Goal: Information Seeking & Learning: Check status

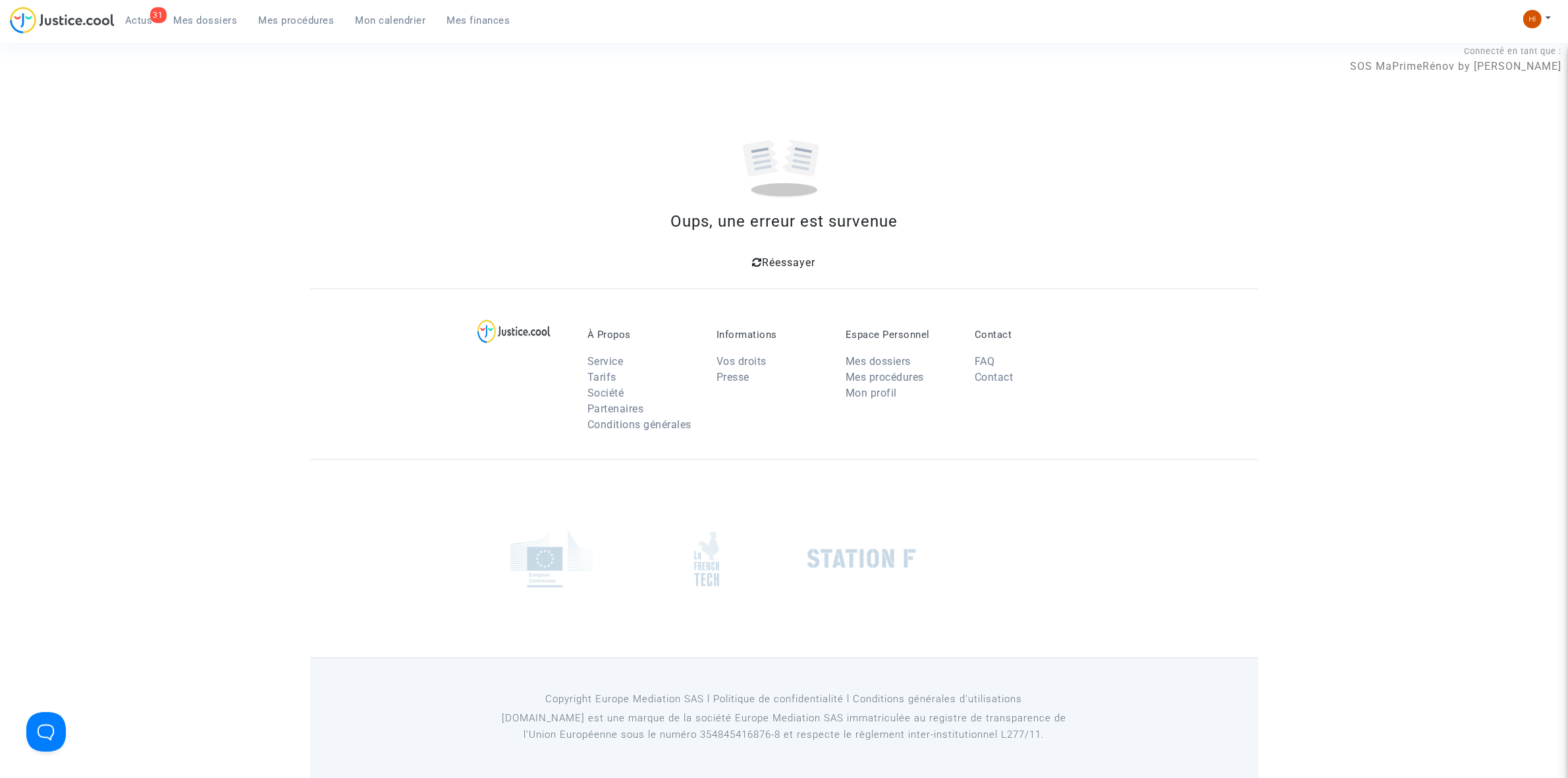
click at [290, 11] on link "Mes procédures" at bounding box center [297, 21] width 97 height 20
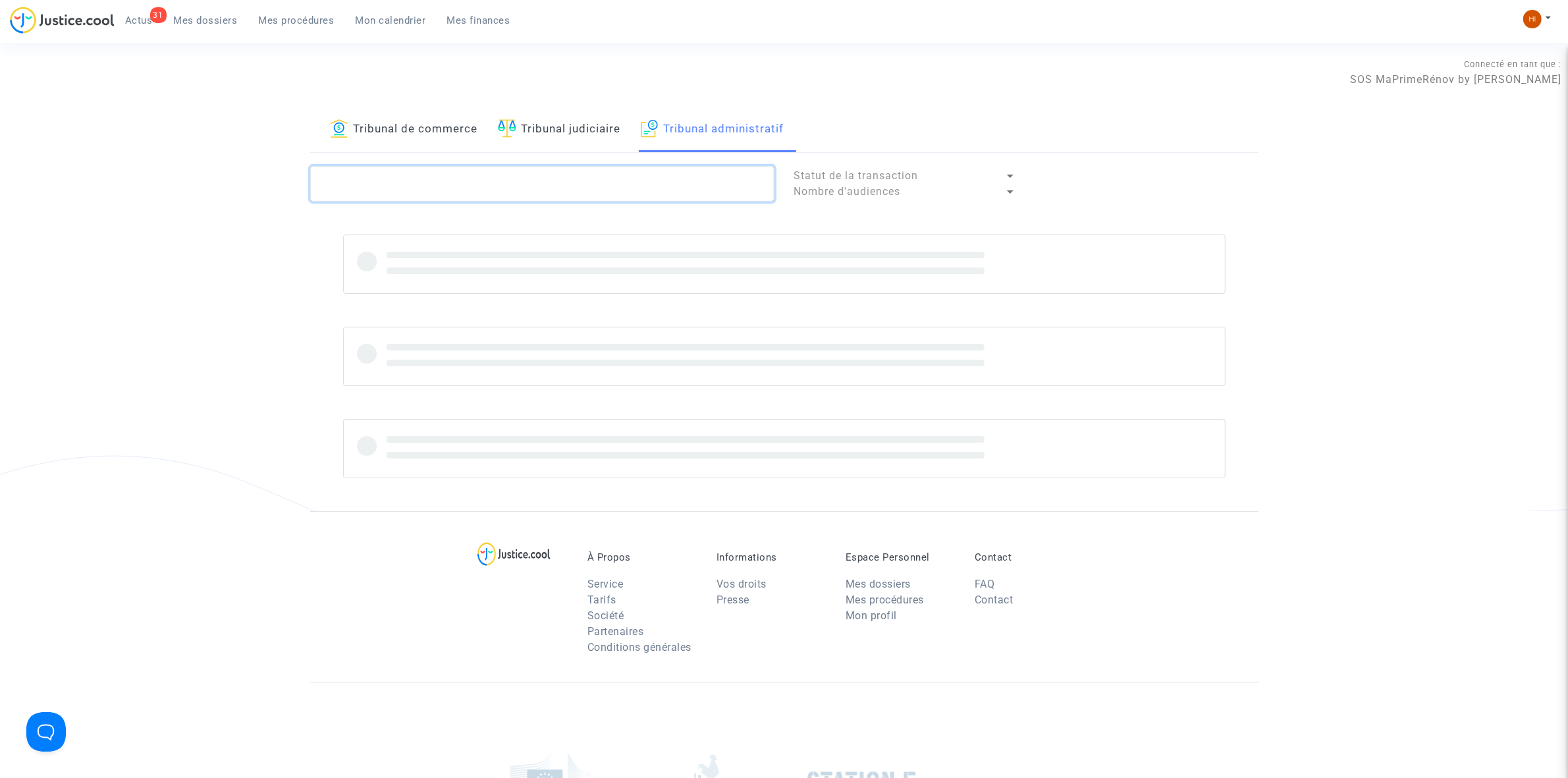
click at [585, 184] on textarea at bounding box center [542, 183] width 465 height 35
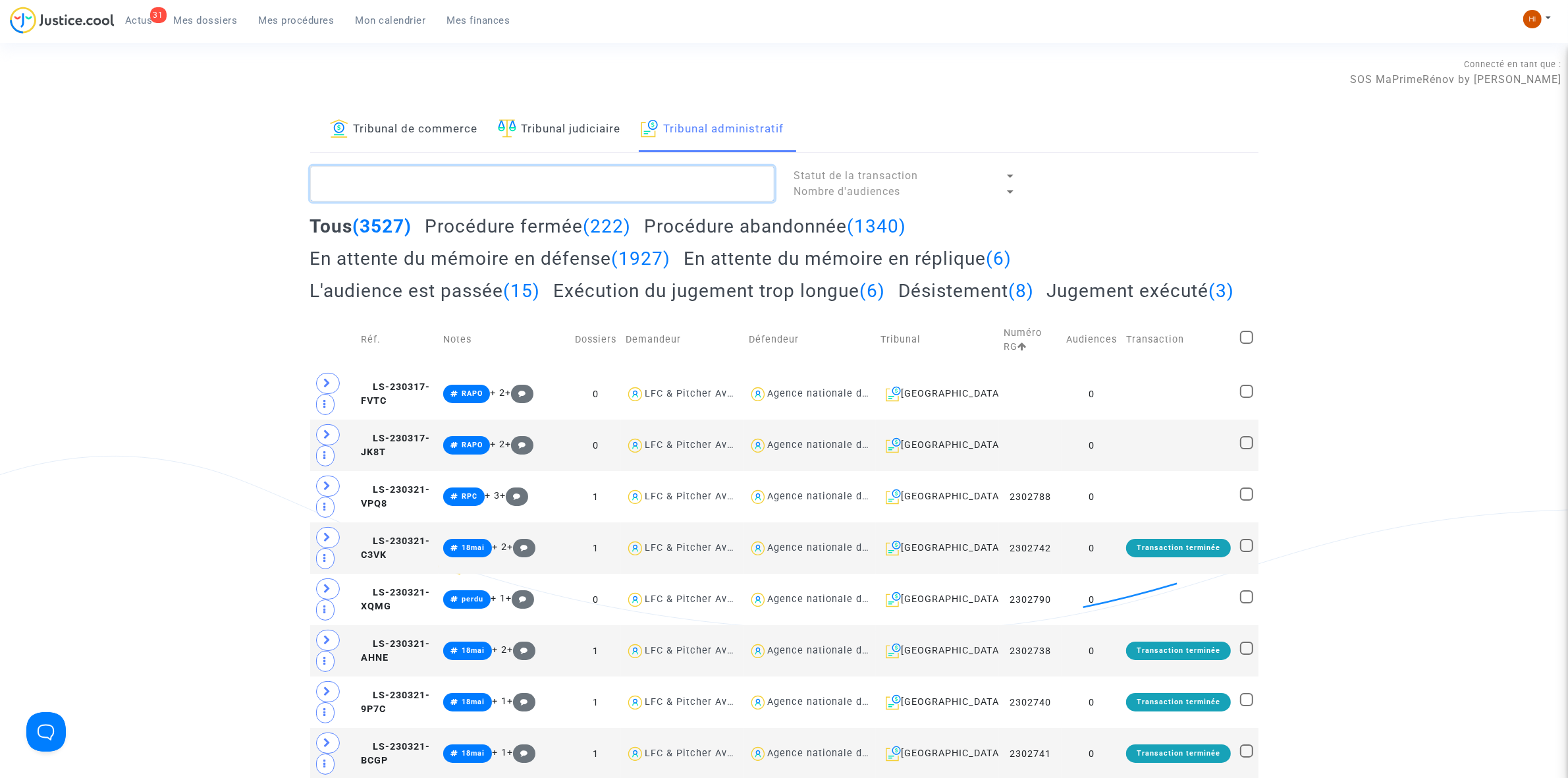
paste textarea "[PERSON_NAME]"
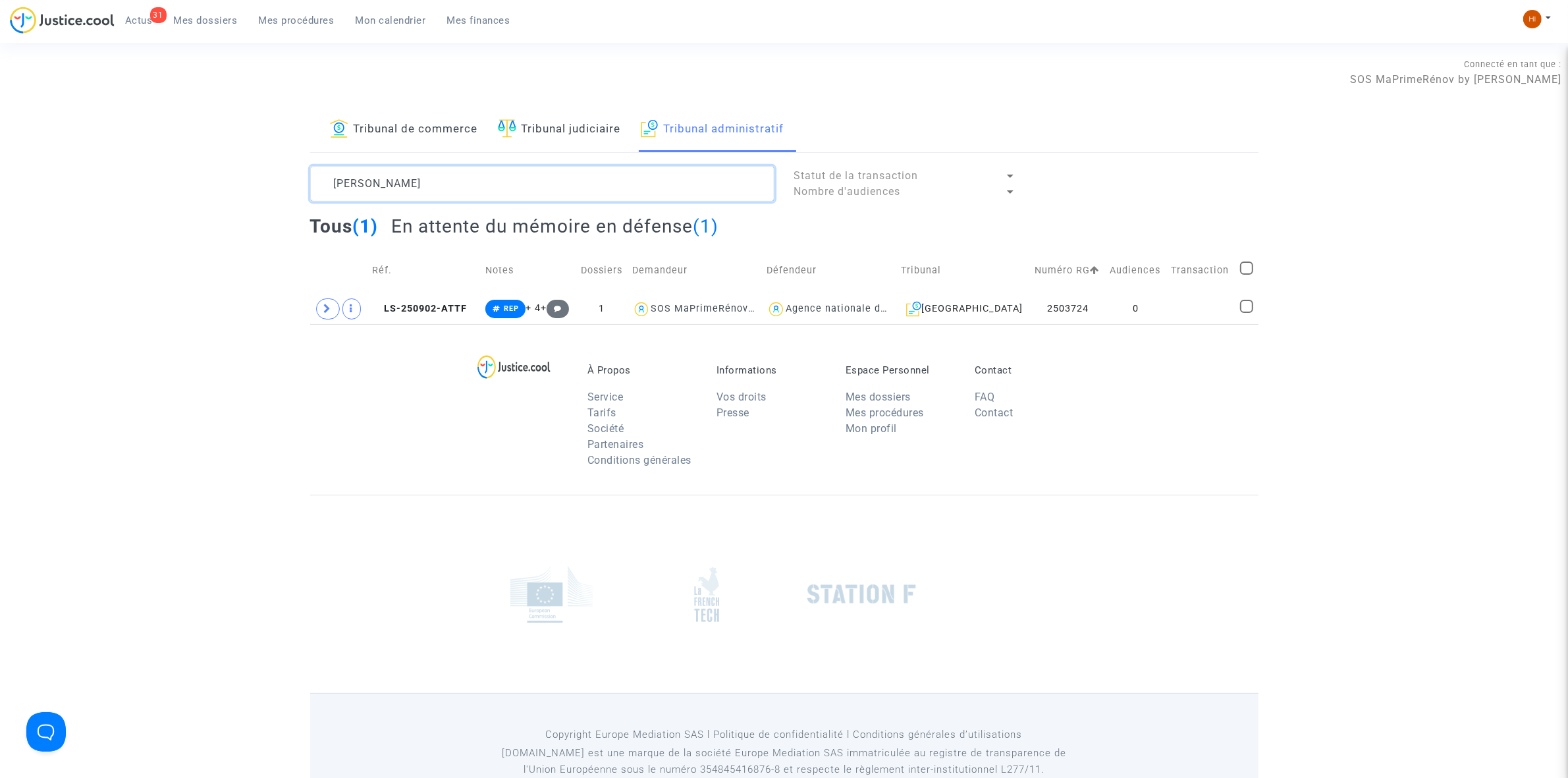
type textarea "[PERSON_NAME]"
click at [326, 303] on span at bounding box center [327, 309] width 24 height 21
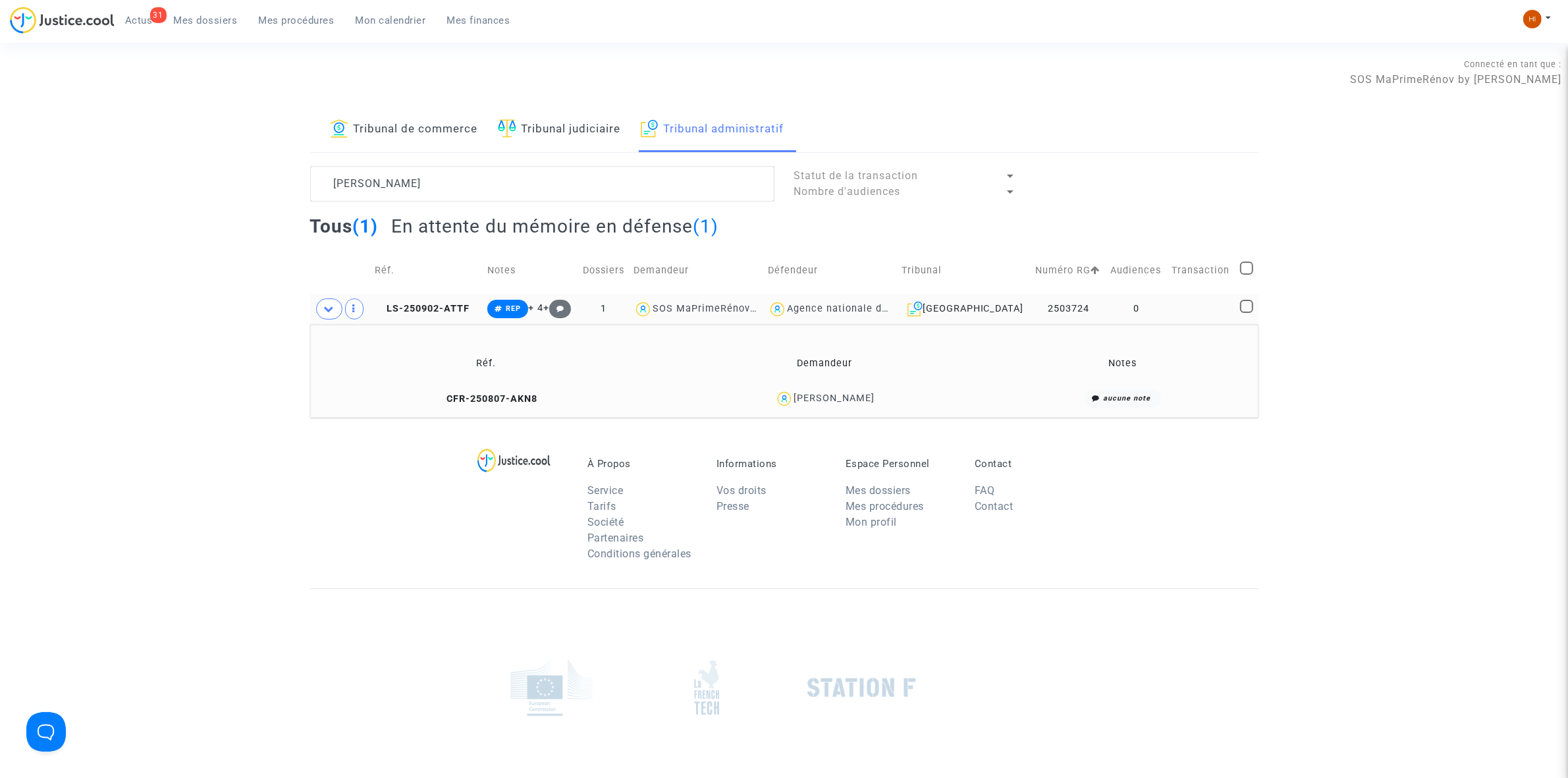
click at [491, 391] on td "CFR-250807-AKN8" at bounding box center [486, 399] width 343 height 28
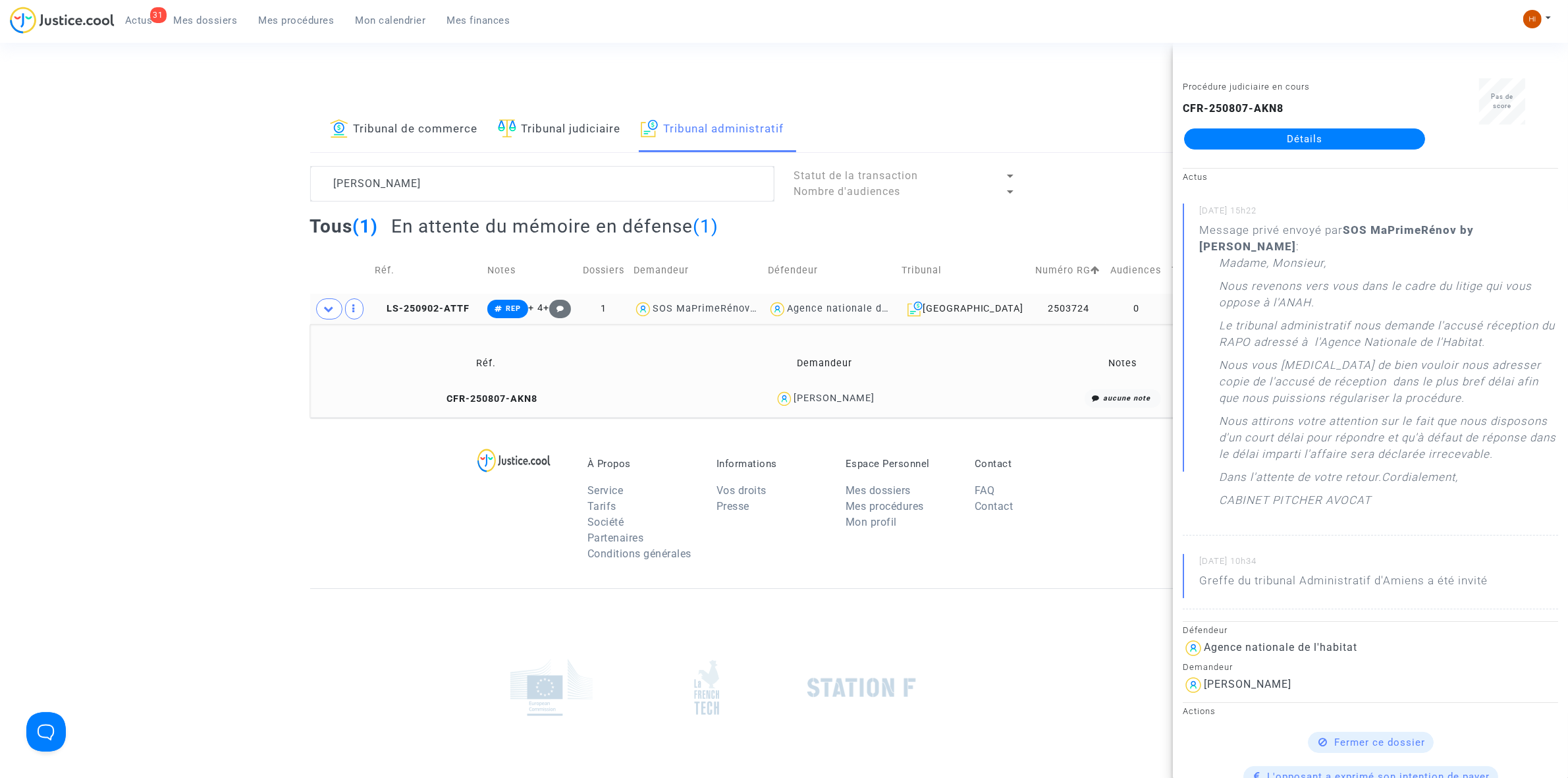
click at [1319, 133] on link "Détails" at bounding box center [1304, 139] width 241 height 21
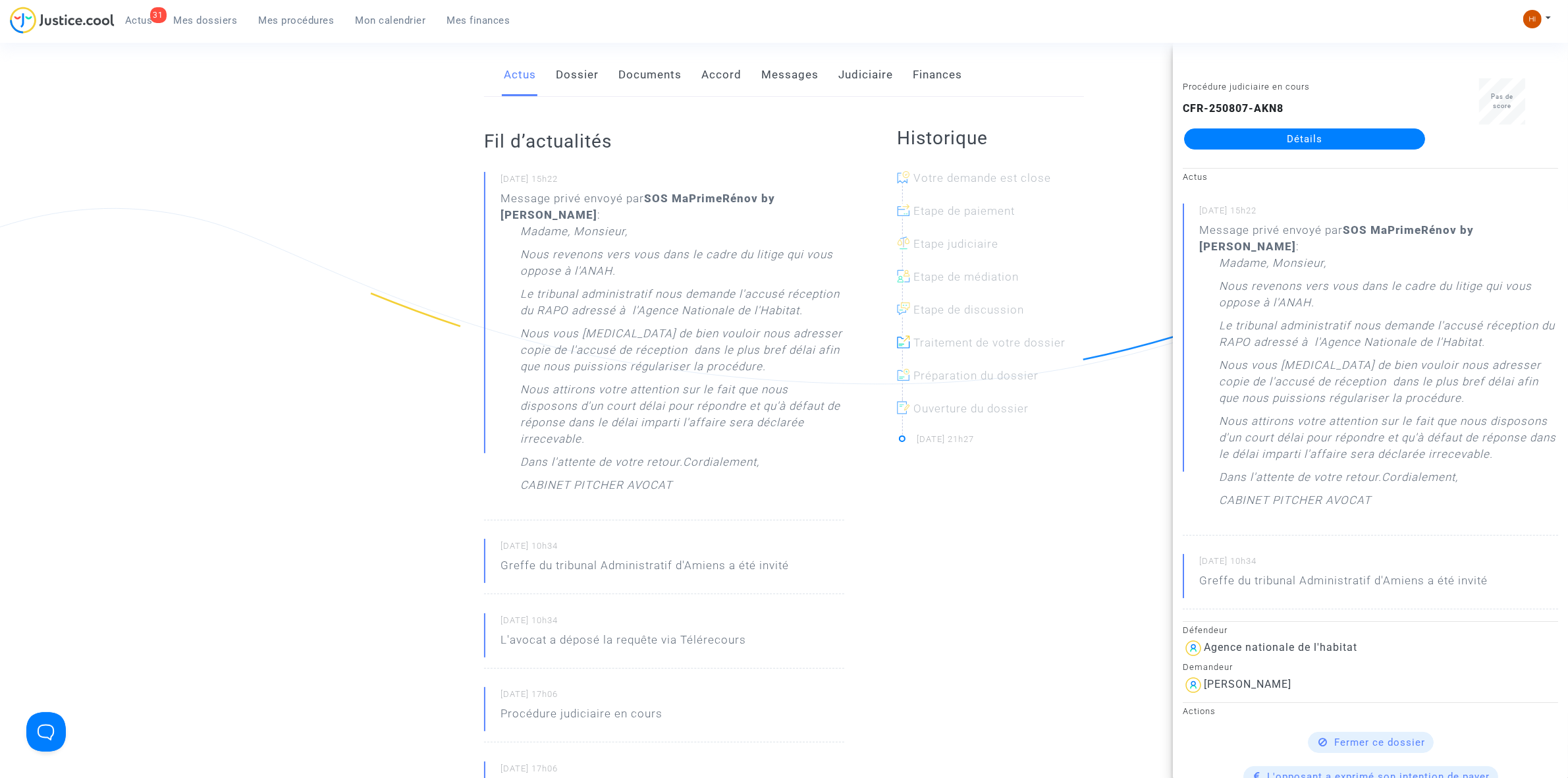
scroll to position [247, 0]
click at [798, 54] on link "Messages" at bounding box center [790, 76] width 58 height 44
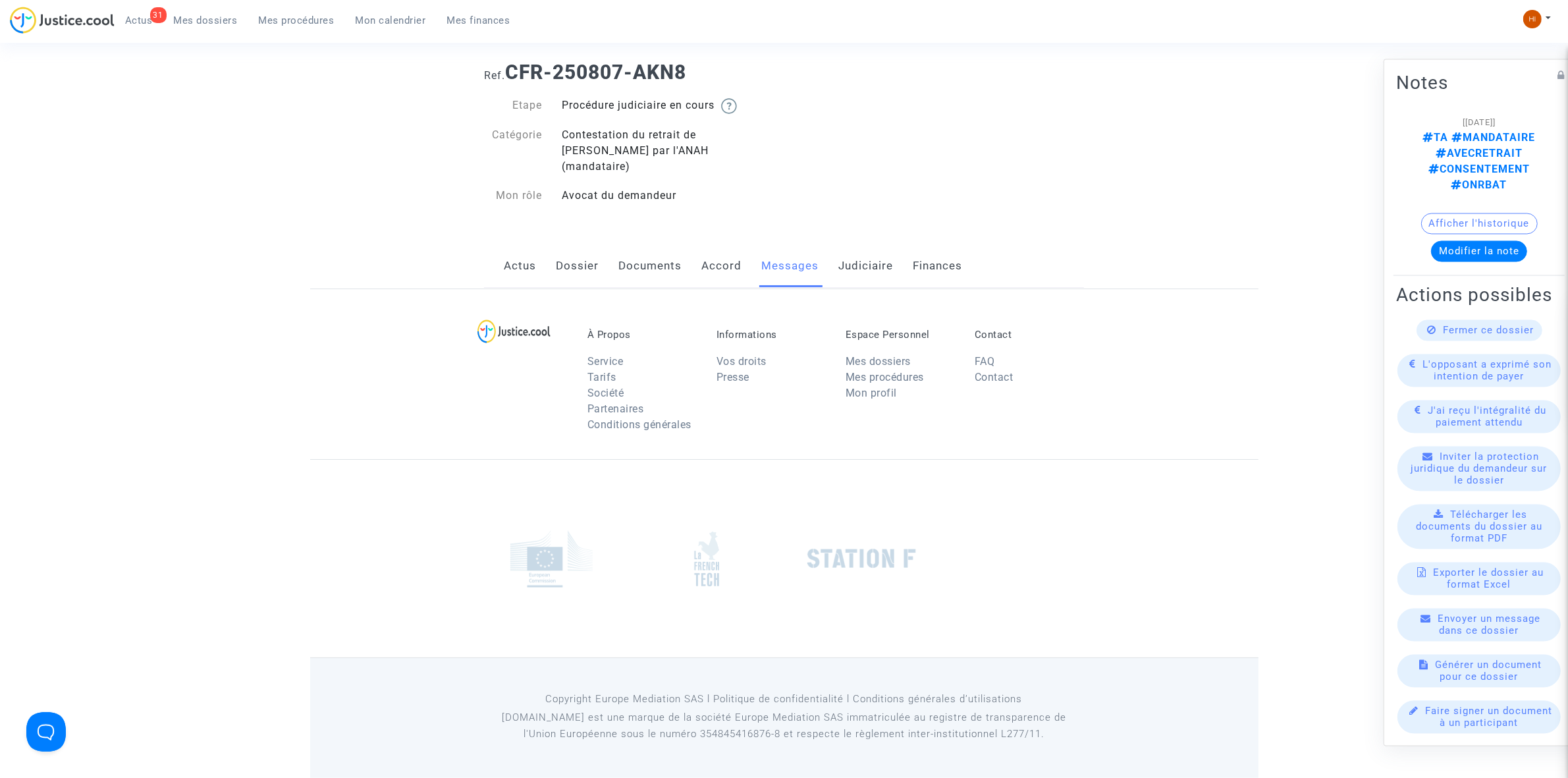
scroll to position [247, 0]
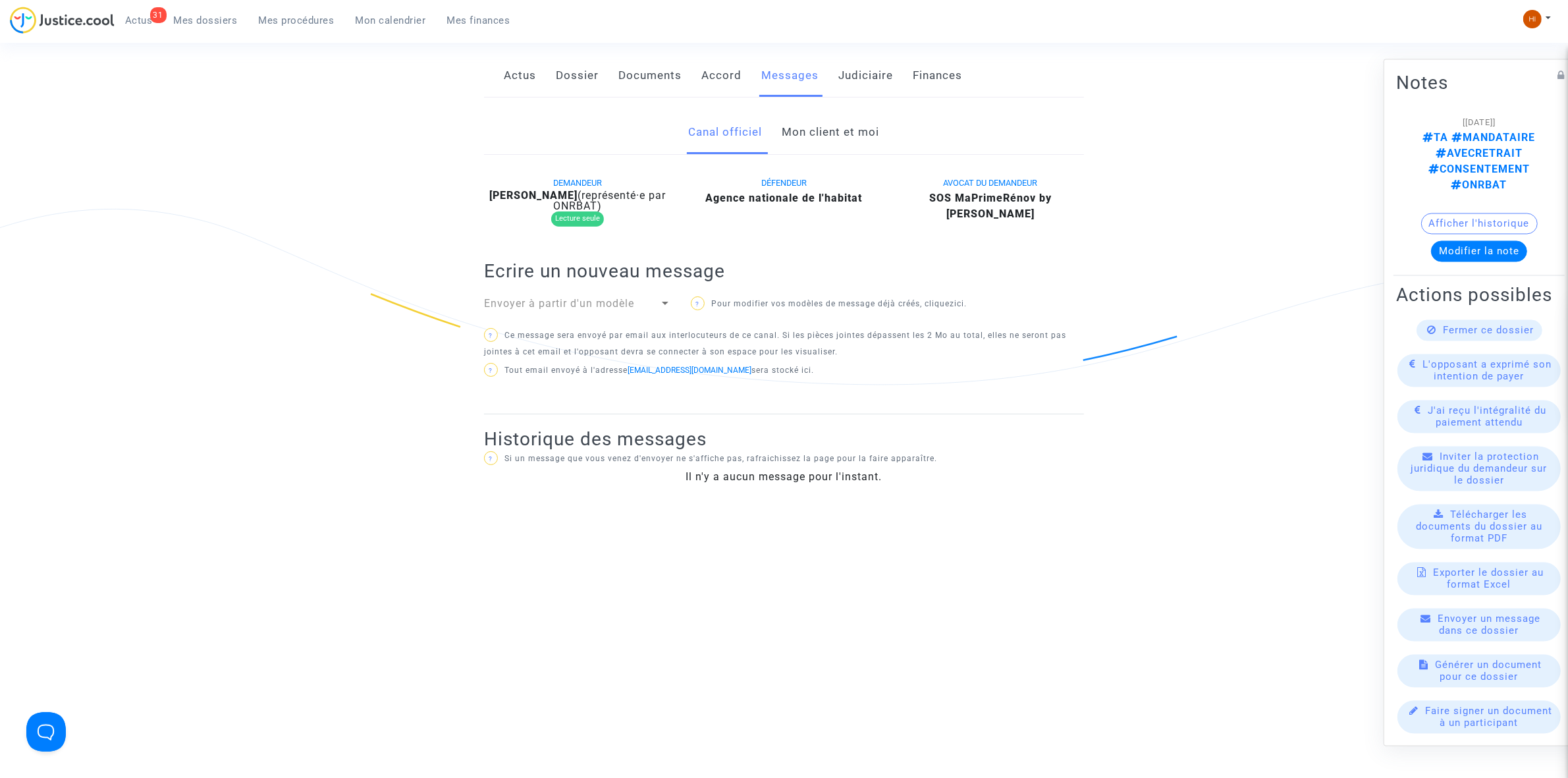
click at [849, 127] on link "Mon client et moi" at bounding box center [831, 132] width 98 height 44
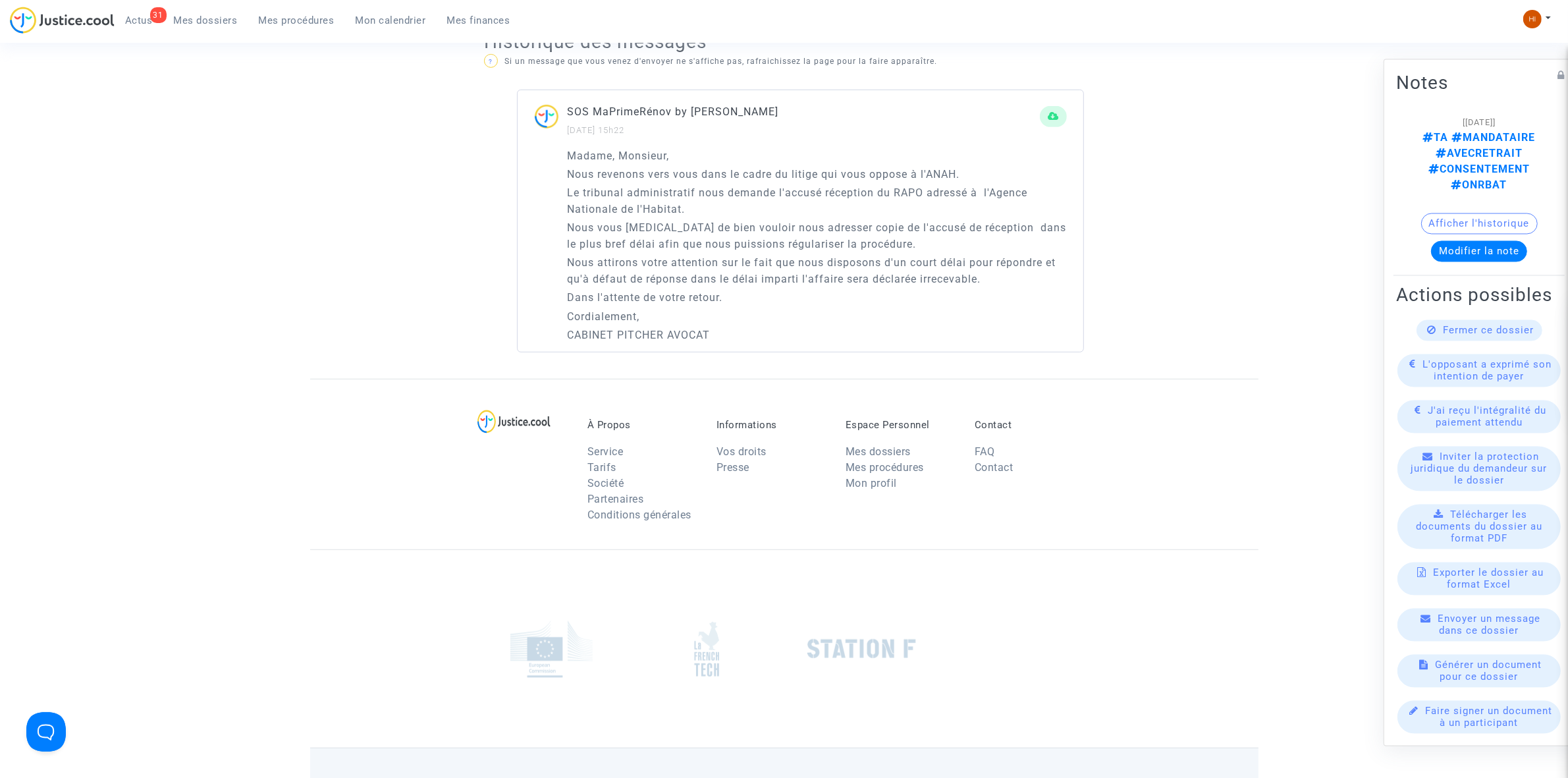
scroll to position [933, 0]
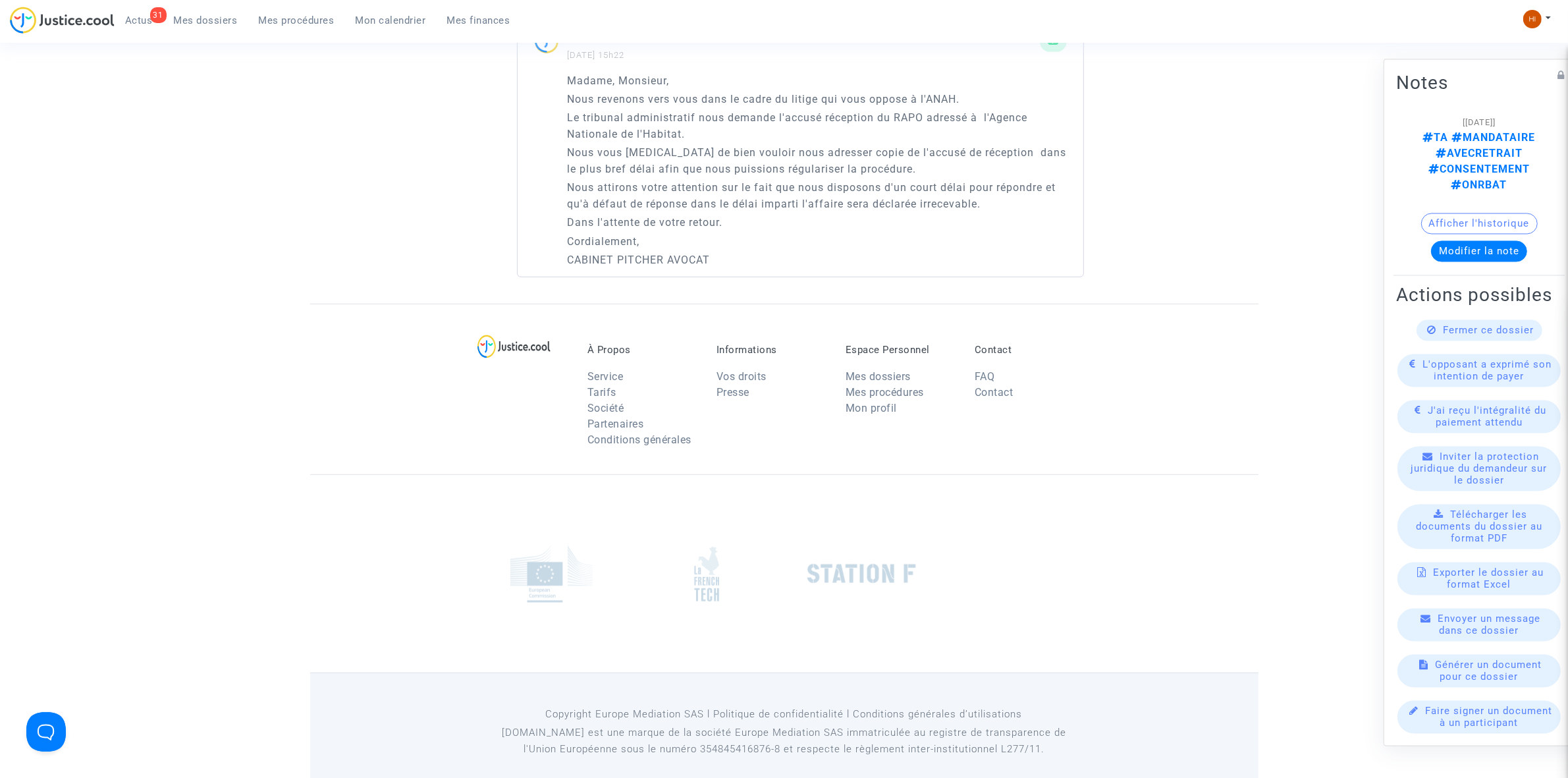
click at [856, 144] on p "Nous vous prions de bien vouloir nous adresser copie de l'accusé de réception d…" at bounding box center [817, 160] width 500 height 33
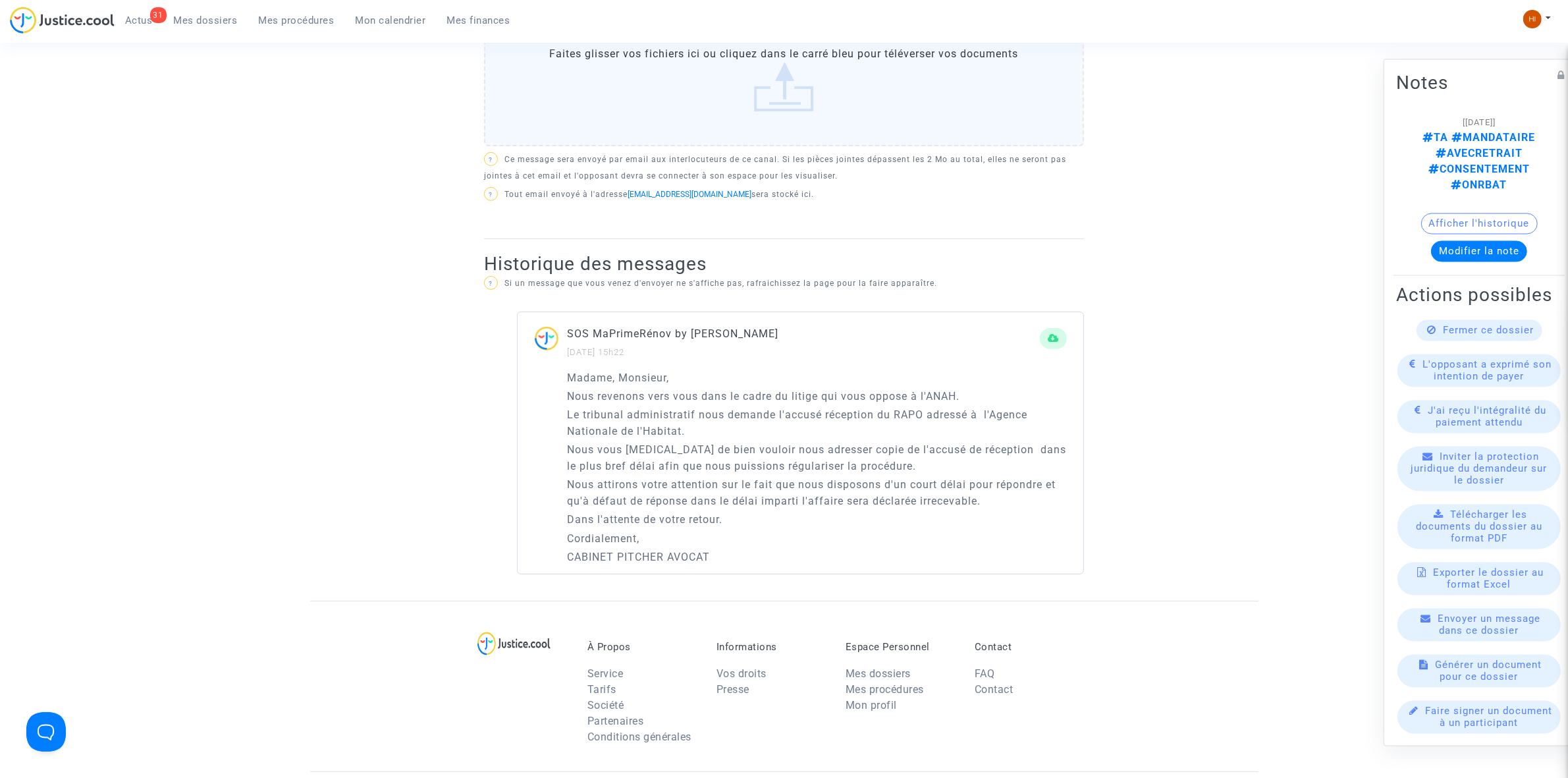
scroll to position [604, 0]
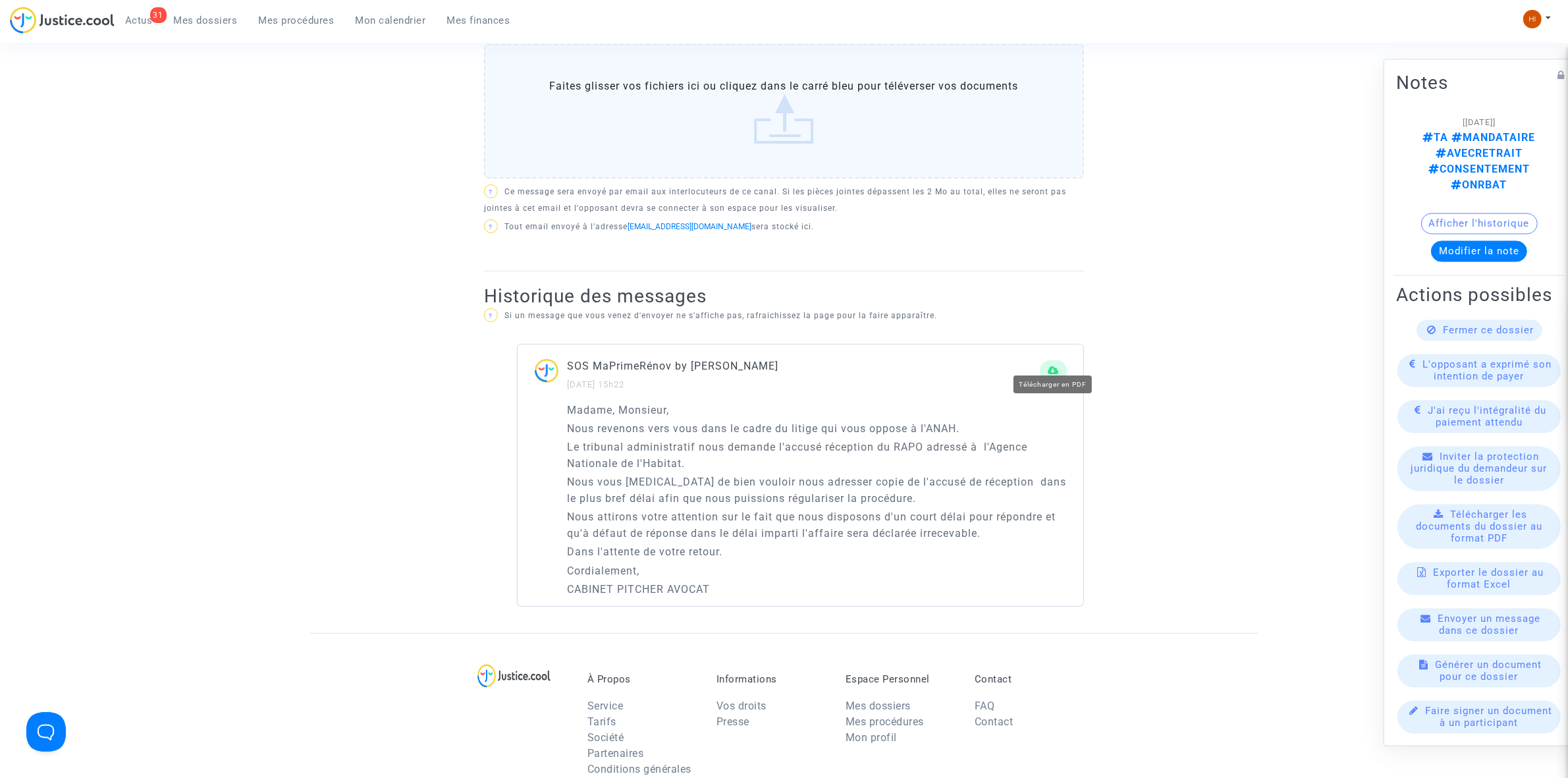
click at [1056, 366] on icon at bounding box center [1053, 371] width 12 height 10
click at [1056, 360] on button at bounding box center [1053, 371] width 27 height 21
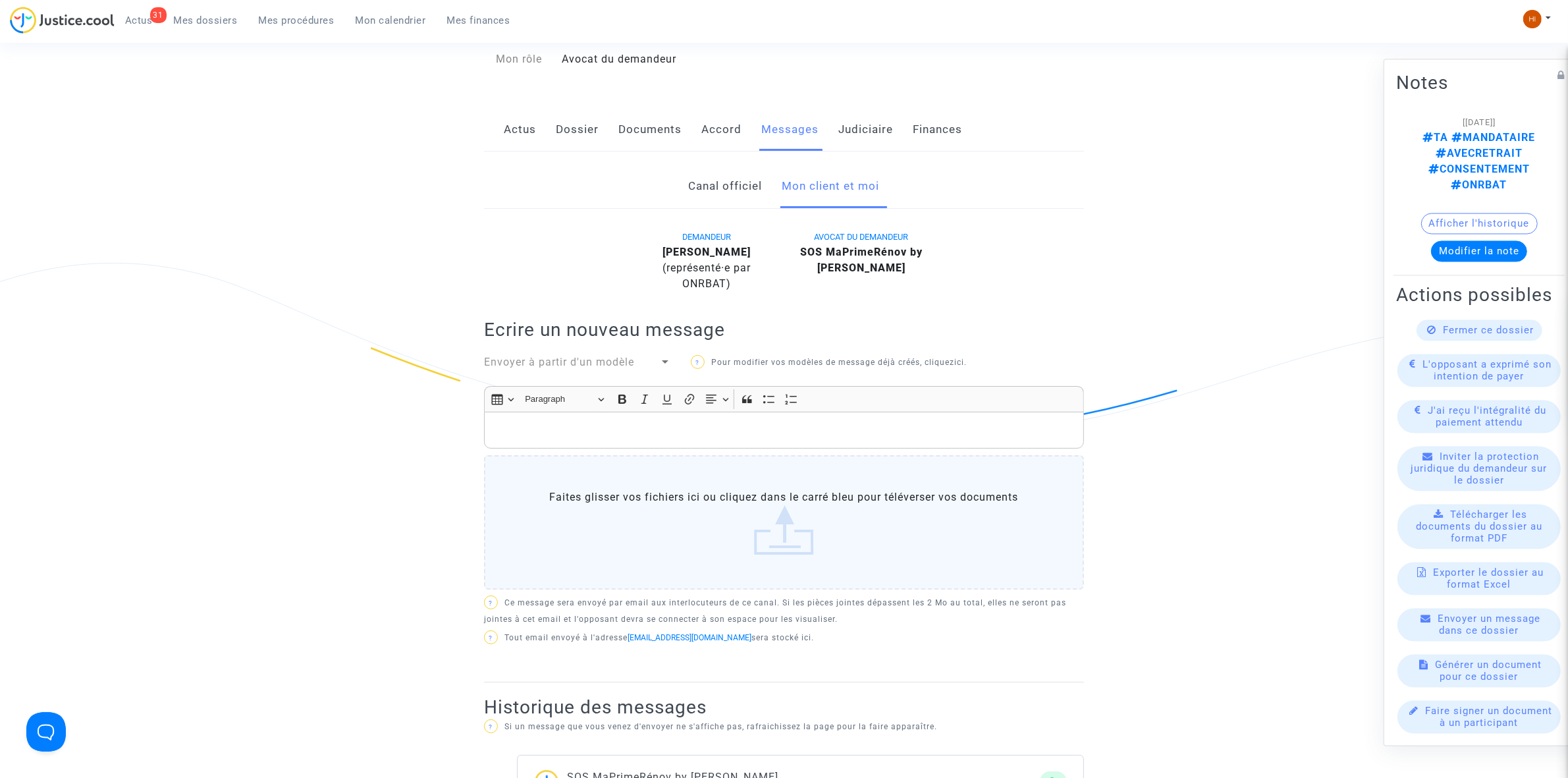
scroll to position [192, 0]
click at [578, 423] on p "Rich Text Editor, main" at bounding box center [784, 431] width 586 height 16
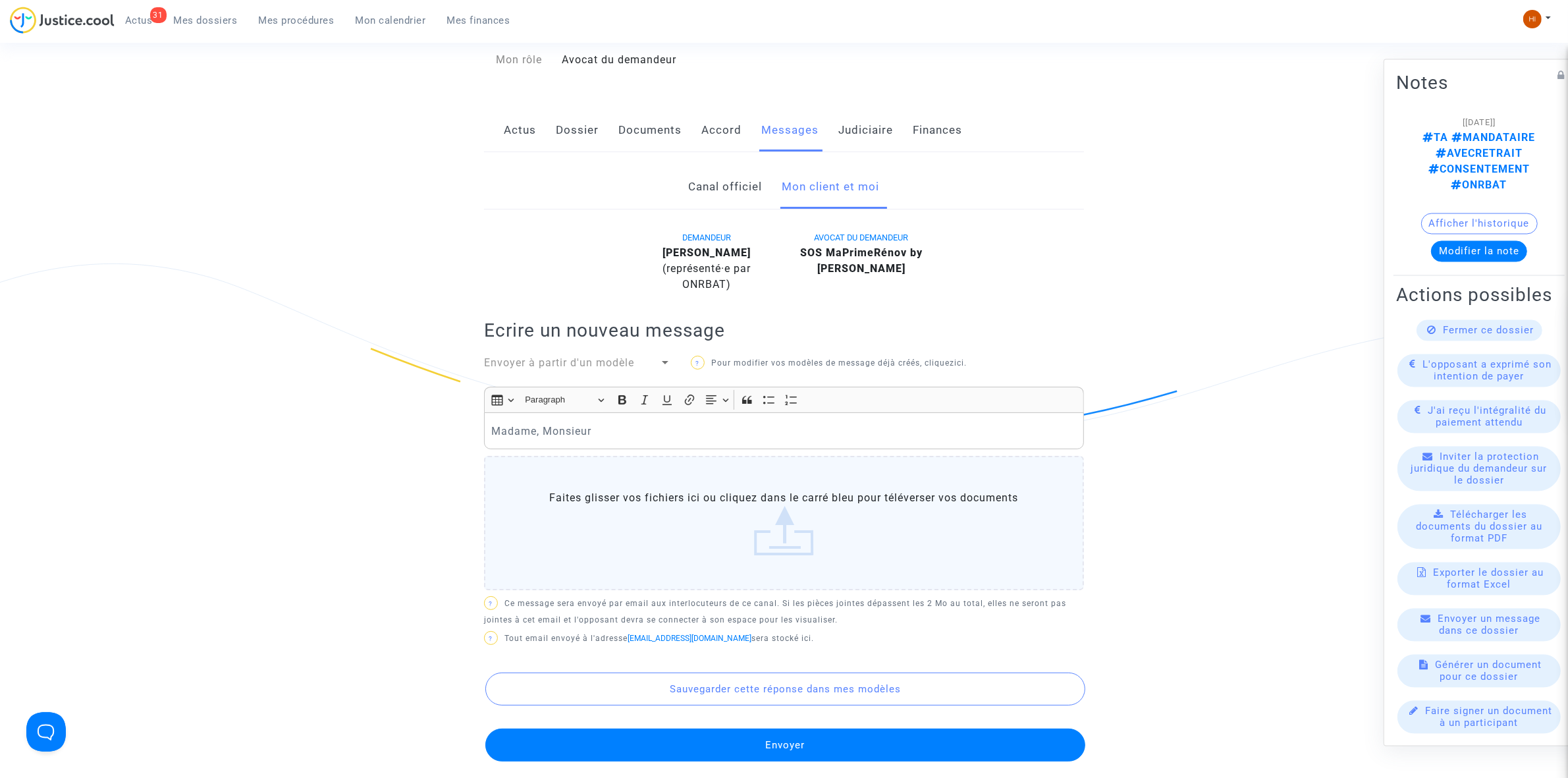
click at [854, 109] on link "Judiciaire" at bounding box center [866, 130] width 54 height 44
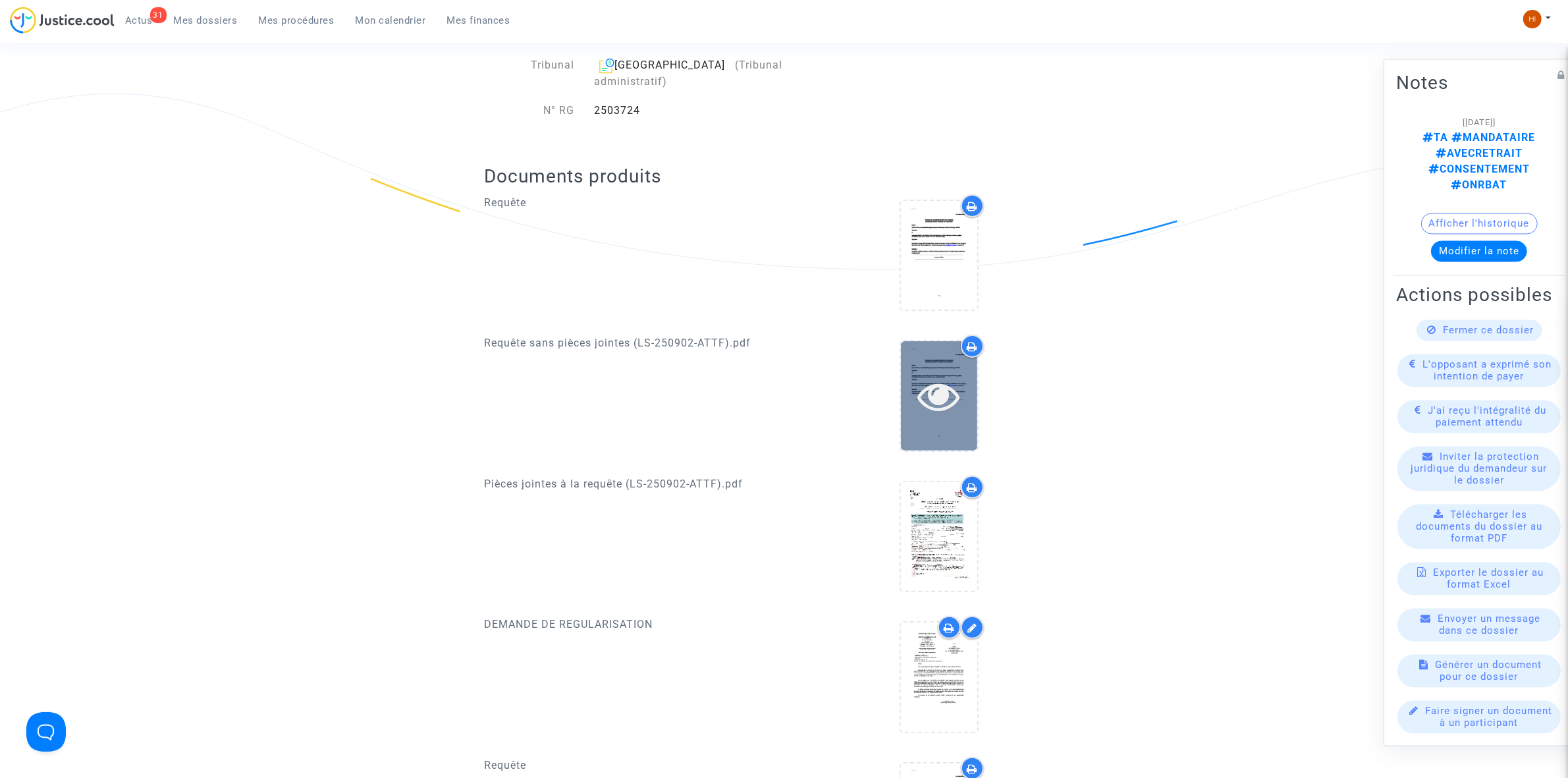
scroll to position [357, 0]
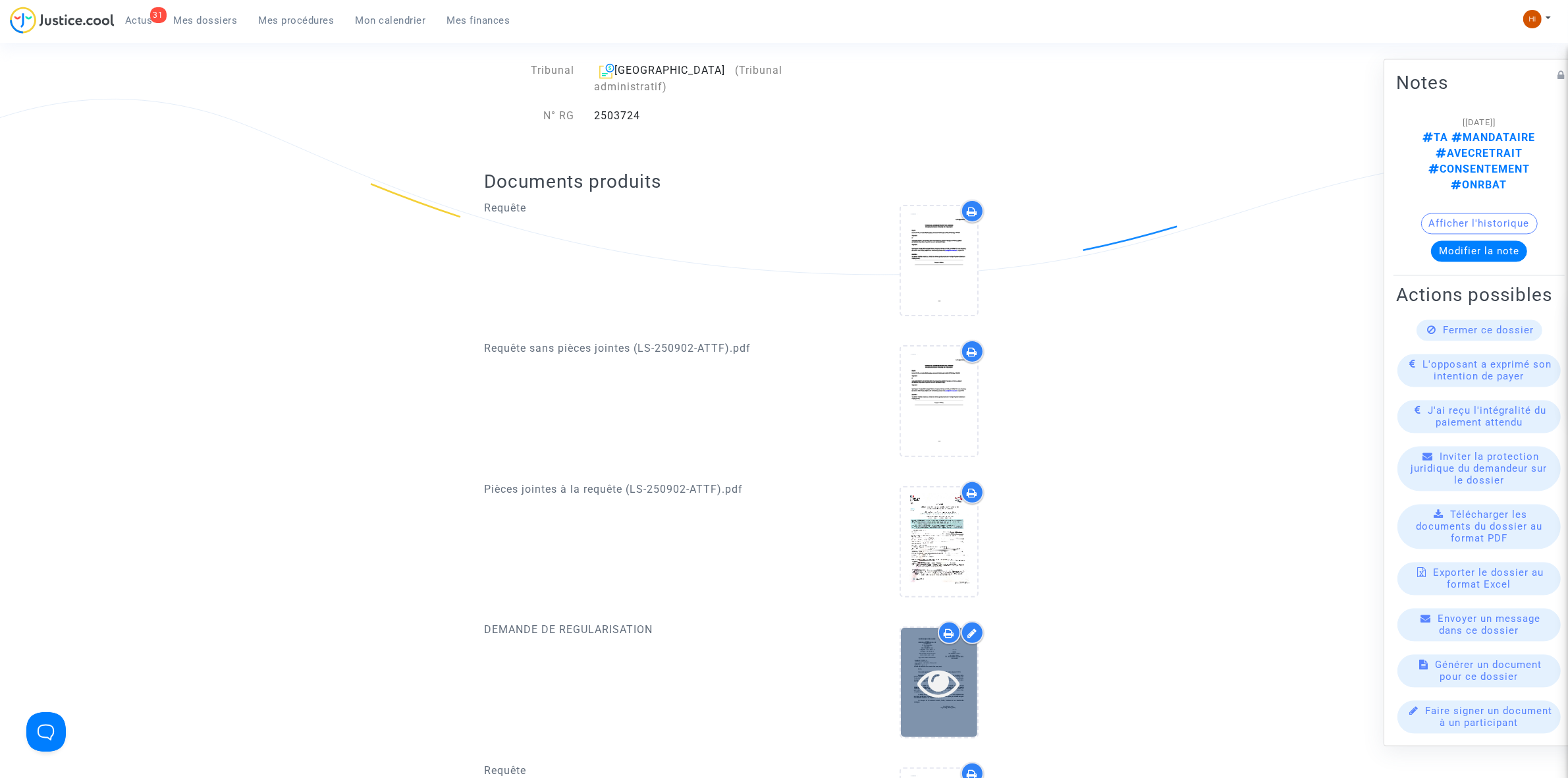
click at [949, 661] on icon at bounding box center [939, 682] width 43 height 42
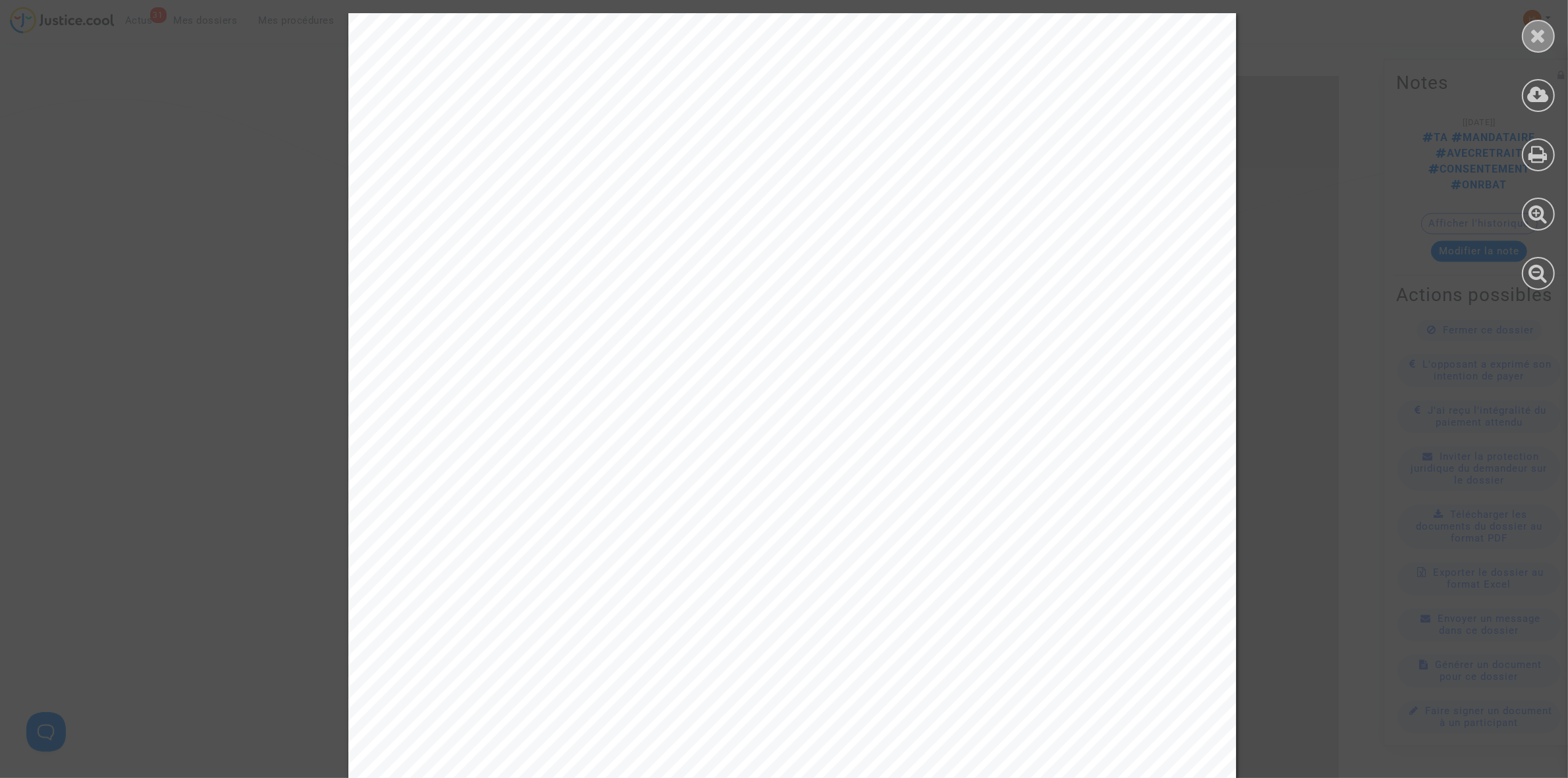
click at [1533, 31] on icon at bounding box center [1539, 35] width 16 height 20
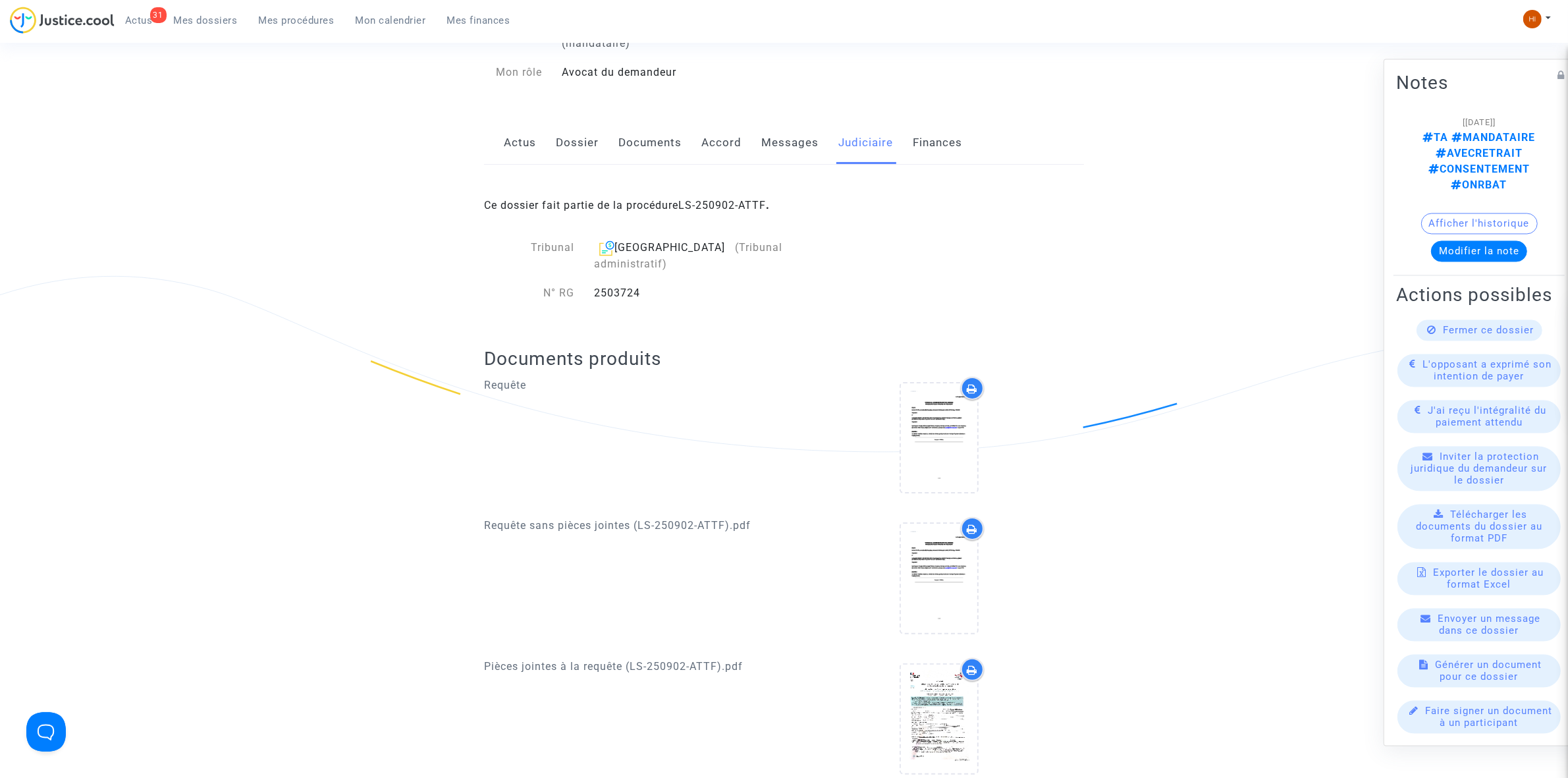
scroll to position [0, 0]
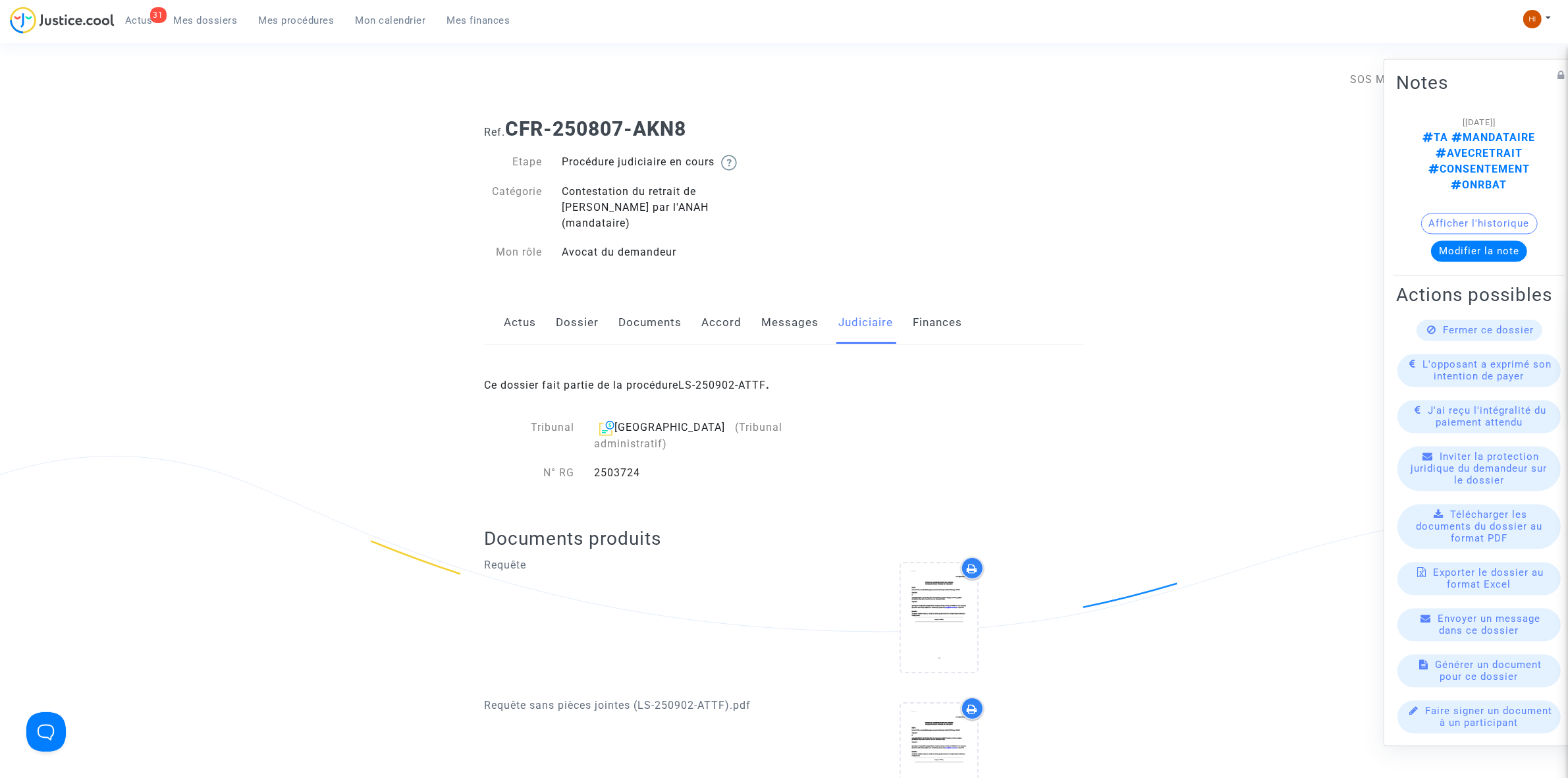
click at [581, 305] on link "Dossier" at bounding box center [577, 322] width 43 height 44
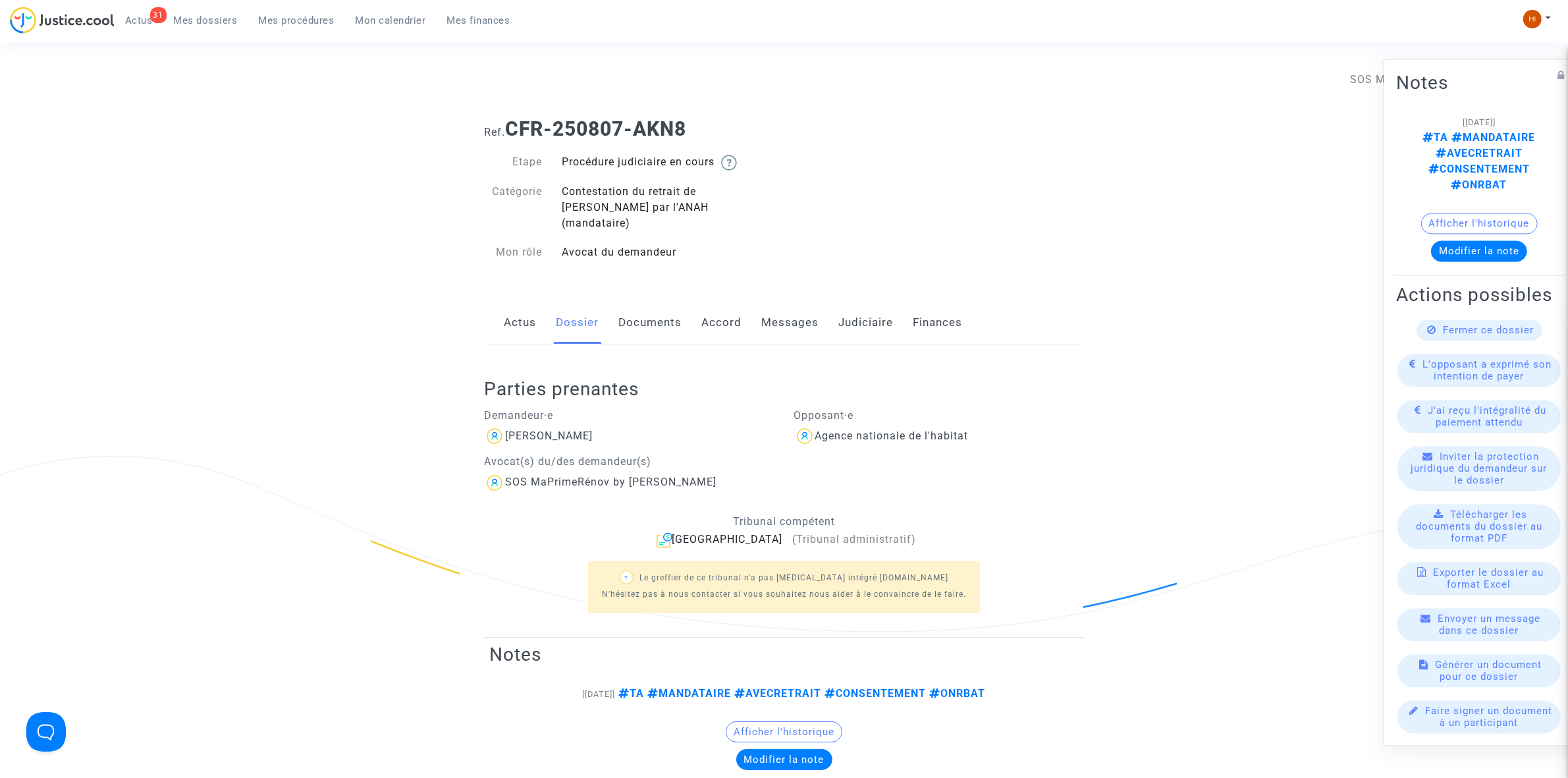
click at [528, 314] on link "Actus" at bounding box center [520, 322] width 32 height 44
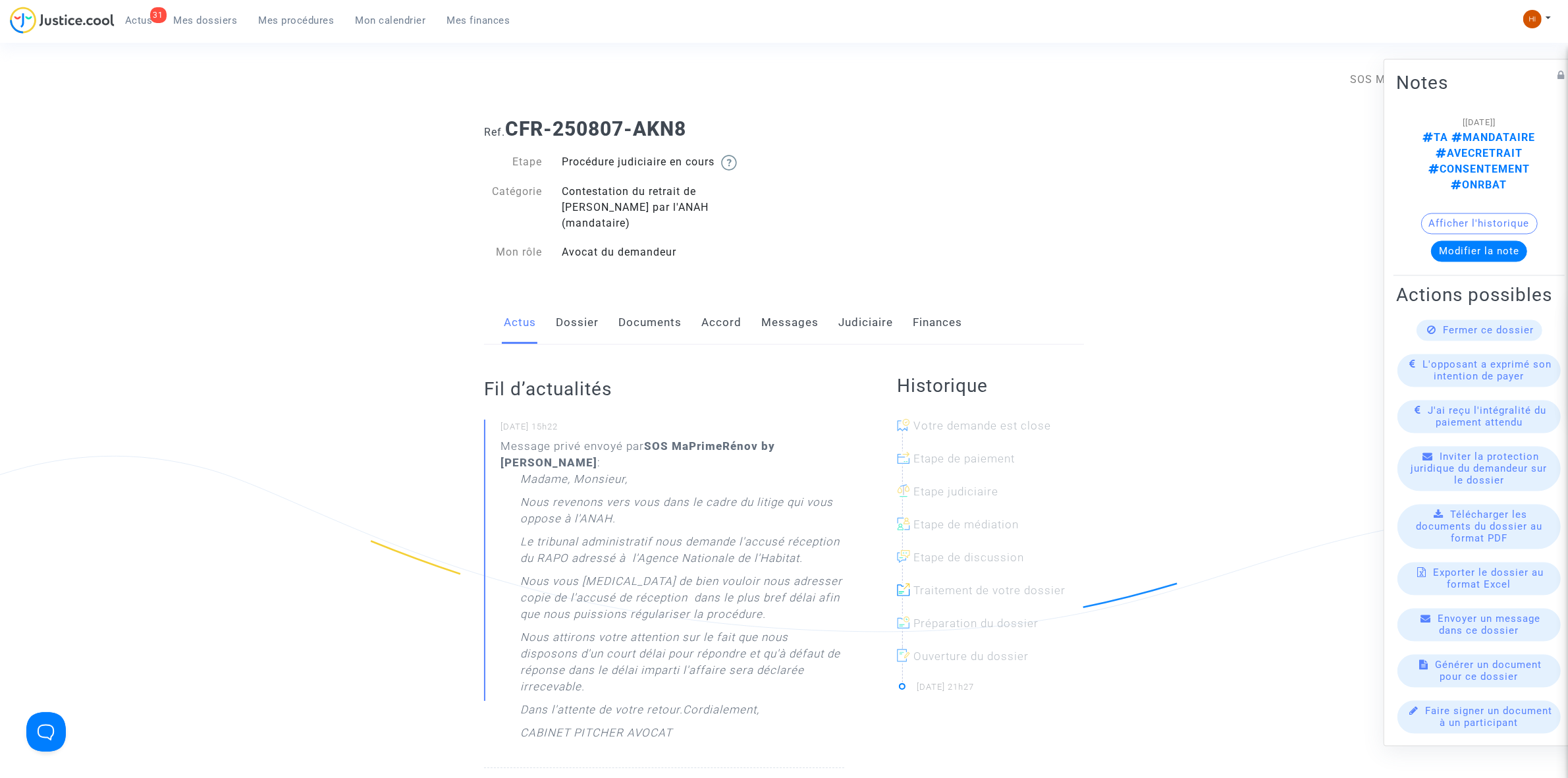
click at [574, 314] on link "Dossier" at bounding box center [577, 322] width 43 height 44
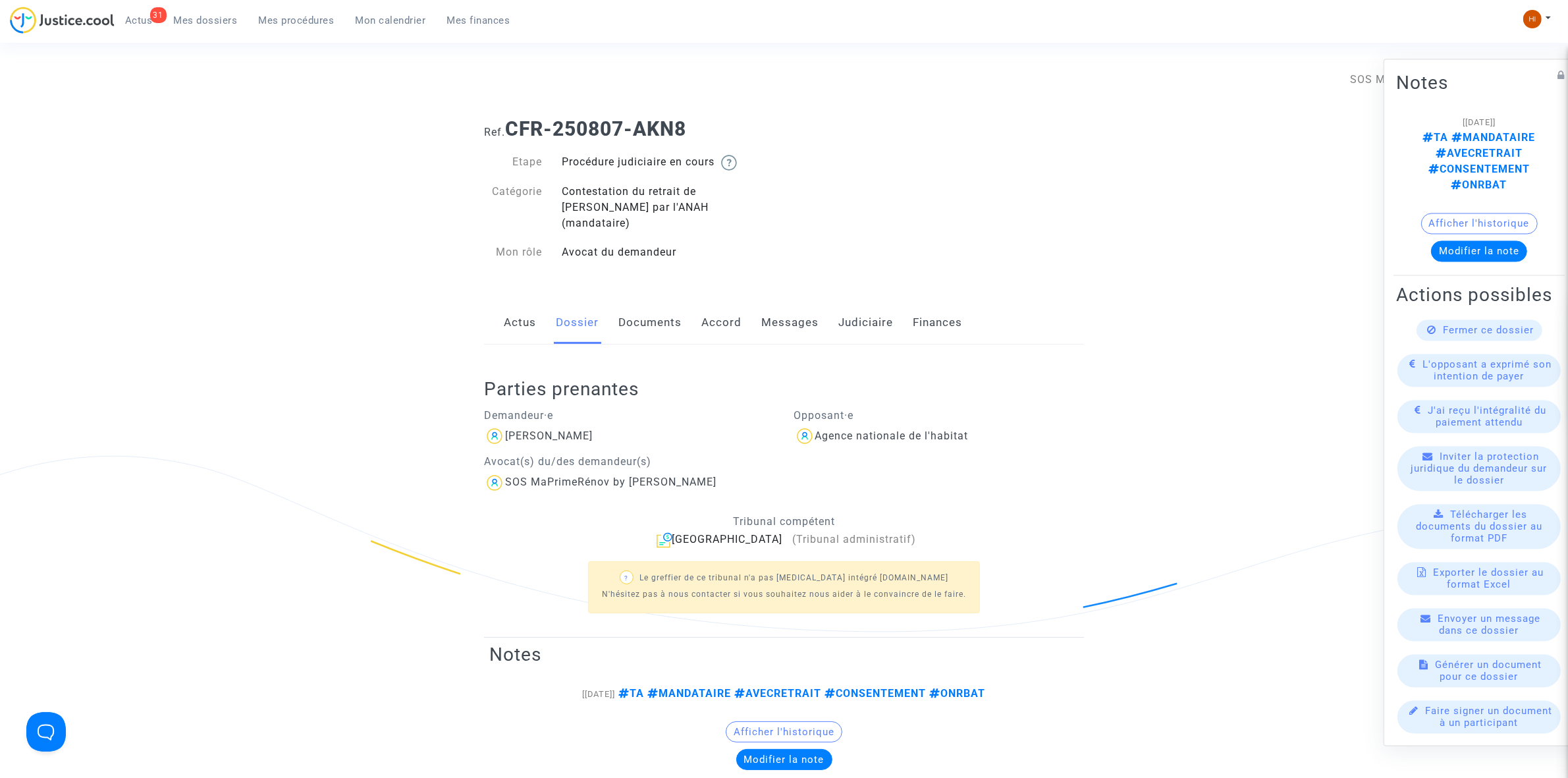
click at [1469, 213] on button "Afficher l'historique" at bounding box center [1480, 224] width 117 height 21
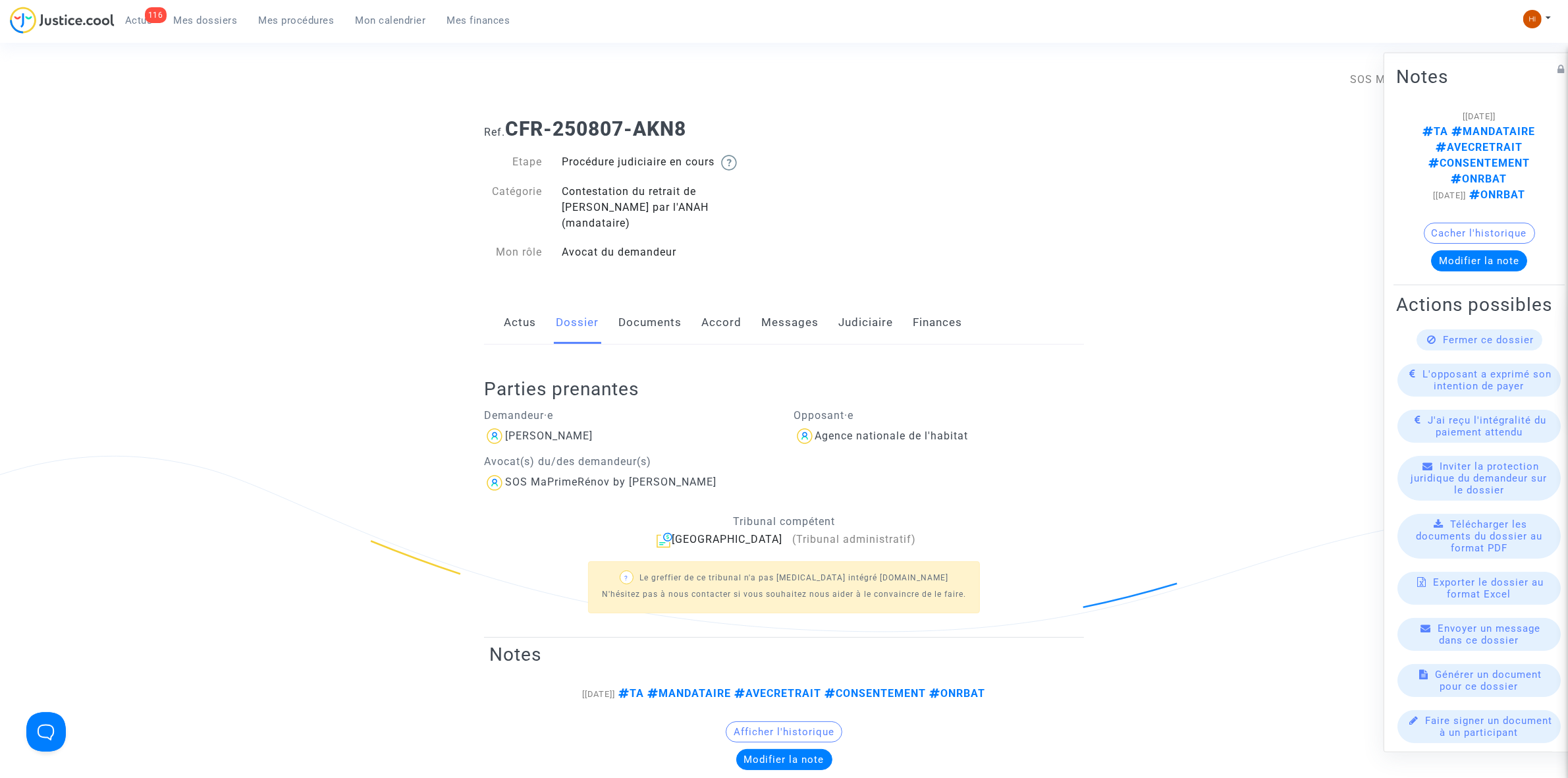
scroll to position [494, 0]
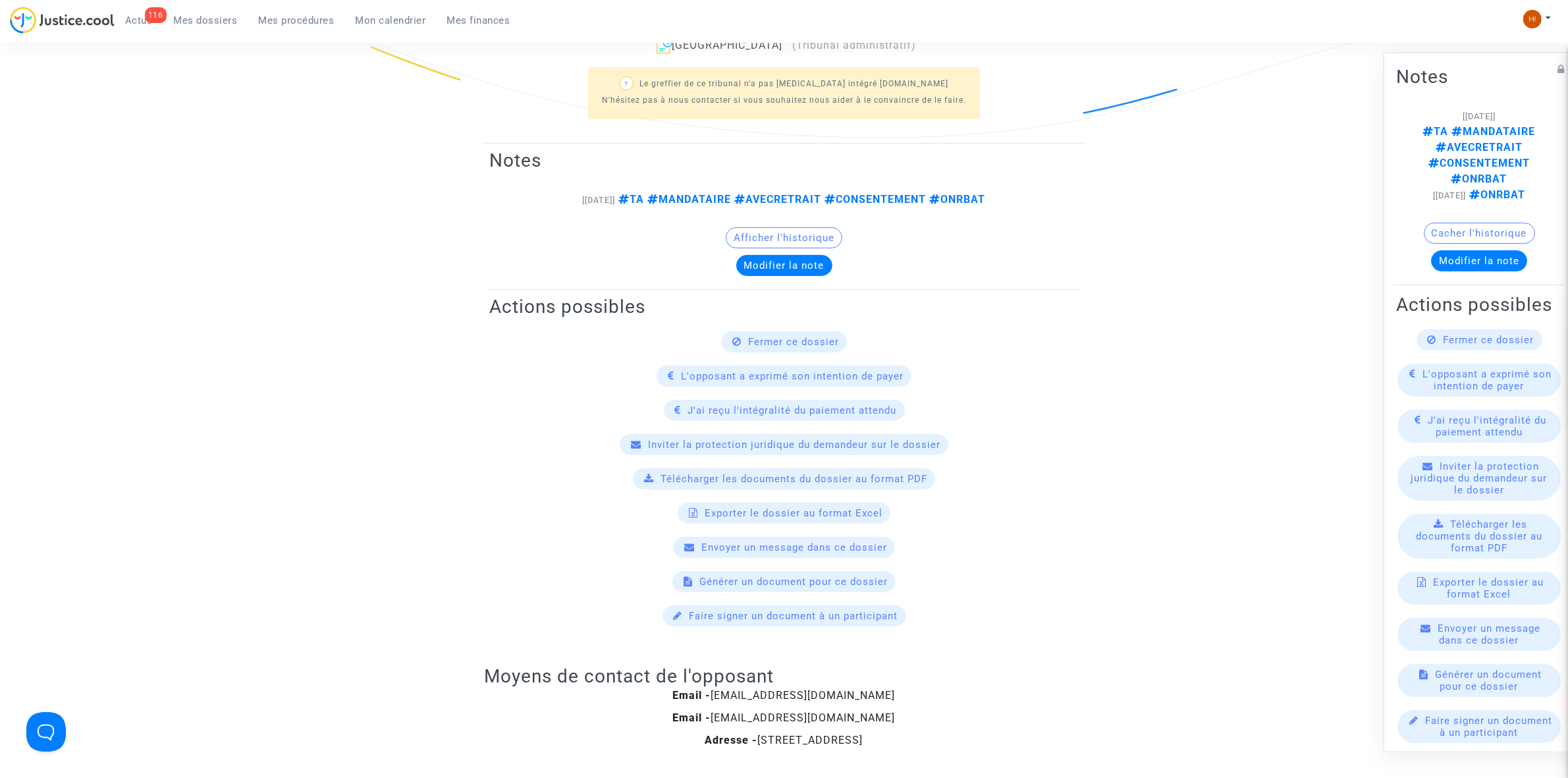
click at [289, 15] on span "Mes procédures" at bounding box center [297, 21] width 76 height 12
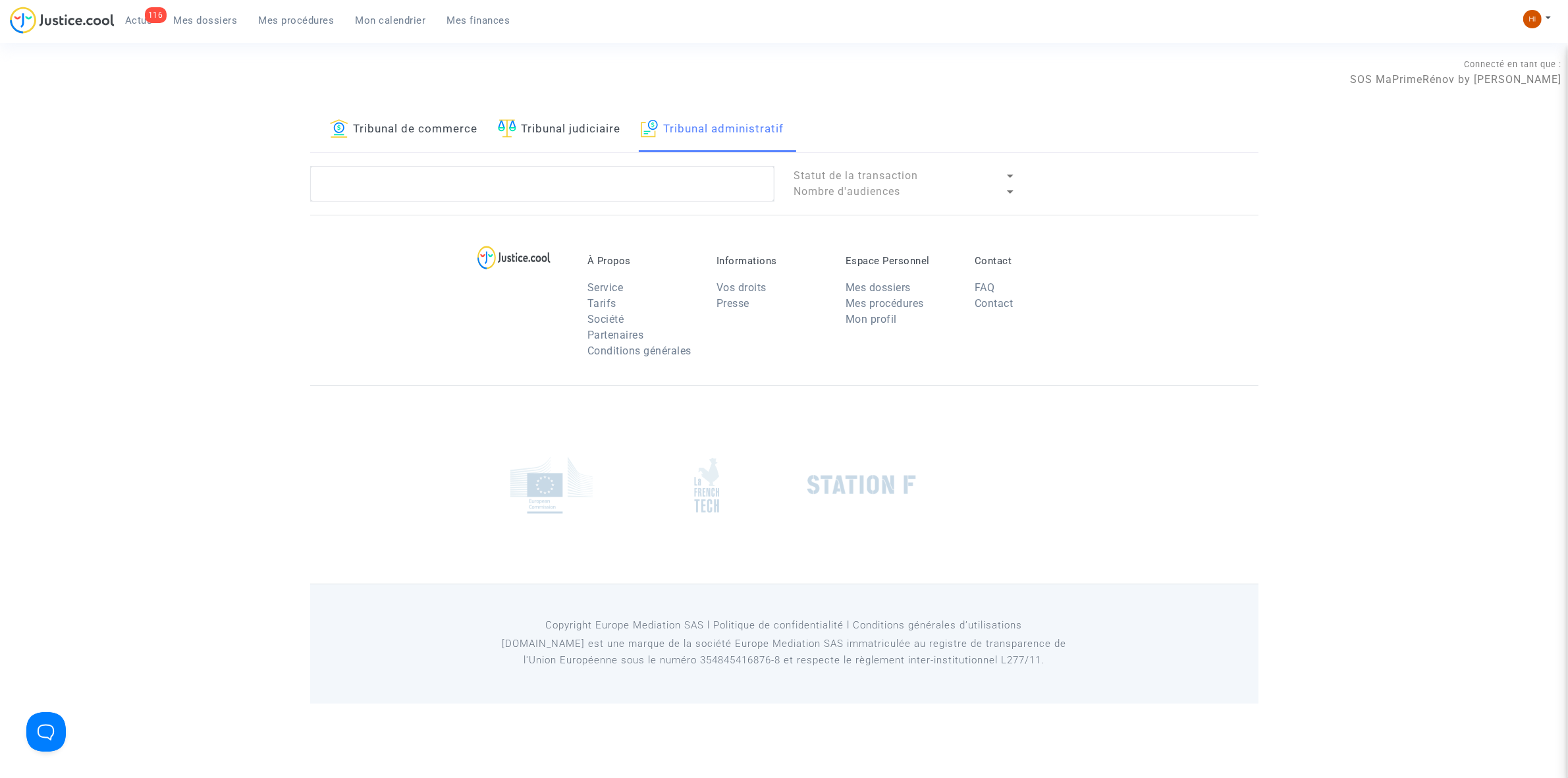
click at [606, 137] on link "Tribunal judiciaire" at bounding box center [560, 130] width 123 height 44
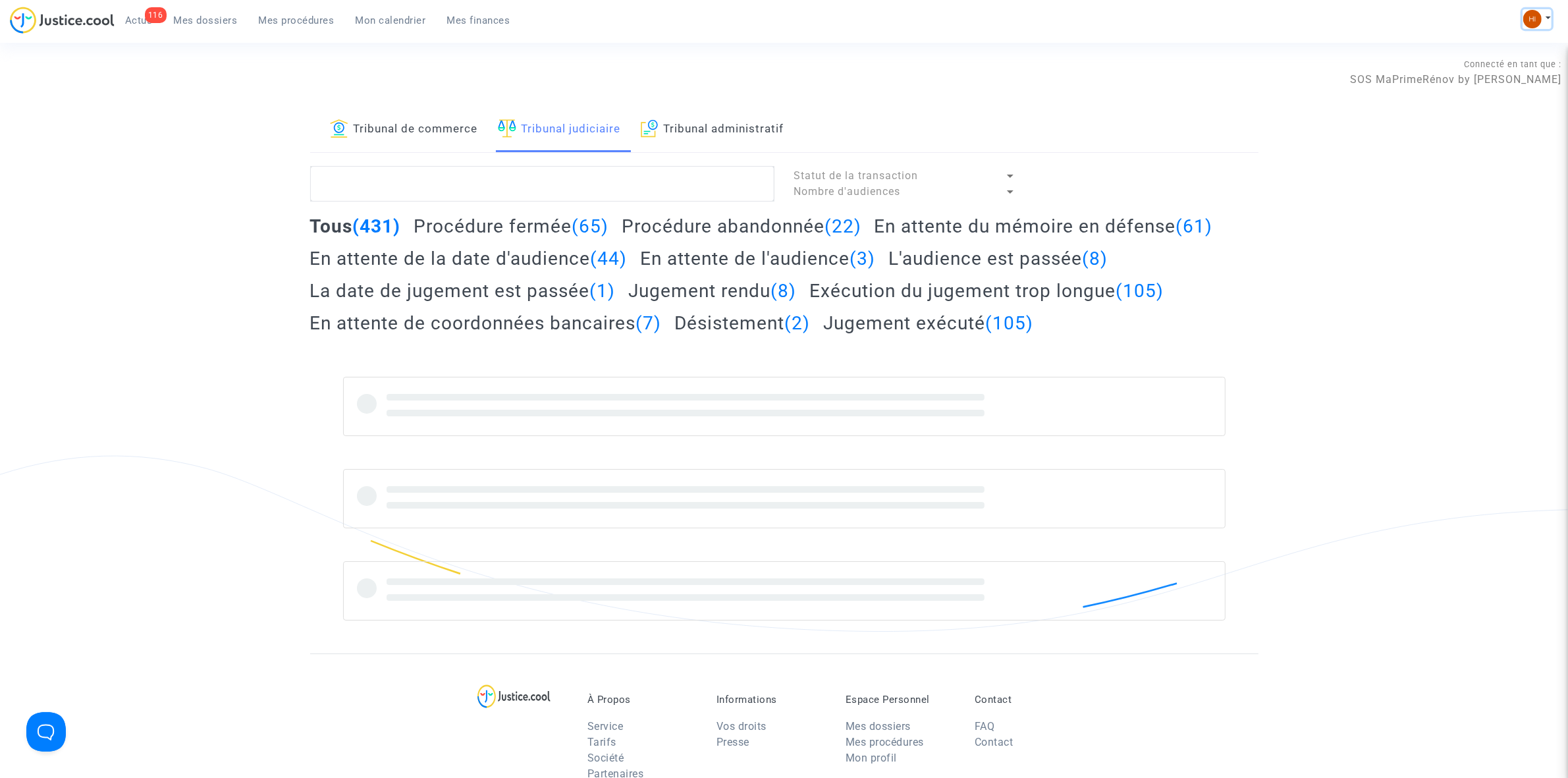
click at [1543, 25] on button at bounding box center [1537, 19] width 29 height 20
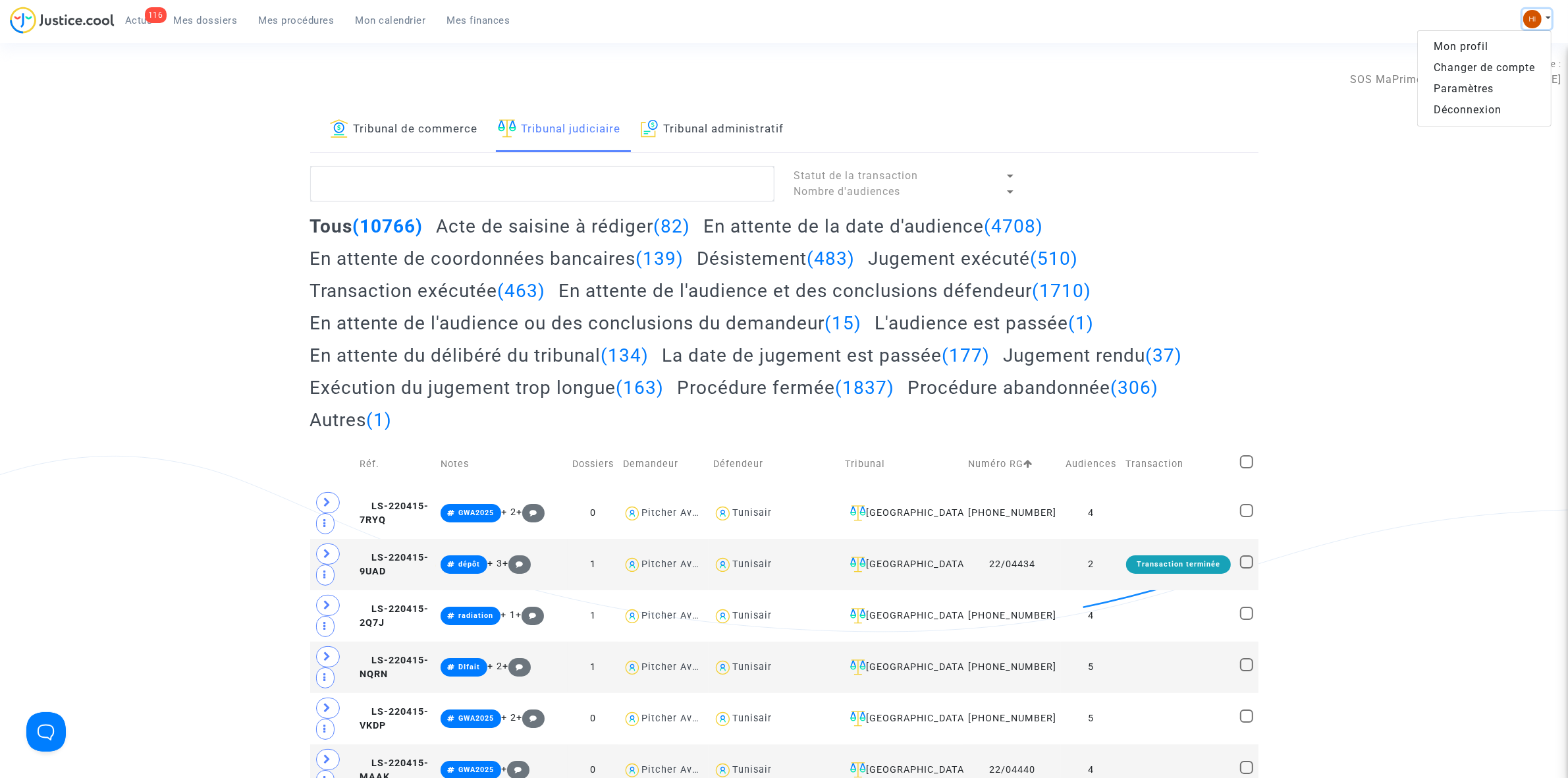
click at [1527, 15] on img at bounding box center [1533, 19] width 18 height 18
click at [1523, 21] on button at bounding box center [1537, 19] width 29 height 20
click at [1503, 72] on link "Changer de compte" at bounding box center [1485, 68] width 133 height 21
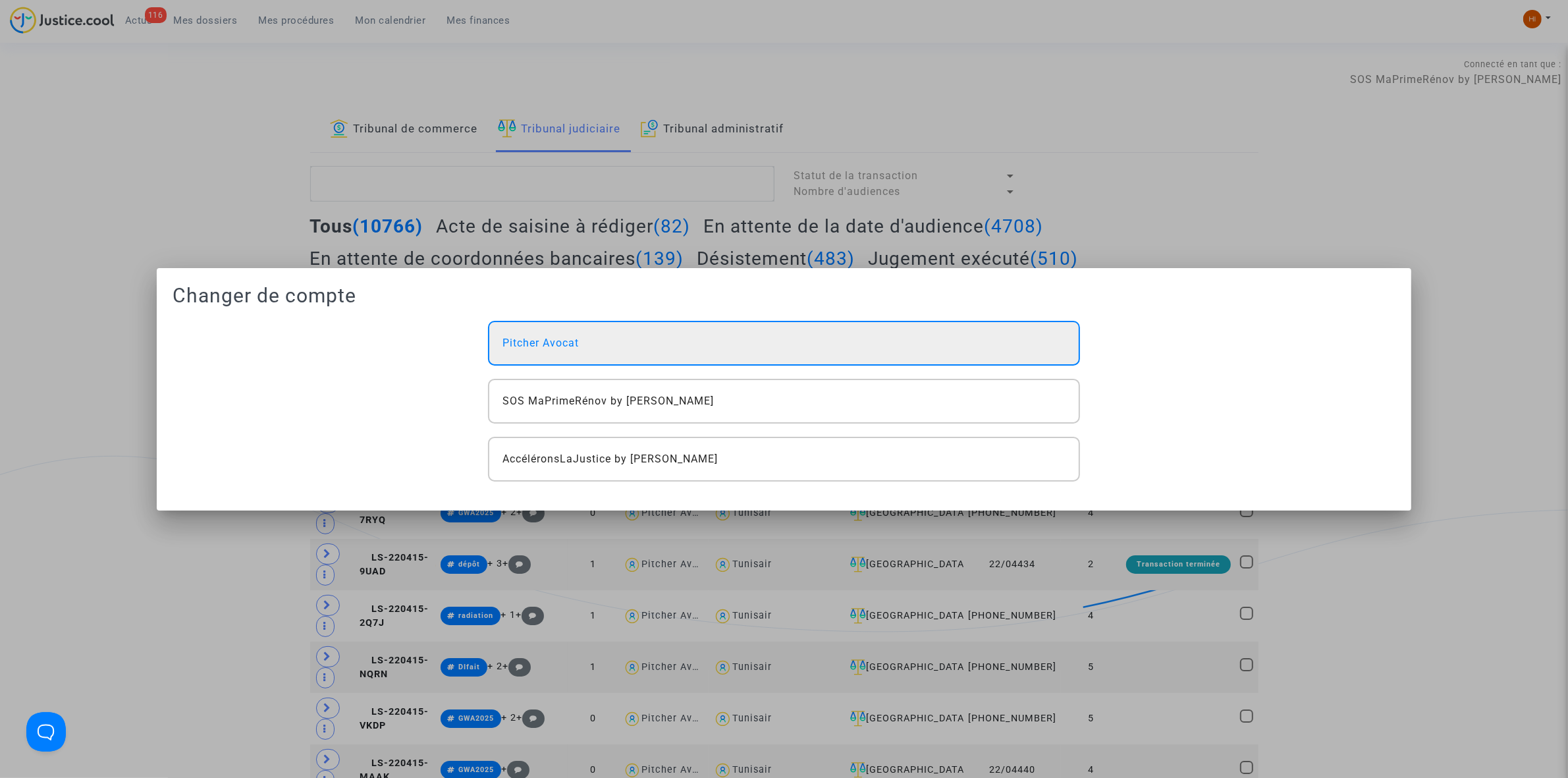
click at [910, 354] on div "Pitcher Avocat" at bounding box center [784, 343] width 591 height 44
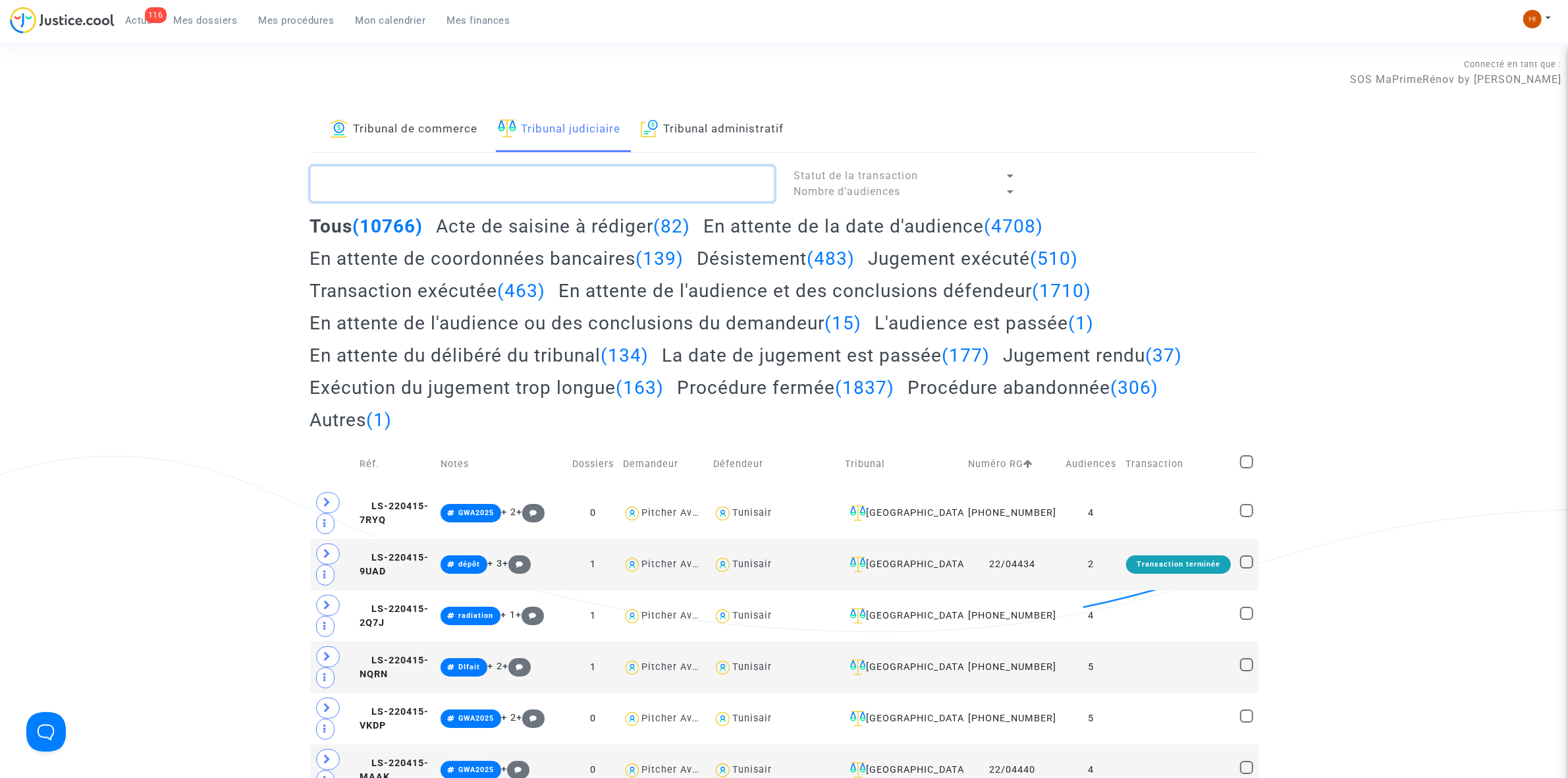
click at [580, 183] on textarea at bounding box center [542, 183] width 465 height 35
paste textarea "BENANTAR Melyssa"
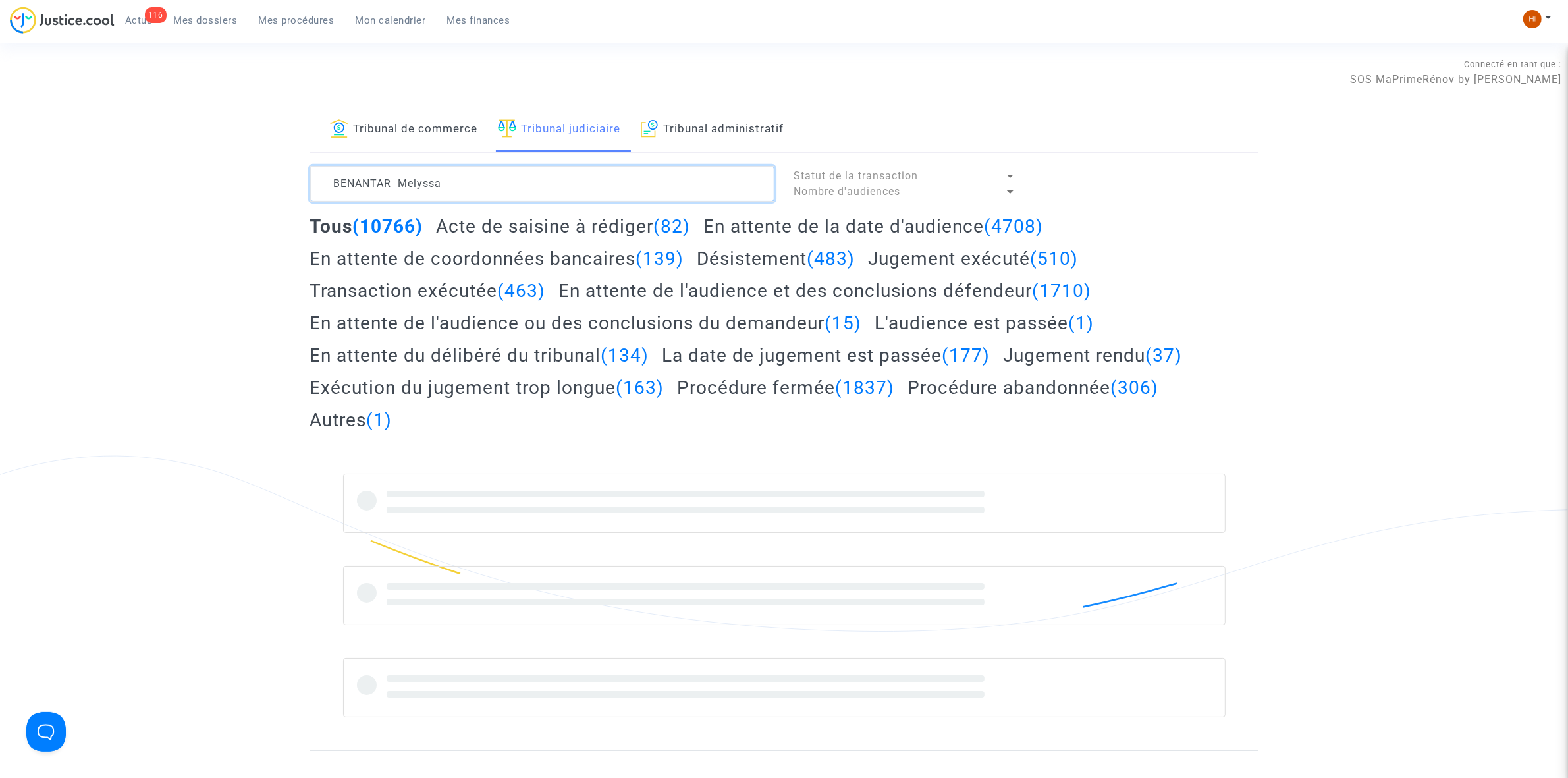
type textarea "BENANTAR Melyssa"
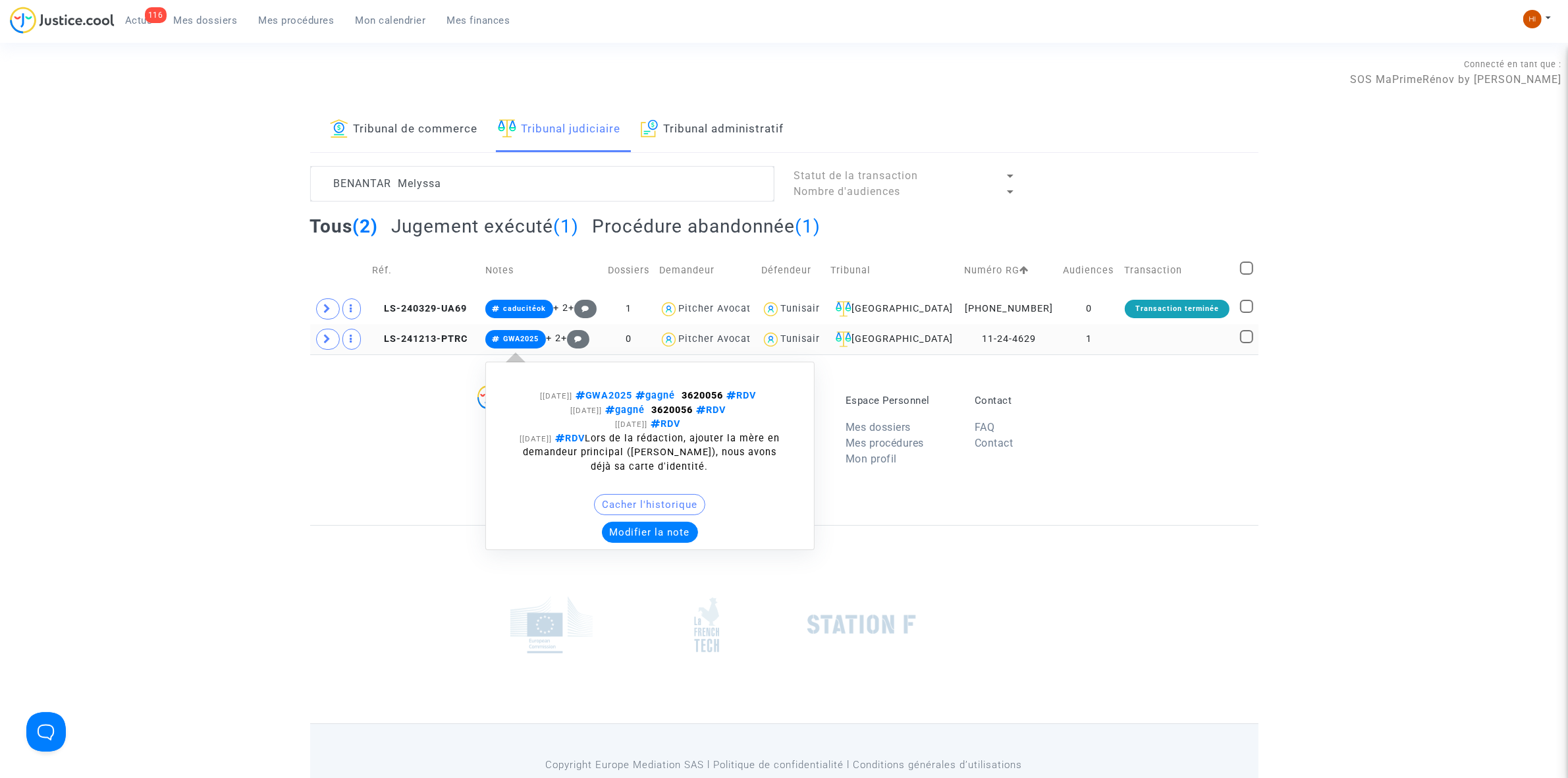
click at [539, 340] on span "GWA2025" at bounding box center [520, 339] width 35 height 8
drag, startPoint x: 700, startPoint y: 396, endPoint x: 742, endPoint y: 392, distance: 42.2
click at [724, 392] on strong "3620056" at bounding box center [703, 396] width 41 height 12
copy strong "3620056"
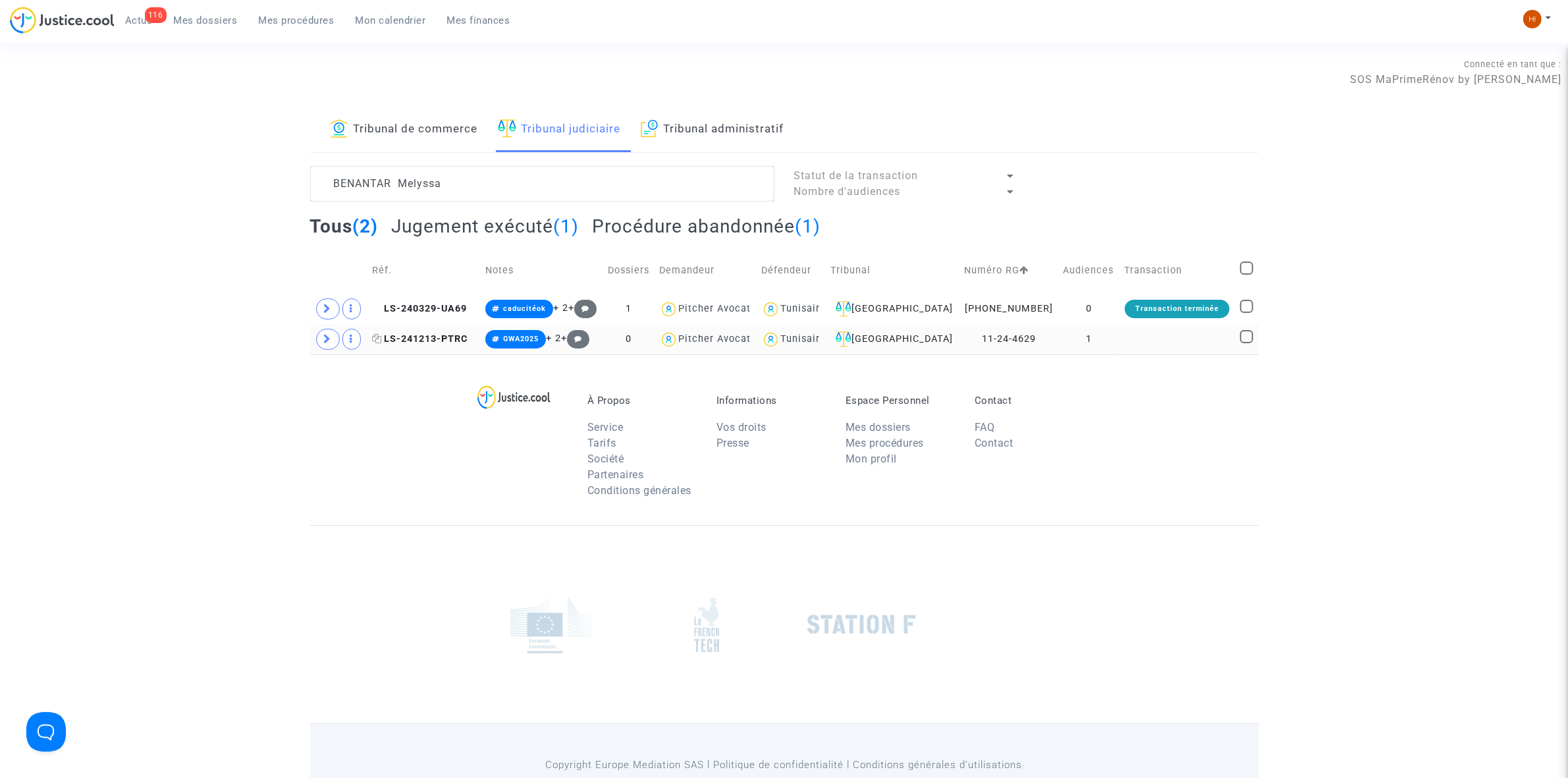
click at [439, 343] on span "LS-241213-PTRC" at bounding box center [420, 339] width 95 height 12
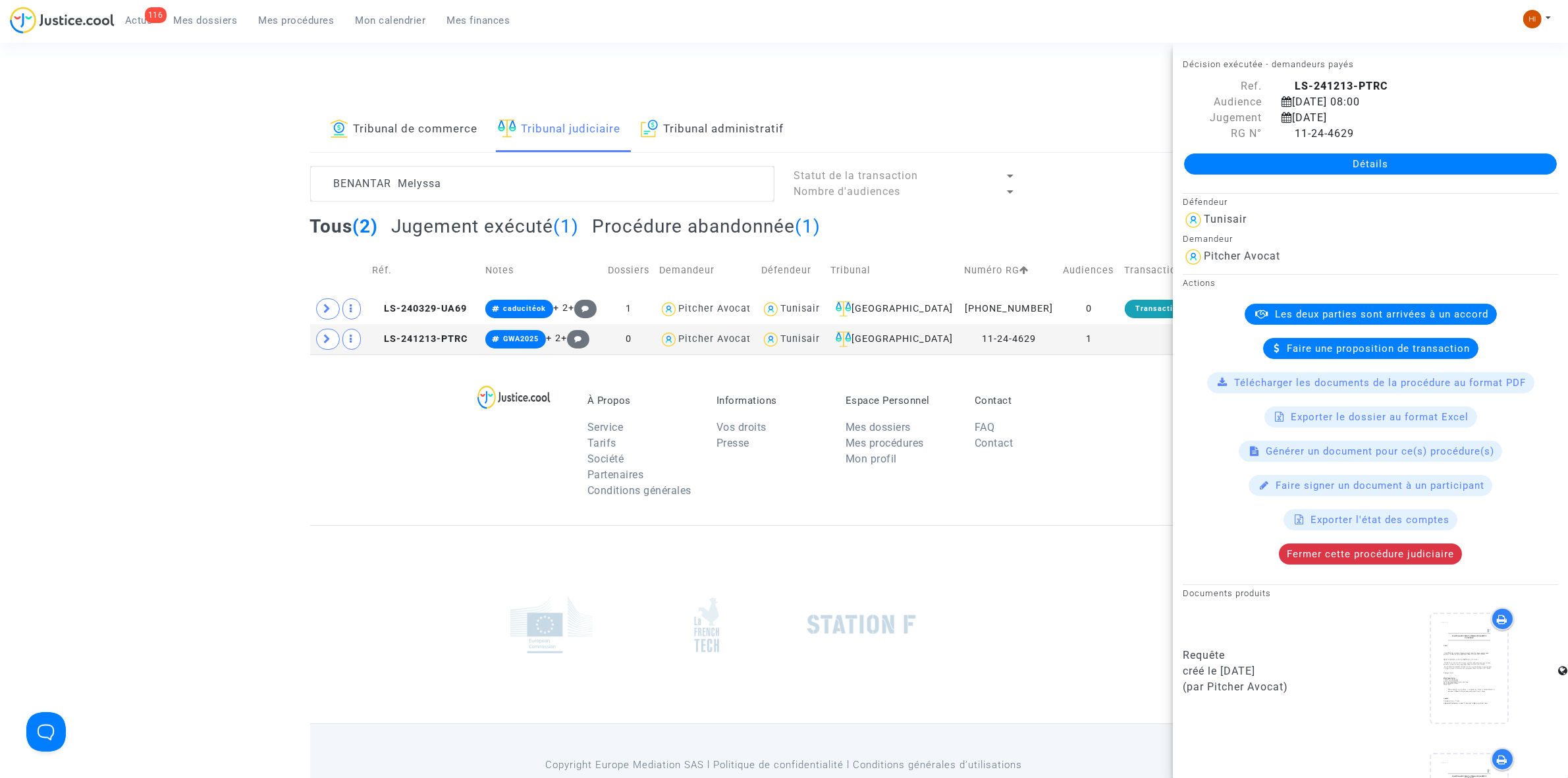
click at [1291, 163] on link "Détails" at bounding box center [1370, 164] width 372 height 21
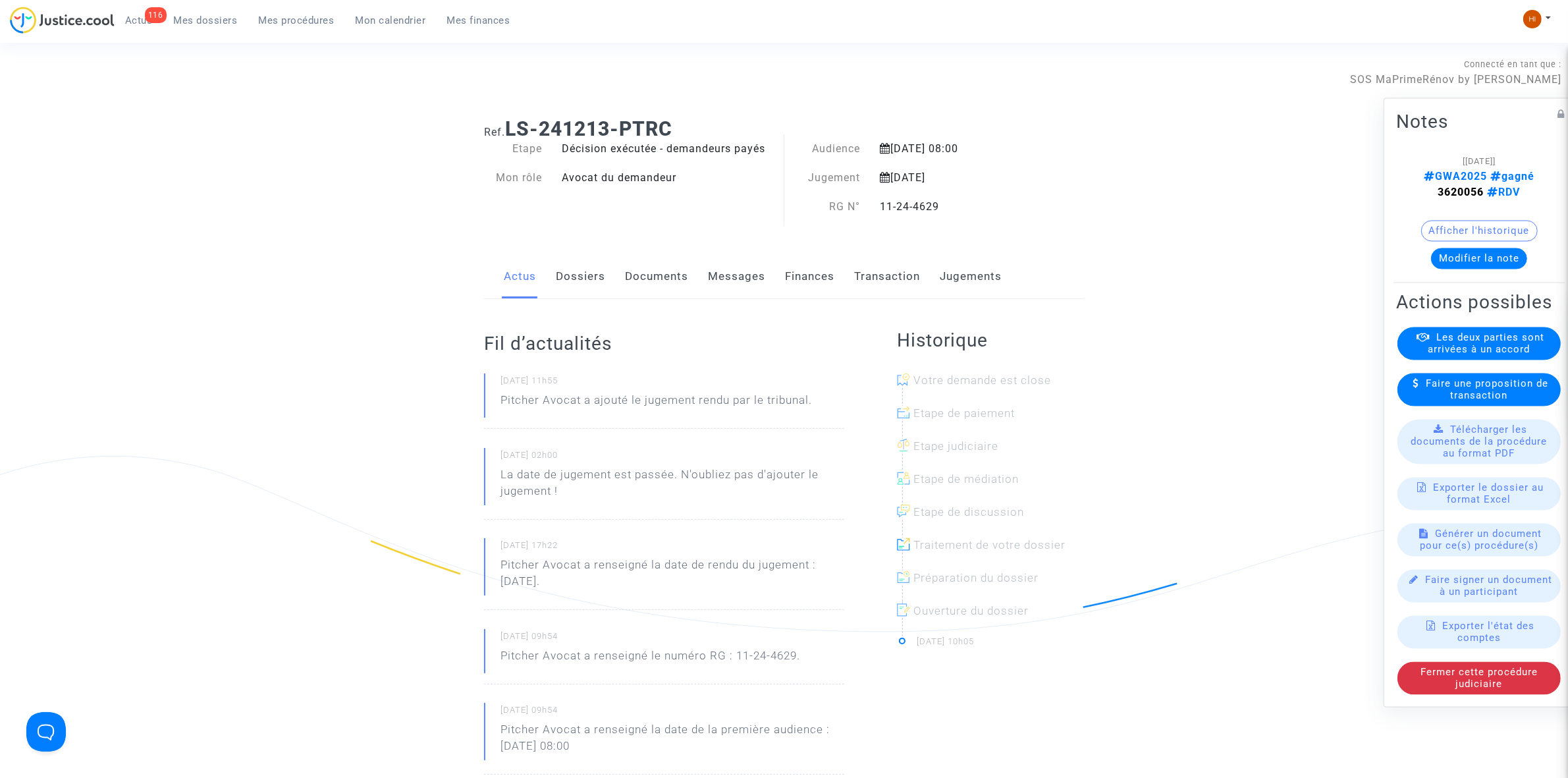
click at [957, 279] on link "Jugements" at bounding box center [970, 276] width 62 height 44
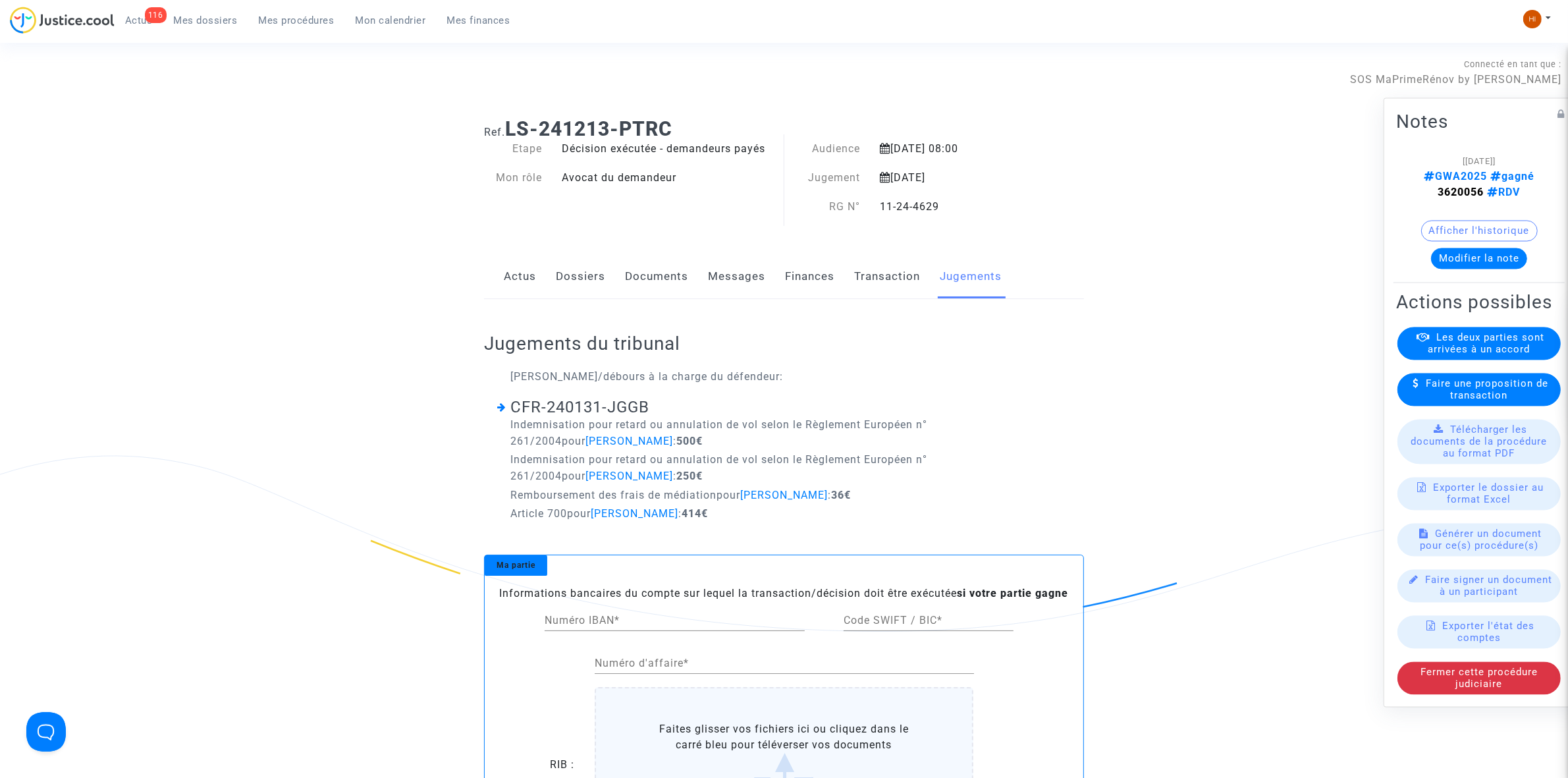
drag, startPoint x: 295, startPoint y: 20, endPoint x: 650, endPoint y: 48, distance: 356.1
click at [295, 20] on span "Mes procédures" at bounding box center [297, 21] width 76 height 12
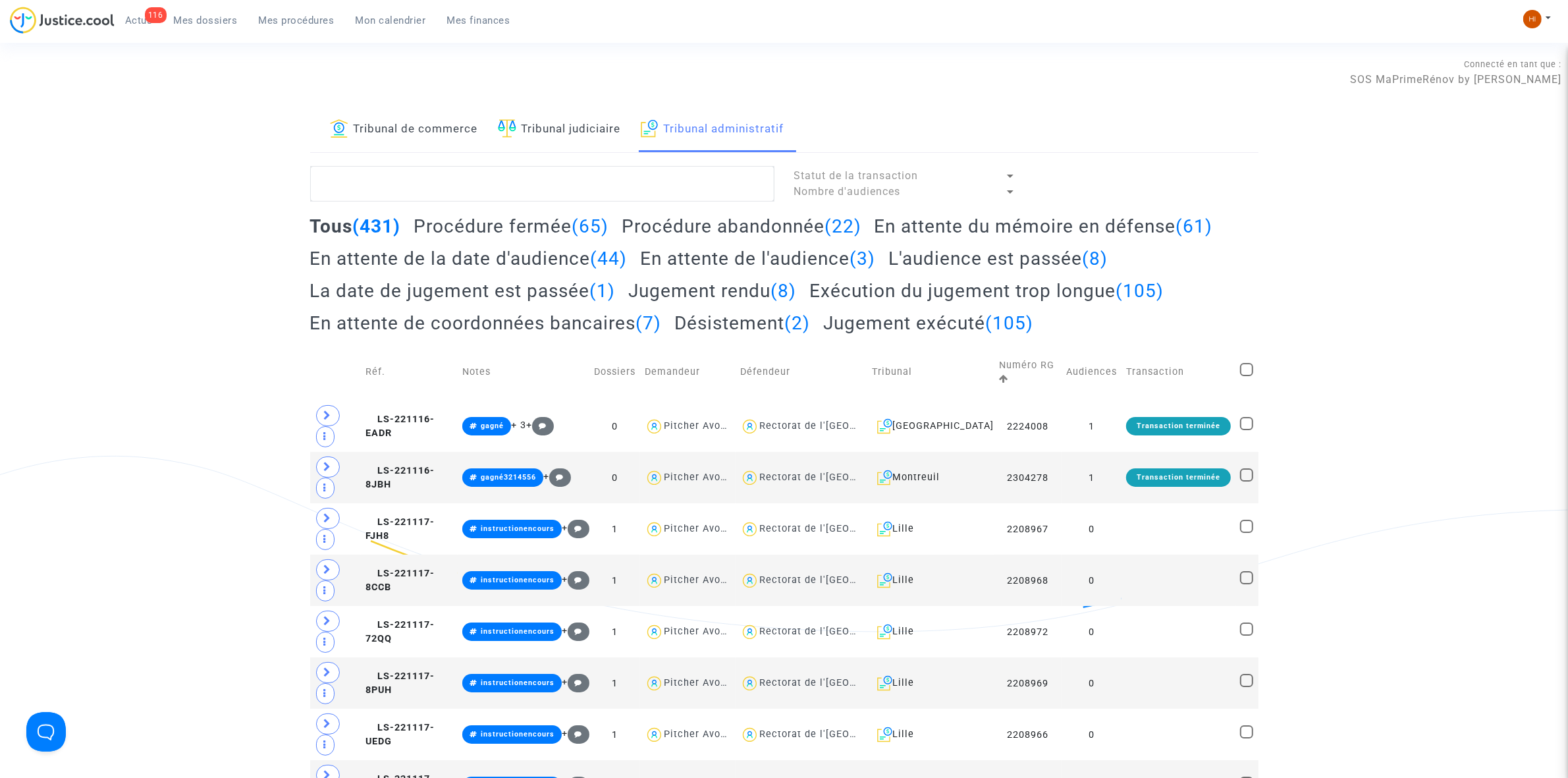
drag, startPoint x: 438, startPoint y: 133, endPoint x: 448, endPoint y: 164, distance: 32.6
click at [438, 132] on link "Tribunal de commerce" at bounding box center [404, 130] width 148 height 44
click at [452, 183] on textarea at bounding box center [542, 183] width 465 height 35
paste textarea "SANGARE"
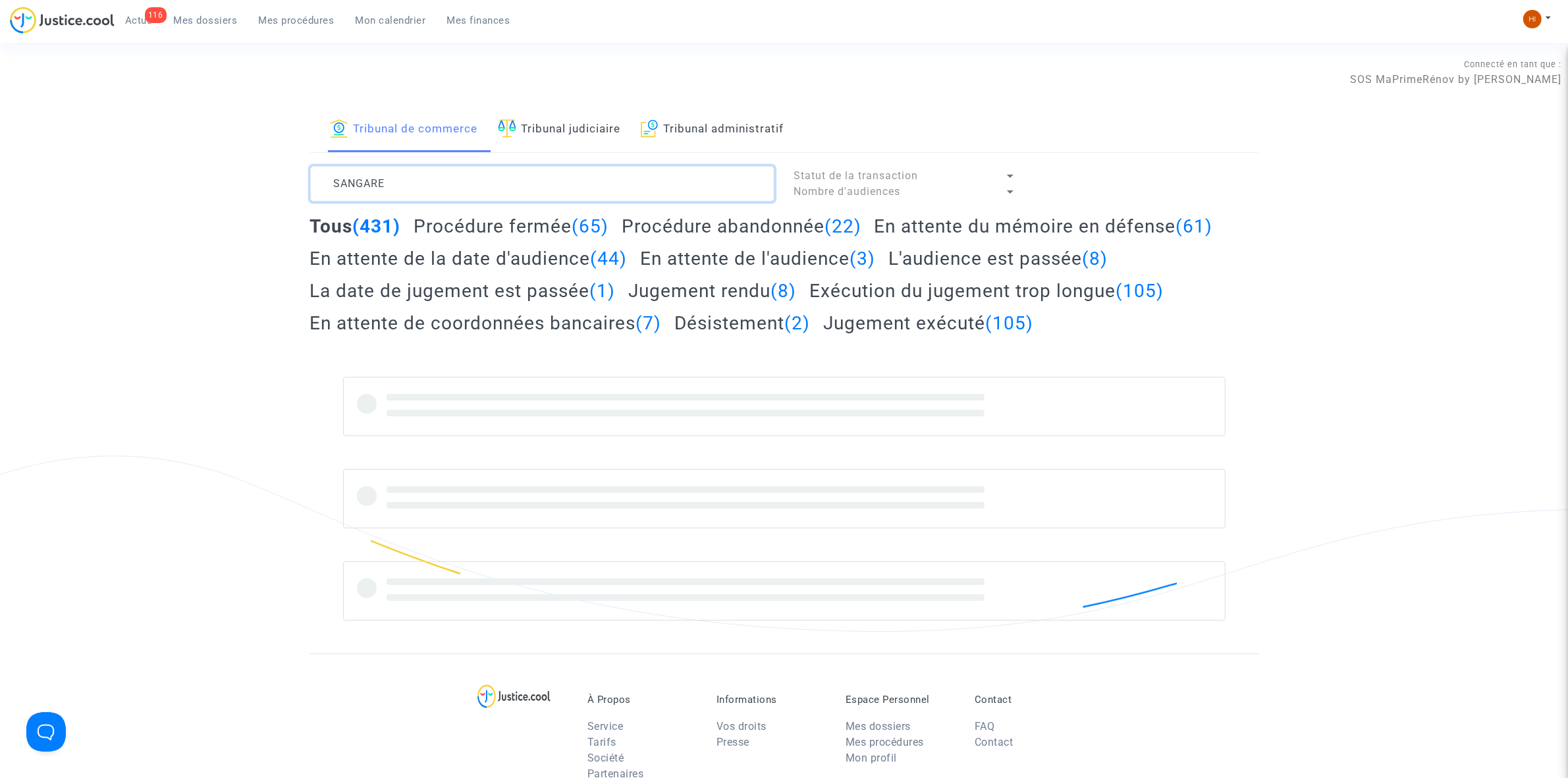
type textarea "SANGARE"
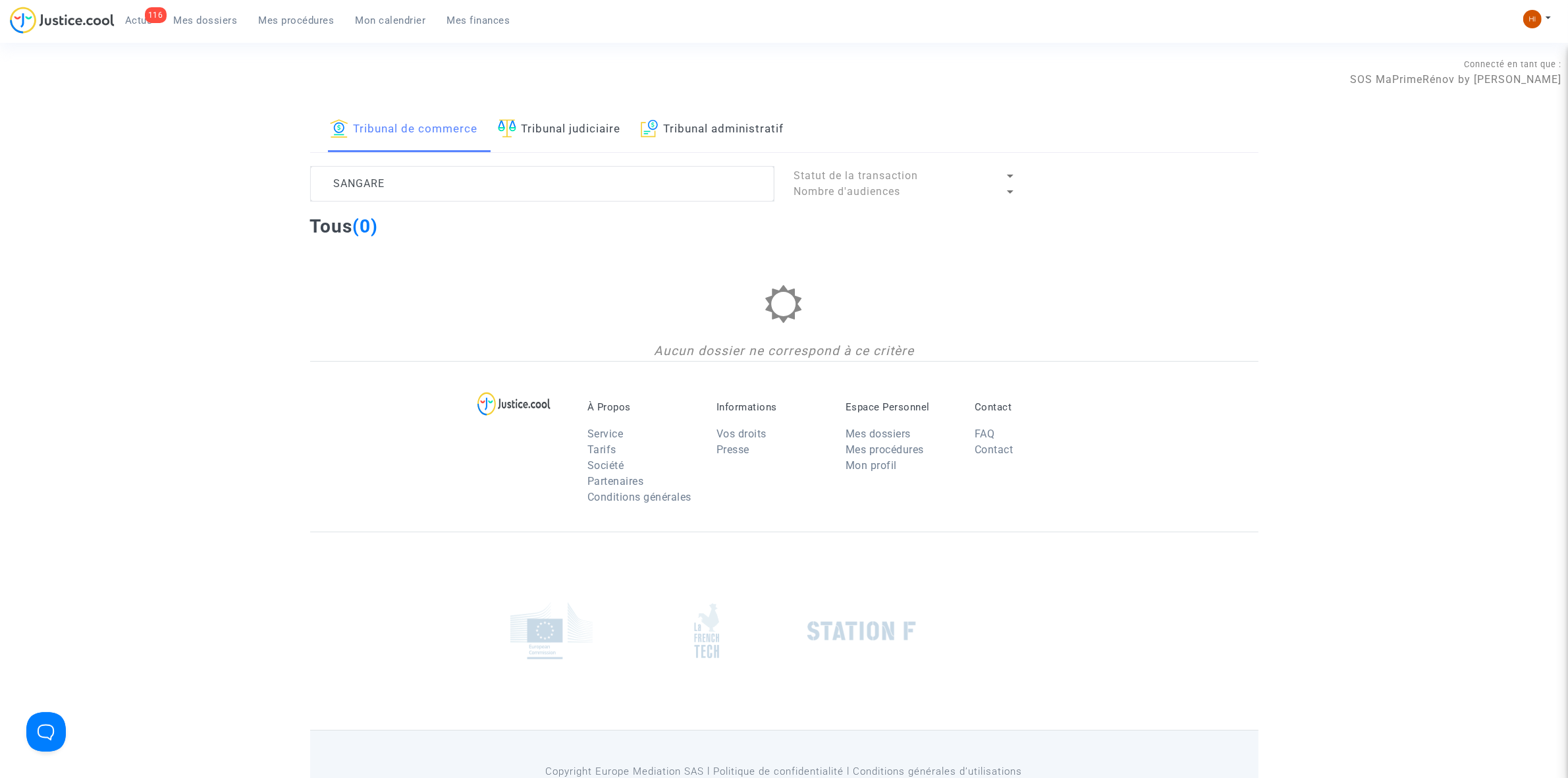
click at [199, 11] on link "Mes dossiers" at bounding box center [206, 21] width 85 height 20
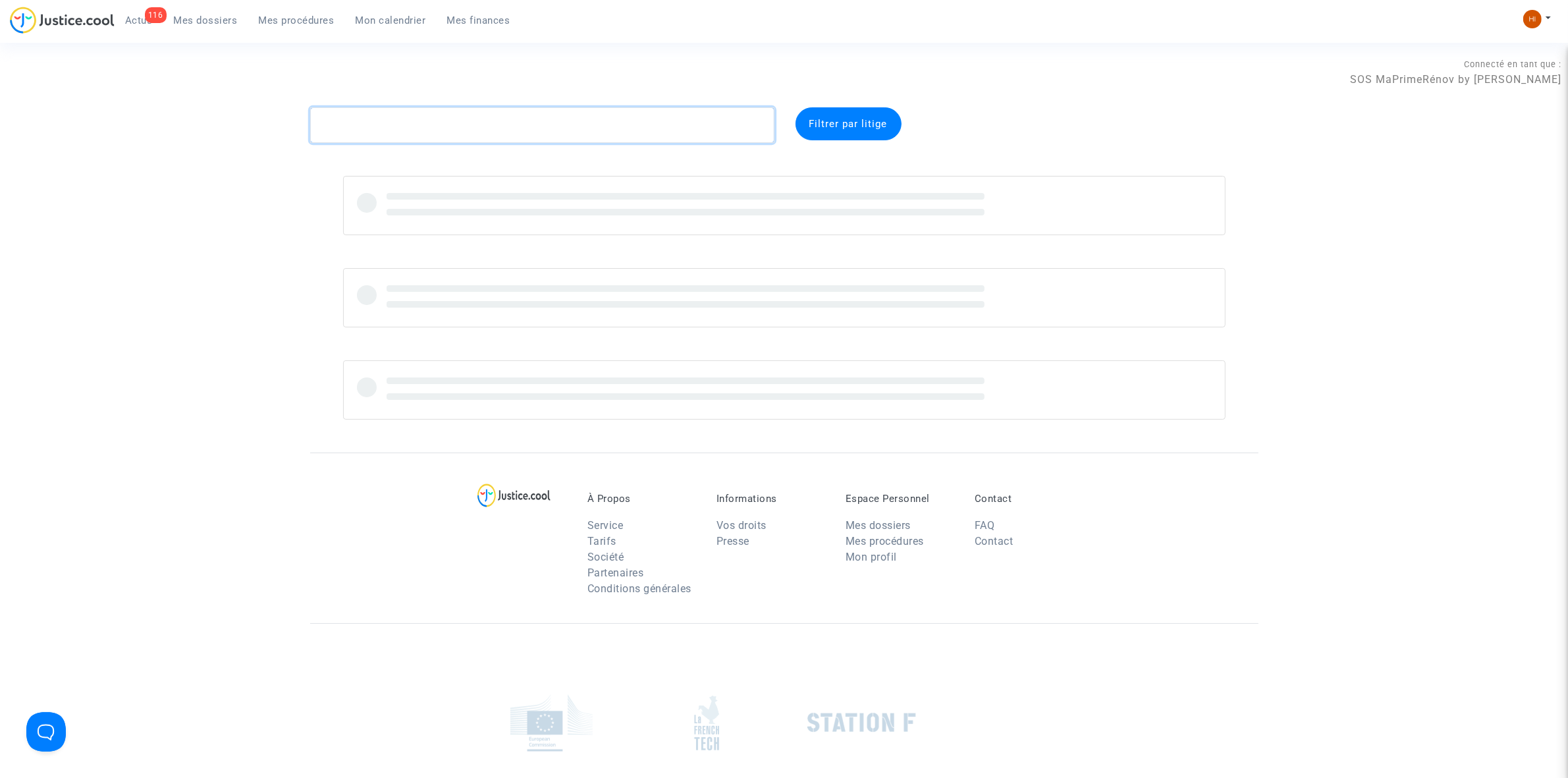
click at [585, 134] on textarea at bounding box center [542, 125] width 465 height 35
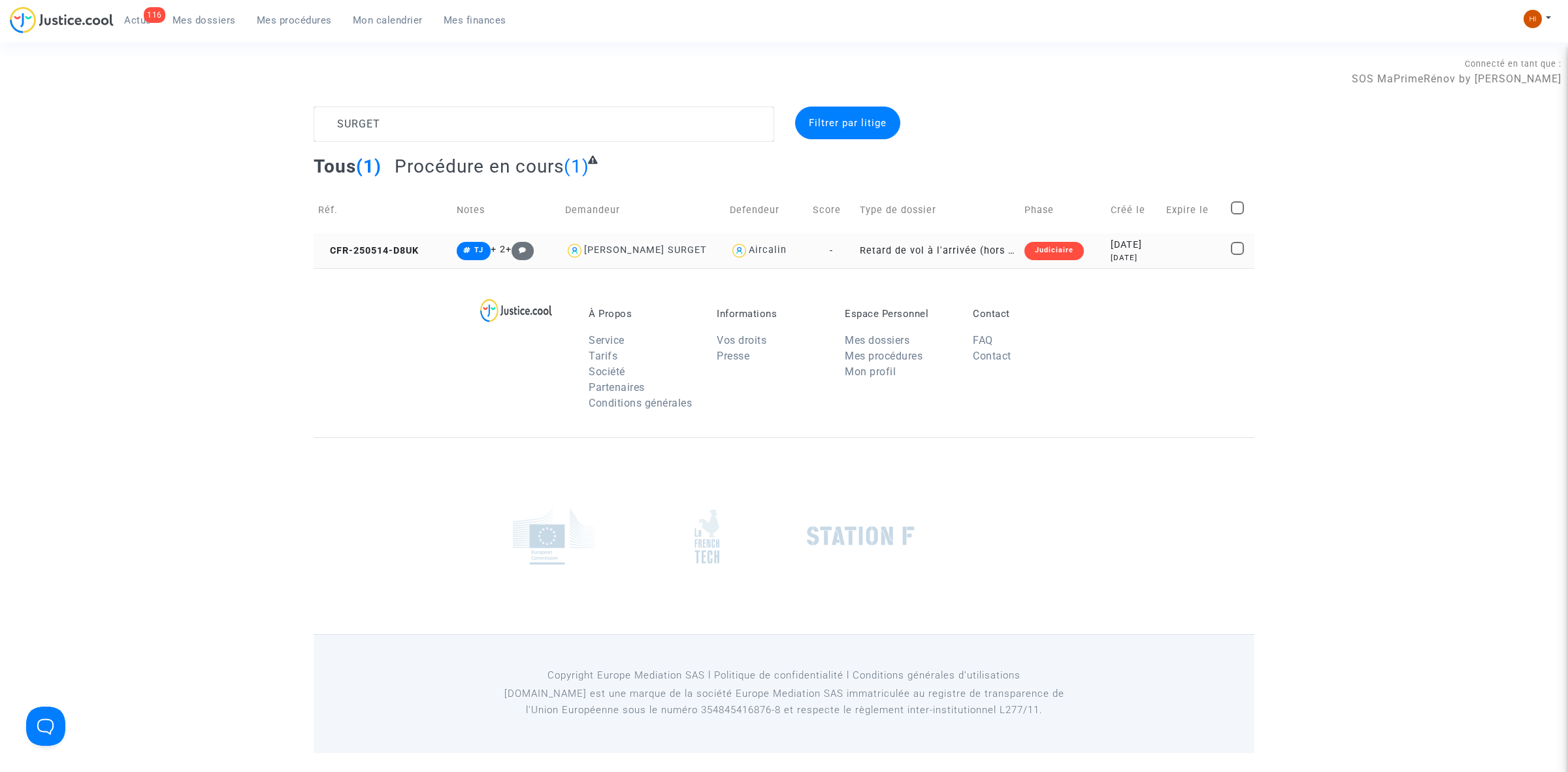
click at [376, 260] on td "CFR-250514-D8UK" at bounding box center [383, 251] width 139 height 34
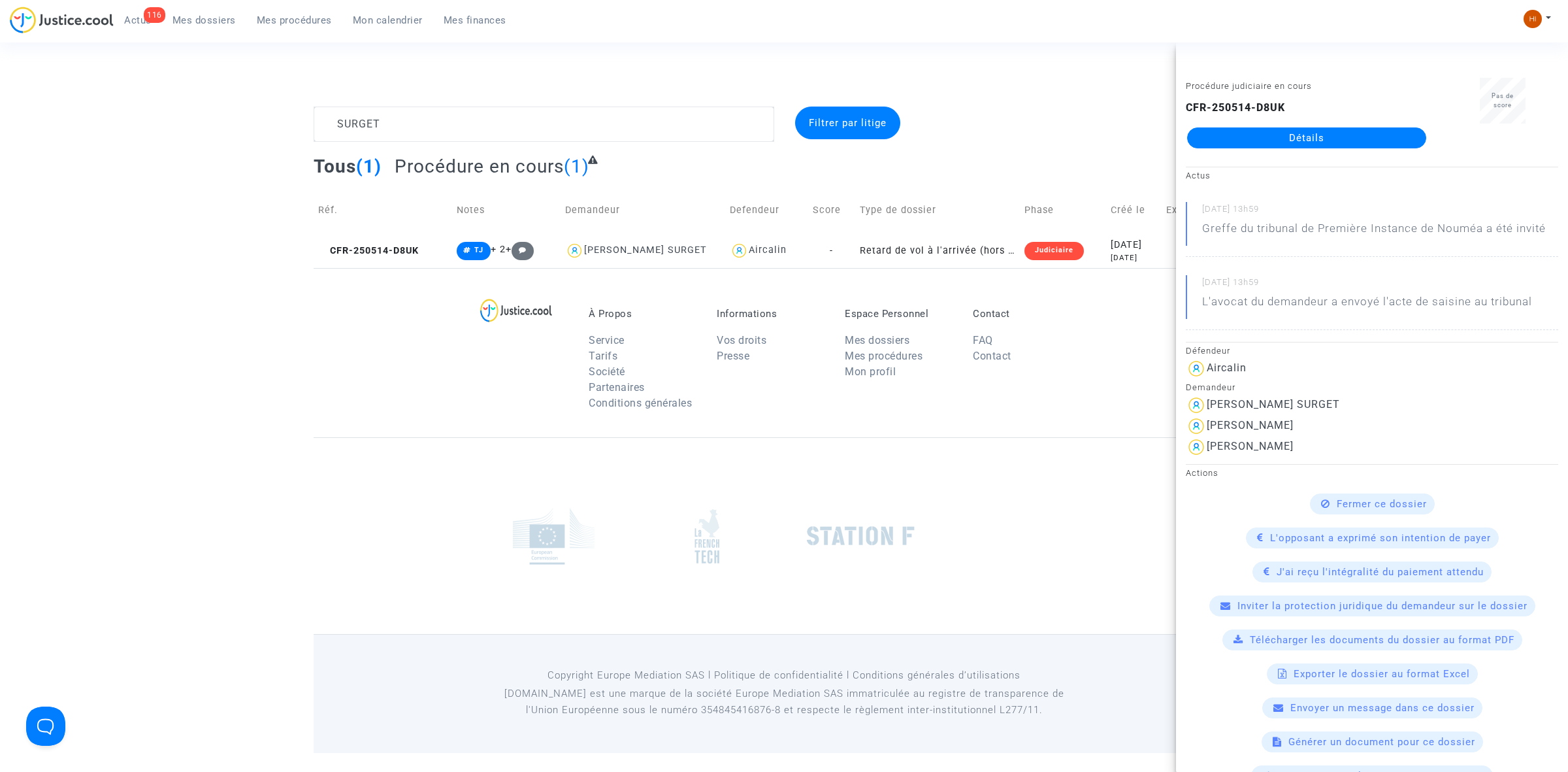
click at [1253, 151] on div "Procédure judiciaire en cours CFR-250514-D8UK Détails" at bounding box center [1307, 118] width 261 height 82
click at [639, 126] on textarea at bounding box center [543, 124] width 461 height 35
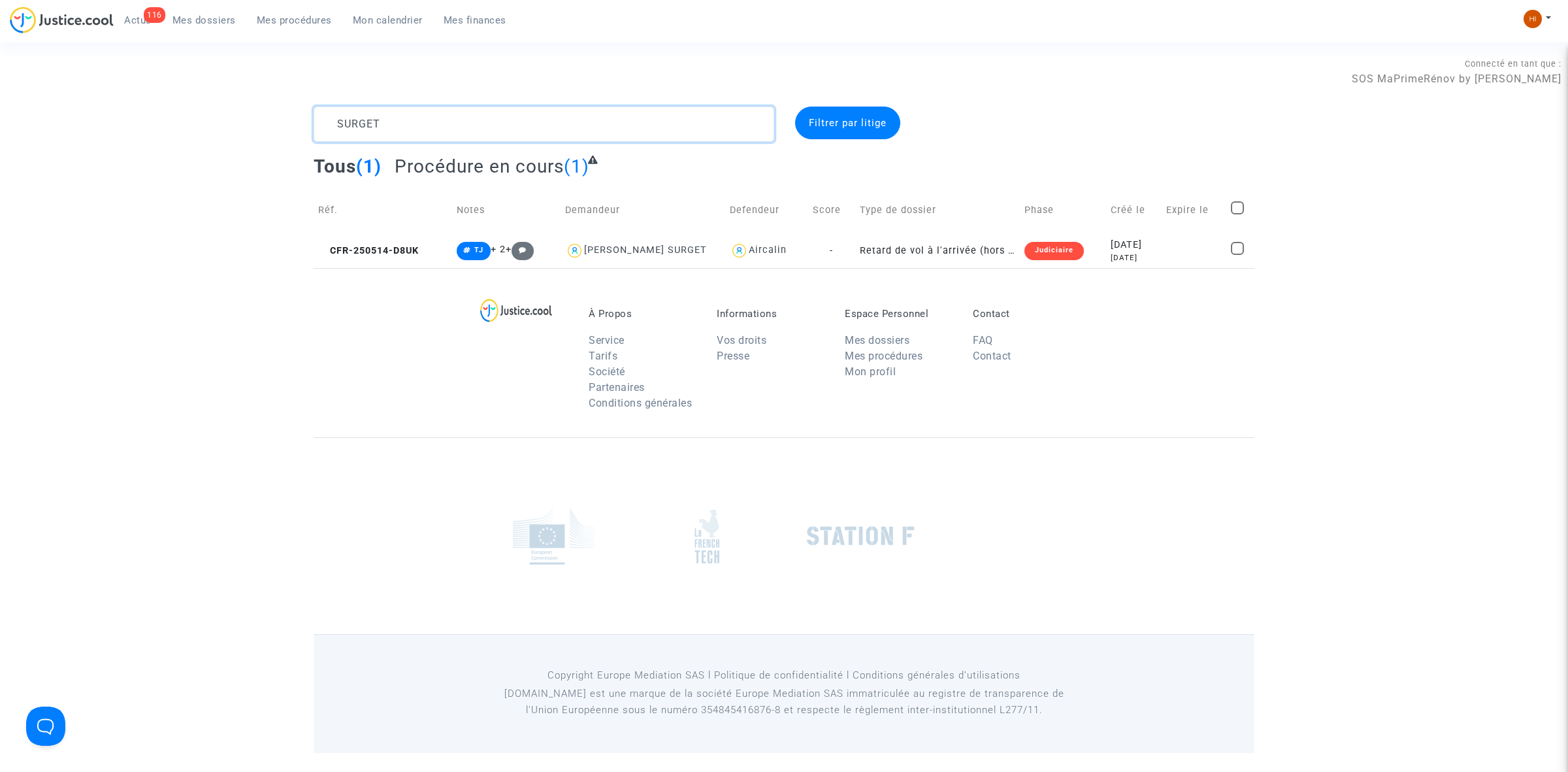
click at [639, 126] on textarea at bounding box center [543, 124] width 461 height 35
paste textarea "CFR-250728-9DRX"
type textarea "CFR-250728-9DRX"
click at [390, 247] on span "CFR-250728-9DRX" at bounding box center [368, 251] width 100 height 11
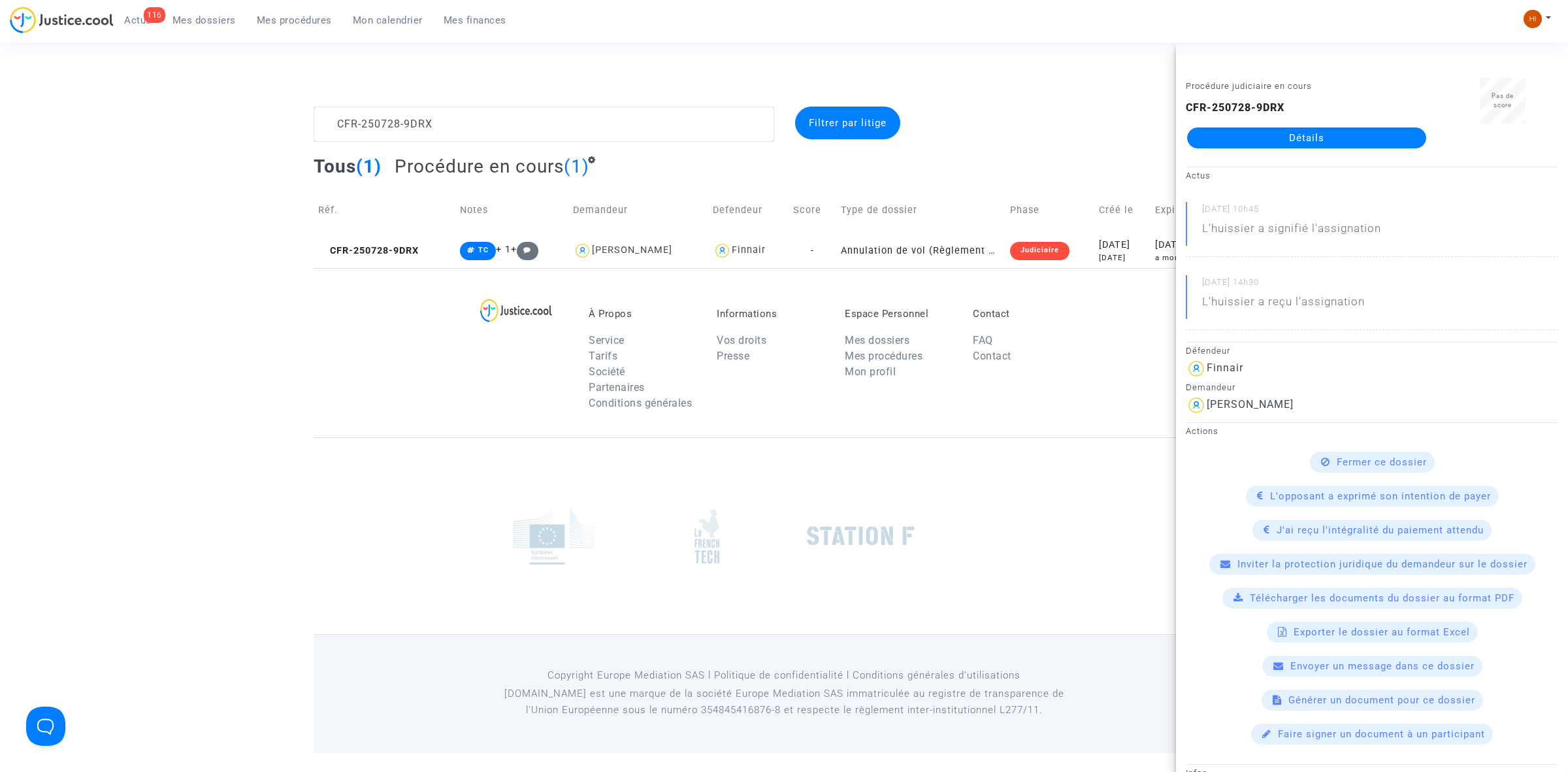
click at [1332, 133] on link "Détails" at bounding box center [1306, 138] width 239 height 21
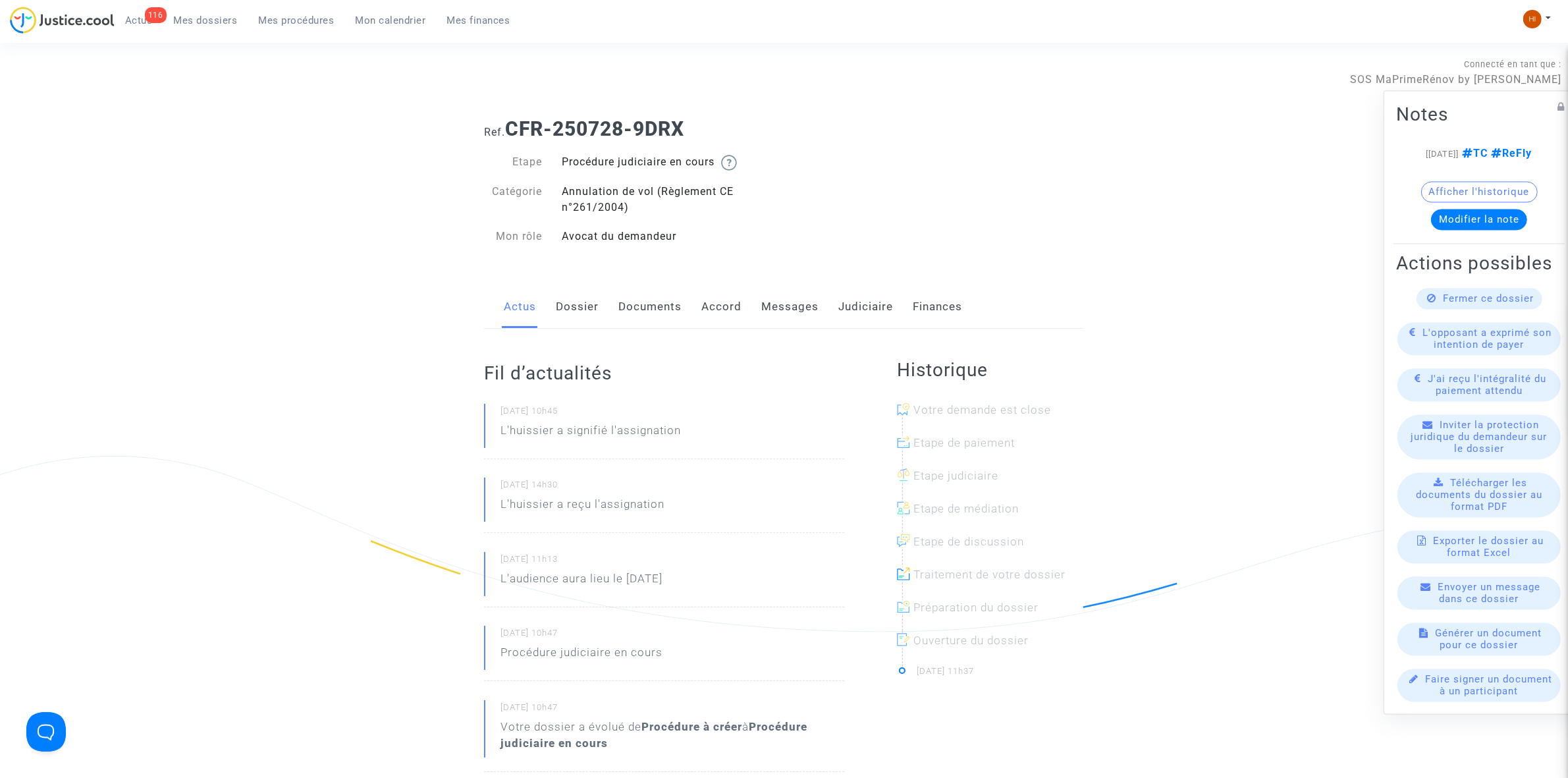
click at [854, 296] on link "Judiciaire" at bounding box center [866, 307] width 54 height 44
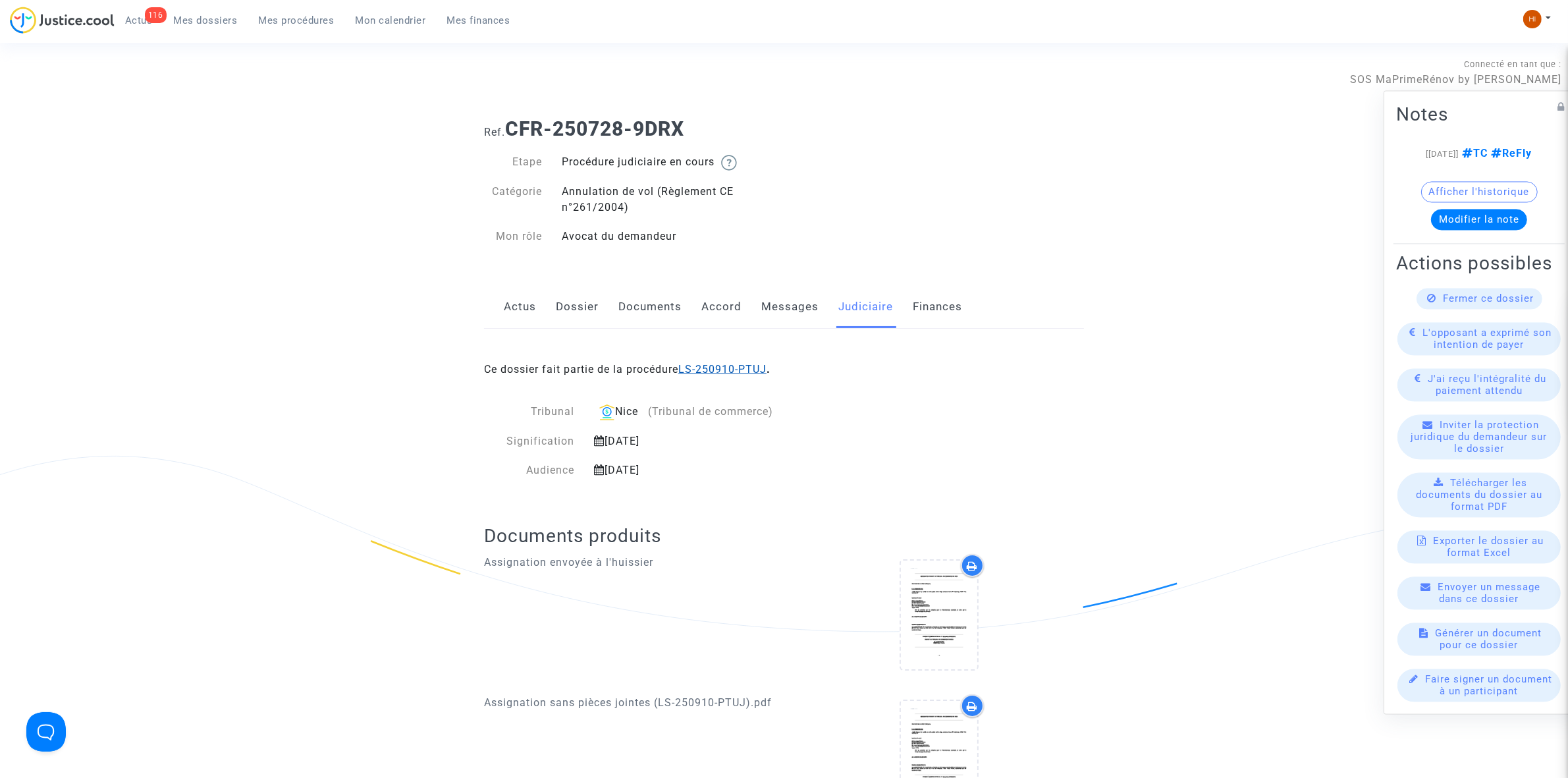
click at [738, 371] on link "LS-250910-PTUJ" at bounding box center [722, 368] width 88 height 12
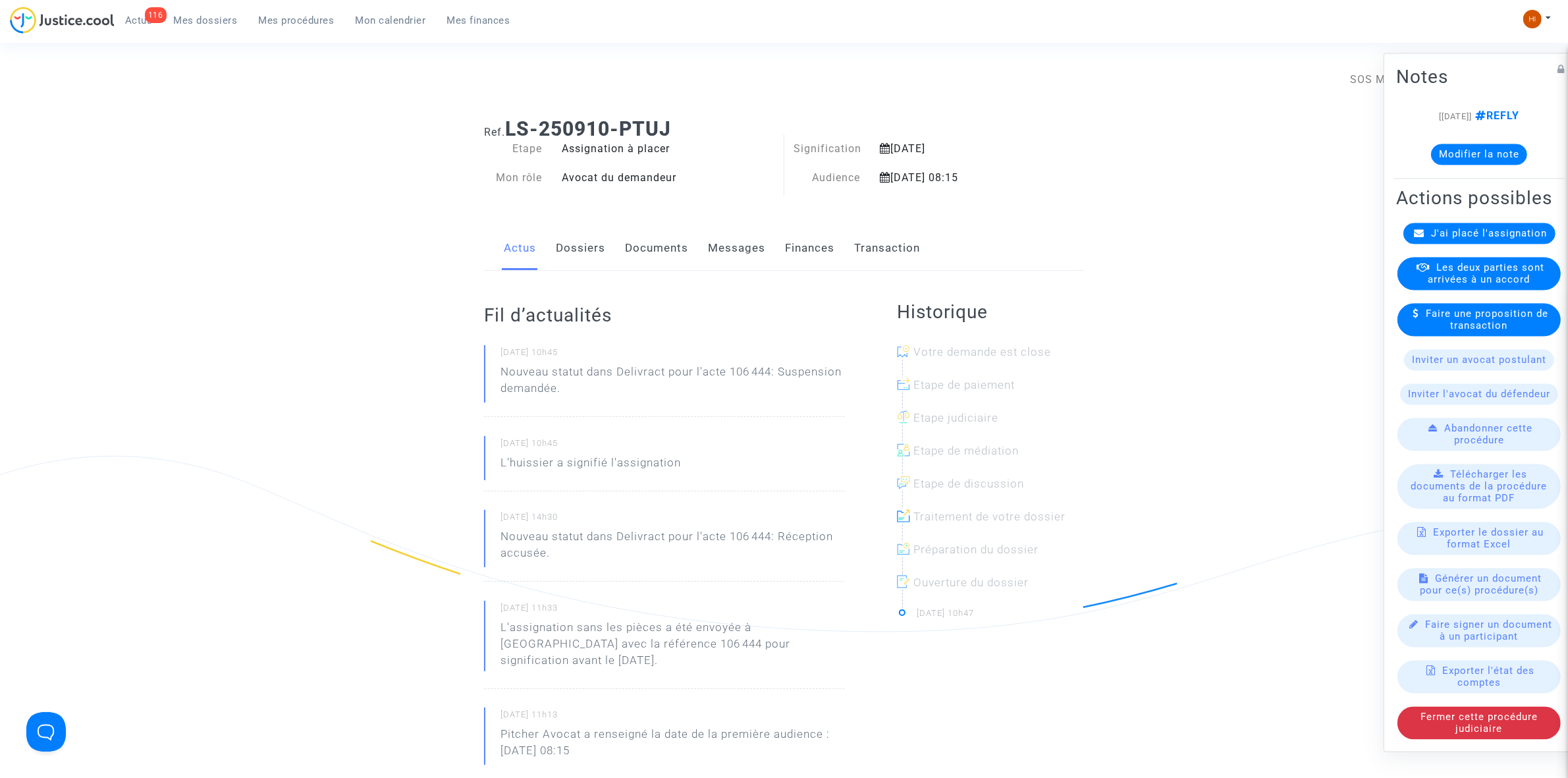
click at [860, 254] on link "Transaction" at bounding box center [887, 248] width 66 height 44
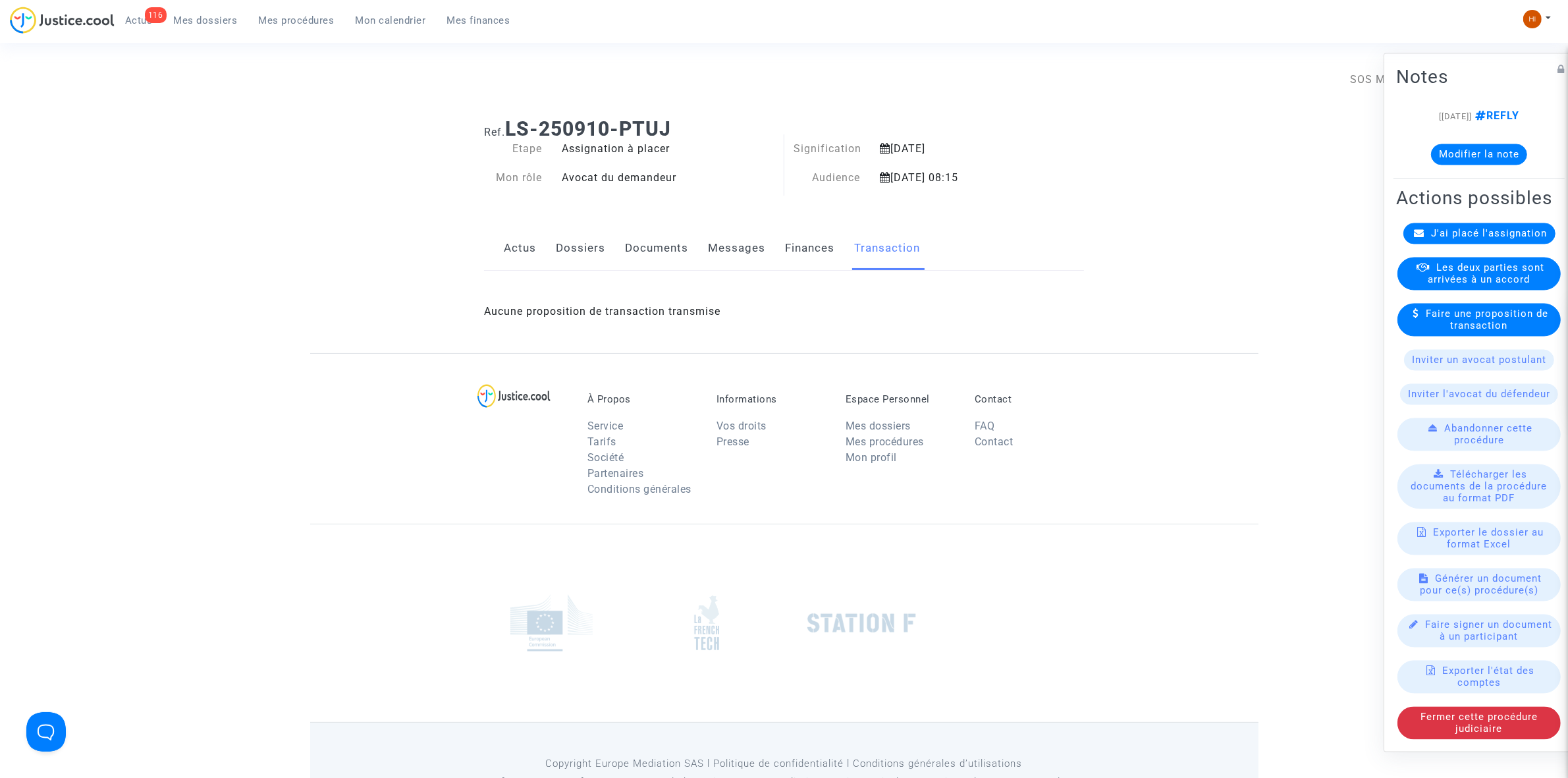
click at [775, 246] on div "Actus Dossiers Documents Messages Finances Transaction" at bounding box center [784, 249] width 600 height 44
click at [807, 252] on link "Finances" at bounding box center [810, 248] width 49 height 44
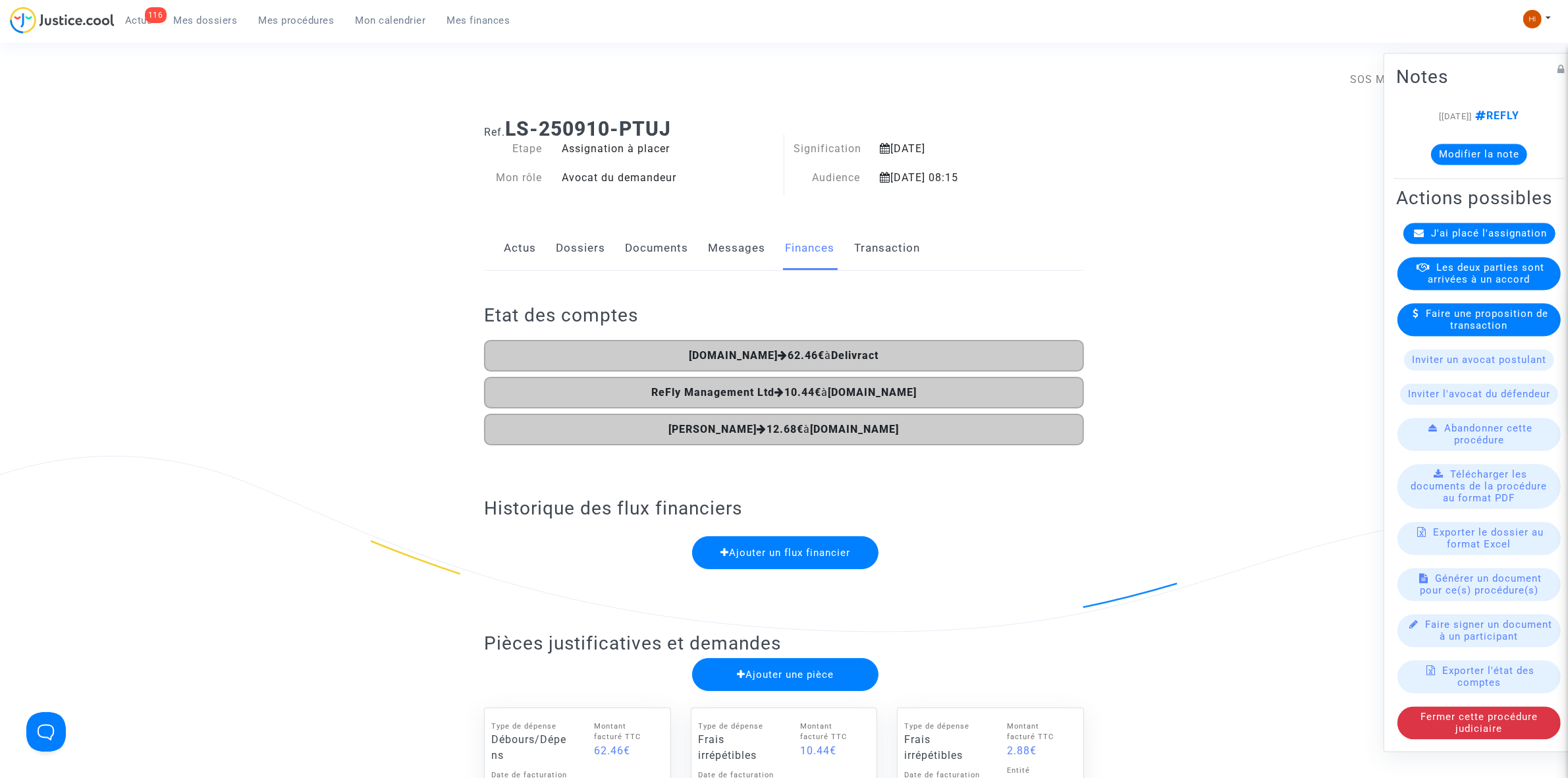
click at [664, 252] on link "Documents" at bounding box center [656, 248] width 63 height 44
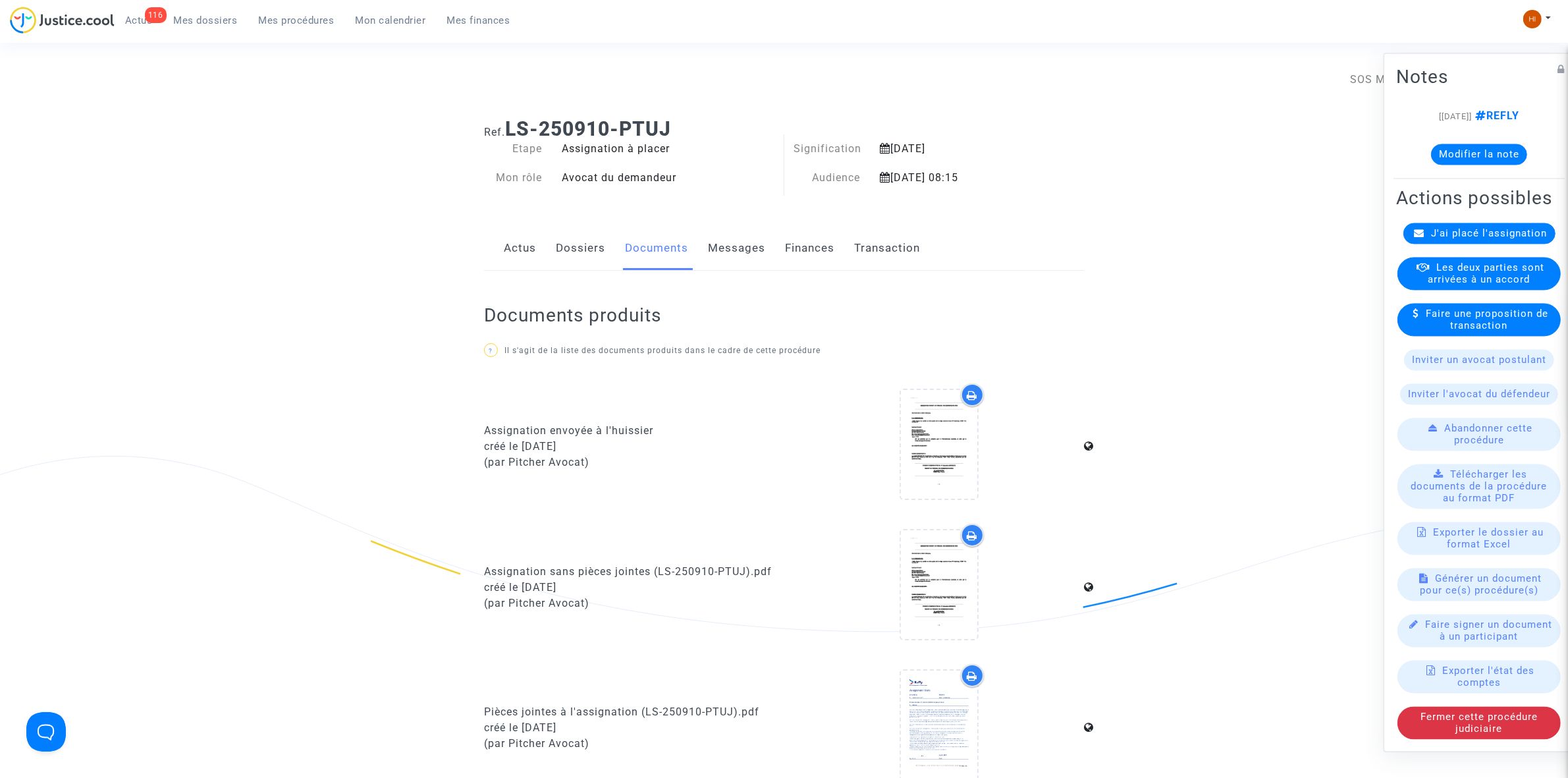
click at [587, 243] on link "Dossiers" at bounding box center [580, 248] width 49 height 44
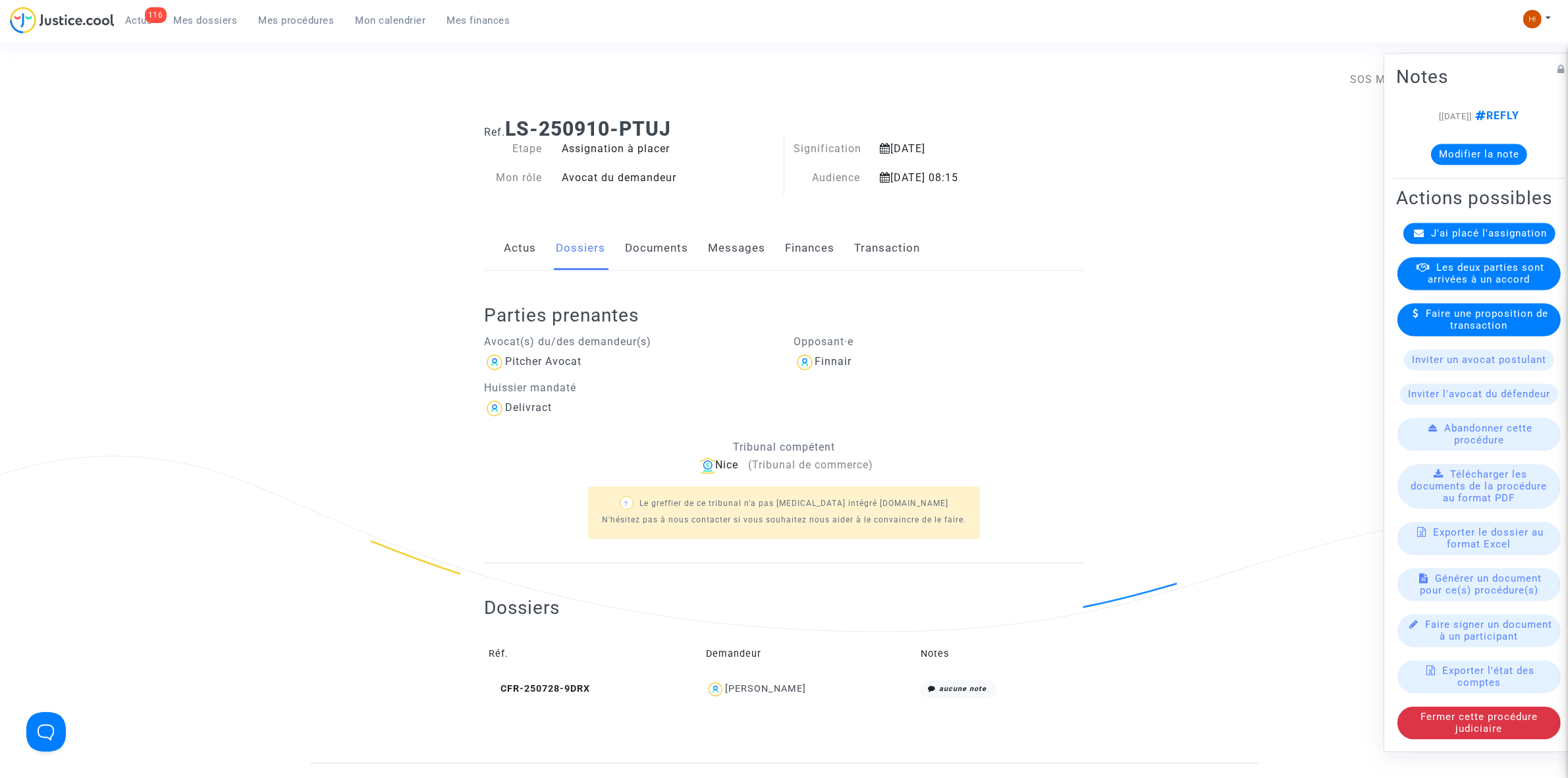
click at [516, 246] on link "Actus" at bounding box center [520, 248] width 32 height 44
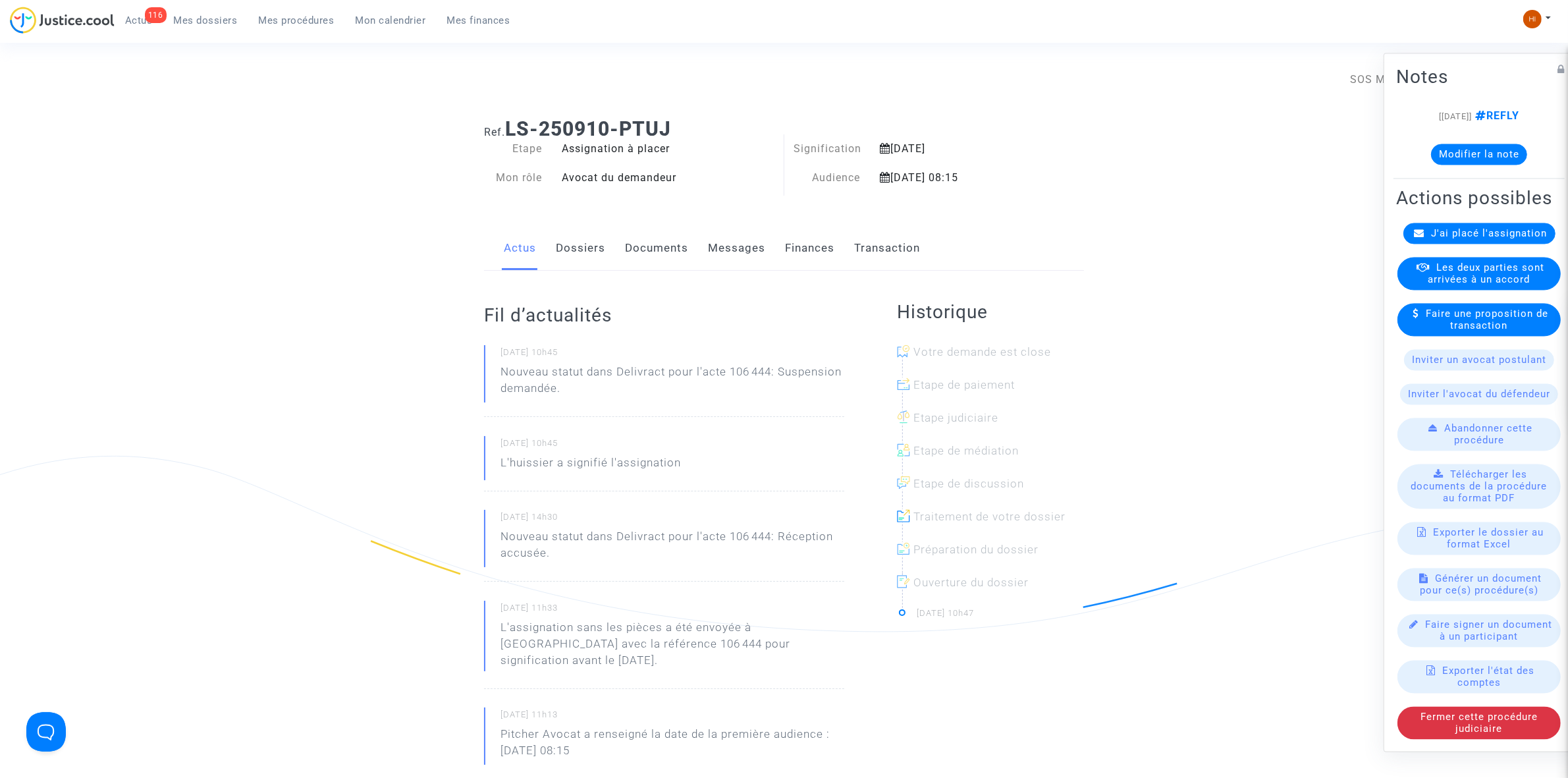
click at [580, 237] on link "Dossiers" at bounding box center [580, 248] width 49 height 44
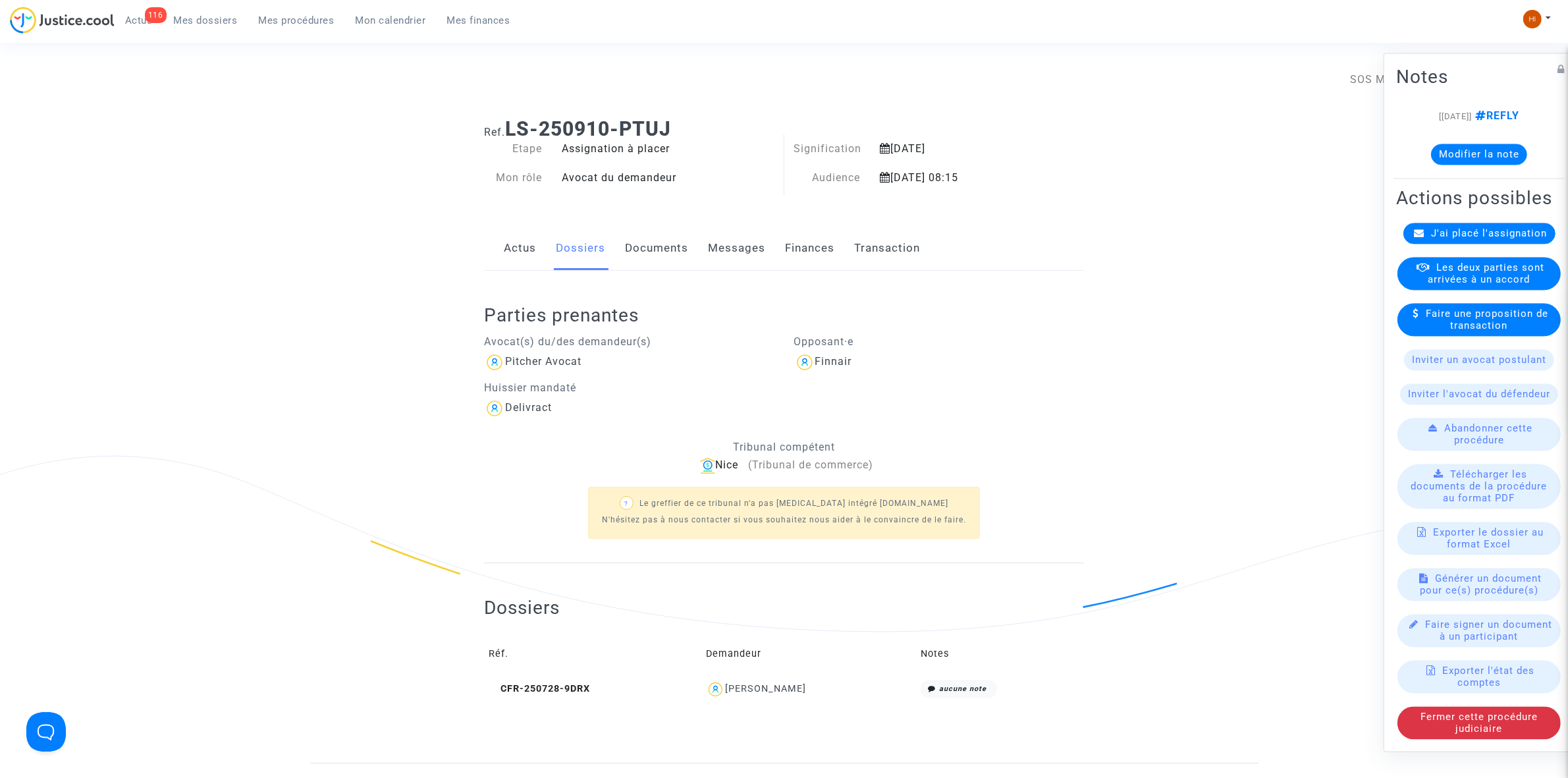
click at [314, 18] on span "Mes procédures" at bounding box center [297, 21] width 76 height 12
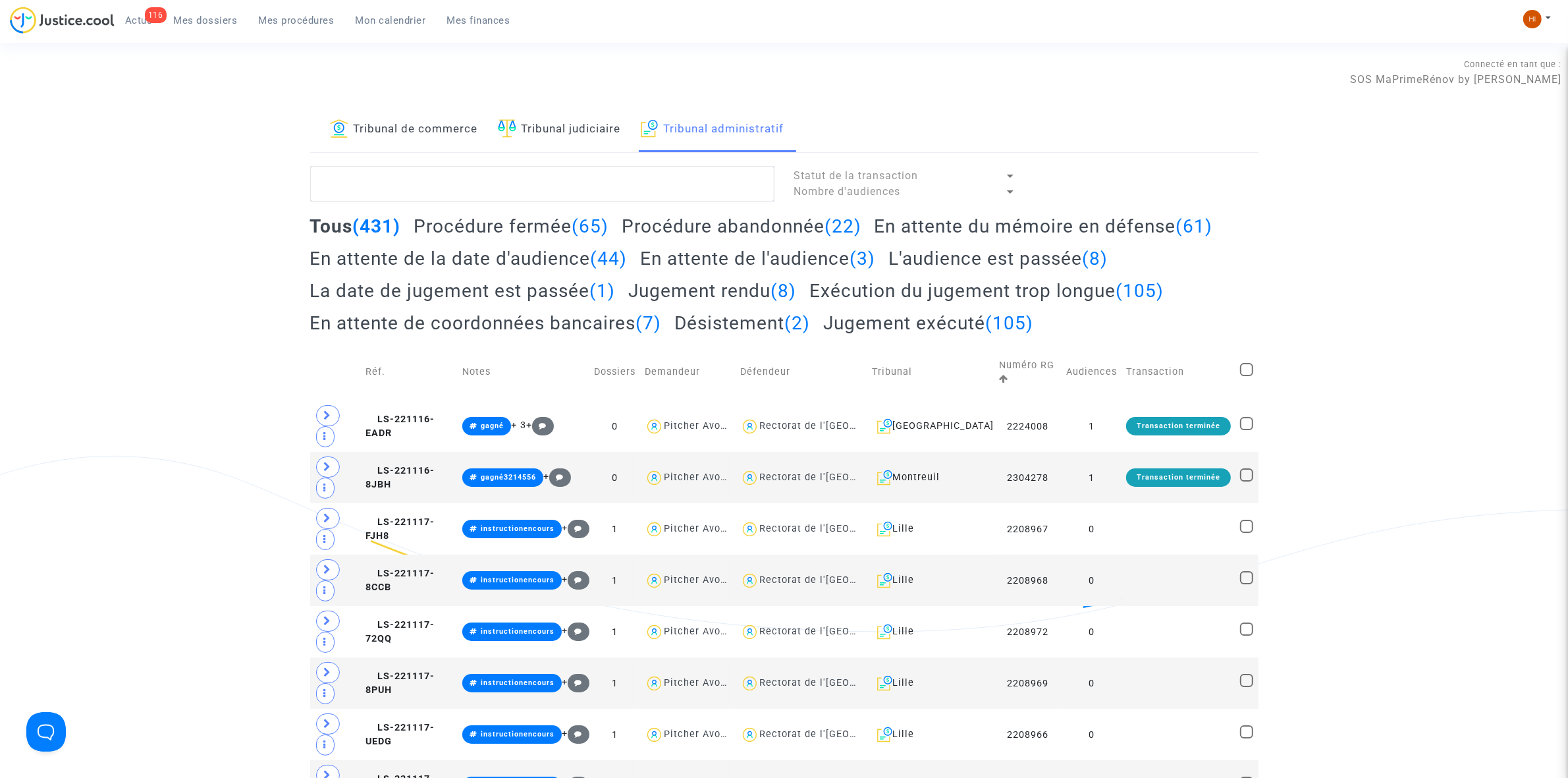
click at [588, 117] on link "Tribunal judiciaire" at bounding box center [560, 130] width 123 height 44
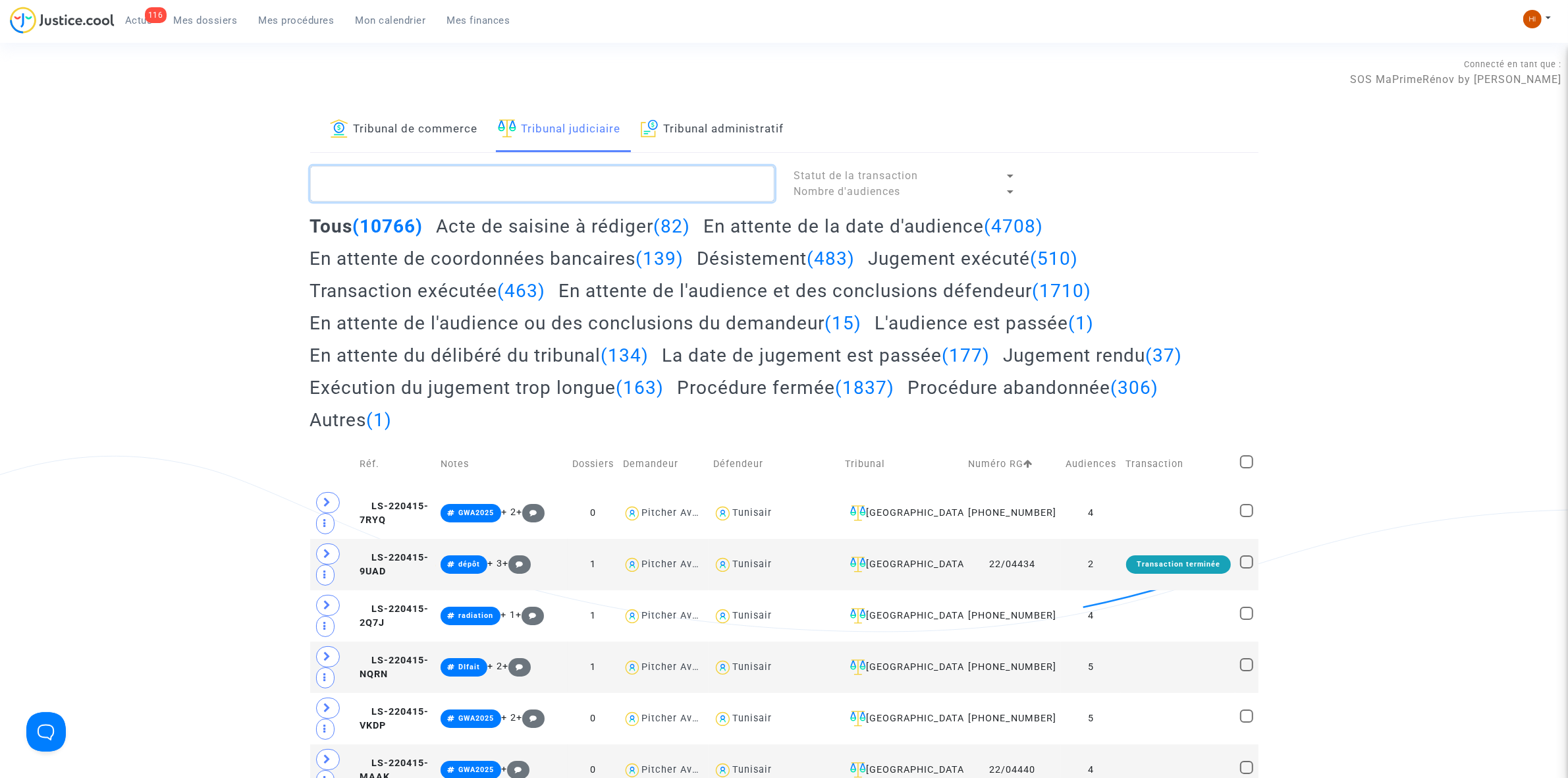
click at [627, 183] on textarea at bounding box center [542, 183] width 465 height 35
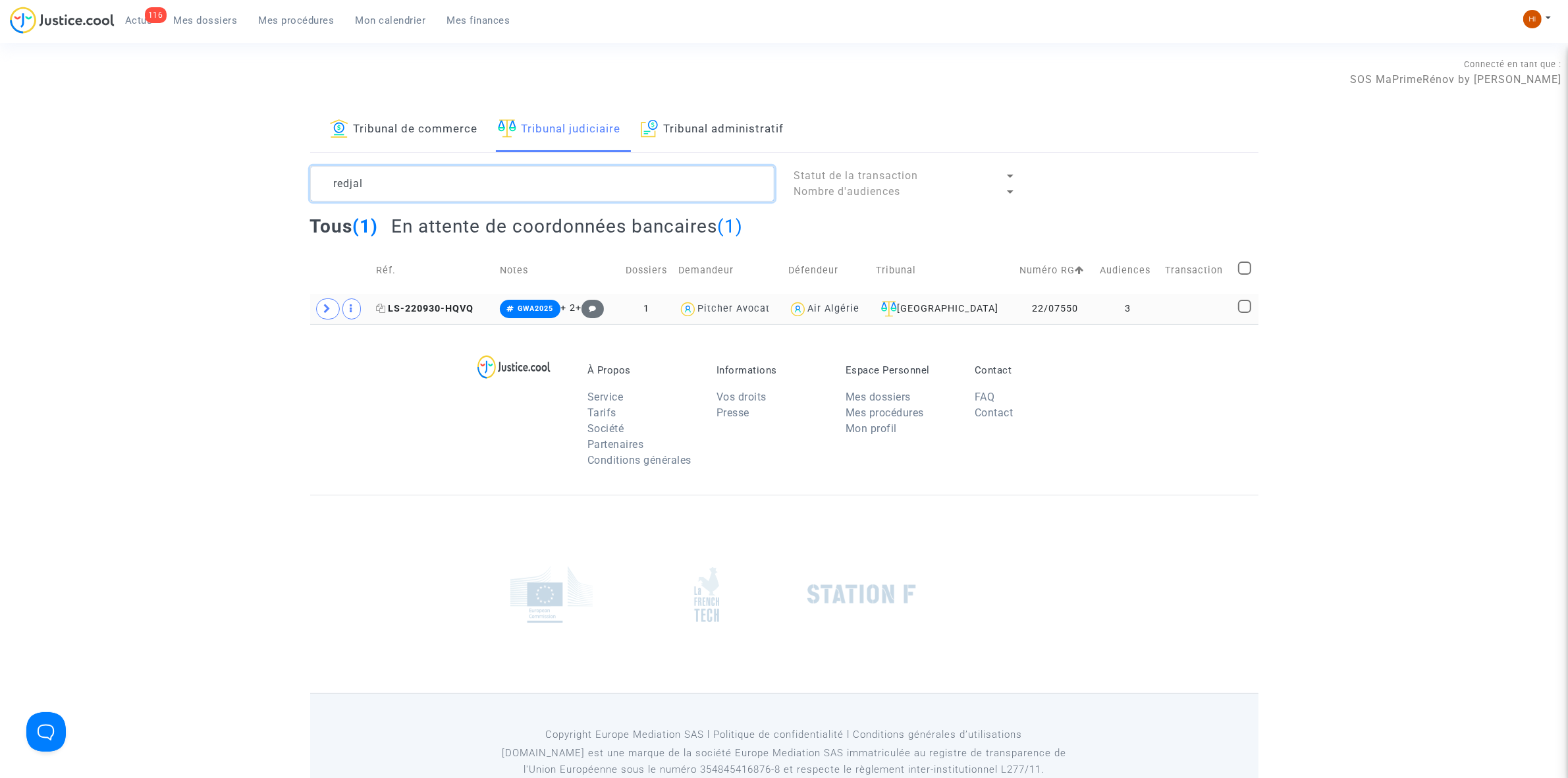
type textarea "redjal"
click at [410, 306] on span "LS-220930-HQVQ" at bounding box center [424, 308] width 98 height 12
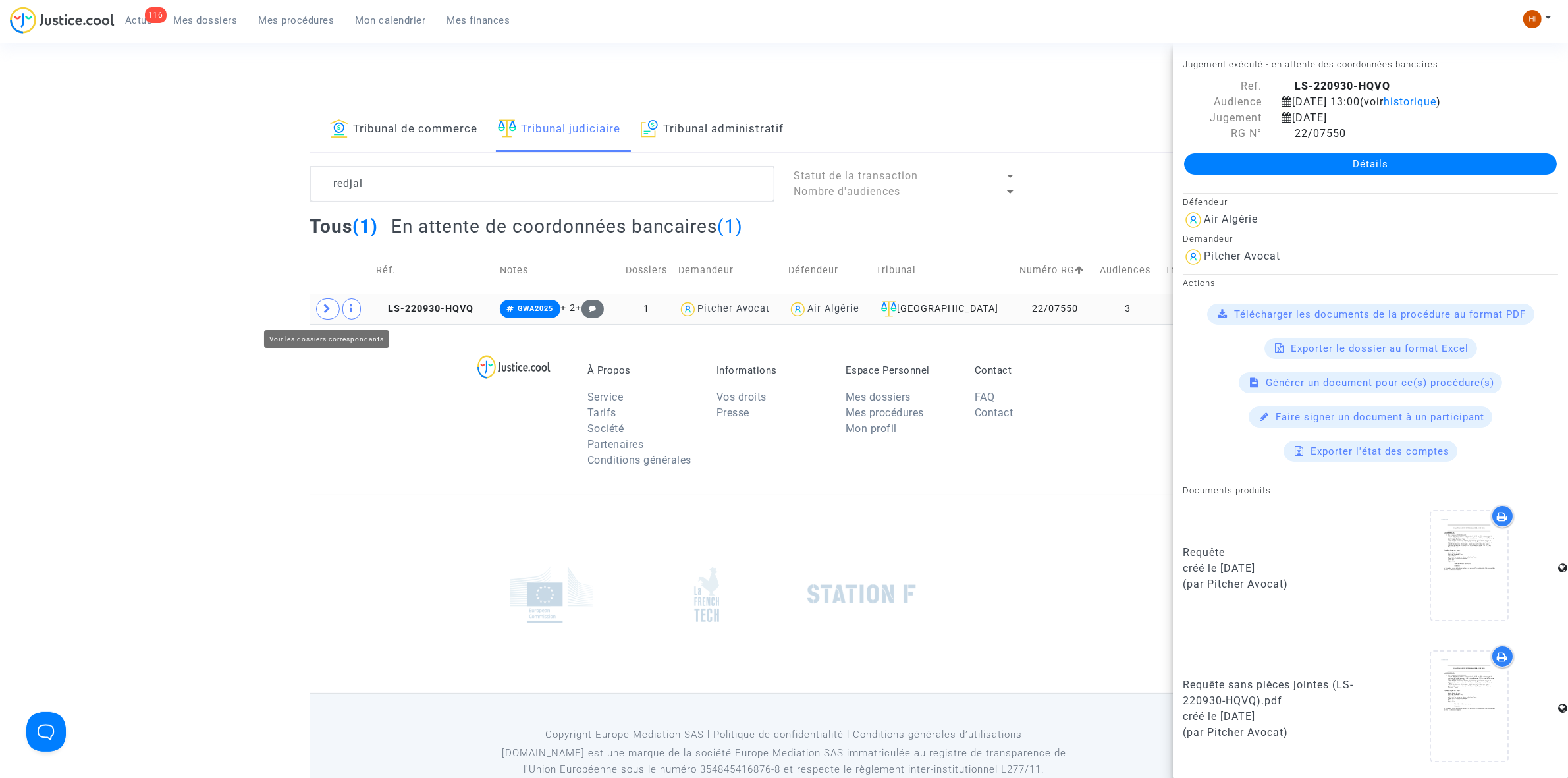
click at [318, 313] on span at bounding box center [327, 309] width 24 height 21
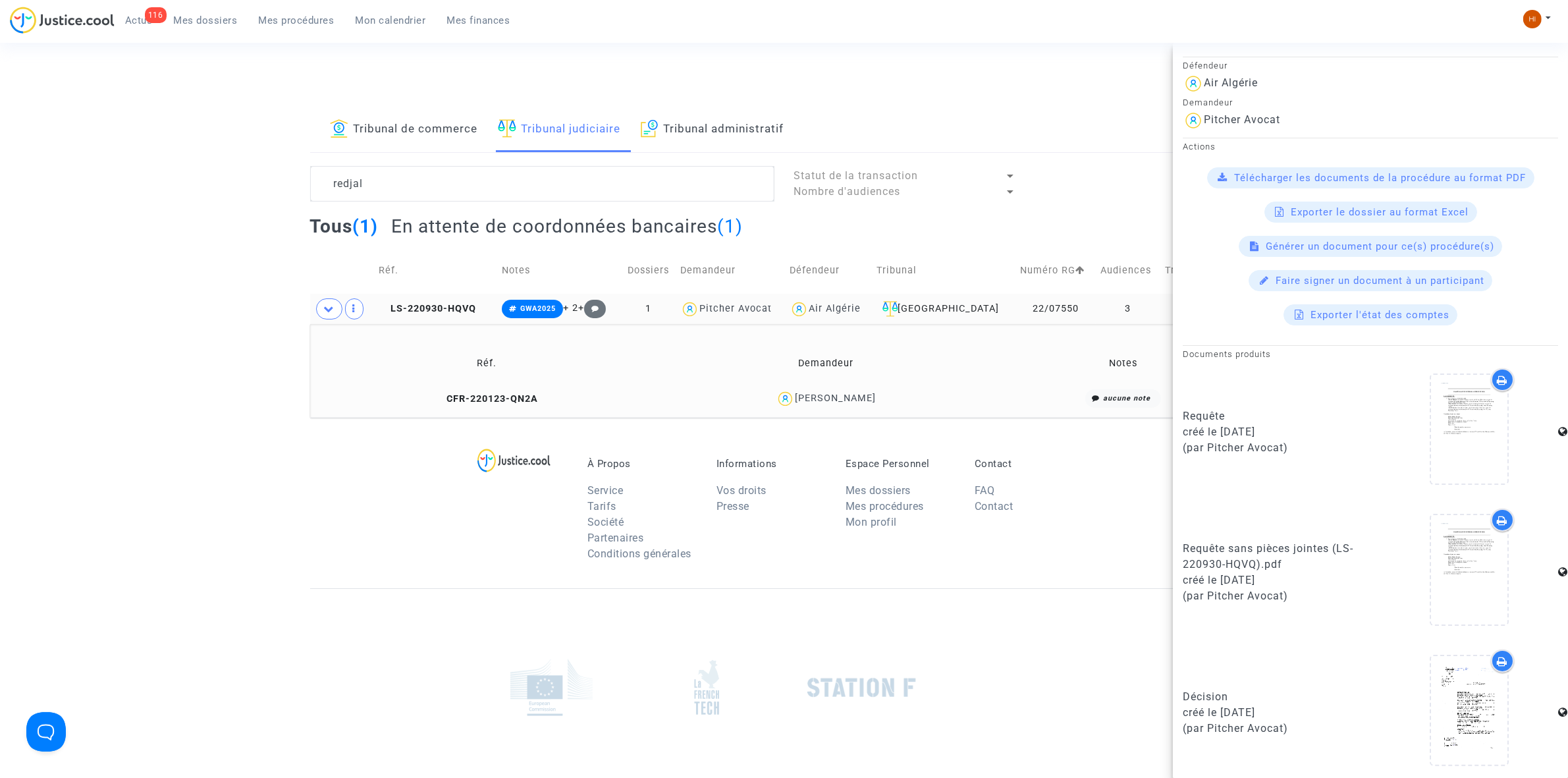
scroll to position [141, 0]
click at [511, 393] on span "CFR-220123-QN2A" at bounding box center [487, 399] width 104 height 12
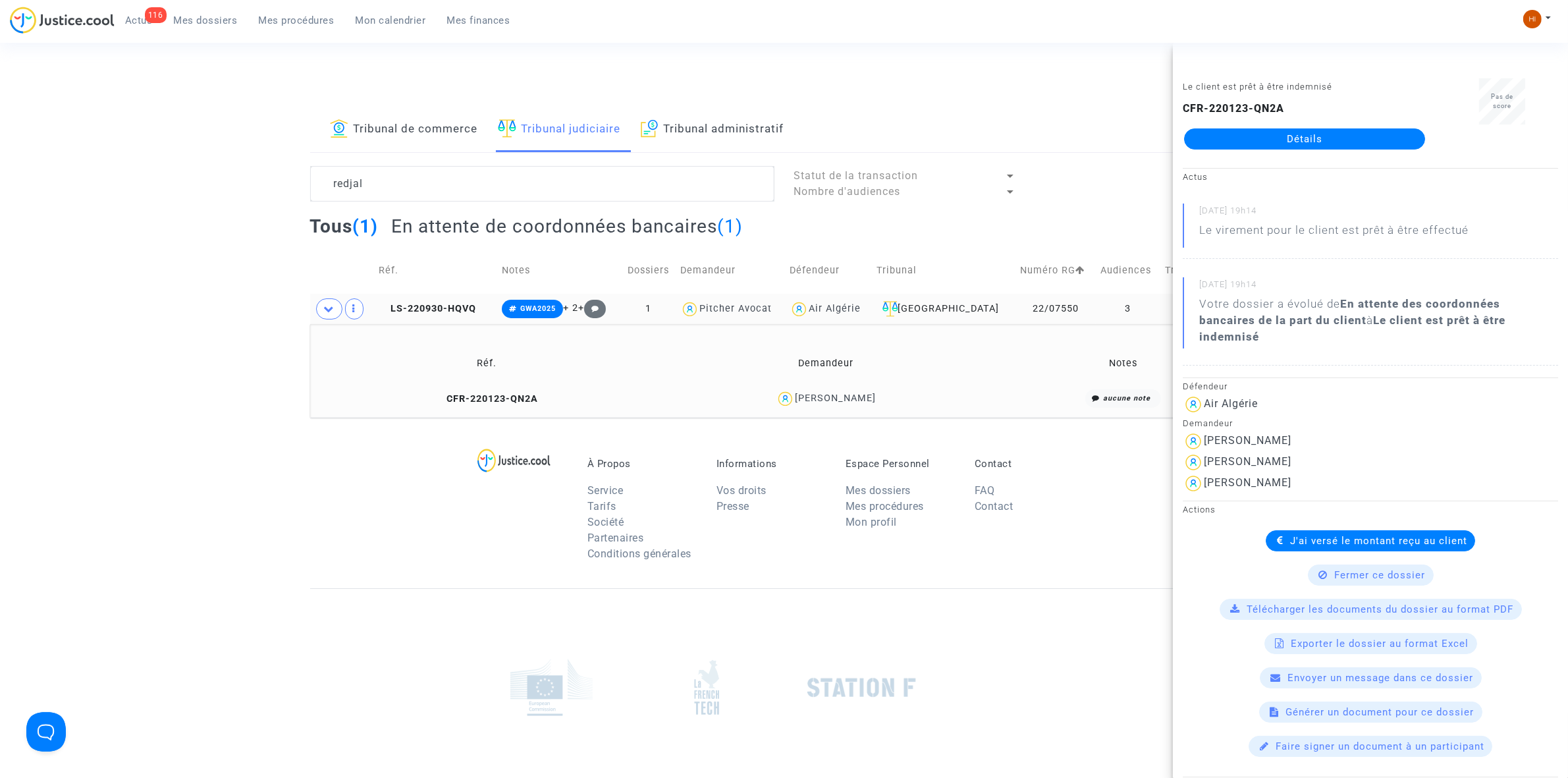
click at [1391, 137] on link "Détails" at bounding box center [1304, 139] width 241 height 21
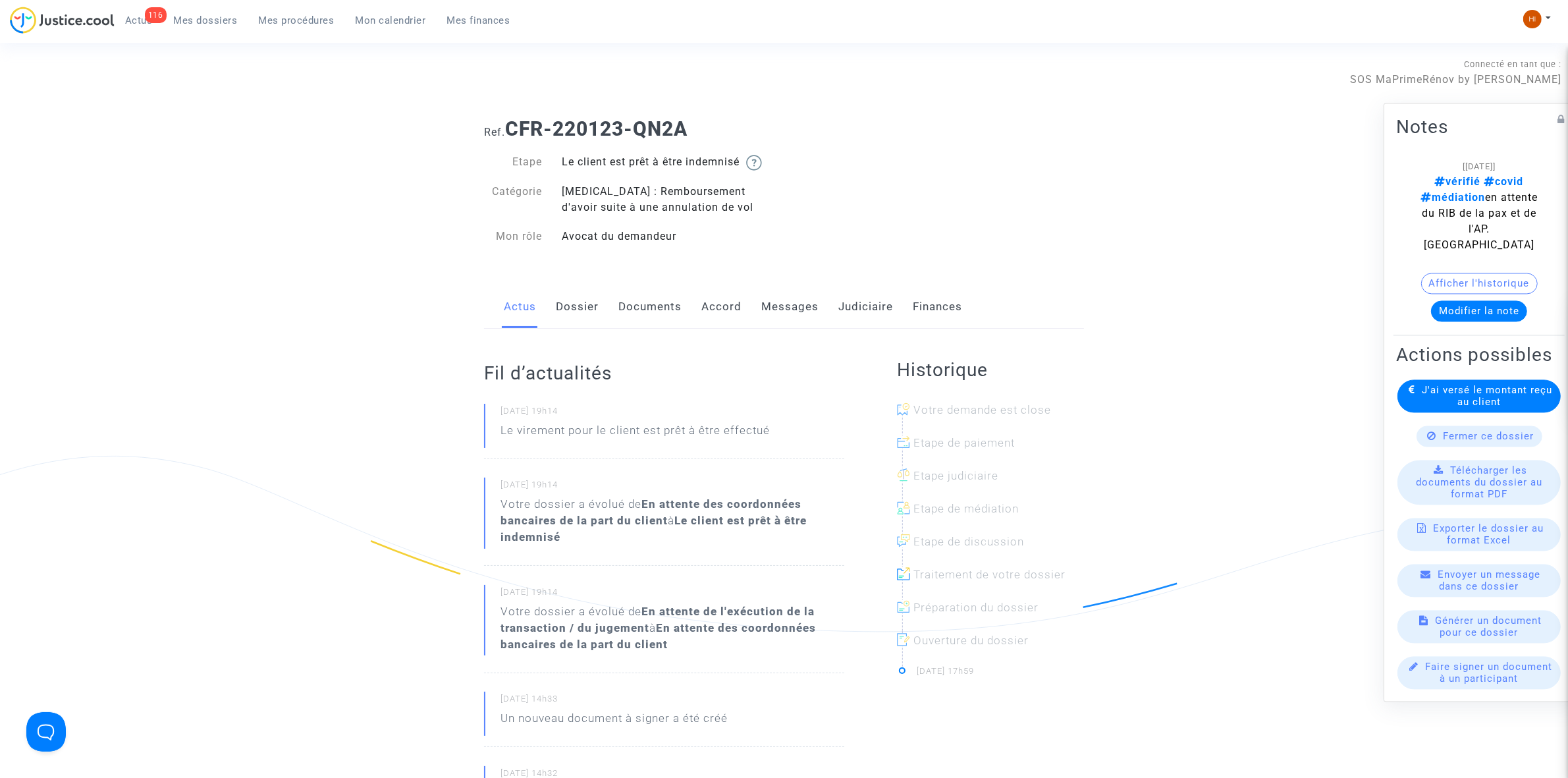
click at [656, 313] on link "Documents" at bounding box center [650, 307] width 63 height 44
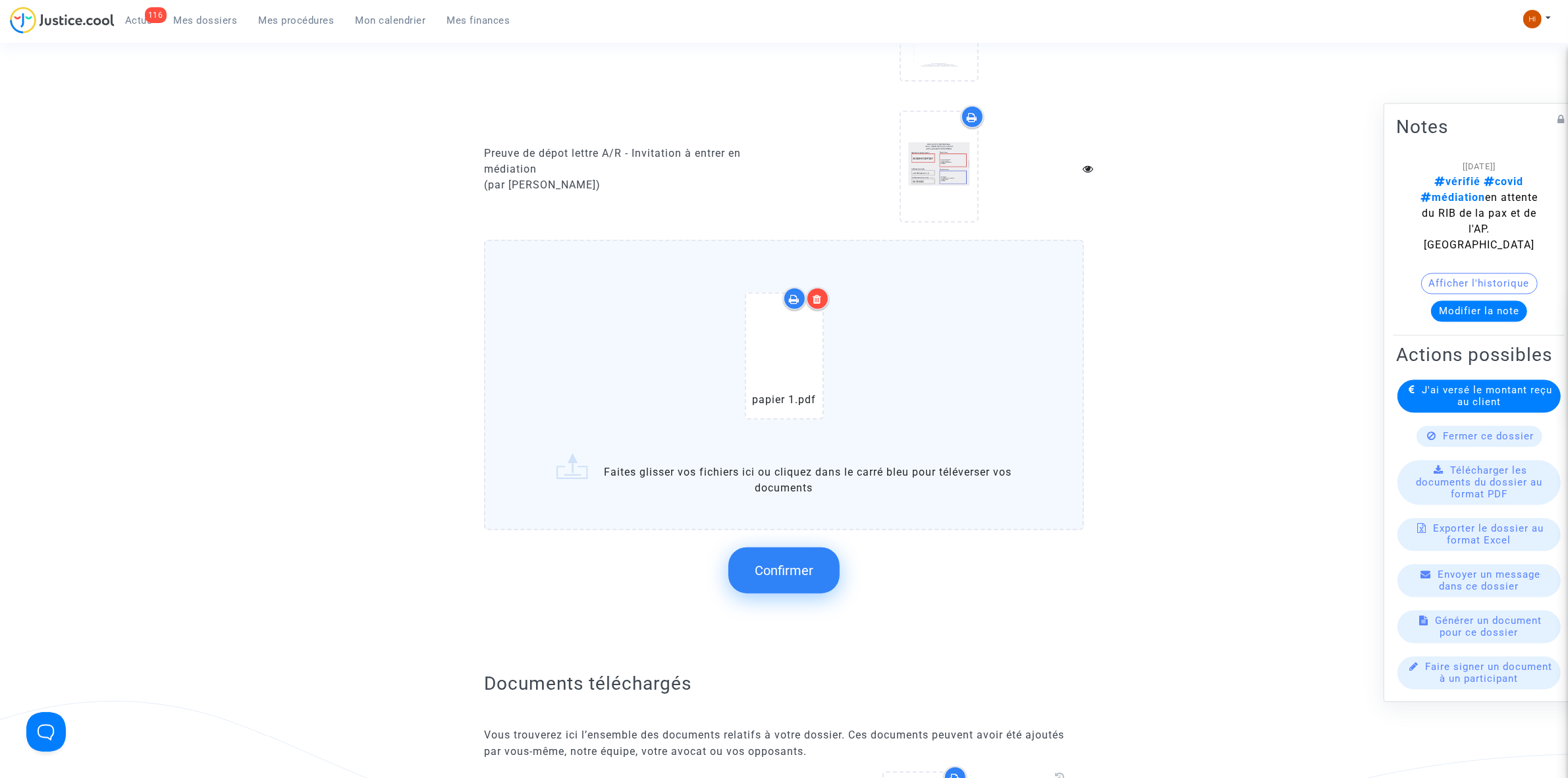
scroll to position [1647, 0]
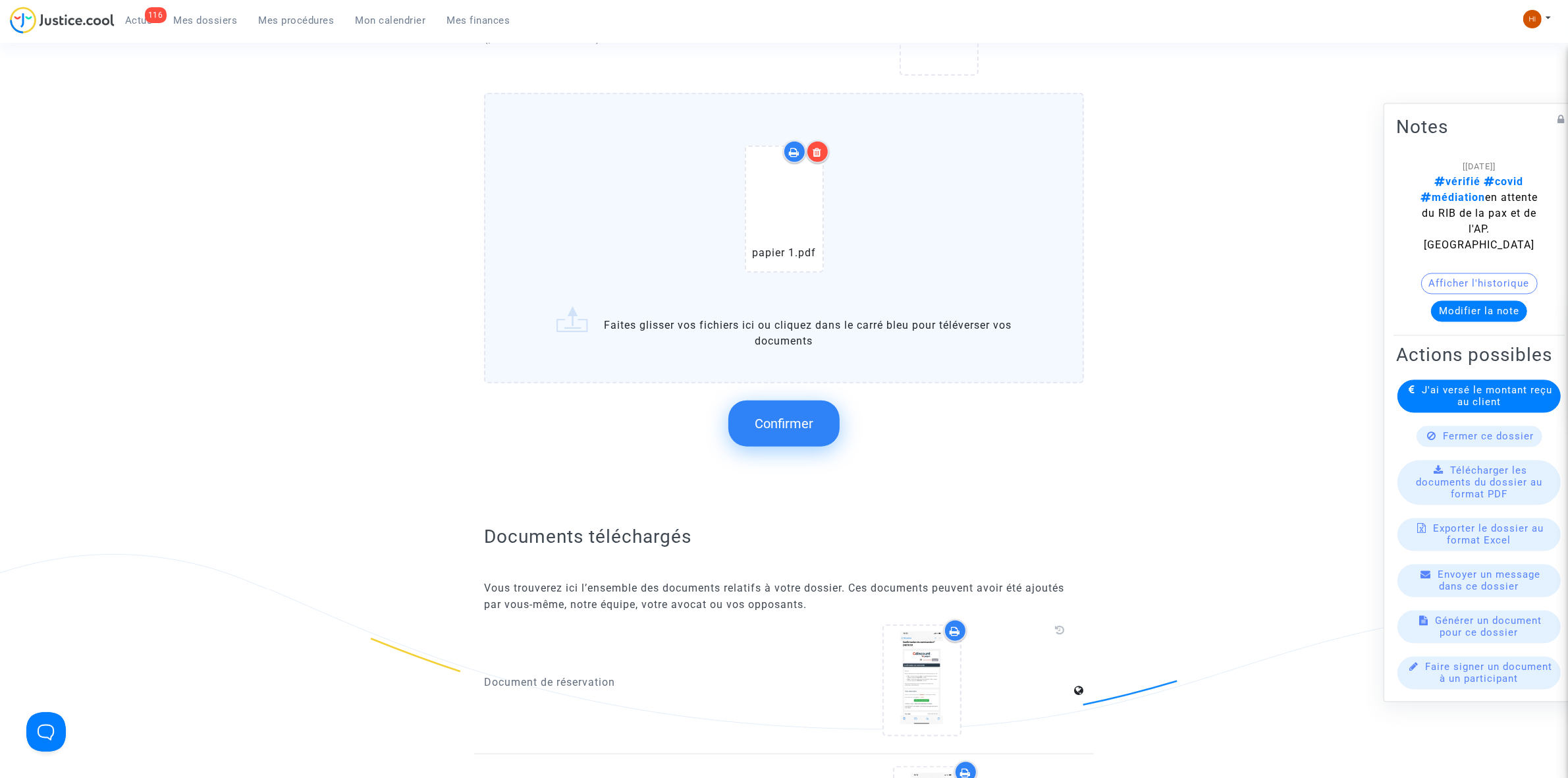
click at [799, 415] on span "Confirmer" at bounding box center [784, 423] width 58 height 16
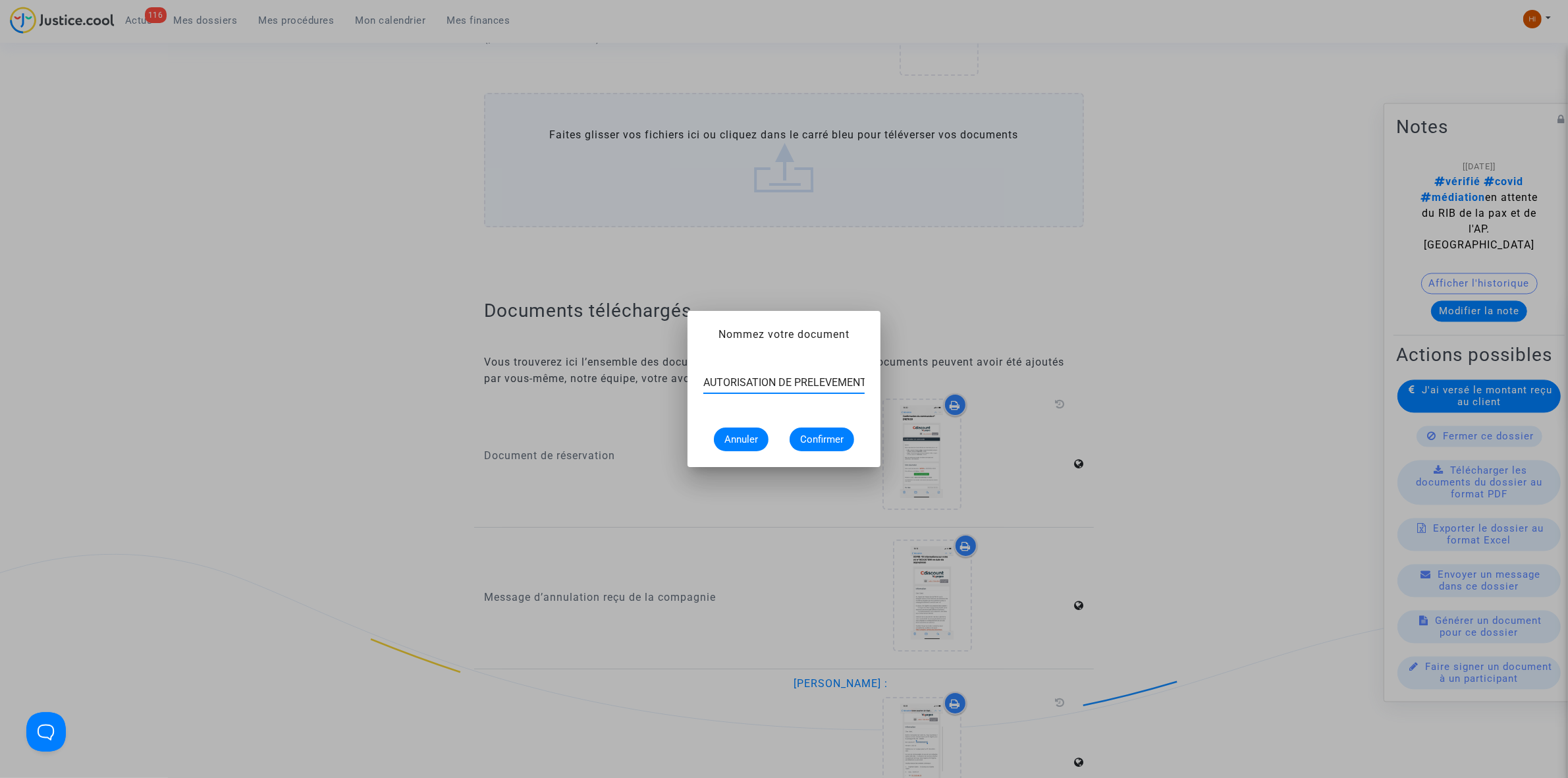
scroll to position [0, 4]
type input "AUTORISATION DE PRELEVEMENT"
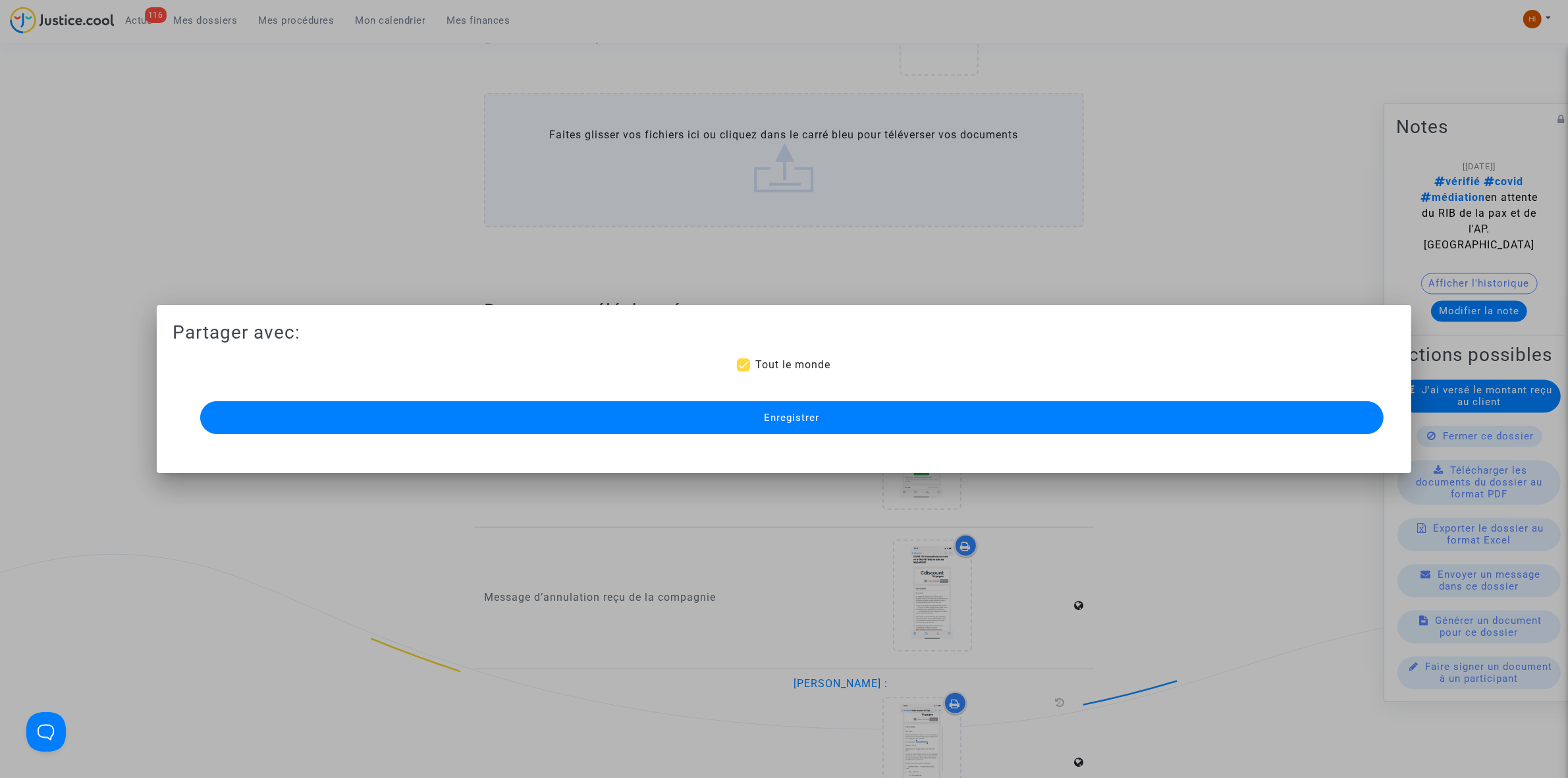
click at [810, 405] on button "Enregistrer" at bounding box center [792, 418] width 1183 height 33
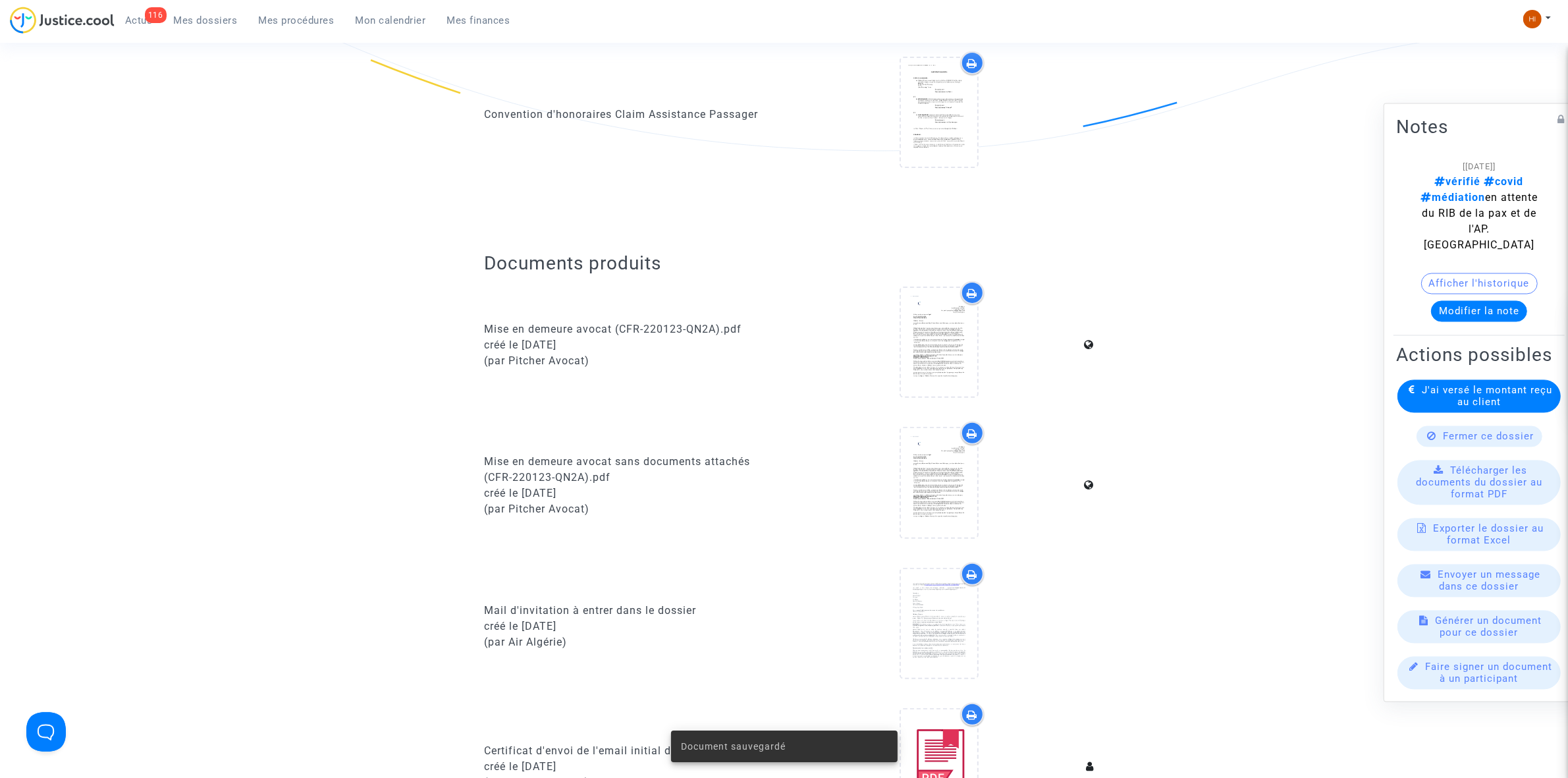
scroll to position [164, 0]
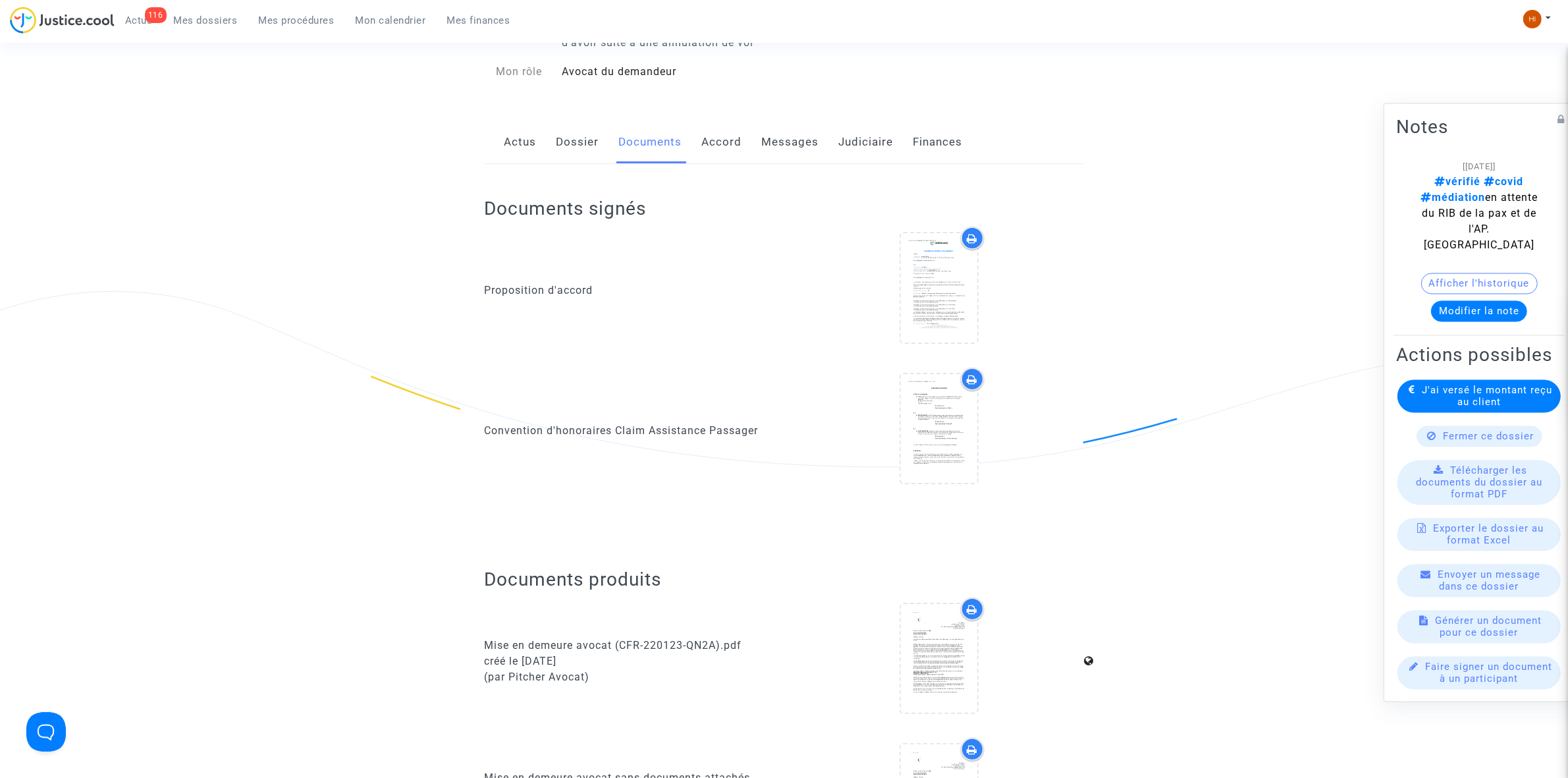
click at [567, 127] on link "Dossier" at bounding box center [577, 142] width 43 height 44
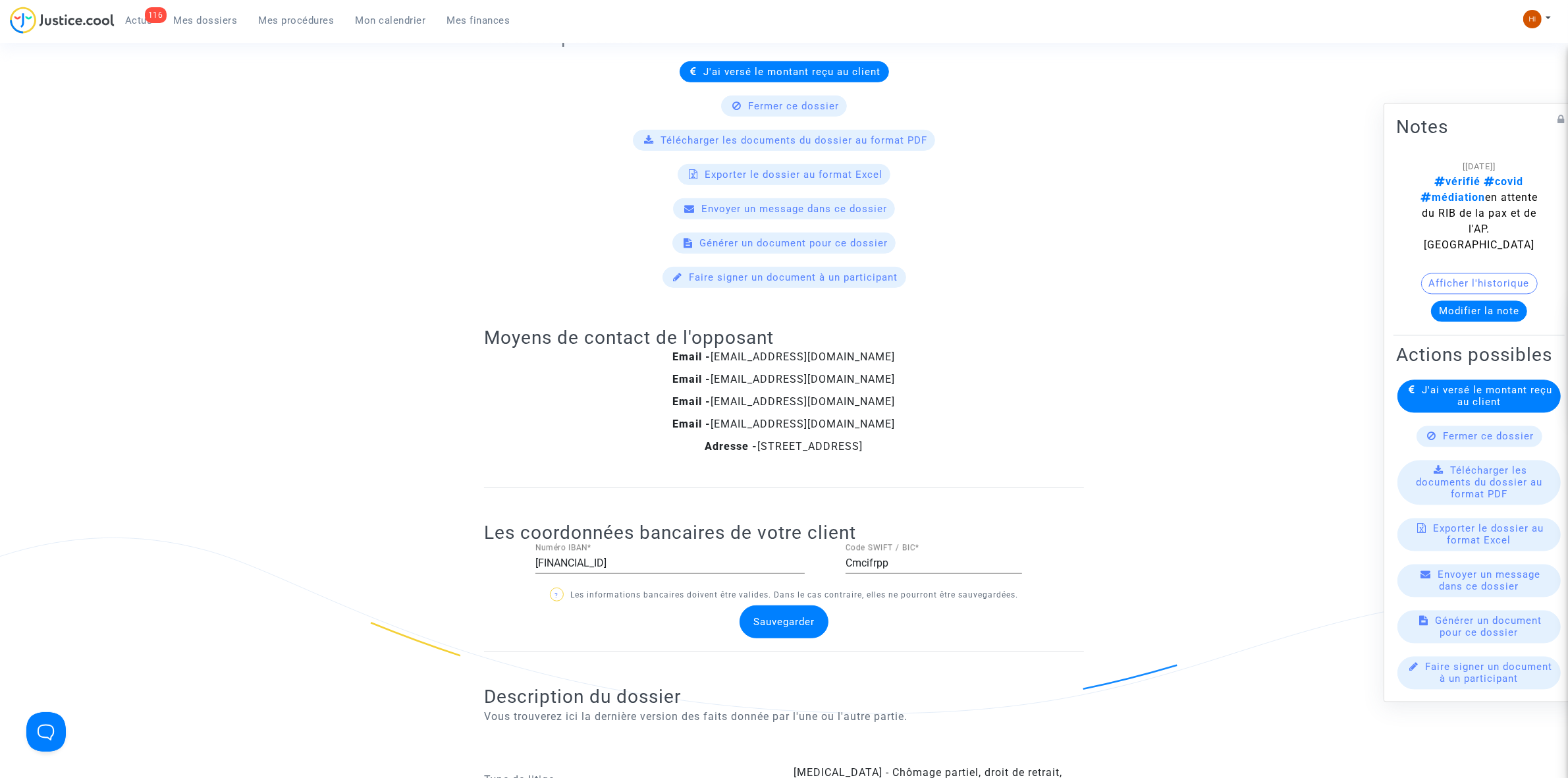
scroll to position [1153, 0]
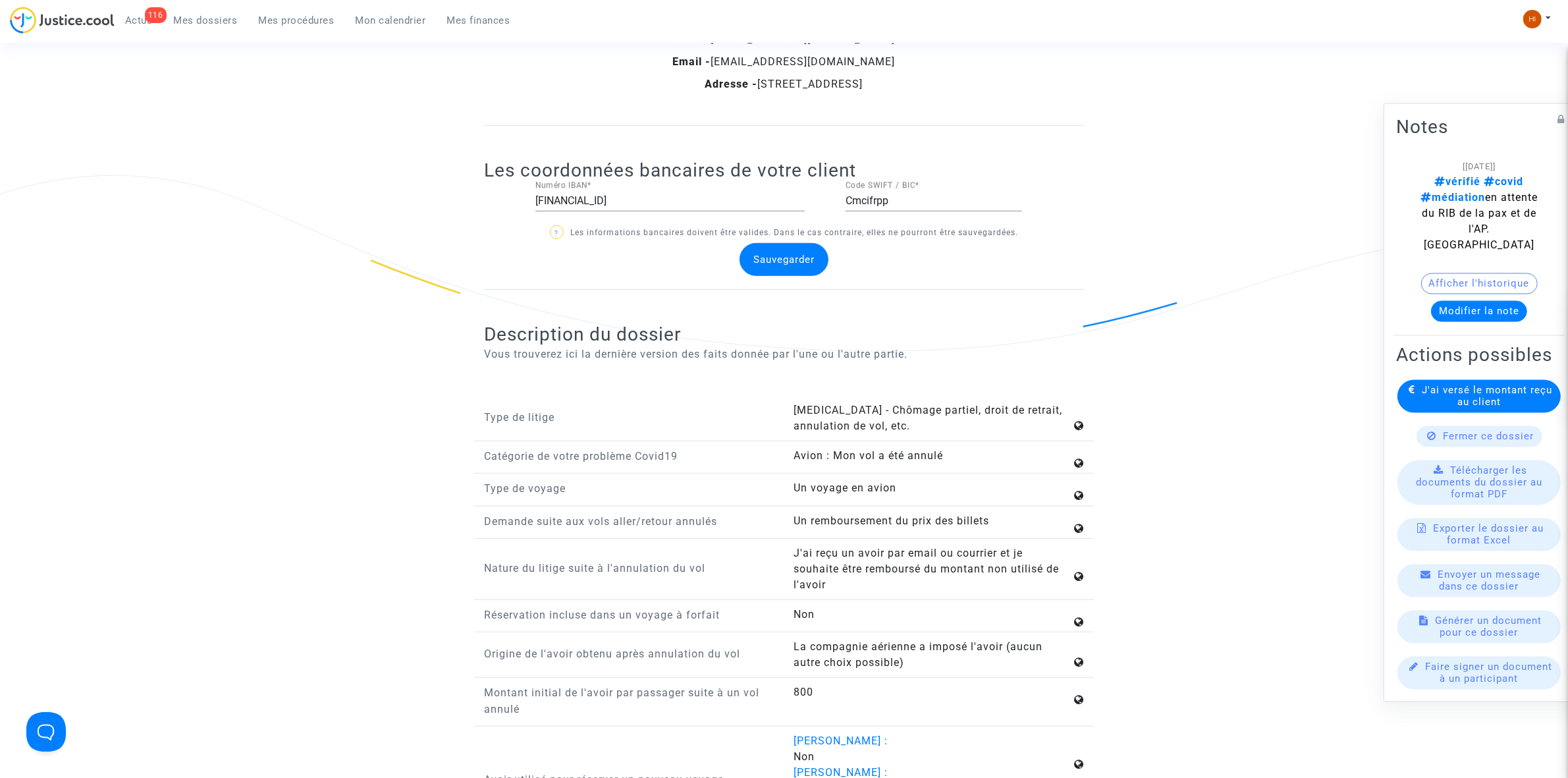
click at [721, 207] on input "Fr7630027171170002088400251" at bounding box center [670, 201] width 270 height 12
drag, startPoint x: 721, startPoint y: 208, endPoint x: 54, endPoint y: 253, distance: 668.5
click at [61, 253] on div "Ref. CFR-220123-QN2A Etape Le client est prêt à être indemnisé Catégorie Covid …" at bounding box center [784, 152] width 1568 height 2395
type input "FR7630027170280002088400228"
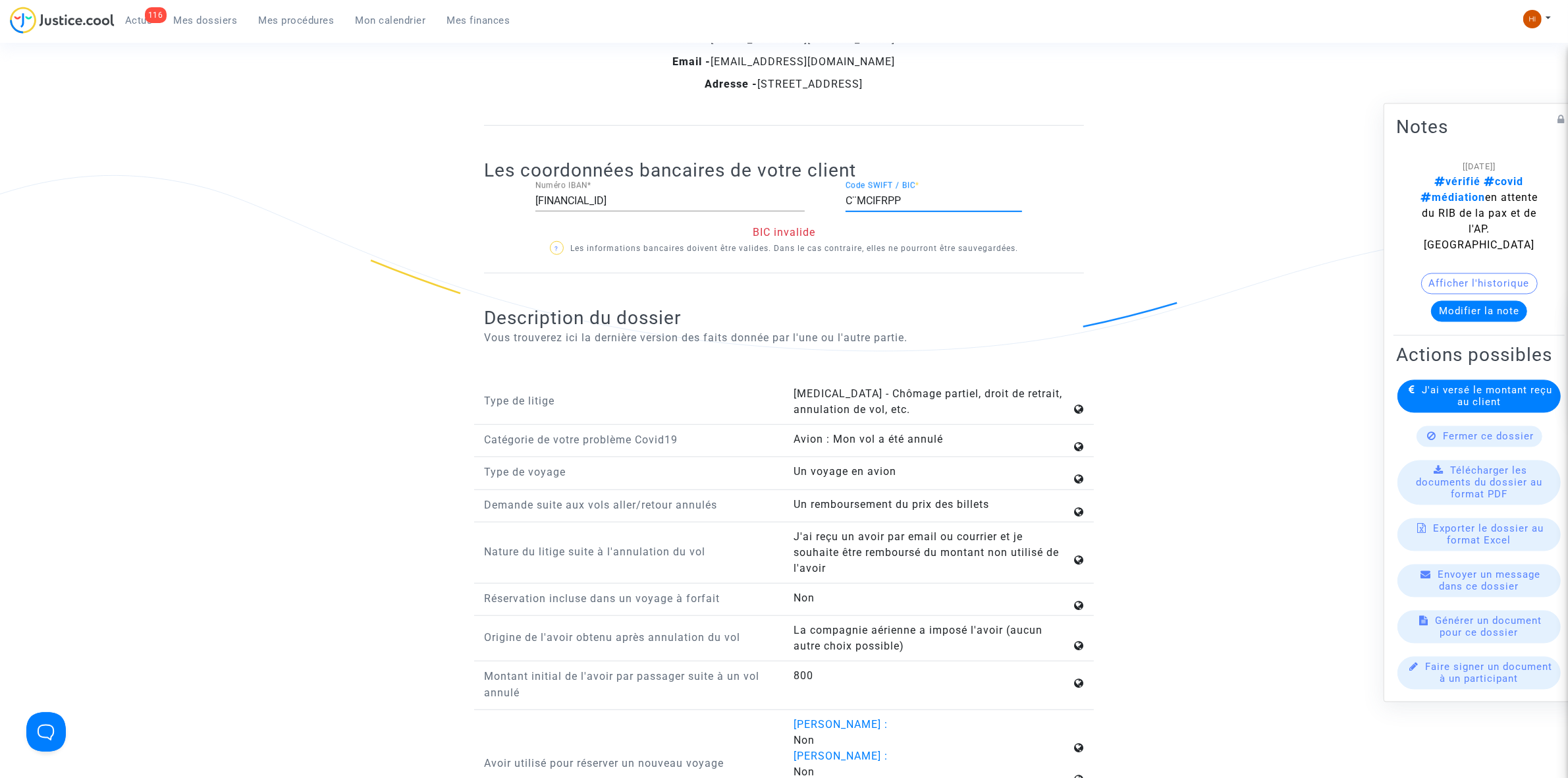
click at [858, 201] on input "C¨MCIFRPP" at bounding box center [934, 201] width 177 height 12
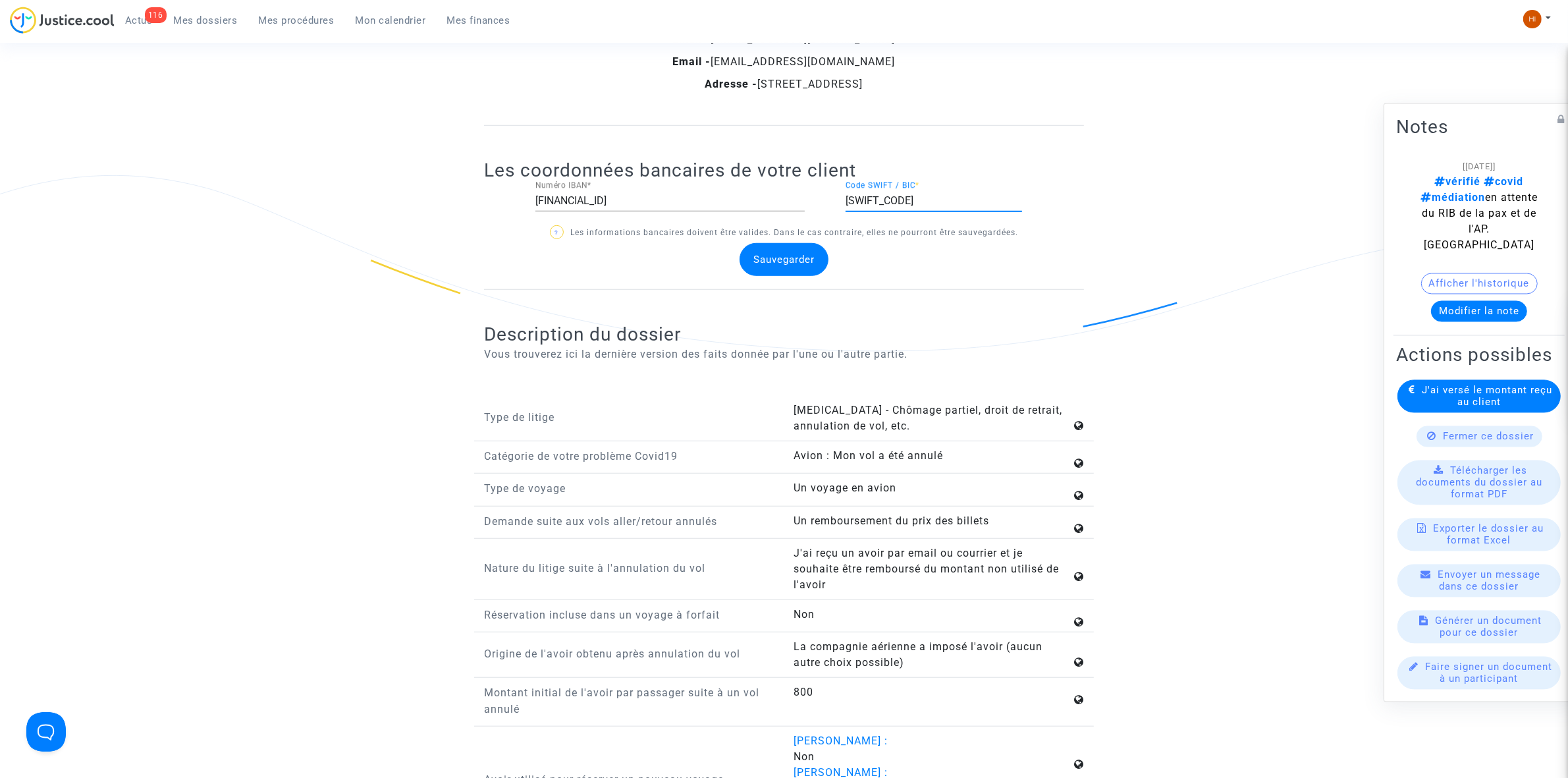
type input "CMCIFRPP"
click at [1062, 192] on div "FR7630027170280002088400228 Numéro IBAN * CMCIFRPP Code SWIFT / BIC *" at bounding box center [784, 203] width 620 height 43
click at [771, 266] on span "Sauvegarder" at bounding box center [784, 259] width 61 height 12
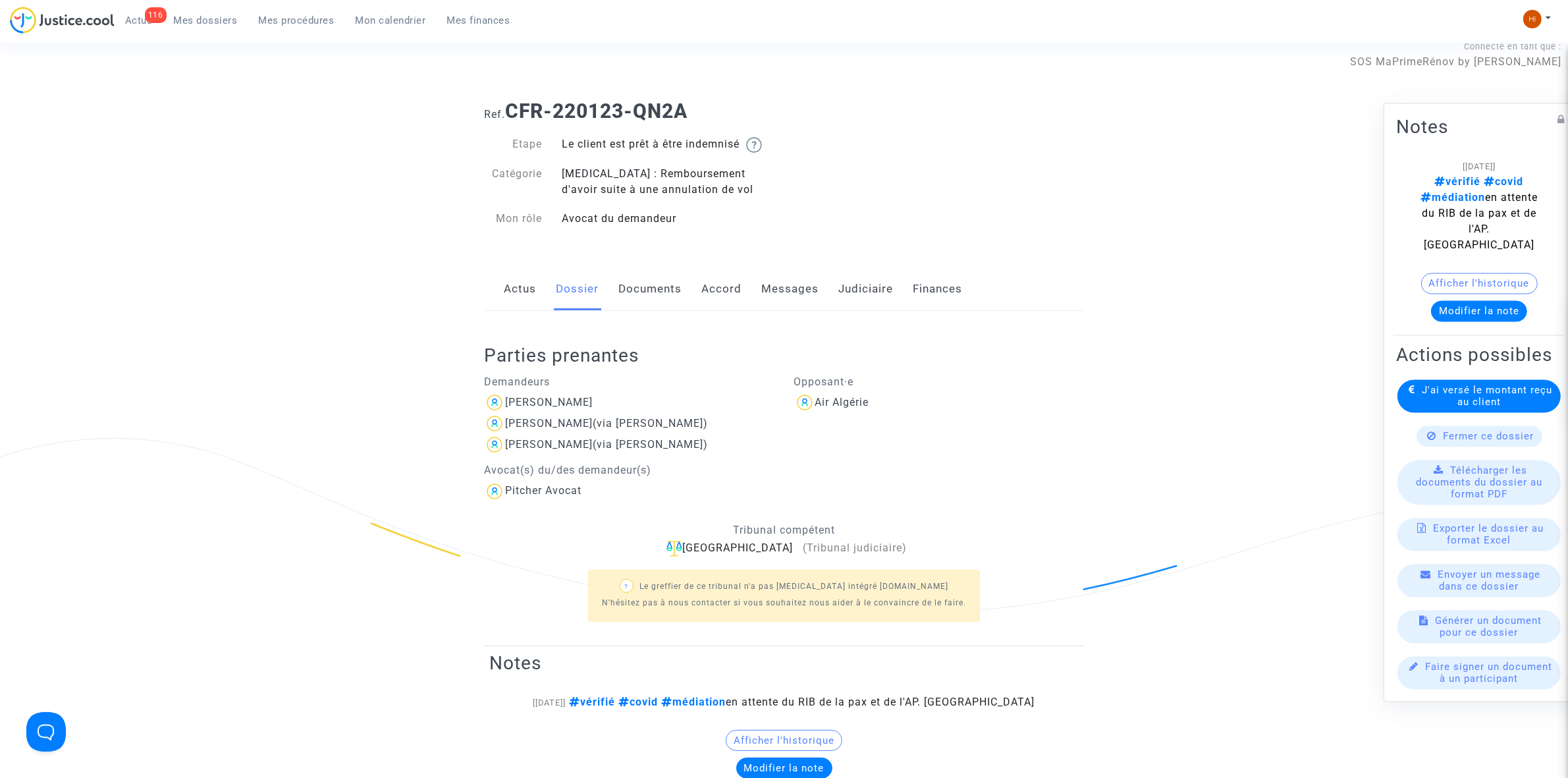
scroll to position [0, 0]
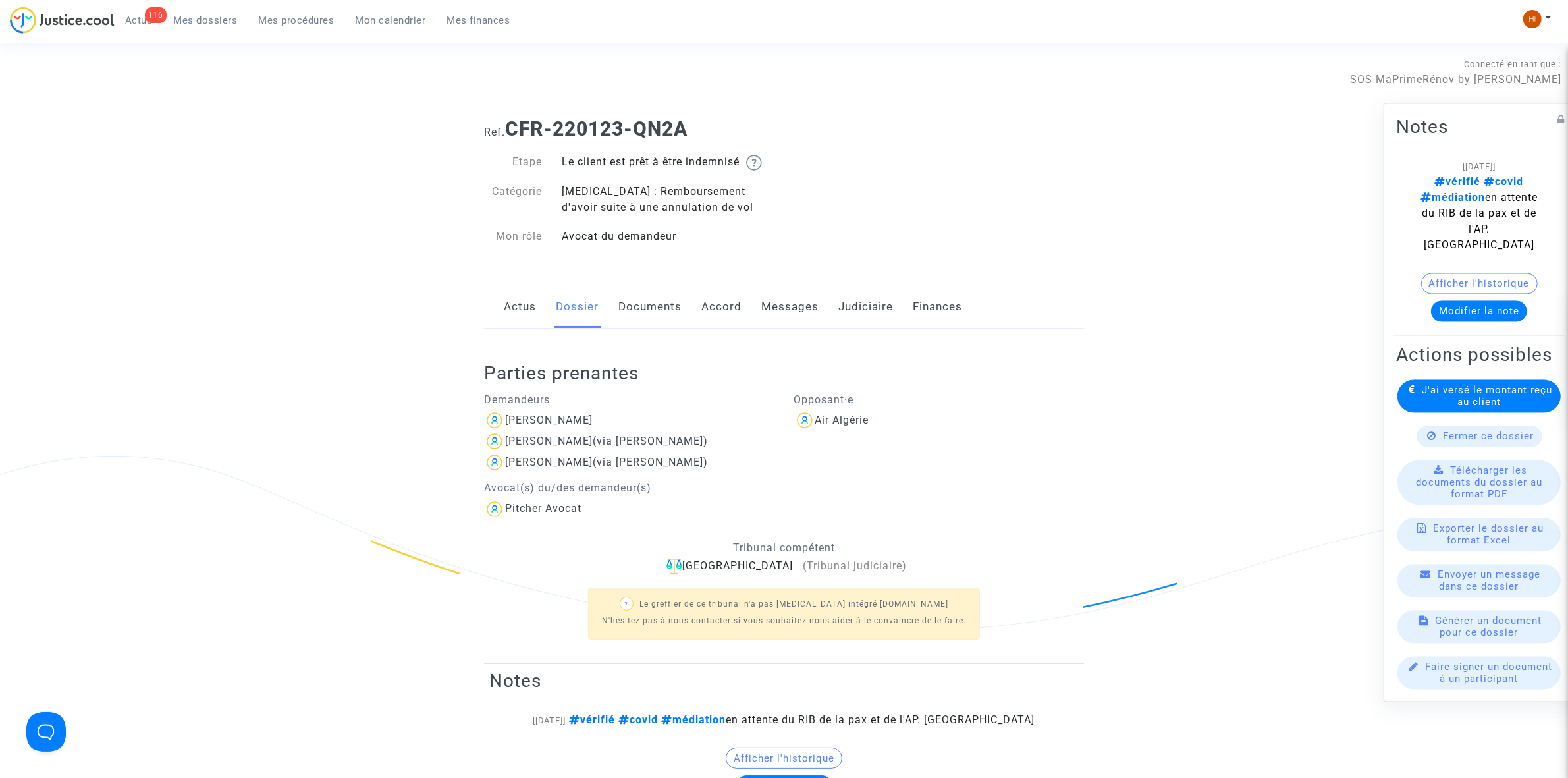
click at [911, 331] on div "Parties prenantes Demandeurs Samia Redjal Iliana Kalem (via Samia Redjal) Lana …" at bounding box center [784, 497] width 600 height 336
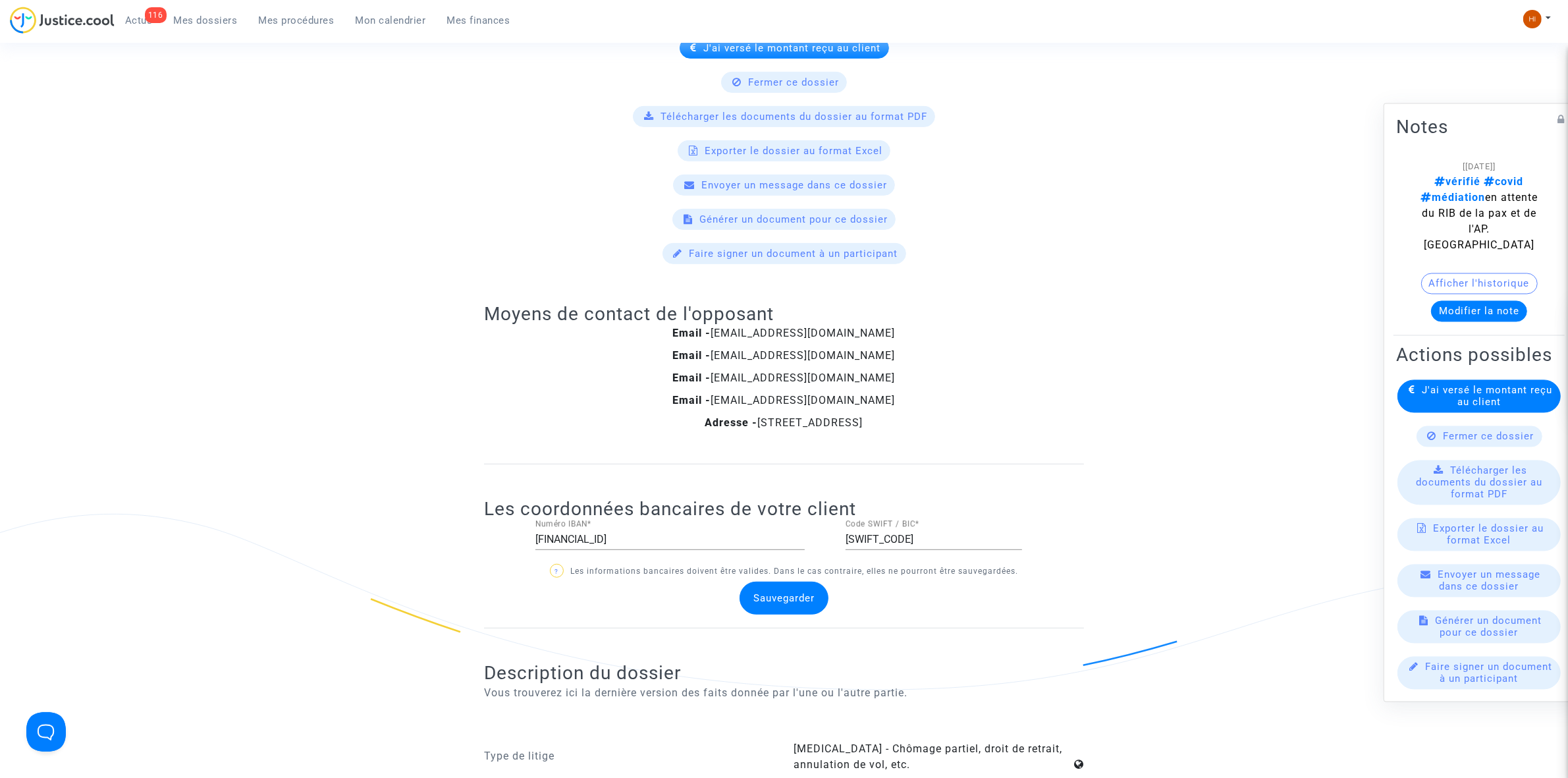
scroll to position [823, 0]
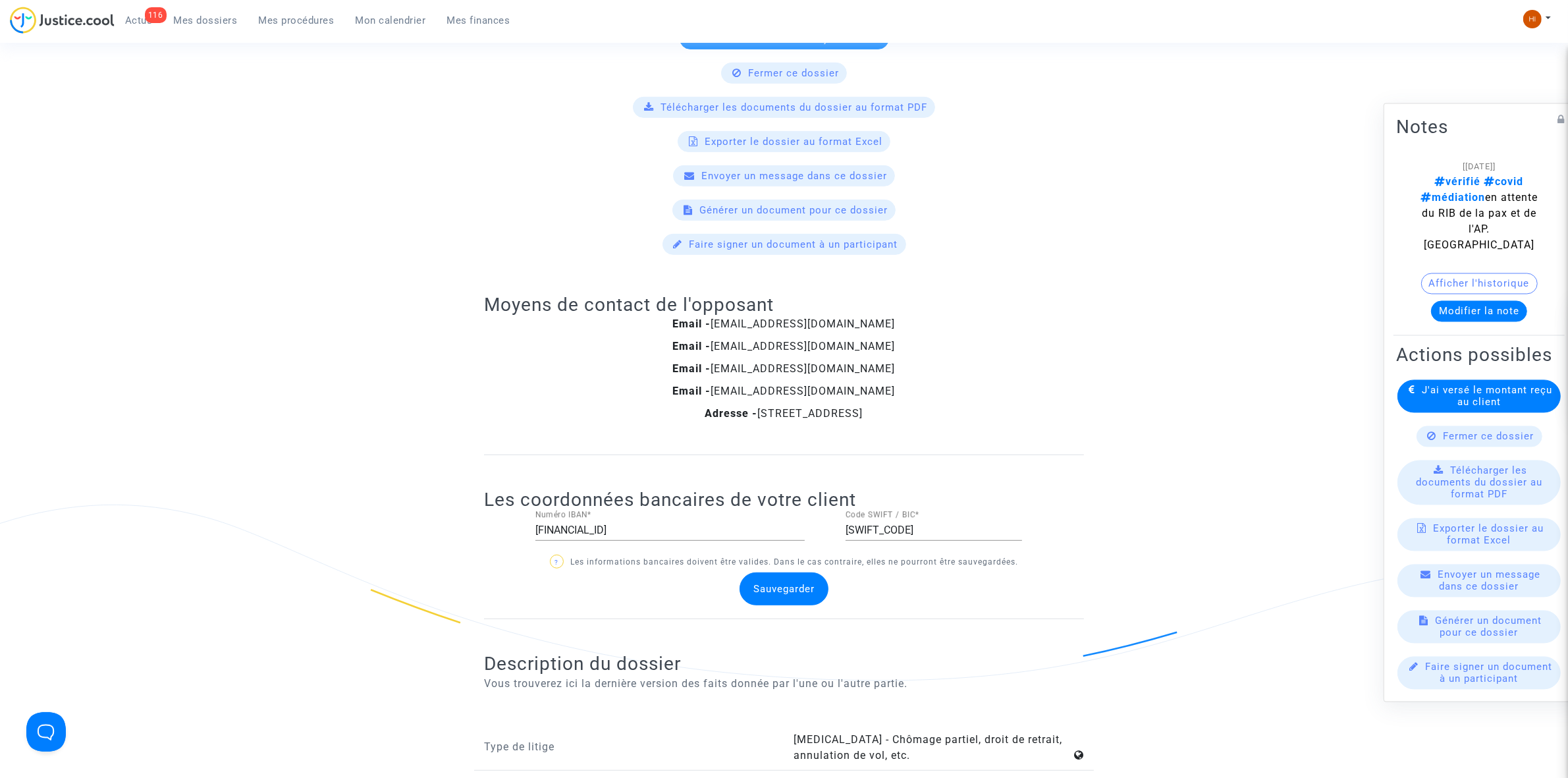
click at [1487, 300] on button "Modifier la note" at bounding box center [1479, 311] width 96 height 21
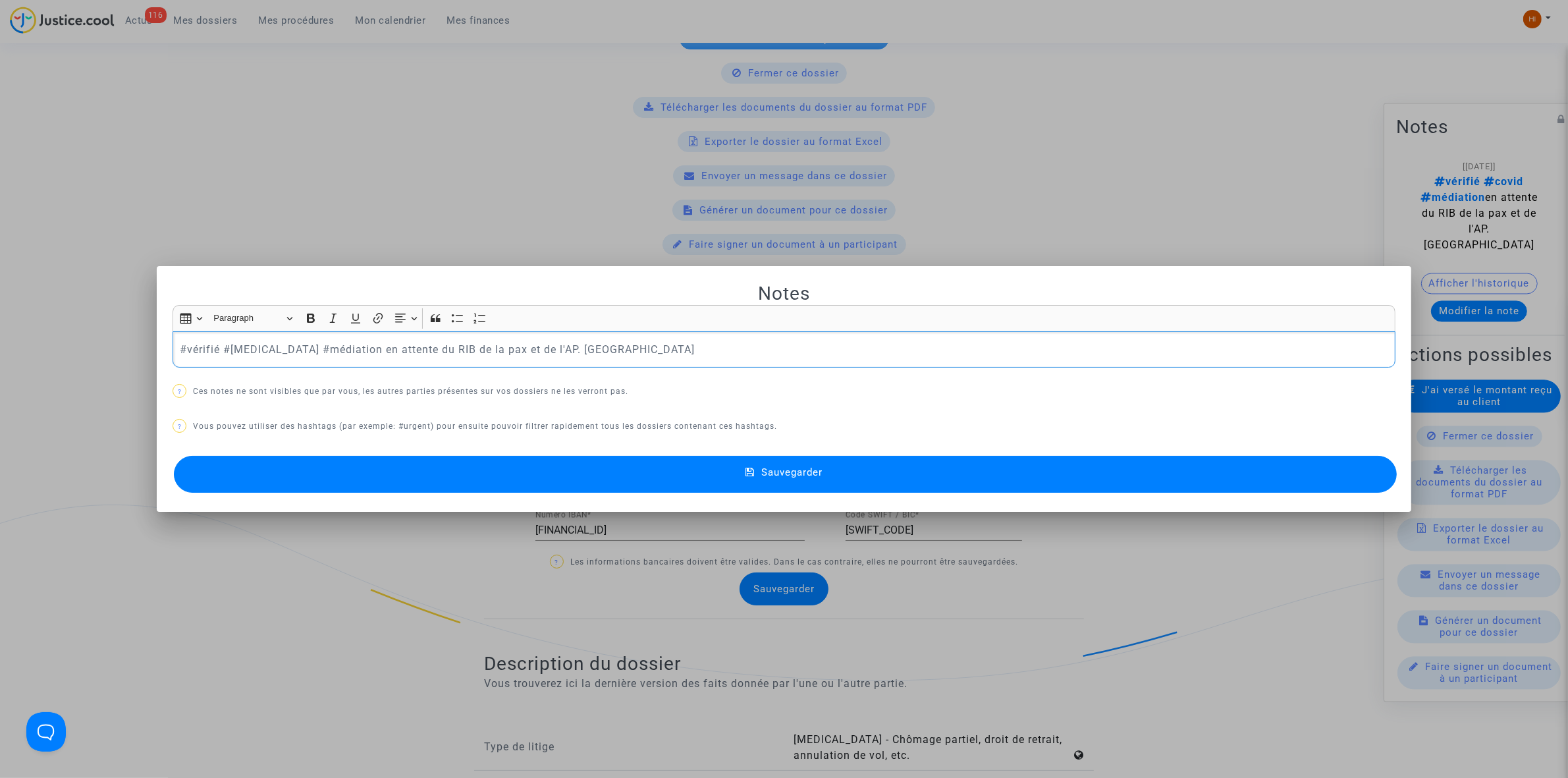
drag, startPoint x: 558, startPoint y: 350, endPoint x: 266, endPoint y: 344, distance: 292.1
click at [266, 344] on p "#vérifié #covid #médiation en attente du RIB de la pax et de l'AP. Hibo" at bounding box center [784, 350] width 1210 height 16
click at [364, 475] on button "Sauvegarder" at bounding box center [785, 474] width 1223 height 37
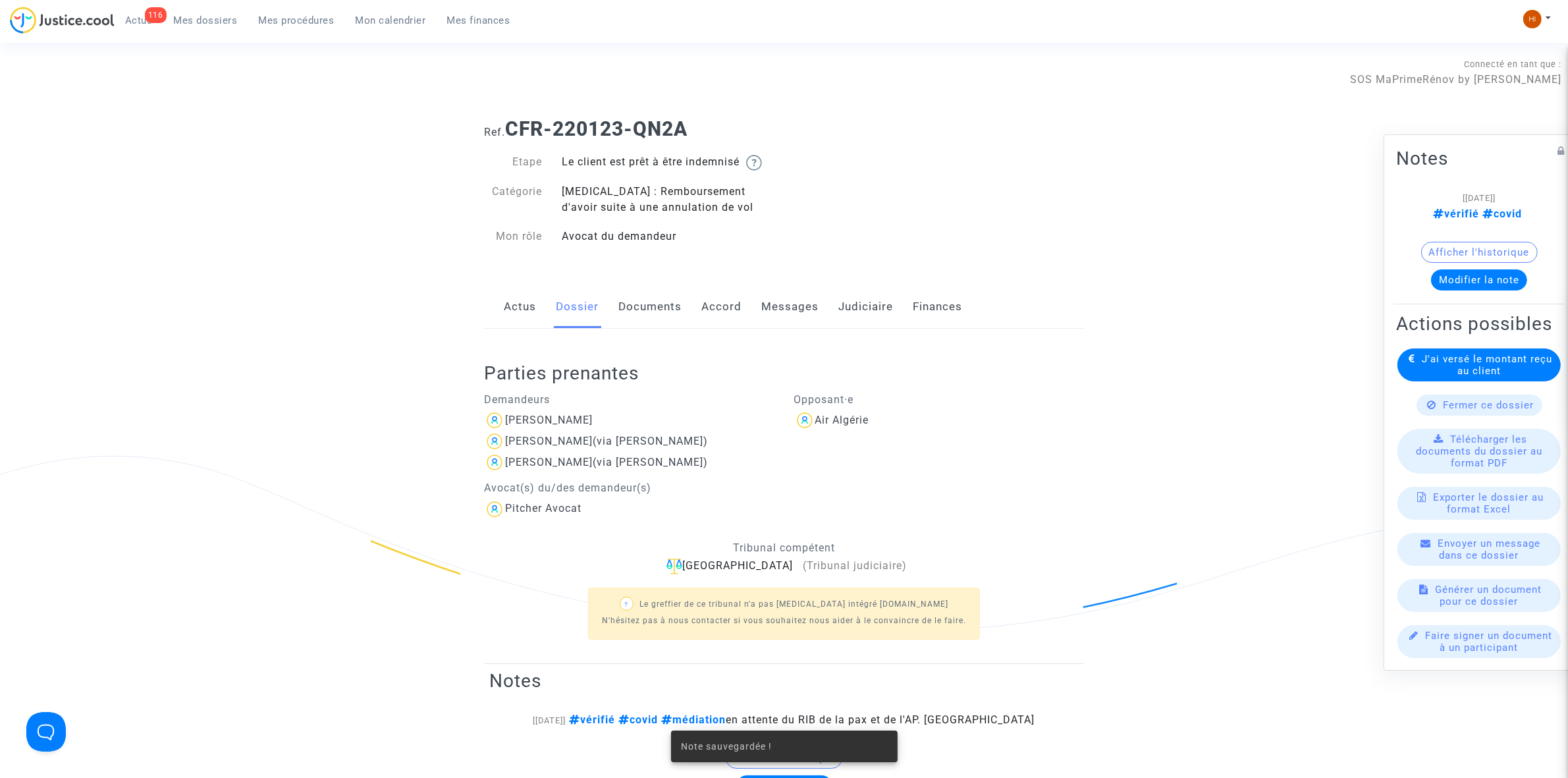
scroll to position [823, 0]
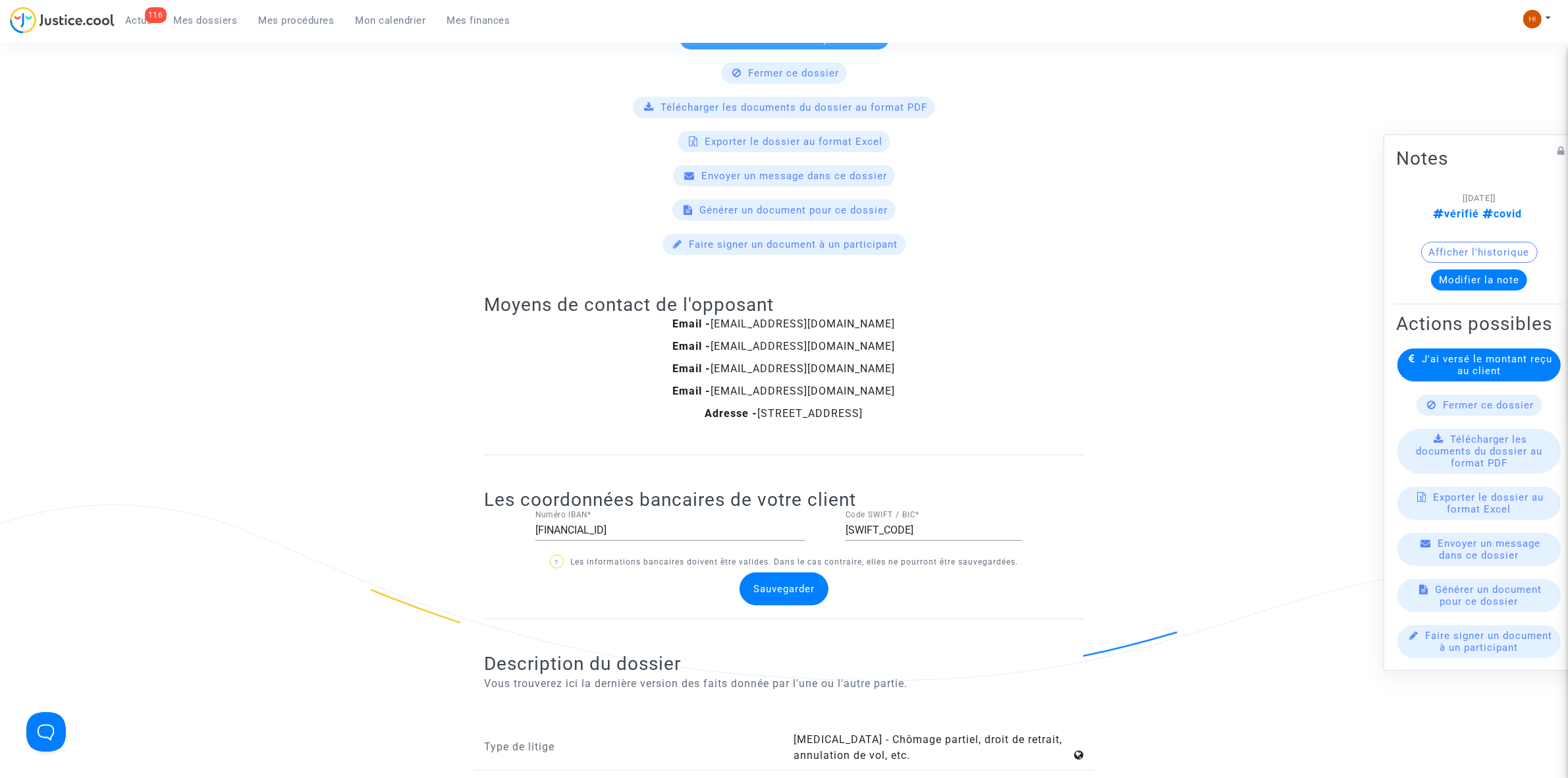
drag, startPoint x: 324, startPoint y: 14, endPoint x: 419, endPoint y: 64, distance: 107.4
click at [324, 15] on span "Mes procédures" at bounding box center [297, 21] width 76 height 12
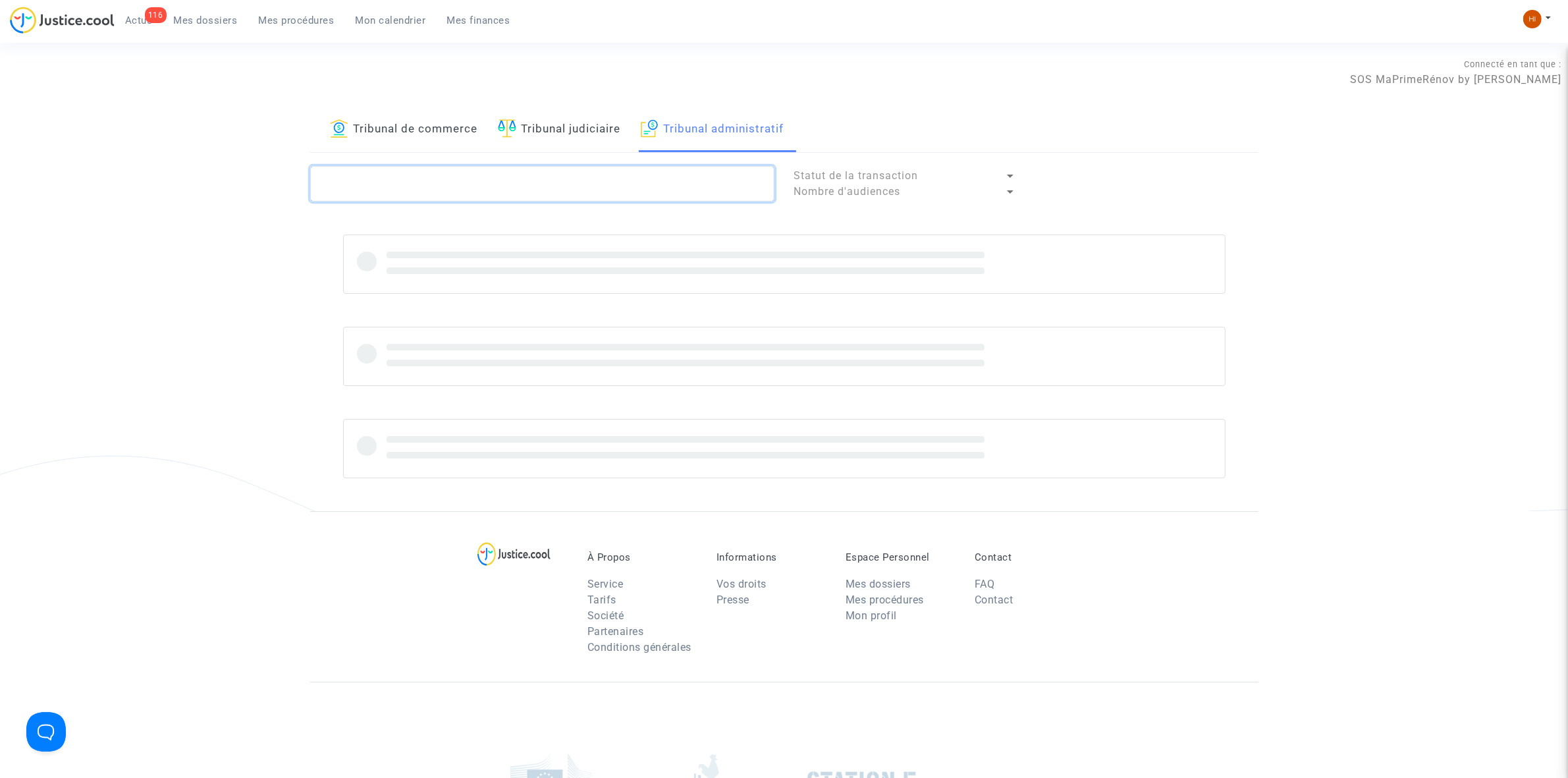
click at [474, 180] on textarea at bounding box center [542, 183] width 465 height 35
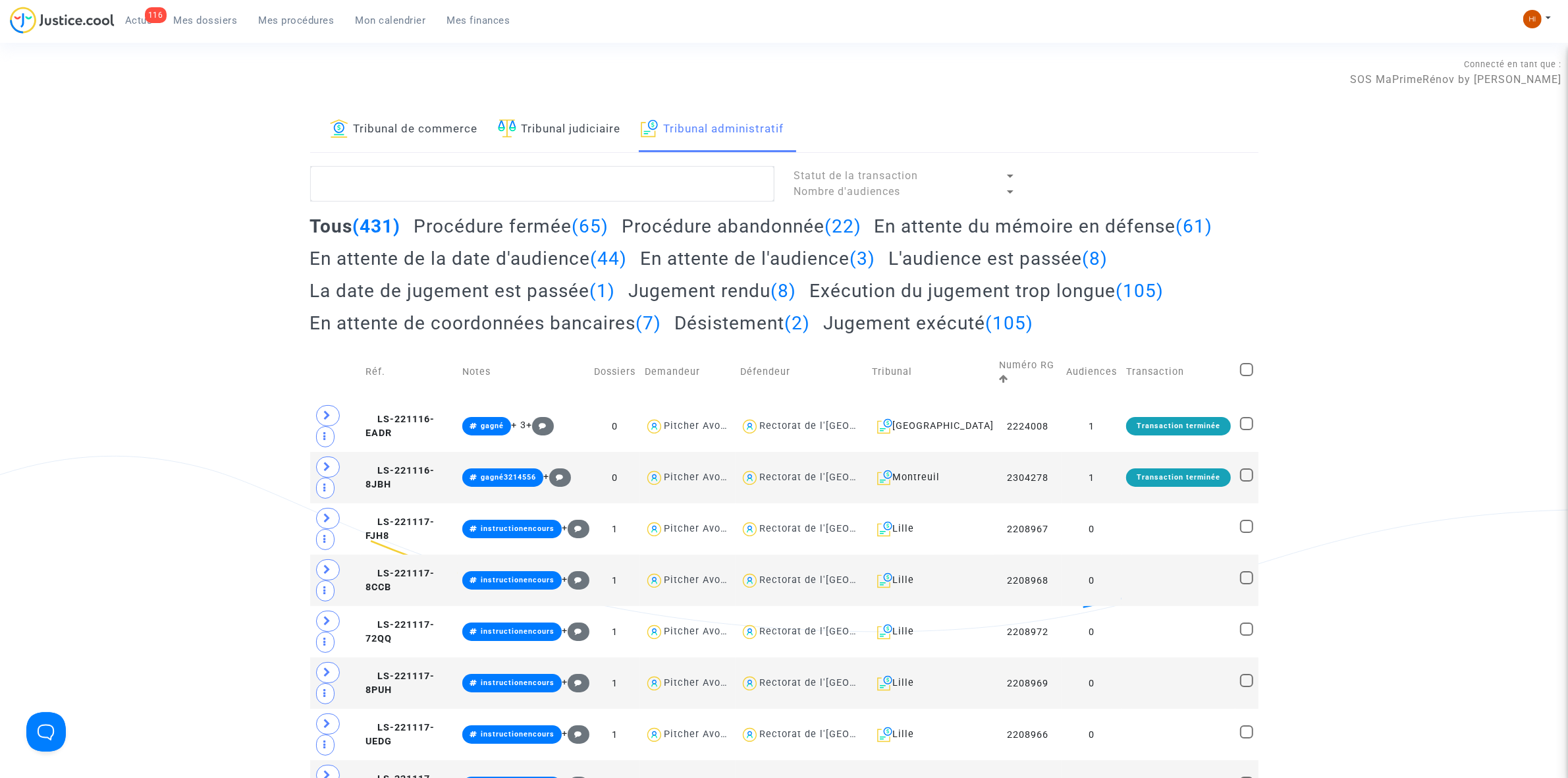
click at [525, 126] on link "Tribunal judiciaire" at bounding box center [560, 130] width 123 height 44
click at [508, 178] on textarea at bounding box center [542, 183] width 465 height 35
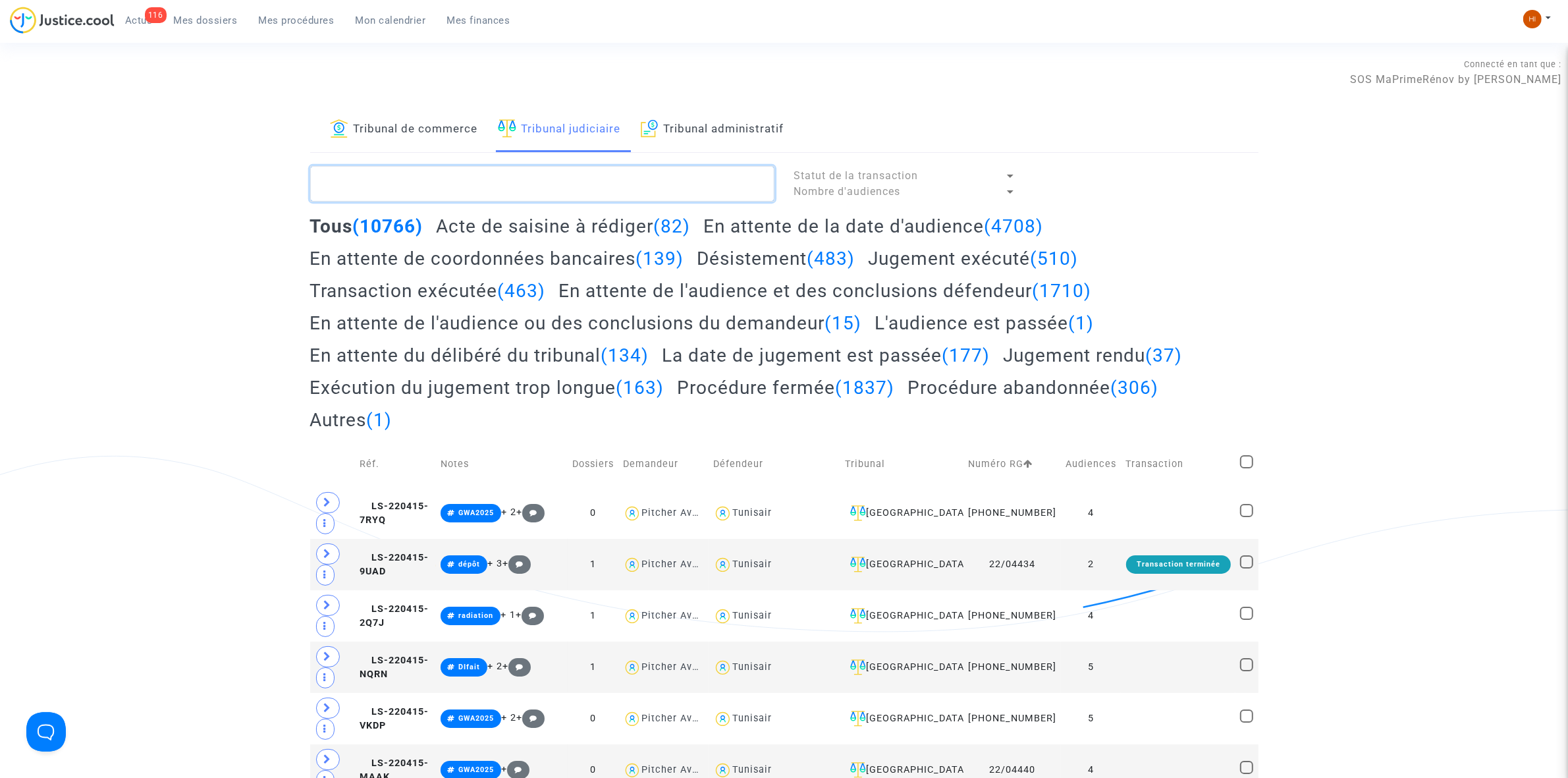
click at [518, 181] on textarea at bounding box center [542, 183] width 465 height 35
paste textarea "Nabil Zebb"
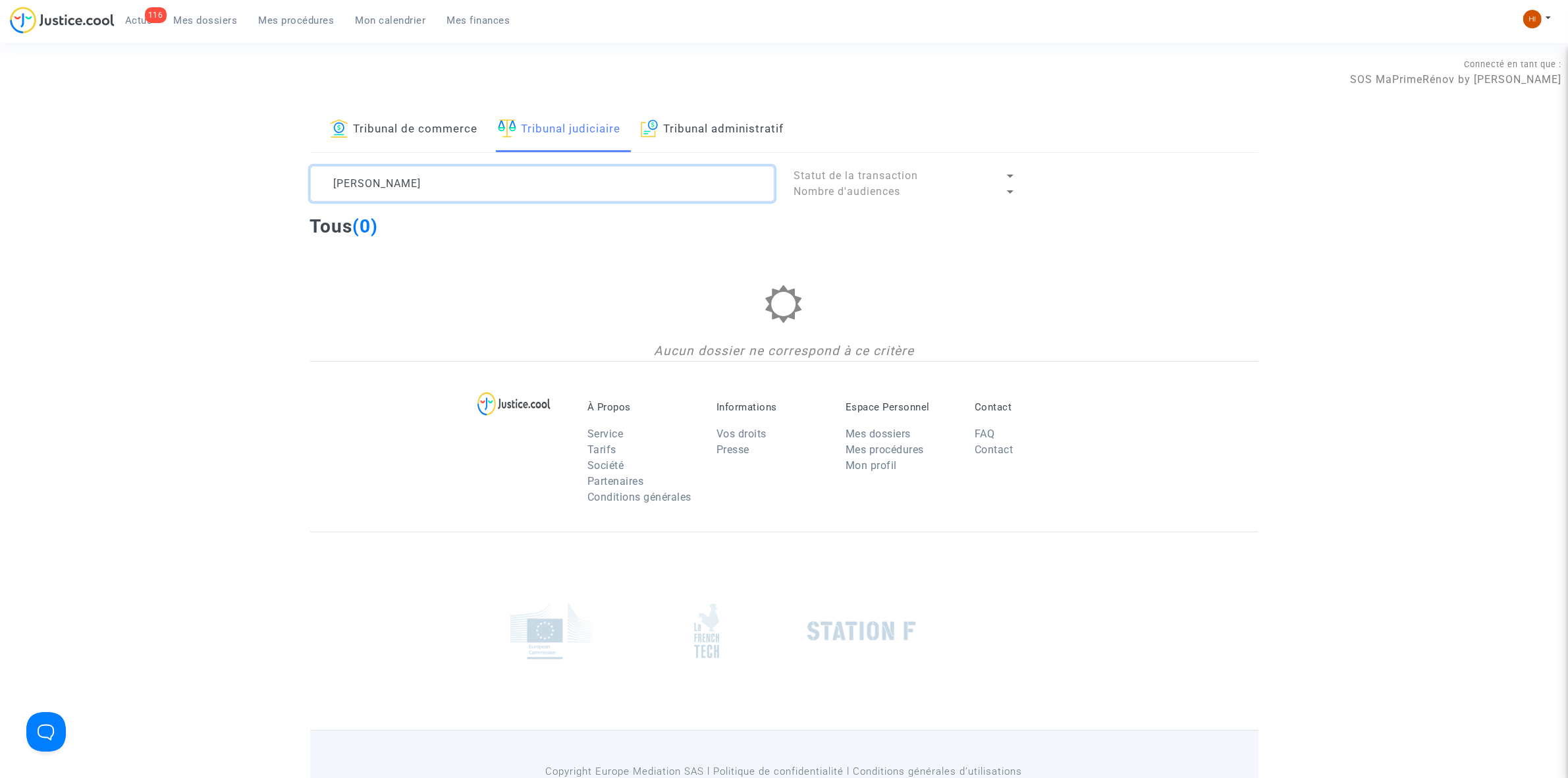
type textarea "Nabil Zebb"
click at [208, 24] on span "Mes dossiers" at bounding box center [206, 21] width 64 height 12
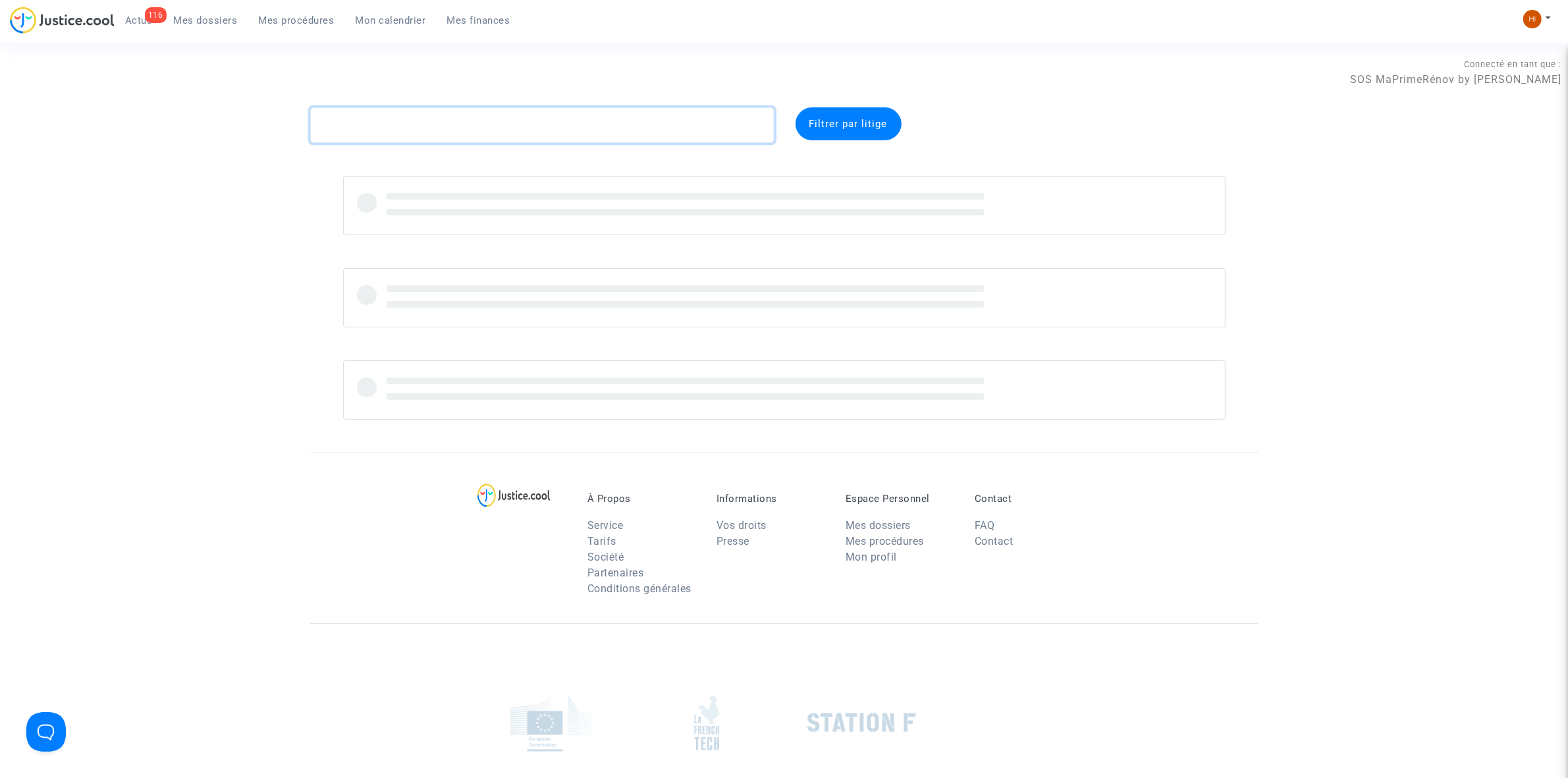
click at [505, 132] on textarea at bounding box center [542, 125] width 465 height 35
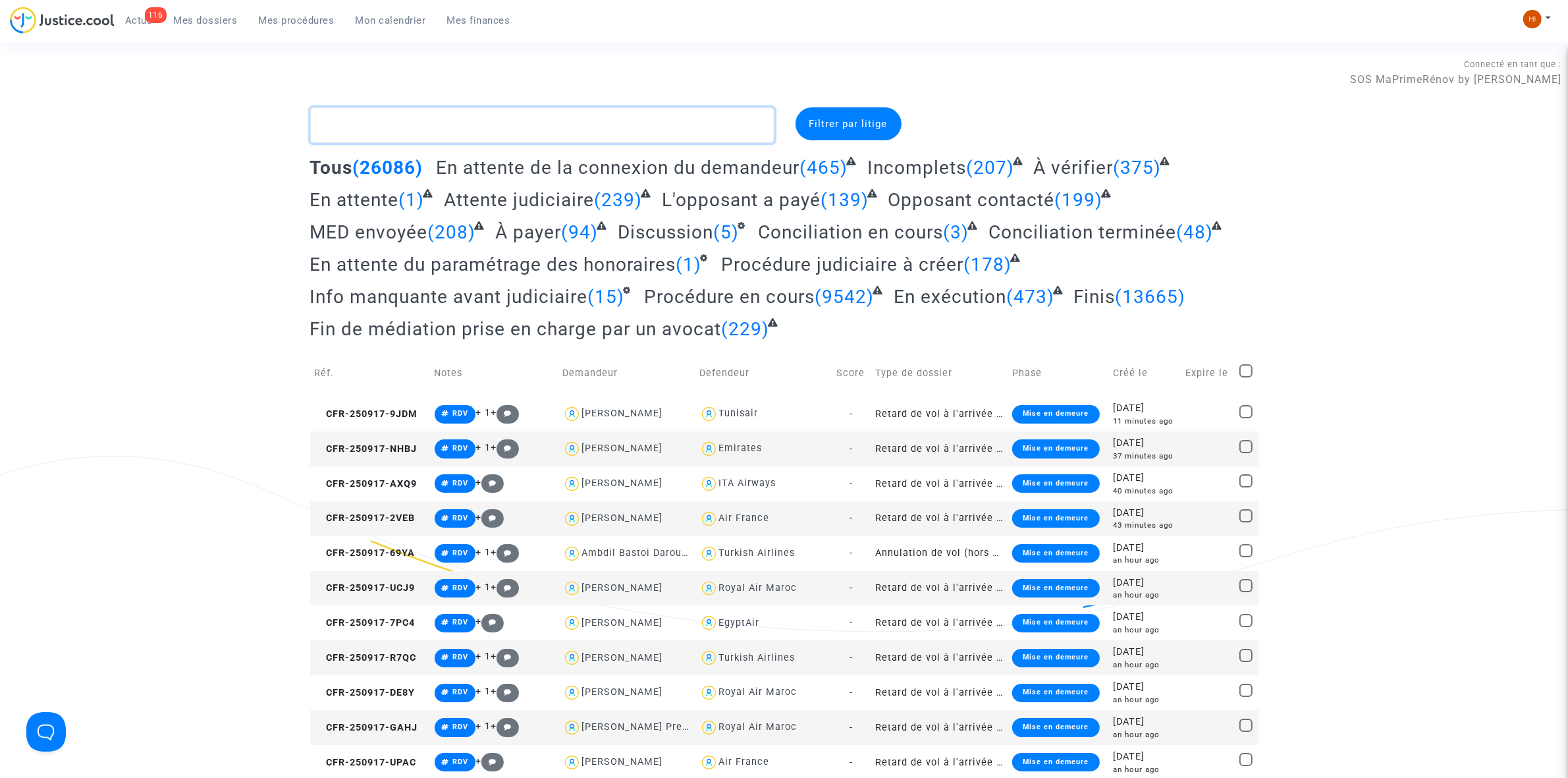
paste textarea "Nabil Zebb"
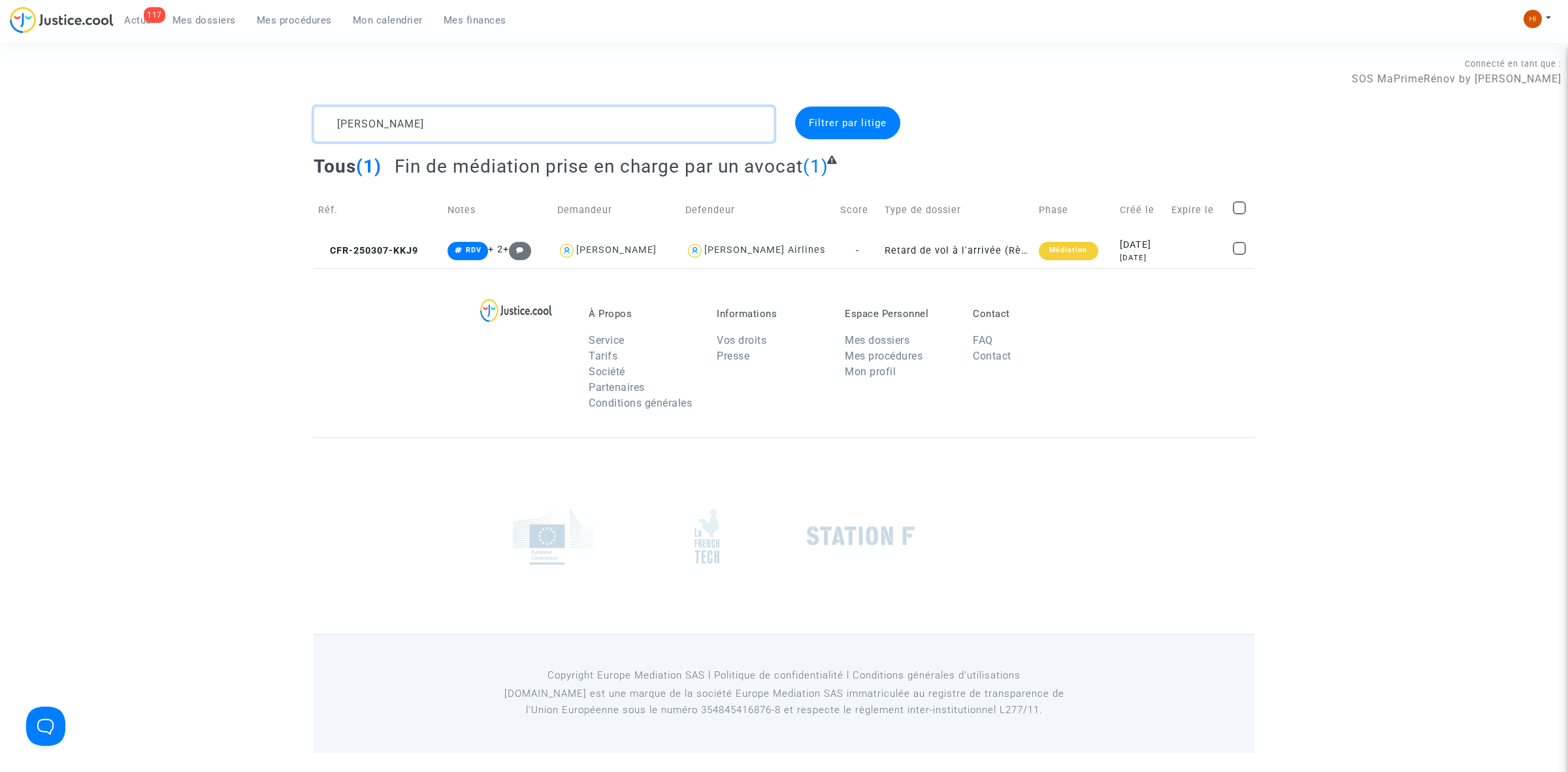
drag, startPoint x: 501, startPoint y: 121, endPoint x: 21, endPoint y: 53, distance: 484.8
click at [223, 73] on section "Connecté en tant que : SOS MaPrimeRénov by Pitcher Avocat Nabil Zebb Filtrer pa…" at bounding box center [784, 376] width 1568 height 753
paste textarea "Maria Fernanda de Abreu Gois"
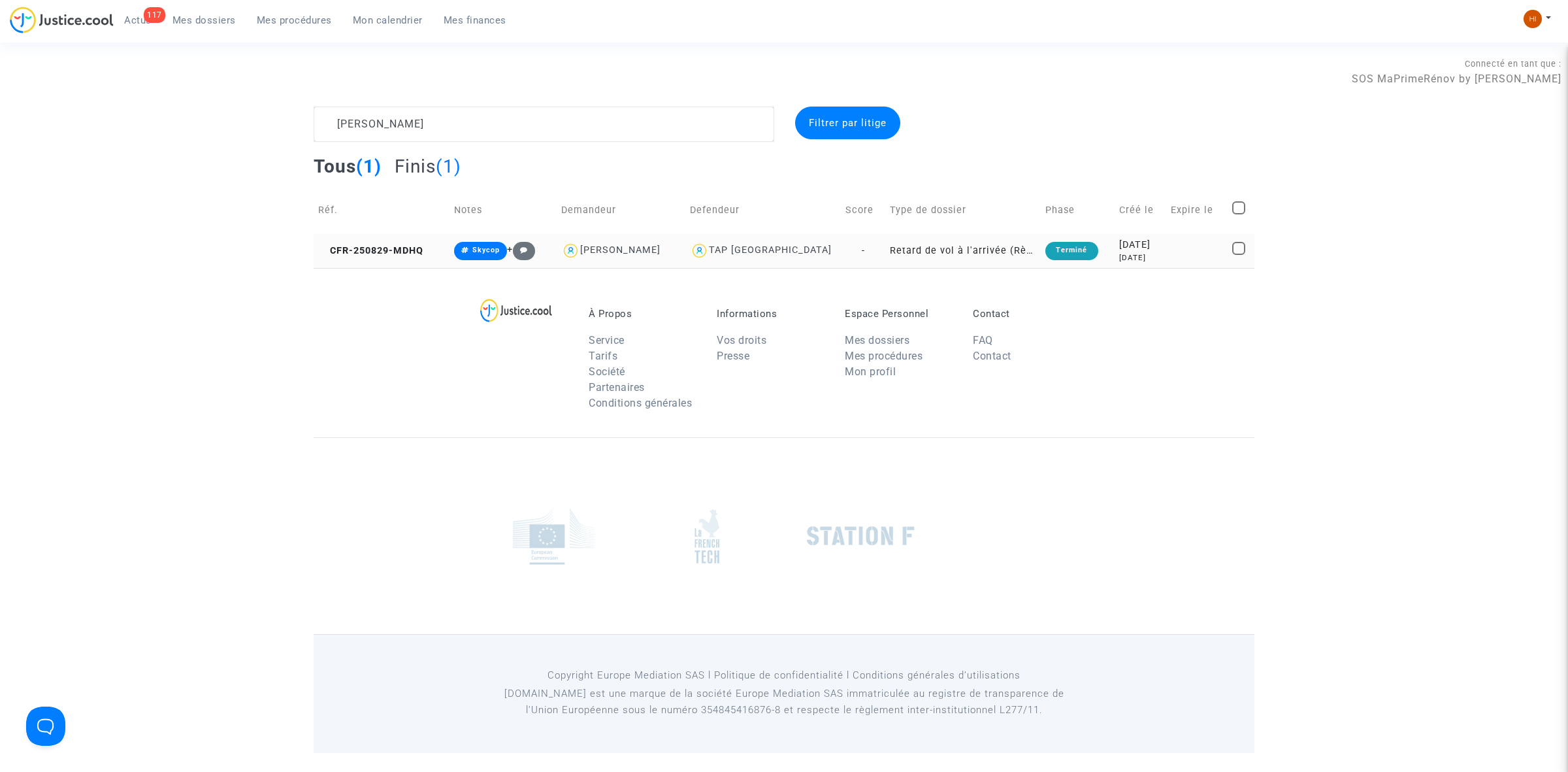
click at [376, 258] on td "CFR-250829-MDHQ" at bounding box center [381, 251] width 136 height 34
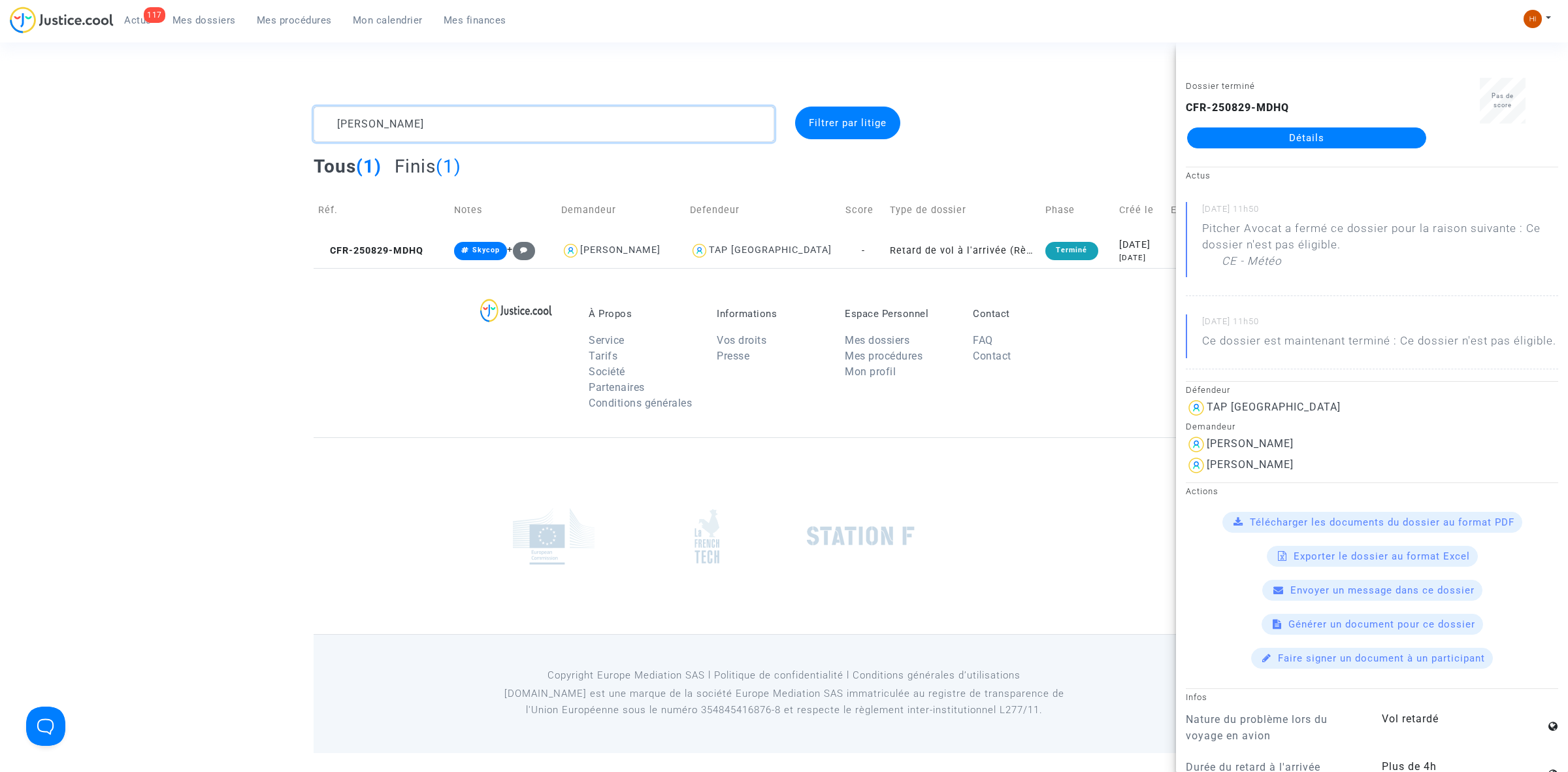
drag, startPoint x: 691, startPoint y: 125, endPoint x: -94, endPoint y: 125, distance: 785.0
click at [0, 125] on html "117 Actus Mes dossiers Mes procédures Mon calendrier Mes finances Mon profil Ch…" at bounding box center [784, 376] width 1568 height 753
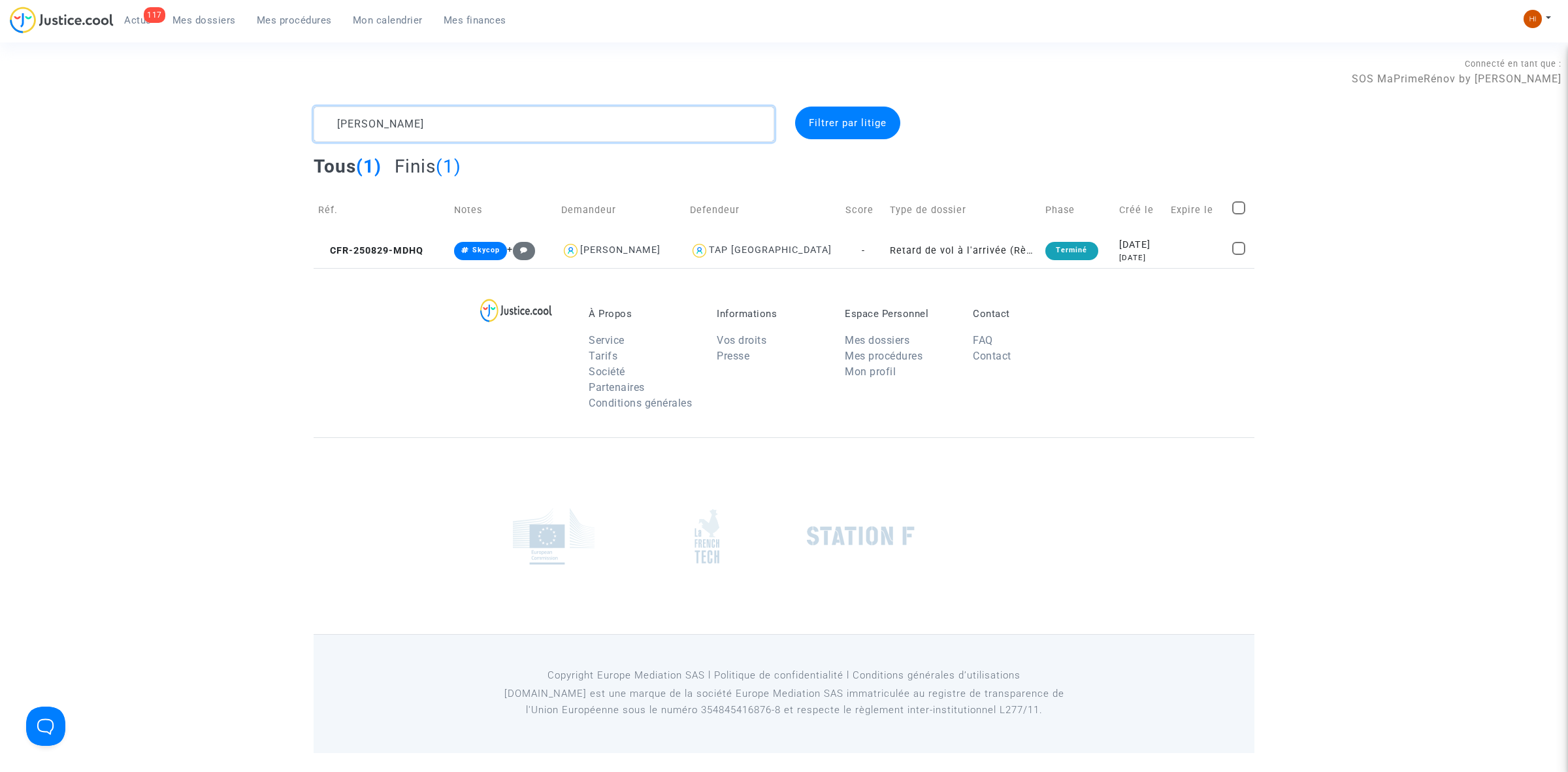
paste textarea "Jonathan GUILLOU"
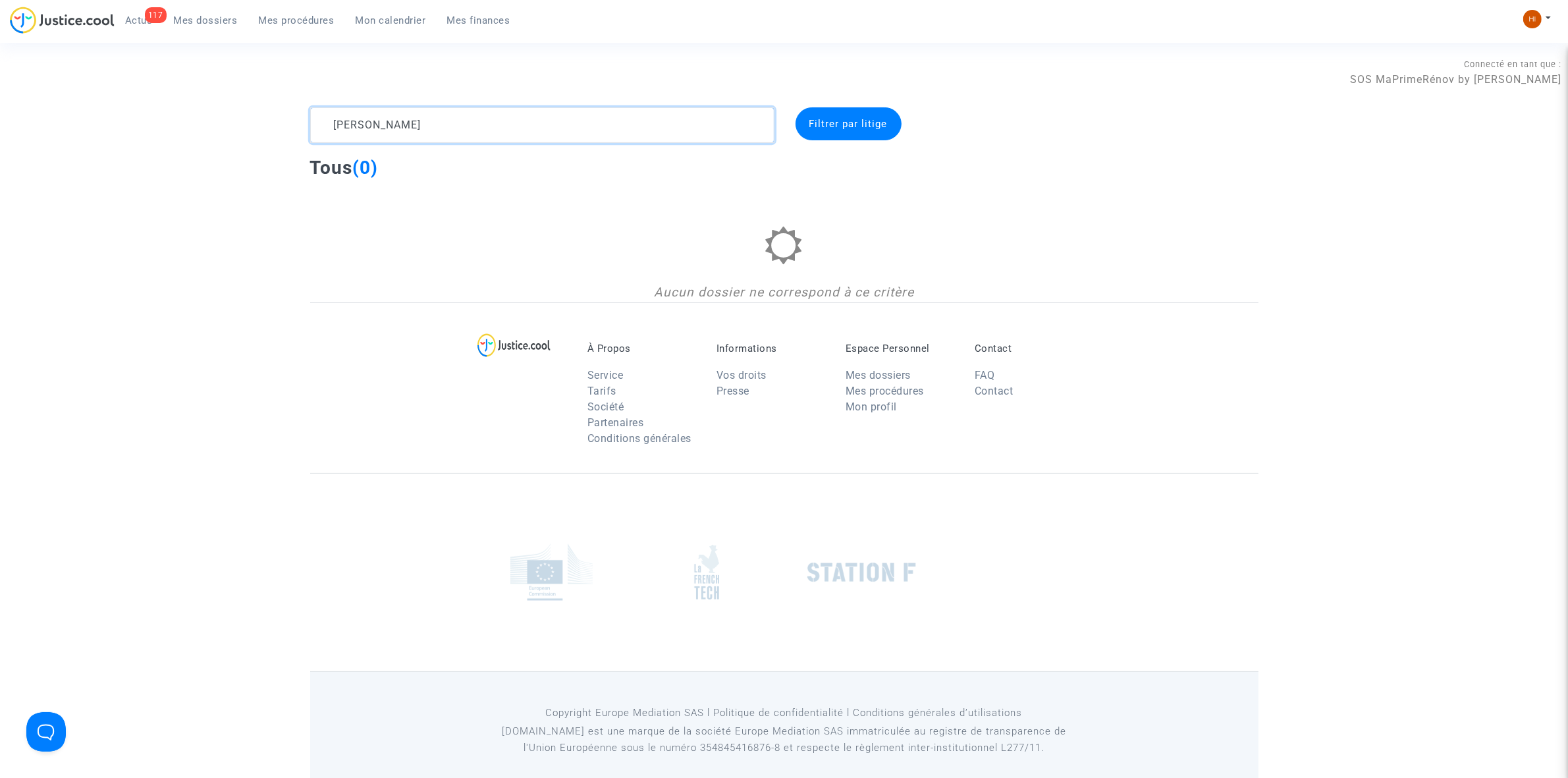
drag, startPoint x: 389, startPoint y: 128, endPoint x: 146, endPoint y: 118, distance: 243.2
click at [179, 118] on div "Jonathan GUILLOU Filtrer par litige Tous (0) Aucun dossier ne correspond à ce c…" at bounding box center [784, 205] width 1568 height 195
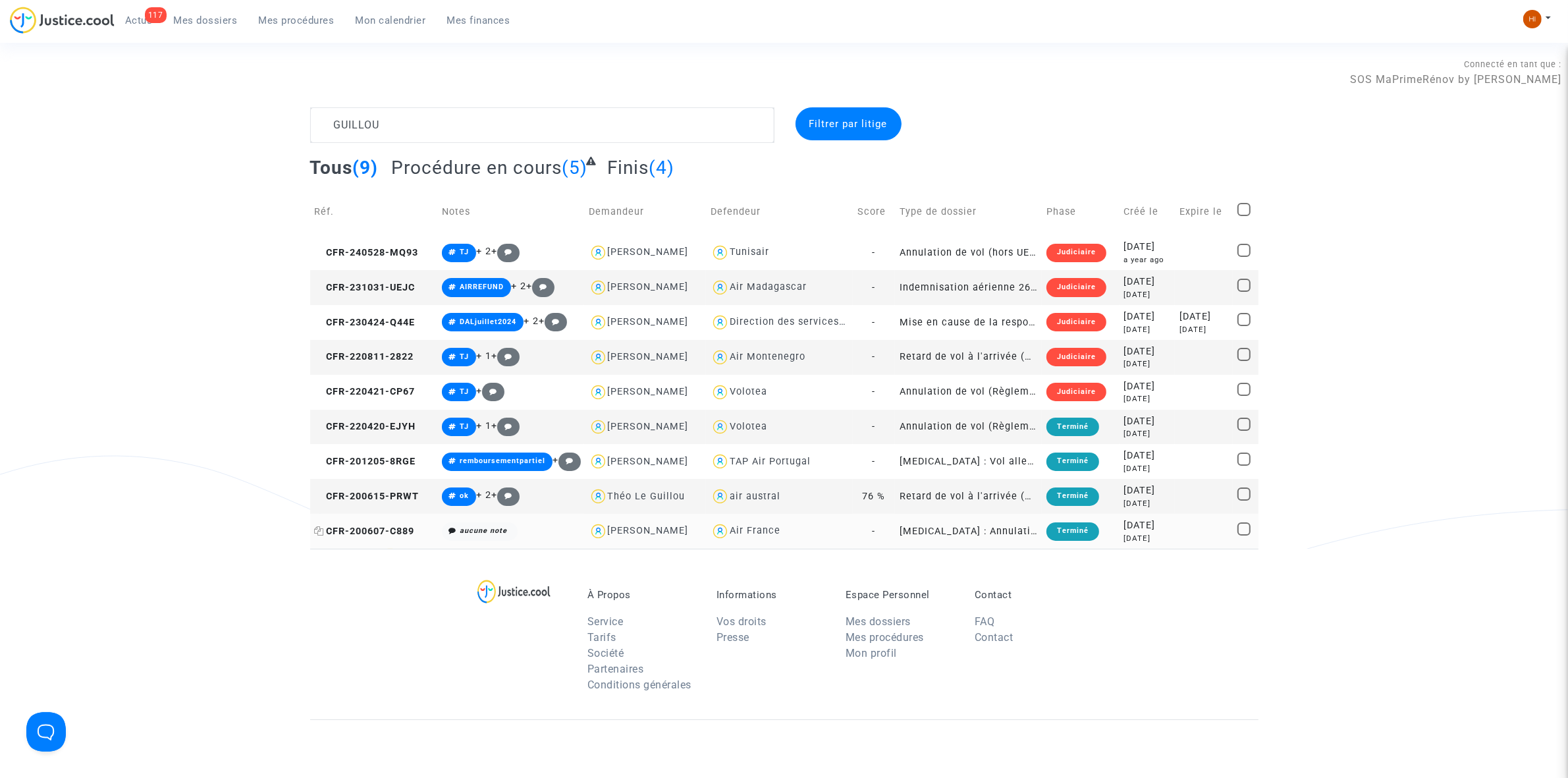
click at [356, 530] on span "CFR-200607-C889" at bounding box center [365, 531] width 100 height 12
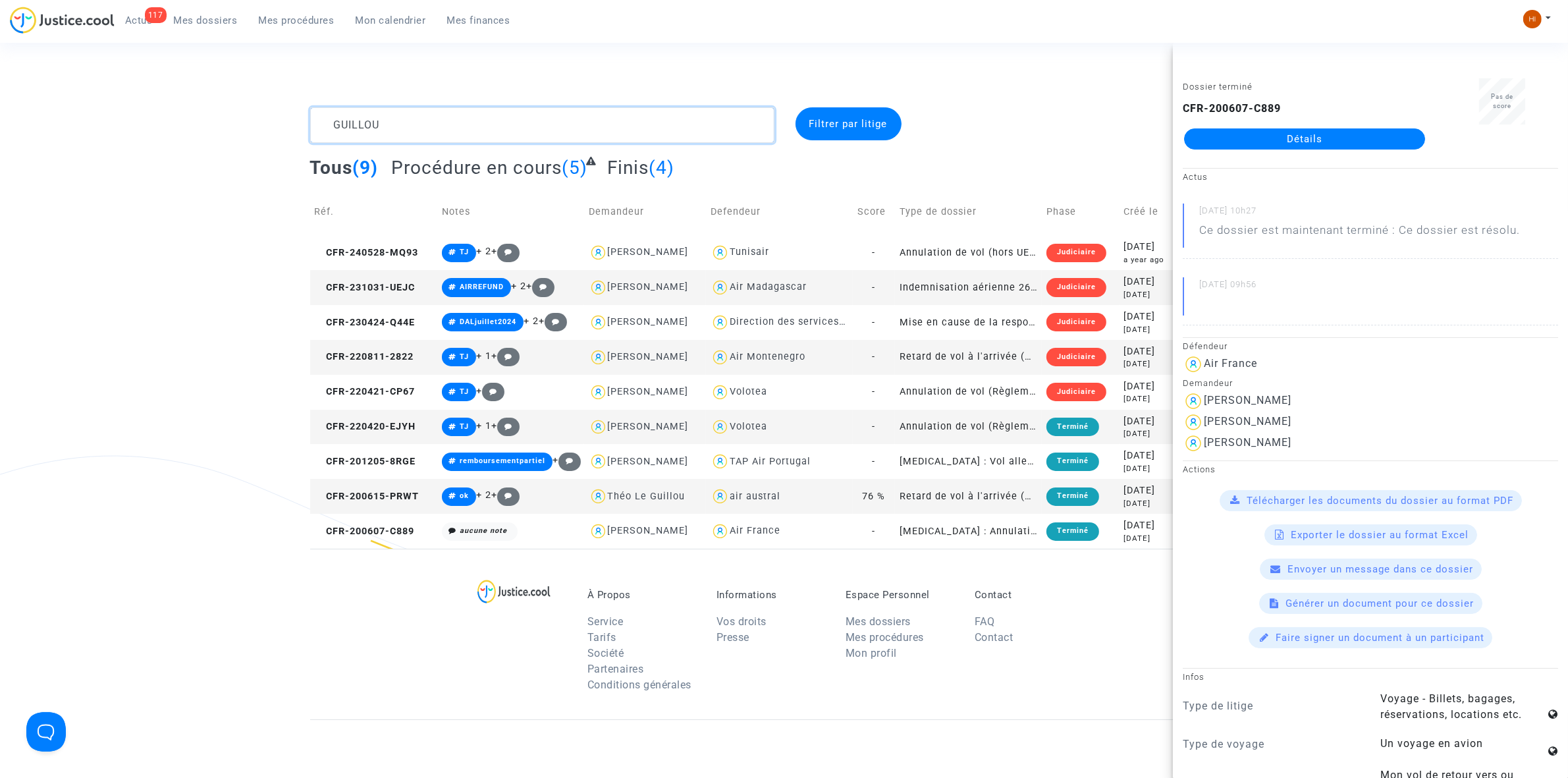
drag, startPoint x: 493, startPoint y: 122, endPoint x: 133, endPoint y: 113, distance: 360.1
click at [133, 113] on div "GUILLOU Filtrer par litige Tous (9) Procédure en cours (5) Finis (4) Réf. Notes…" at bounding box center [784, 328] width 1568 height 442
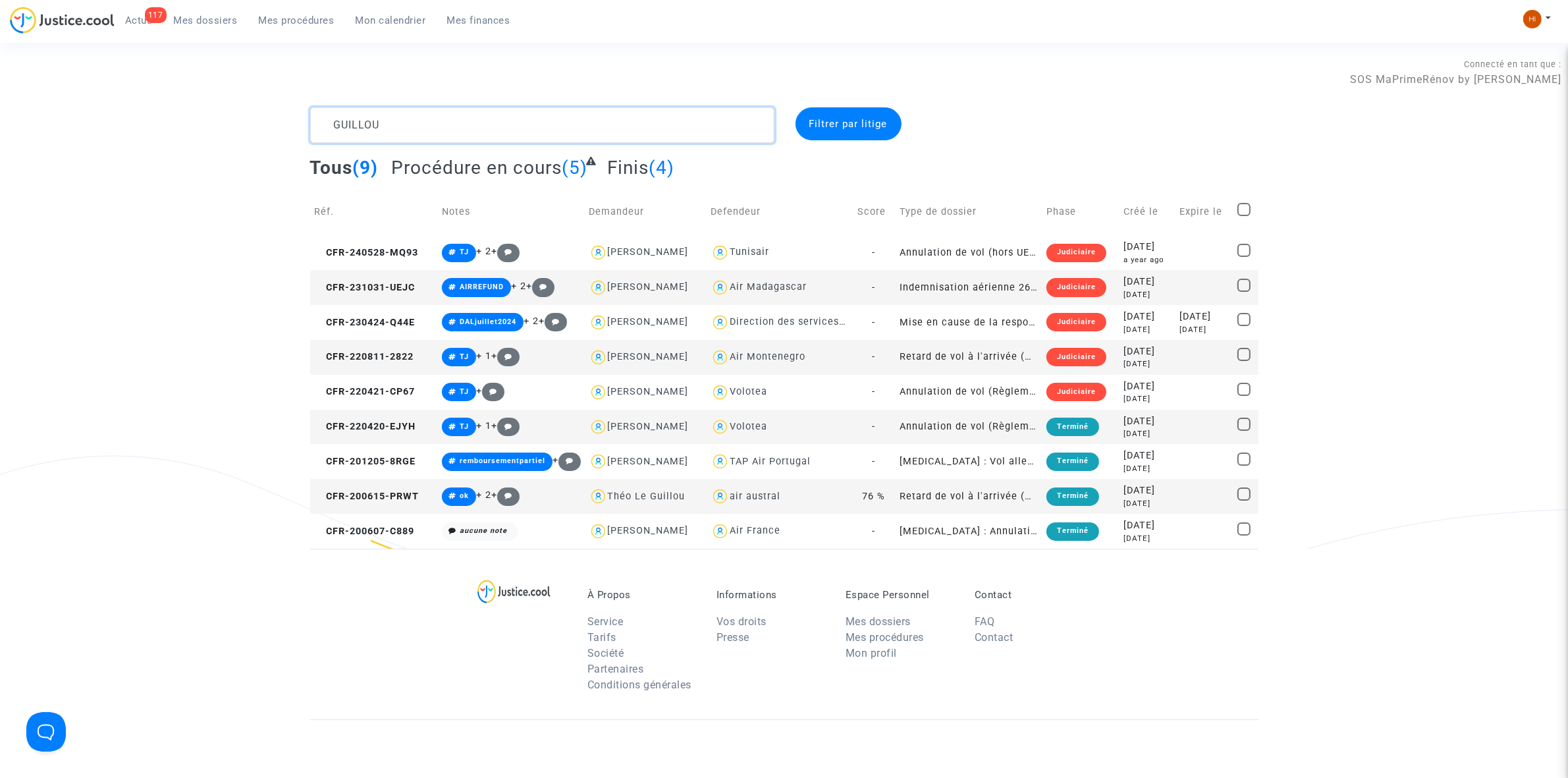
paste textarea "ALVES ALCOBIA."
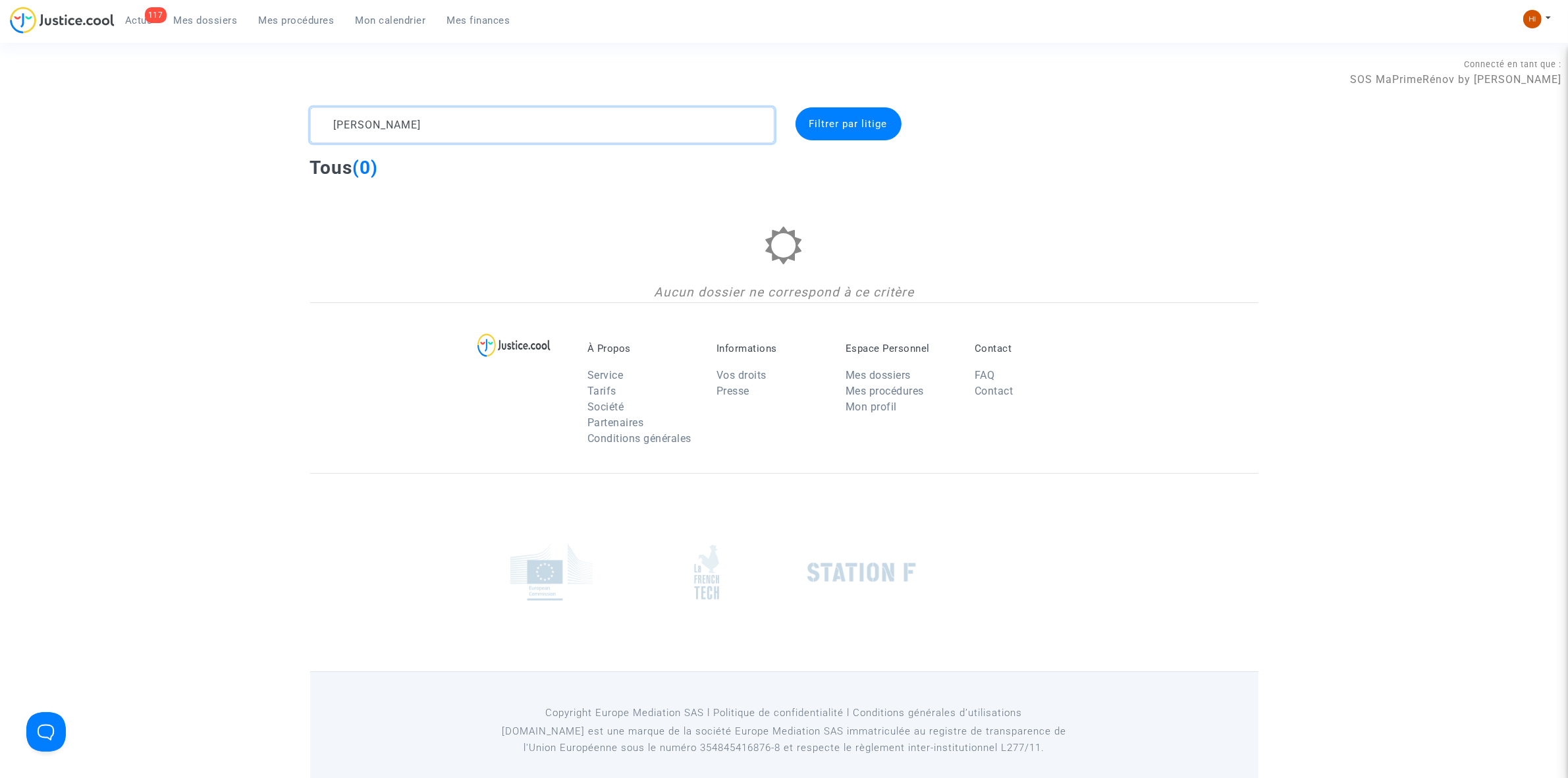
type textarea "ALVES ALCOBIA"
click at [442, 122] on textarea at bounding box center [542, 125] width 465 height 35
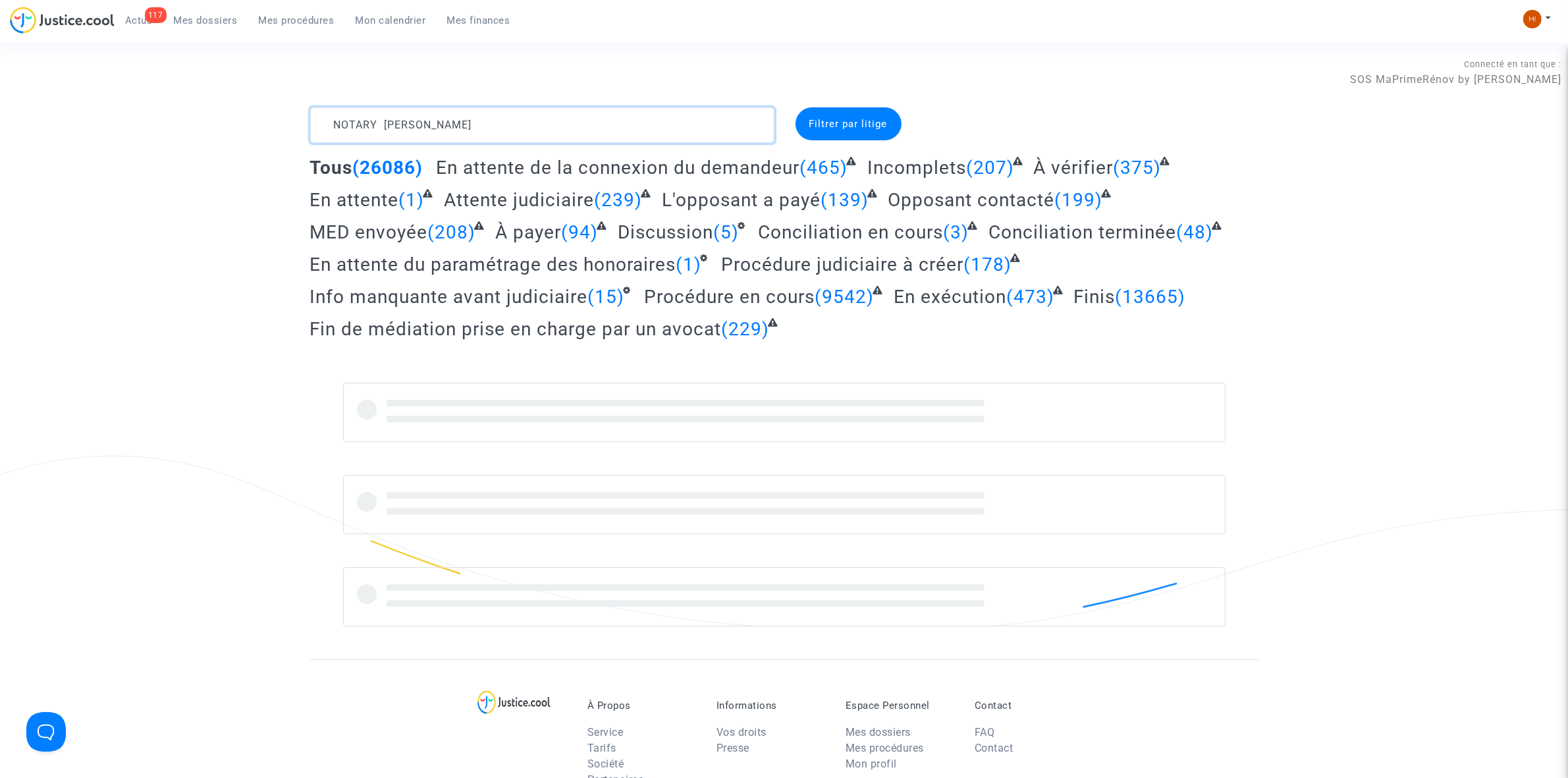
click at [442, 122] on textarea at bounding box center [542, 125] width 465 height 35
drag, startPoint x: 442, startPoint y: 122, endPoint x: 73, endPoint y: 155, distance: 370.5
click at [73, 155] on div "NOTARY SYLVIE Filtrer par litige Tous (26086) En attente de la connexion du dem…" at bounding box center [784, 367] width 1568 height 519
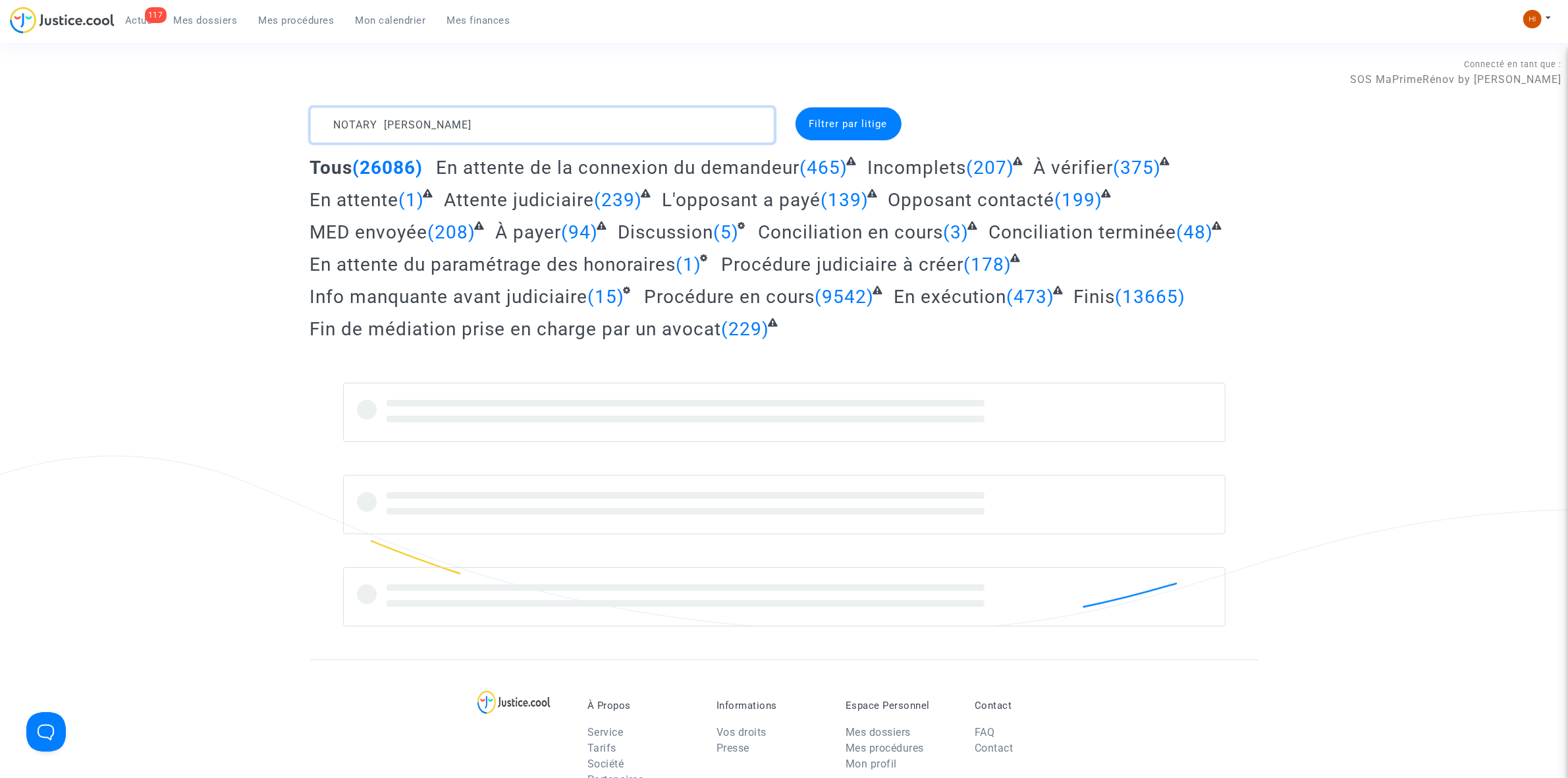
type textarea "NOTARY SYLVIE"
click at [545, 129] on textarea at bounding box center [542, 125] width 465 height 35
drag, startPoint x: 468, startPoint y: 123, endPoint x: 96, endPoint y: 125, distance: 372.0
click at [96, 125] on div "NOTARY SYLVIE Filtrer par litige Tous (26086) En attente de la connexion du dem…" at bounding box center [784, 367] width 1568 height 519
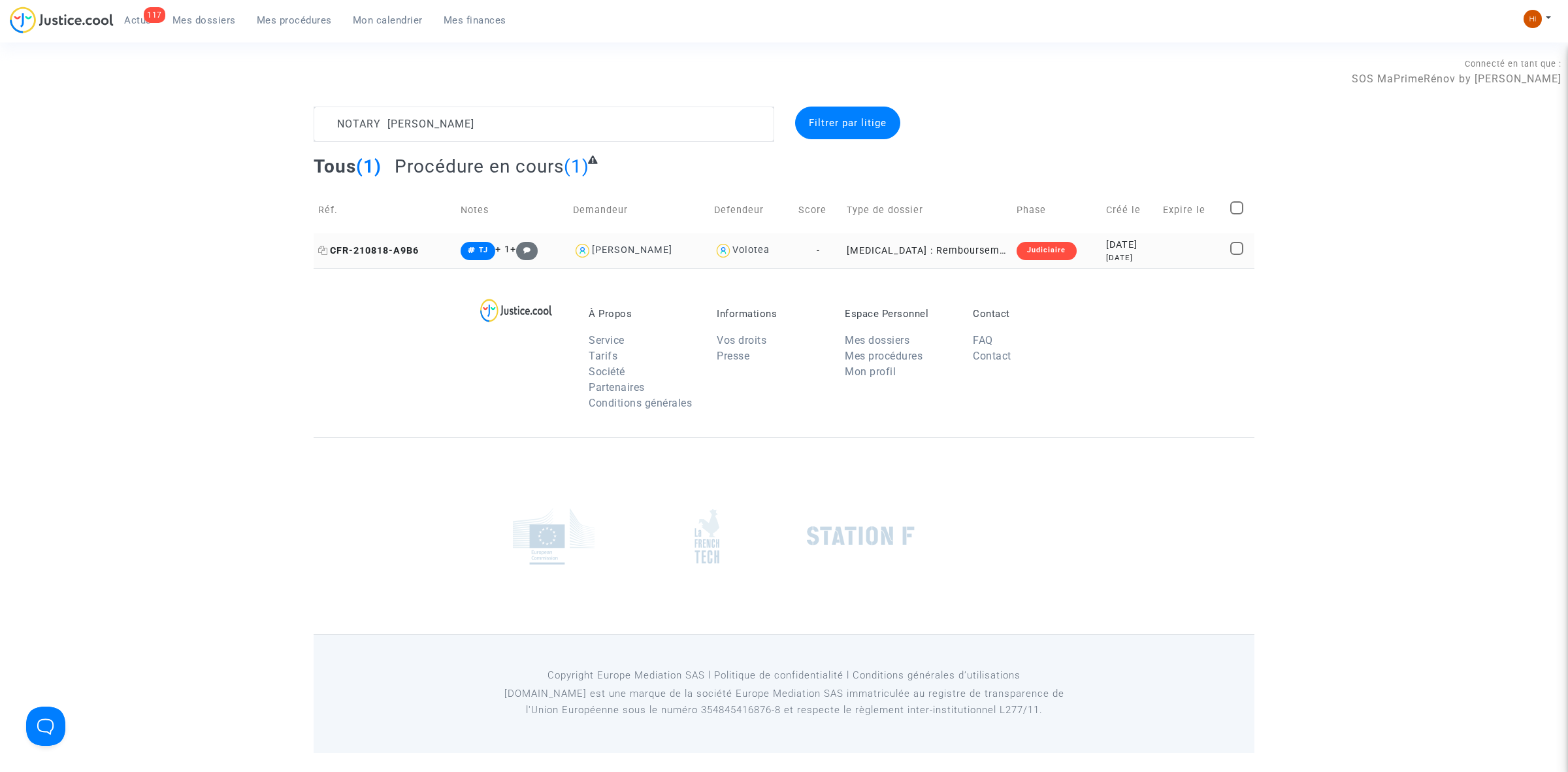
click at [415, 251] on span "CFR-210818-A9B6" at bounding box center [368, 251] width 100 height 11
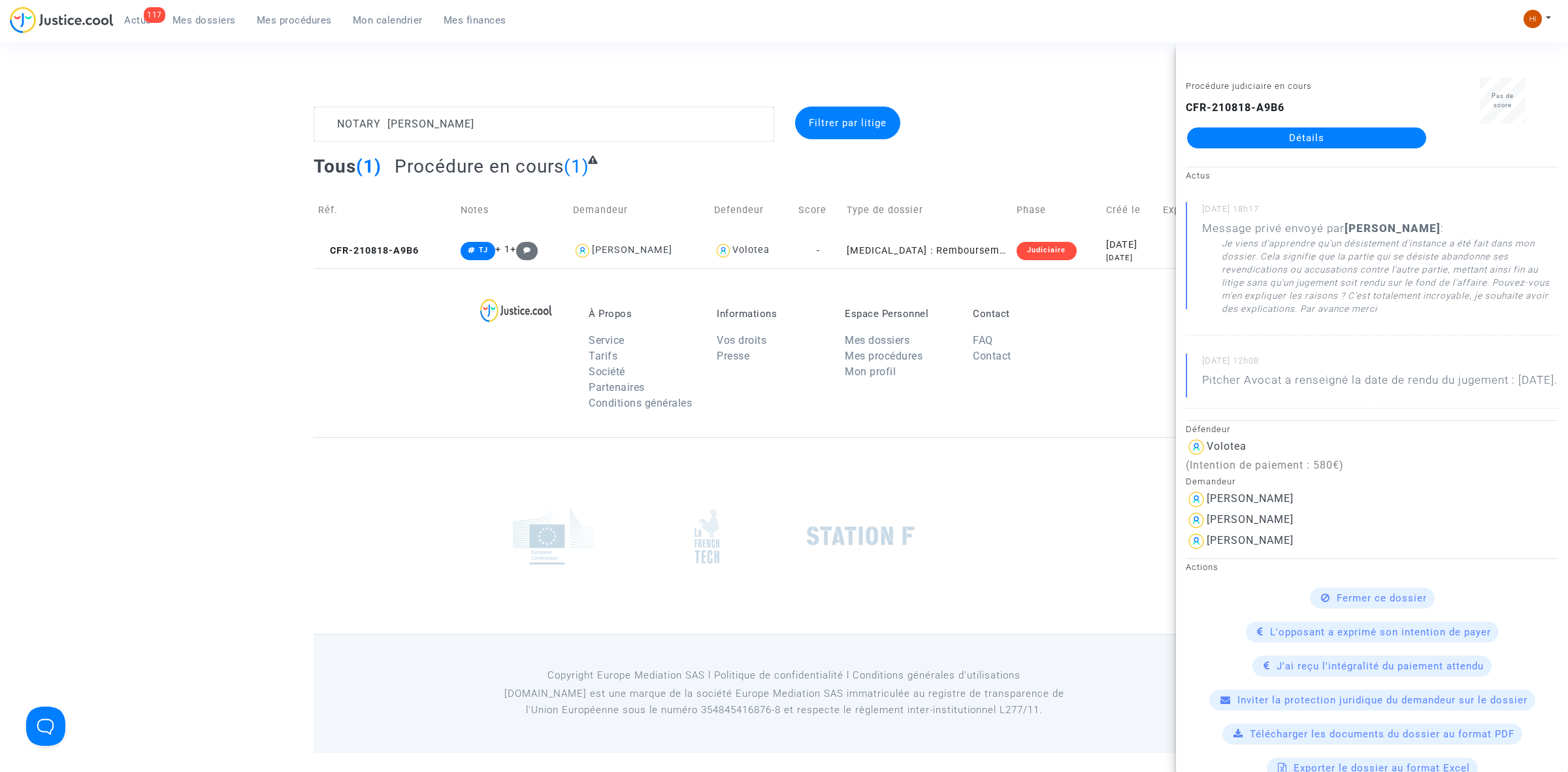
click at [1383, 152] on div "Procédure judiciaire en cours CFR-210818-A9B6 Détails" at bounding box center [1307, 118] width 261 height 82
click at [1383, 154] on div "Procédure judiciaire en cours CFR-210818-A9B6 Détails" at bounding box center [1307, 118] width 261 height 82
click at [1378, 140] on link "Détails" at bounding box center [1306, 138] width 239 height 21
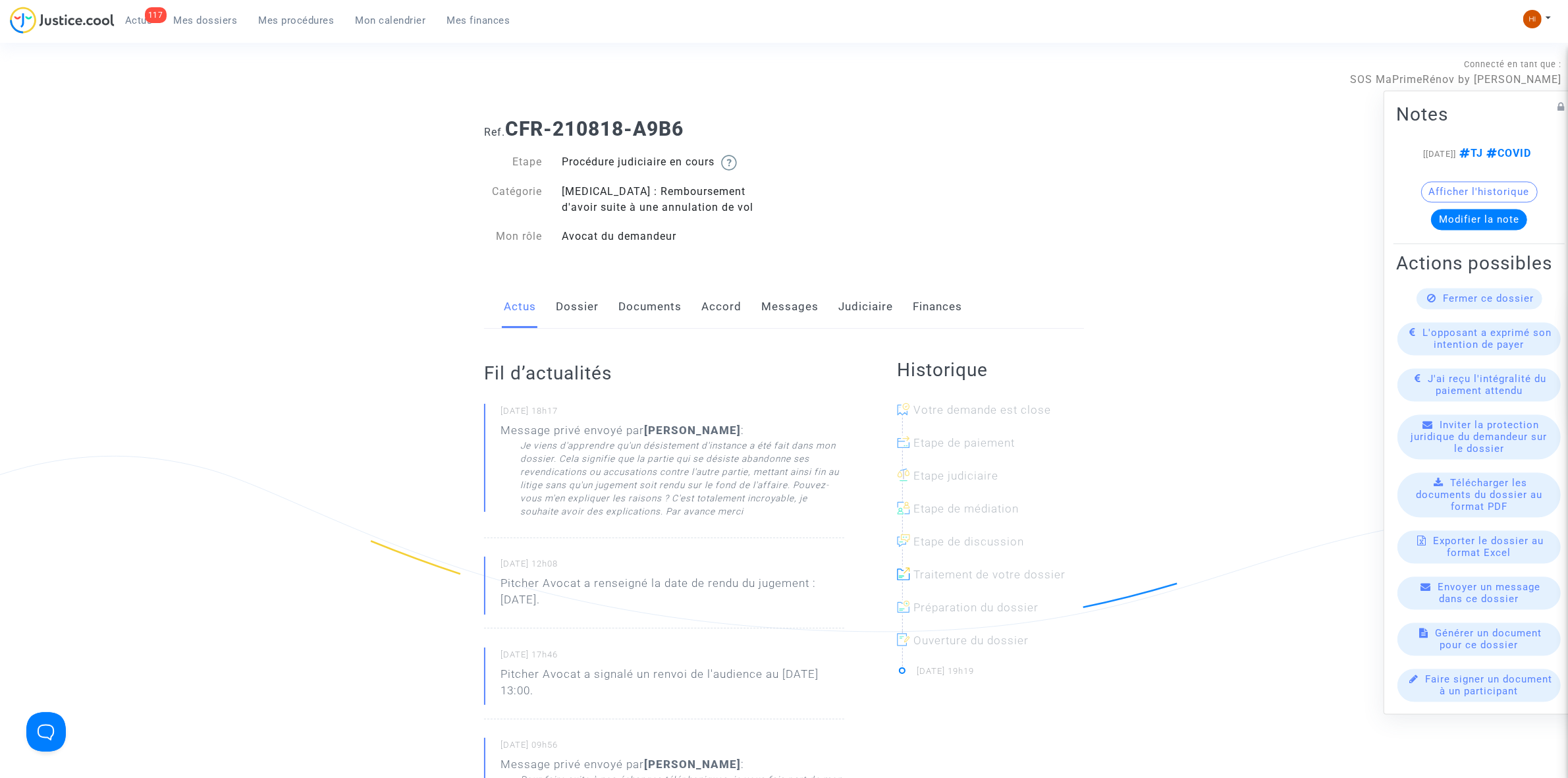
click at [880, 303] on link "Judiciaire" at bounding box center [866, 307] width 54 height 44
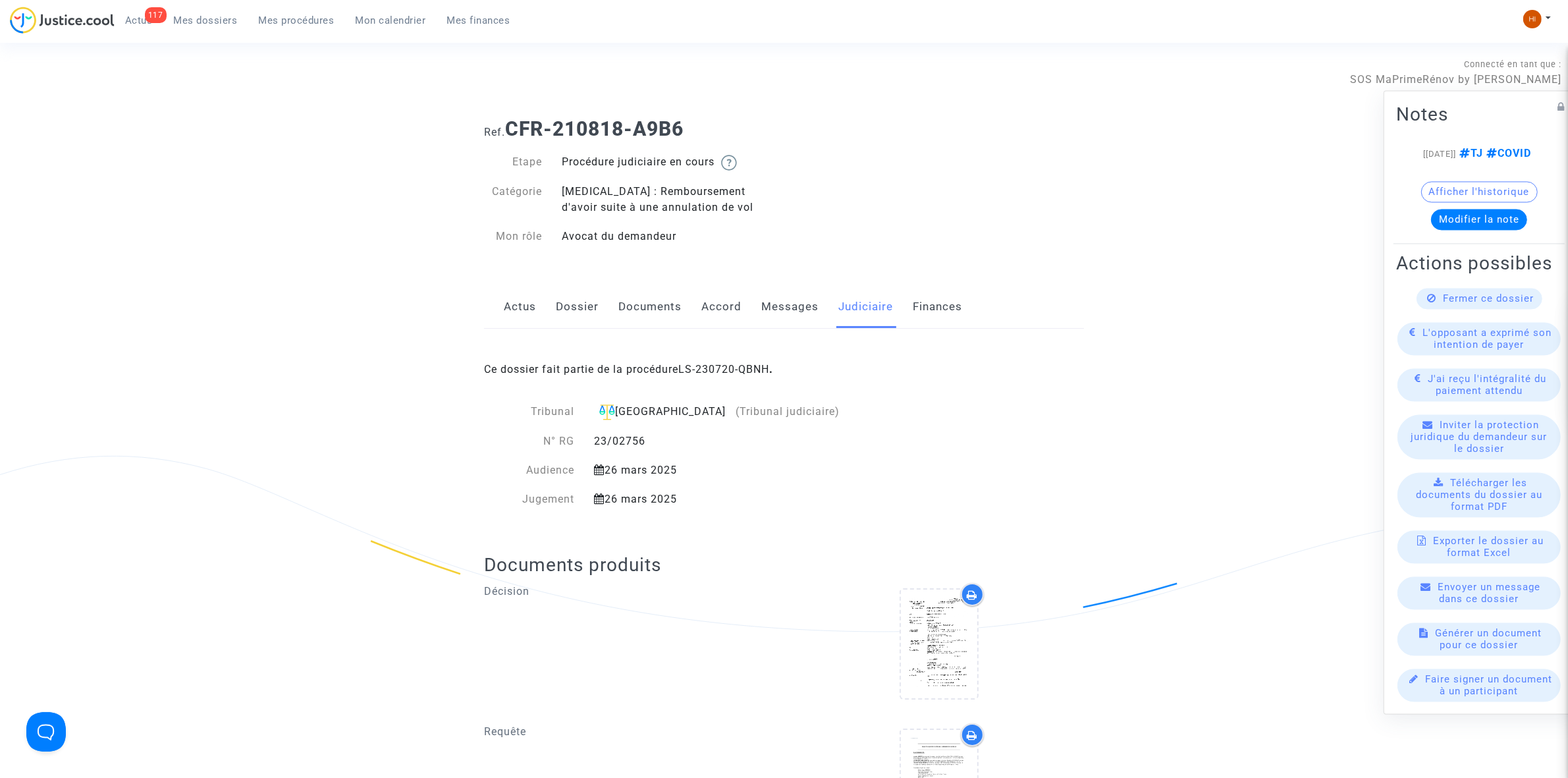
click at [741, 368] on link "LS-230720-QBNH" at bounding box center [724, 368] width 91 height 12
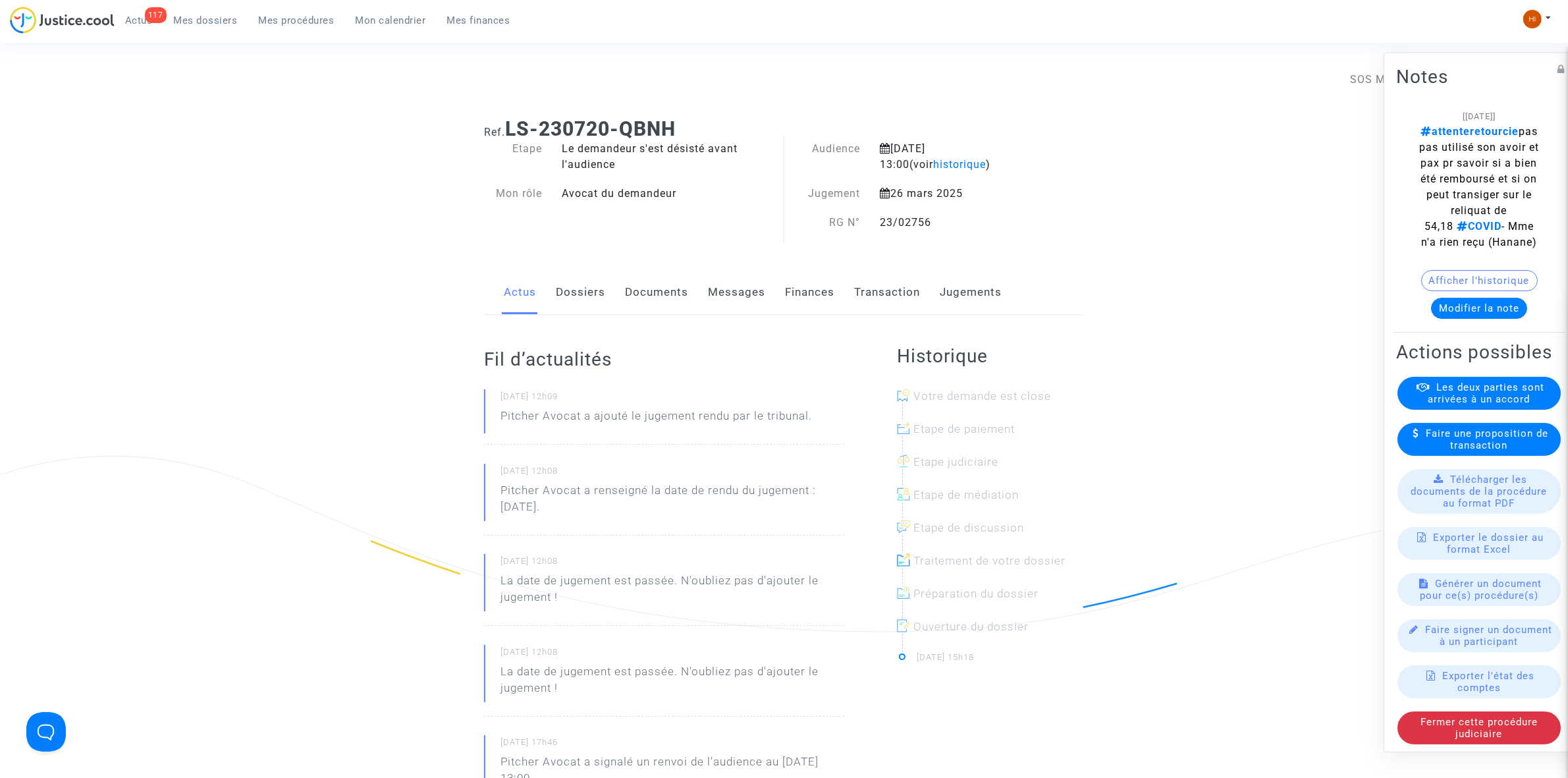
click at [578, 294] on link "Dossiers" at bounding box center [580, 292] width 49 height 44
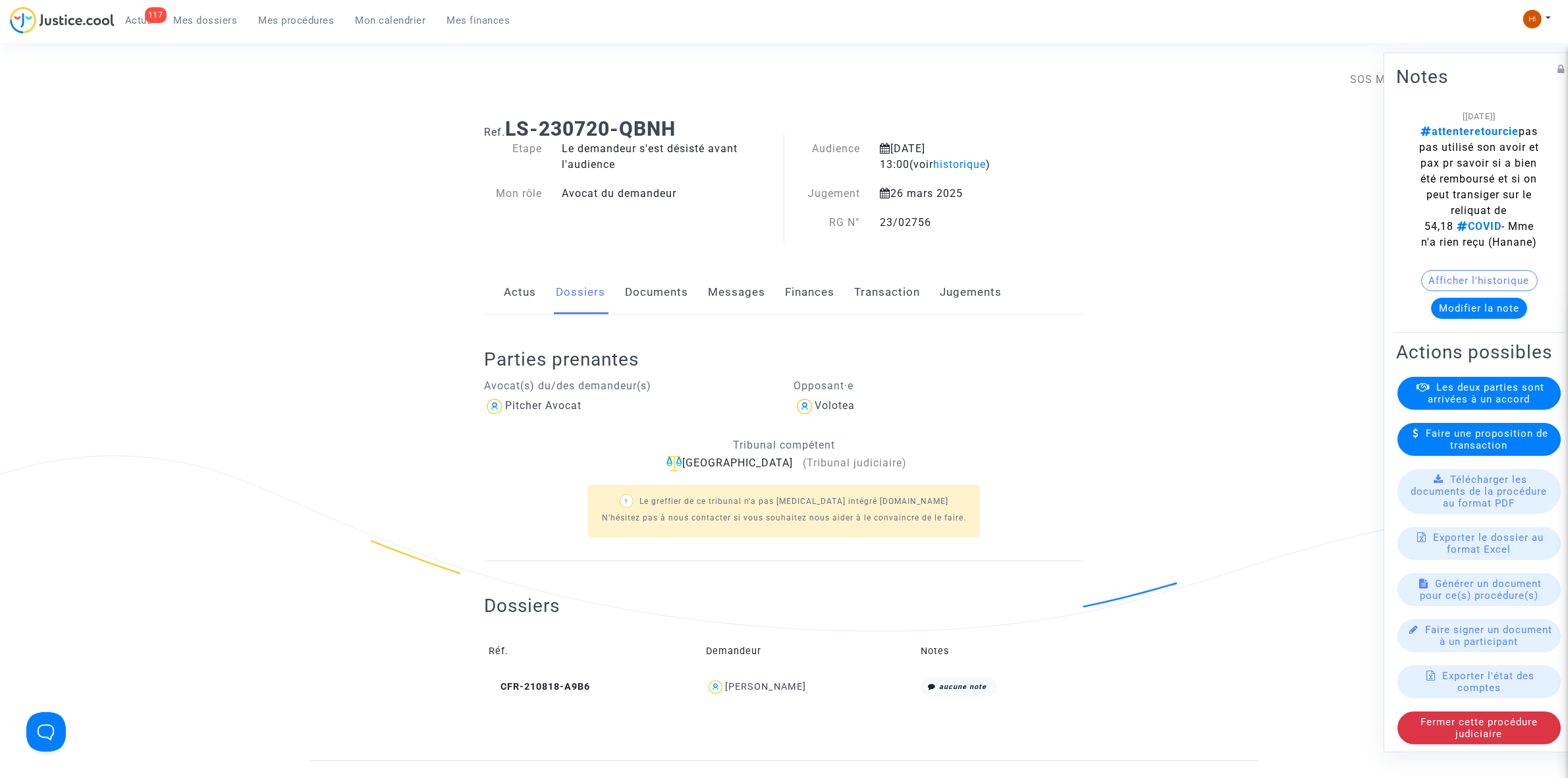
click at [952, 300] on link "Jugements" at bounding box center [970, 292] width 62 height 44
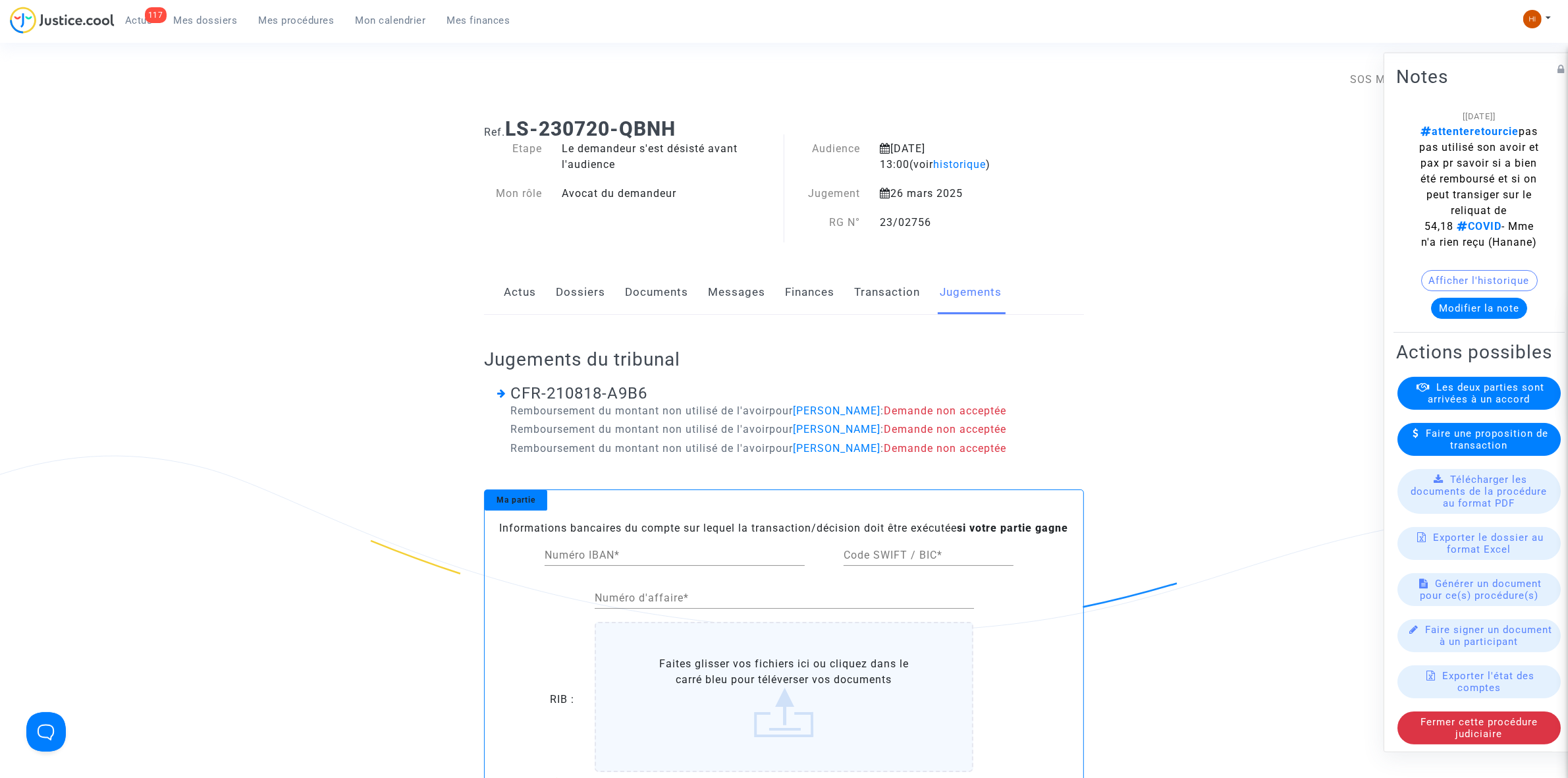
click at [861, 289] on link "Transaction" at bounding box center [887, 292] width 66 height 44
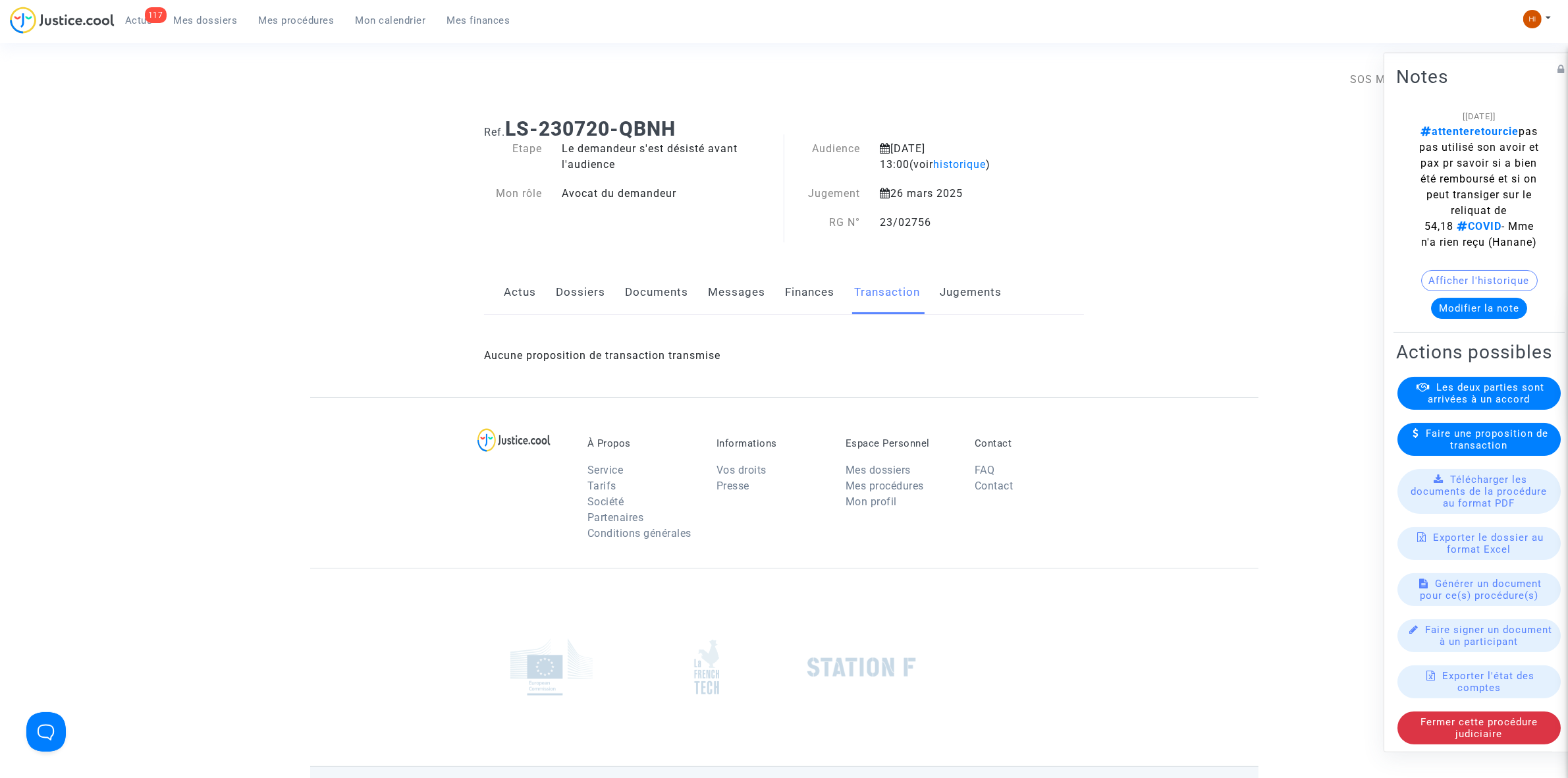
click at [739, 291] on link "Messages" at bounding box center [737, 292] width 58 height 44
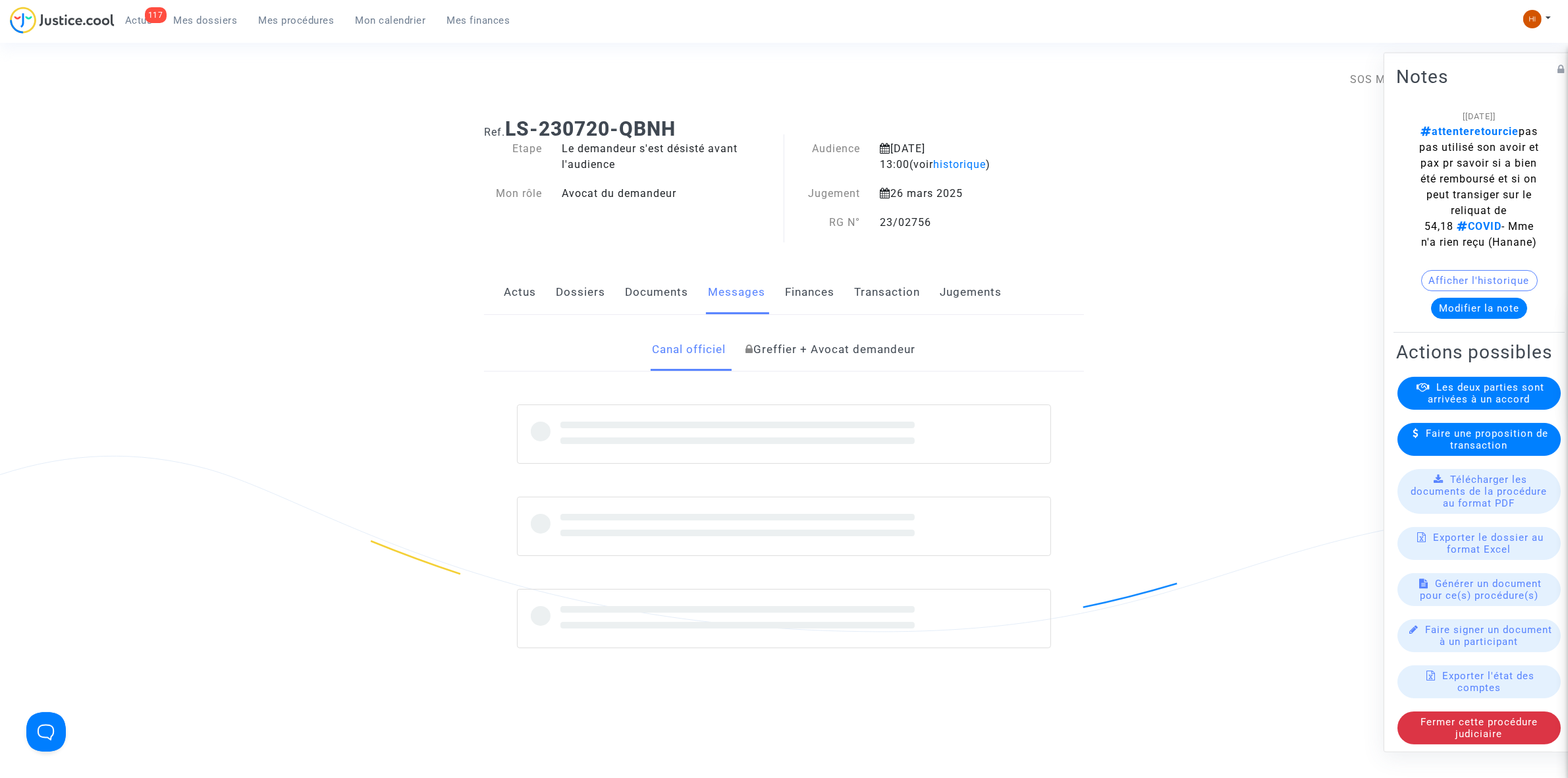
click at [644, 291] on link "Documents" at bounding box center [656, 292] width 63 height 44
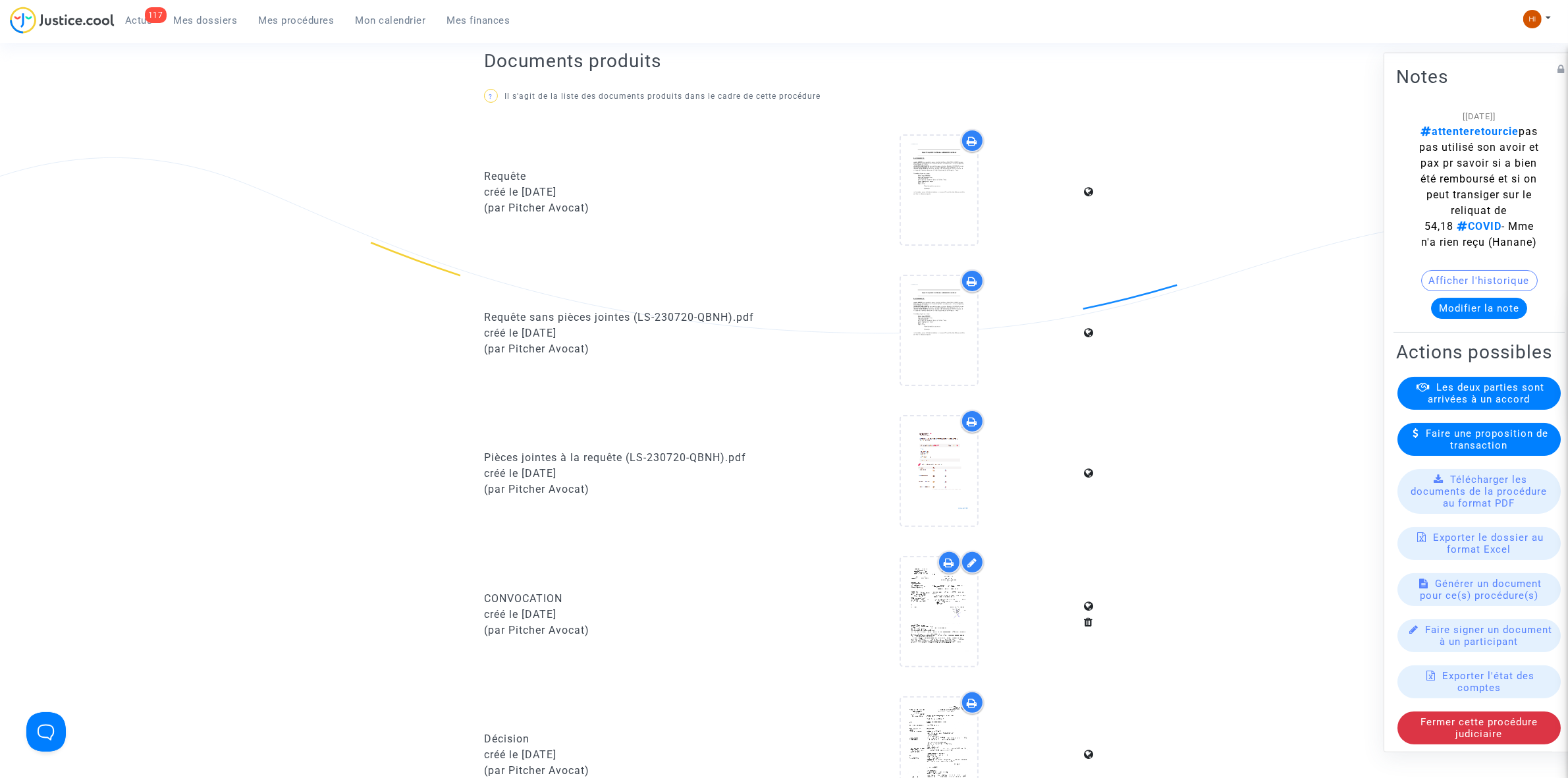
scroll to position [577, 0]
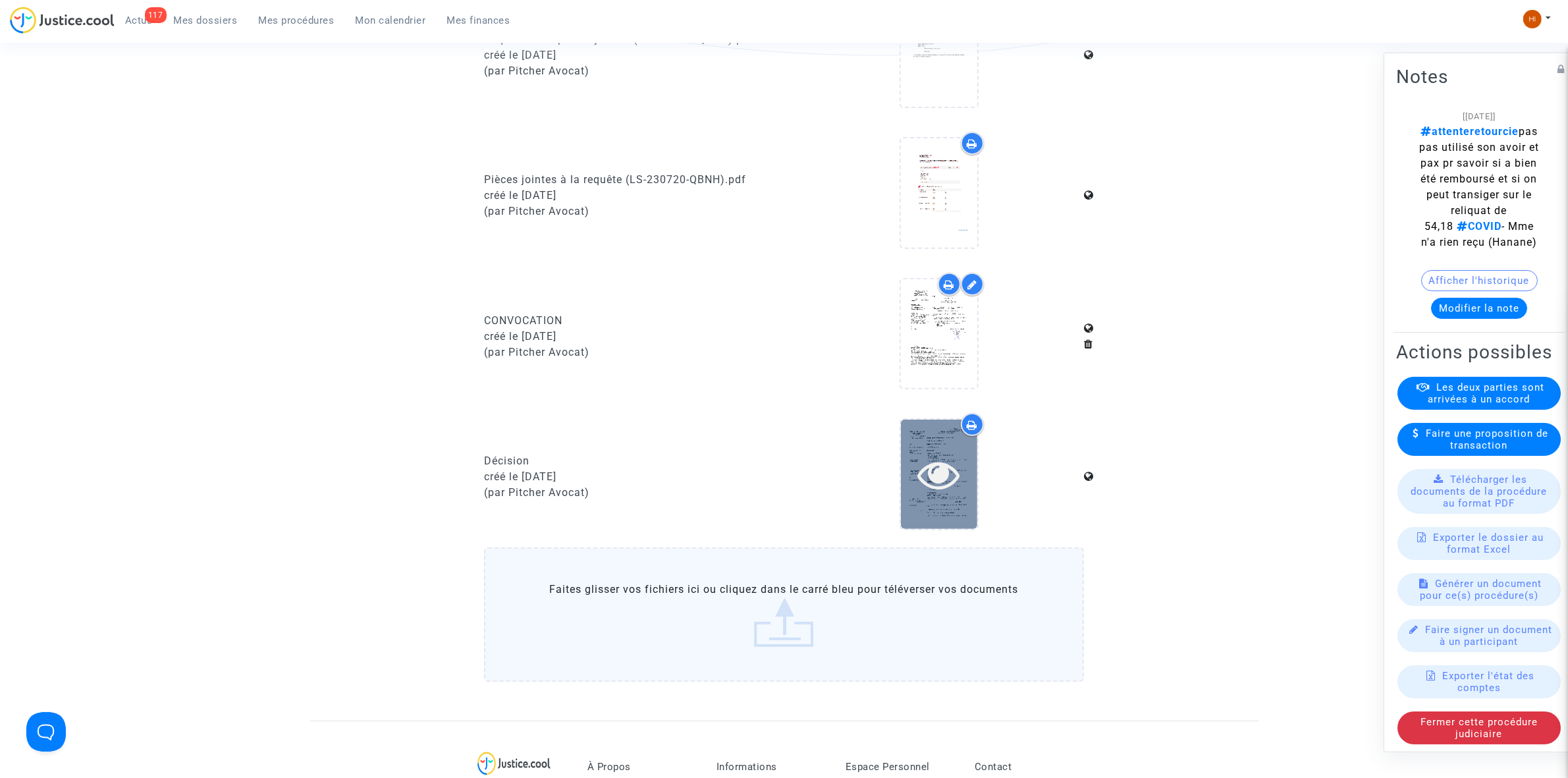
click at [955, 479] on icon at bounding box center [939, 474] width 43 height 42
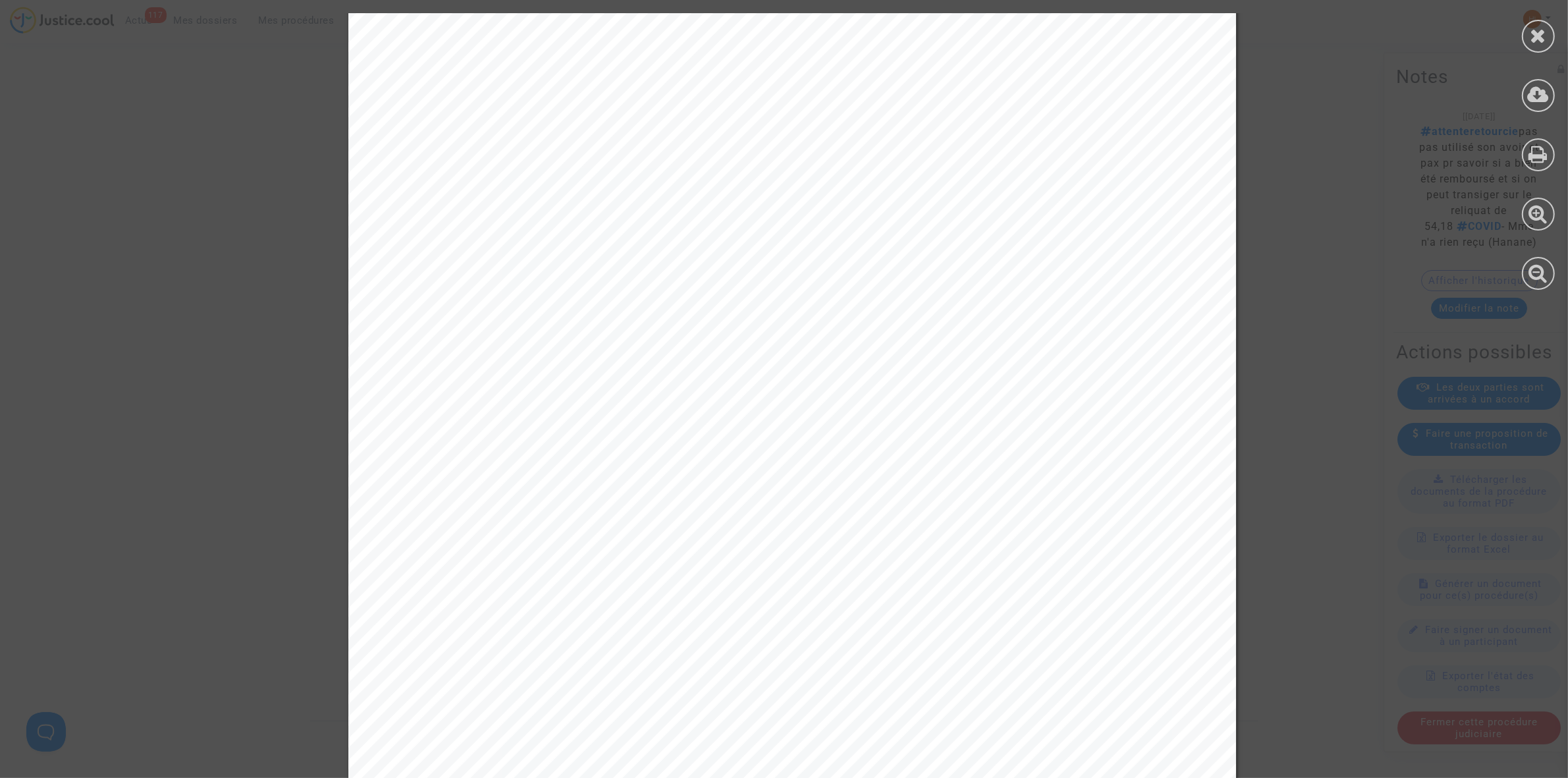
scroll to position [1318, 0]
click at [1542, 36] on icon at bounding box center [1539, 35] width 16 height 20
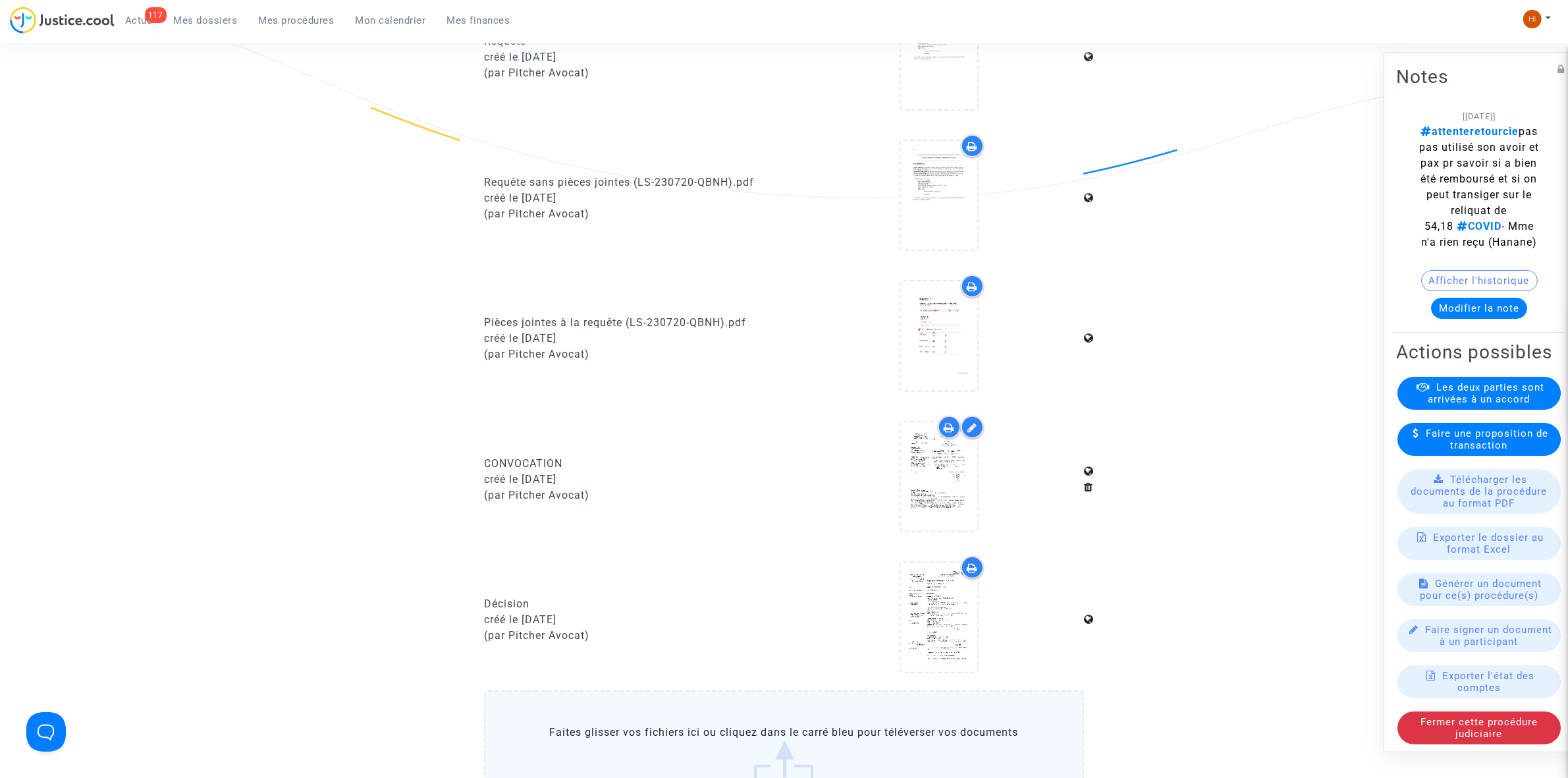
scroll to position [82, 0]
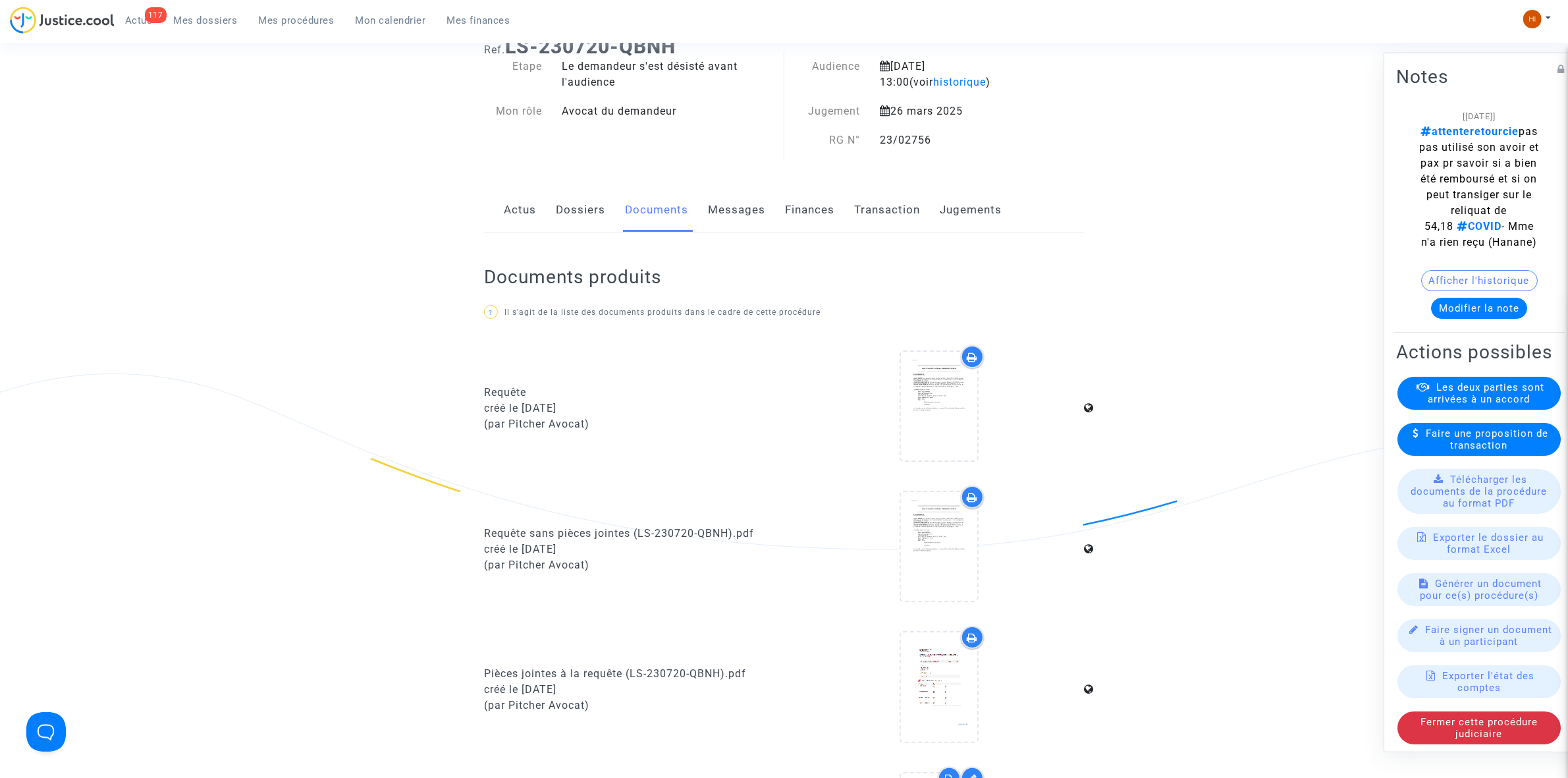
click at [608, 231] on div "Actus Dossiers Documents Messages Finances Transaction Jugements" at bounding box center [784, 211] width 600 height 44
click at [568, 208] on link "Dossiers" at bounding box center [580, 210] width 49 height 44
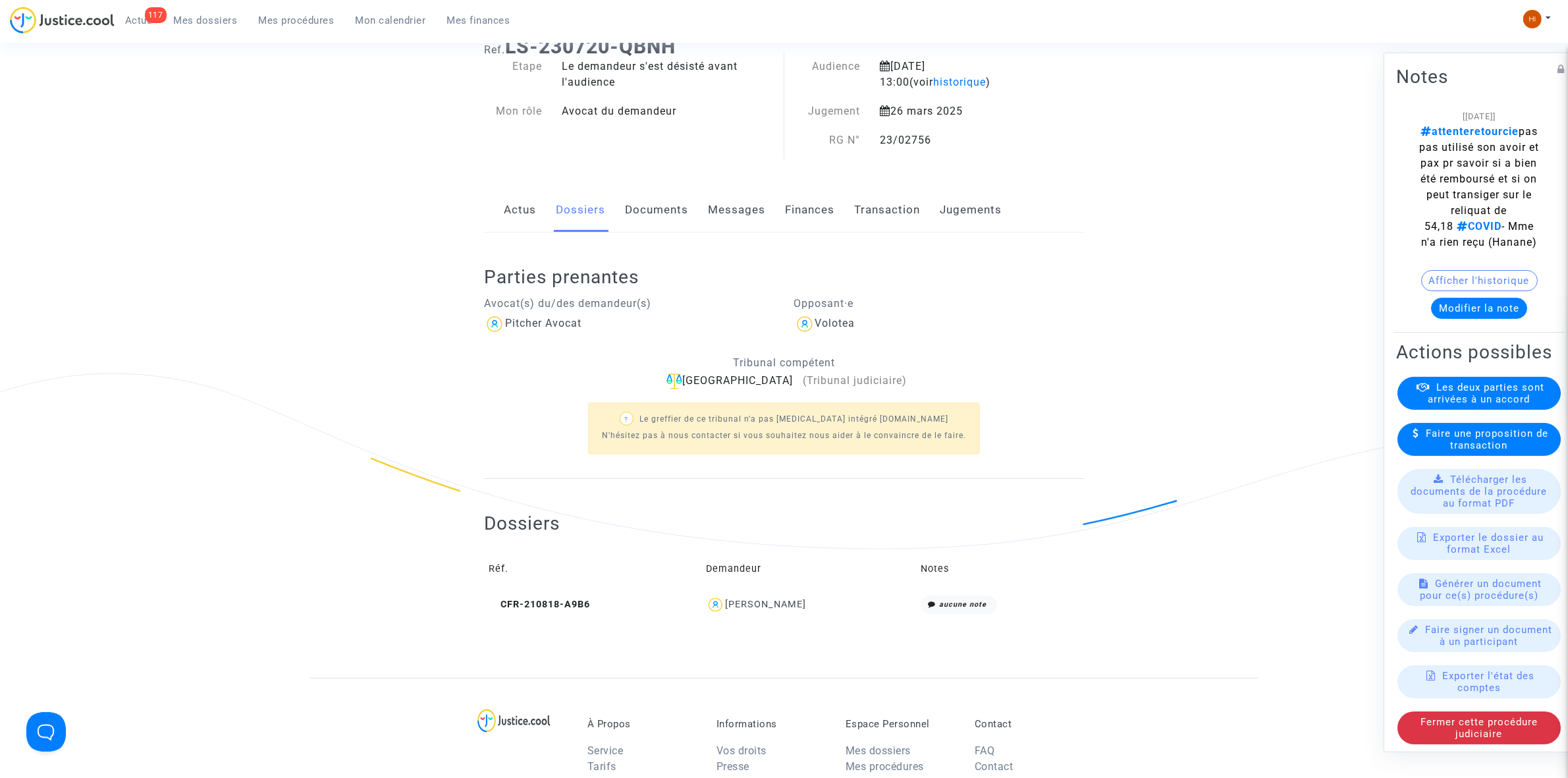
click at [1504, 290] on button "Afficher l'historique" at bounding box center [1480, 280] width 117 height 21
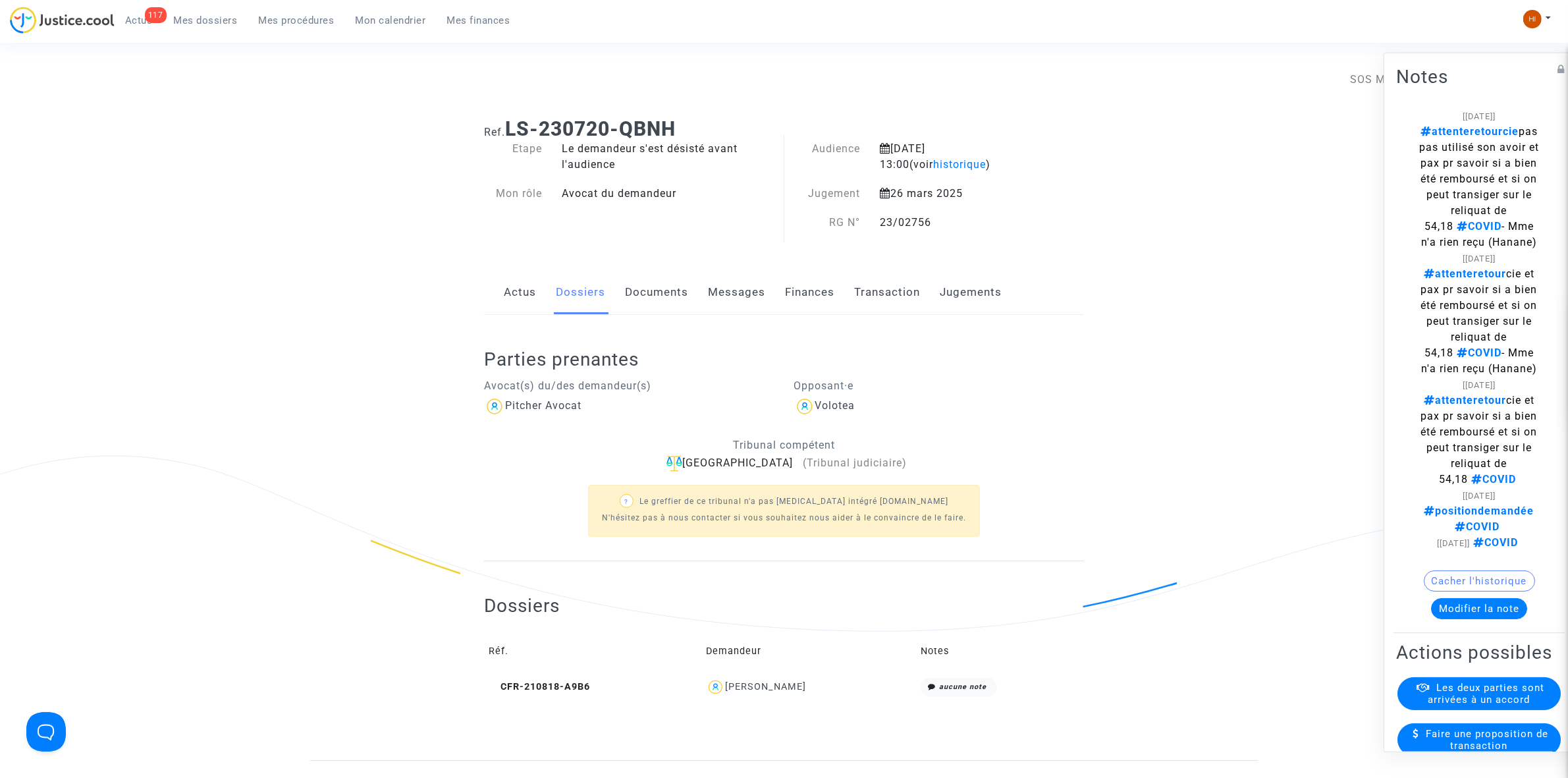
drag, startPoint x: 633, startPoint y: 304, endPoint x: 644, endPoint y: 301, distance: 11.4
click at [633, 304] on link "Documents" at bounding box center [656, 292] width 63 height 44
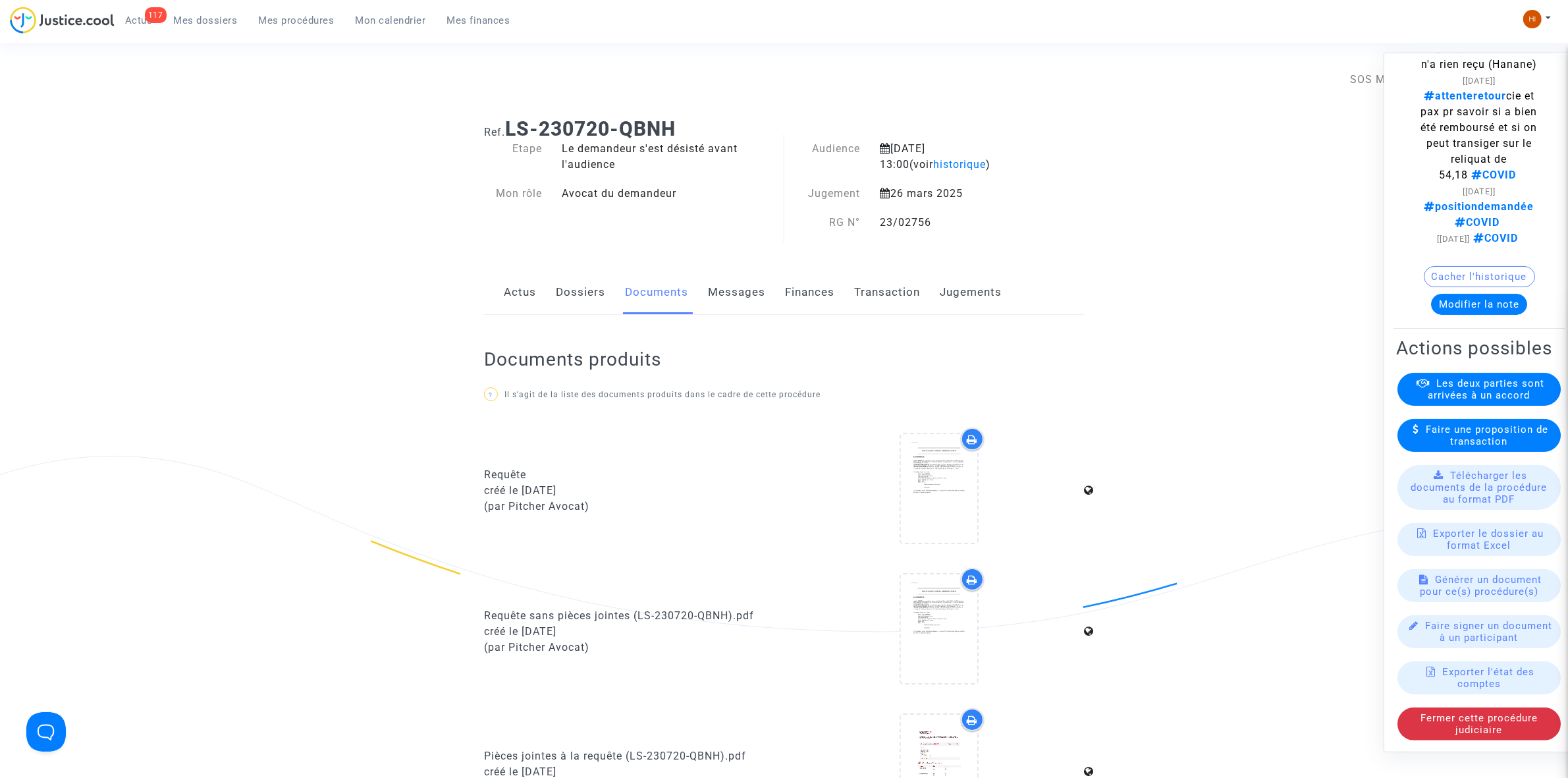
scroll to position [330, 0]
click at [728, 298] on link "Messages" at bounding box center [737, 292] width 58 height 44
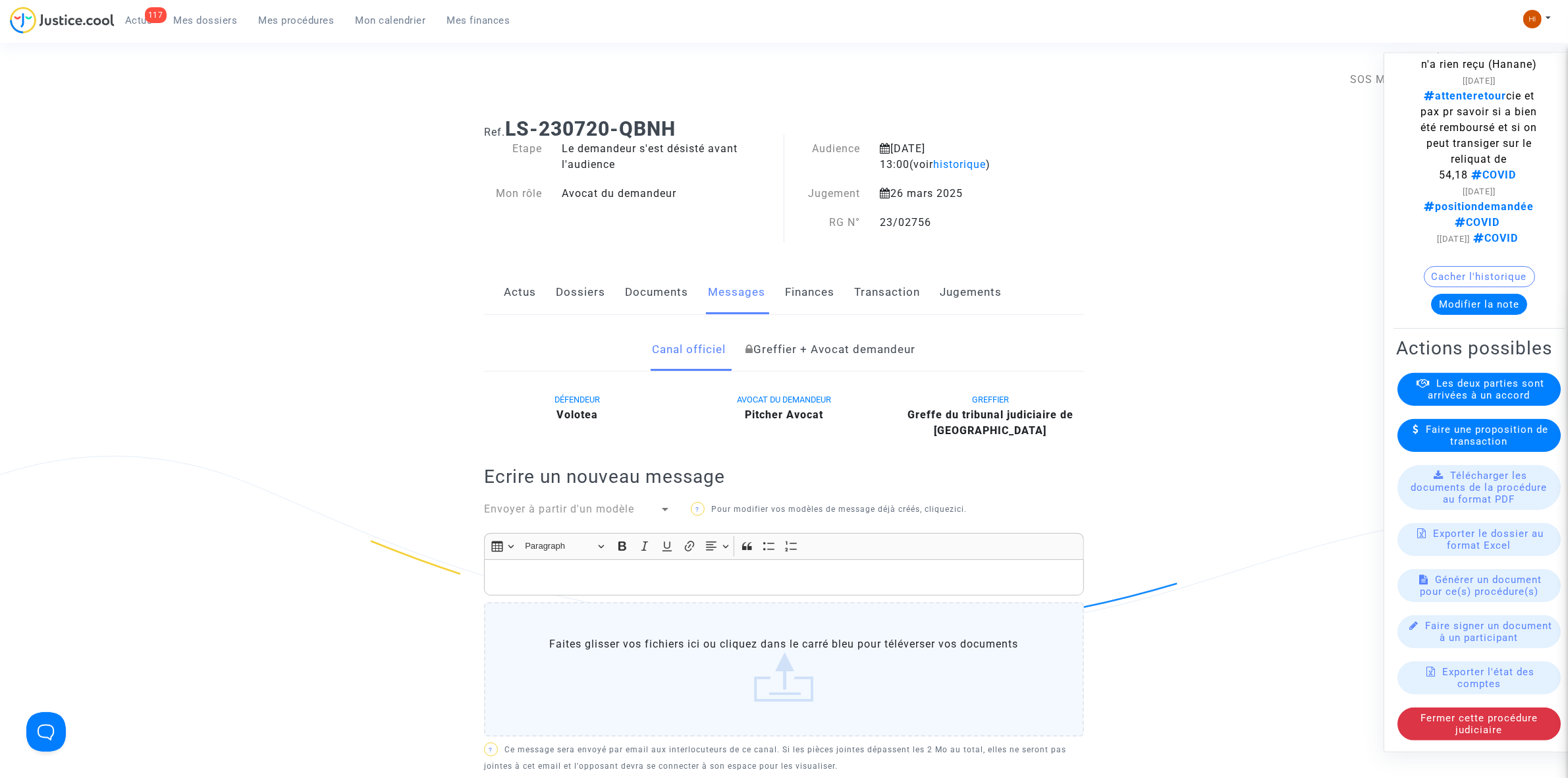
click at [571, 299] on link "Dossiers" at bounding box center [580, 292] width 49 height 44
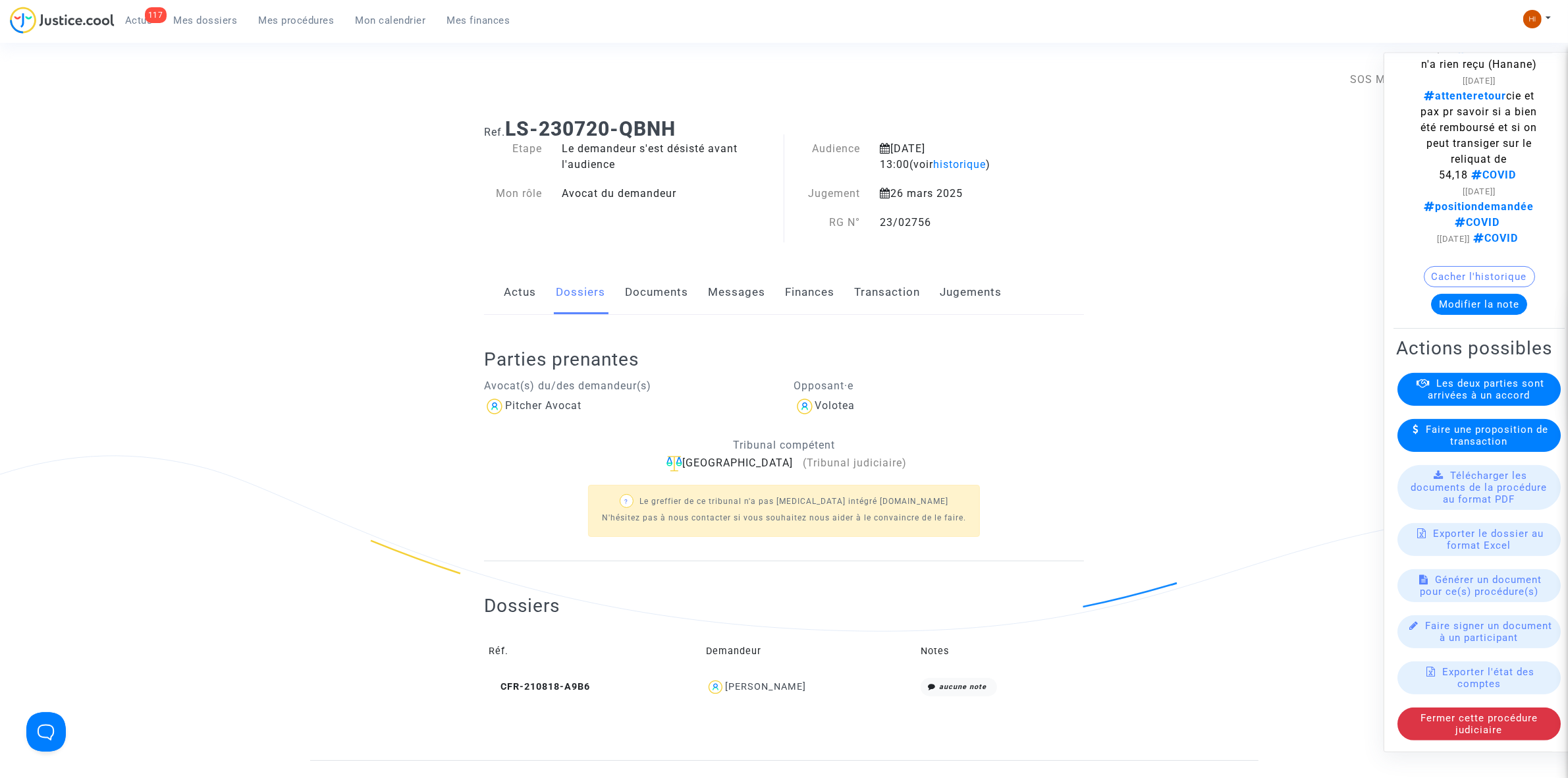
click at [530, 295] on link "Actus" at bounding box center [520, 292] width 32 height 44
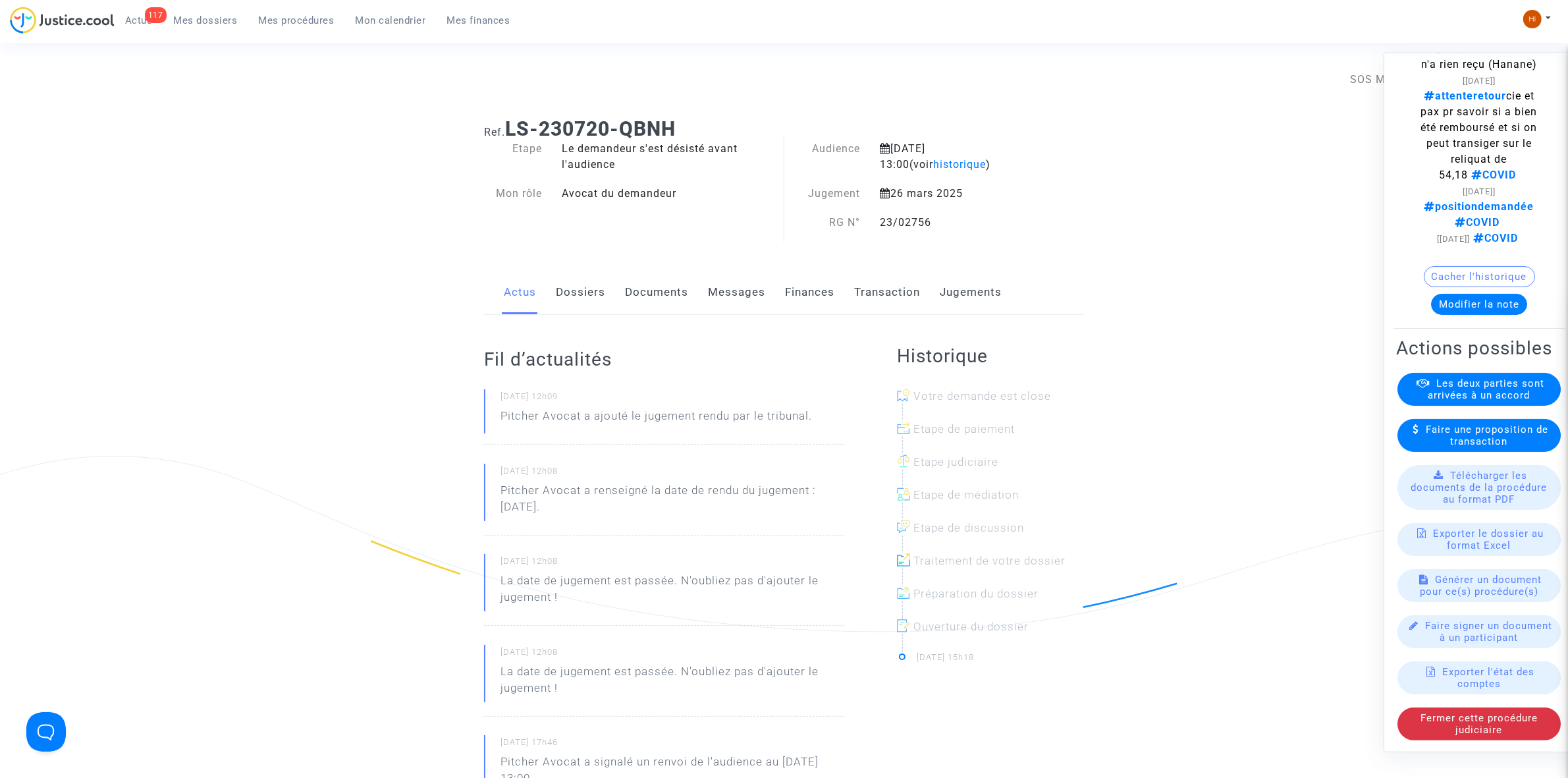
click at [584, 298] on link "Dossiers" at bounding box center [580, 292] width 49 height 44
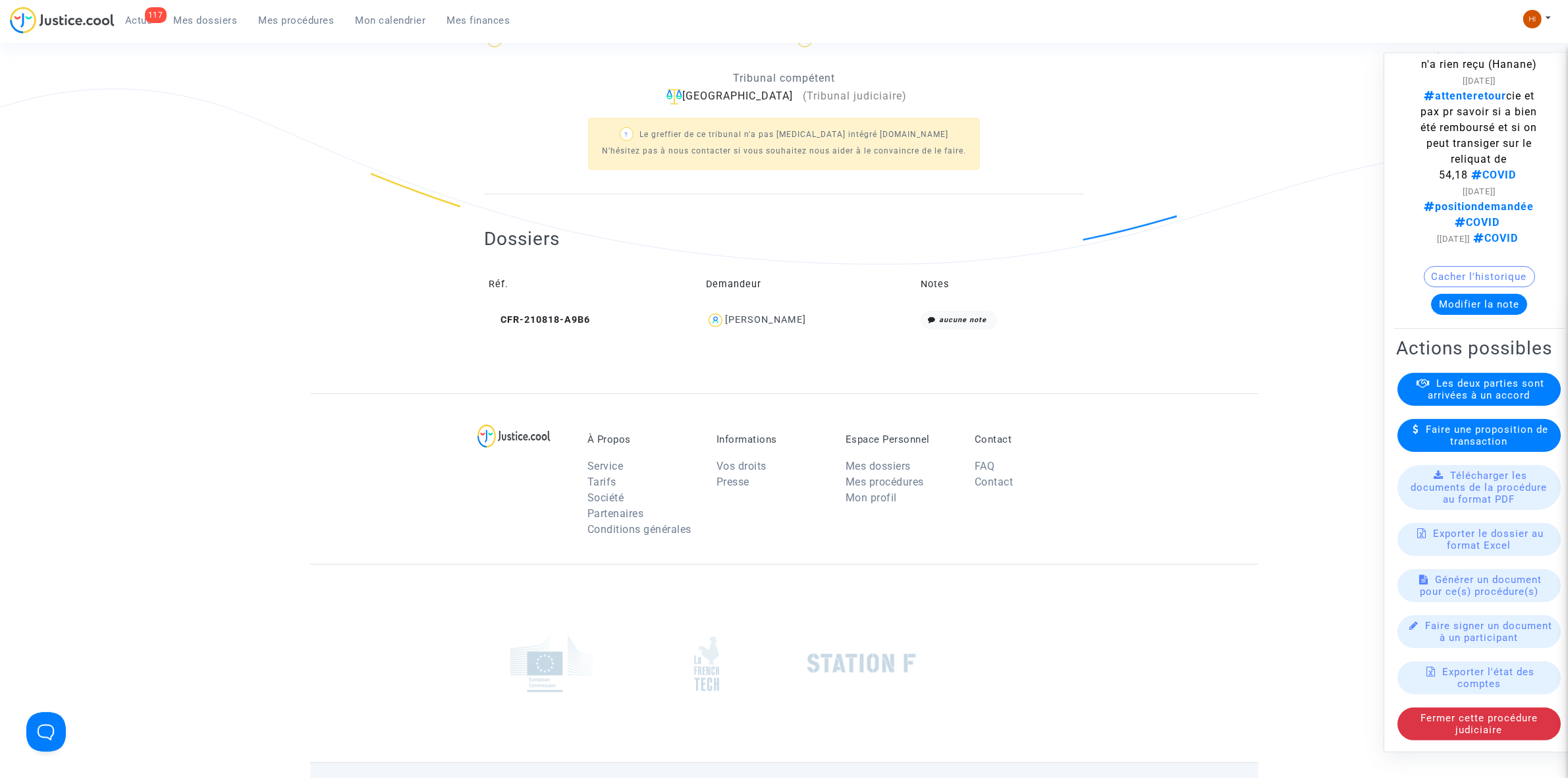
scroll to position [412, 0]
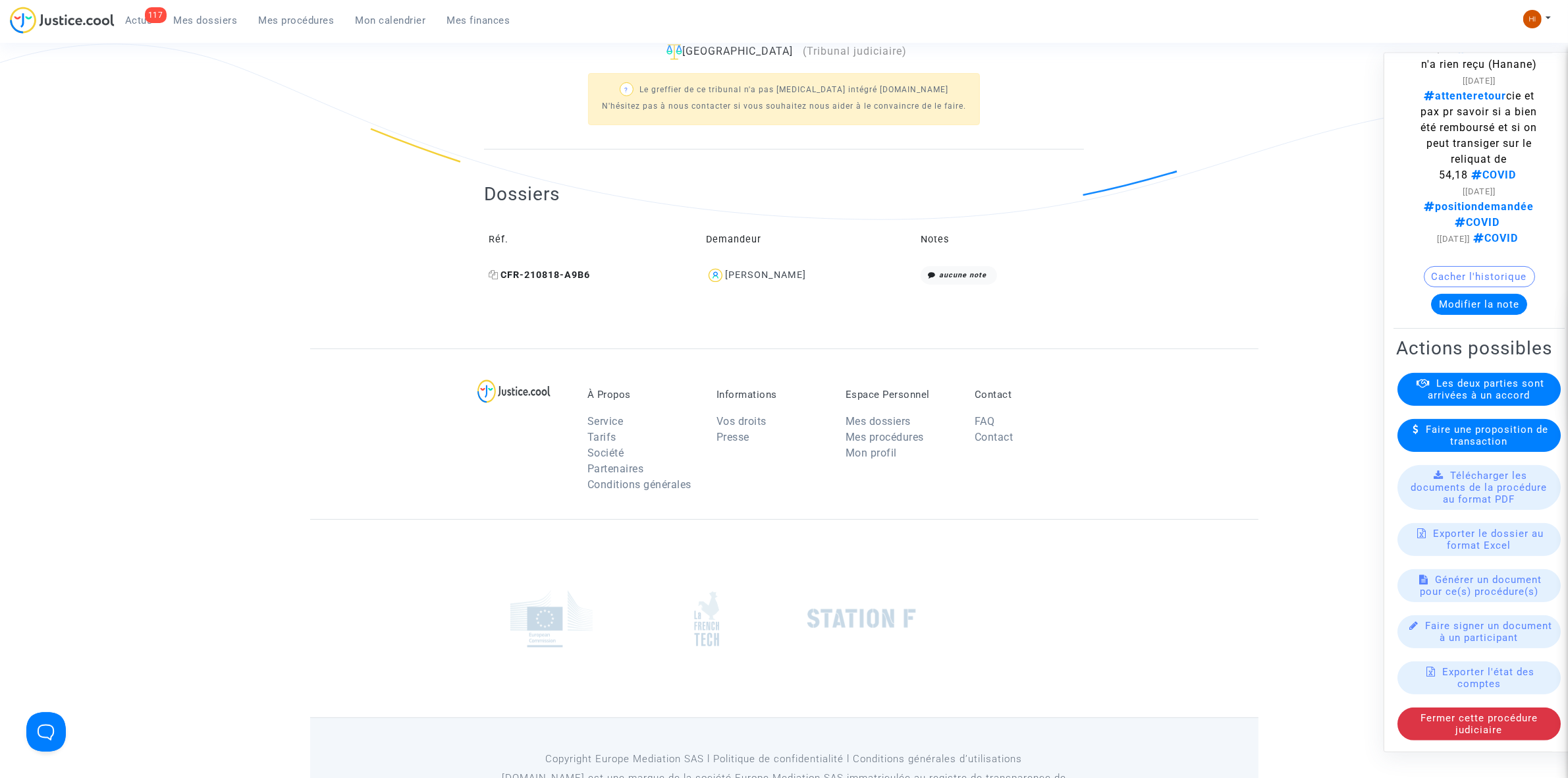
click at [497, 275] on icon at bounding box center [493, 274] width 10 height 9
click at [583, 274] on span "CFR-210818-A9B6" at bounding box center [539, 276] width 101 height 12
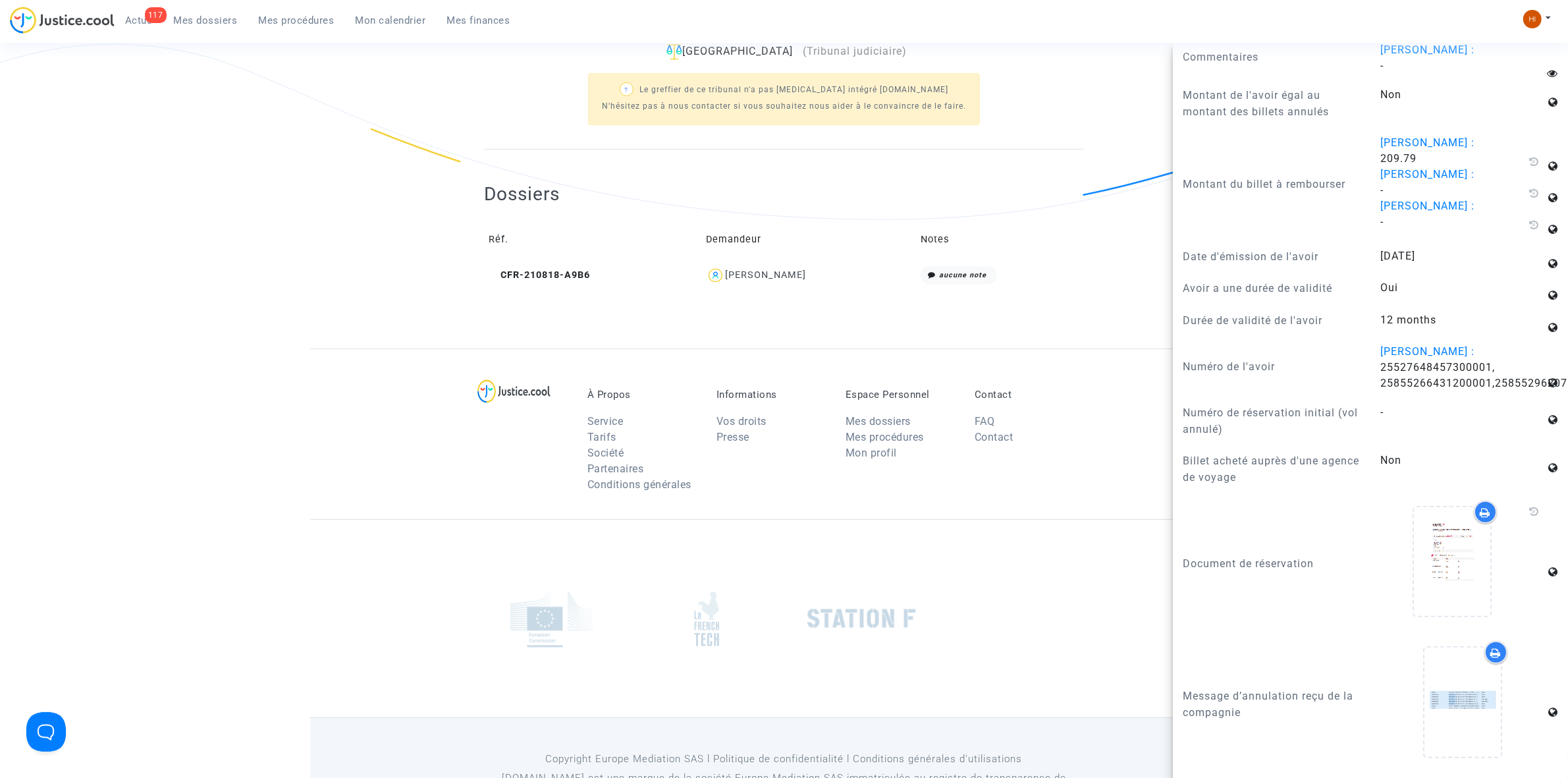
scroll to position [1482, 0]
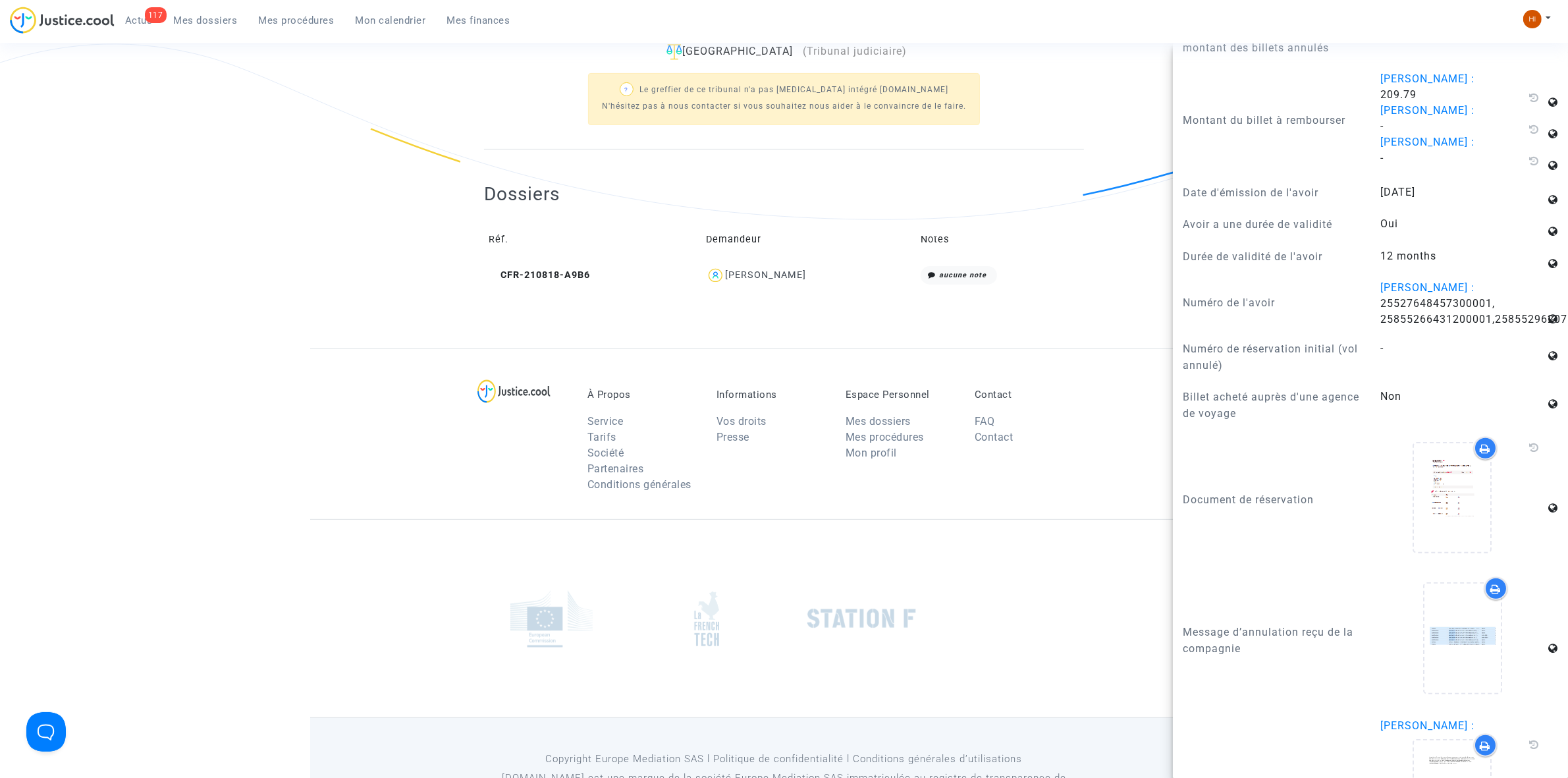
click at [466, 330] on ng-component "Ref. LS-230720-QBNH Etape Le demandeur s'est désisté avant l'audience Mon rôle …" at bounding box center [784, 22] width 948 height 653
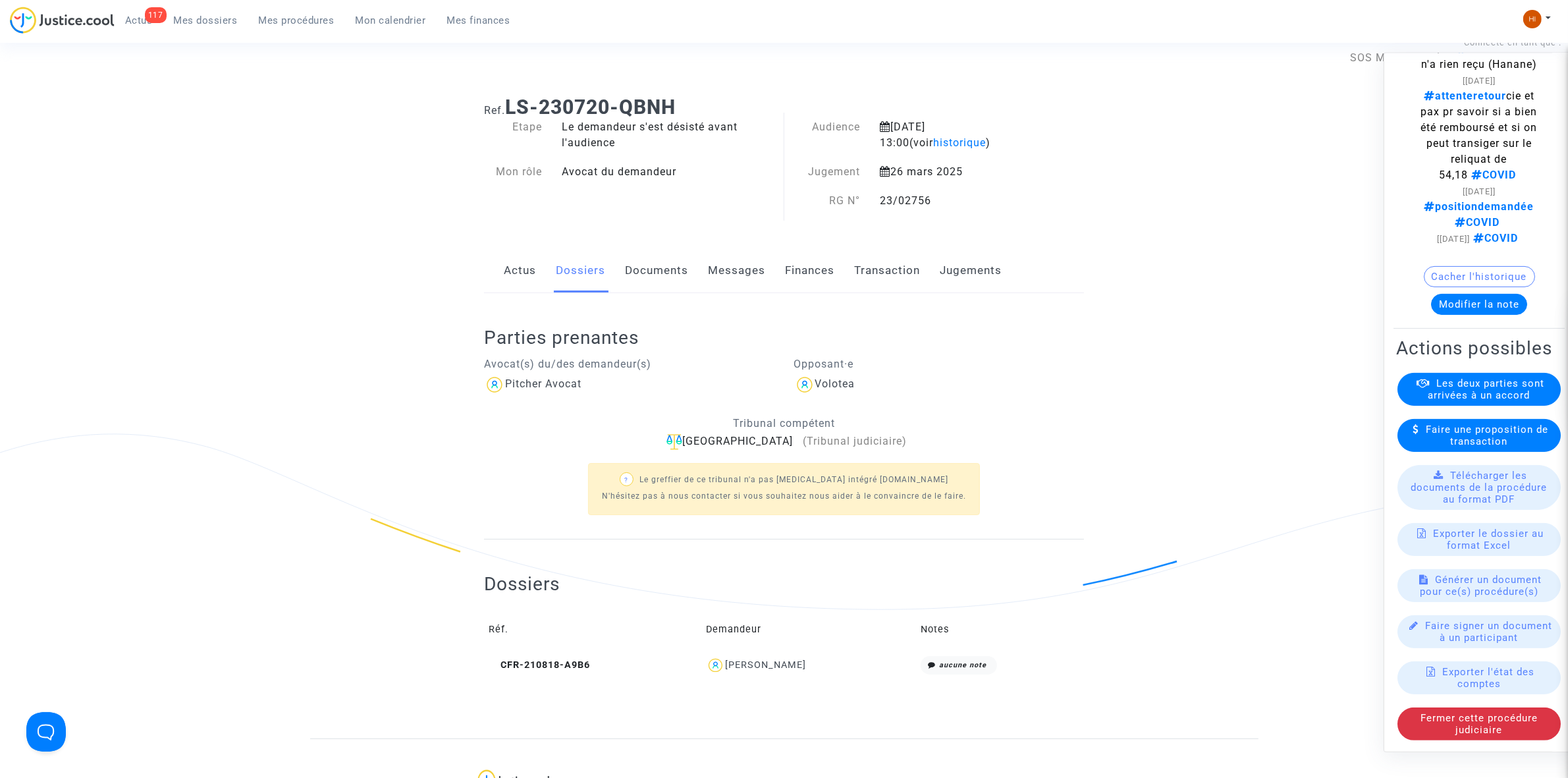
scroll to position [0, 0]
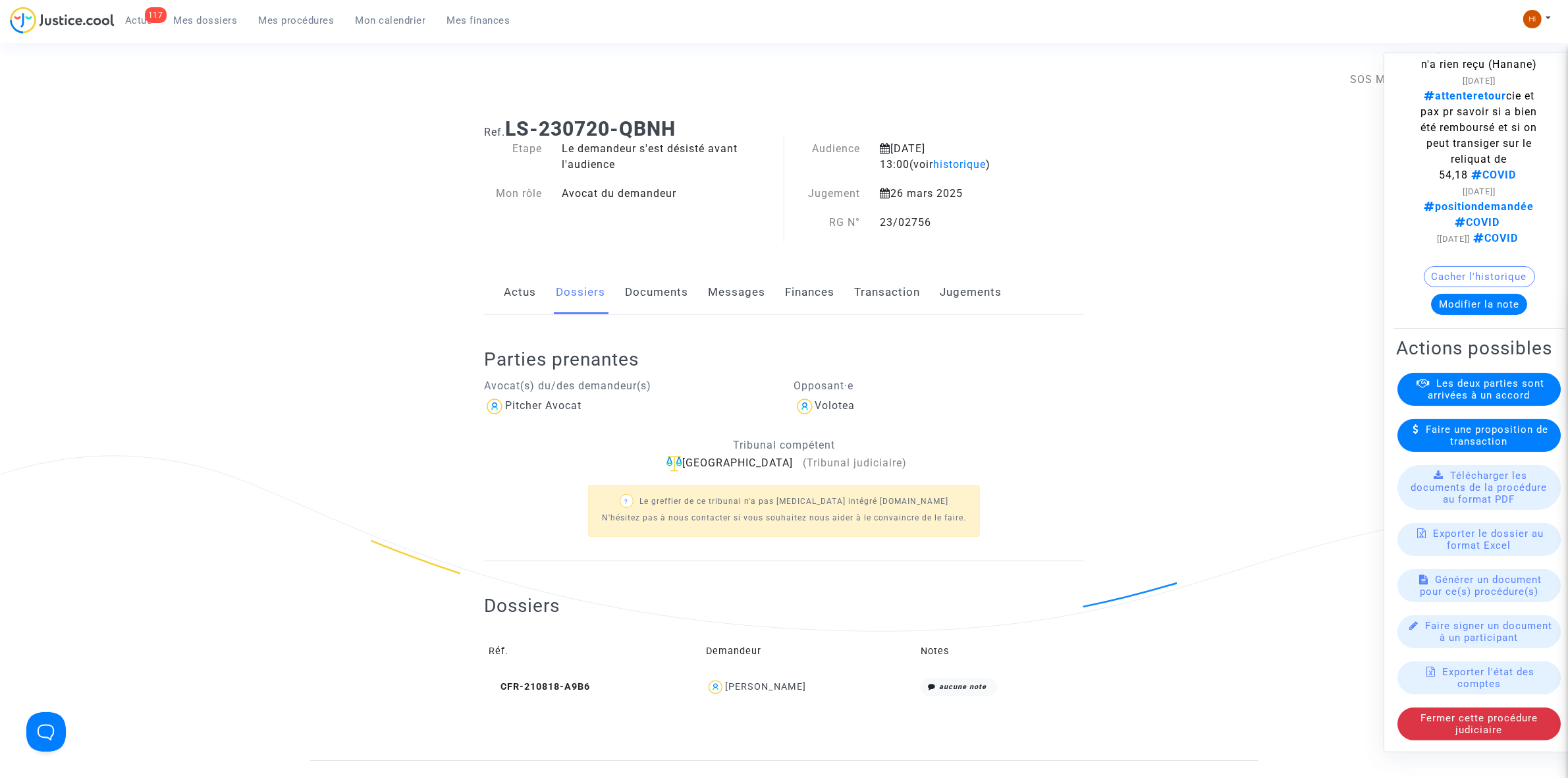
click at [880, 295] on link "Transaction" at bounding box center [887, 292] width 66 height 44
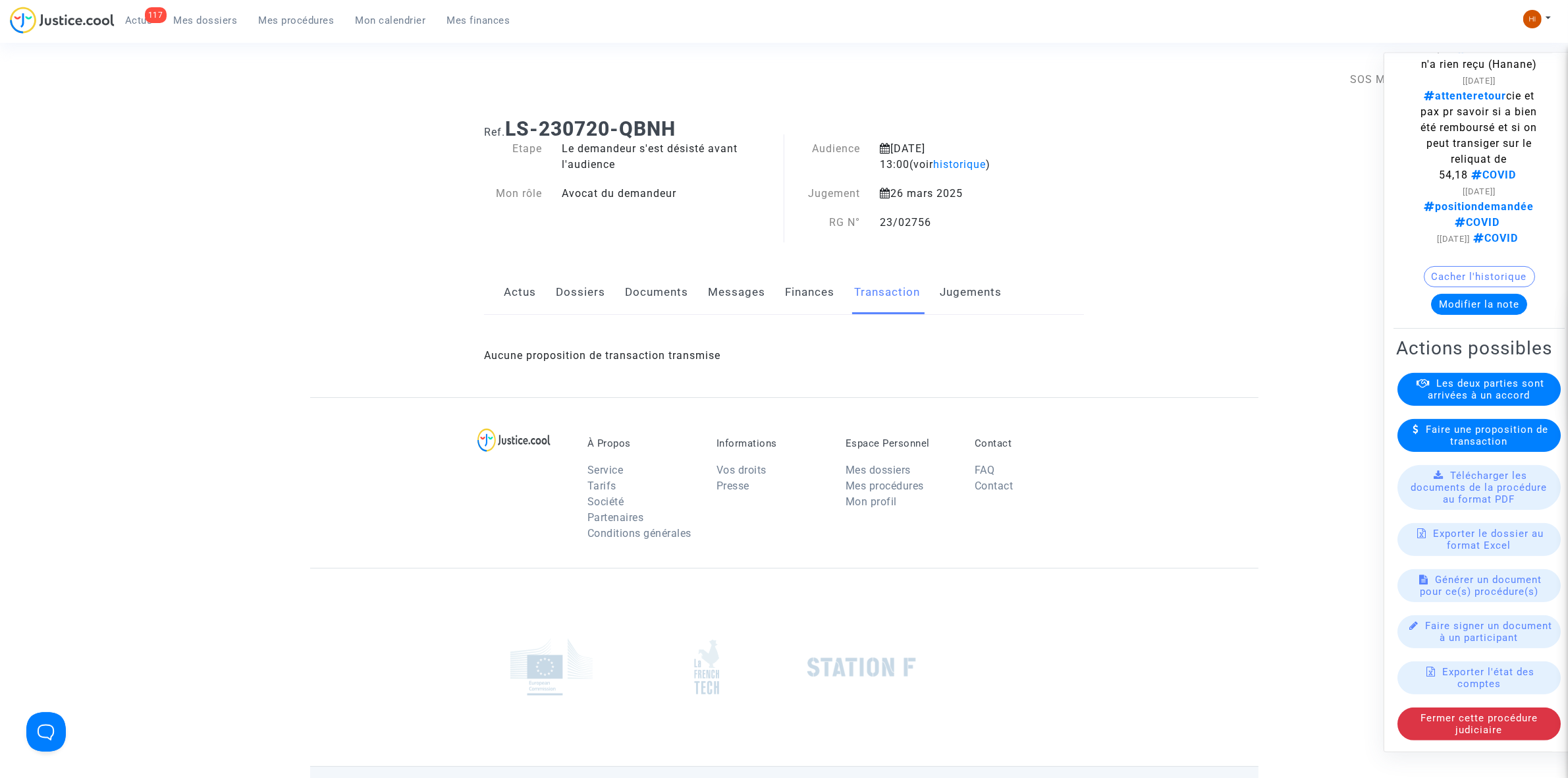
click at [985, 303] on link "Jugements" at bounding box center [970, 292] width 62 height 44
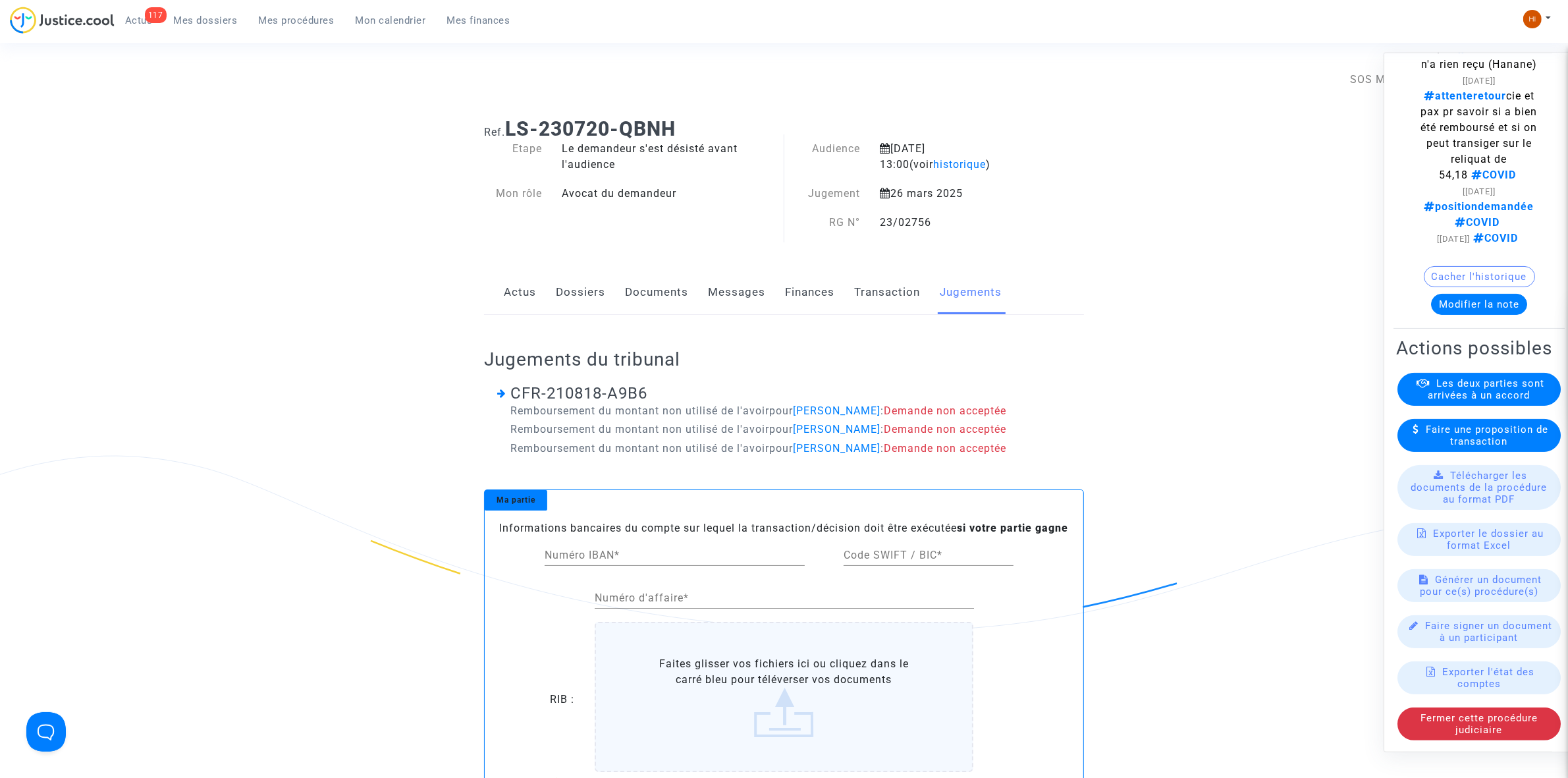
click at [740, 299] on link "Messages" at bounding box center [737, 292] width 58 height 44
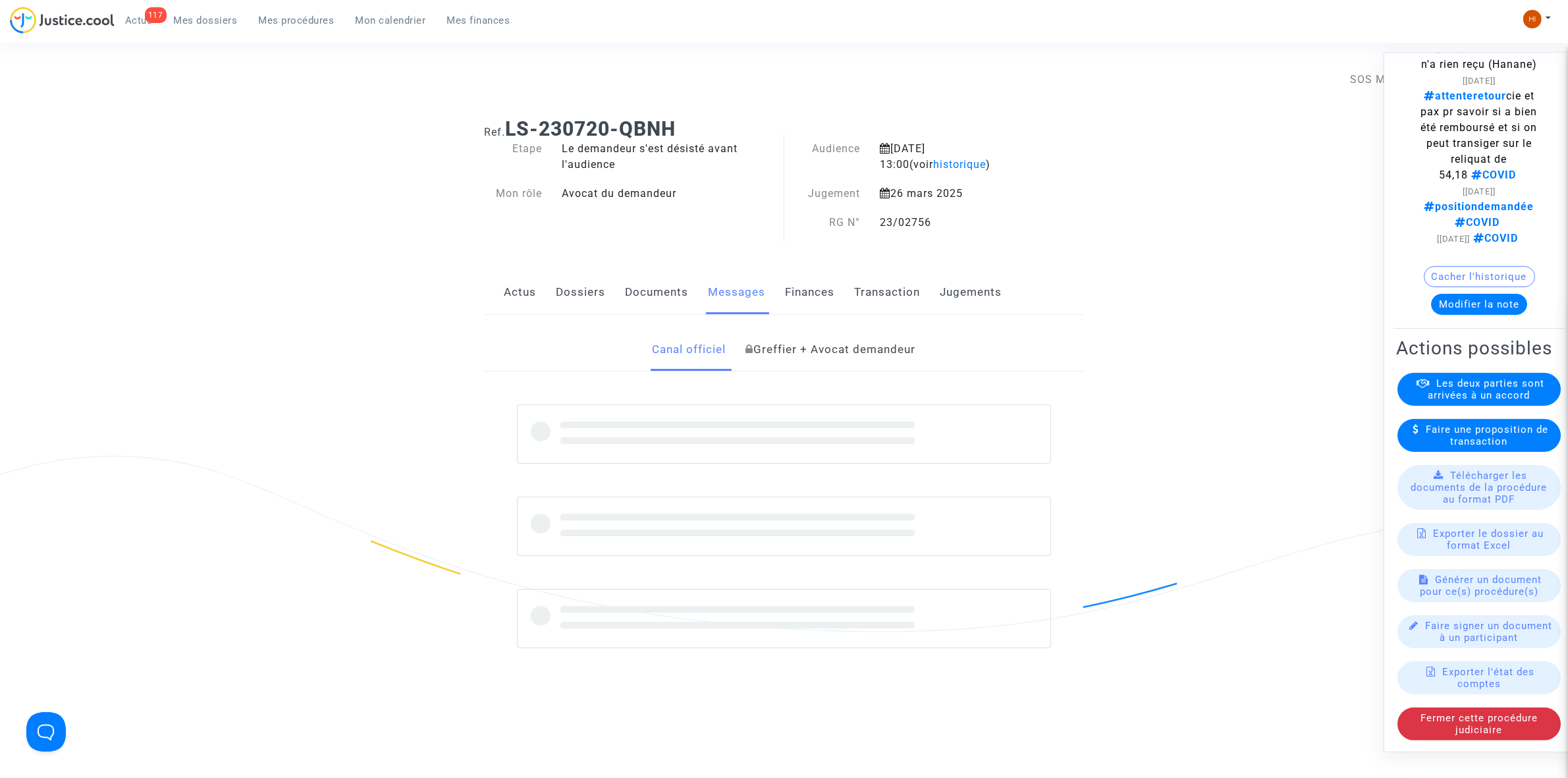
click at [664, 286] on link "Documents" at bounding box center [656, 292] width 63 height 44
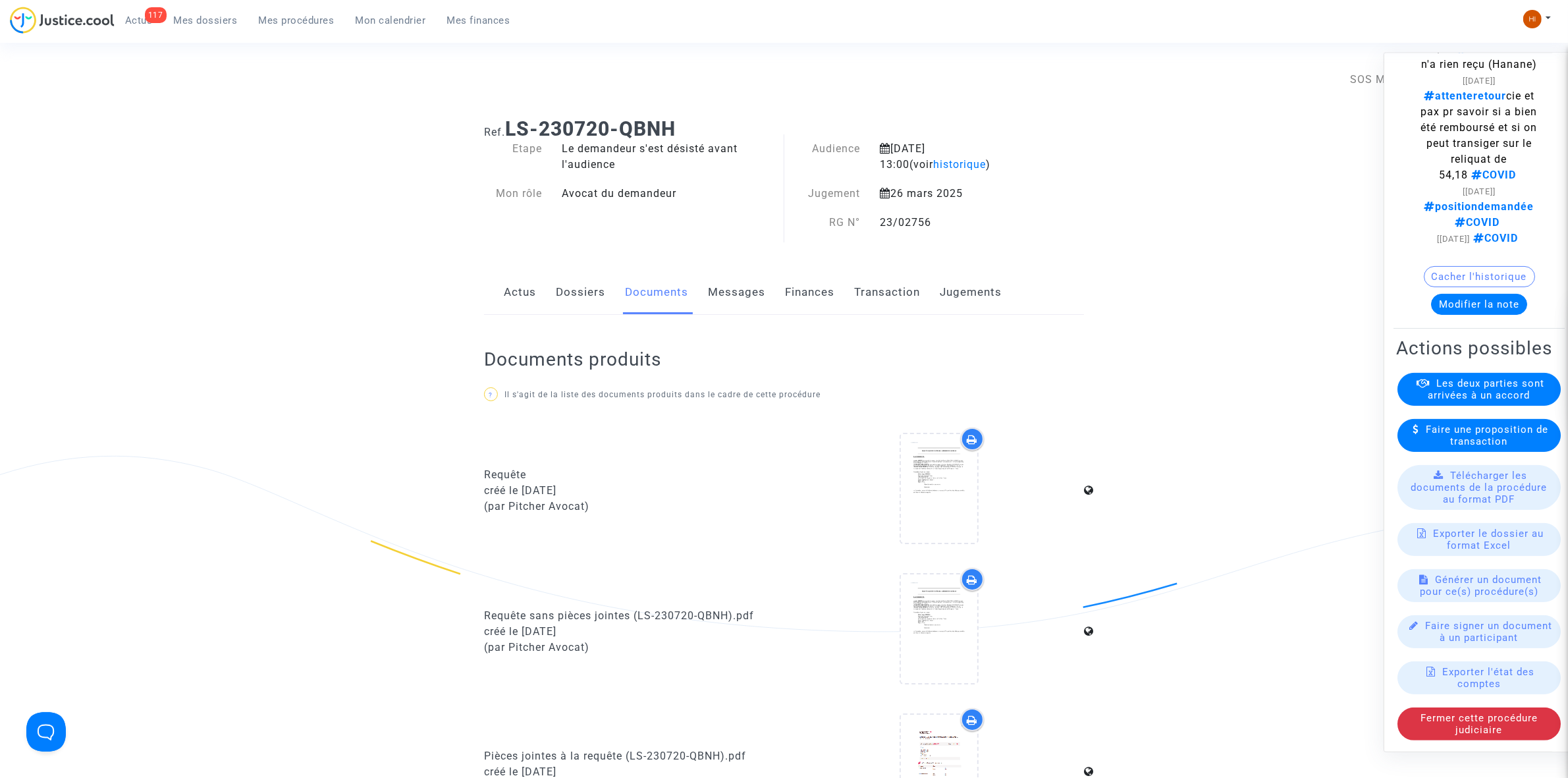
click at [568, 286] on link "Dossiers" at bounding box center [580, 292] width 49 height 44
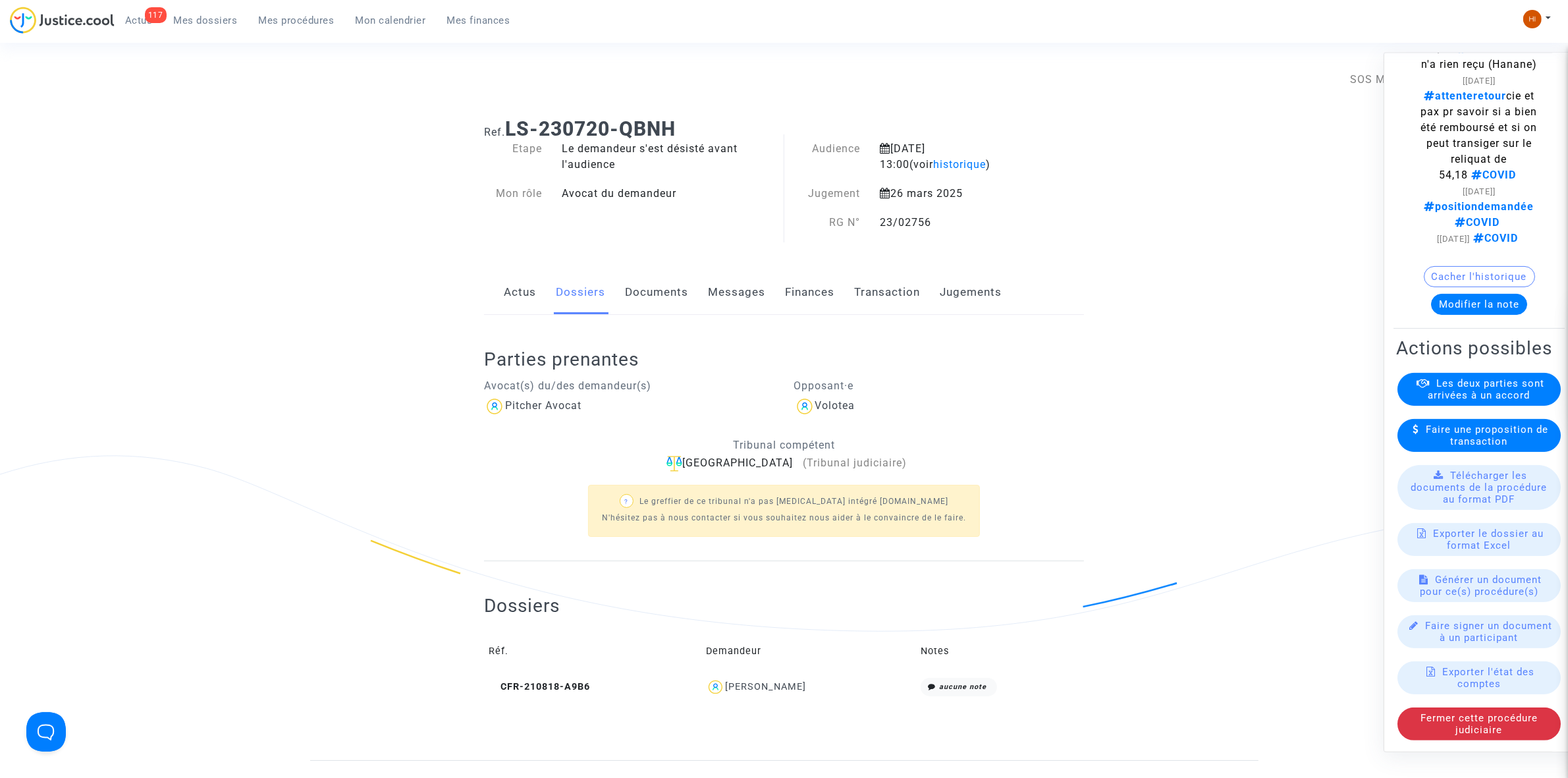
click at [514, 288] on link "Actus" at bounding box center [520, 292] width 32 height 44
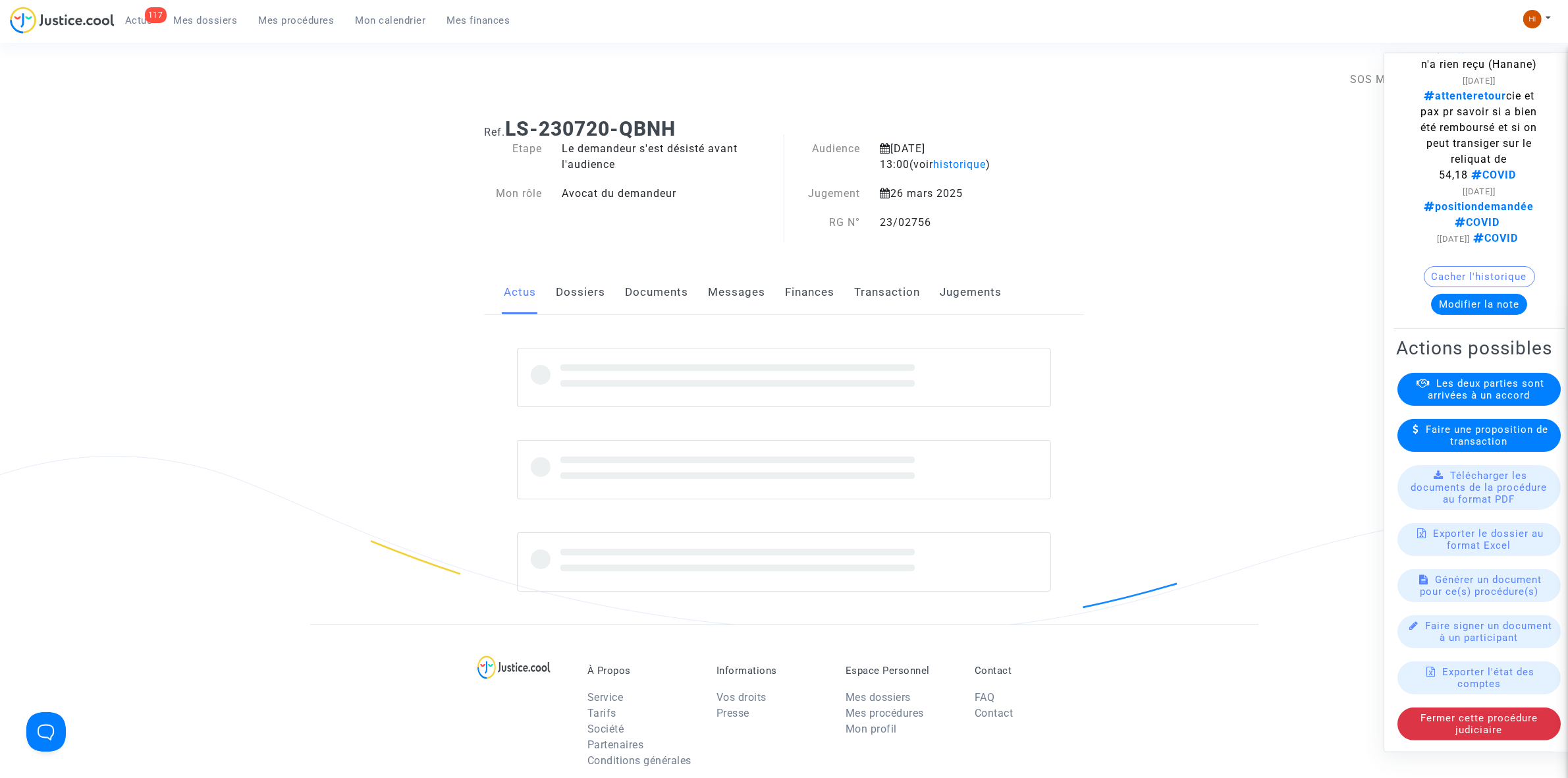
click at [552, 288] on div "Actus Dossiers Documents Messages Finances Transaction Jugements" at bounding box center [784, 293] width 600 height 44
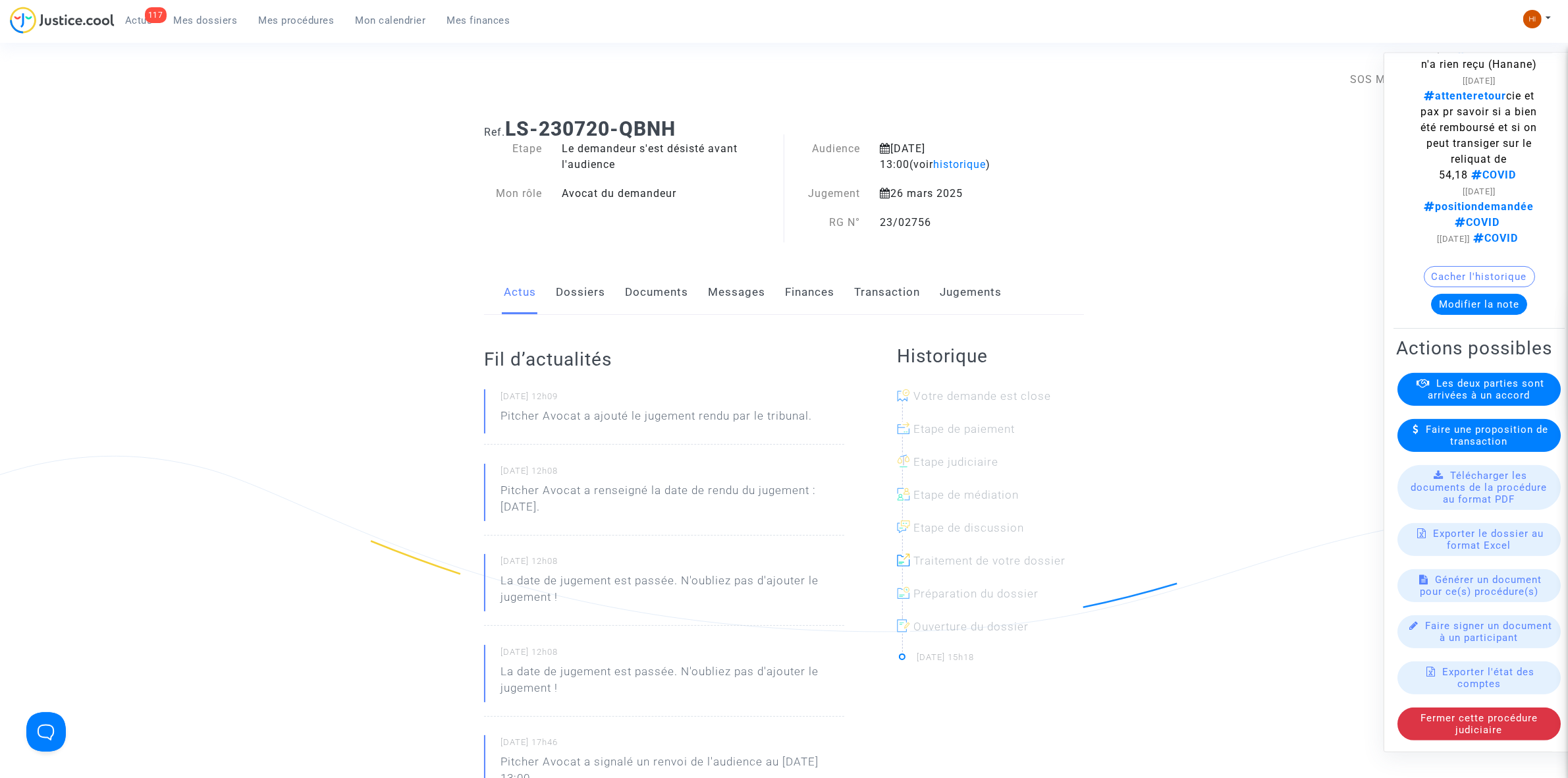
click at [563, 293] on link "Dossiers" at bounding box center [580, 292] width 49 height 44
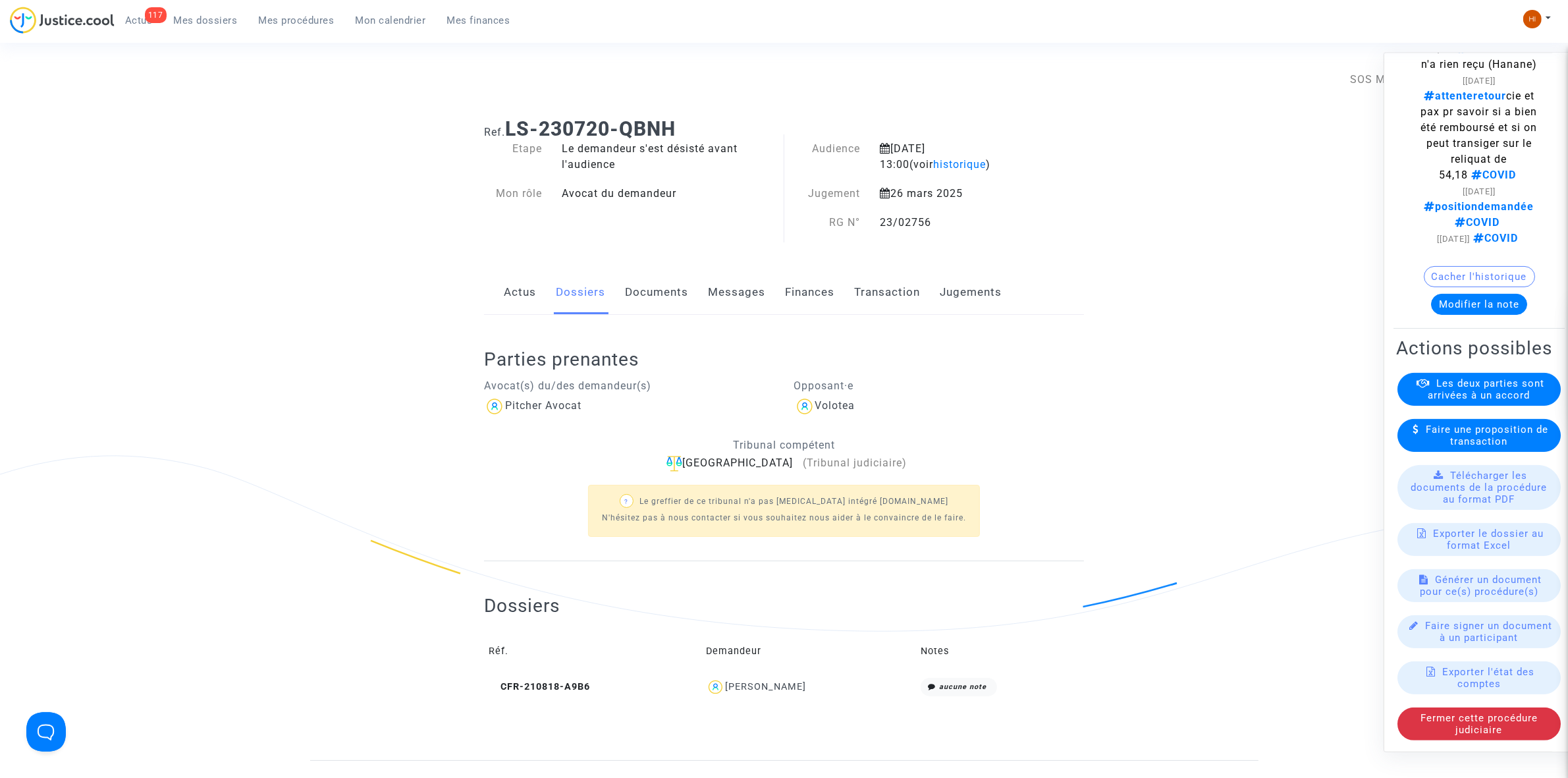
click at [725, 291] on link "Messages" at bounding box center [737, 292] width 58 height 44
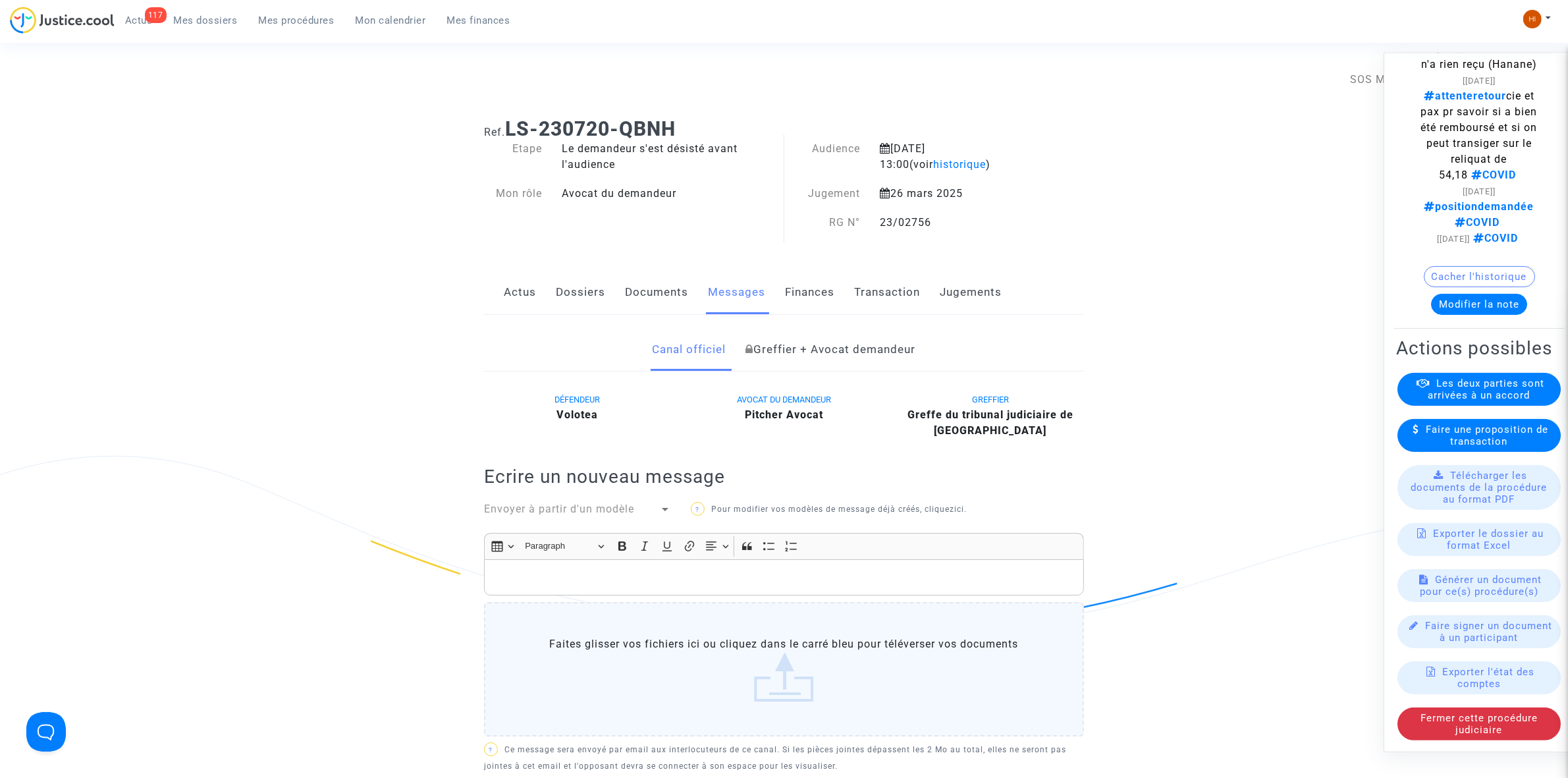
click at [554, 298] on div "Actus Dossiers Documents Messages Finances Transaction Jugements" at bounding box center [784, 293] width 600 height 44
click at [518, 289] on link "Actus" at bounding box center [520, 292] width 32 height 44
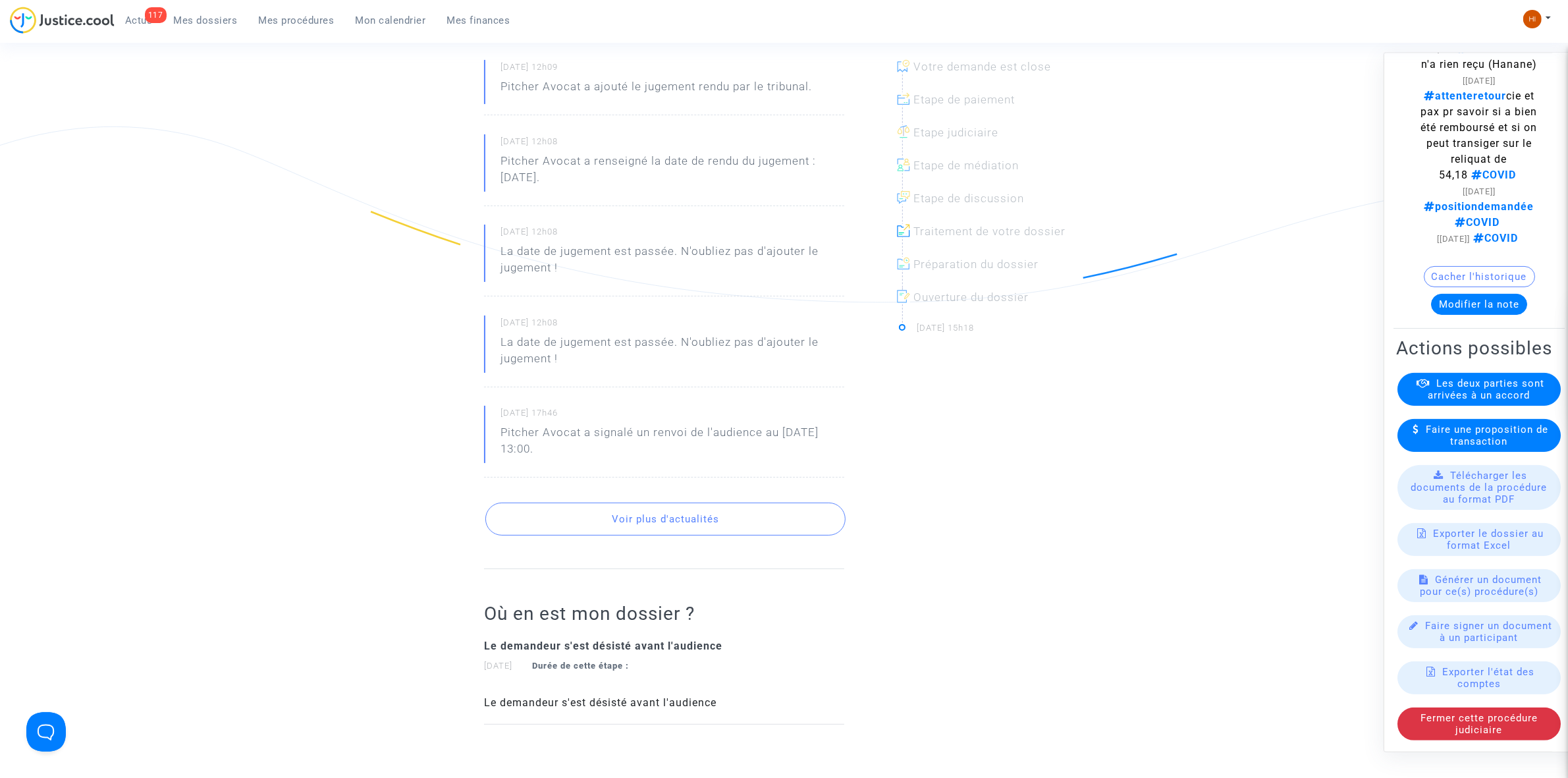
scroll to position [412, 0]
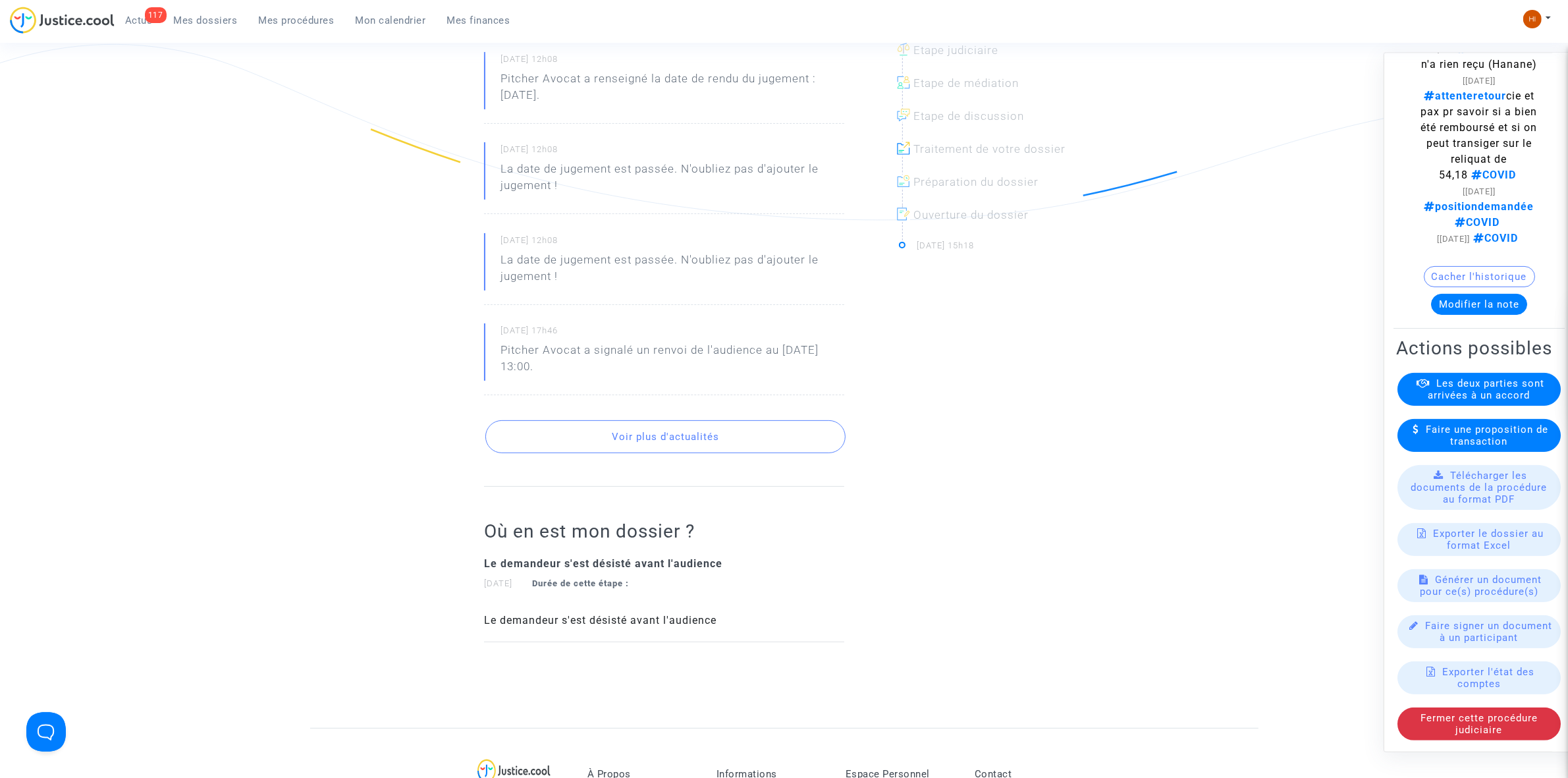
click at [435, 412] on ng-component "Ref. LS-230720-QBNH Etape Le demandeur s'est désisté avant l'audience Mon rôle …" at bounding box center [784, 211] width 948 height 1032
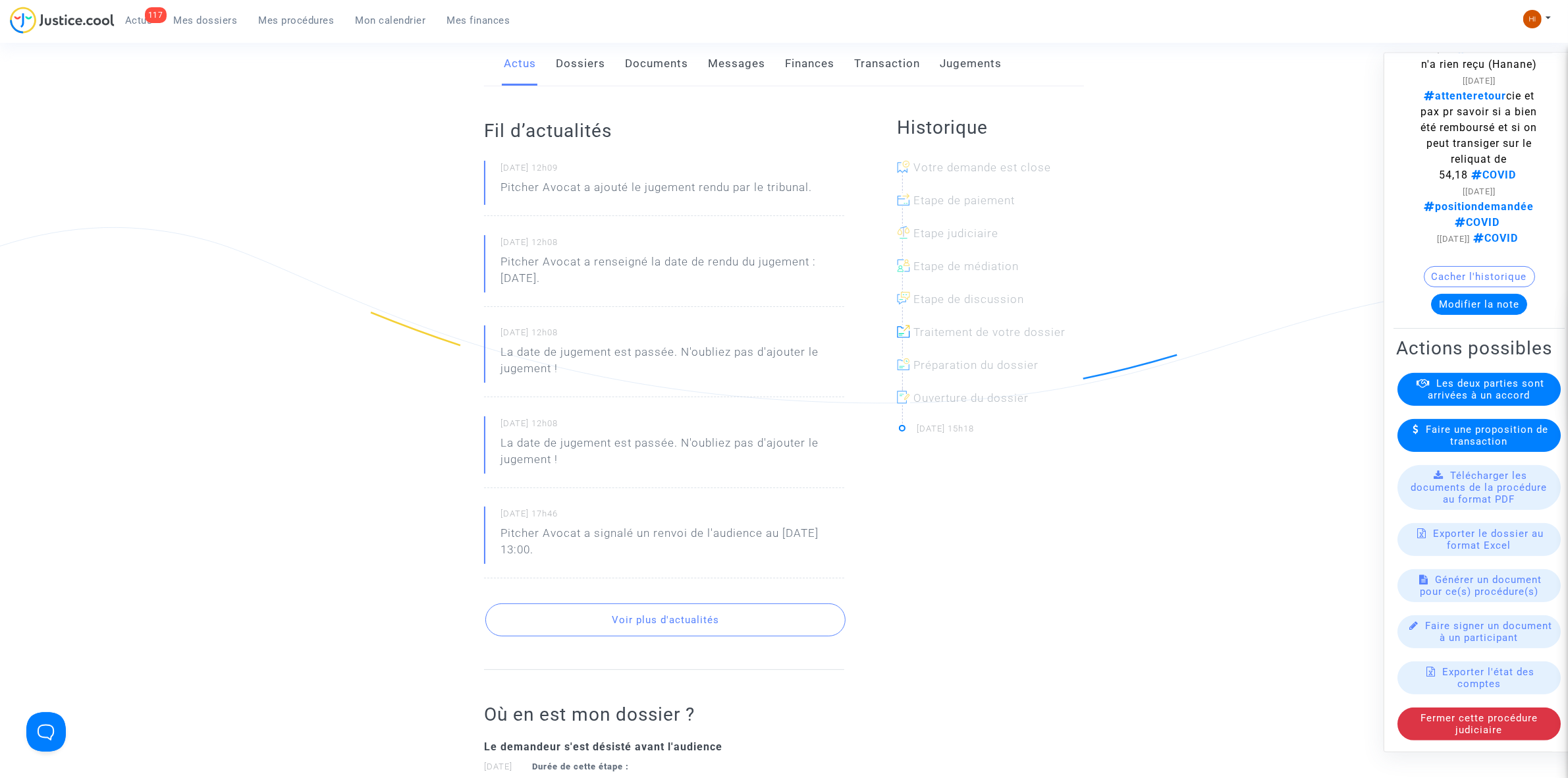
scroll to position [0, 0]
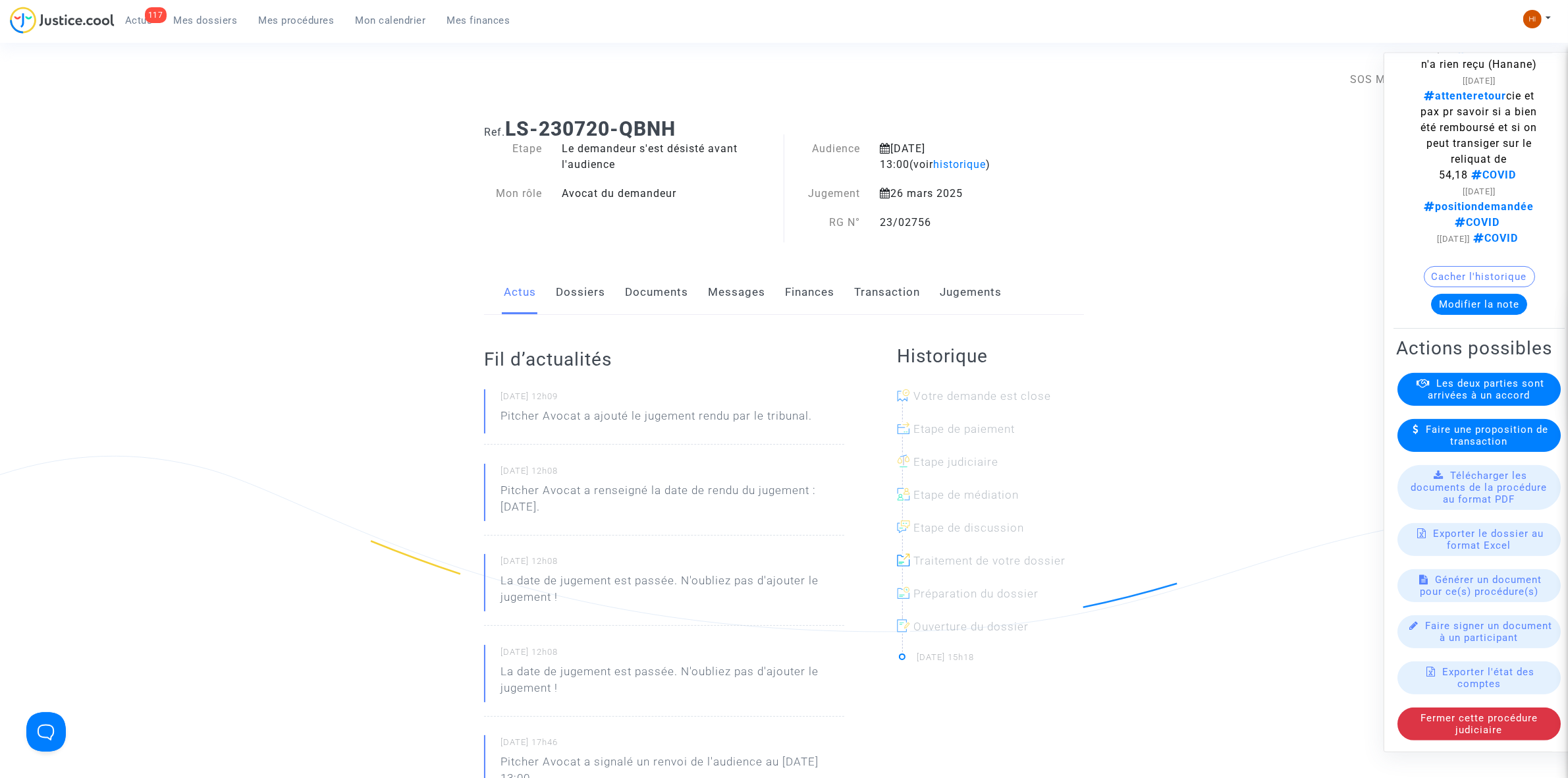
drag, startPoint x: 416, startPoint y: 366, endPoint x: 446, endPoint y: 425, distance: 66.2
click at [446, 425] on ng-component "Ref. LS-230720-QBNH Etape Le demandeur s'est désisté avant l'audience Mon rôle …" at bounding box center [784, 623] width 948 height 1032
click at [580, 269] on div "Ref. LS-230720-QBNH Etape Le demandeur s'est désisté avant l'audience Mon rôle …" at bounding box center [784, 623] width 620 height 1032
click at [575, 306] on link "Dossiers" at bounding box center [580, 292] width 49 height 44
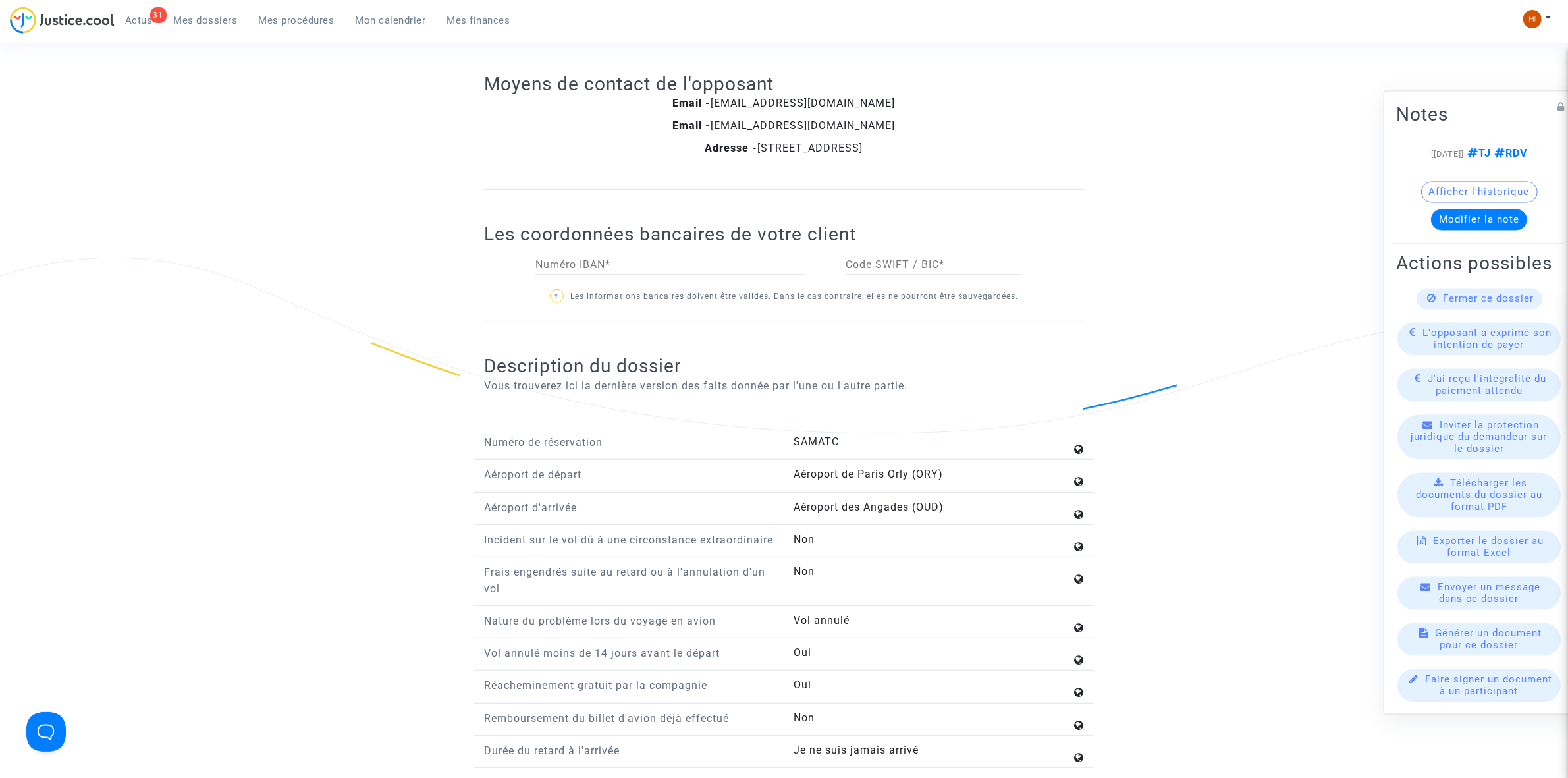
click at [295, 18] on span "Mes procédures" at bounding box center [297, 21] width 76 height 12
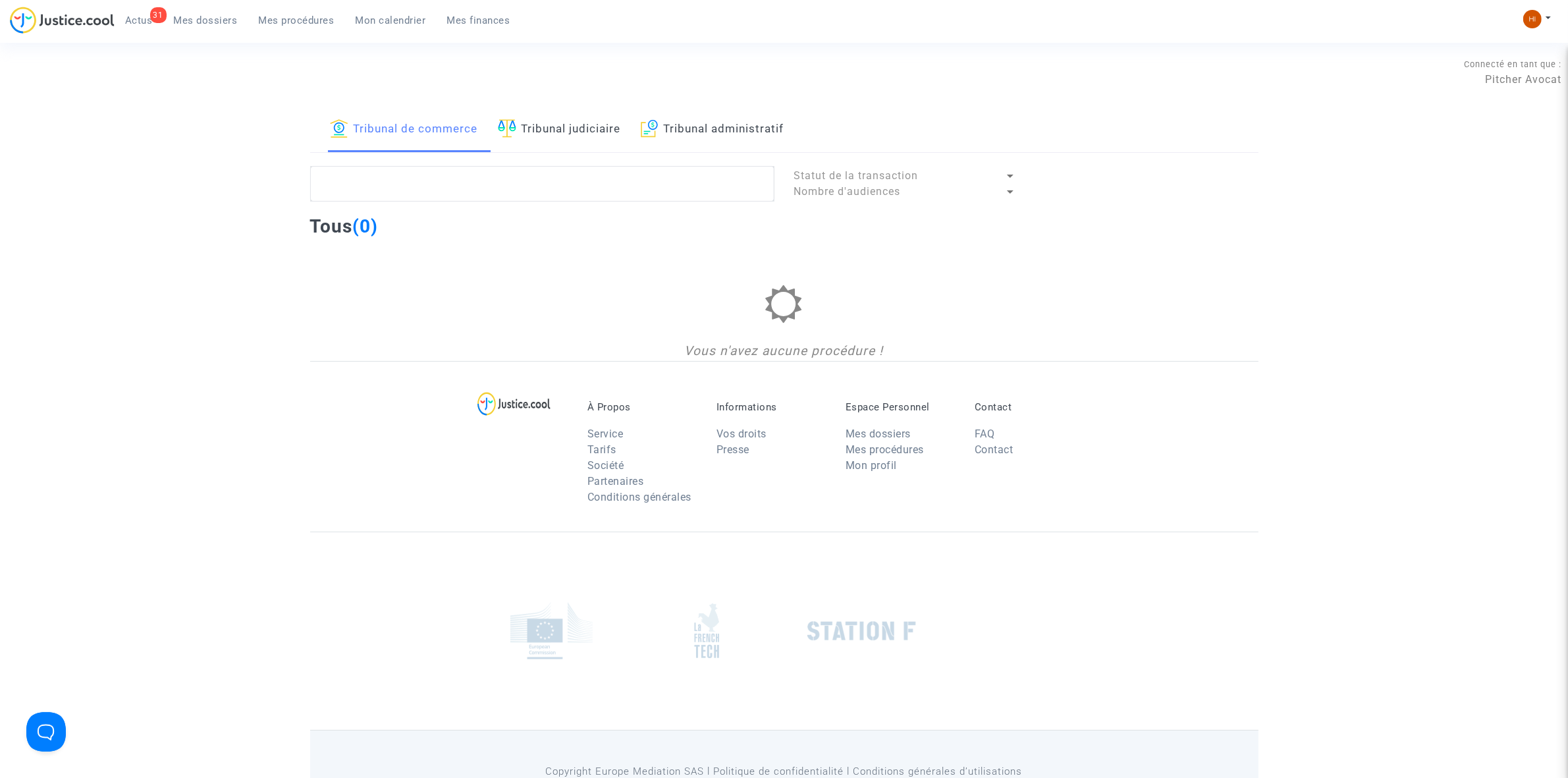
click at [747, 126] on link "Tribunal administratif" at bounding box center [712, 130] width 144 height 44
click at [733, 180] on textarea at bounding box center [542, 183] width 465 height 35
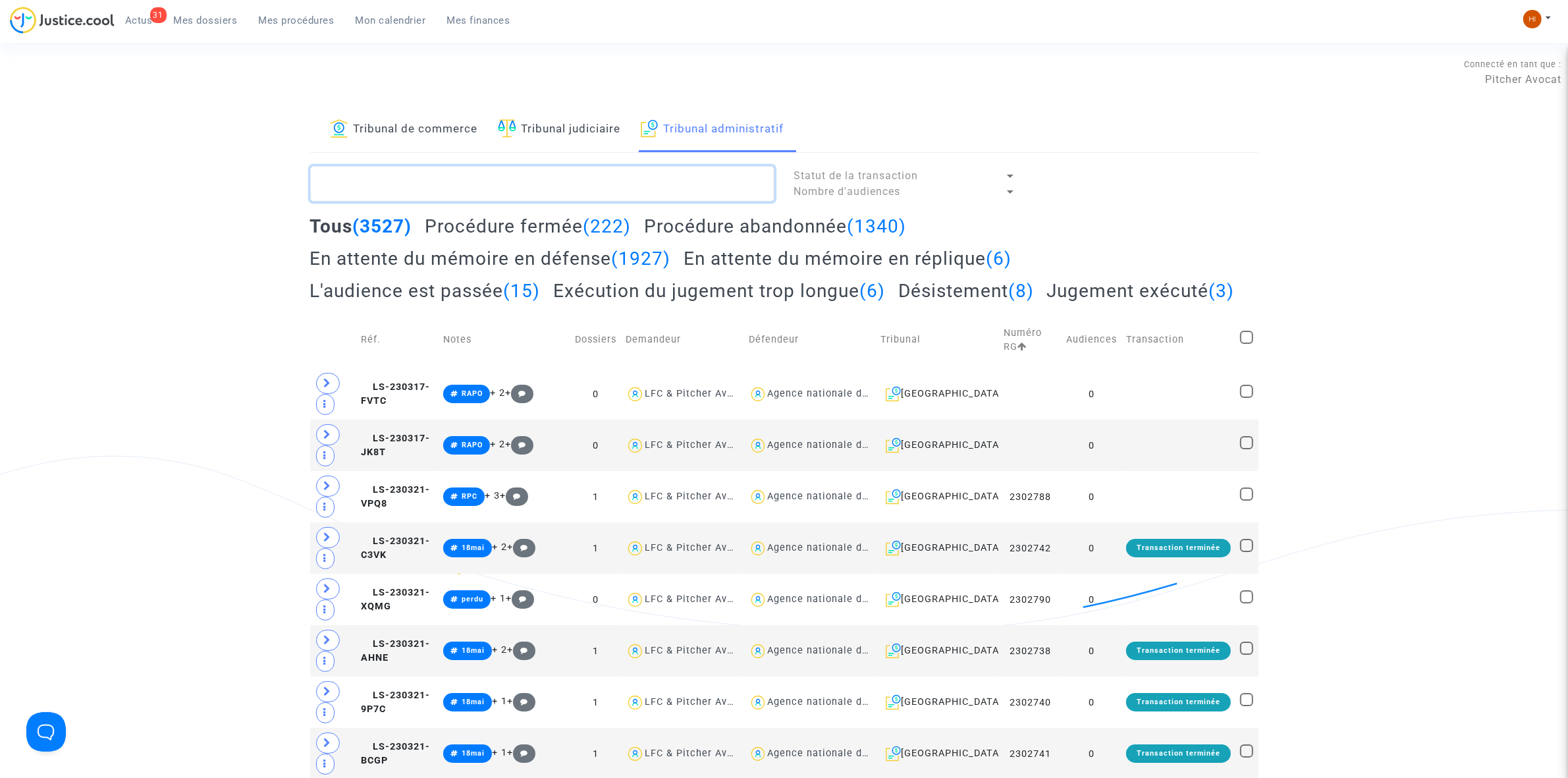
paste textarea "BOUROUMIA Fatima"
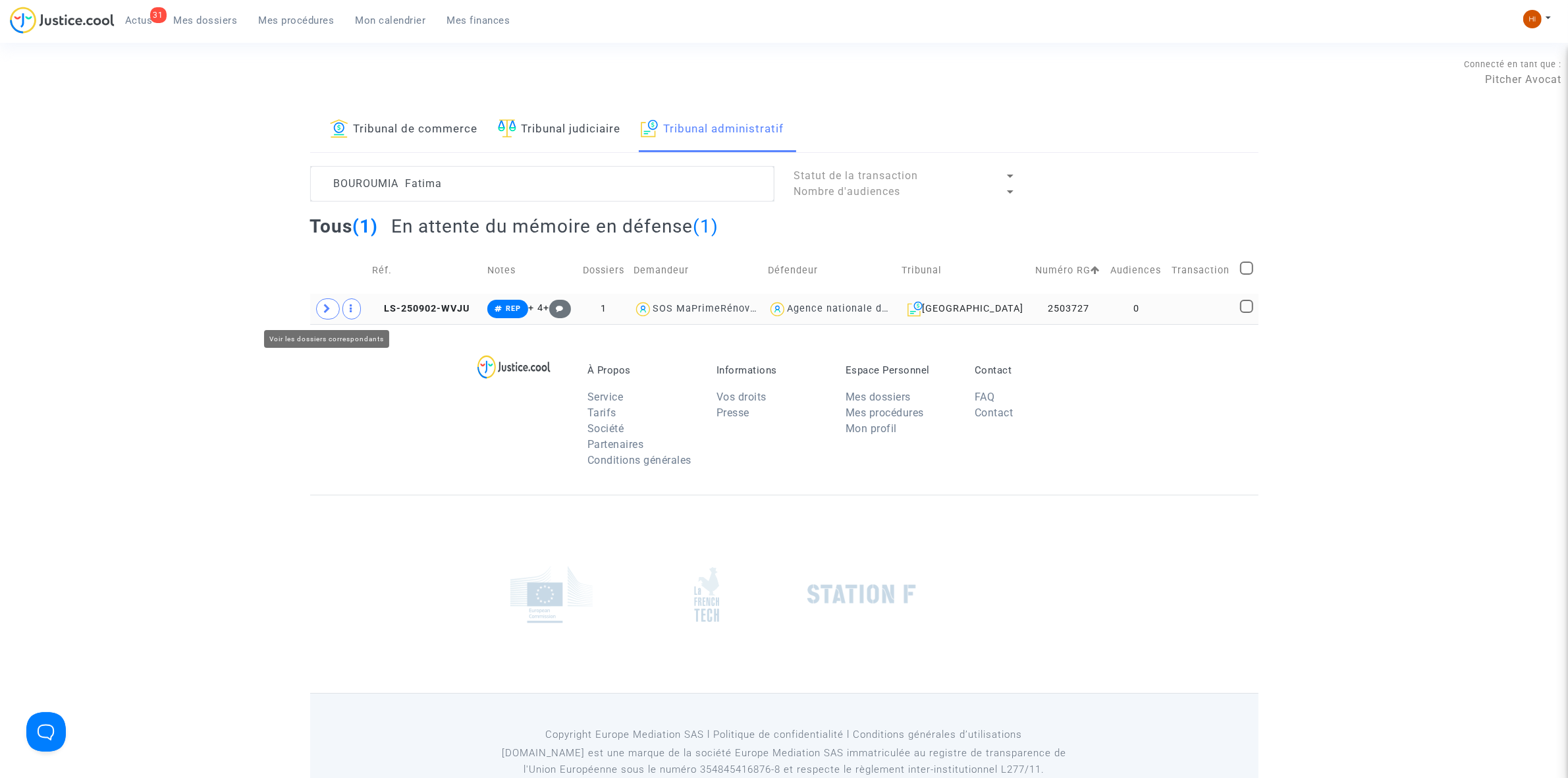
click at [324, 306] on icon at bounding box center [328, 308] width 8 height 10
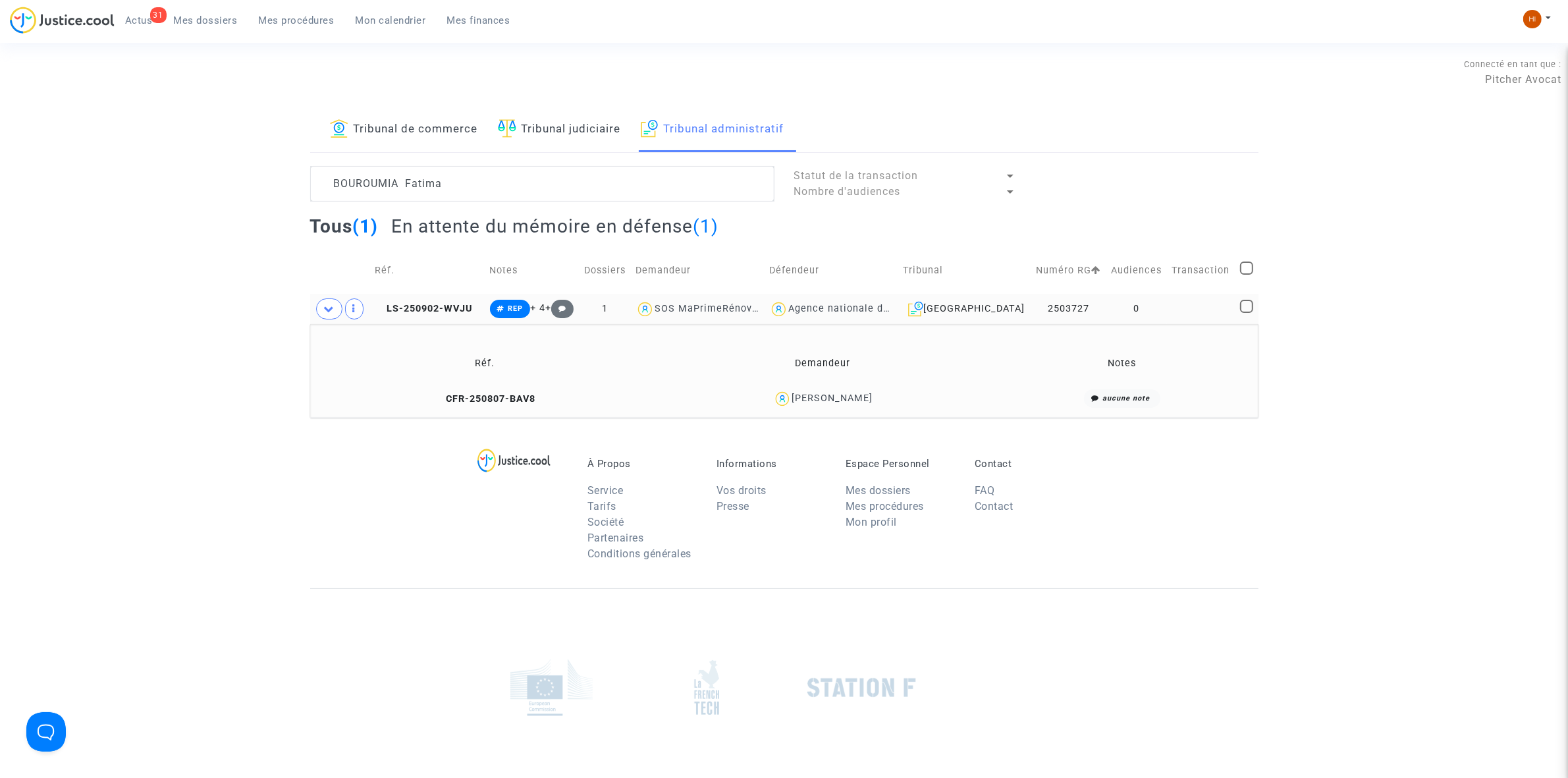
click at [493, 393] on copy "CFR-250807-BAV8" at bounding box center [484, 399] width 101 height 12
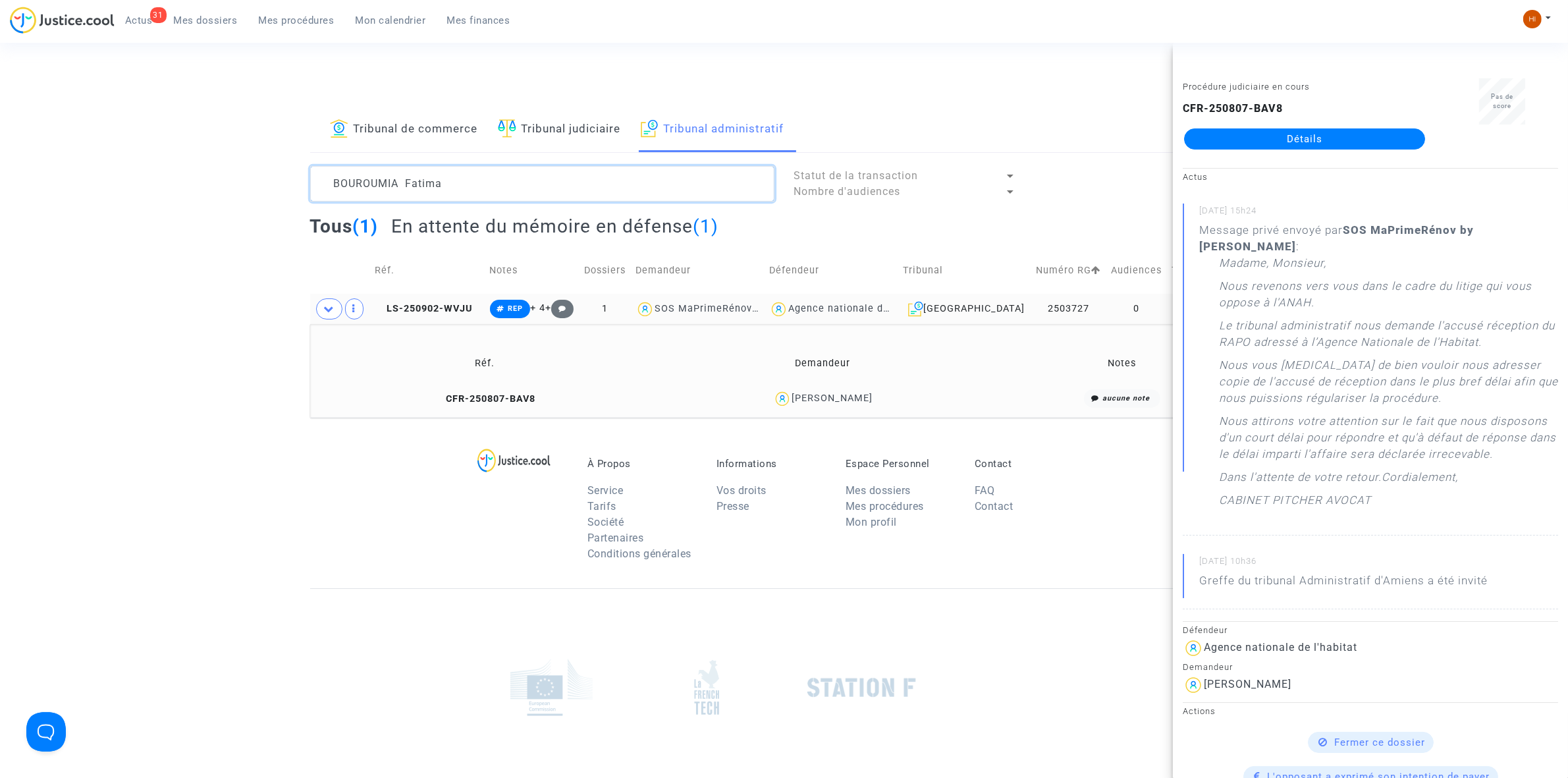
drag, startPoint x: 502, startPoint y: 189, endPoint x: 99, endPoint y: 166, distance: 403.7
click at [103, 166] on div "Tribunal de commerce Tribunal judiciaire Tribunal administratif BOUROUMIA Fatim…" at bounding box center [784, 262] width 1568 height 310
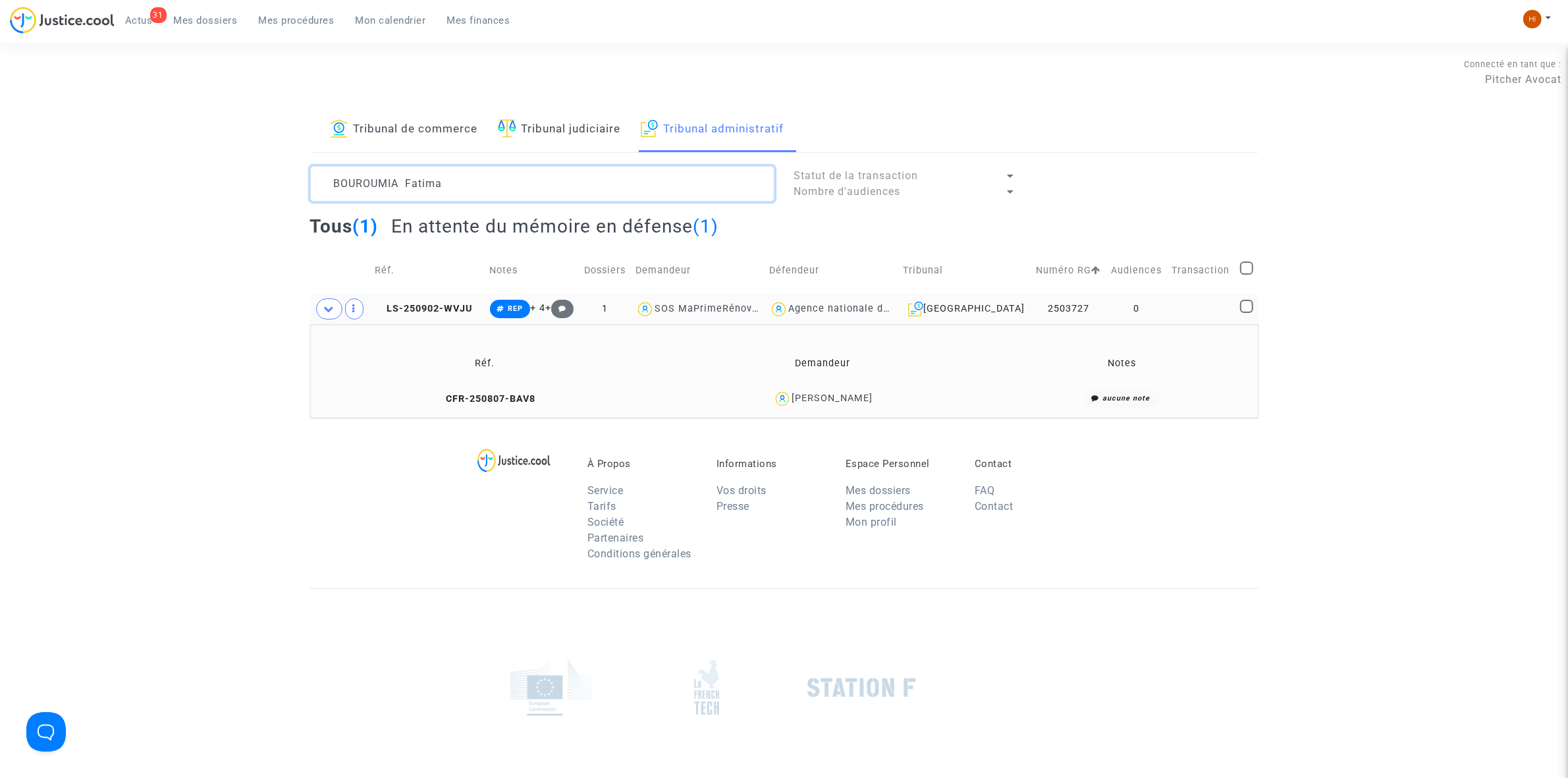
paste textarea "ESTEVEZ Francisco"
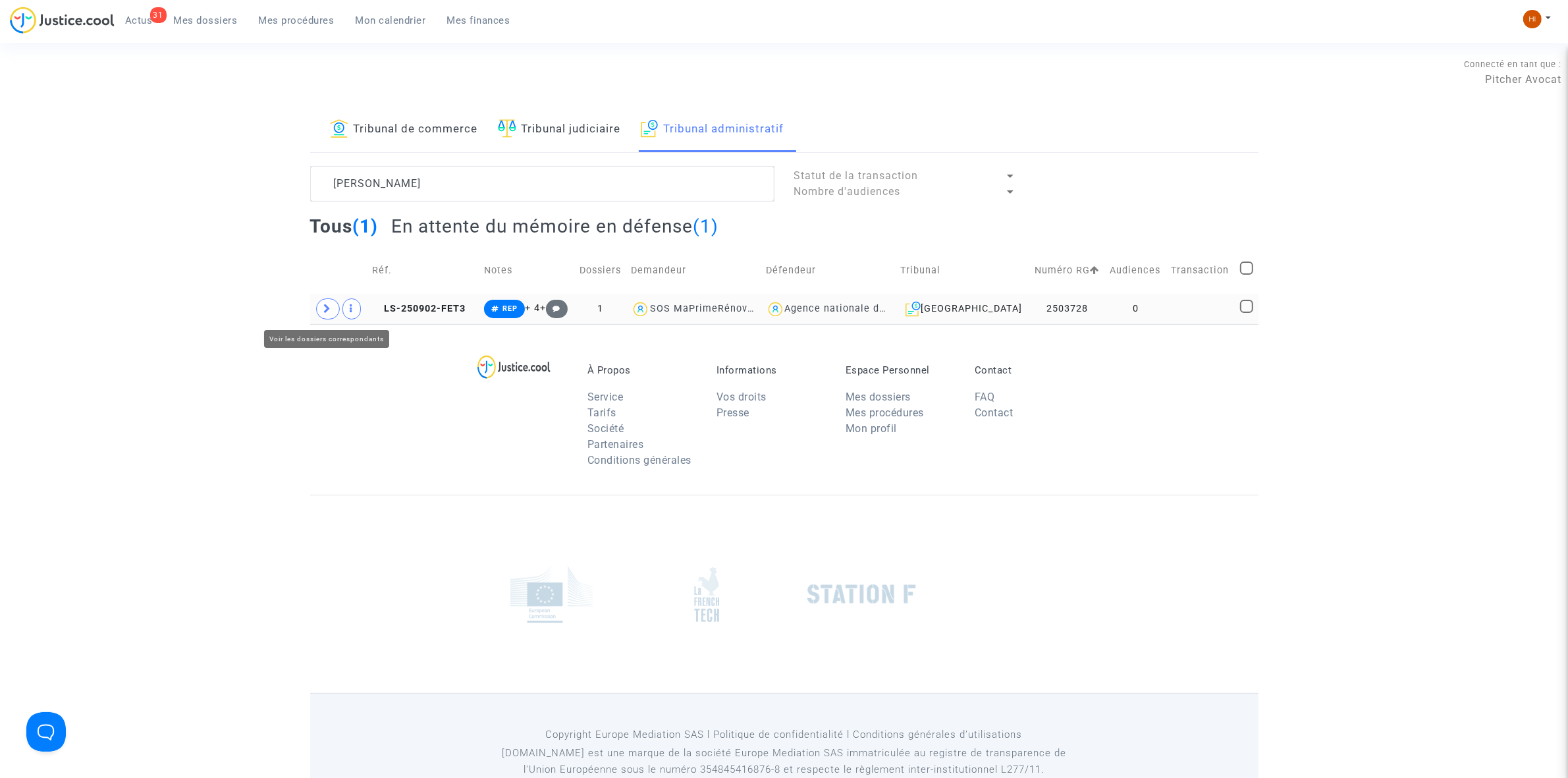
click at [327, 313] on icon at bounding box center [328, 308] width 8 height 10
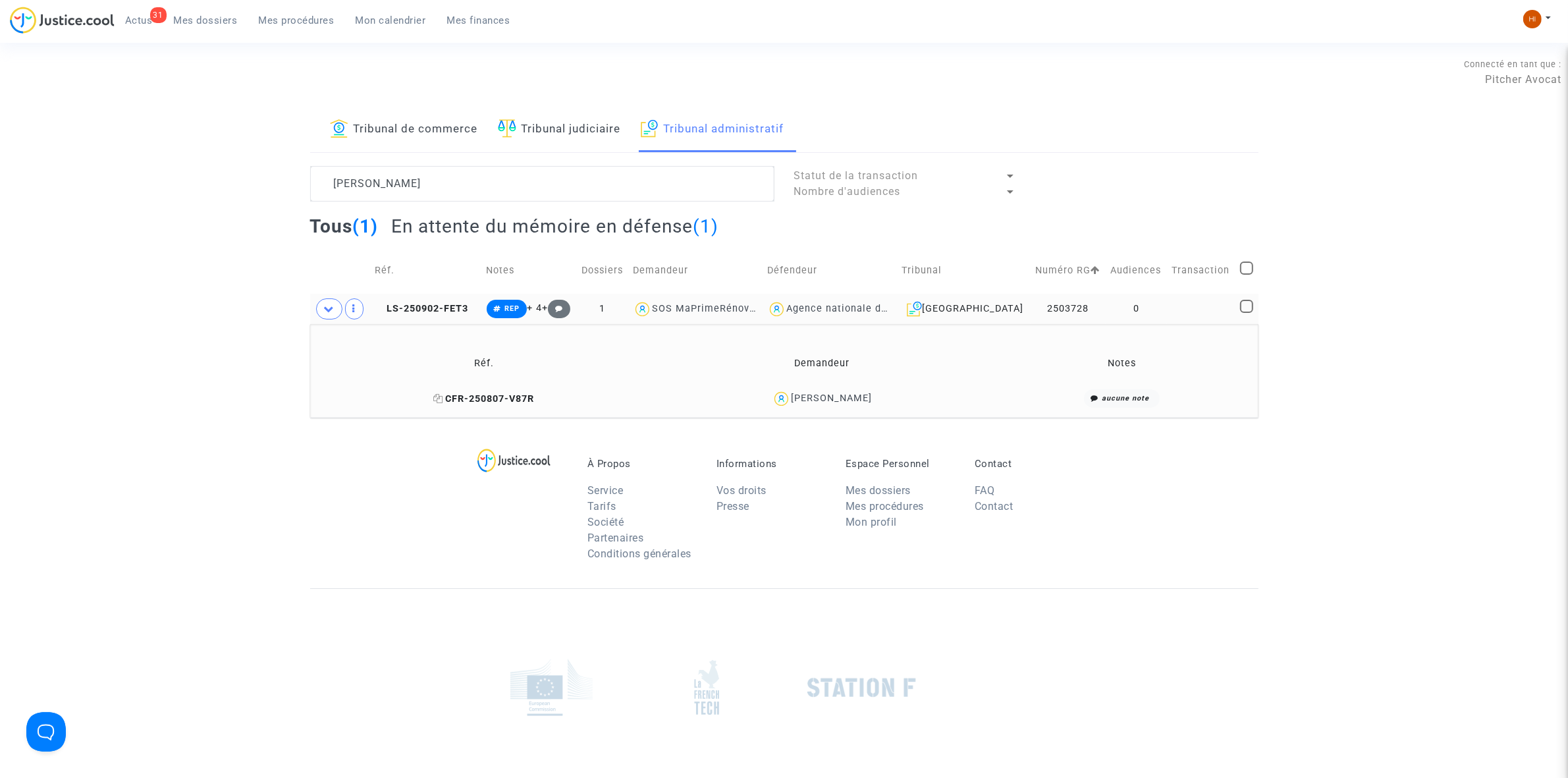
click at [489, 397] on span "CFR-250807-V87R" at bounding box center [484, 399] width 101 height 12
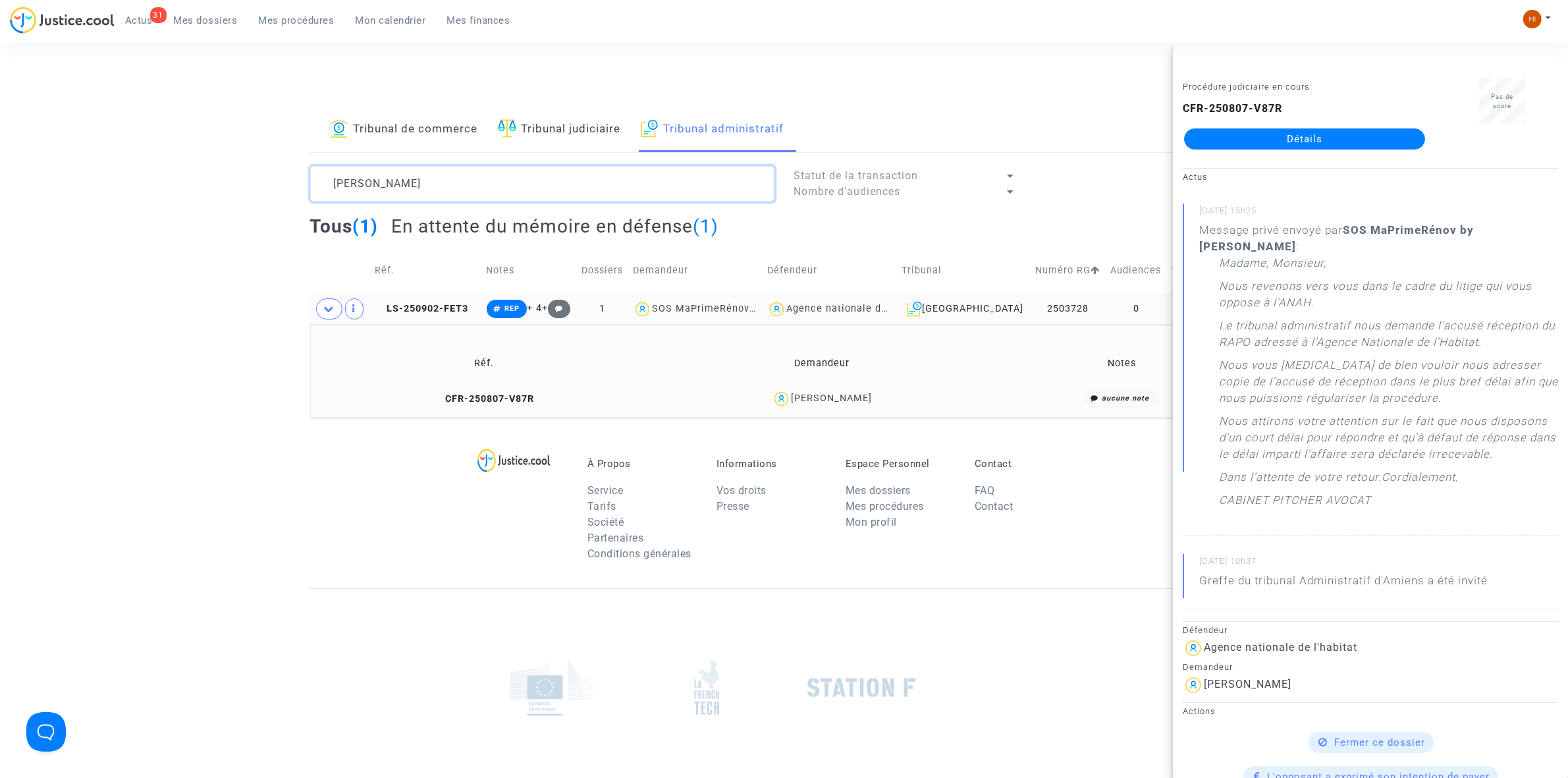
drag, startPoint x: 547, startPoint y: 177, endPoint x: 68, endPoint y: 132, distance: 481.1
click at [70, 132] on div "Tribunal de commerce Tribunal judiciaire Tribunal administratif ESTEVEZ Francis…" at bounding box center [784, 262] width 1568 height 310
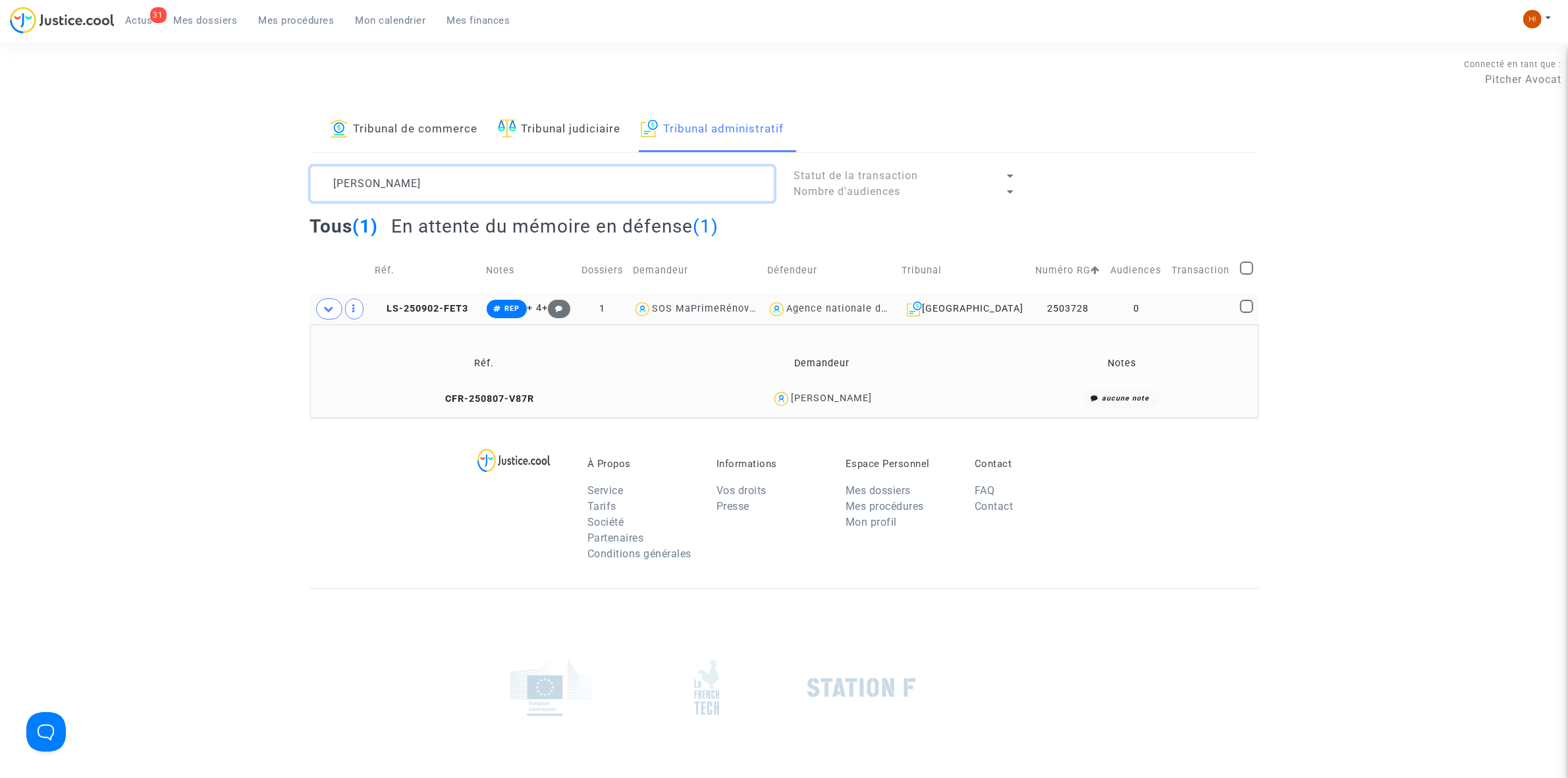
paste textarea "VILARET Alain"
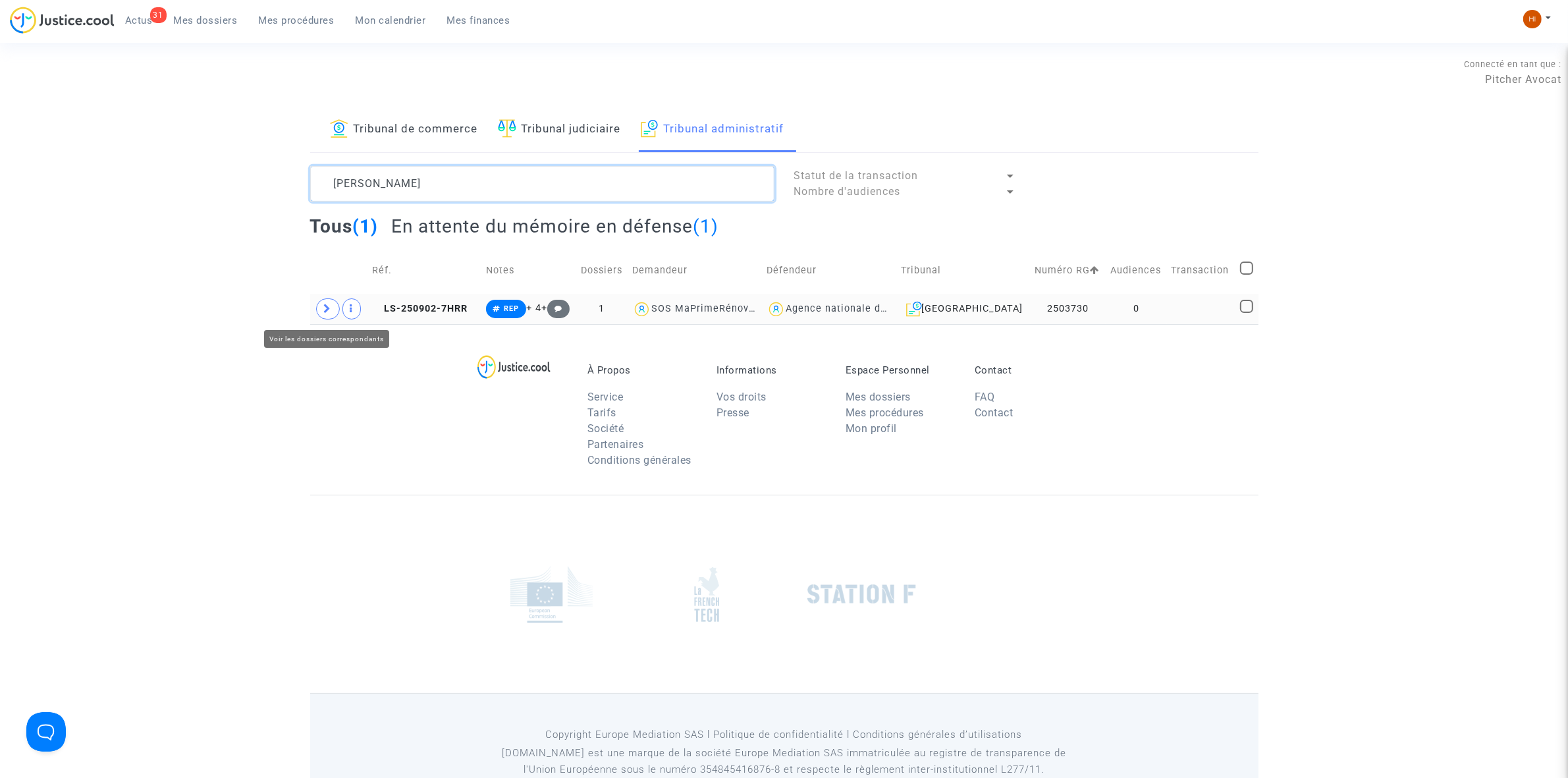
type textarea "VILARET Alain"
click at [330, 316] on span at bounding box center [327, 309] width 24 height 21
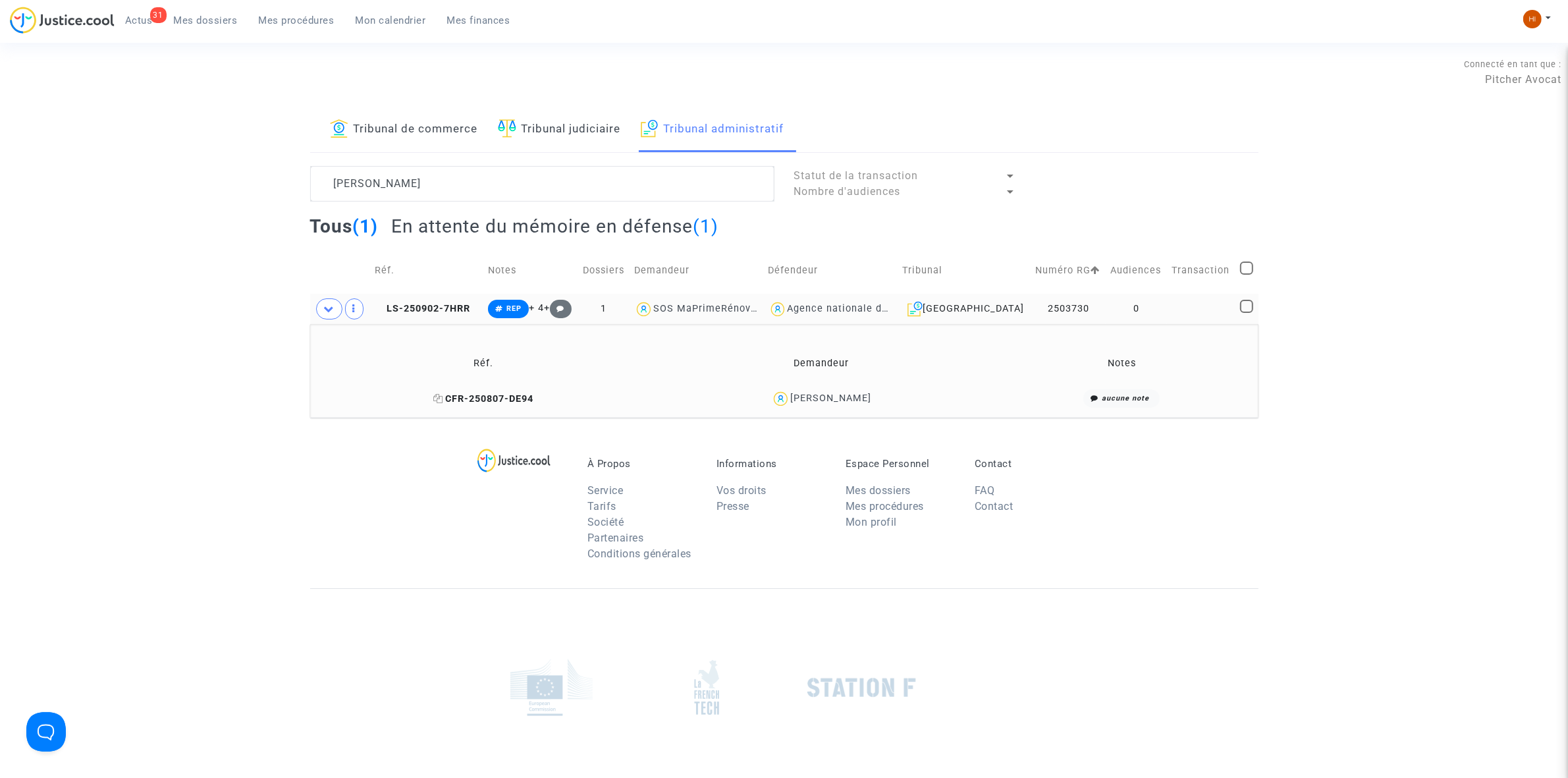
click at [534, 396] on span "CFR-250807-DE94" at bounding box center [483, 399] width 100 height 12
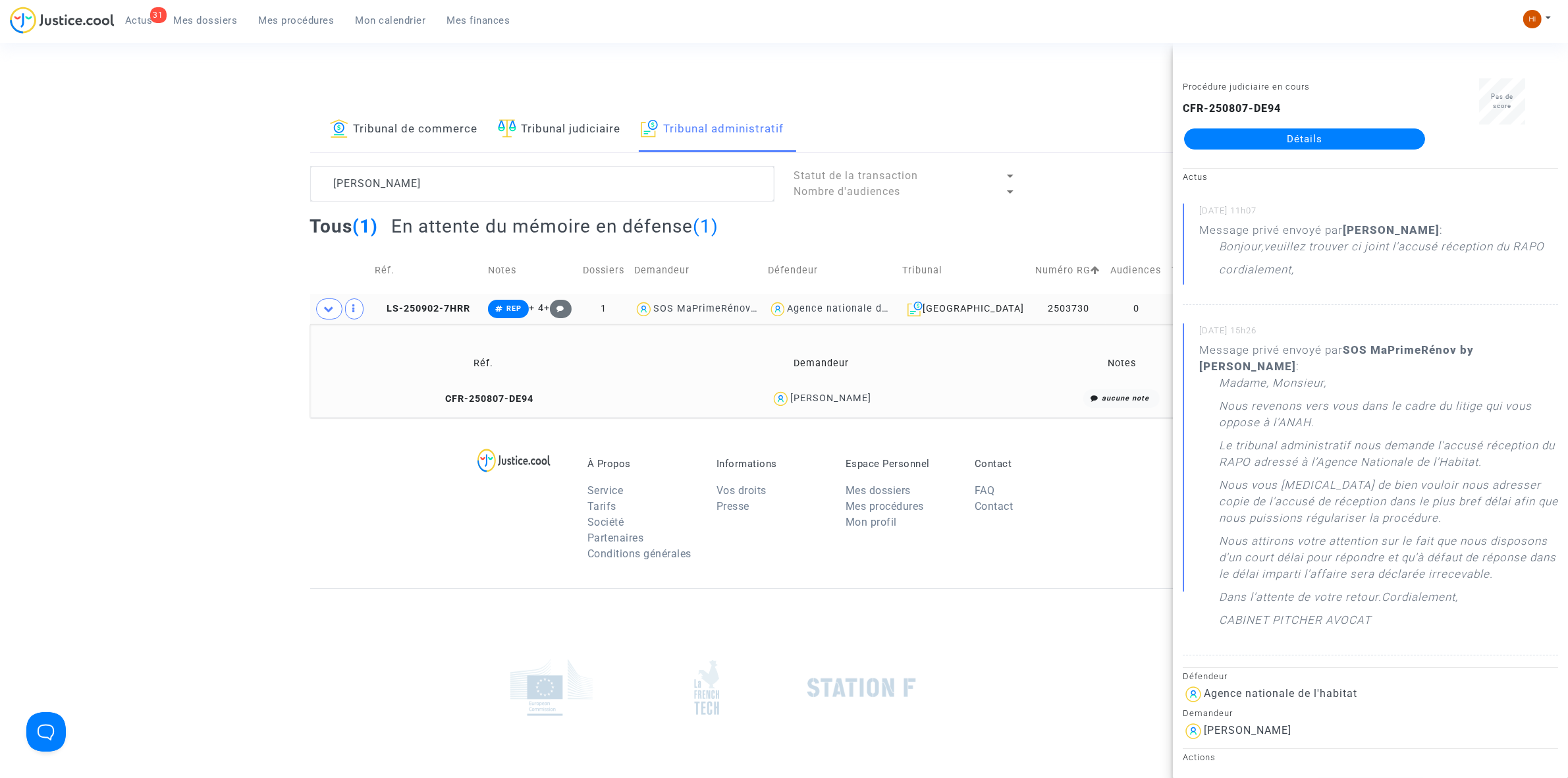
click at [1332, 123] on div "CFR-250807-DE94 Détails" at bounding box center [1305, 125] width 243 height 49
click at [1330, 133] on link "Détails" at bounding box center [1304, 139] width 241 height 21
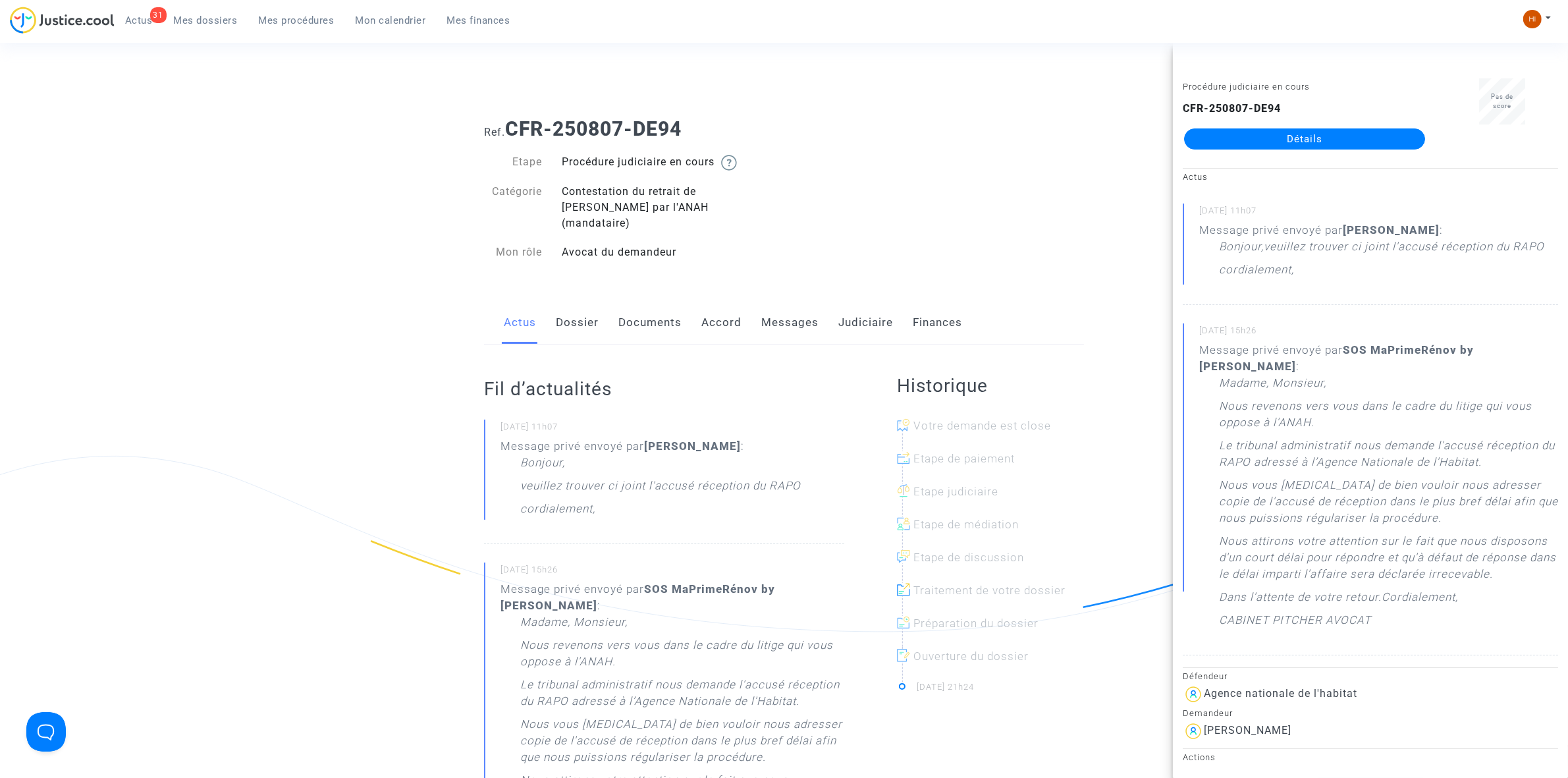
click at [528, 493] on div "16/09/2025 - 11h07 Message privé envoyé par ALAIN VILARET : Bonjour, veuillez t…" at bounding box center [664, 481] width 360 height 124
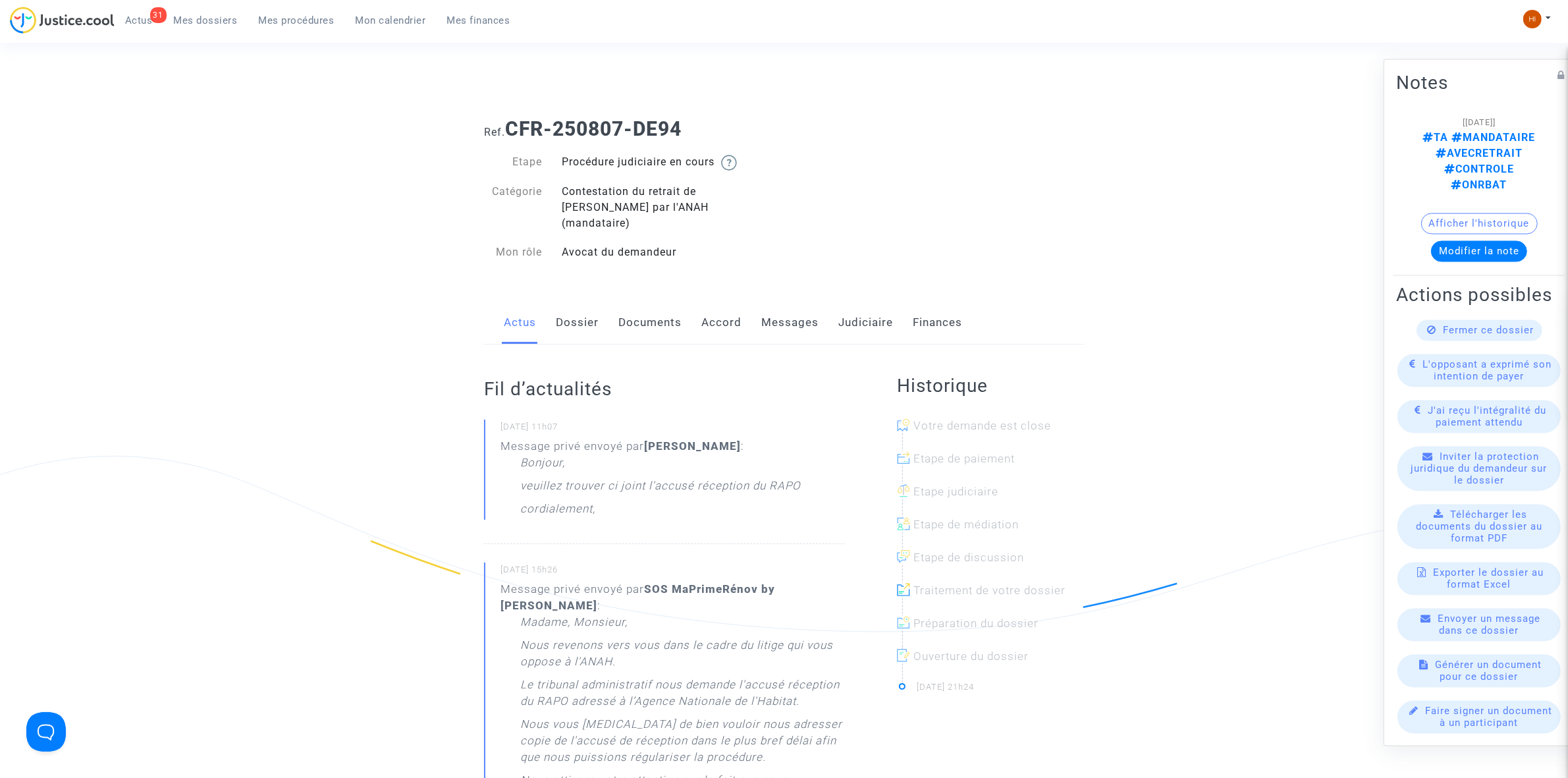
click at [657, 308] on link "Documents" at bounding box center [650, 322] width 63 height 44
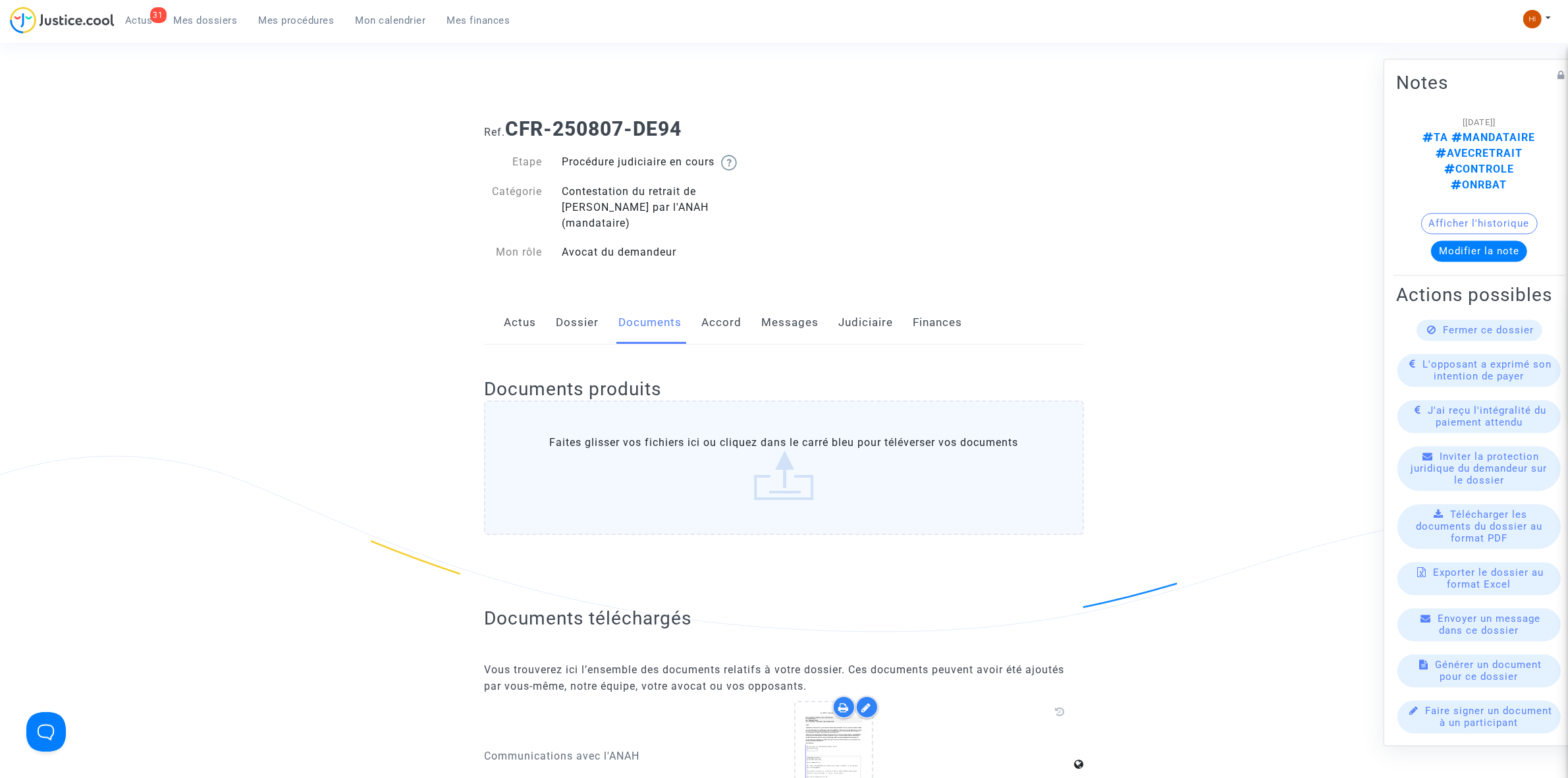
click at [742, 304] on div "Actus Dossier Documents Accord Messages Judiciaire Finances" at bounding box center [784, 323] width 600 height 44
click at [722, 307] on link "Accord" at bounding box center [721, 322] width 40 height 44
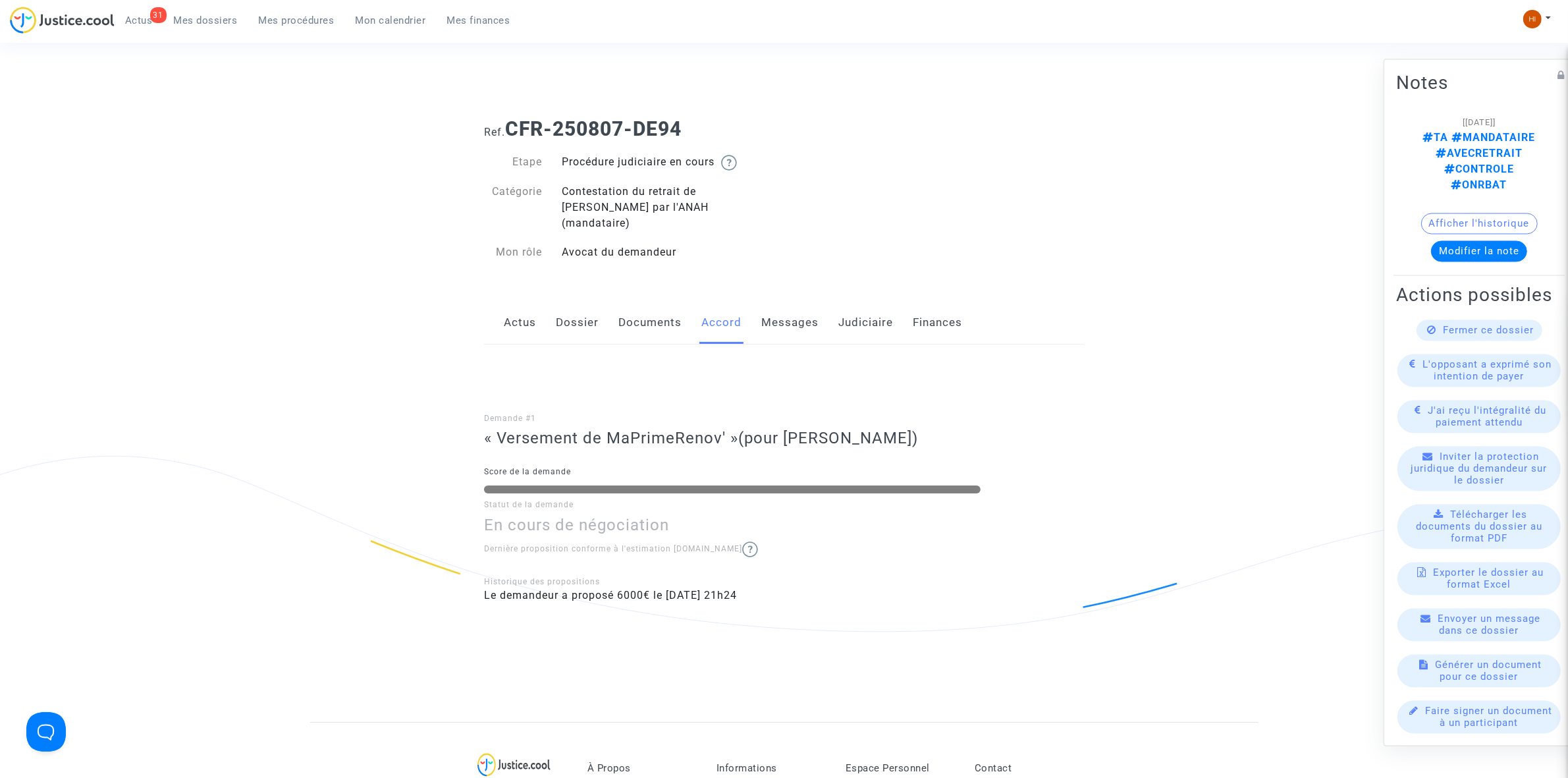
click at [793, 306] on link "Messages" at bounding box center [790, 322] width 58 height 44
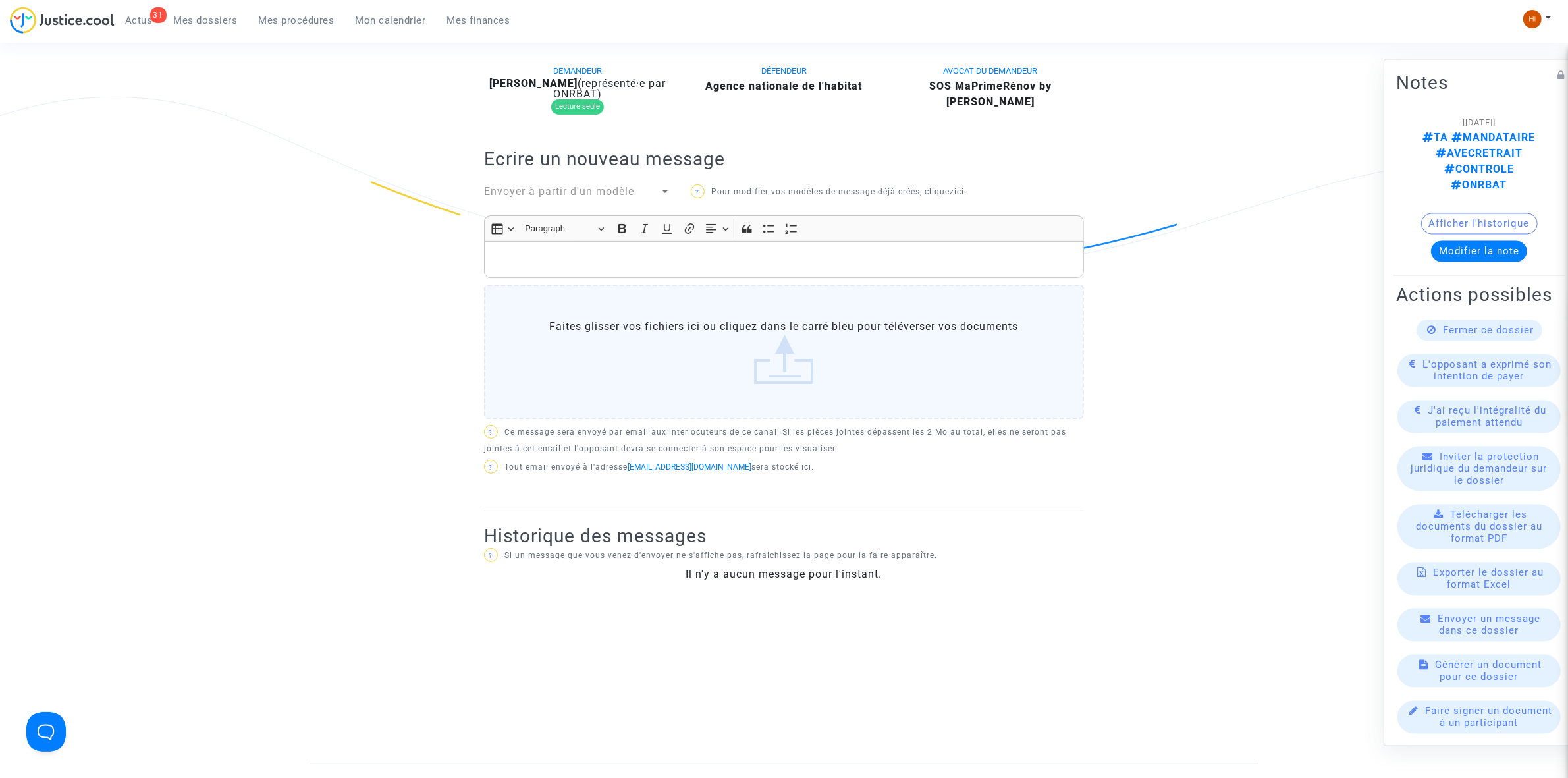
scroll to position [82, 0]
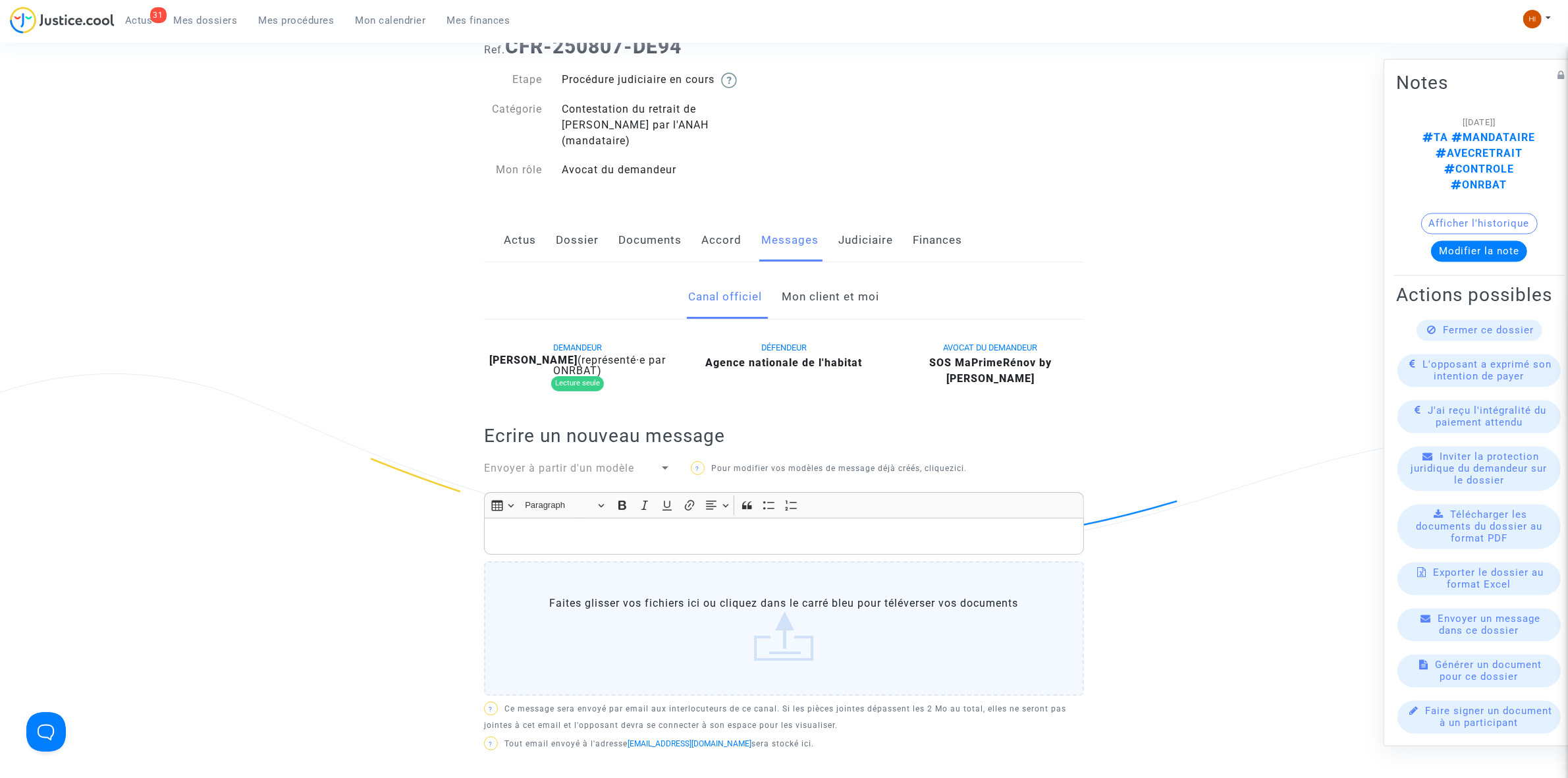
click at [841, 285] on link "Mon client et moi" at bounding box center [831, 297] width 98 height 44
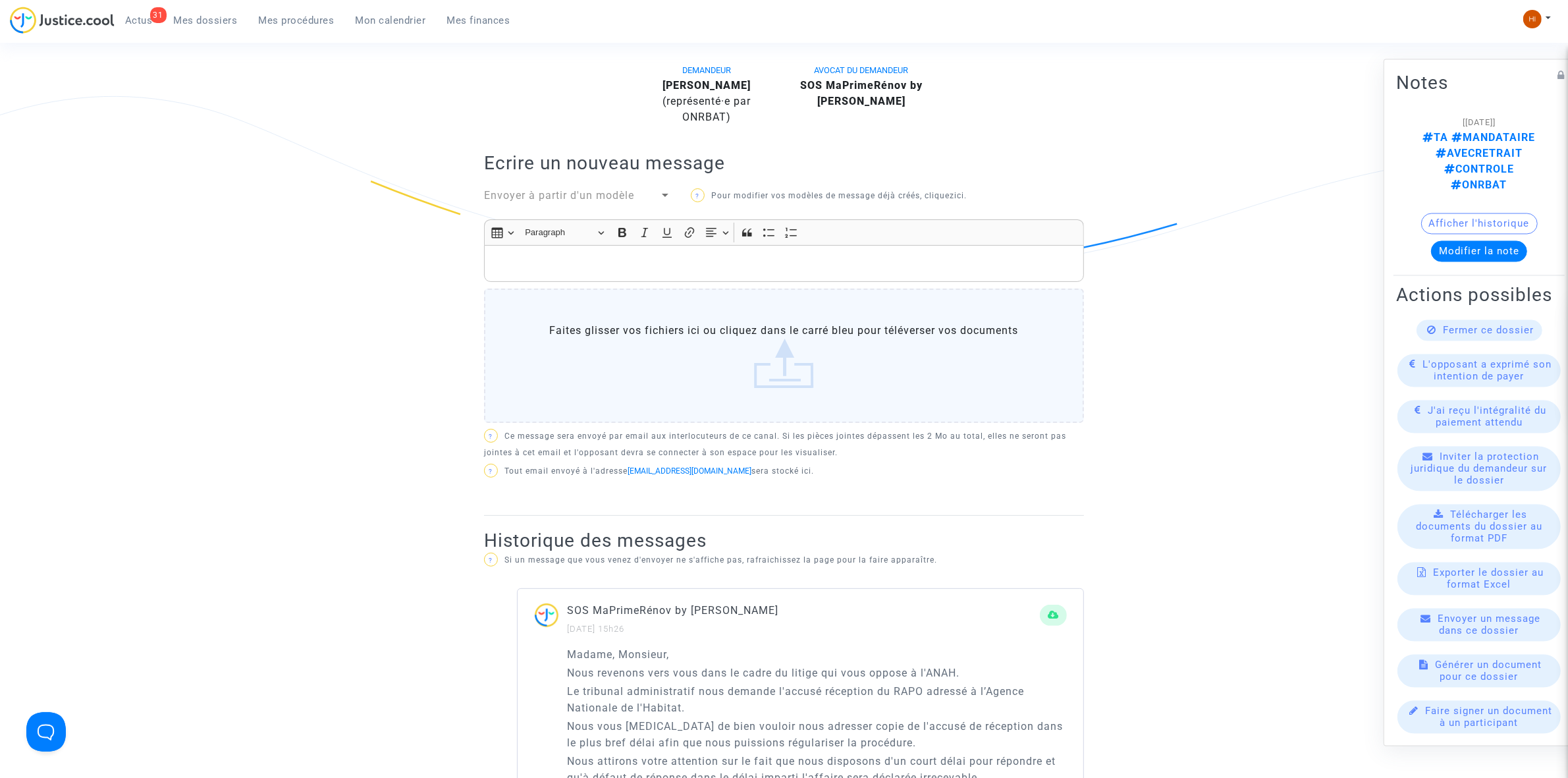
scroll to position [330, 0]
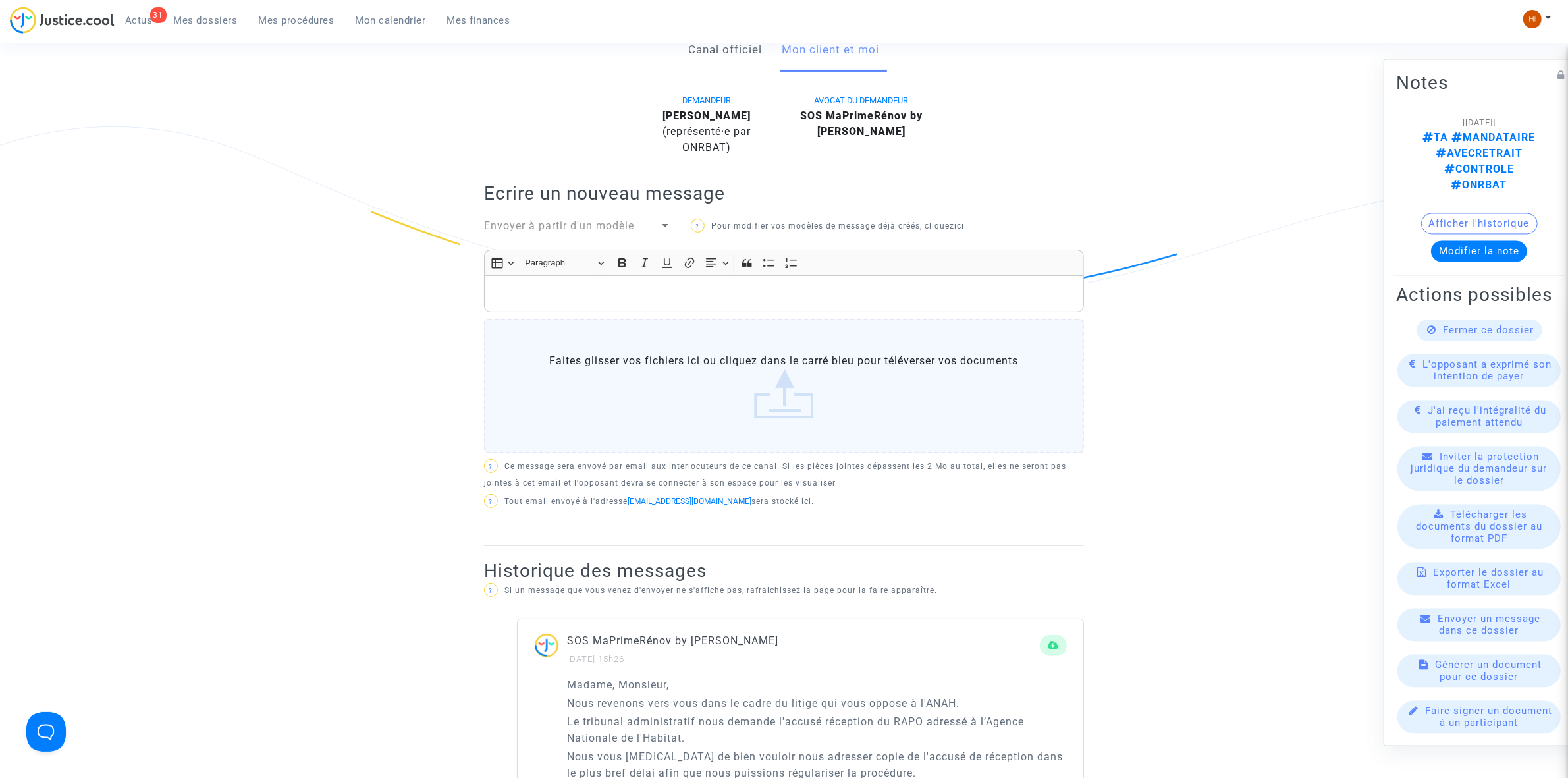
click at [133, 21] on span "Actus" at bounding box center [139, 21] width 28 height 12
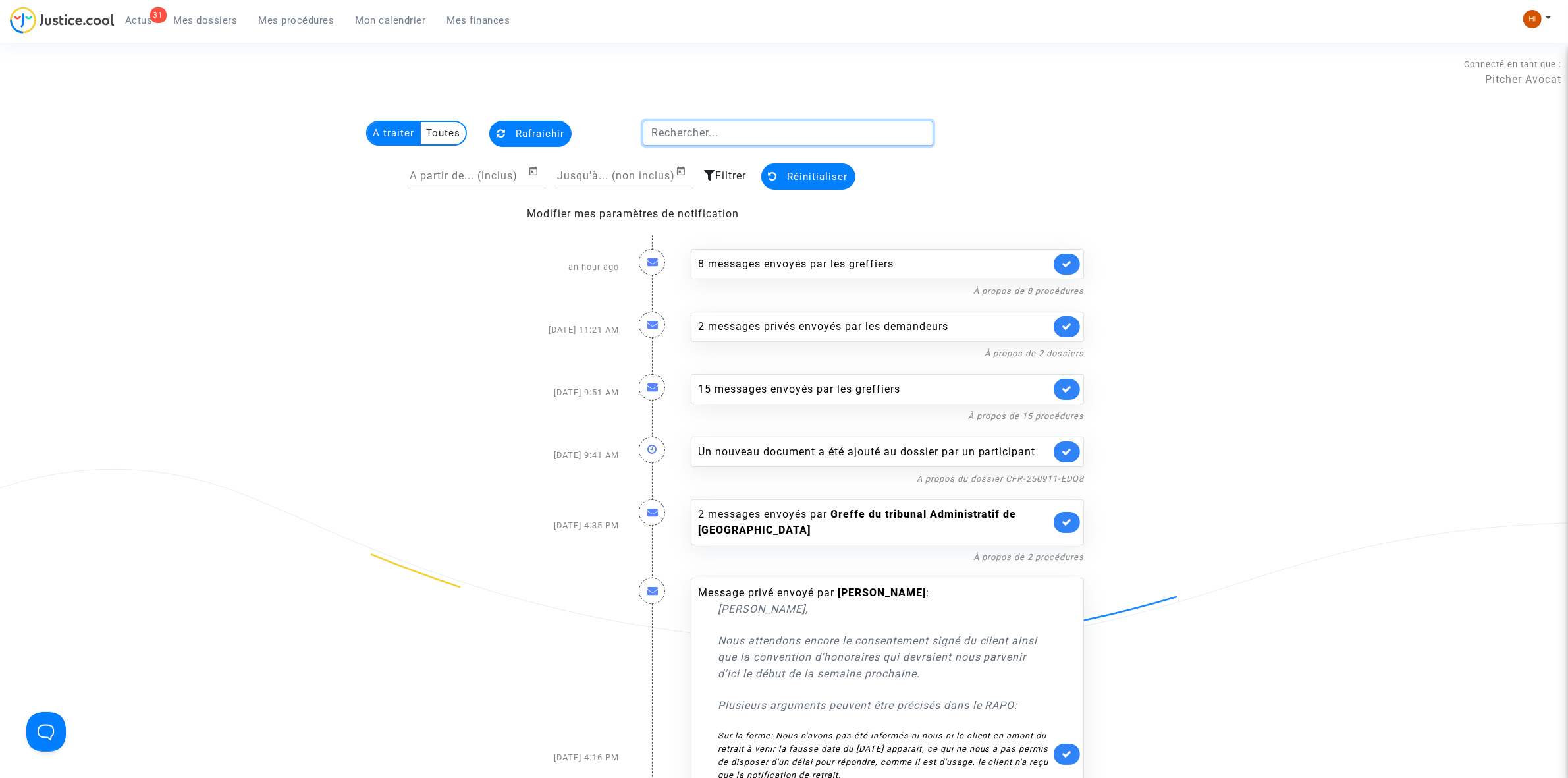
click at [775, 123] on input "text" at bounding box center [788, 133] width 290 height 25
paste input "VILARET Alain"
type input "VILARET Alain"
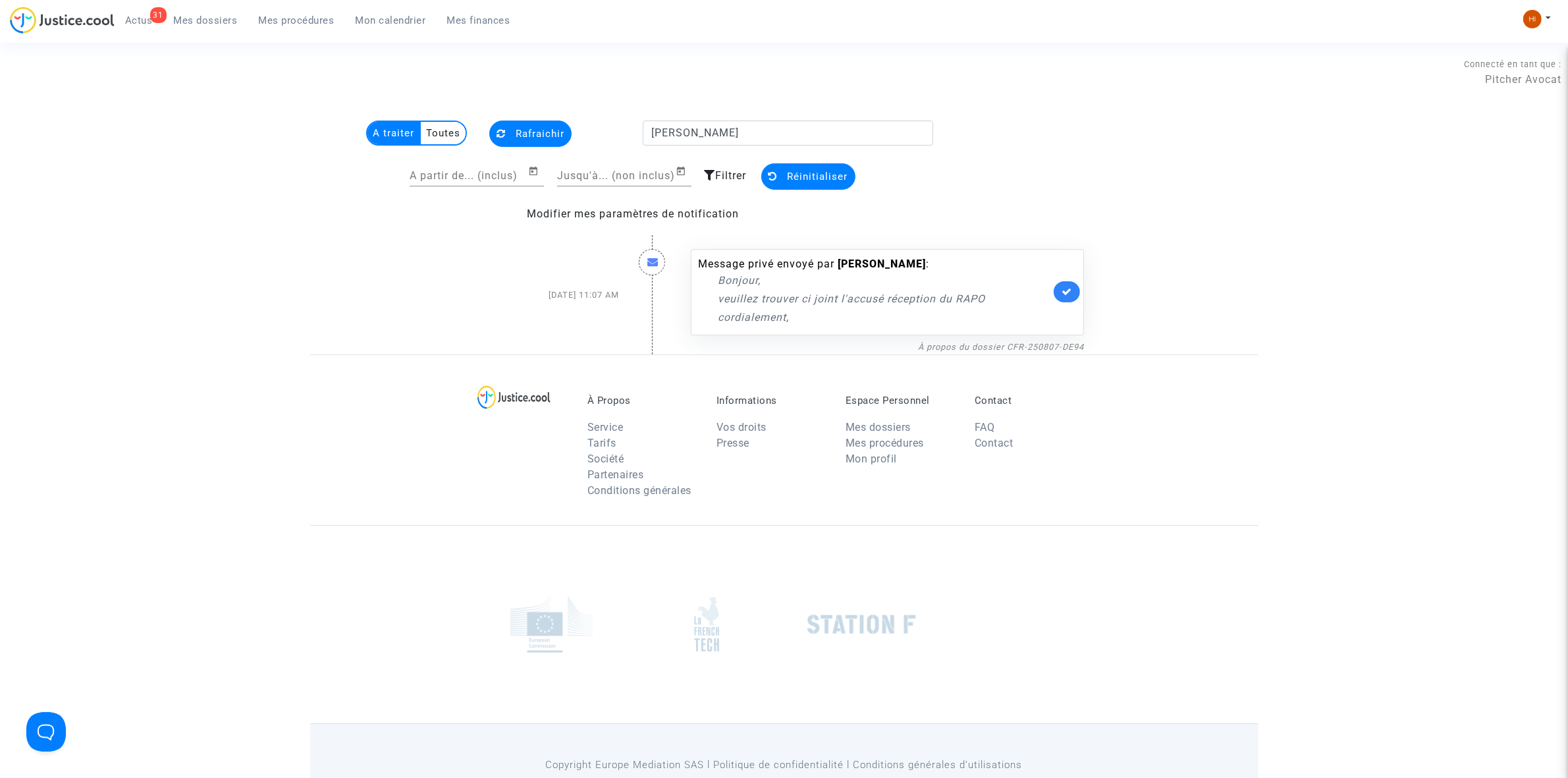
click at [751, 281] on p "Bonjour," at bounding box center [884, 280] width 333 height 16
click at [641, 258] on div at bounding box center [652, 262] width 26 height 26
click at [644, 261] on div at bounding box center [652, 262] width 26 height 26
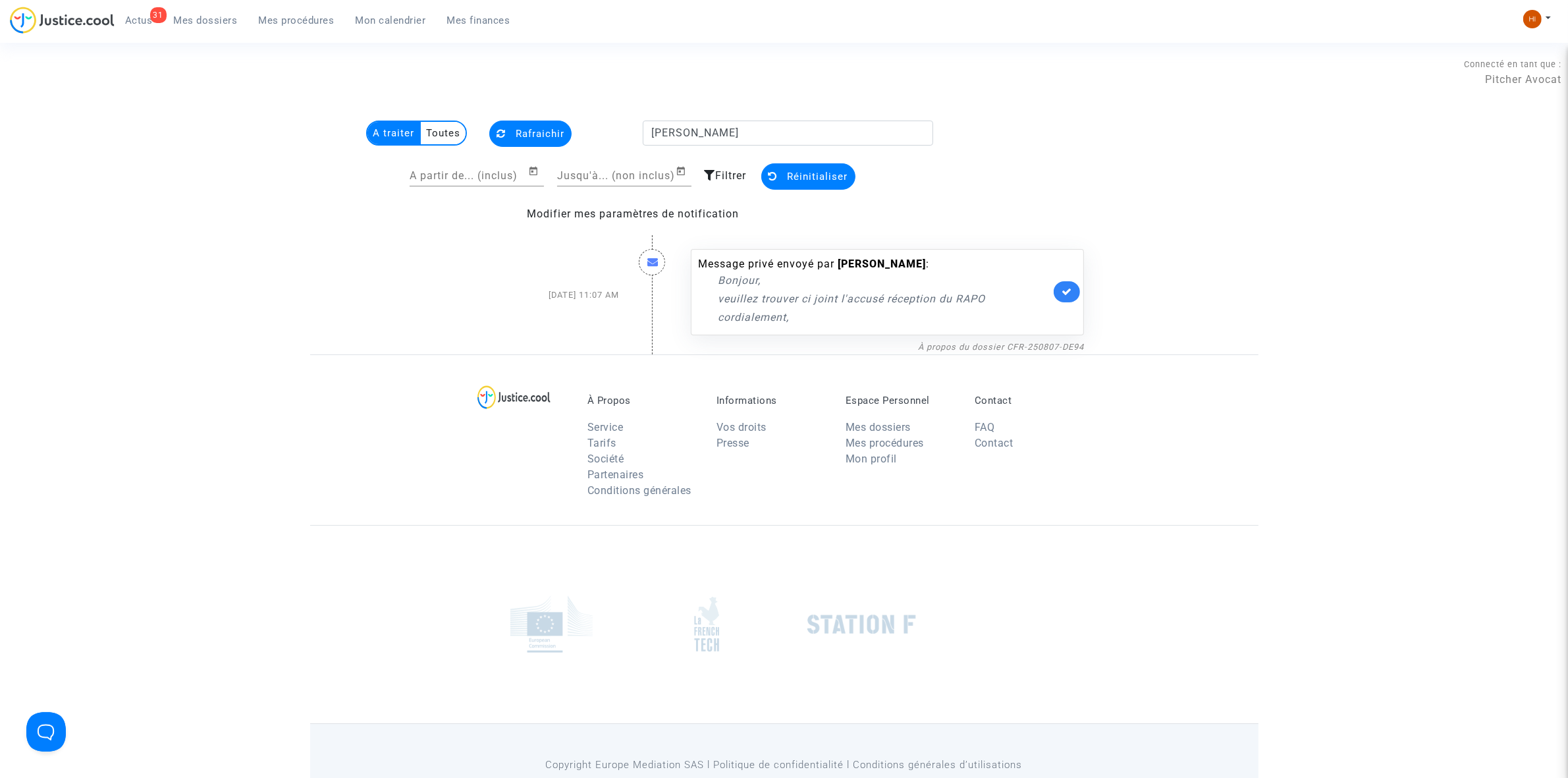
click at [644, 261] on div at bounding box center [652, 262] width 26 height 26
click at [818, 267] on div "Message privé envoyé par ALAIN VILARET : Bonjour, veuillez trouver ci joint l'a…" at bounding box center [874, 291] width 353 height 69
drag, startPoint x: 818, startPoint y: 267, endPoint x: 836, endPoint y: 300, distance: 37.6
click at [836, 300] on div "Message privé envoyé par ALAIN VILARET : Bonjour, veuillez trouver ci joint l'a…" at bounding box center [874, 291] width 353 height 69
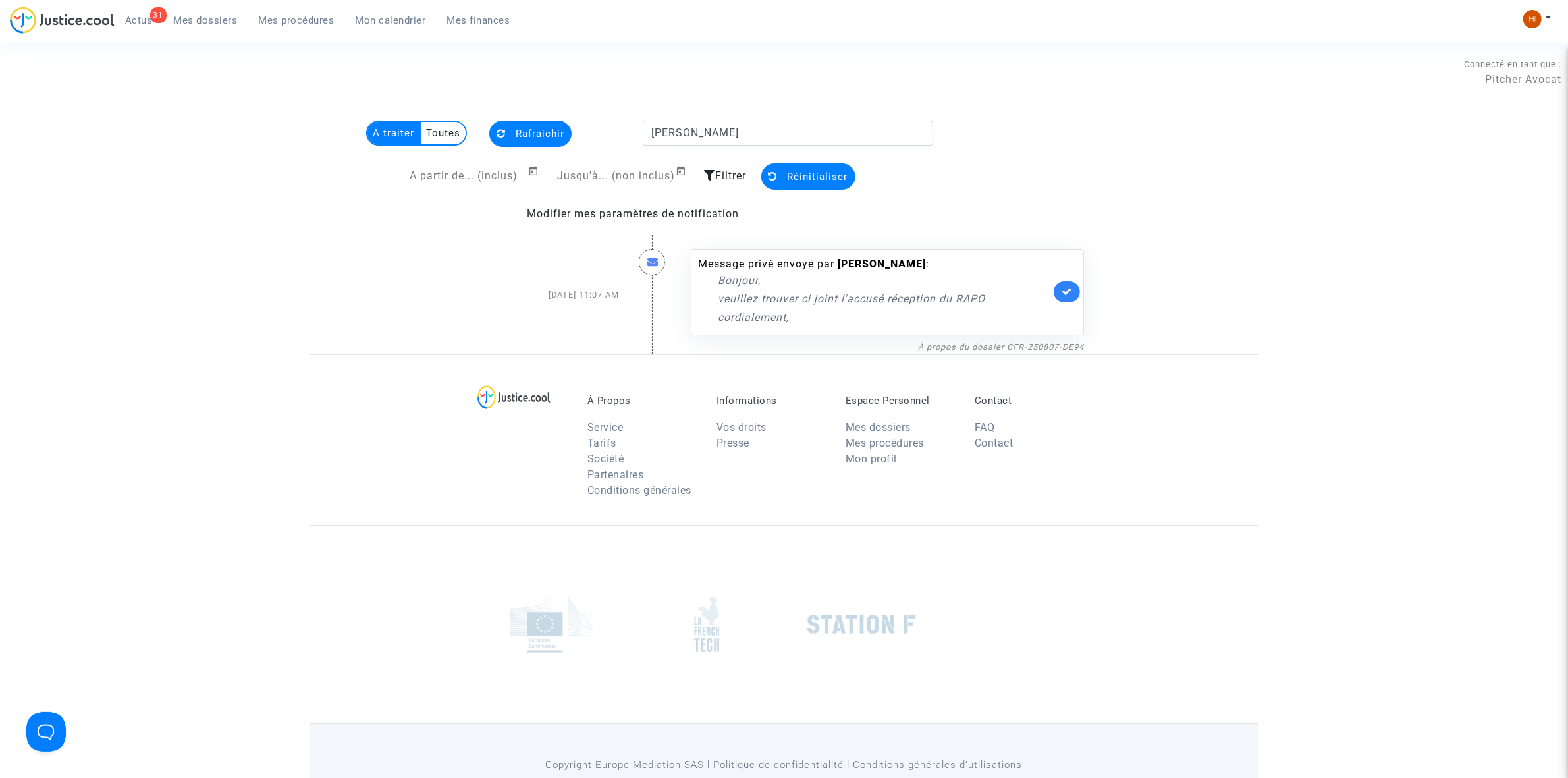
click at [826, 309] on p "cordialement," at bounding box center [884, 317] width 333 height 16
click at [742, 290] on p "veuillez trouver ci joint l'accusé réception du RAPO" at bounding box center [884, 299] width 333 height 16
drag, startPoint x: 760, startPoint y: 283, endPoint x: 757, endPoint y: 294, distance: 11.4
click at [758, 285] on p "Bonjour," at bounding box center [884, 280] width 333 height 16
drag, startPoint x: 753, startPoint y: 303, endPoint x: 764, endPoint y: 327, distance: 26.4
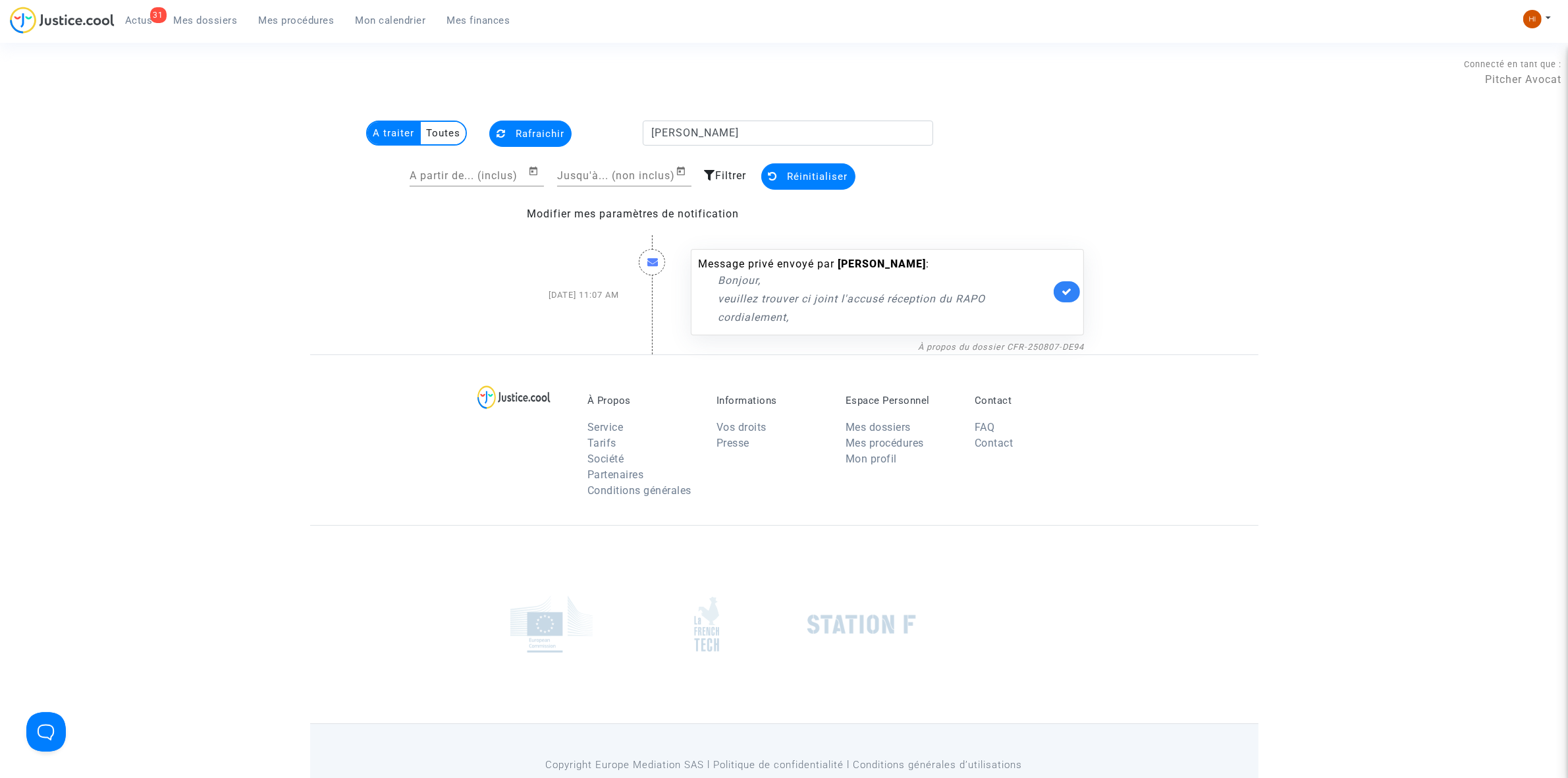
click at [764, 327] on div "Message privé envoyé par ALAIN VILARET : Bonjour, veuillez trouver ci joint l'a…" at bounding box center [887, 292] width 393 height 86
click at [772, 298] on p "veuillez trouver ci joint l'accusé réception du RAPO" at bounding box center [884, 299] width 333 height 16
click at [789, 302] on p "veuillez trouver ci joint l'accusé réception du RAPO" at bounding box center [884, 299] width 333 height 16
click at [771, 303] on p "veuillez trouver ci joint l'accusé réception du RAPO" at bounding box center [884, 299] width 333 height 16
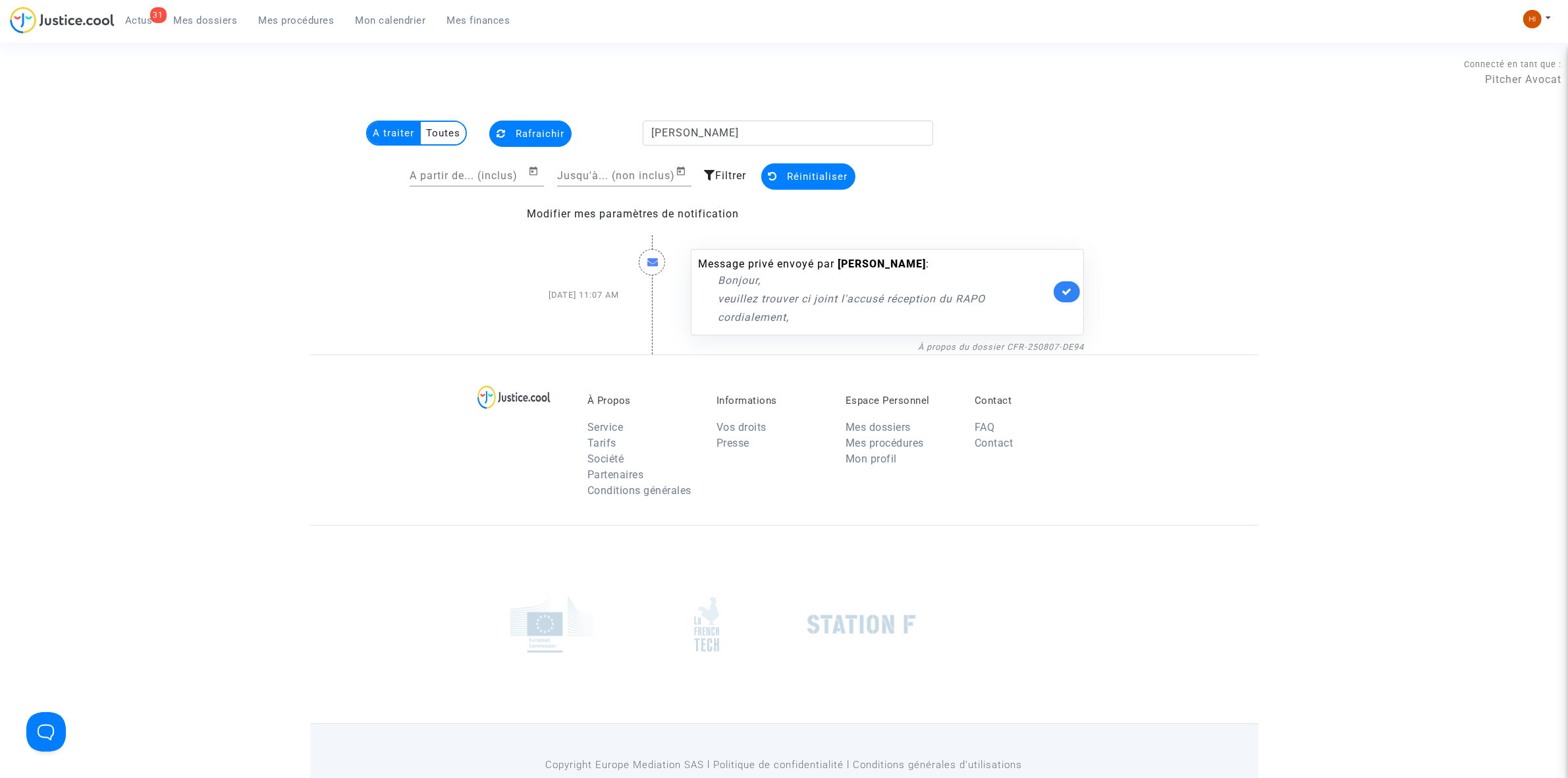
click at [642, 257] on div at bounding box center [652, 262] width 26 height 26
click at [660, 258] on div at bounding box center [652, 262] width 26 height 26
click at [889, 260] on b "ALAIN VILARET" at bounding box center [881, 263] width 88 height 12
drag, startPoint x: 886, startPoint y: 280, endPoint x: 763, endPoint y: 269, distance: 123.5
click at [763, 269] on div "Message privé envoyé par ALAIN VILARET : Bonjour, veuillez trouver ci joint l'a…" at bounding box center [874, 291] width 353 height 69
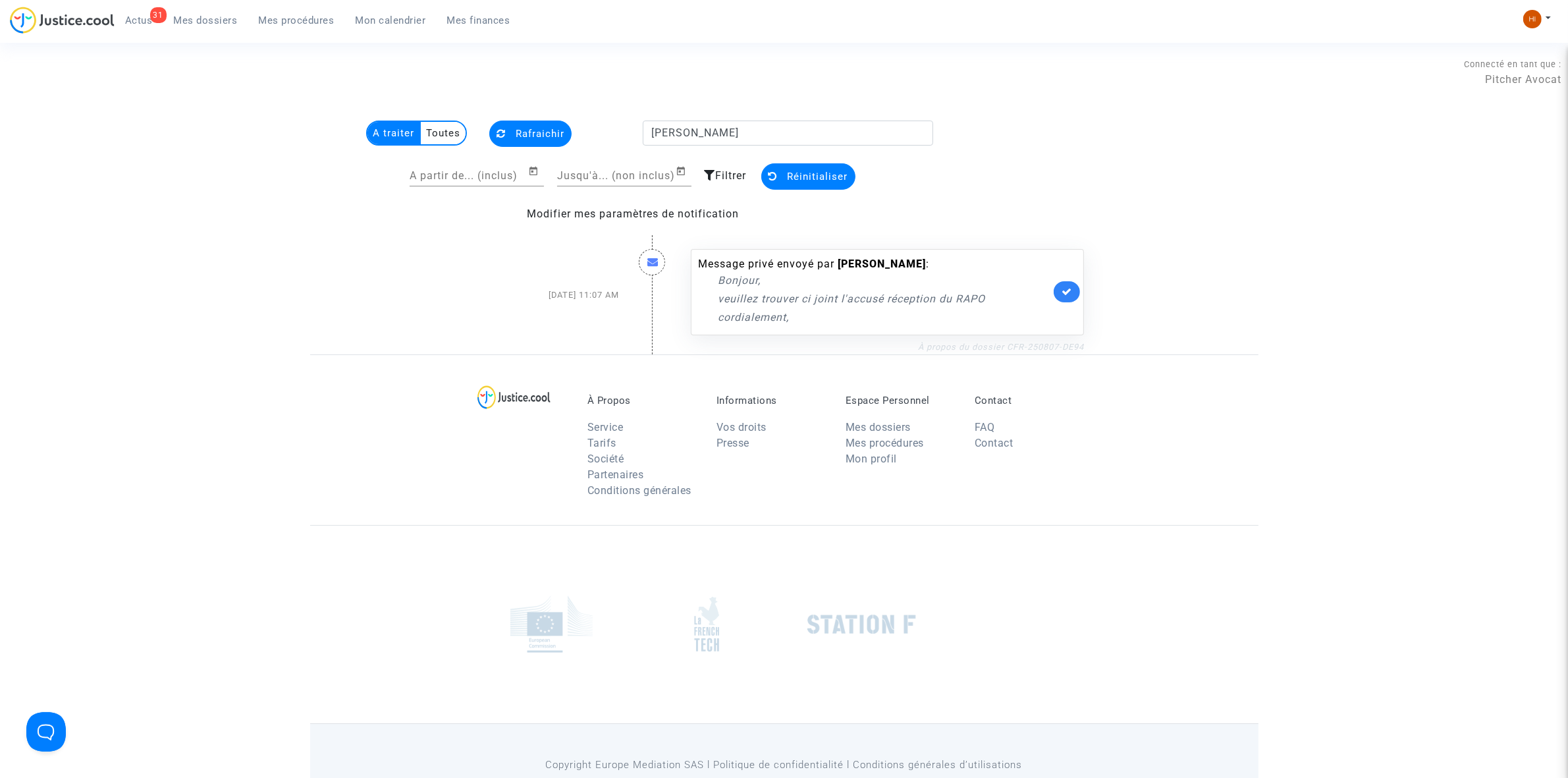
click at [962, 345] on link "À propos du dossier CFR-250807-DE94" at bounding box center [1001, 347] width 166 height 10
click at [321, 18] on span "Mes procédures" at bounding box center [297, 21] width 76 height 12
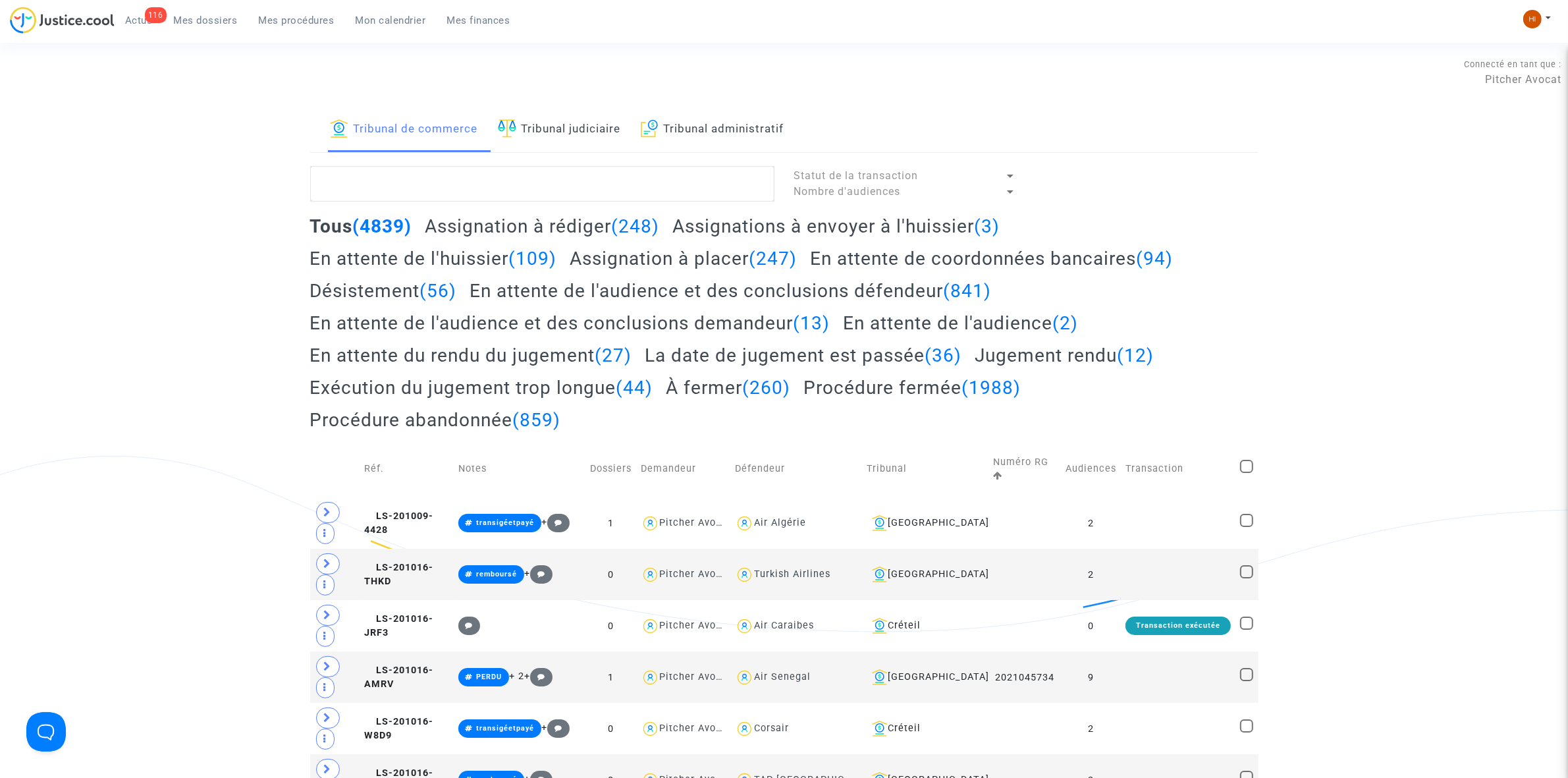
drag, startPoint x: 550, startPoint y: 131, endPoint x: 550, endPoint y: 160, distance: 29.0
click at [550, 131] on link "Tribunal judiciaire" at bounding box center [560, 130] width 123 height 44
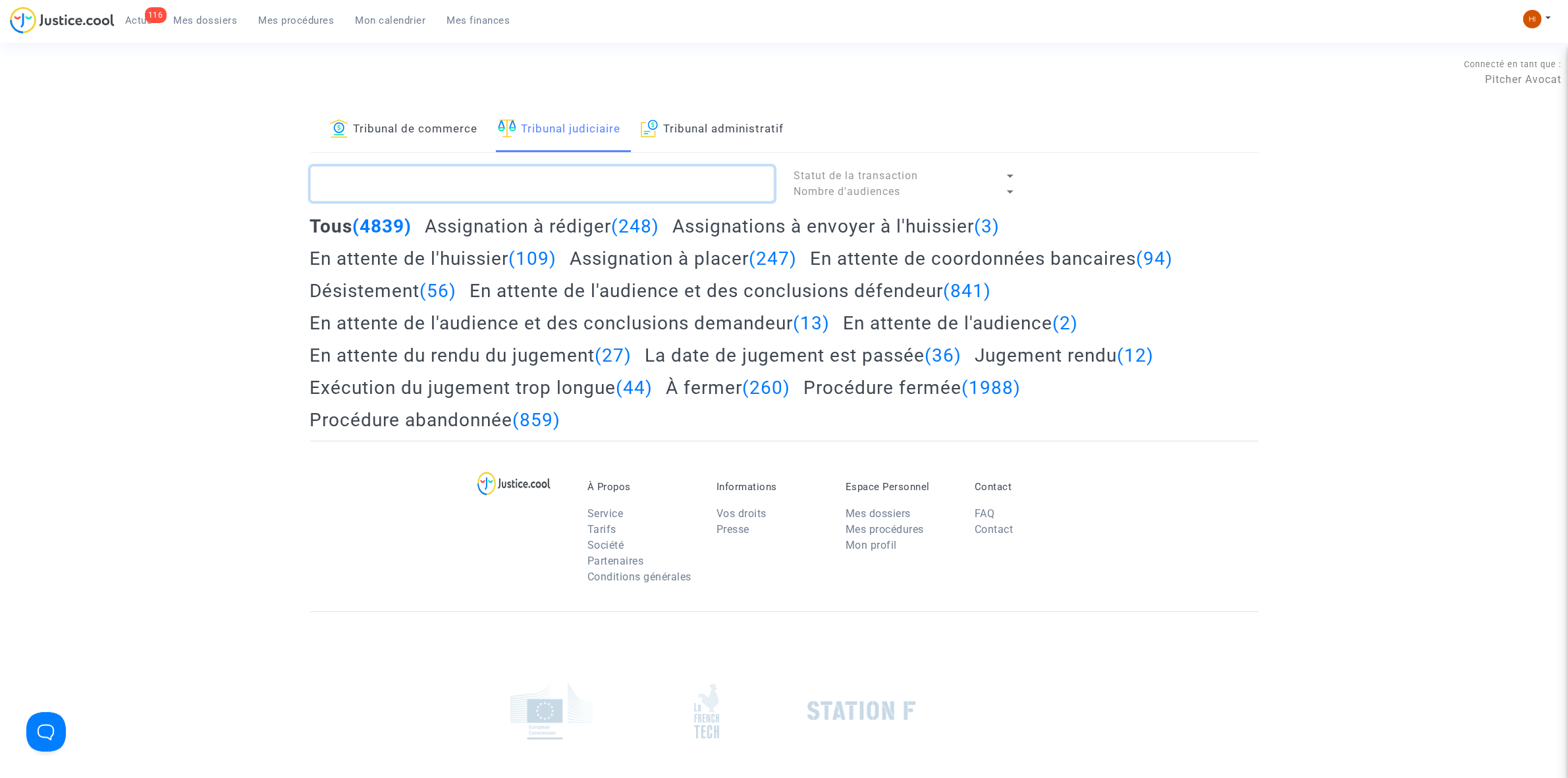
click at [550, 183] on textarea at bounding box center [542, 183] width 465 height 35
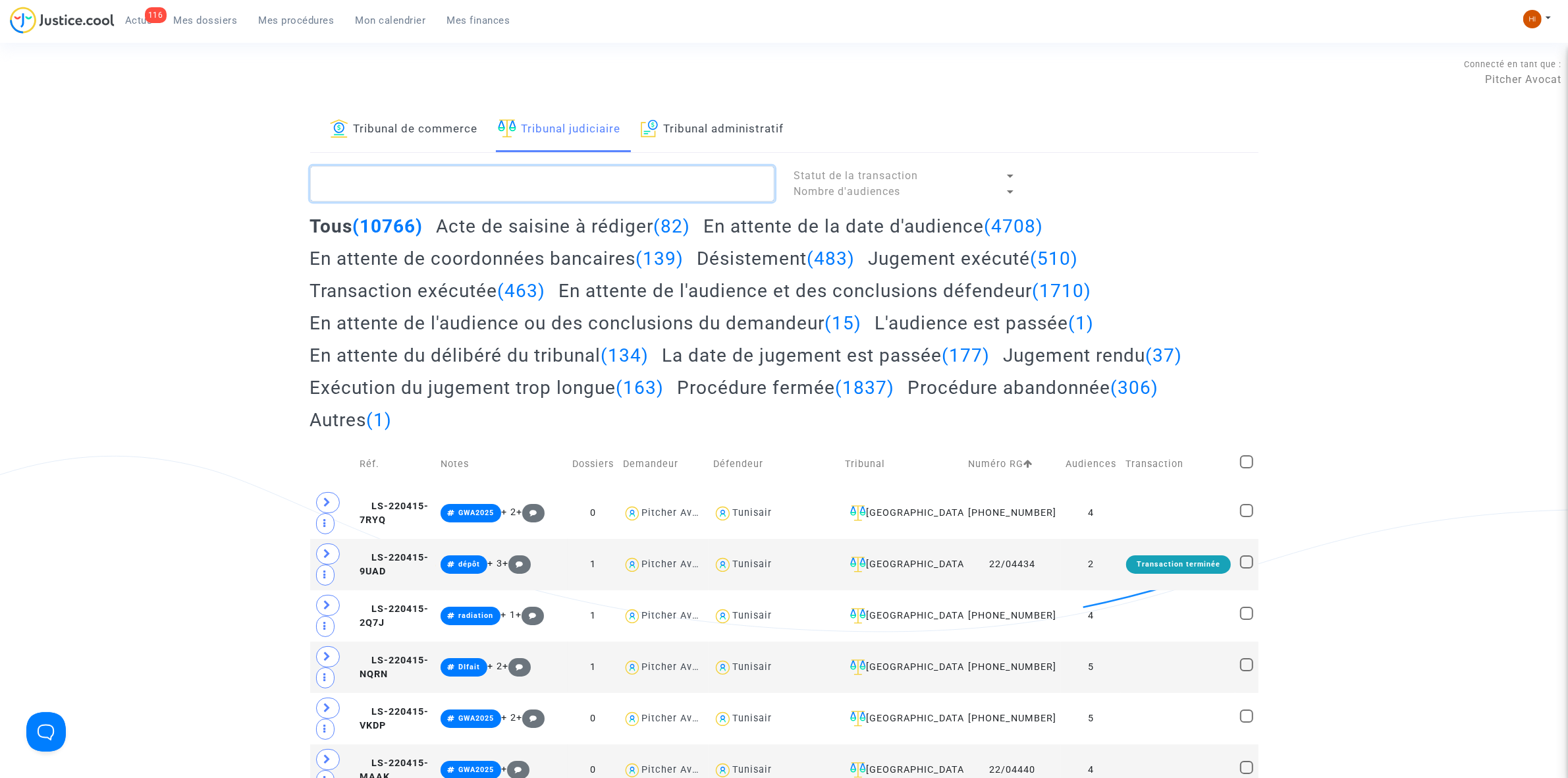
paste textarea "CFR-250404-PM9A"
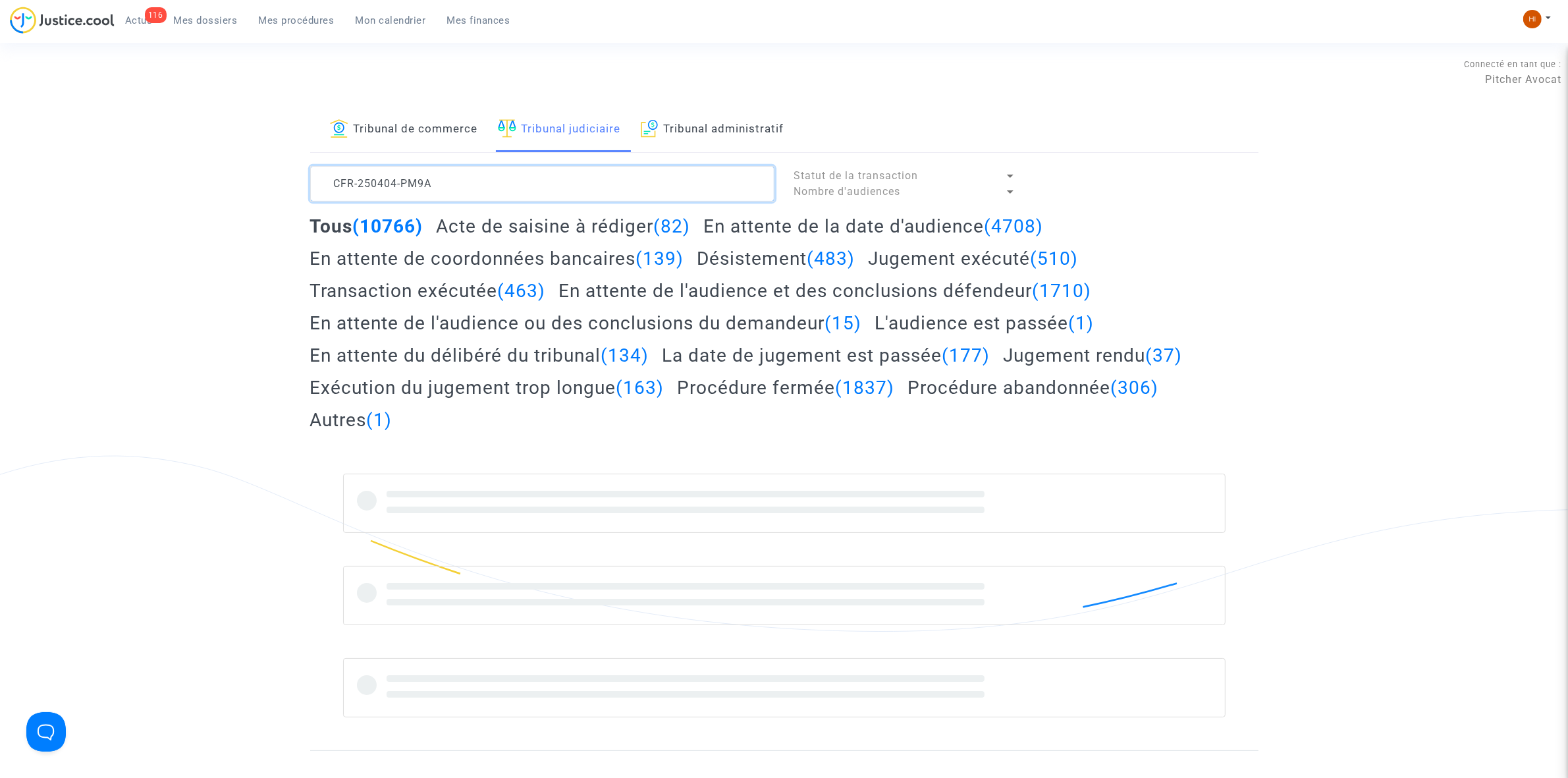
type textarea "CFR-250404-PM9A"
click at [213, 25] on span "Mes dossiers" at bounding box center [206, 21] width 64 height 12
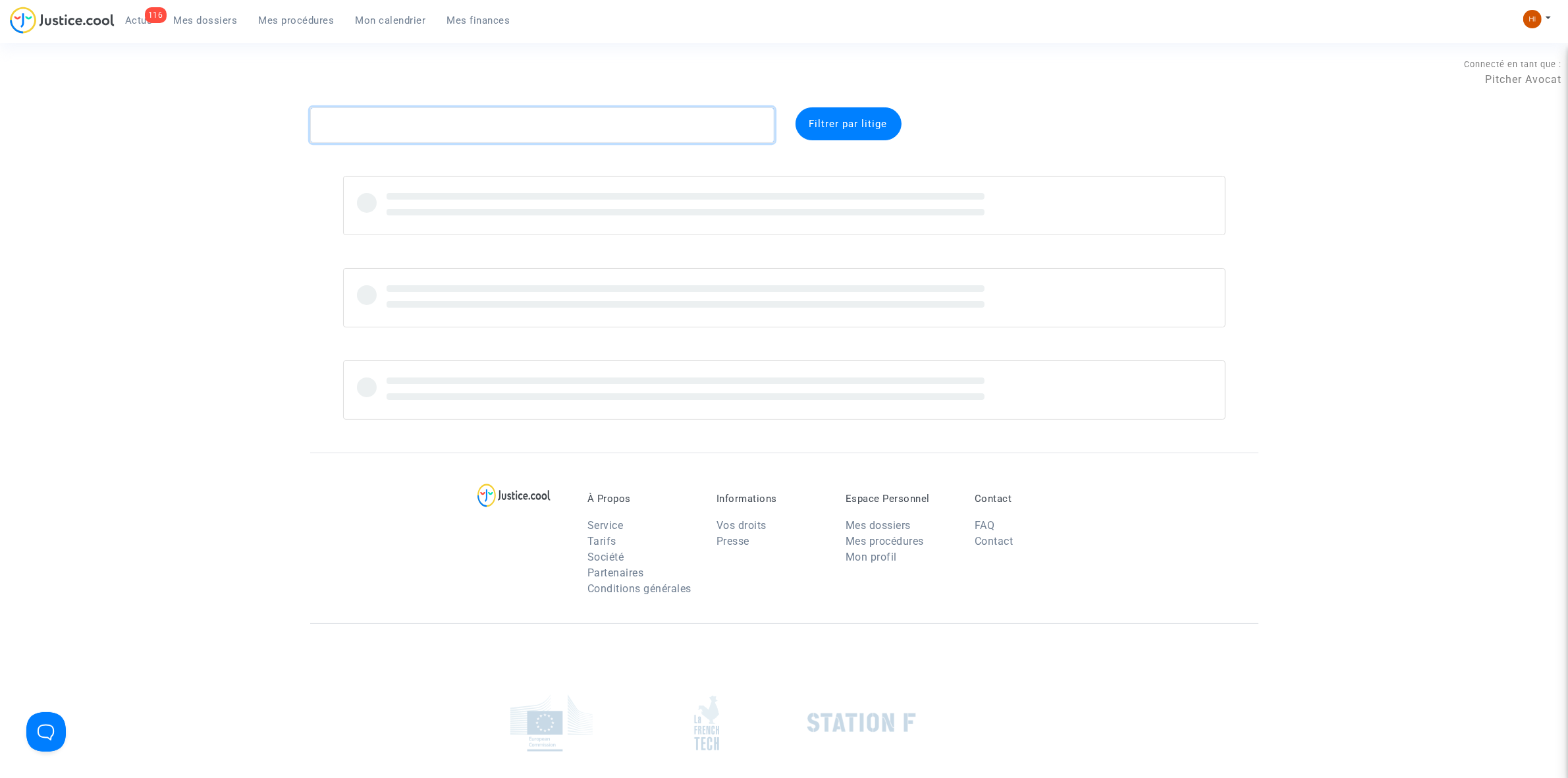
click at [540, 130] on textarea at bounding box center [542, 125] width 465 height 35
paste textarea "CFR-250404-PM9A"
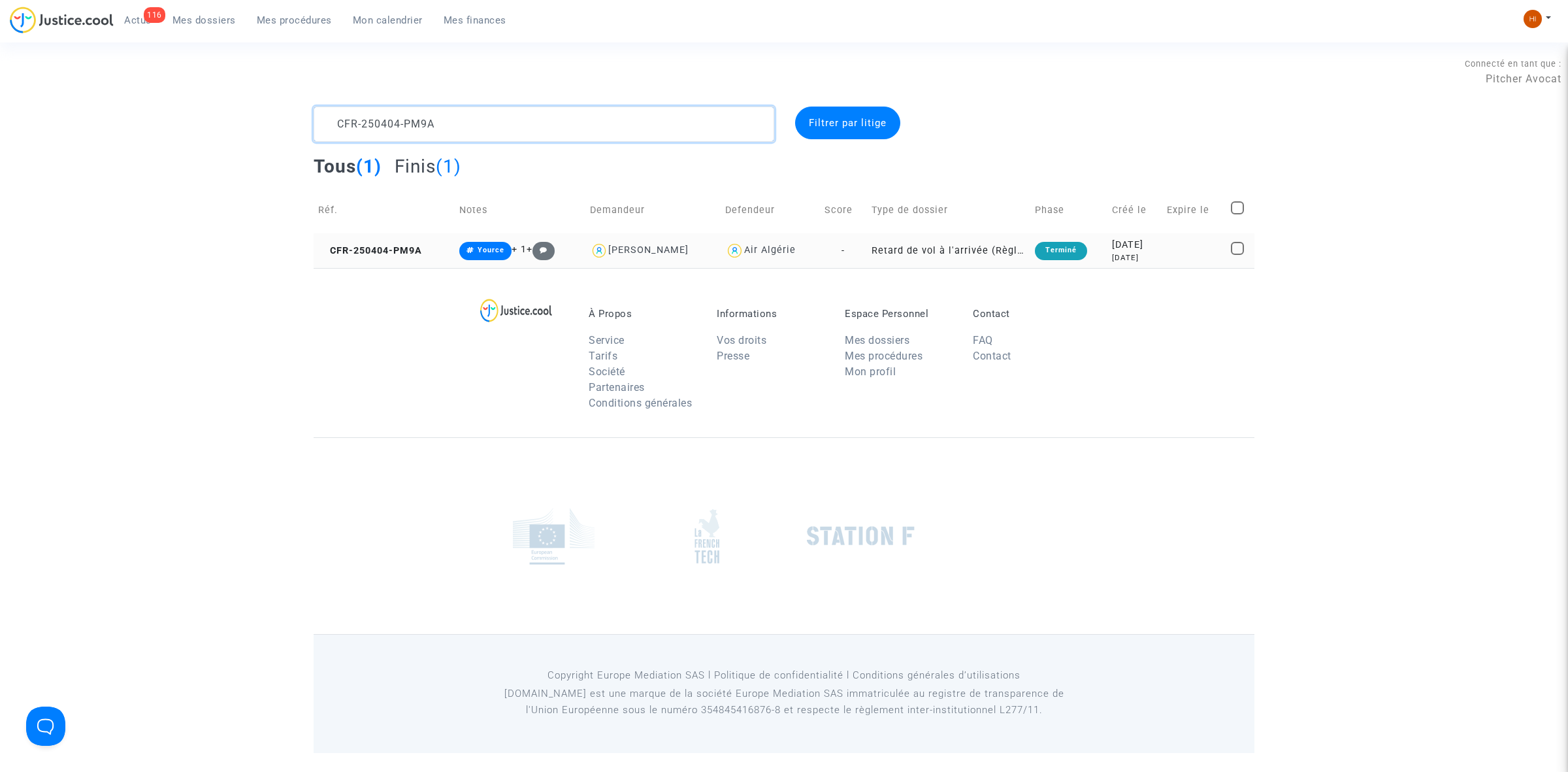
type textarea "CFR-250404-PM9A"
click at [374, 239] on td "CFR-250404-PM9A" at bounding box center [383, 251] width 141 height 34
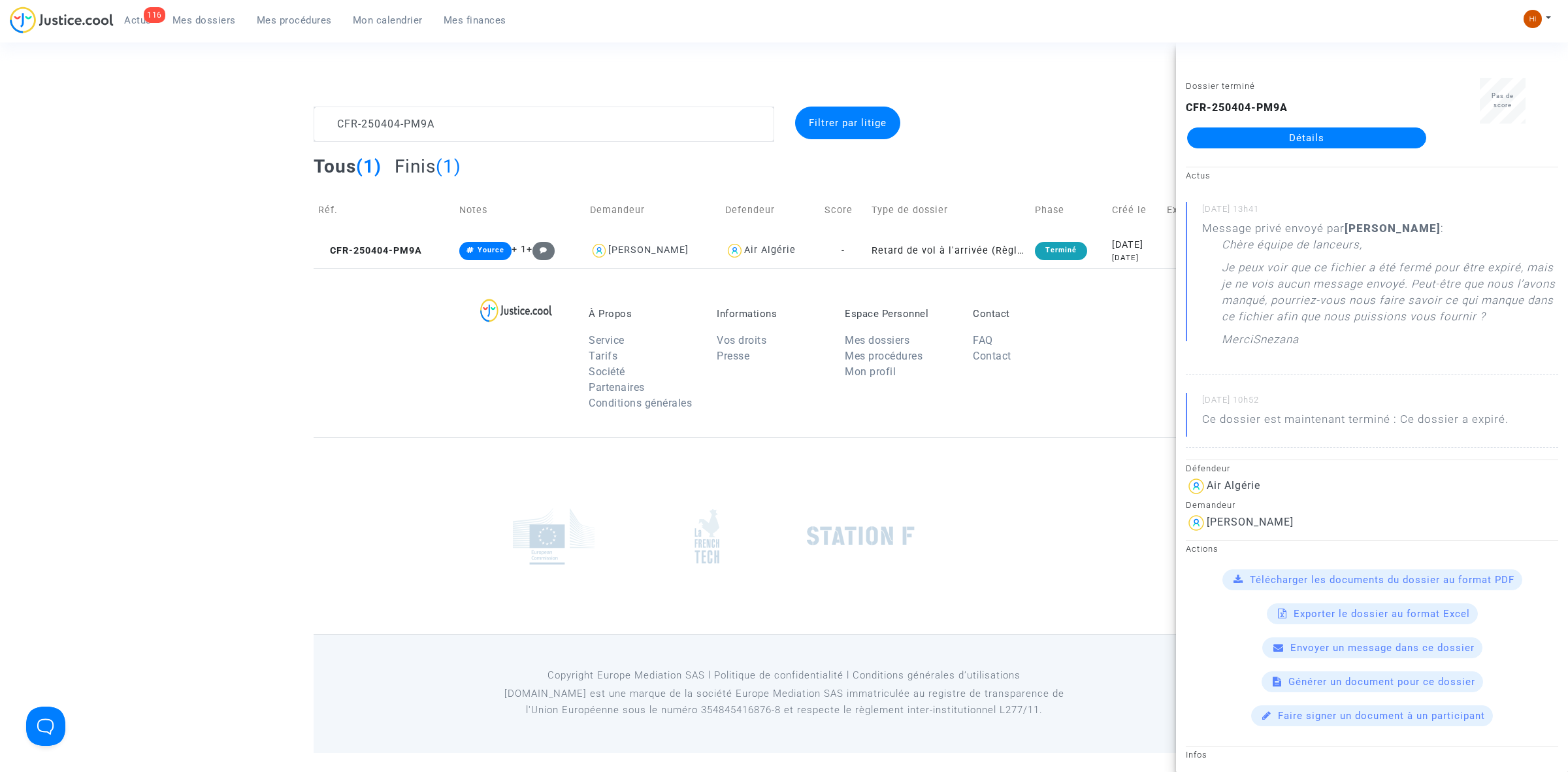
click at [1292, 141] on link "Détails" at bounding box center [1306, 138] width 239 height 21
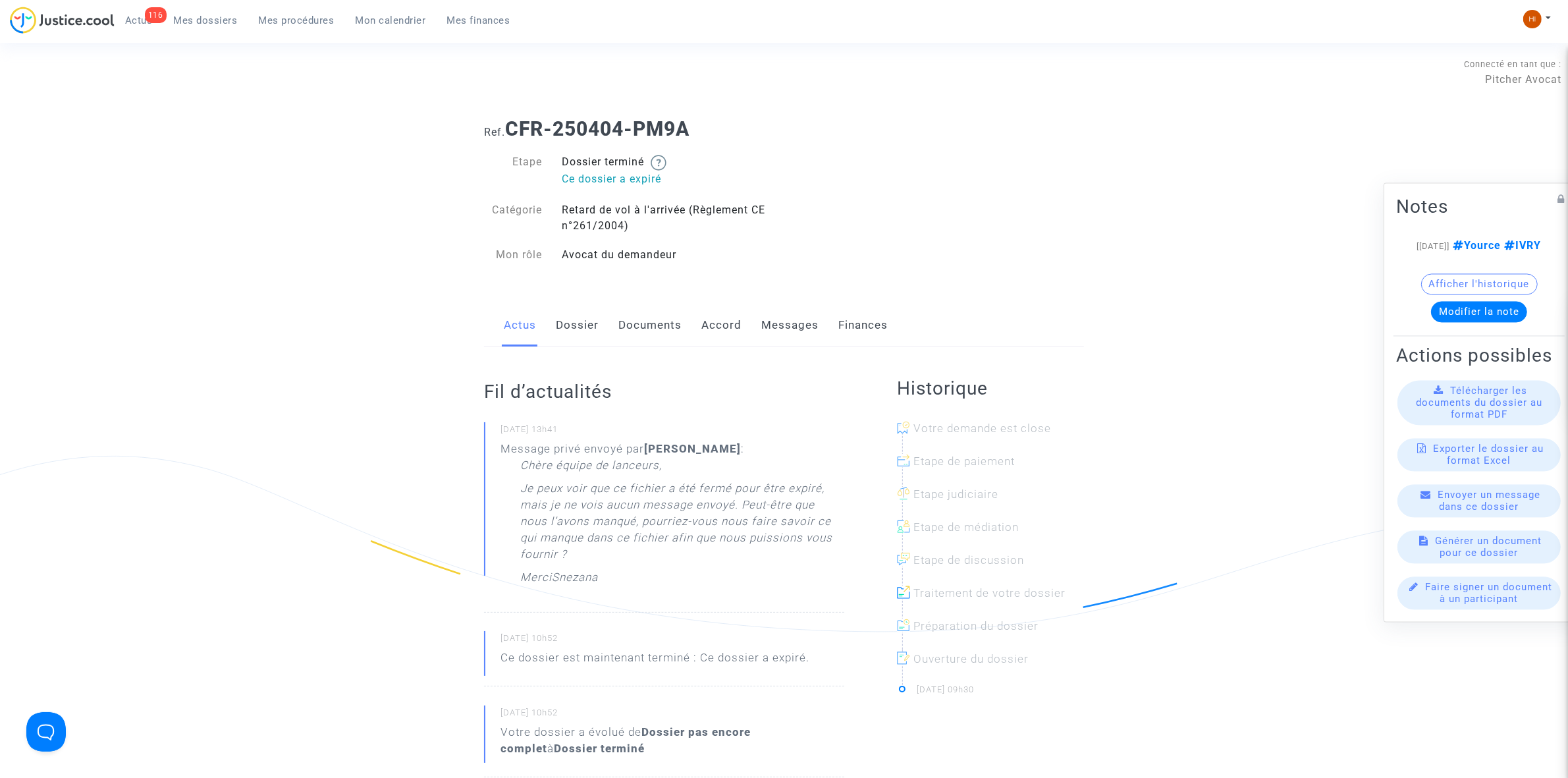
click at [636, 320] on link "Documents" at bounding box center [650, 325] width 63 height 44
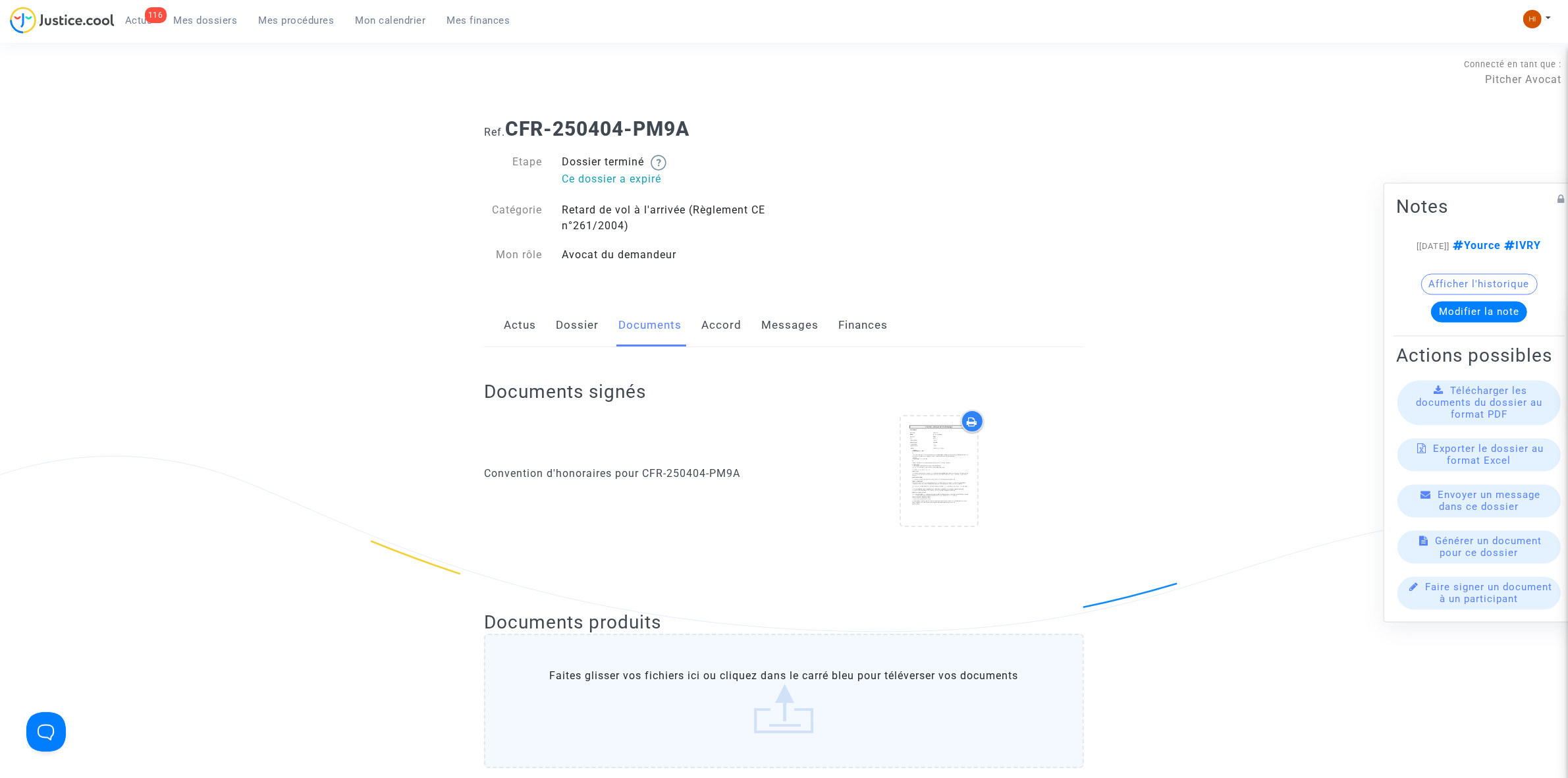
click at [580, 327] on link "Dossier" at bounding box center [577, 325] width 43 height 44
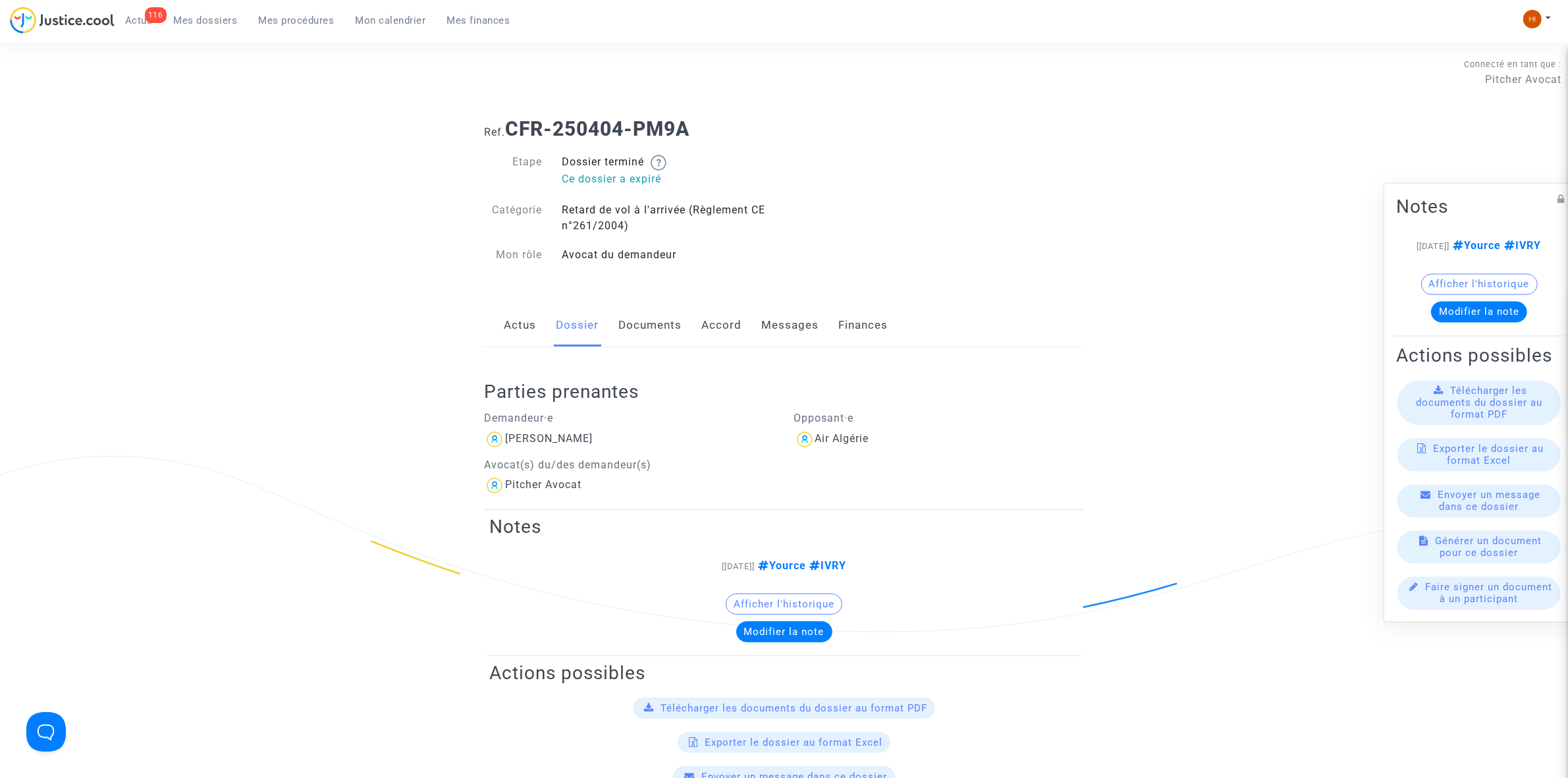
click at [516, 320] on link "Actus" at bounding box center [520, 325] width 32 height 44
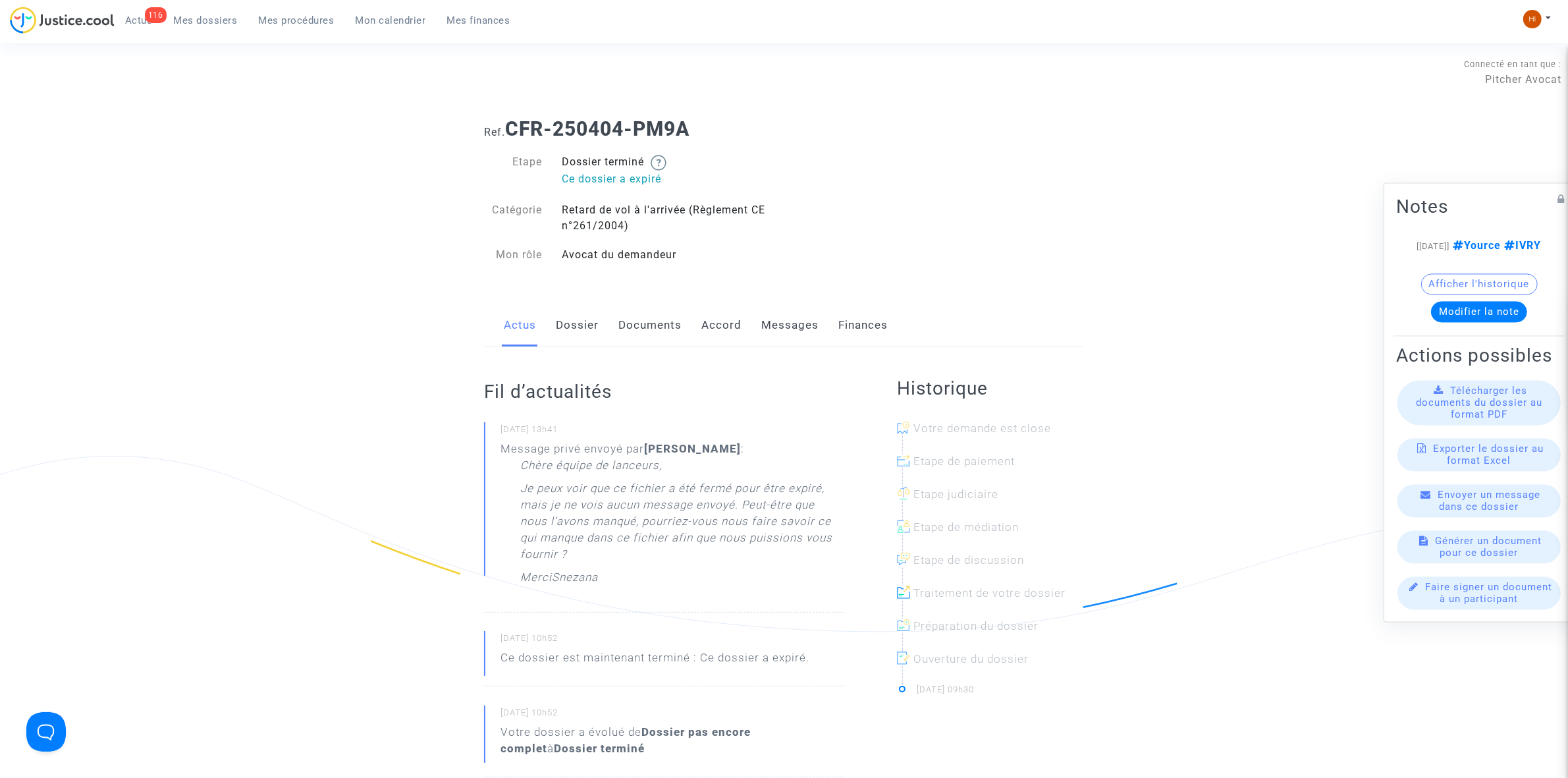
click at [578, 525] on p "Je peux voir que ce fichier a été fermé pour être expiré, mais je ne vois aucun…" at bounding box center [682, 525] width 324 height 89
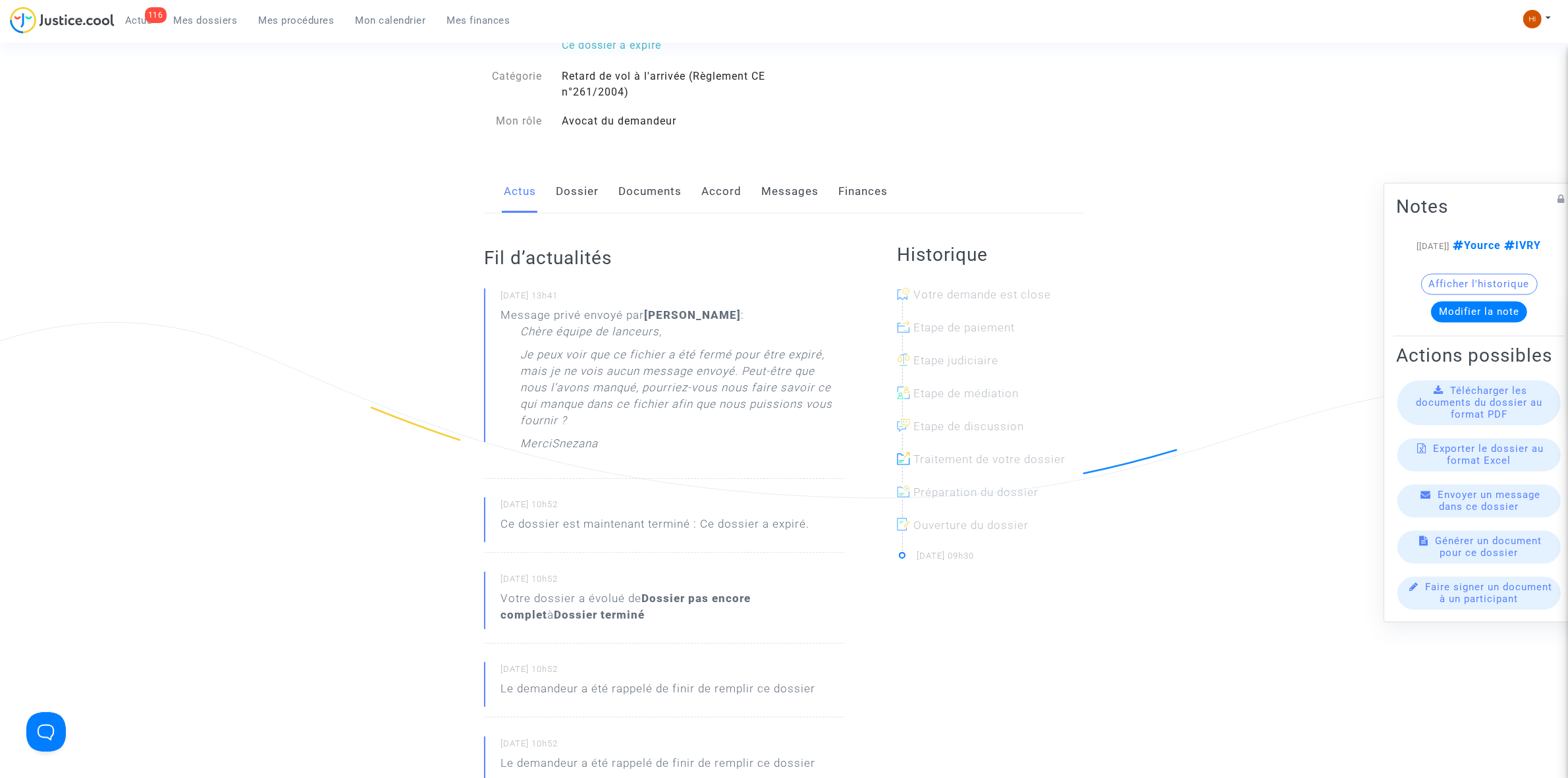
scroll to position [164, 0]
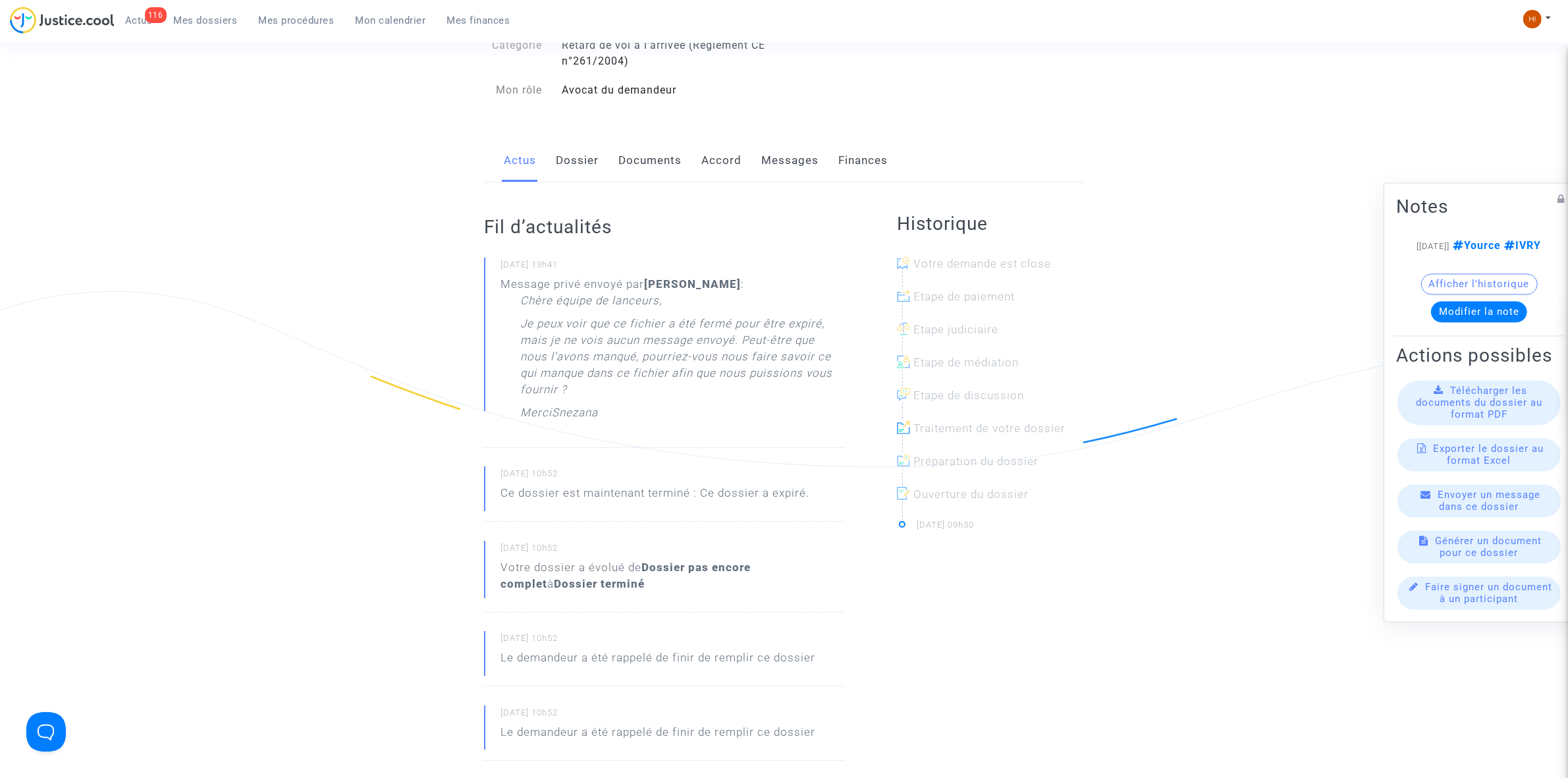
click at [578, 158] on link "Dossier" at bounding box center [577, 160] width 43 height 44
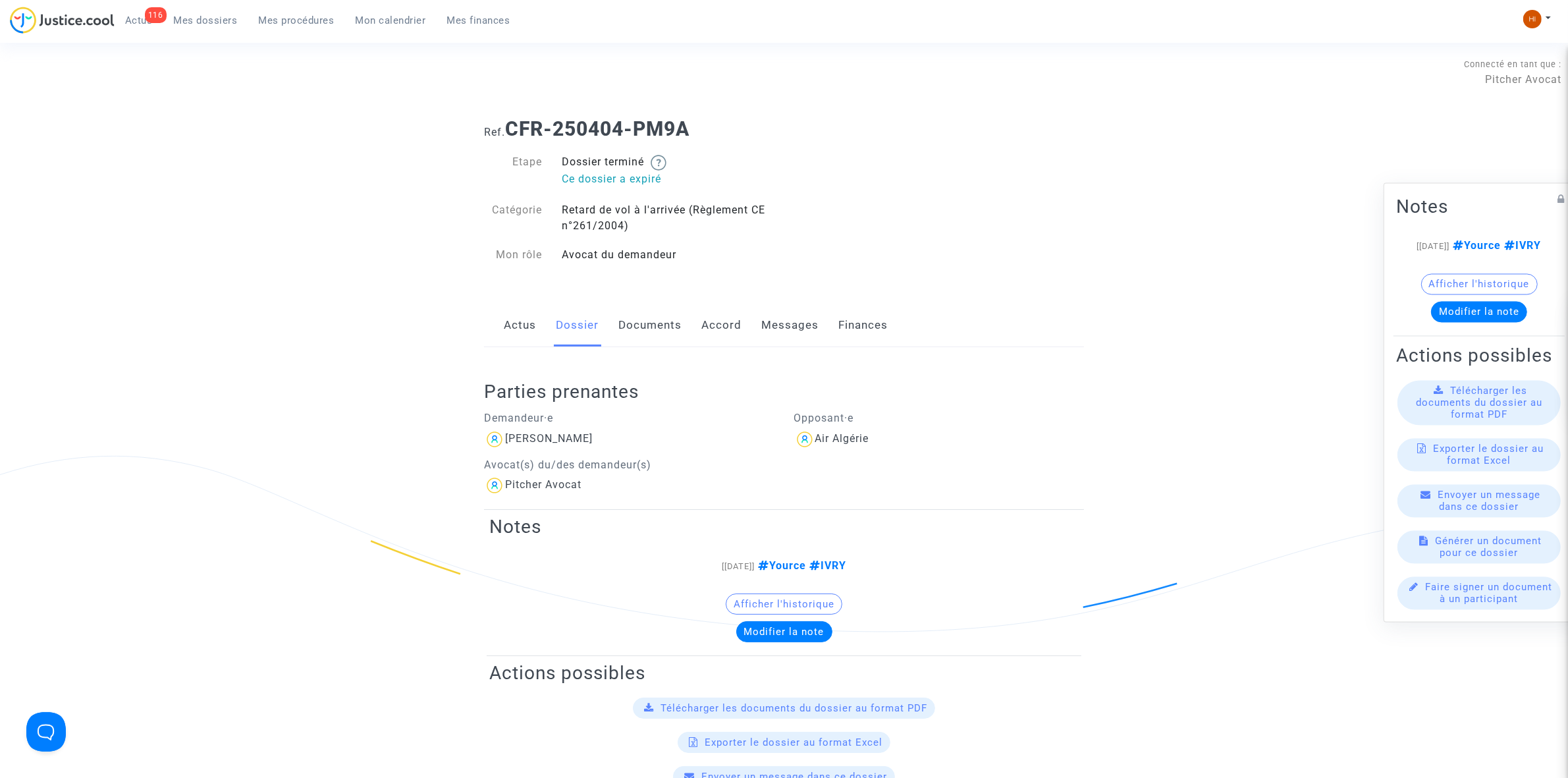
click at [209, 20] on span "Mes dossiers" at bounding box center [206, 21] width 64 height 12
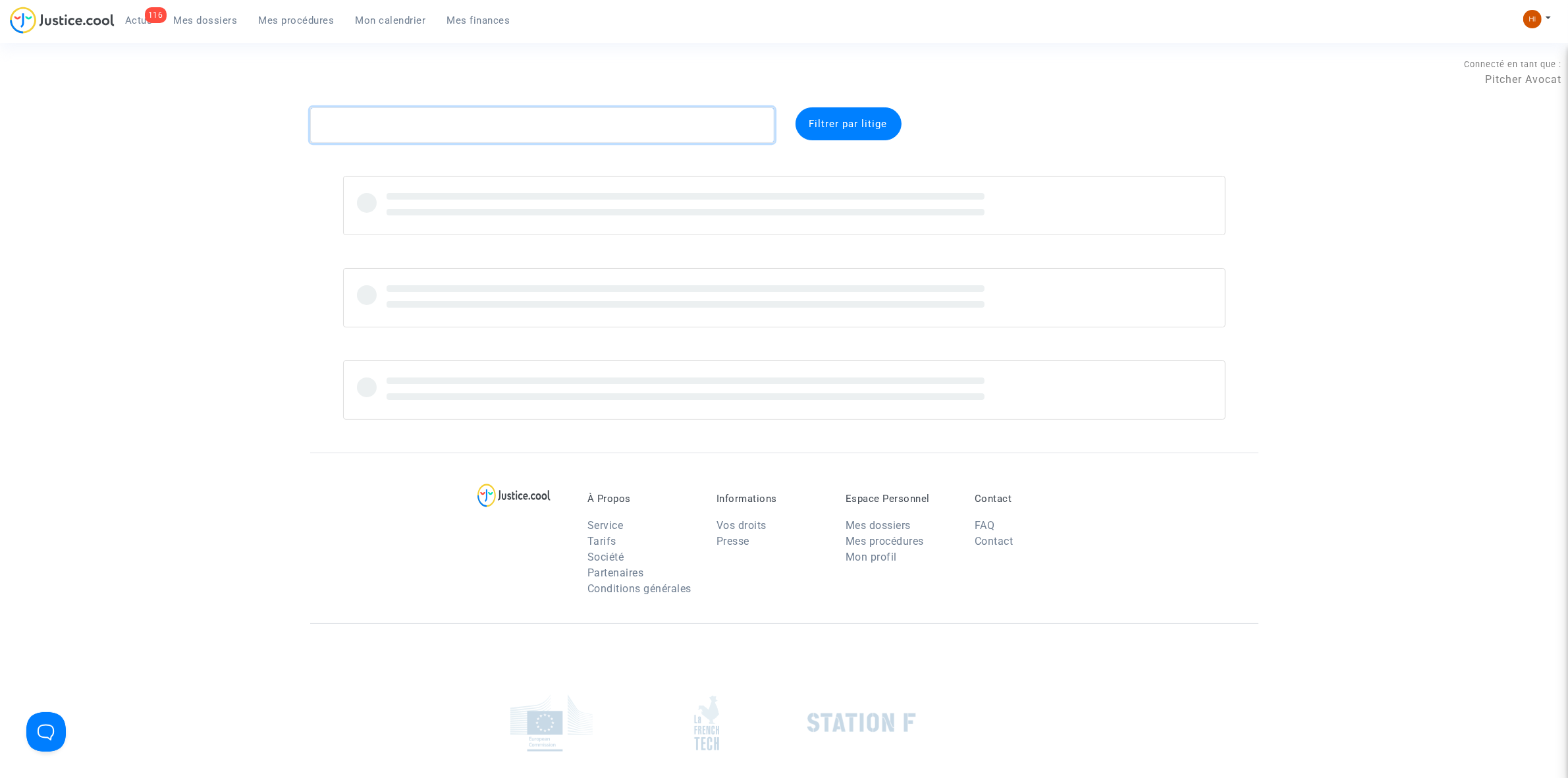
click at [568, 123] on textarea at bounding box center [542, 125] width 465 height 35
paste textarea "CFR-230405-7QKZ"
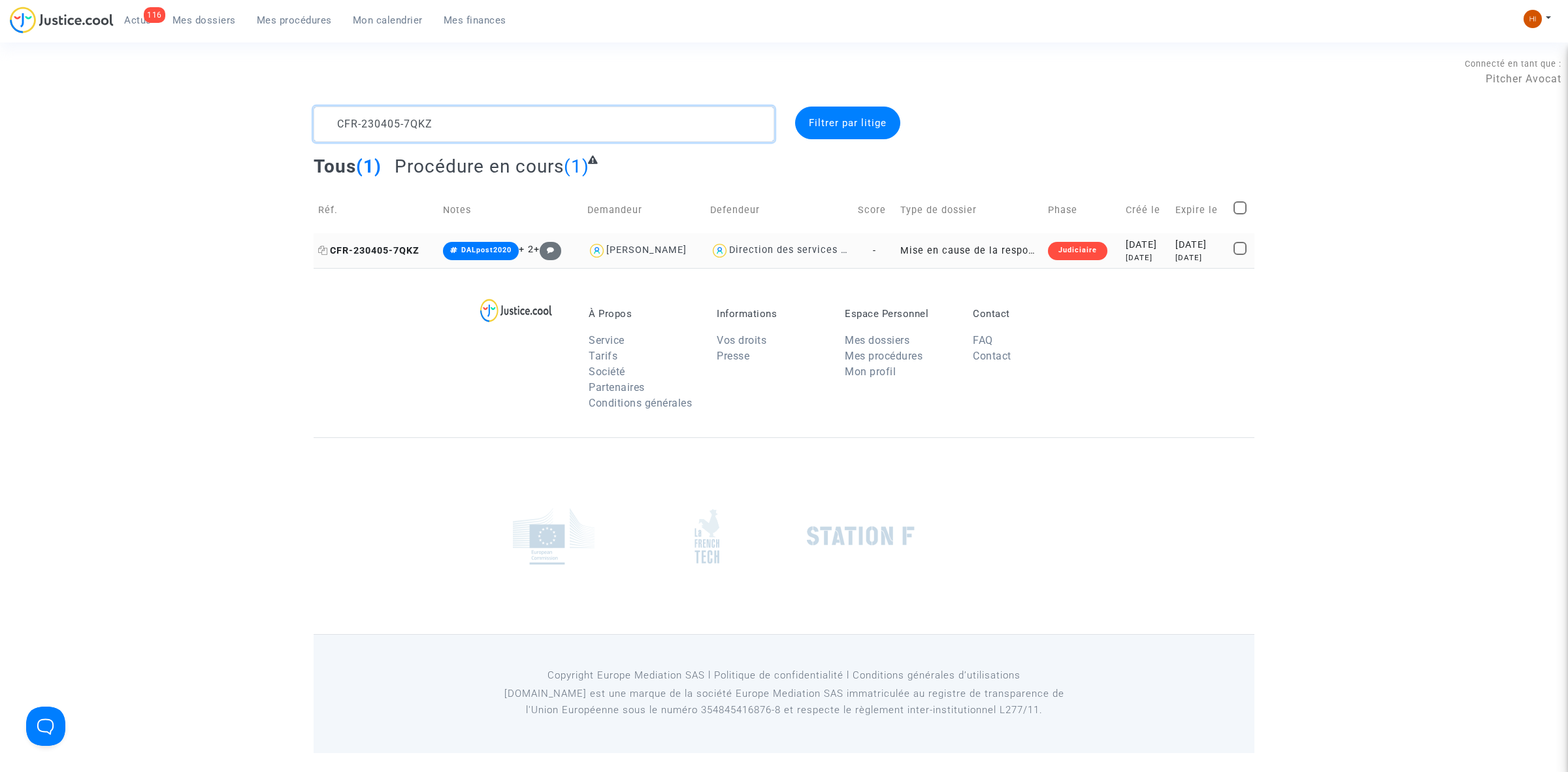
type textarea "CFR-230405-7QKZ"
click at [400, 248] on span "CFR-230405-7QKZ" at bounding box center [369, 251] width 101 height 11
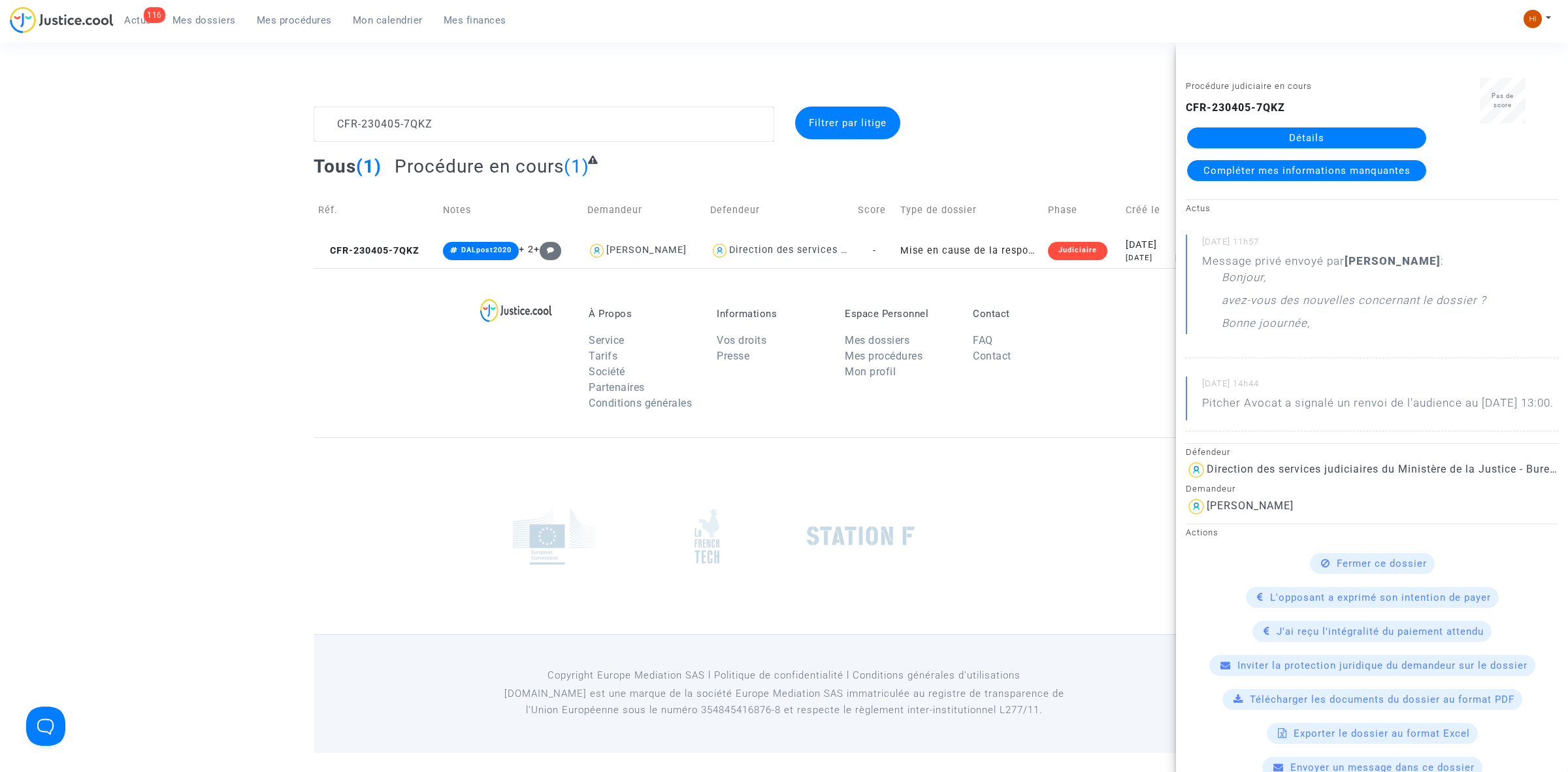
click at [1366, 136] on link "Détails" at bounding box center [1306, 138] width 239 height 21
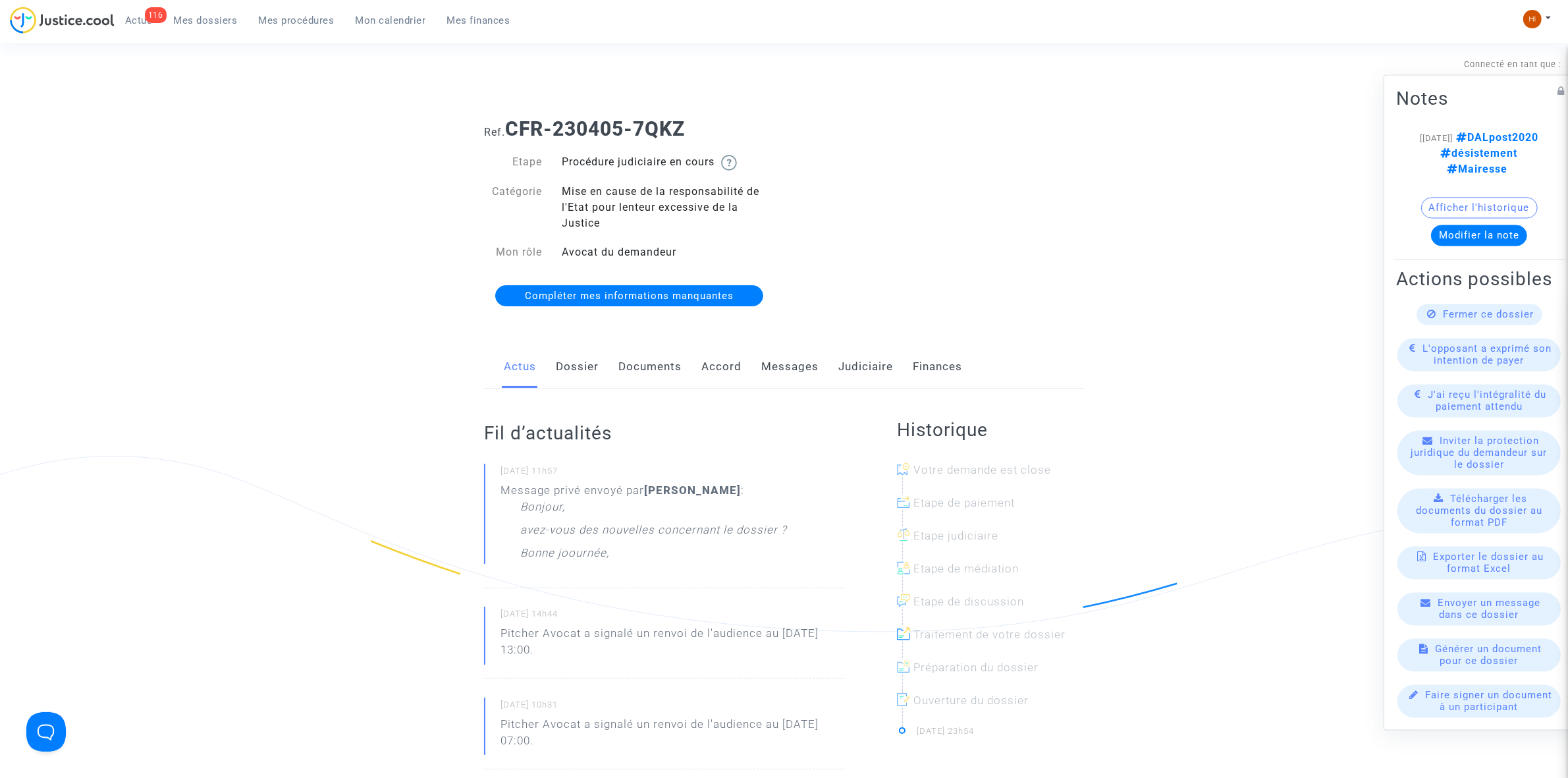
click at [863, 358] on link "Judiciaire" at bounding box center [866, 367] width 54 height 44
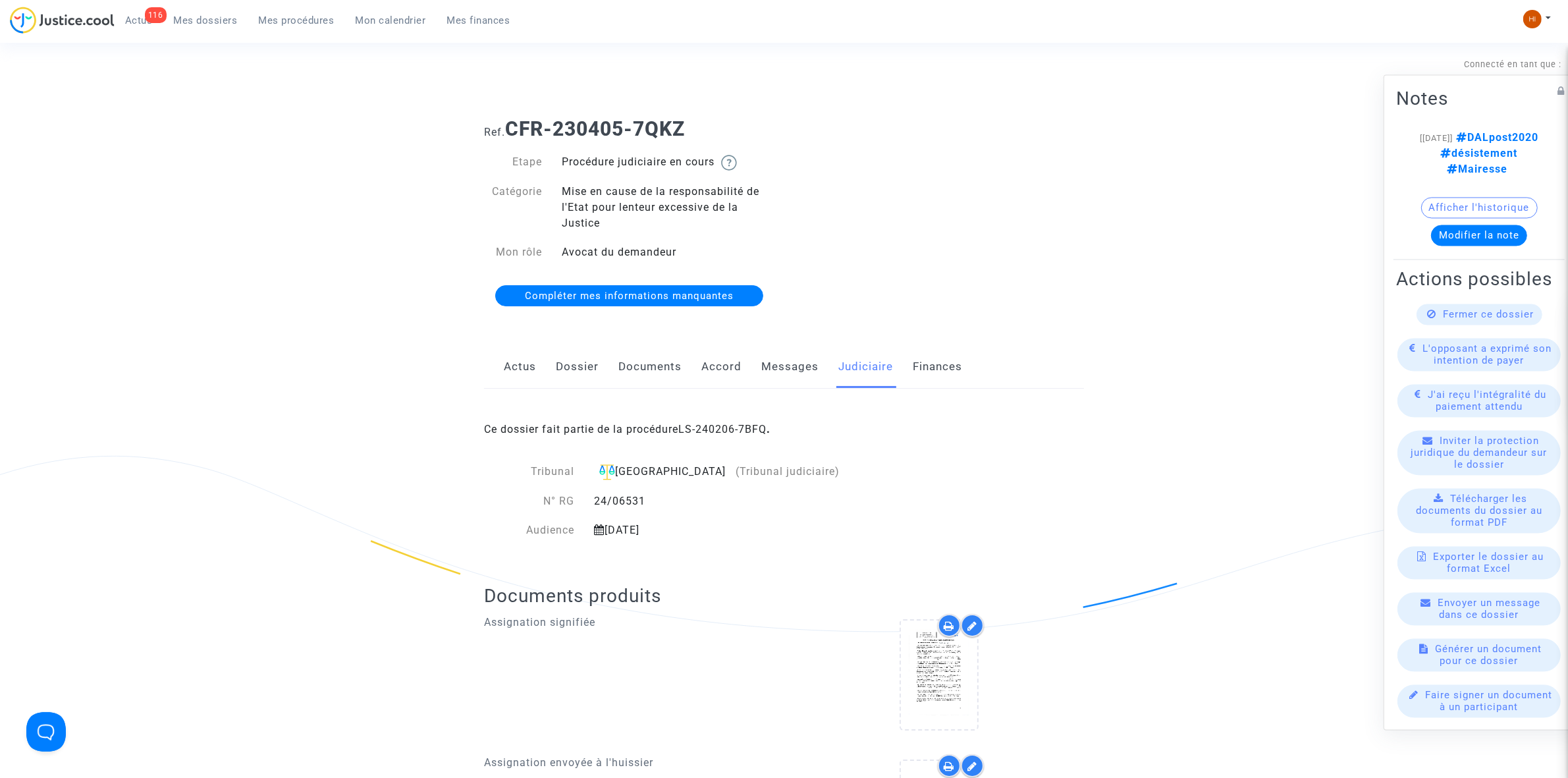
drag, startPoint x: 701, startPoint y: 504, endPoint x: 590, endPoint y: 502, distance: 111.0
click at [590, 502] on div "24/06531" at bounding box center [718, 501] width 266 height 16
copy div "24/06531"
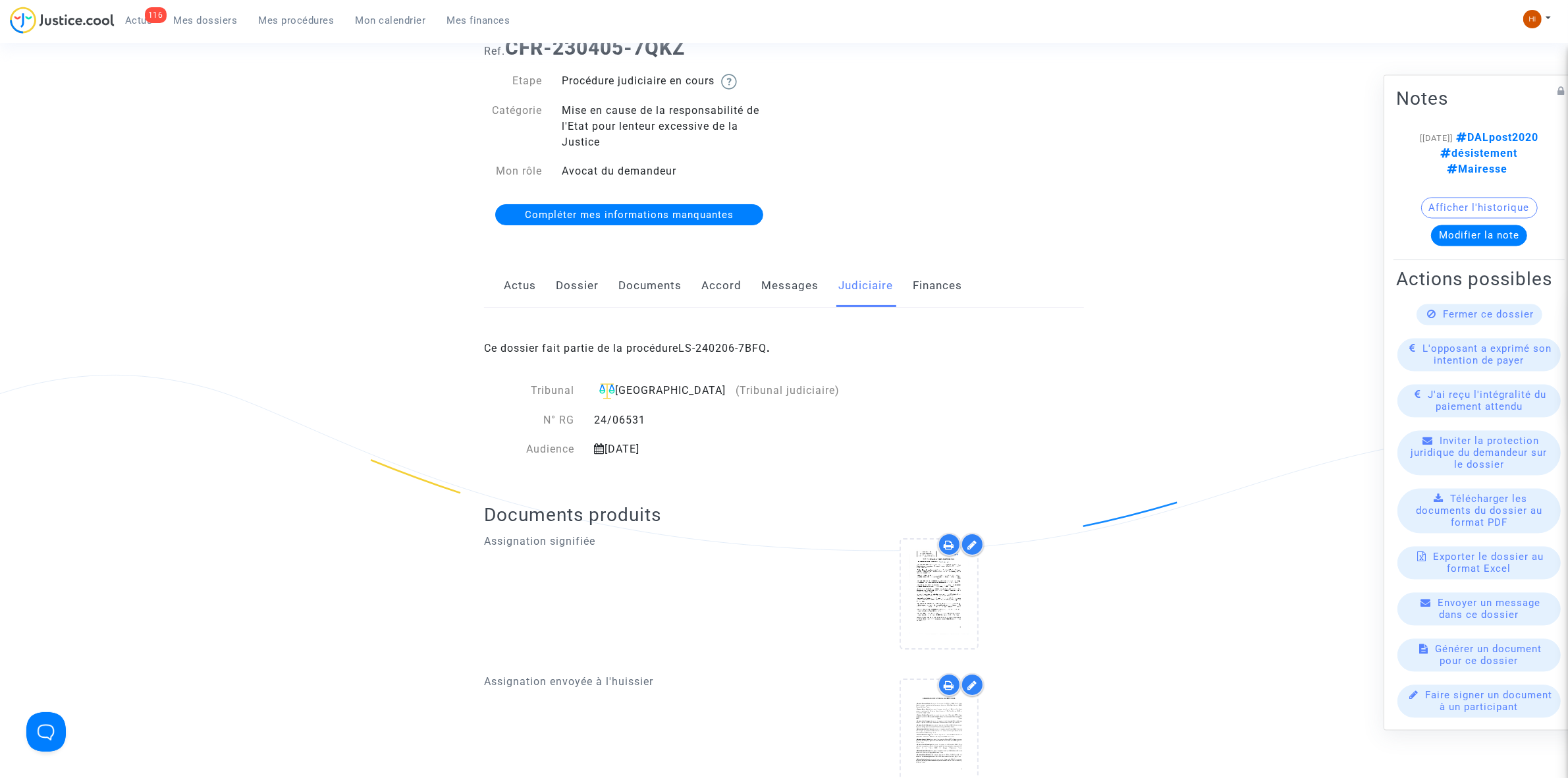
scroll to position [82, 0]
drag, startPoint x: 292, startPoint y: 24, endPoint x: 270, endPoint y: 26, distance: 22.1
click at [292, 24] on span "Mes procédures" at bounding box center [297, 21] width 76 height 12
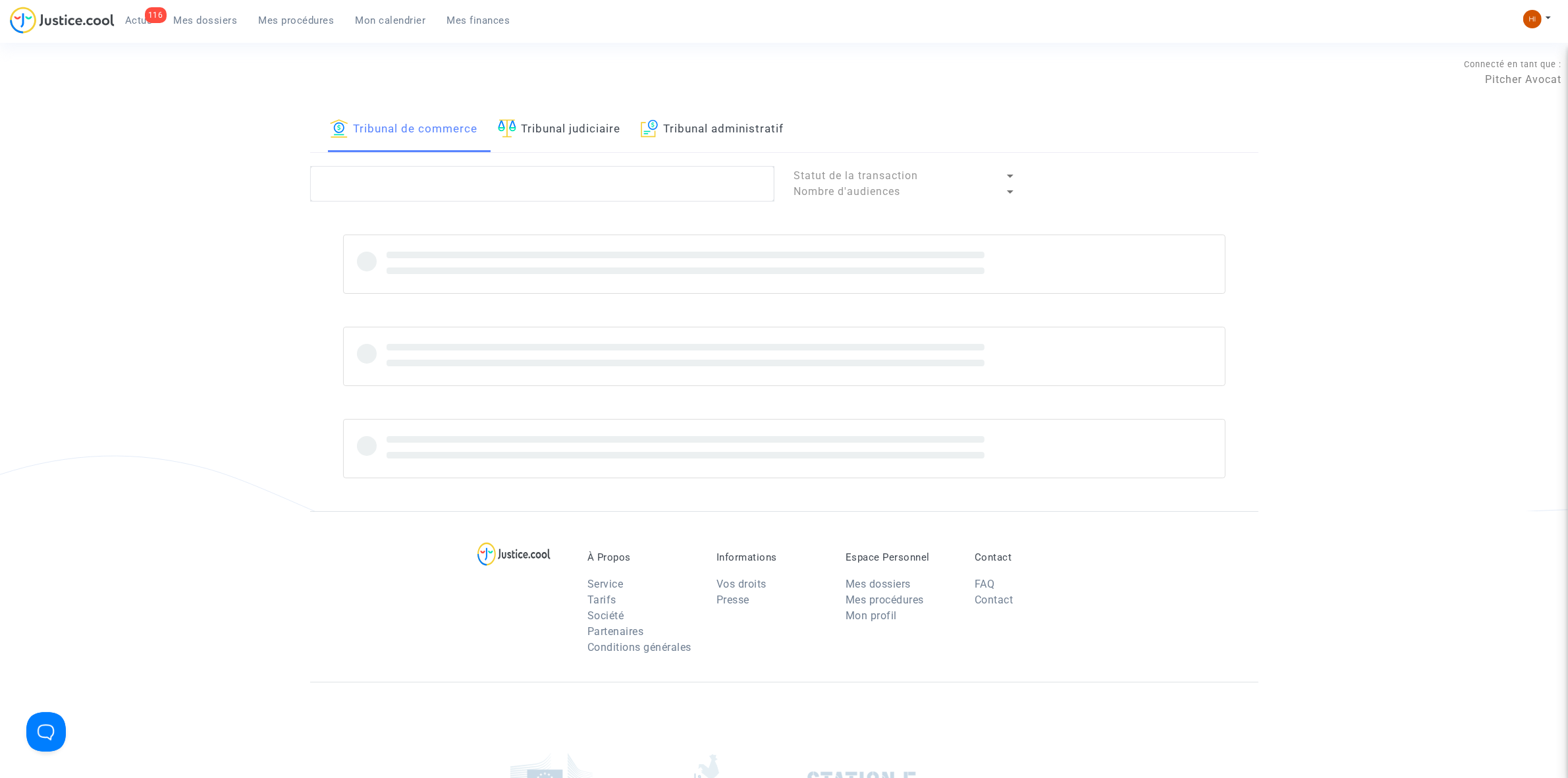
click at [192, 16] on span "Mes dossiers" at bounding box center [206, 21] width 64 height 12
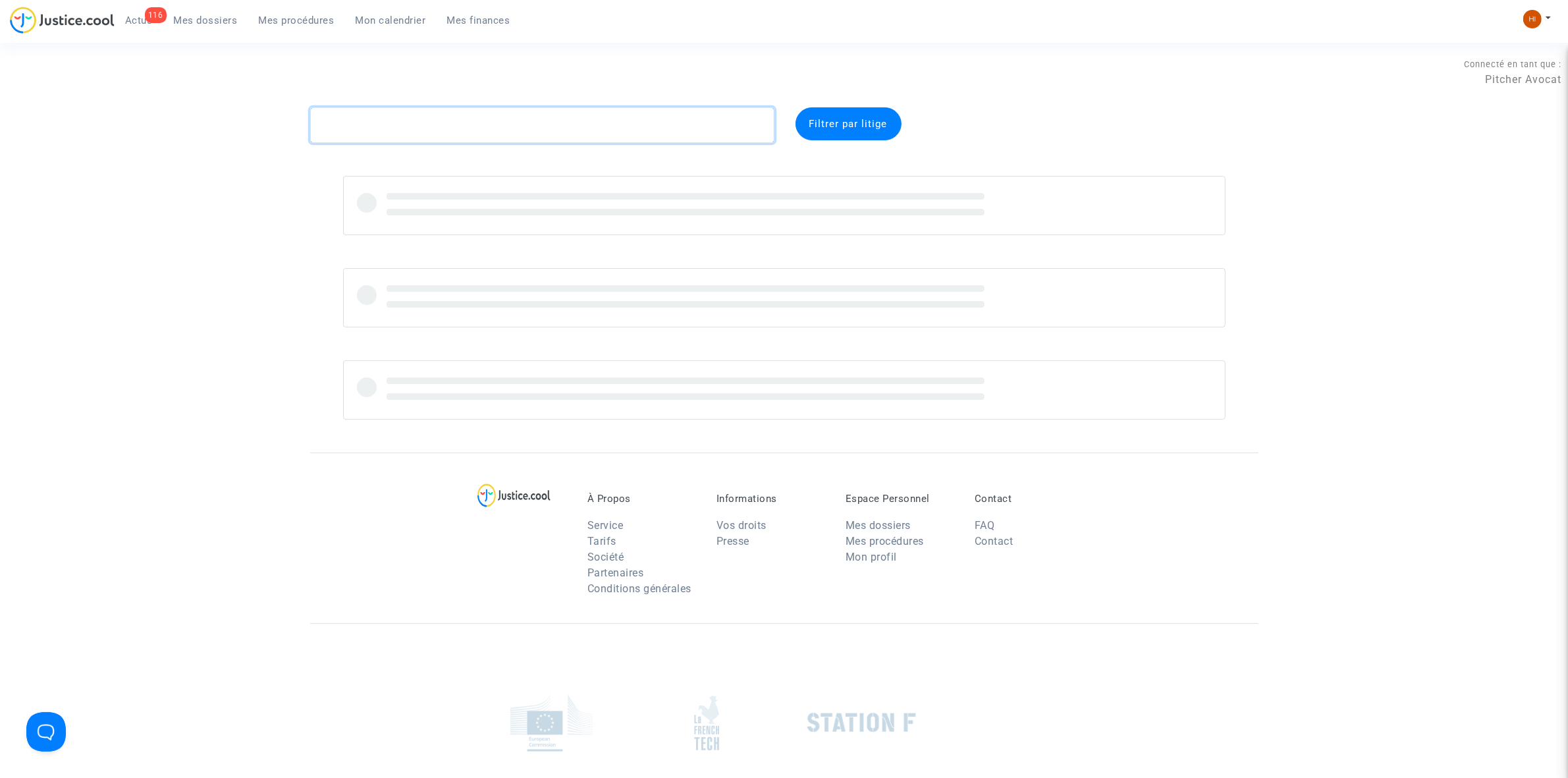
click at [363, 128] on textarea at bounding box center [542, 125] width 465 height 35
paste textarea "GELSON FRANCISCO DA SILVA FILHO"
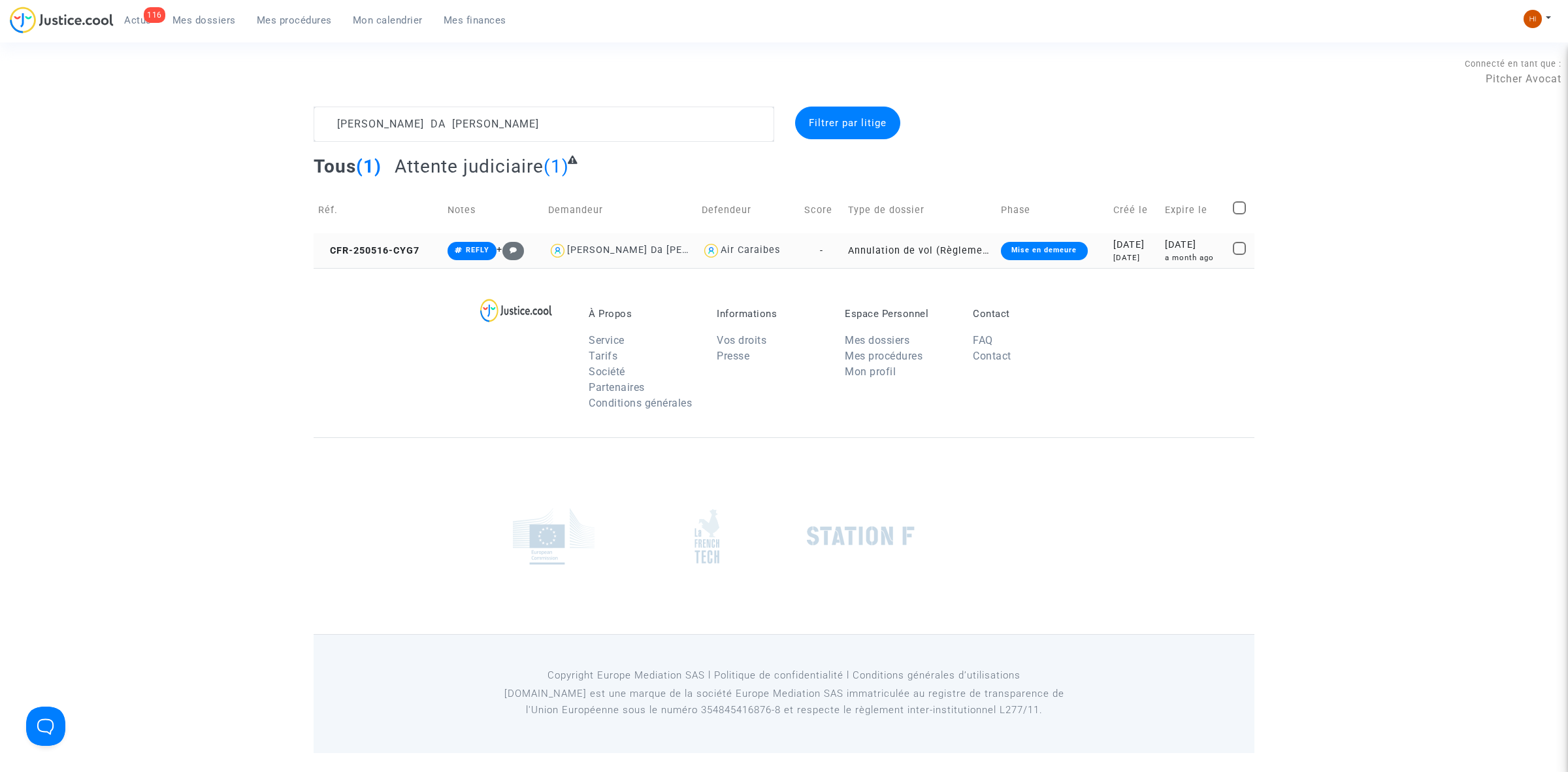
click at [386, 237] on td "CFR-250516-CYG7" at bounding box center [378, 251] width 130 height 34
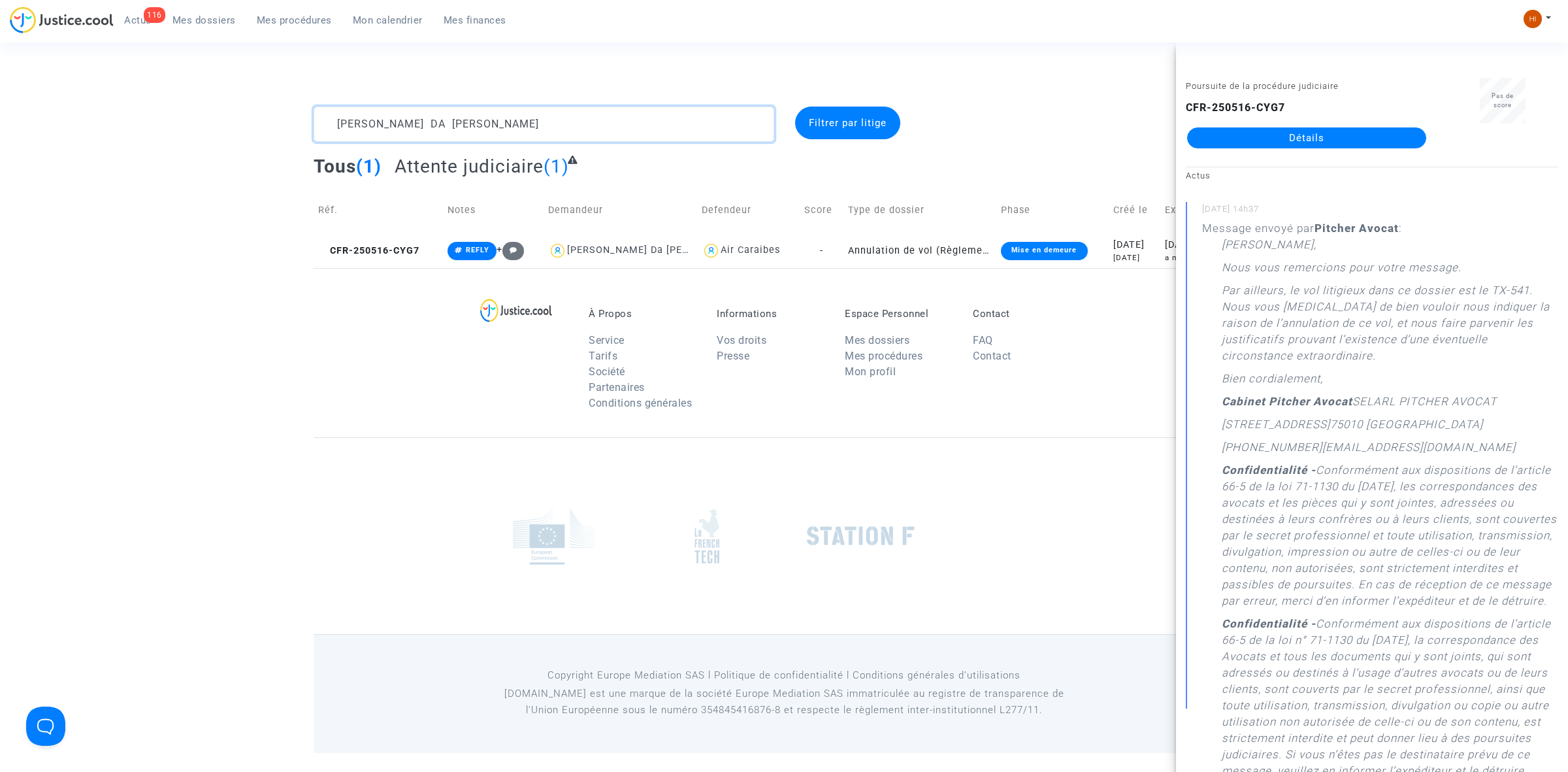
drag, startPoint x: 621, startPoint y: 122, endPoint x: 182, endPoint y: 102, distance: 439.5
click at [264, 109] on div "GELSON FRANCISCO DA SILVA FILHO Filtrer par litige Tous (1) Attente judiciaire …" at bounding box center [784, 188] width 1568 height 162
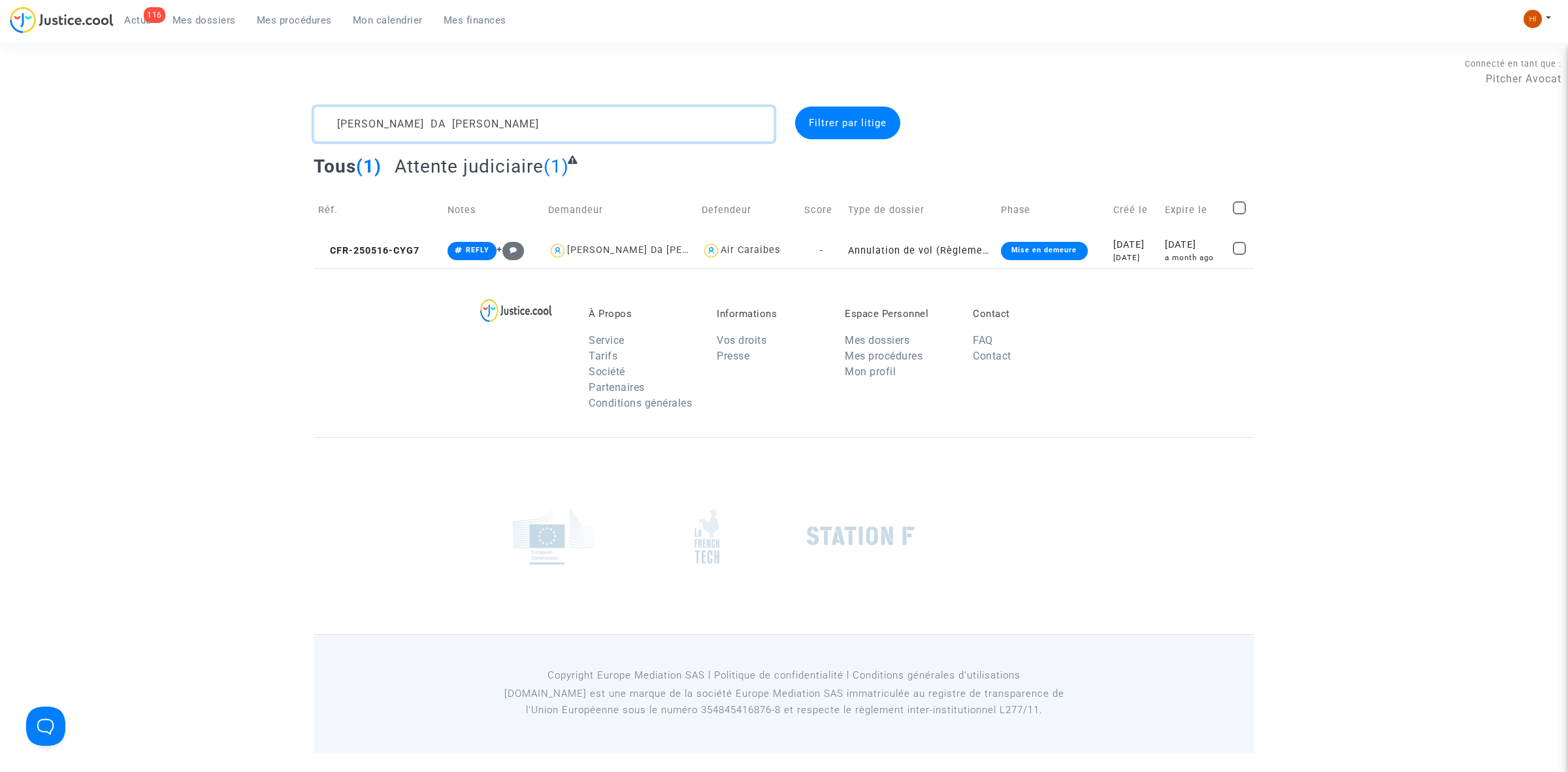
paste textarea "CFR-240307-TXFK."
type textarea "CFR-240307-TXFK"
click at [370, 252] on span "CFR-240307-TXFK" at bounding box center [368, 251] width 100 height 11
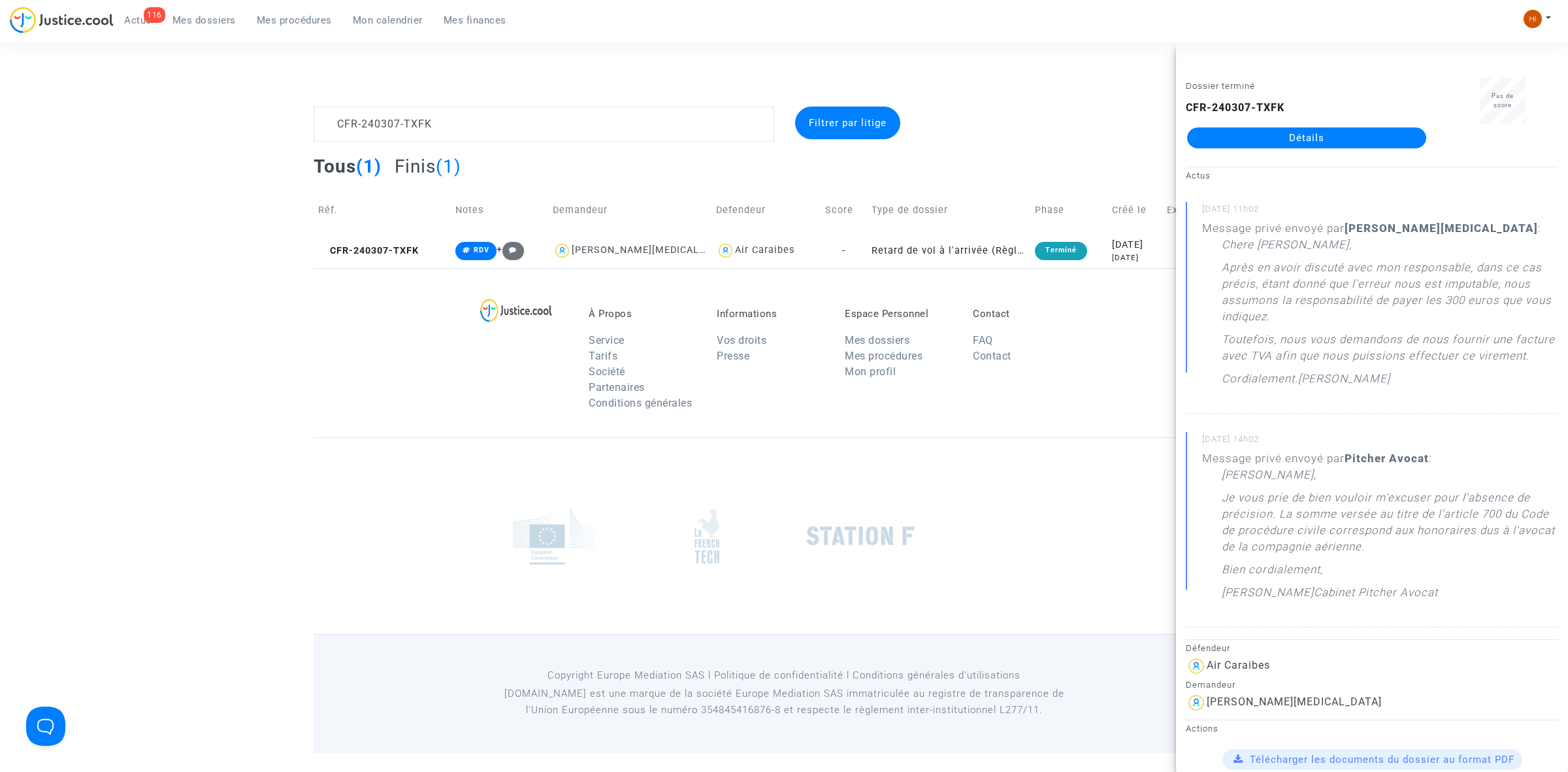
click at [1335, 140] on link "Détails" at bounding box center [1306, 138] width 239 height 21
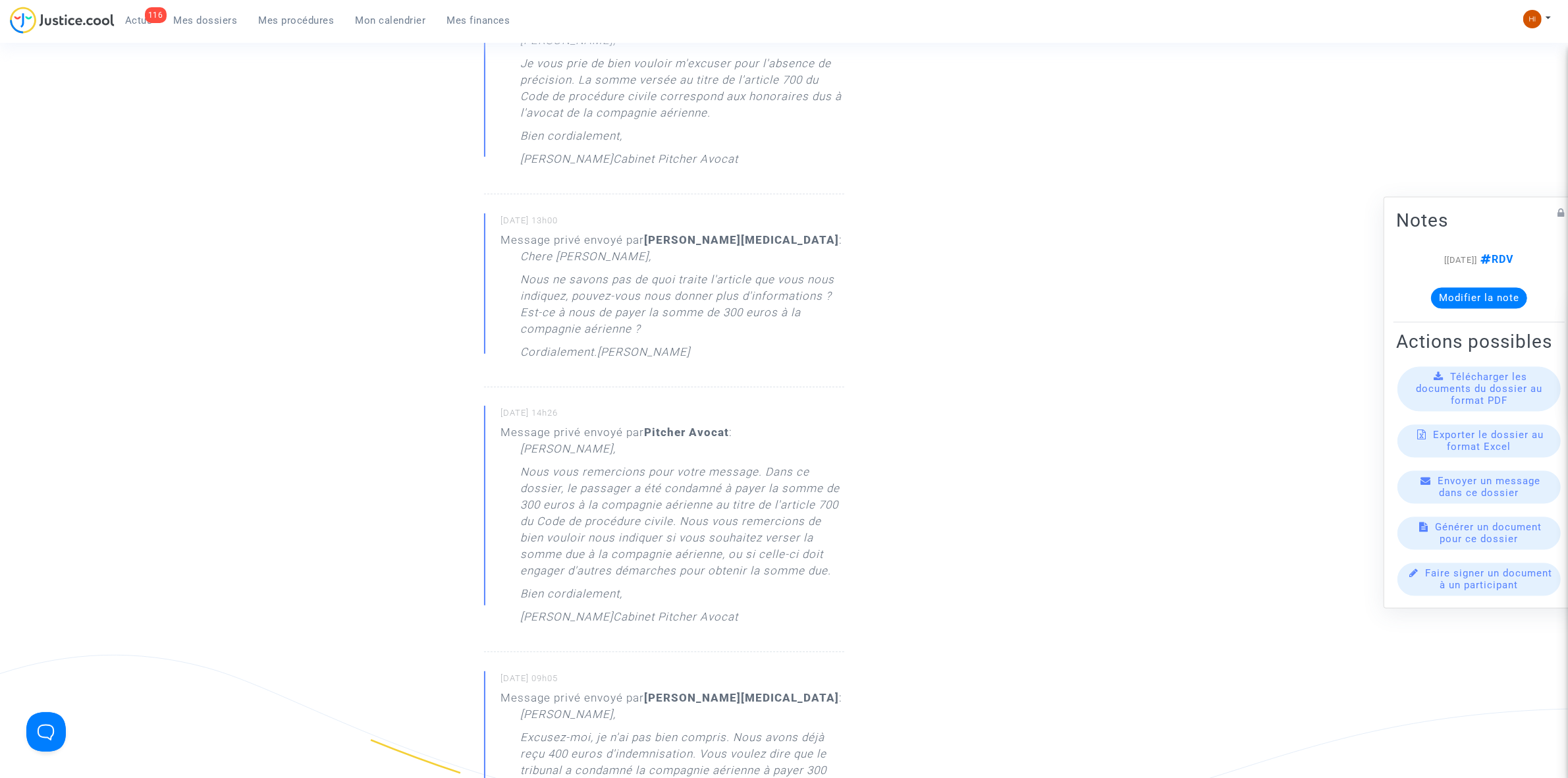
scroll to position [659, 0]
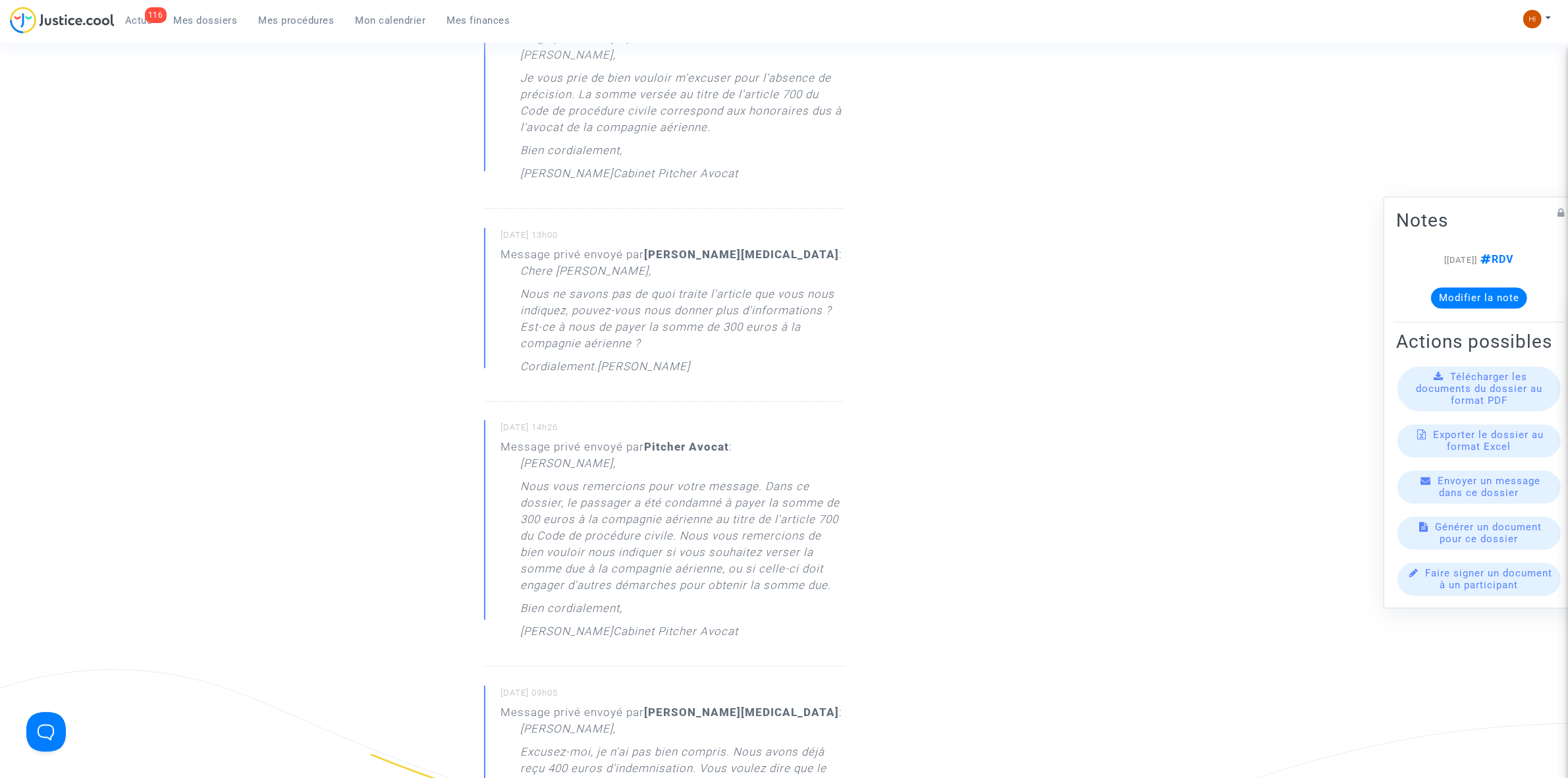
click at [196, 18] on span "Mes dossiers" at bounding box center [206, 21] width 64 height 12
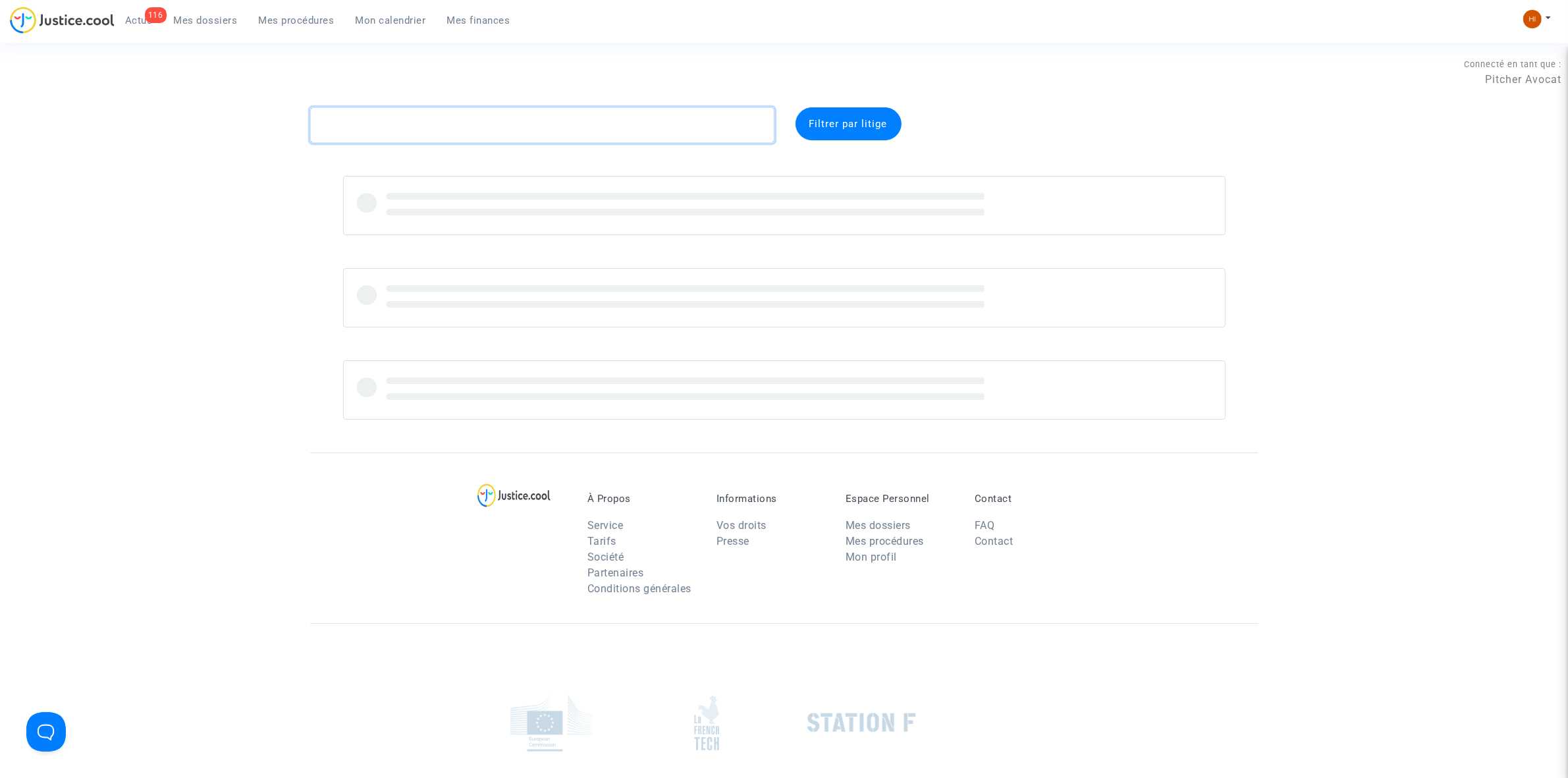
click at [465, 122] on textarea at bounding box center [542, 125] width 465 height 35
paste textarea "CFR-220415-VF9B"
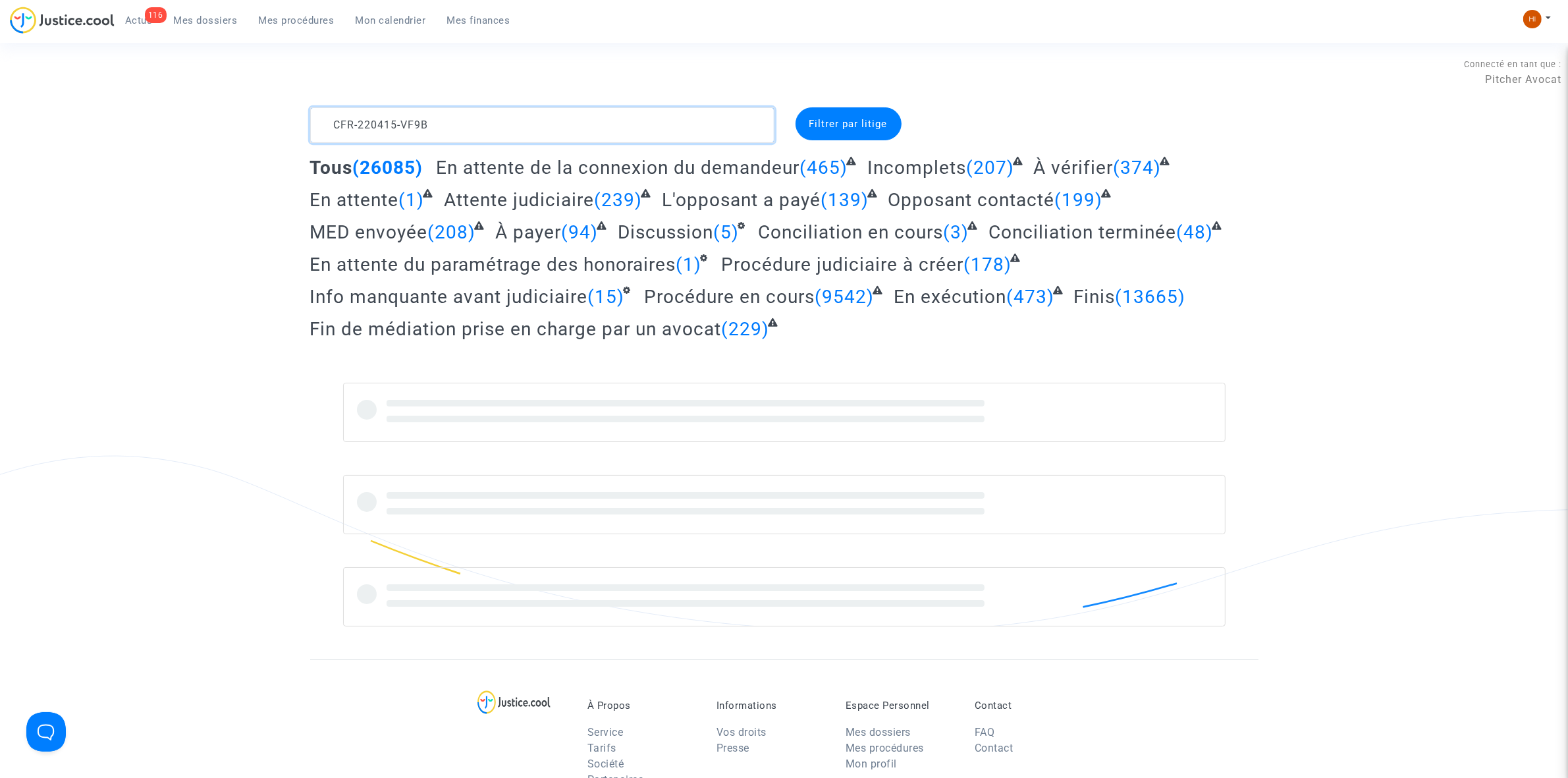
type textarea "CFR-220415-VF9B"
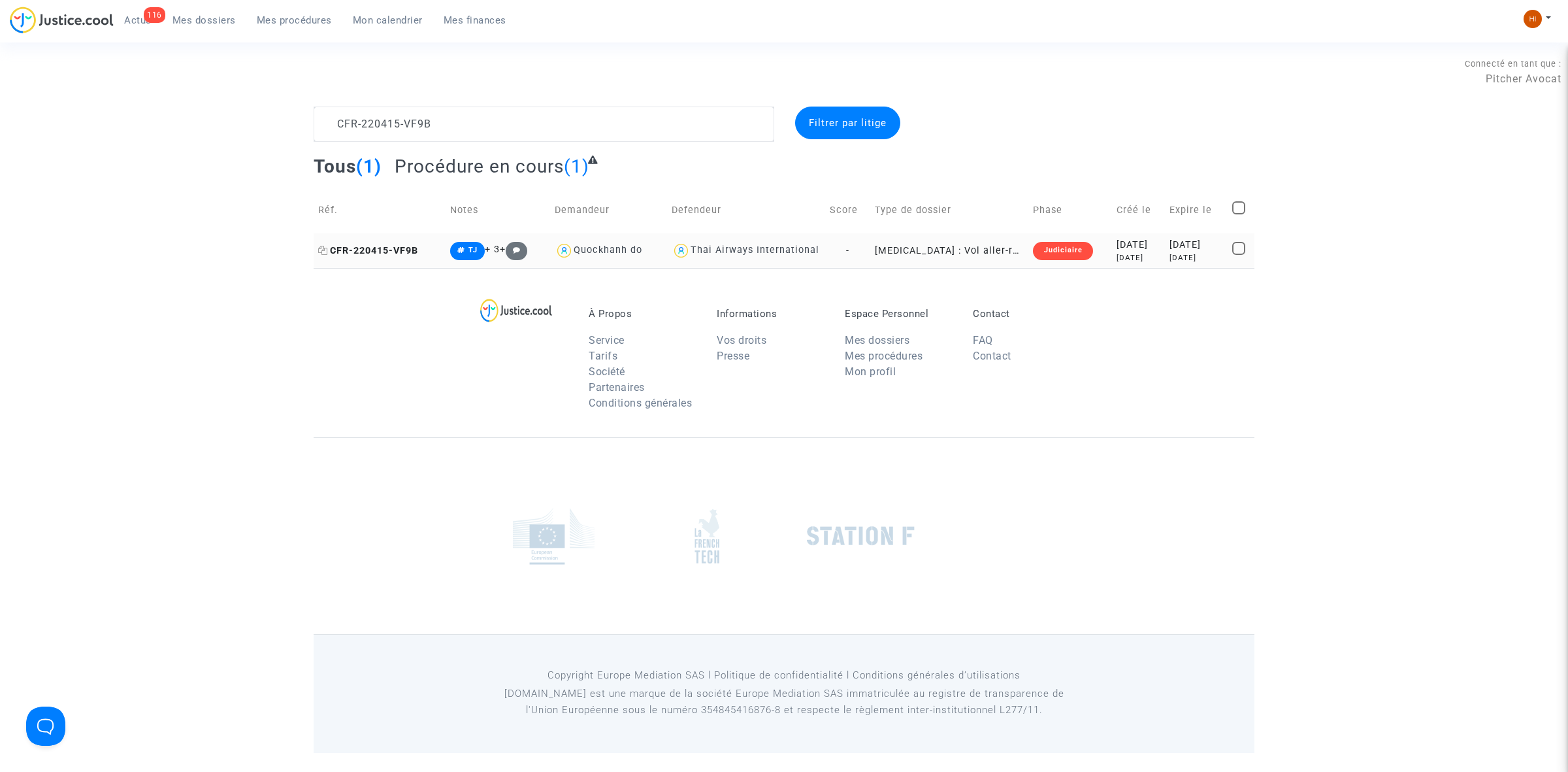
click at [402, 246] on span "CFR-220415-VF9B" at bounding box center [368, 251] width 100 height 11
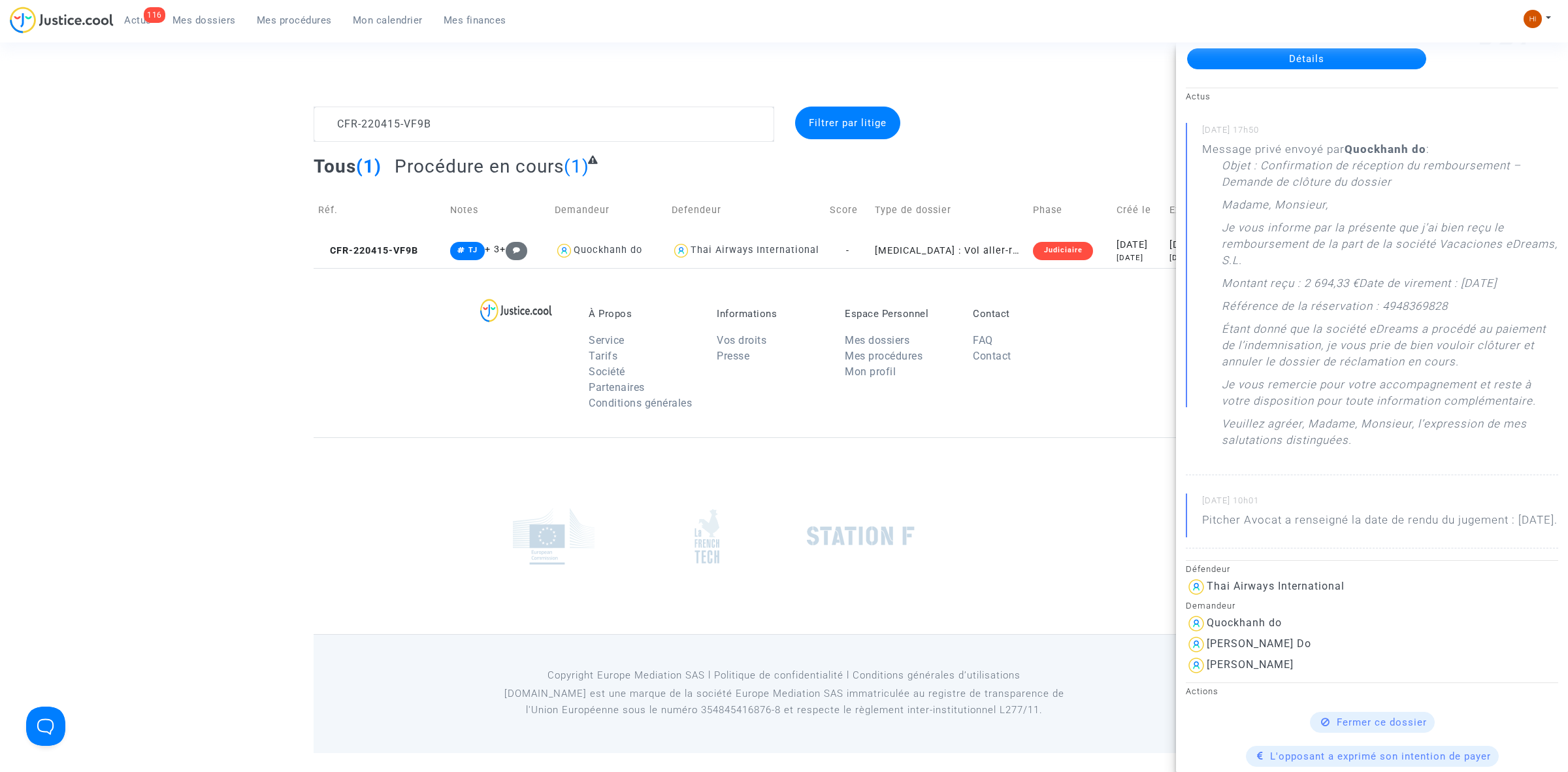
scroll to position [82, 0]
click at [1253, 55] on link "Détails" at bounding box center [1306, 56] width 239 height 21
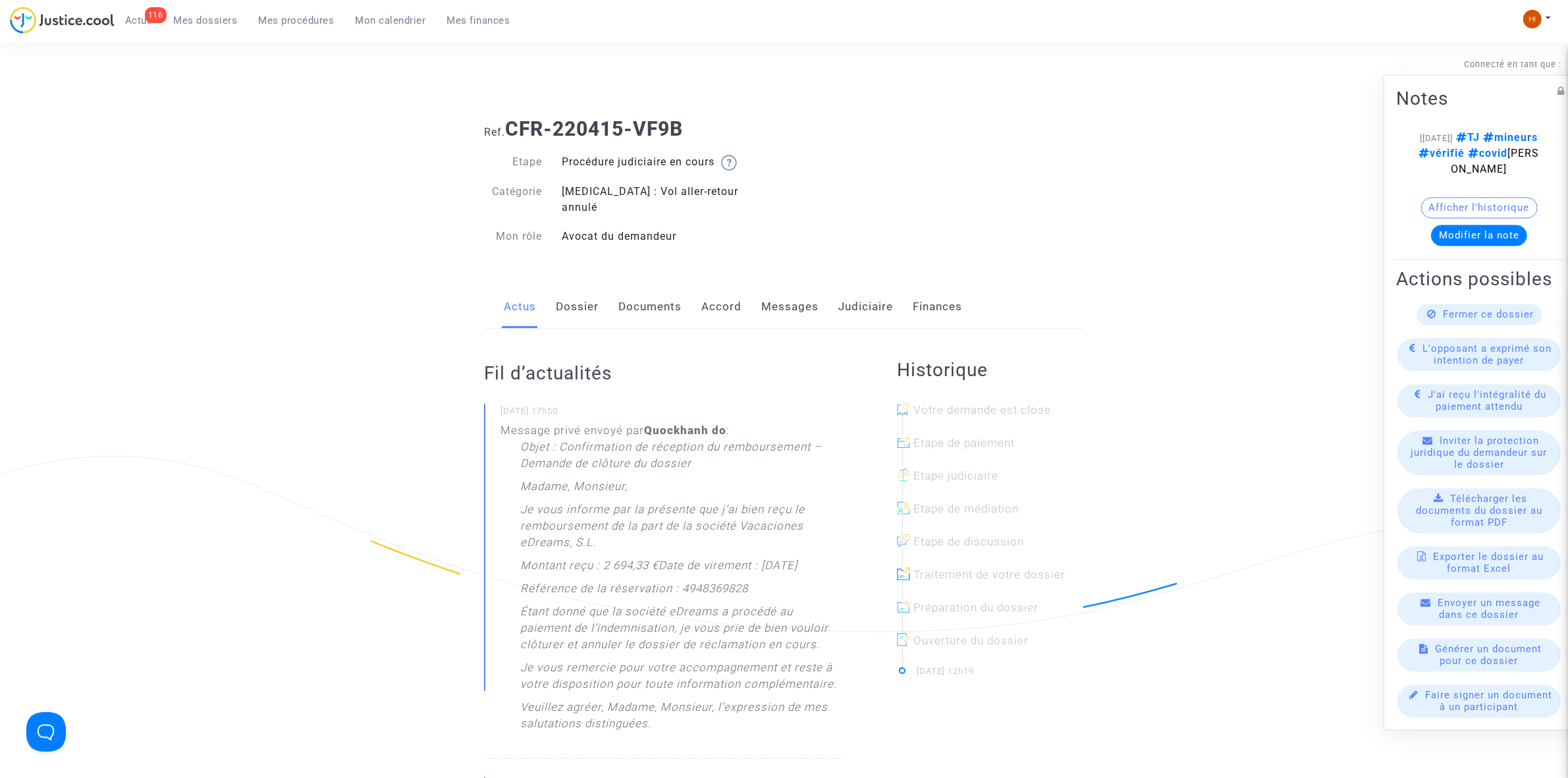
click at [577, 297] on link "Dossier" at bounding box center [577, 307] width 43 height 44
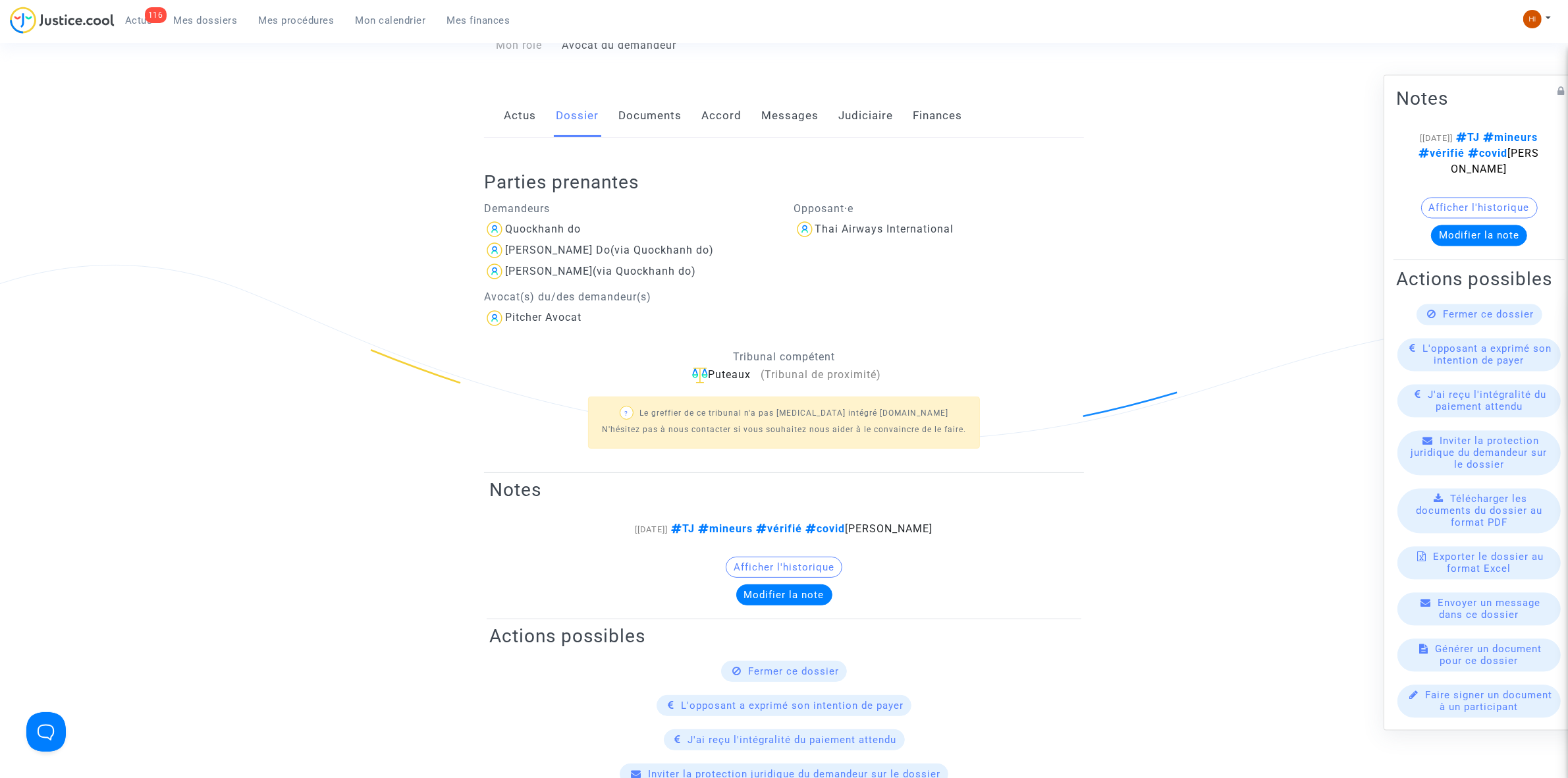
scroll to position [82, 0]
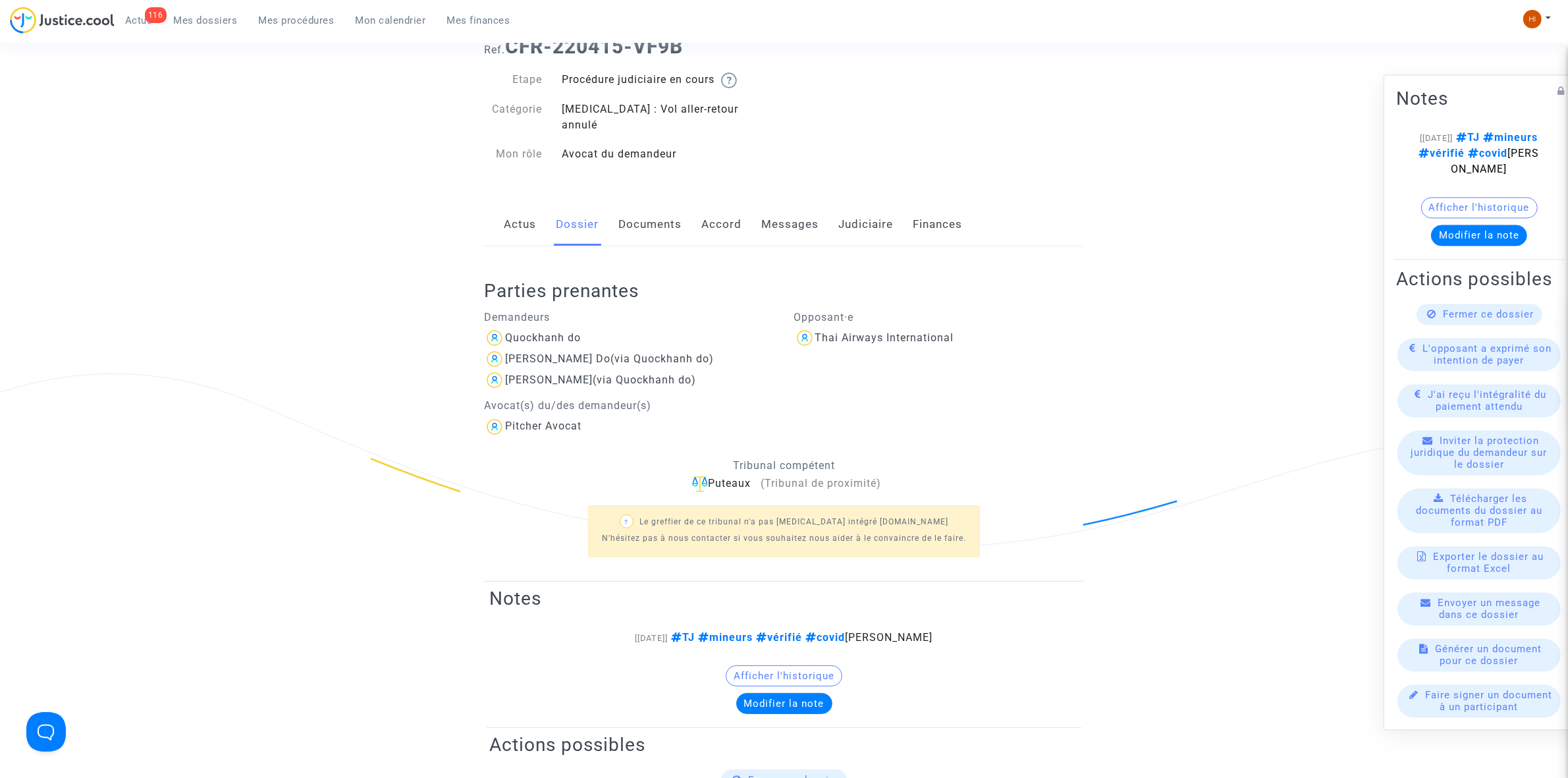
click at [654, 203] on link "Documents" at bounding box center [650, 225] width 63 height 44
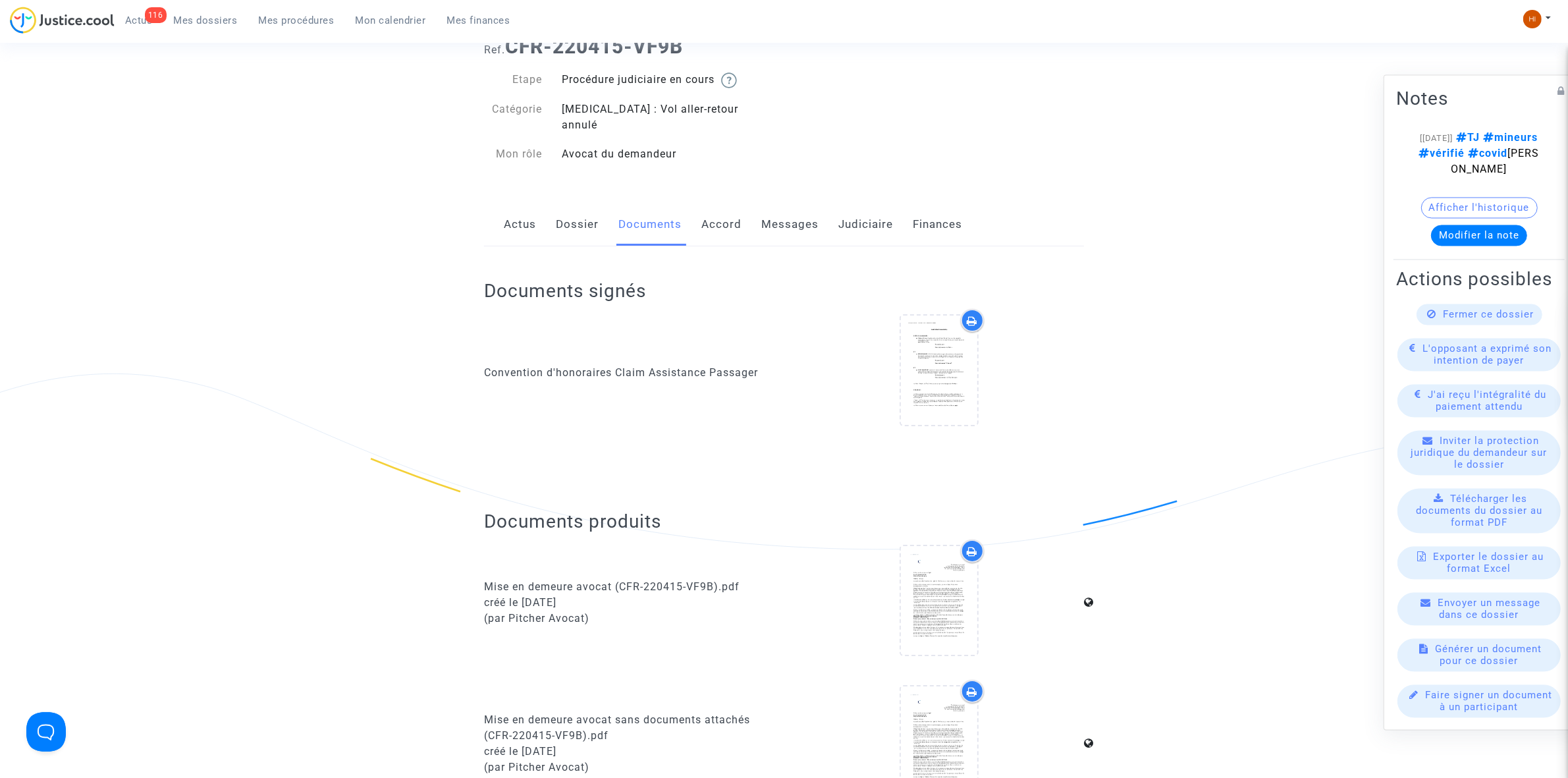
click at [792, 214] on link "Messages" at bounding box center [790, 225] width 58 height 44
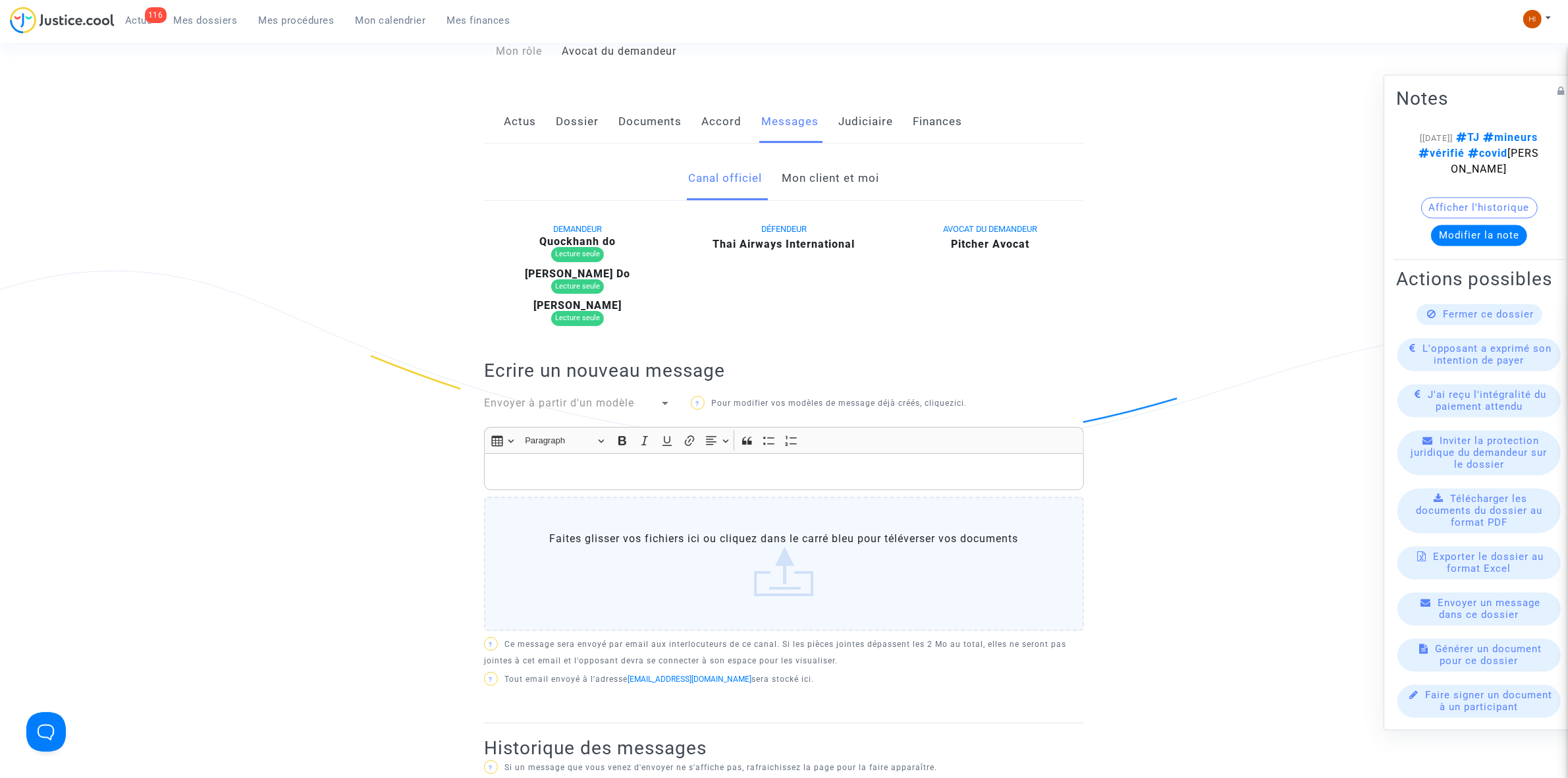
scroll to position [164, 0]
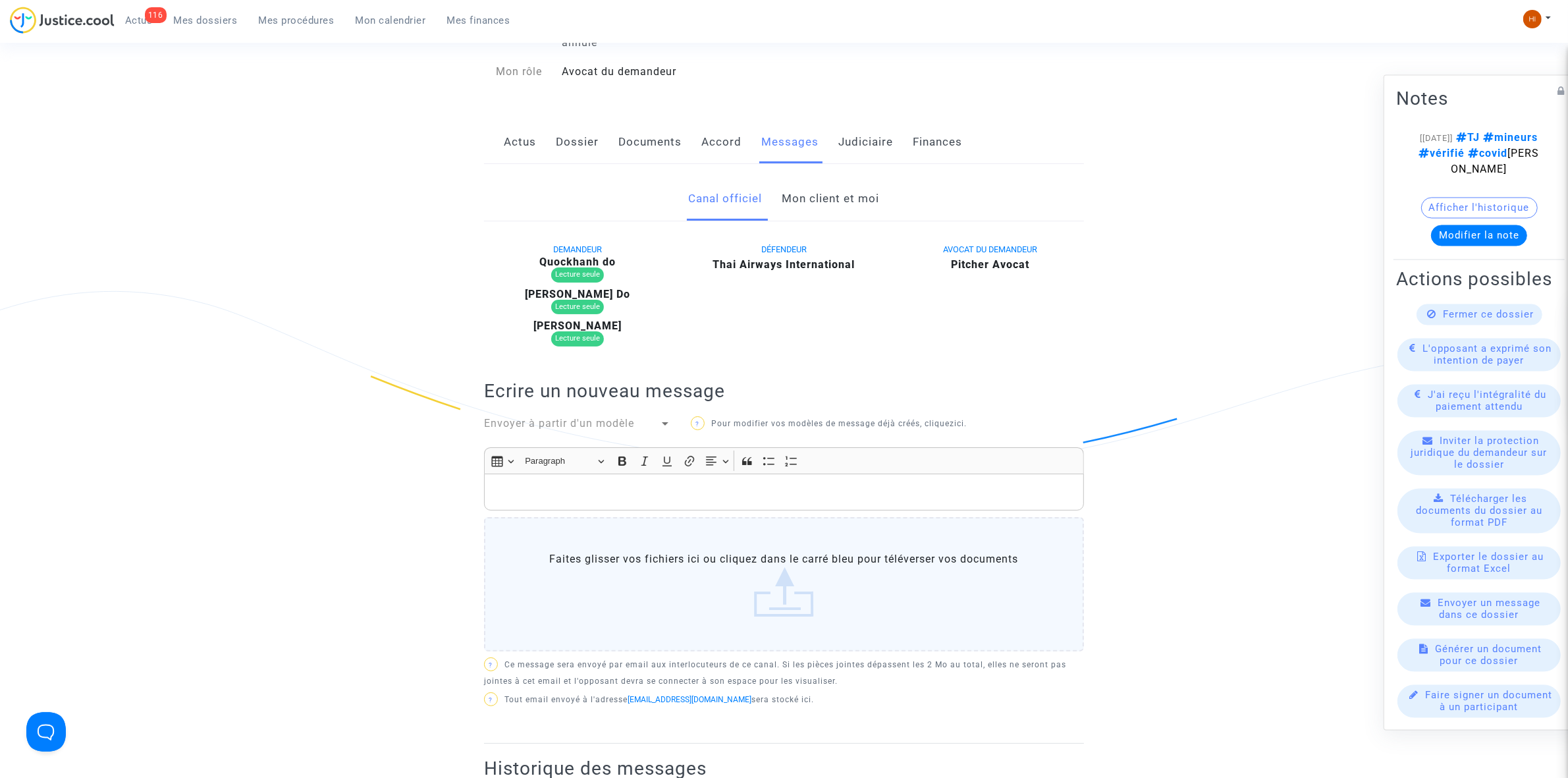
click at [832, 187] on link "Mon client et moi" at bounding box center [831, 198] width 98 height 44
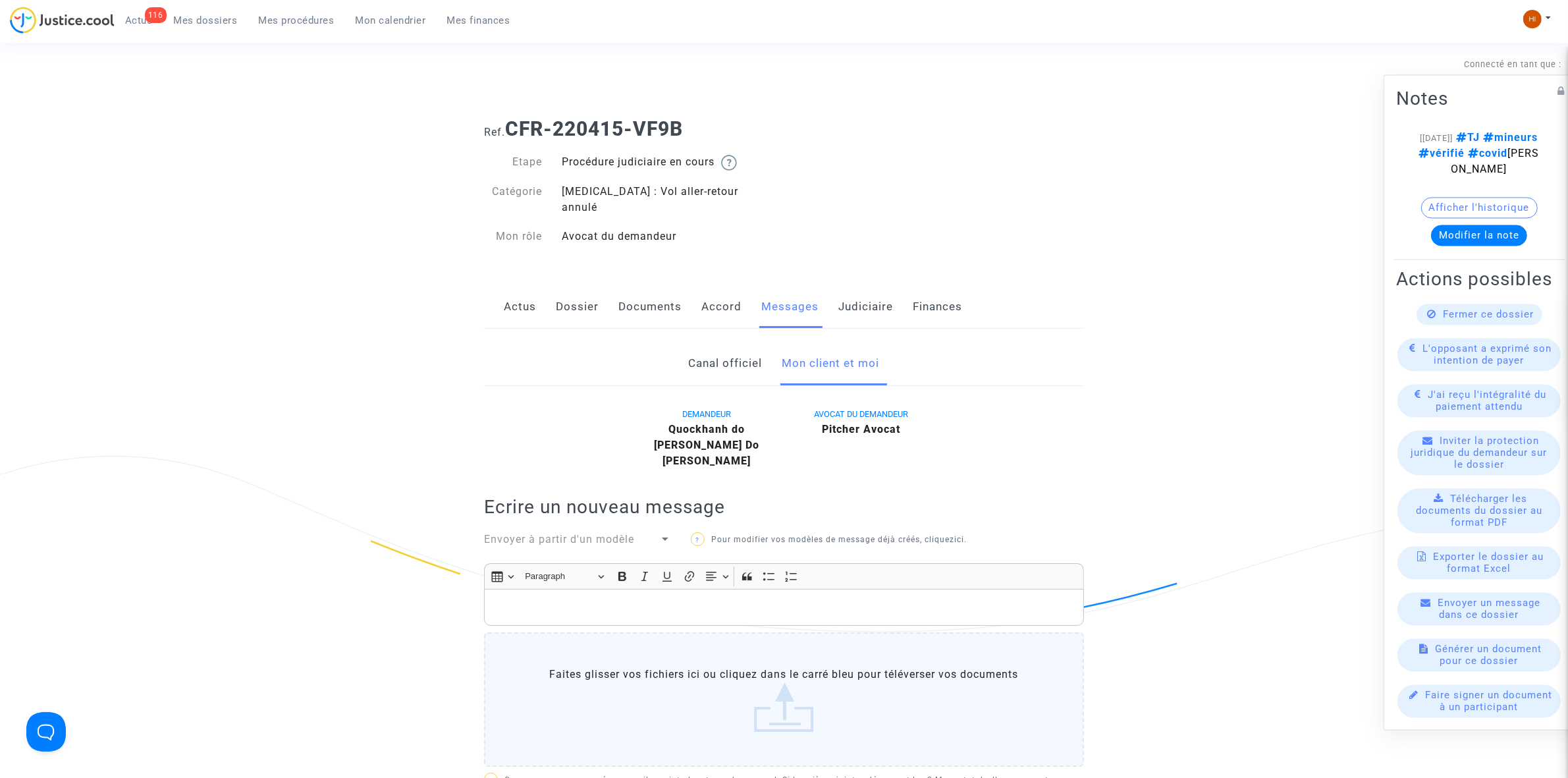
click at [871, 285] on link "Judiciaire" at bounding box center [866, 307] width 54 height 44
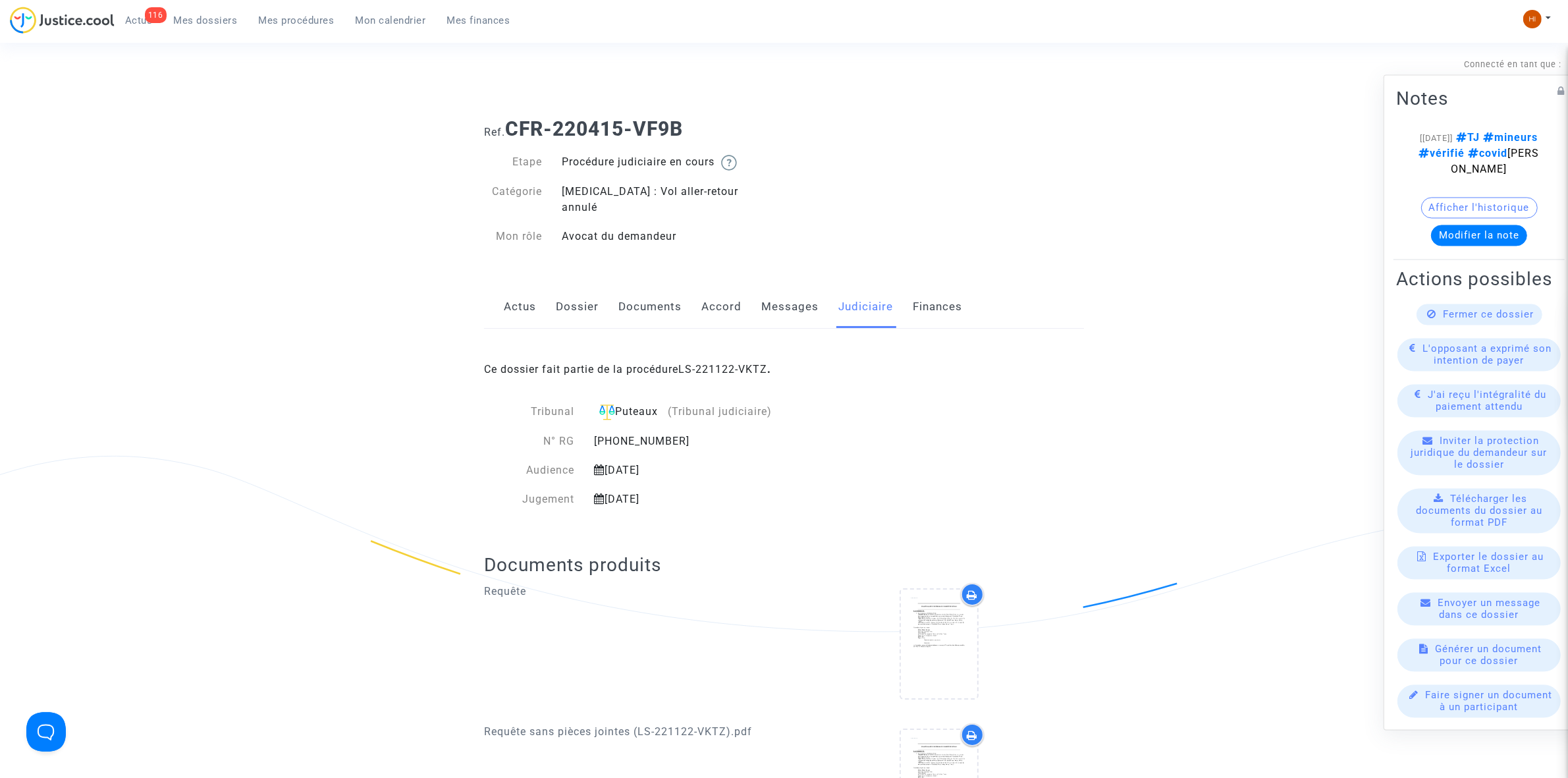
click at [586, 290] on link "Dossier" at bounding box center [577, 307] width 43 height 44
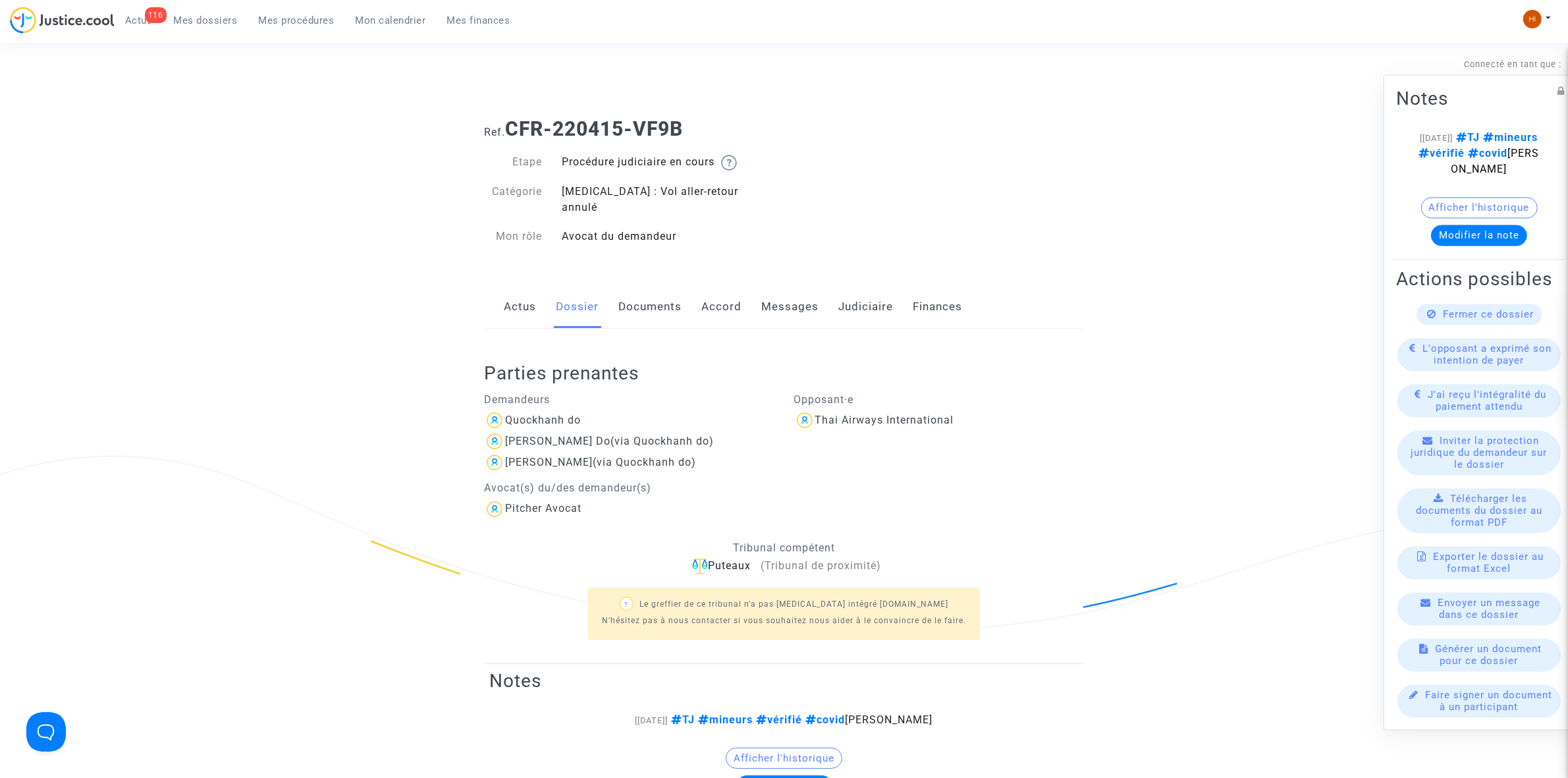
click at [871, 286] on link "Judiciaire" at bounding box center [866, 307] width 54 height 44
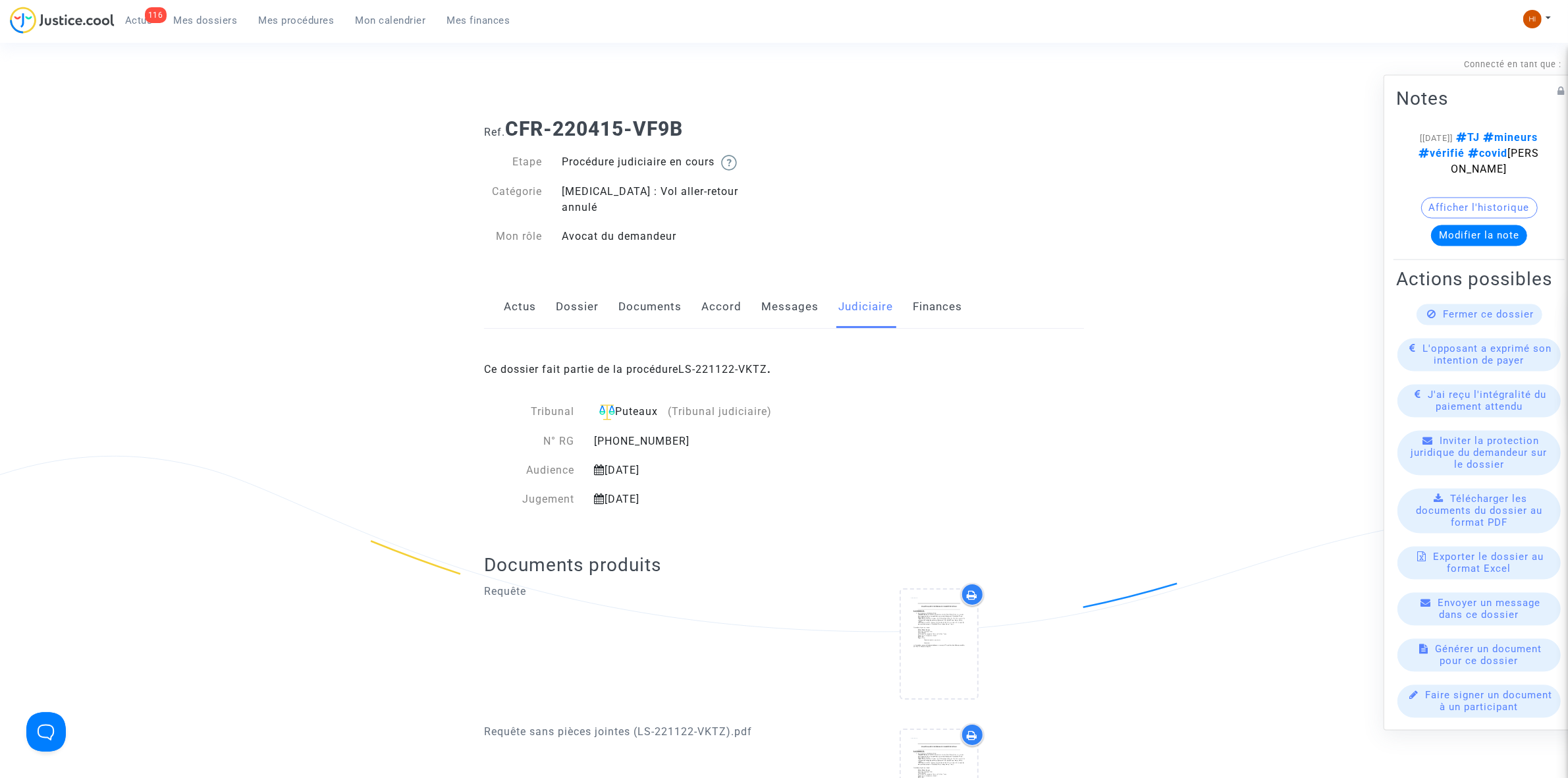
click at [746, 346] on div "Ce dossier fait partie de la procédure LS-221122-VKTZ ." at bounding box center [784, 359] width 600 height 62
click at [743, 363] on link "LS-221122-VKTZ" at bounding box center [723, 368] width 89 height 12
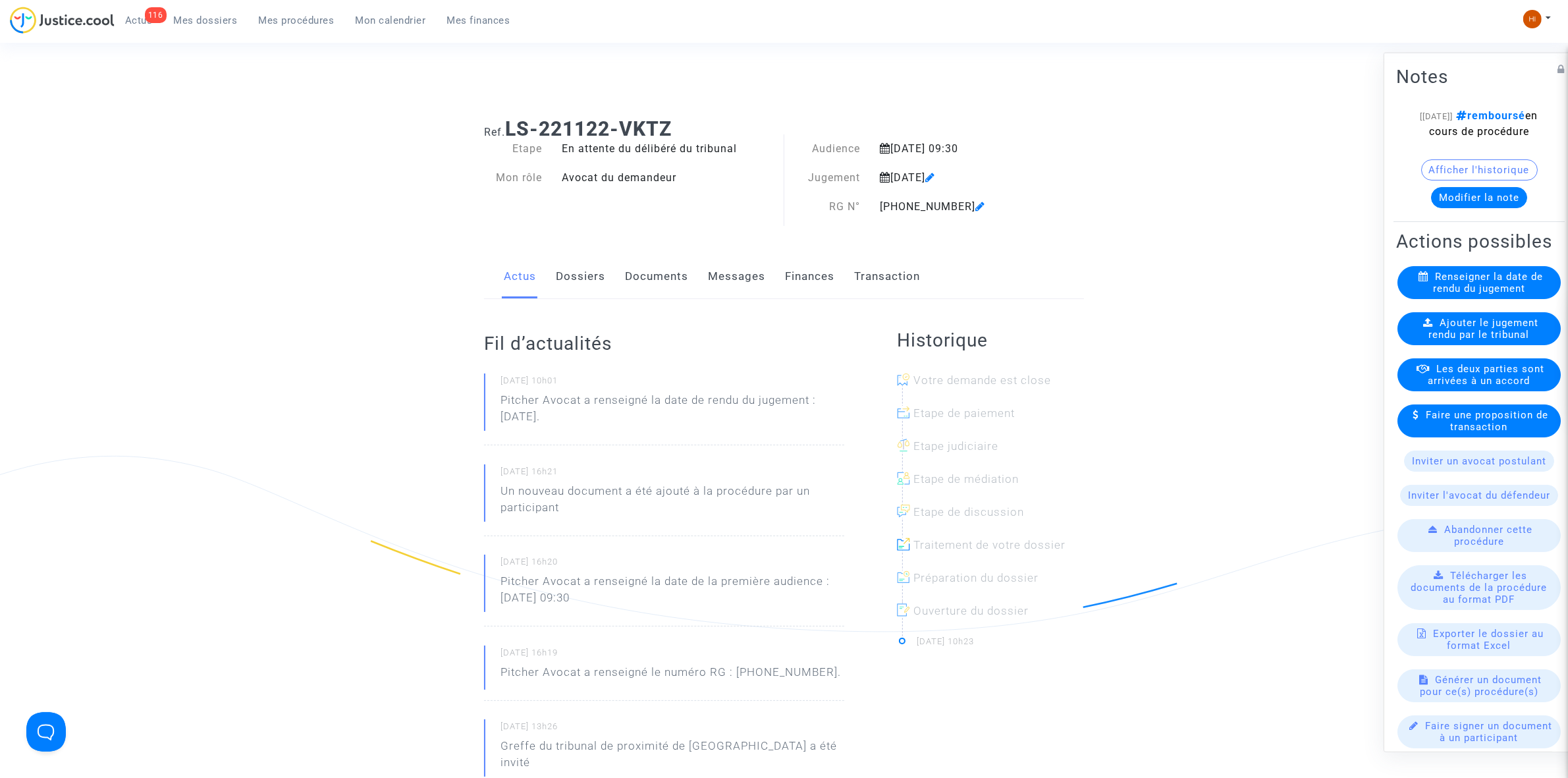
click at [577, 282] on link "Dossiers" at bounding box center [580, 276] width 49 height 44
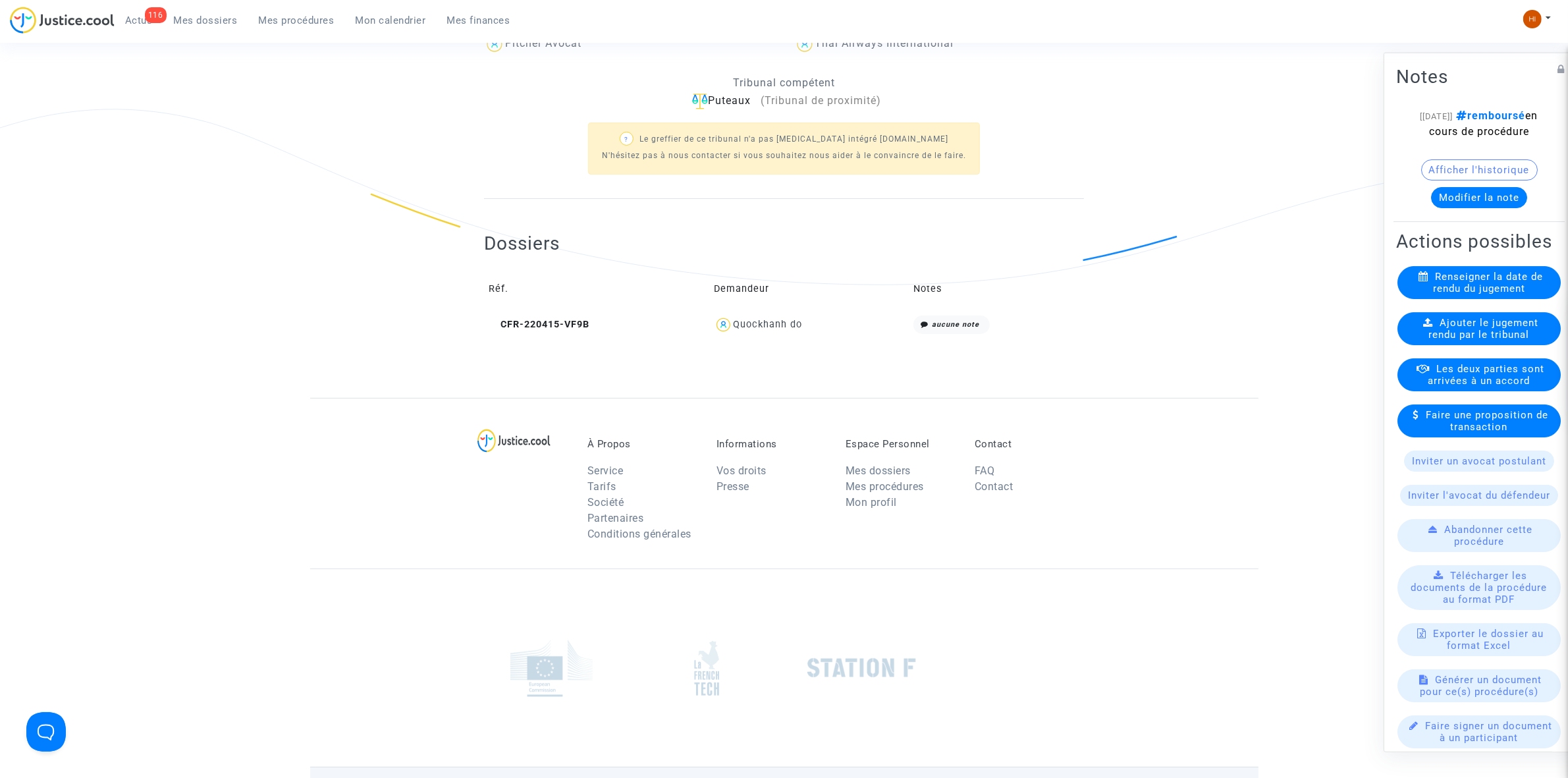
scroll to position [412, 0]
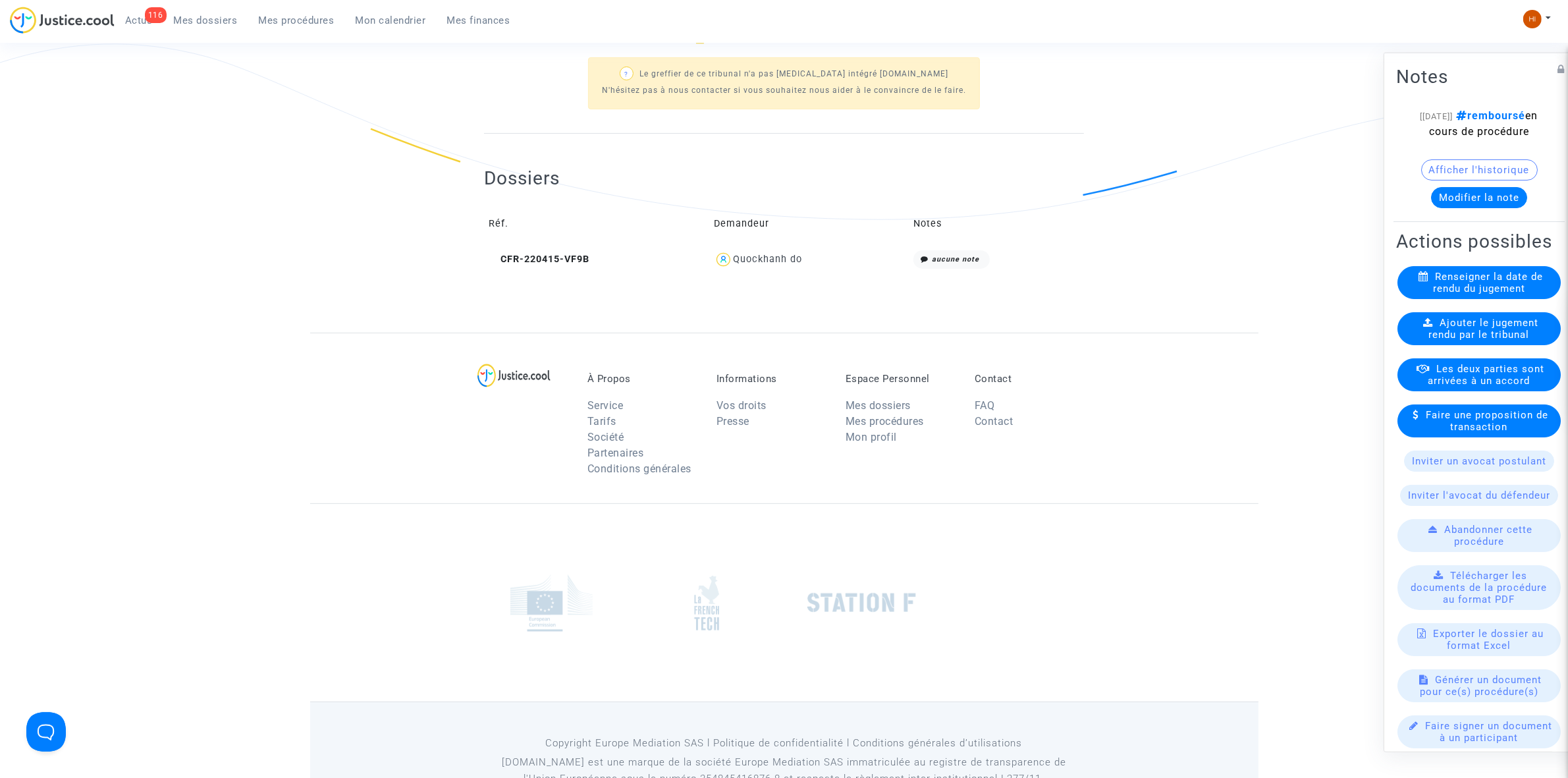
click at [234, 18] on span "Mes dossiers" at bounding box center [206, 21] width 64 height 12
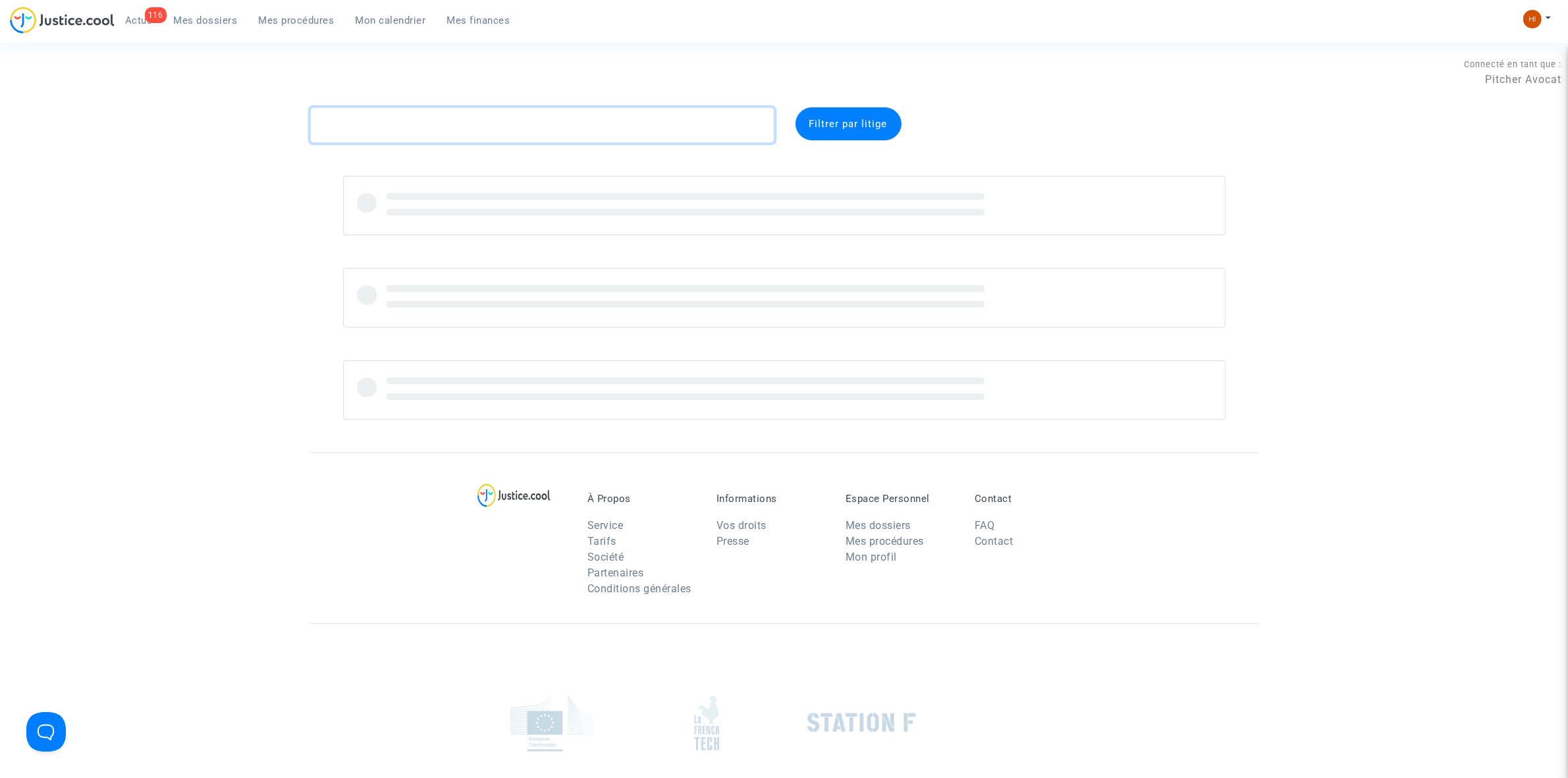
click at [371, 118] on textarea at bounding box center [542, 125] width 465 height 35
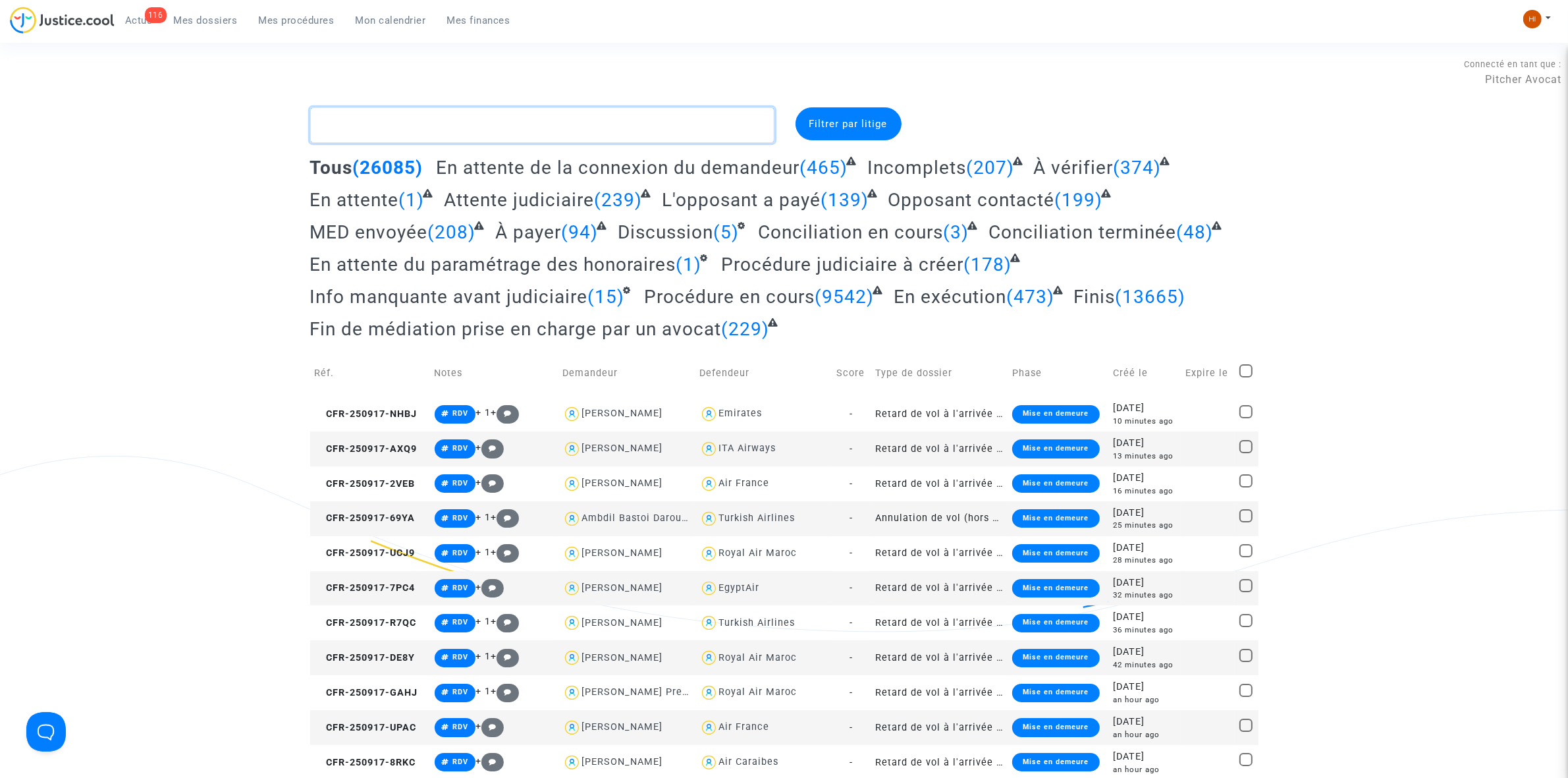
paste textarea "Guilene VINCENT-SULLY"
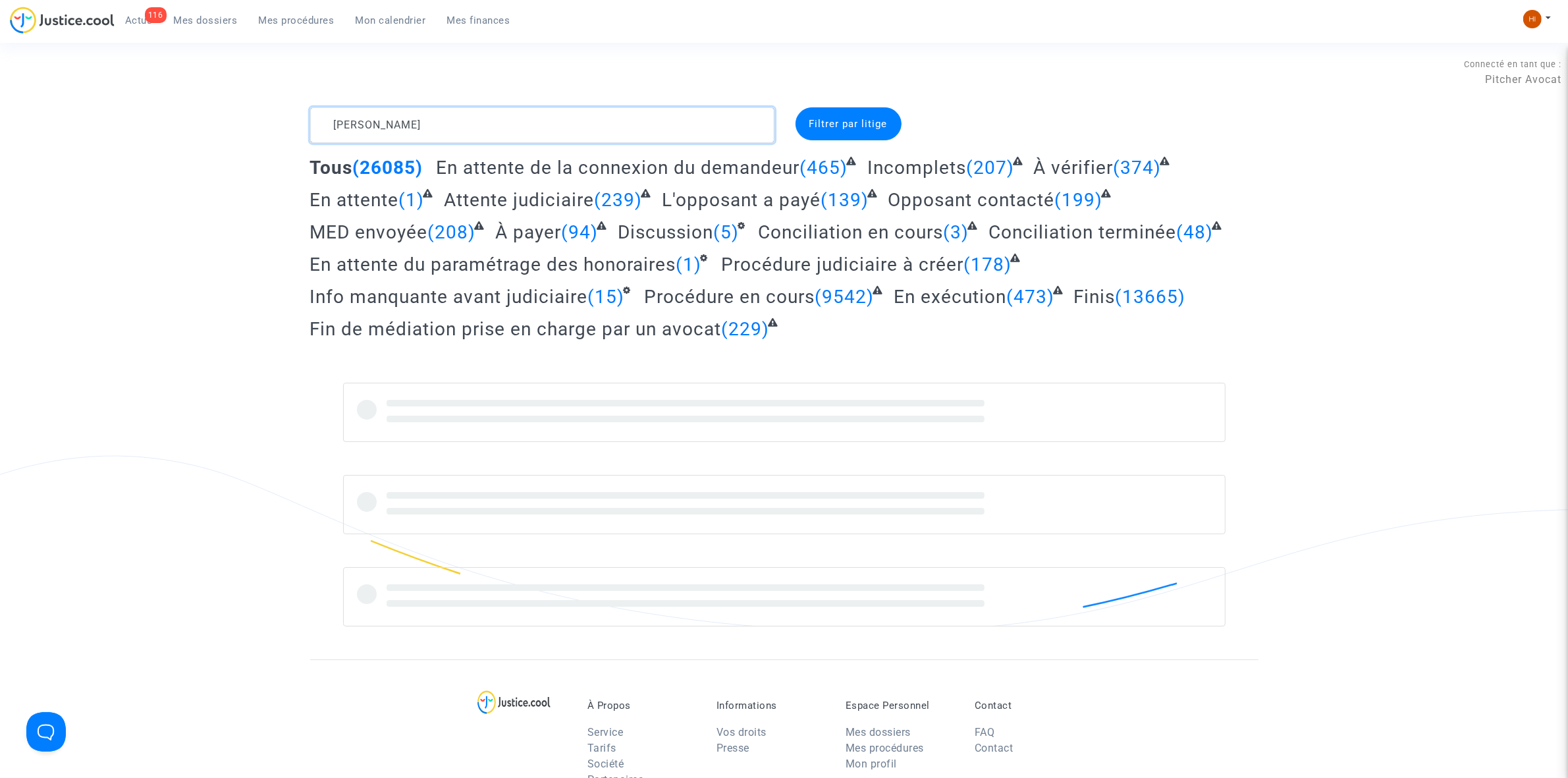
click at [433, 125] on textarea at bounding box center [542, 125] width 465 height 35
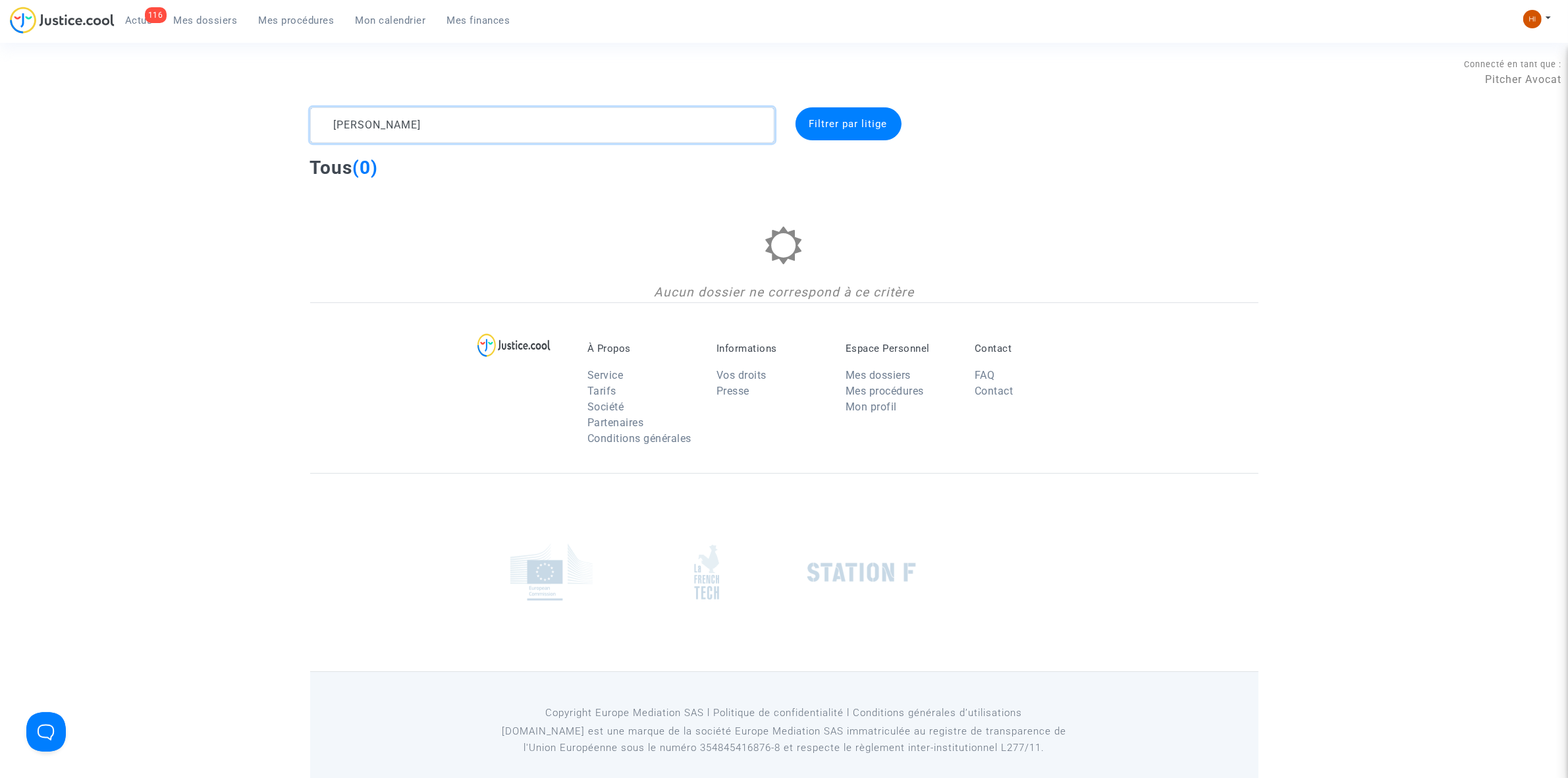
drag, startPoint x: 377, startPoint y: 127, endPoint x: 163, endPoint y: 127, distance: 214.0
click at [163, 127] on div "Guilene VINCENT SULLY Filtrer par litige Tous (0) Aucun dossier ne correspond à…" at bounding box center [784, 205] width 1568 height 195
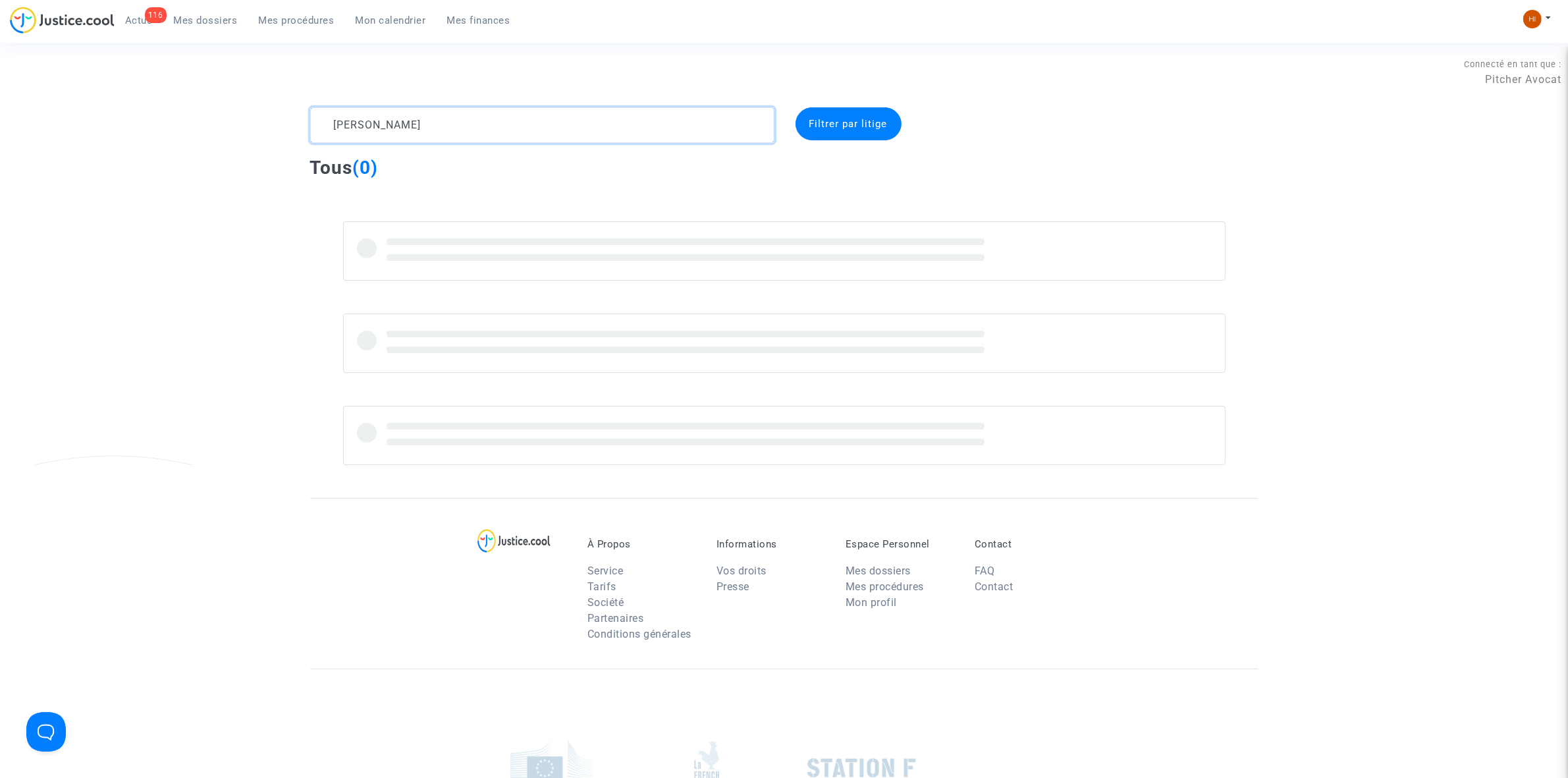
click at [541, 131] on textarea at bounding box center [542, 125] width 465 height 35
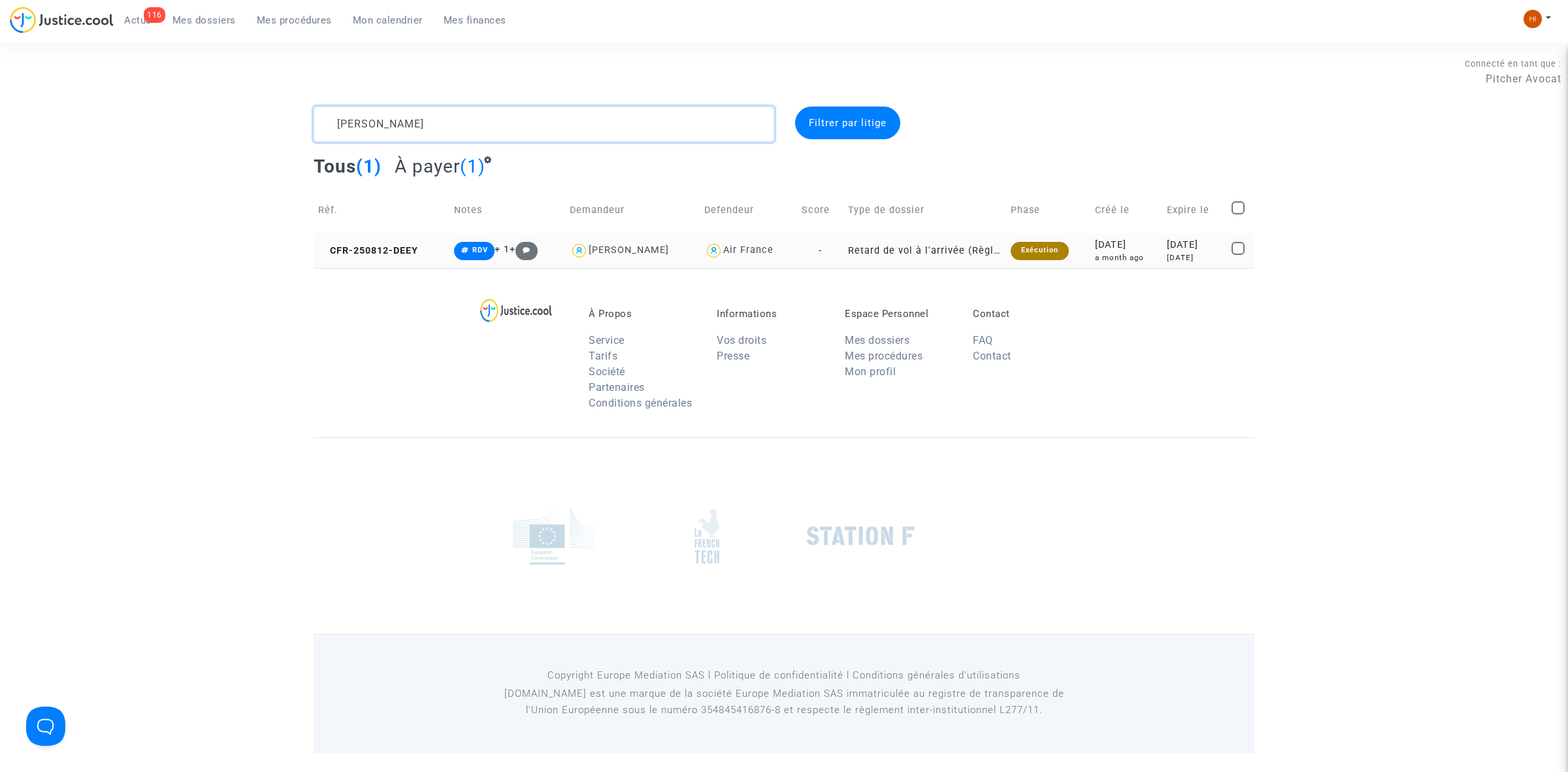
type textarea "VINCENT SULLY"
click at [340, 241] on td "CFR-250812-DEEY" at bounding box center [381, 251] width 136 height 34
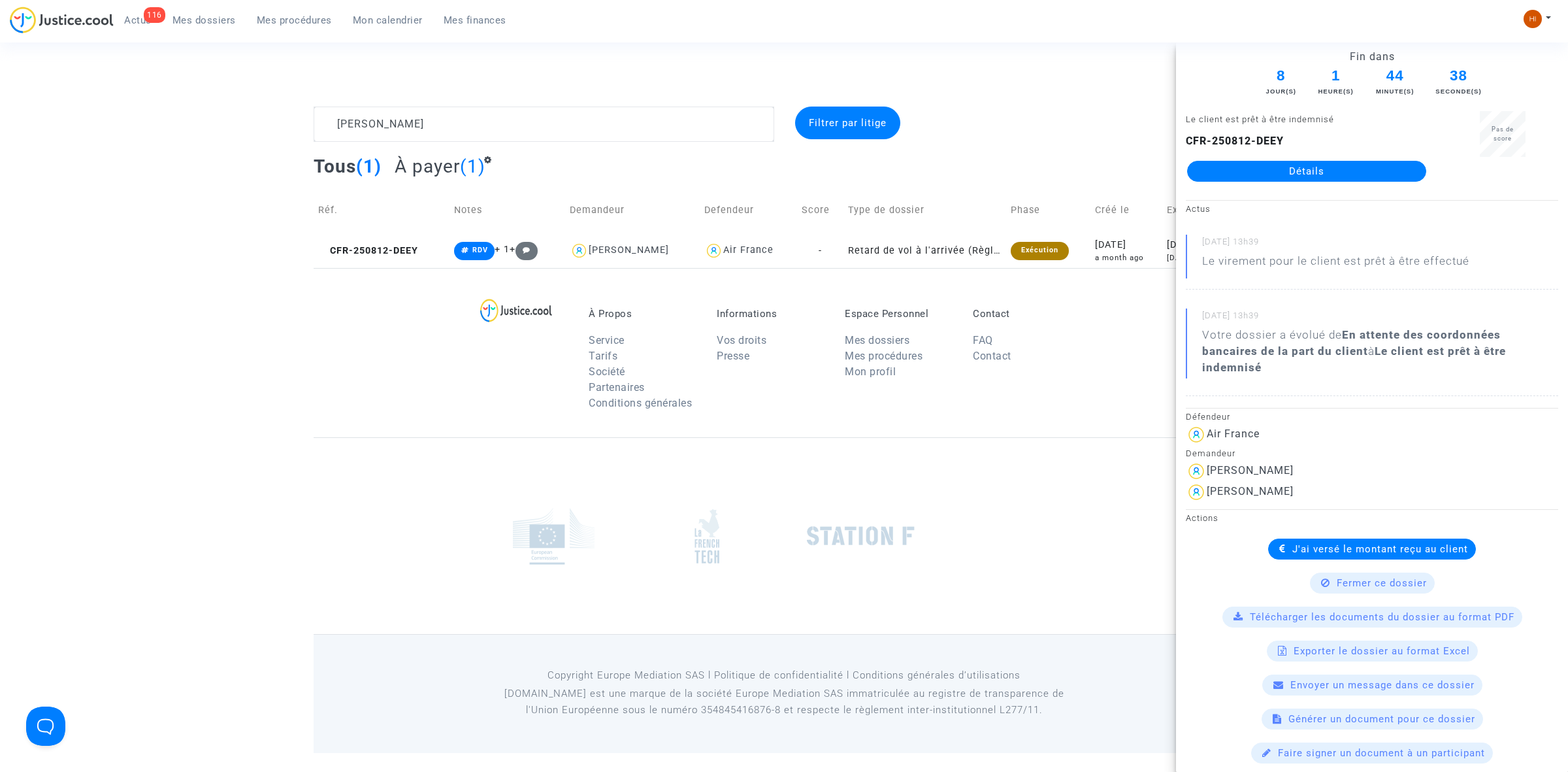
click at [1242, 158] on div "CFR-250812-DEEY Détails" at bounding box center [1307, 157] width 241 height 48
click at [1243, 172] on link "Détails" at bounding box center [1306, 171] width 239 height 21
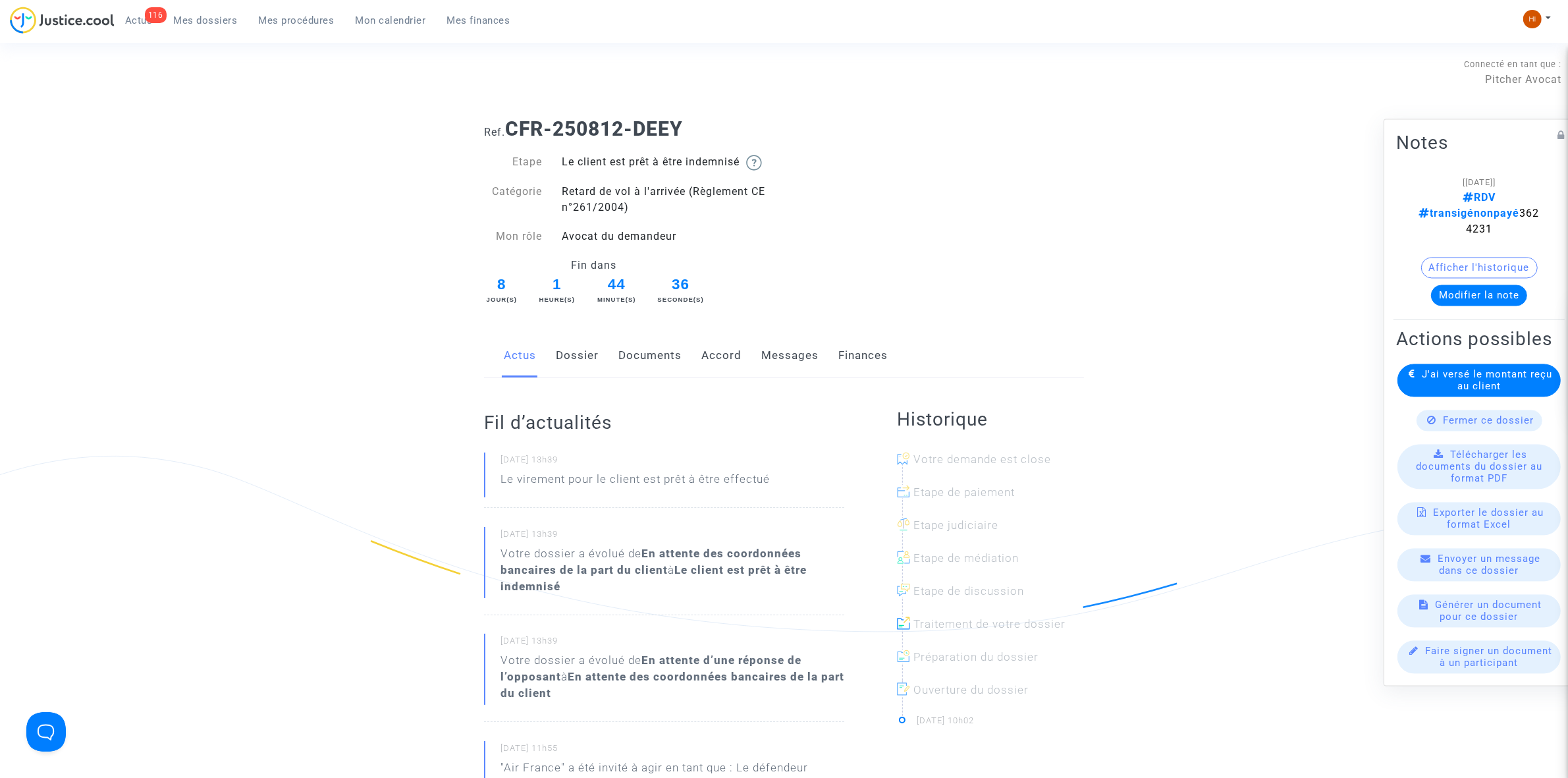
click at [1194, 171] on ng-component "Ref. CFR-250812-DEEY Etape Le client est prêt à être indemnisé Catégorie Retard…" at bounding box center [784, 664] width 948 height 1112
drag, startPoint x: 1537, startPoint y: 211, endPoint x: 1444, endPoint y: 204, distance: 93.3
click at [1444, 204] on note-viewer "[01/09/2025] RDV transigénonpayé 3624231 Afficher l'historique Modifier la note" at bounding box center [1479, 239] width 166 height 132
copy span "3624231"
click at [590, 359] on link "Dossier" at bounding box center [577, 355] width 43 height 44
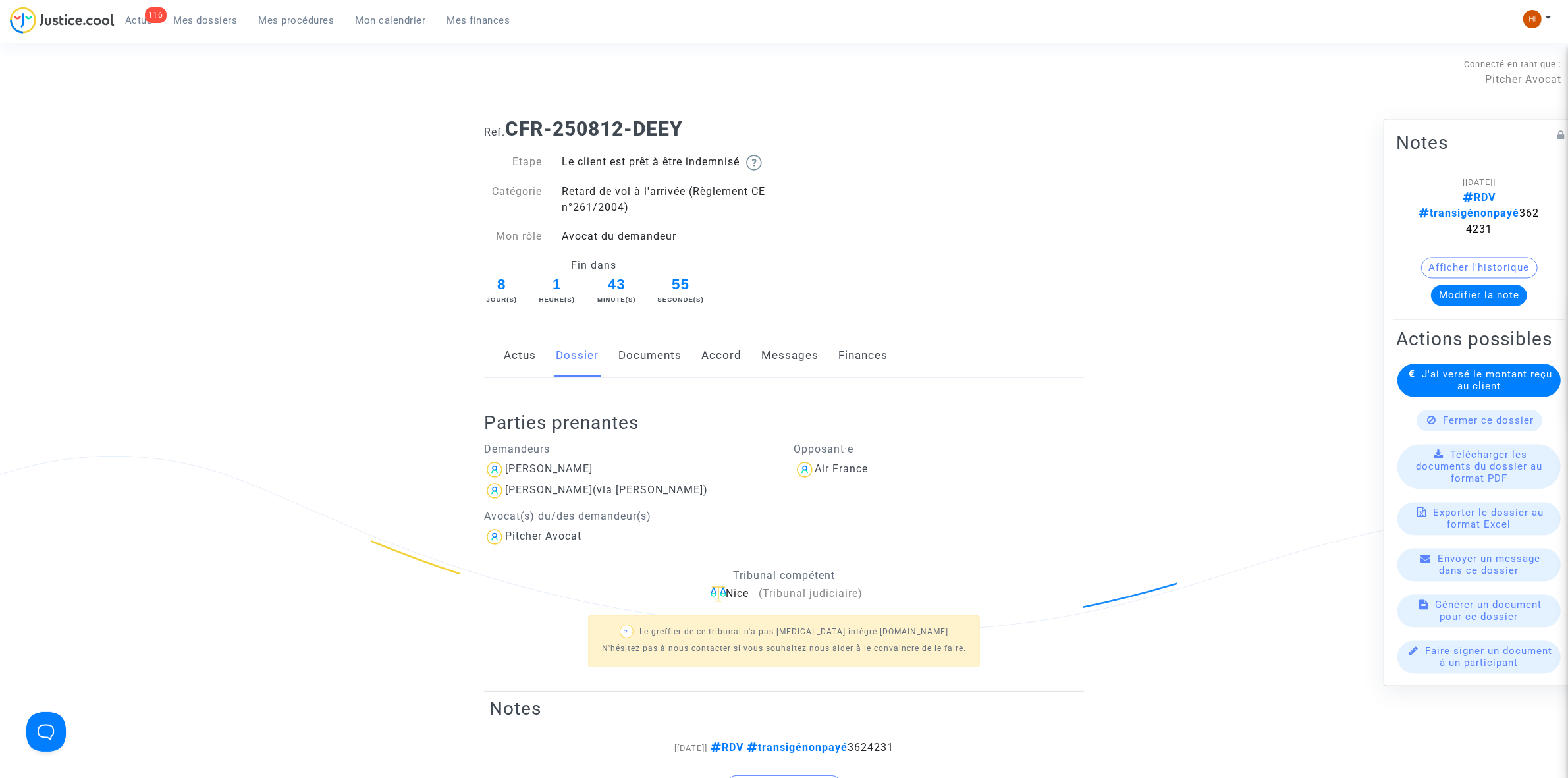
click at [807, 359] on link "Messages" at bounding box center [790, 355] width 58 height 44
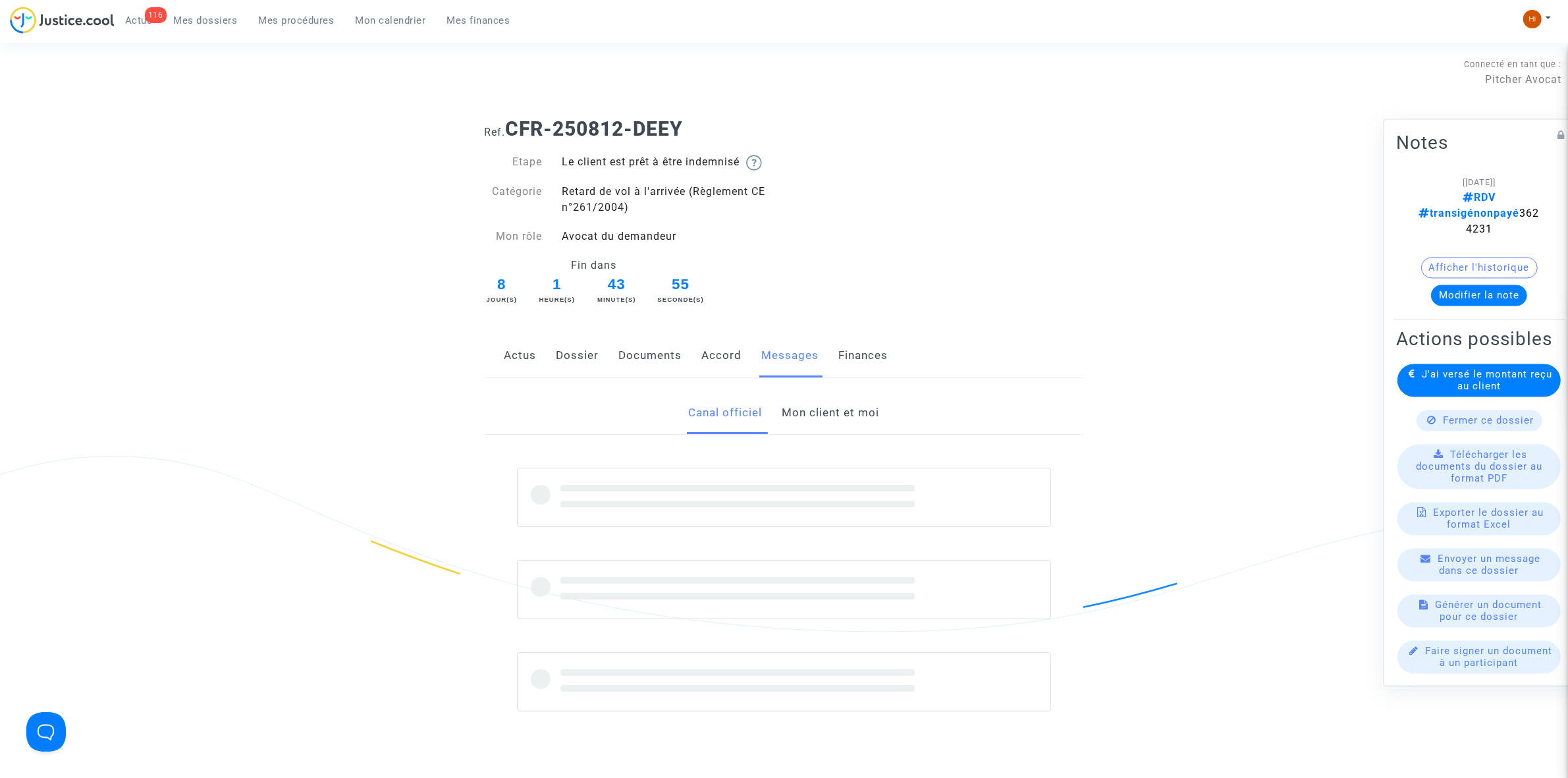
click at [849, 354] on link "Finances" at bounding box center [863, 355] width 49 height 44
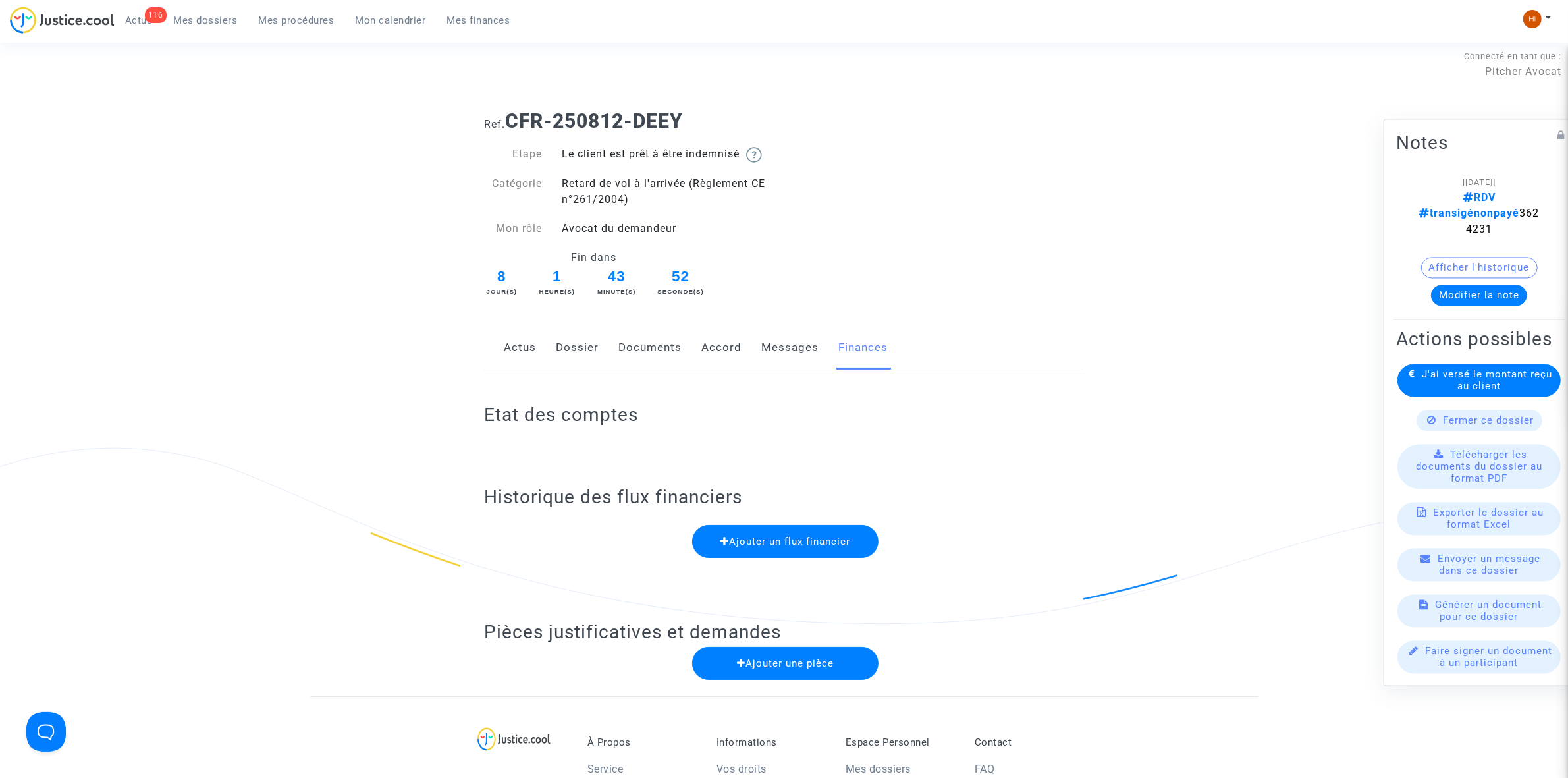
scroll to position [4, 0]
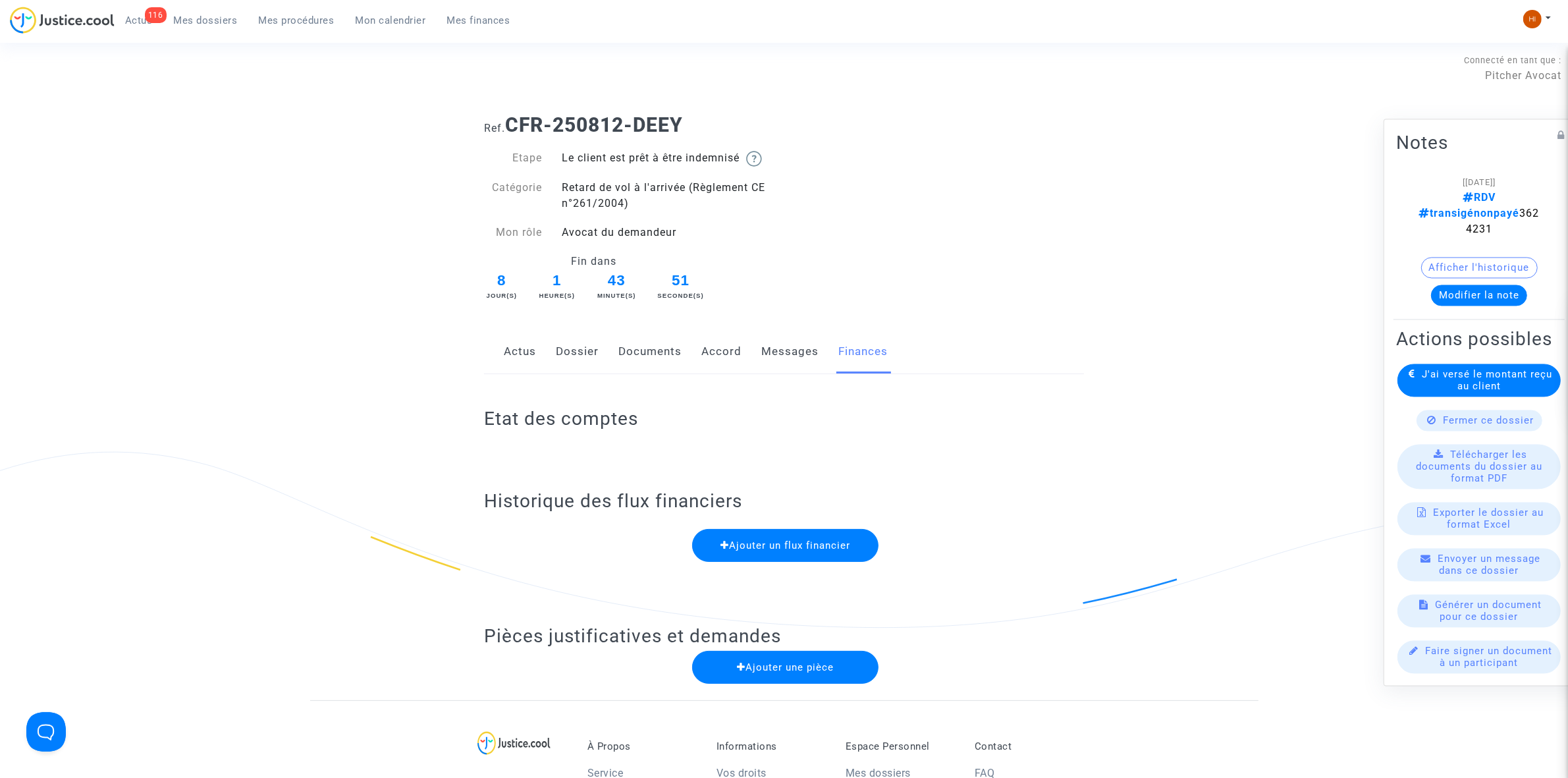
click at [768, 345] on link "Messages" at bounding box center [790, 351] width 58 height 44
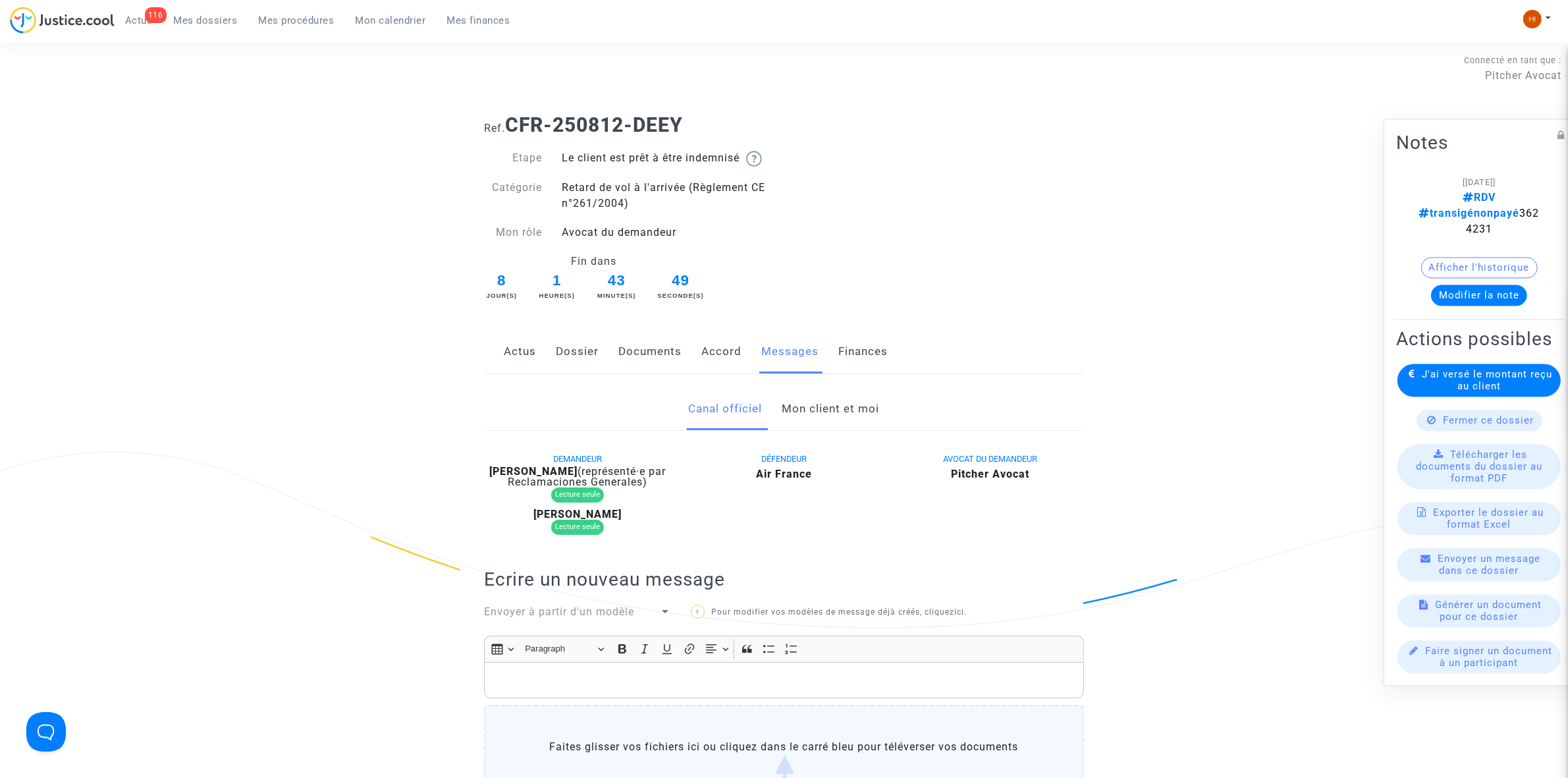
click at [714, 366] on link "Accord" at bounding box center [721, 351] width 40 height 44
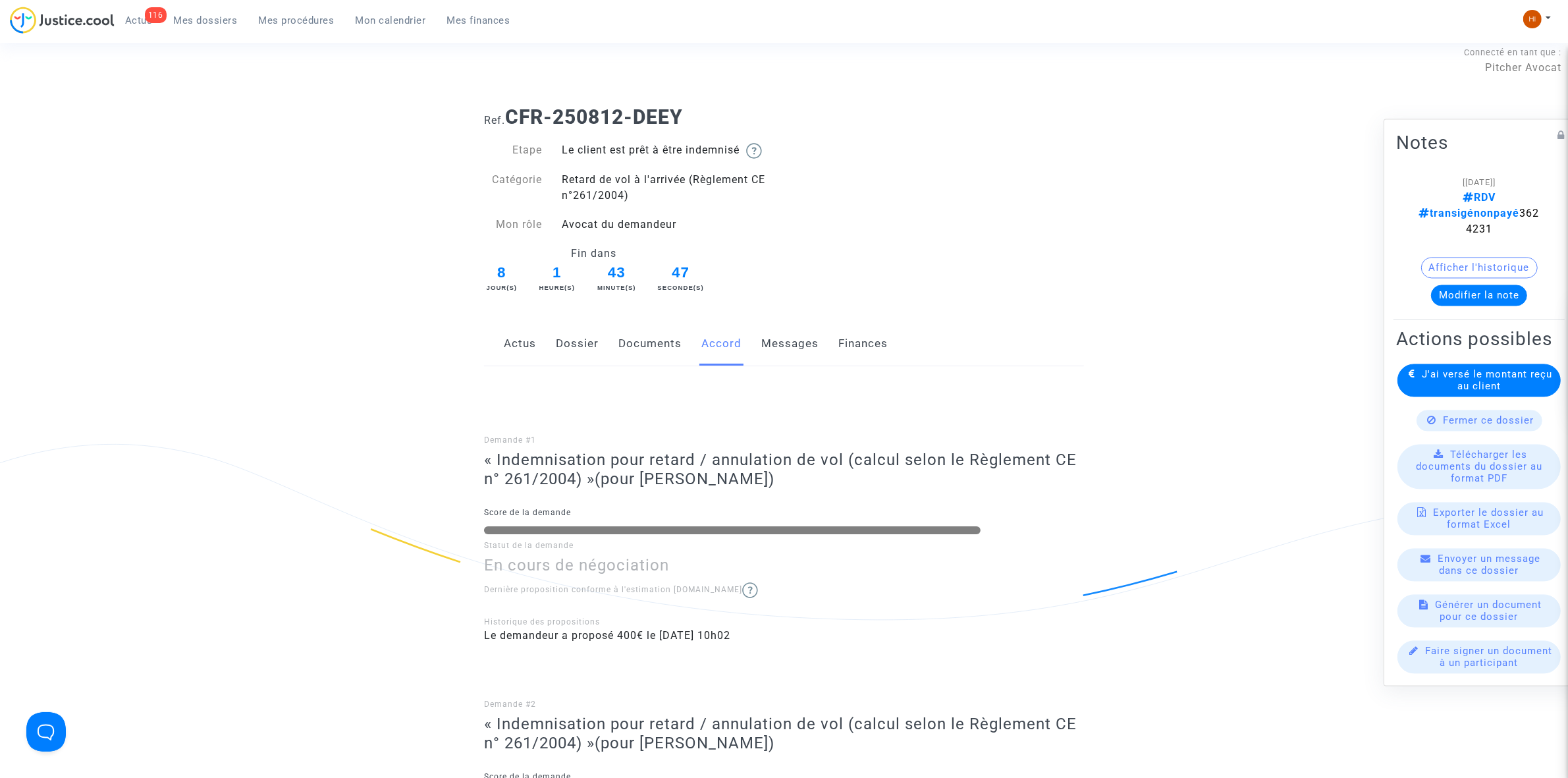
scroll to position [4, 0]
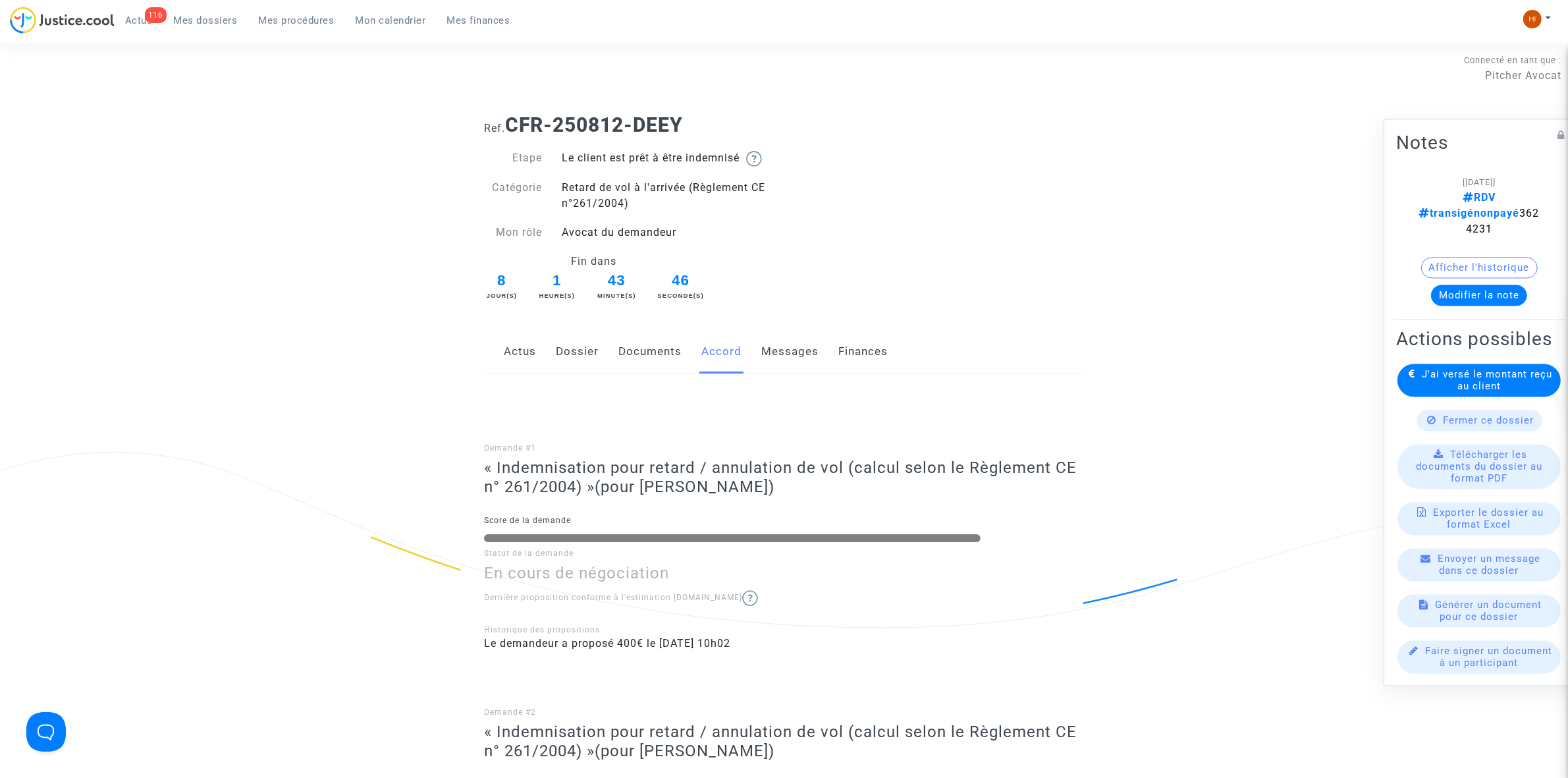
click at [591, 357] on link "Dossier" at bounding box center [577, 351] width 43 height 44
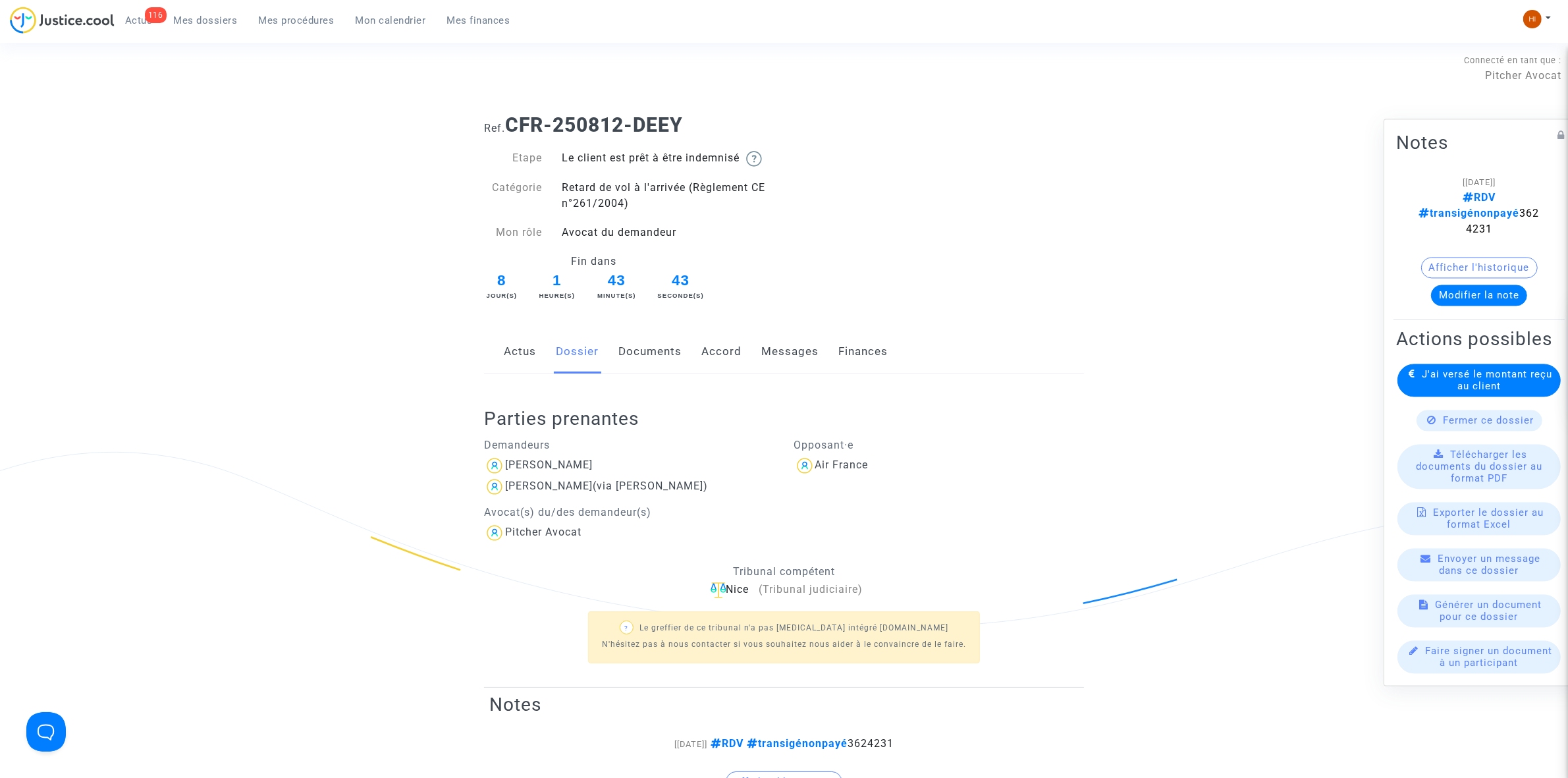
click at [774, 356] on link "Messages" at bounding box center [790, 351] width 58 height 44
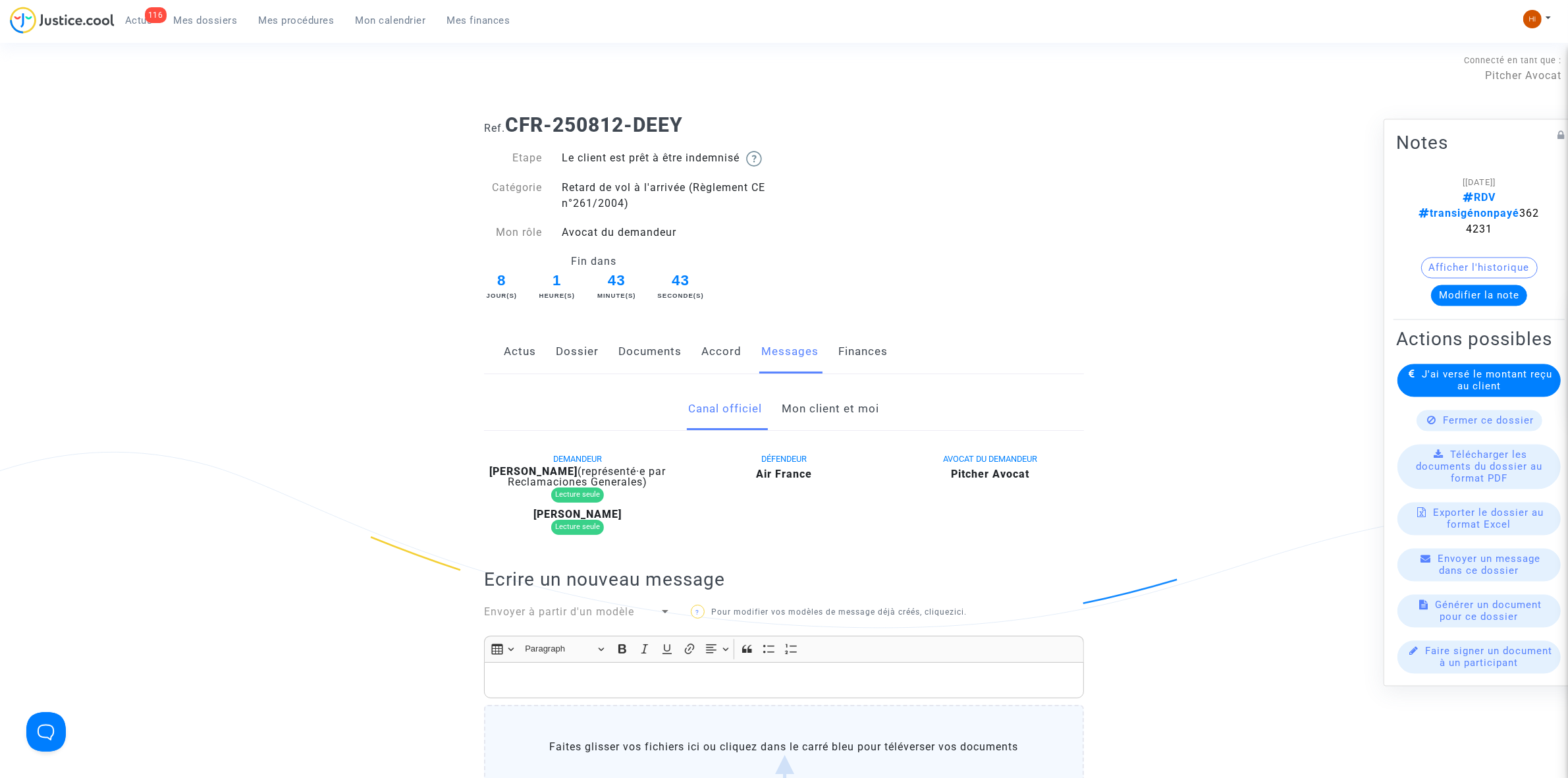
click at [812, 387] on link "Mon client et moi" at bounding box center [831, 409] width 98 height 44
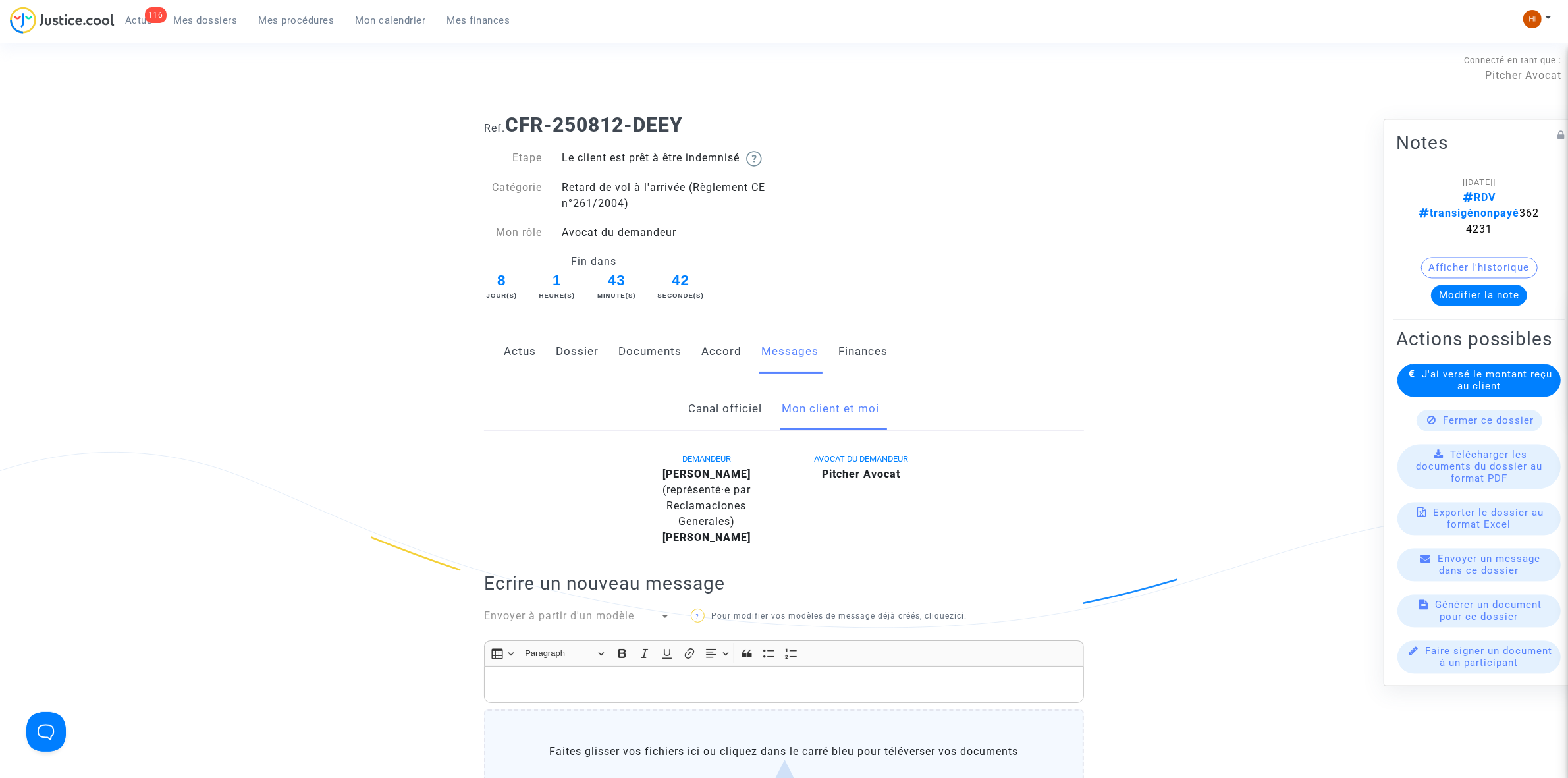
click at [721, 413] on link "Canal officiel" at bounding box center [726, 409] width 74 height 44
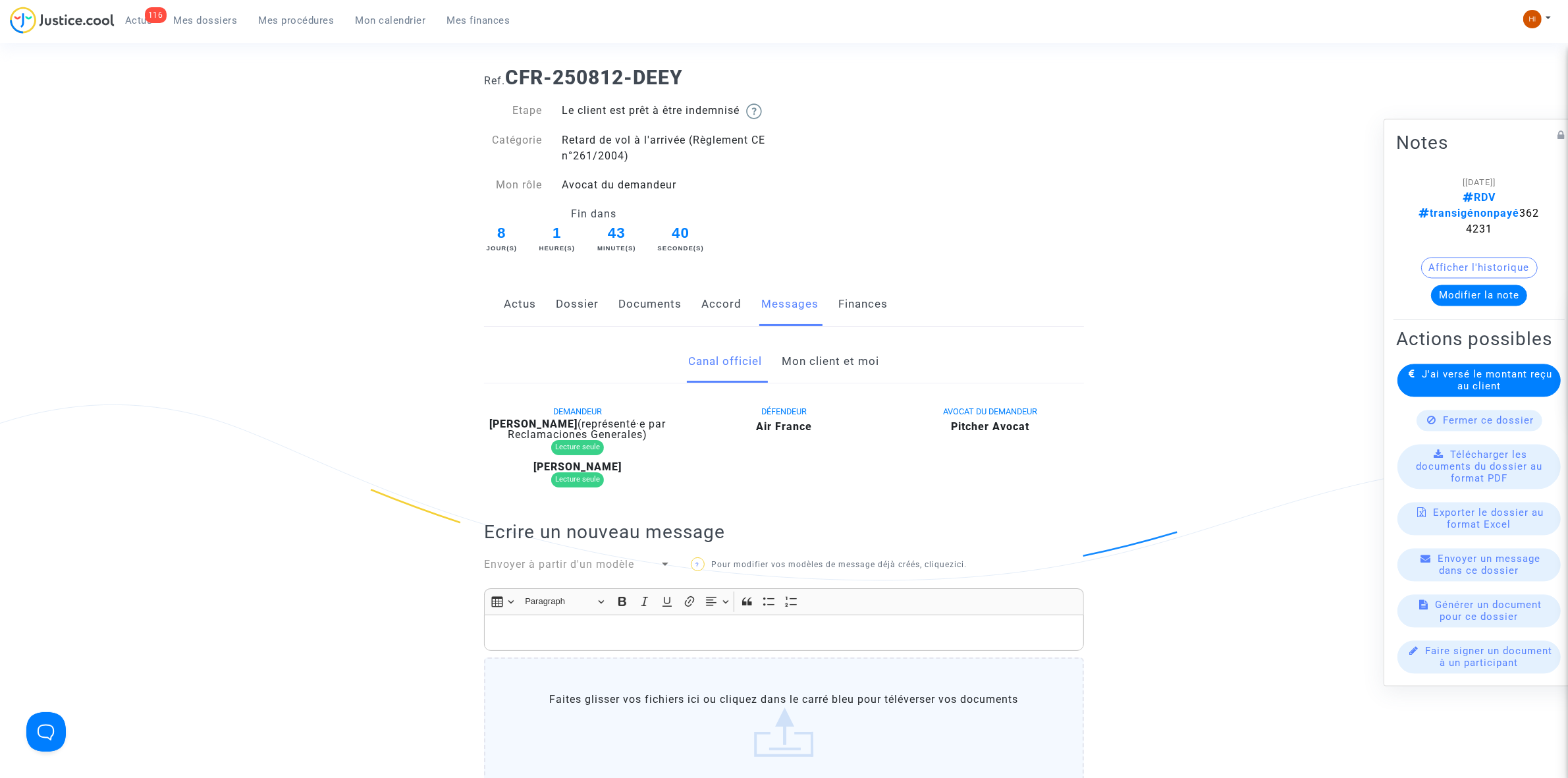
scroll to position [4, 0]
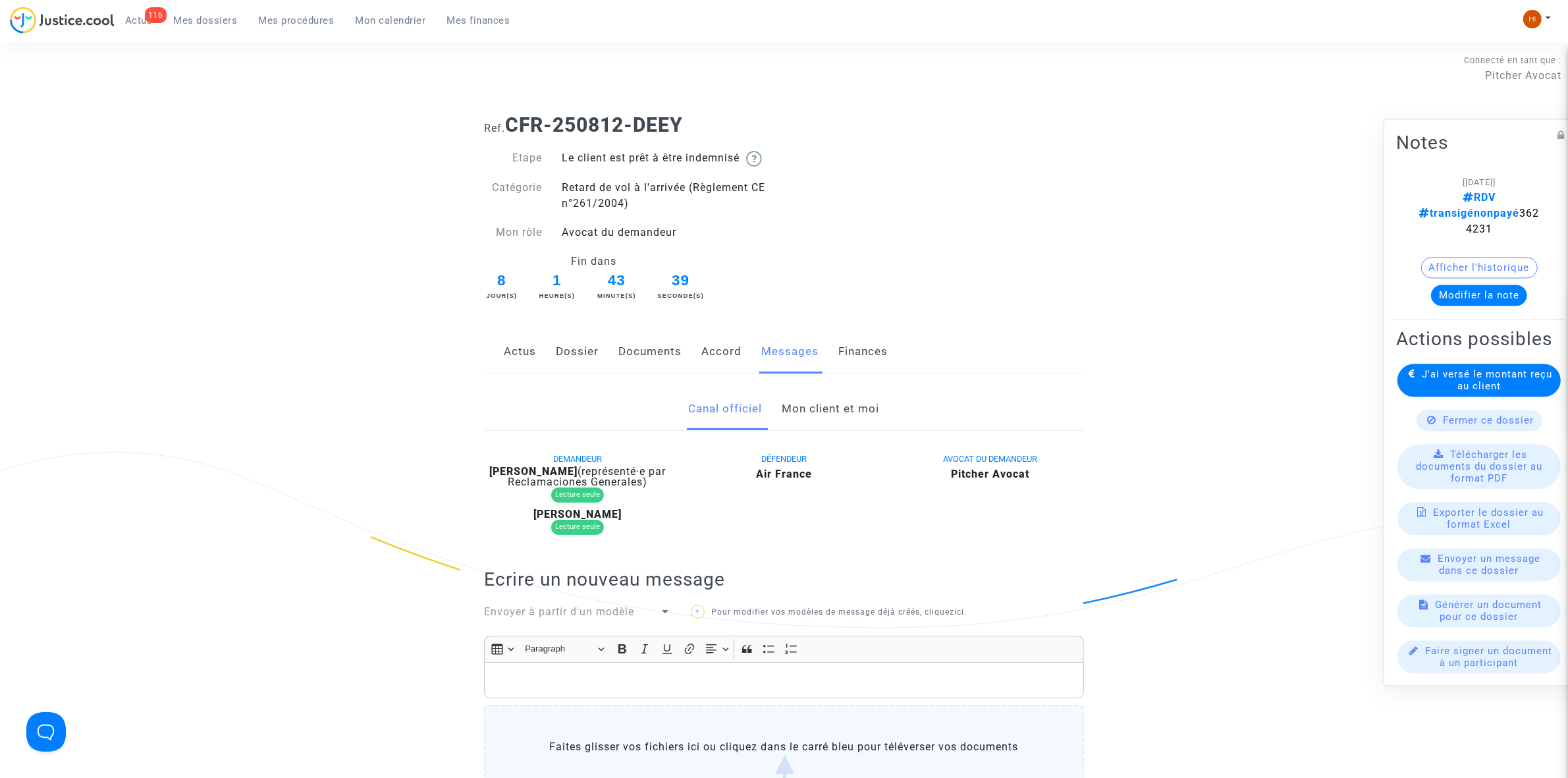
click at [814, 399] on link "Mon client et moi" at bounding box center [831, 409] width 98 height 44
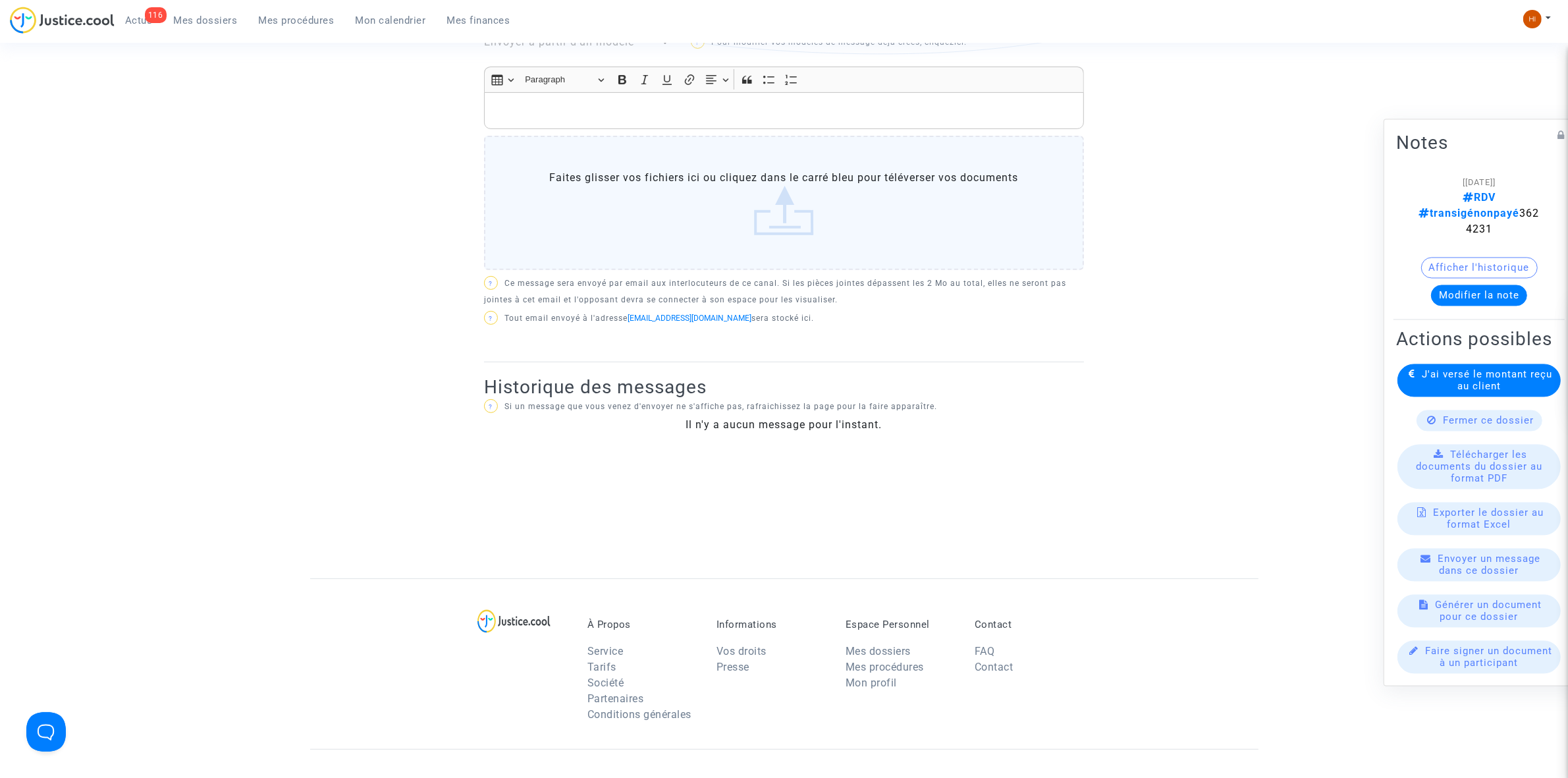
scroll to position [581, 0]
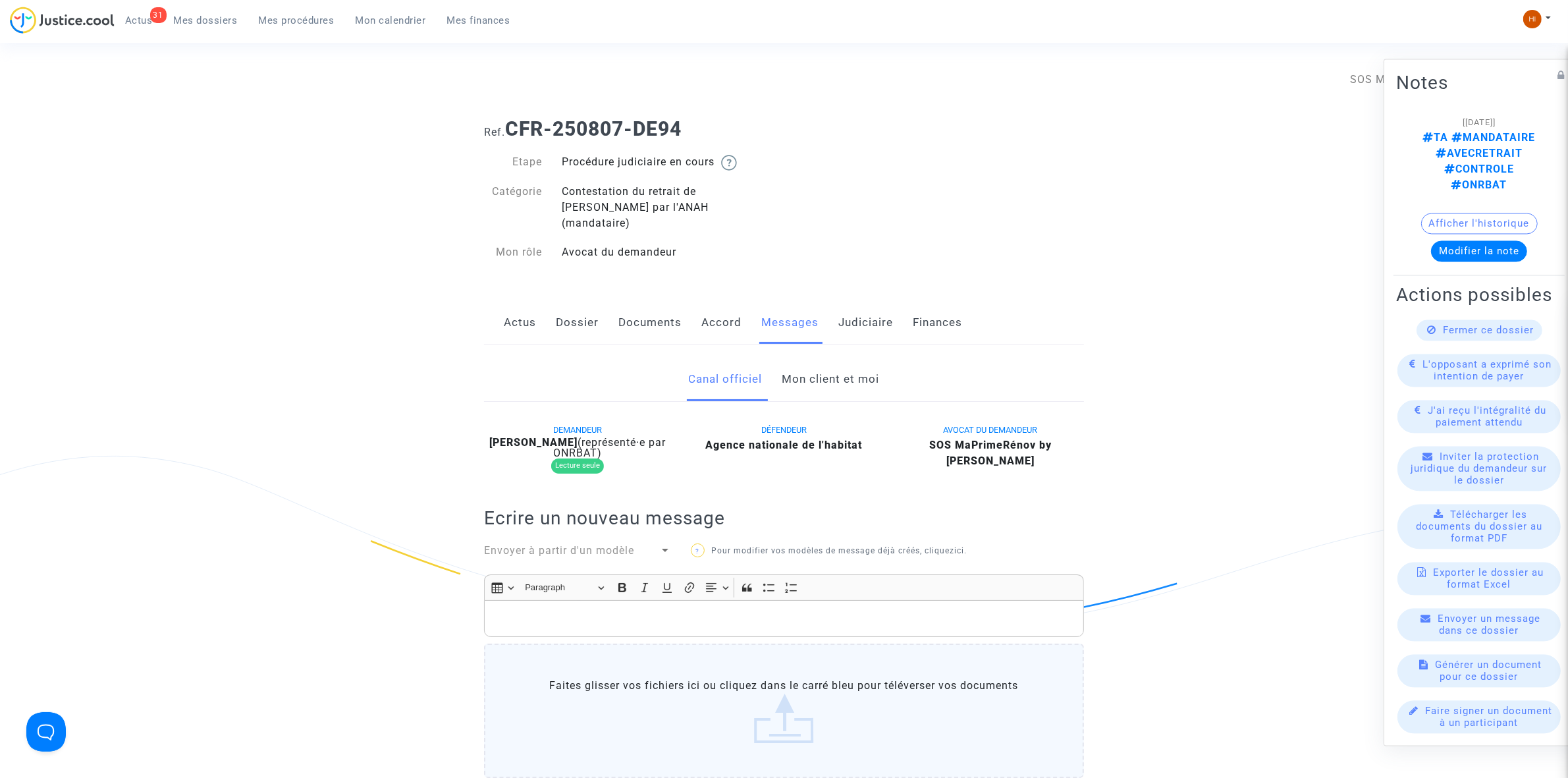
click at [869, 324] on link "Judiciaire" at bounding box center [866, 322] width 54 height 44
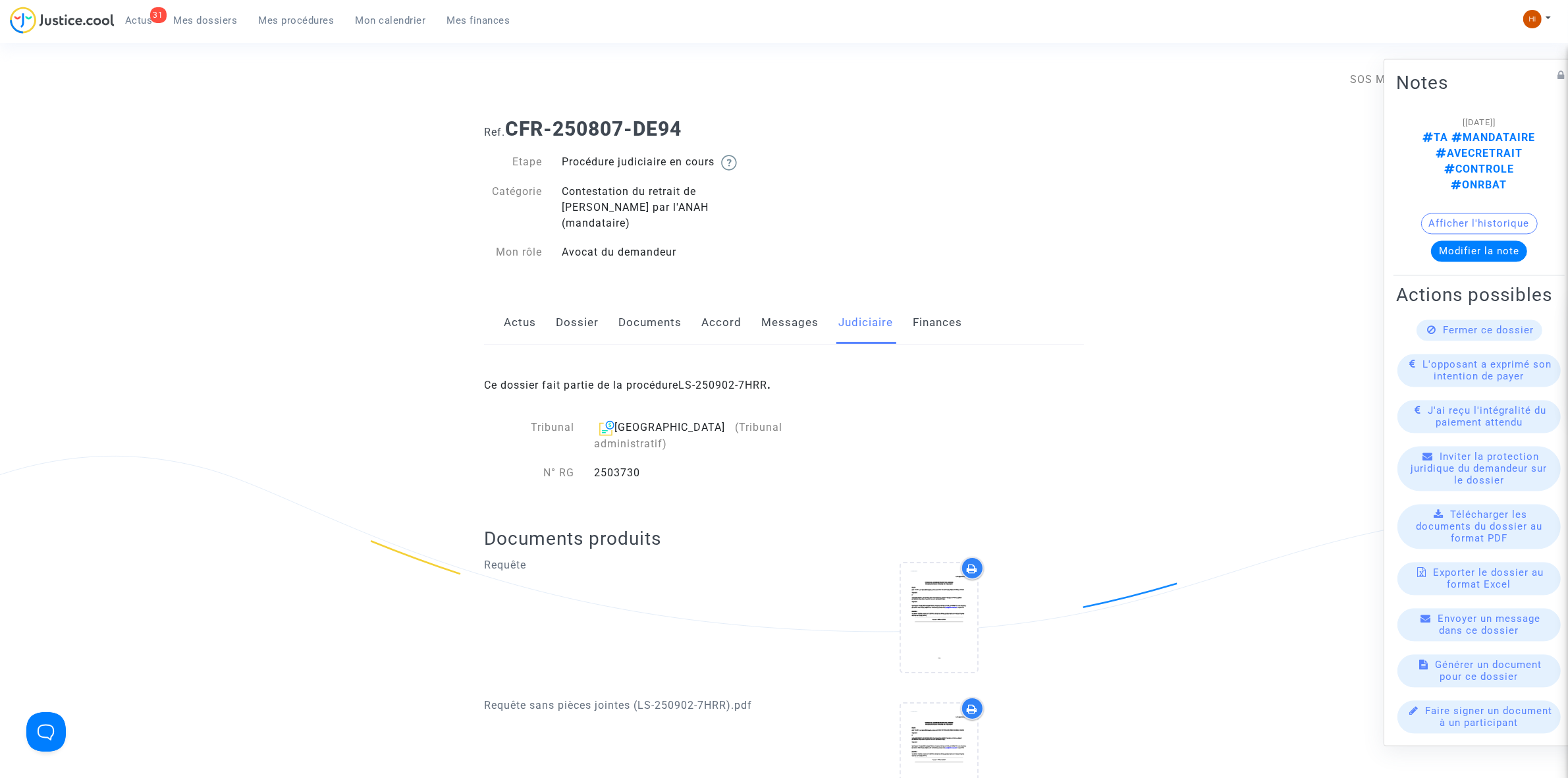
click at [787, 301] on link "Messages" at bounding box center [790, 322] width 58 height 44
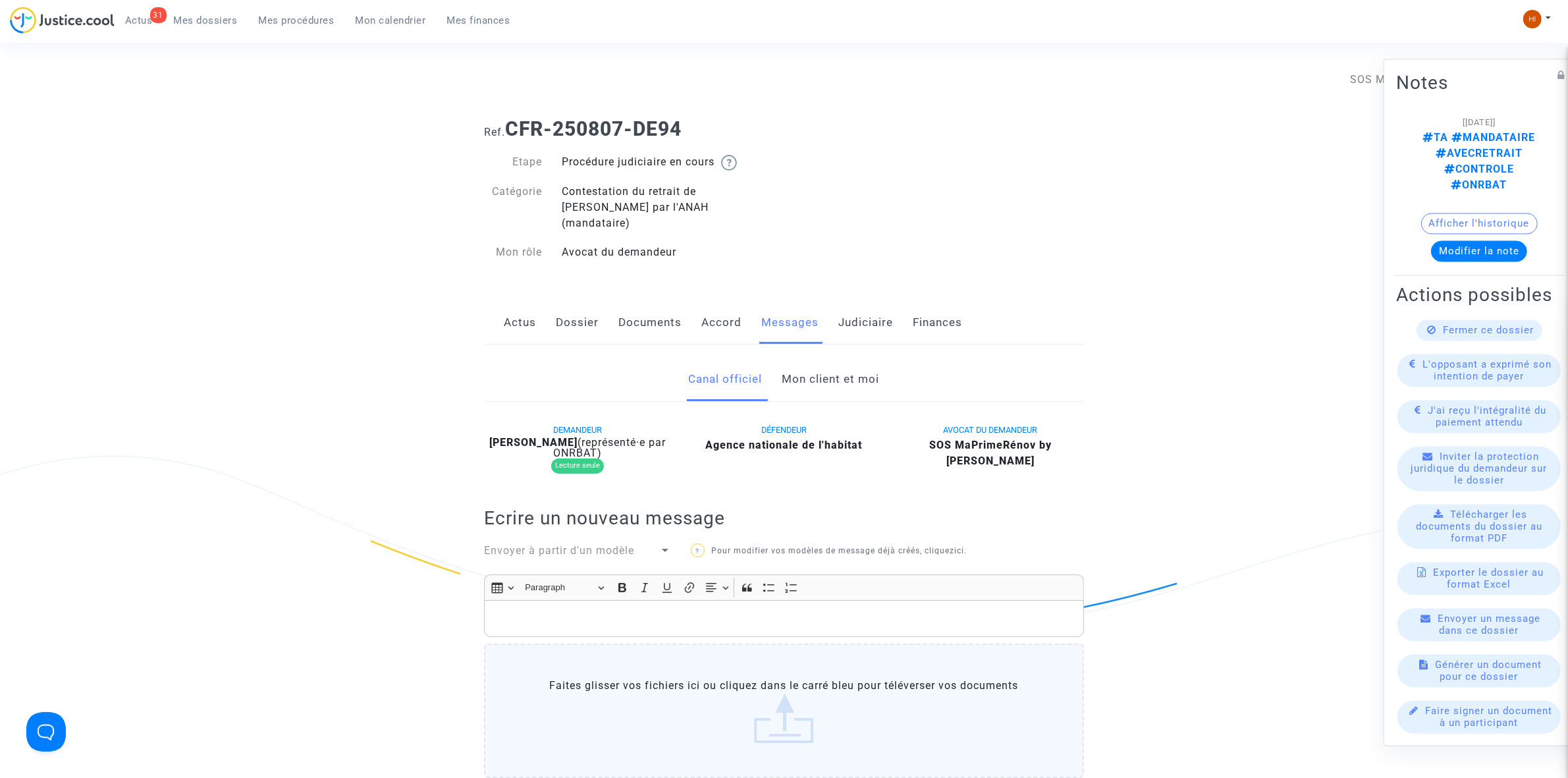
click at [865, 358] on link "Mon client et moi" at bounding box center [831, 379] width 98 height 44
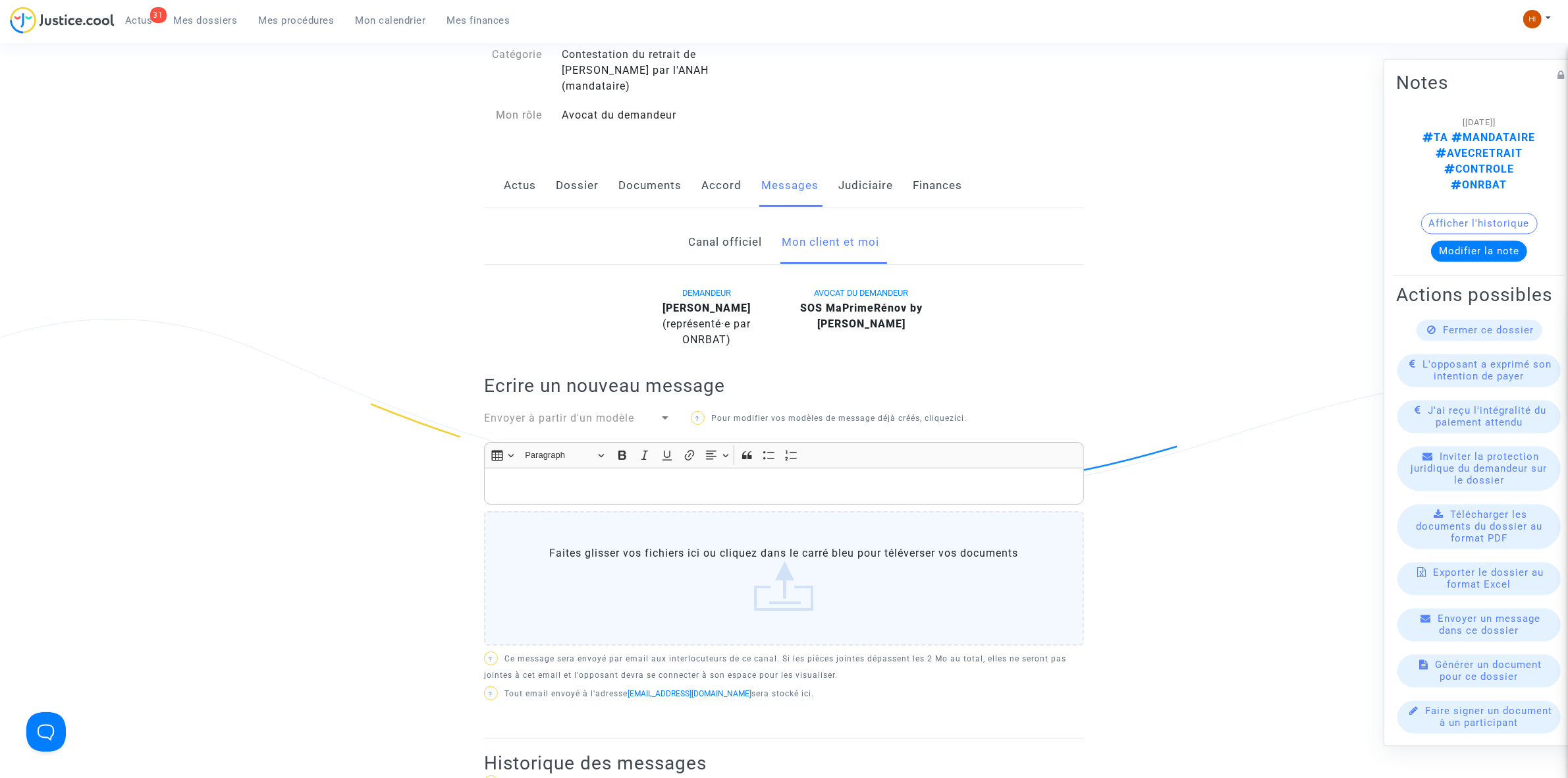
scroll to position [164, 0]
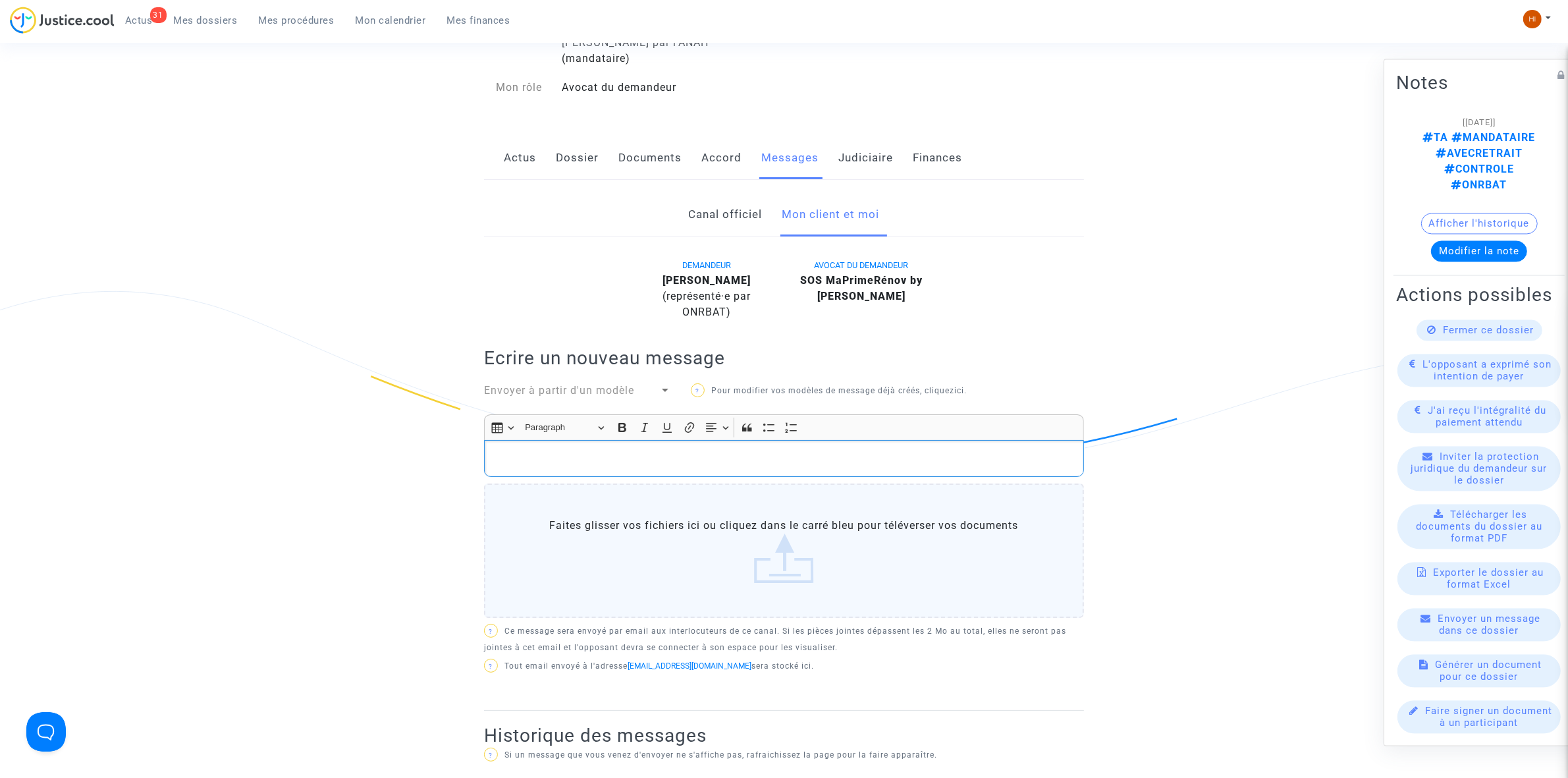
click at [728, 451] on p "Rich Text Editor, main" at bounding box center [784, 459] width 586 height 16
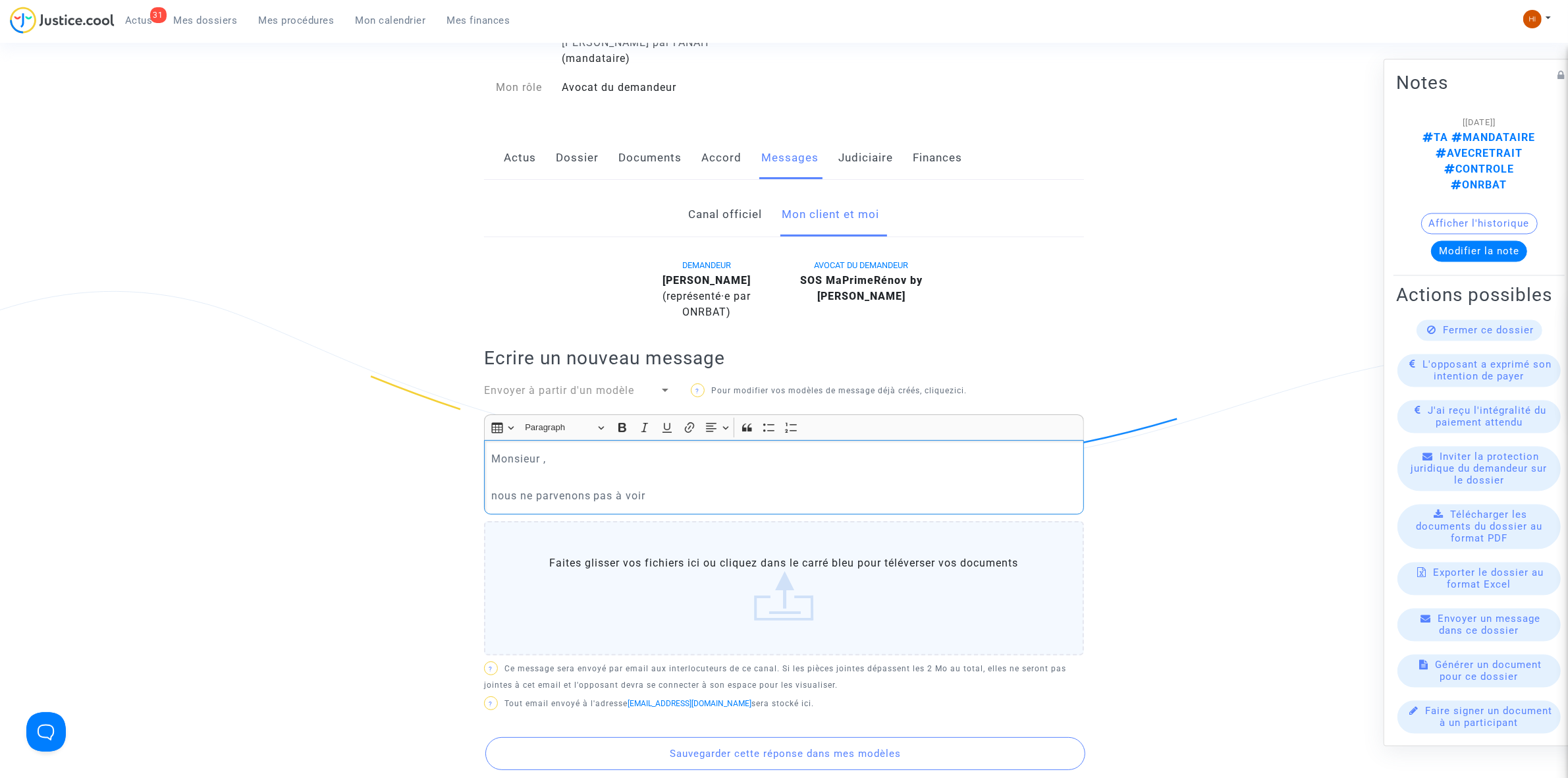
click at [495, 488] on p "nous ne parvenons pas à voir" at bounding box center [784, 496] width 586 height 16
click at [571, 137] on link "Dossier" at bounding box center [577, 158] width 43 height 44
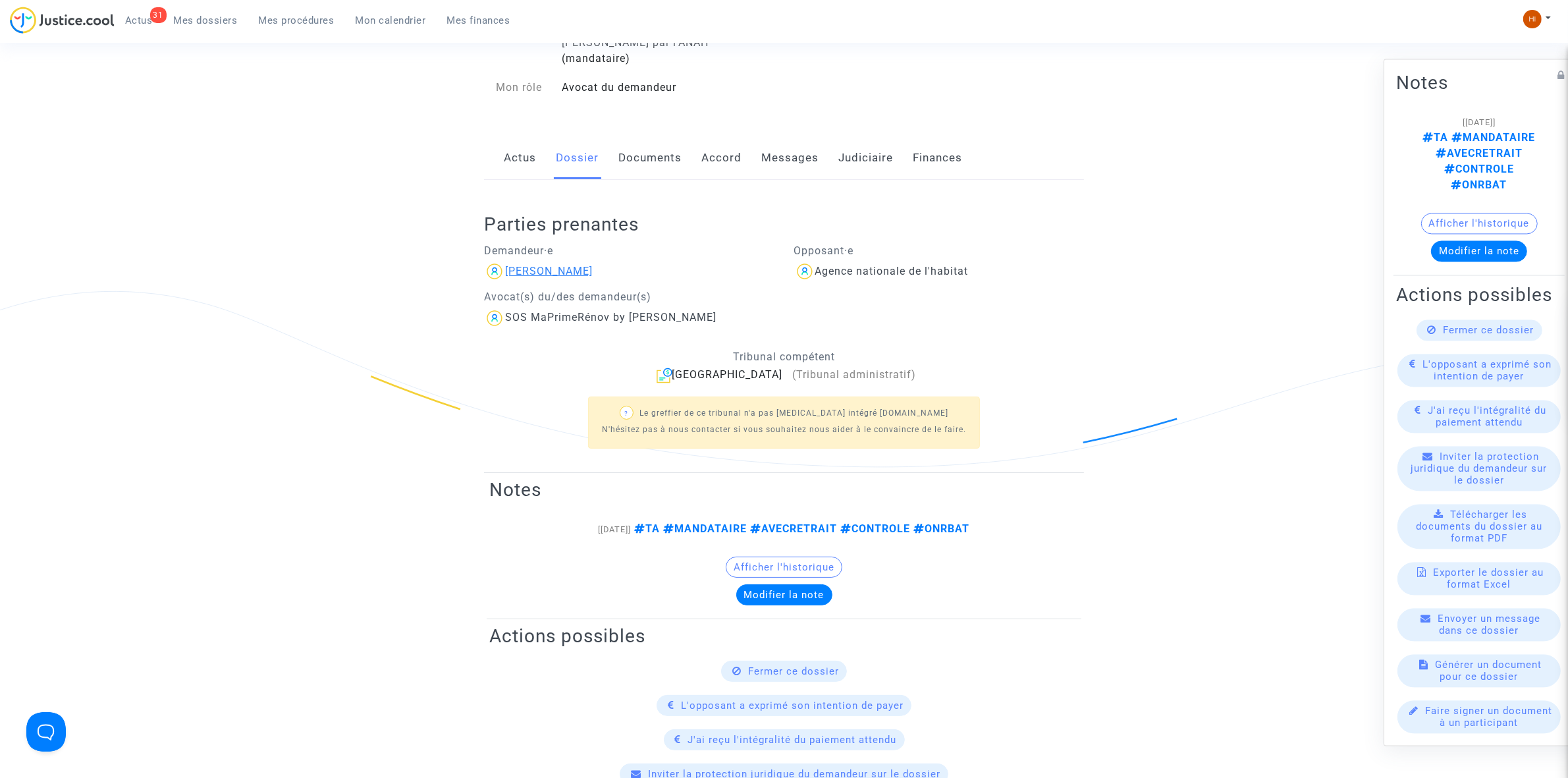
click at [564, 265] on div "[PERSON_NAME]" at bounding box center [548, 271] width 88 height 12
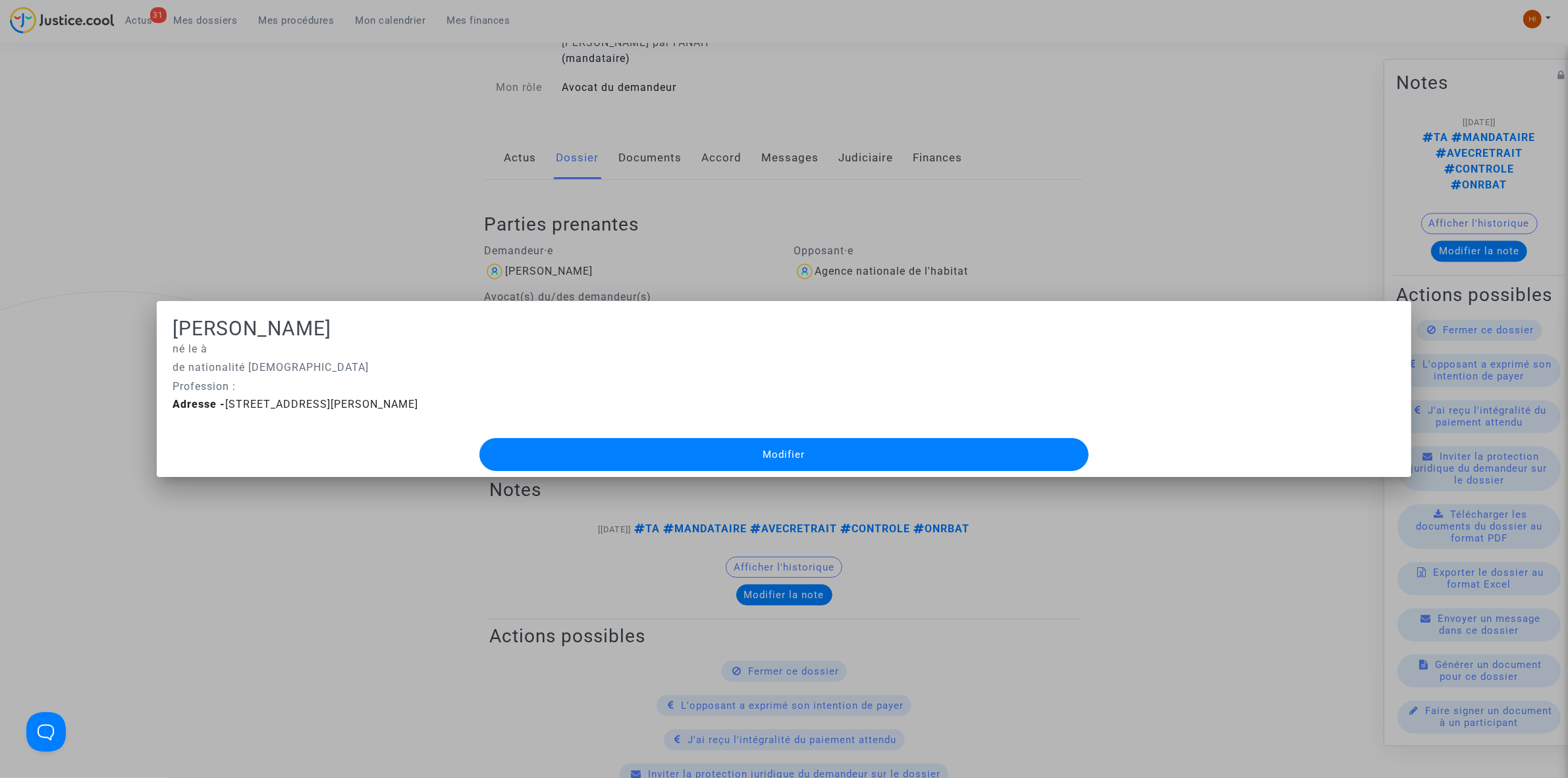
click at [349, 198] on div at bounding box center [784, 389] width 1568 height 778
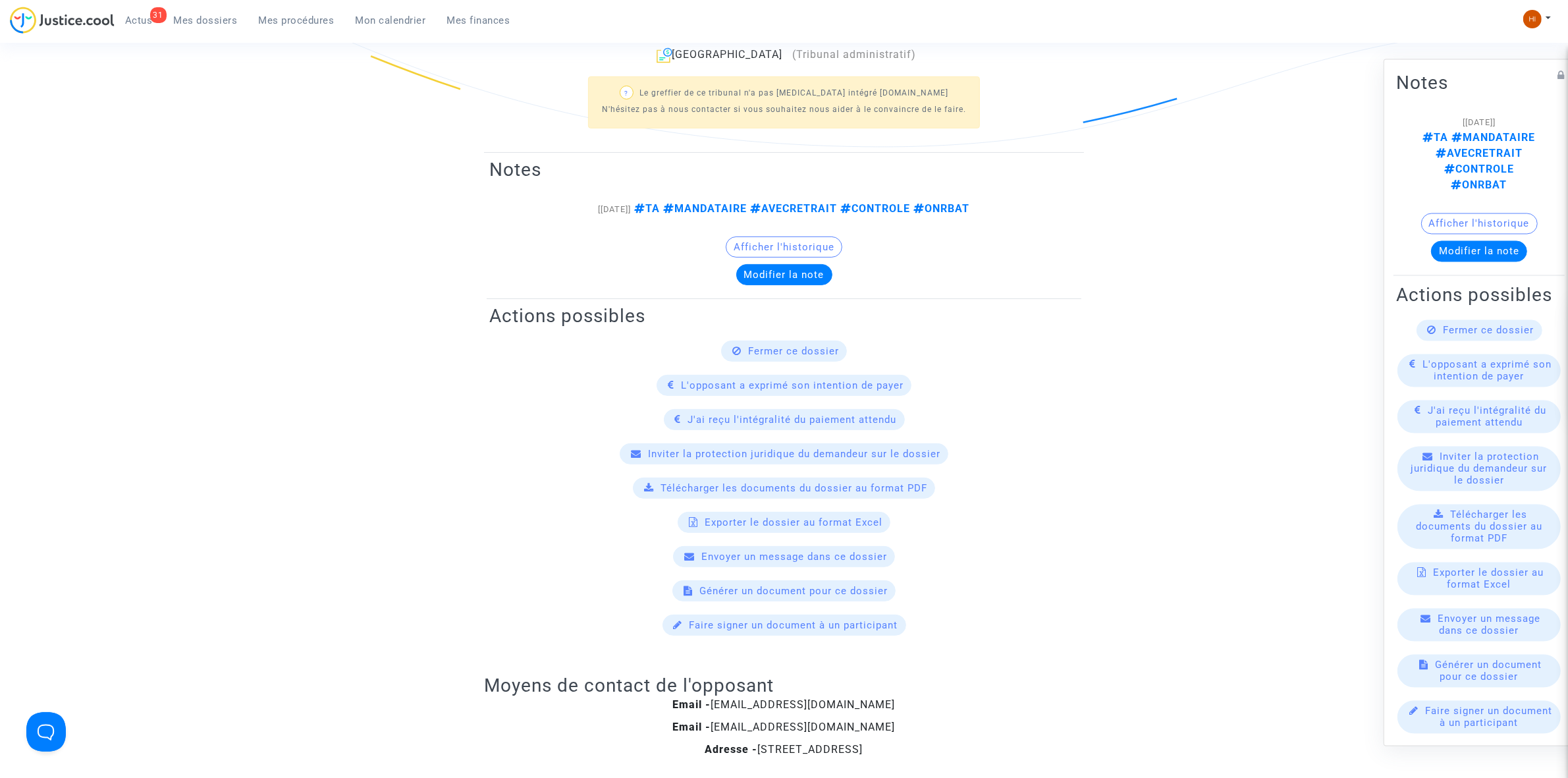
scroll to position [164, 0]
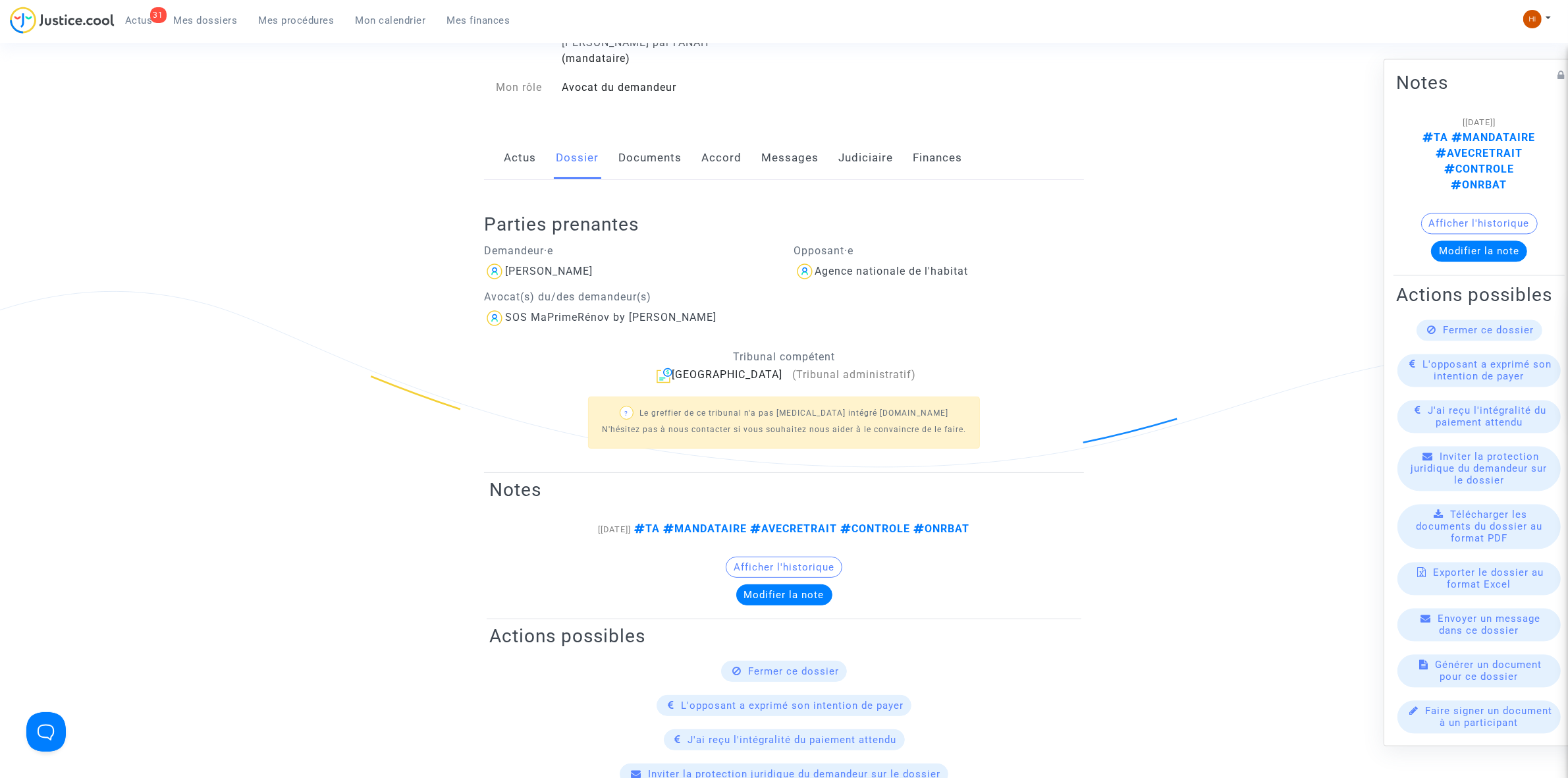
click at [642, 137] on link "Documents" at bounding box center [650, 158] width 63 height 44
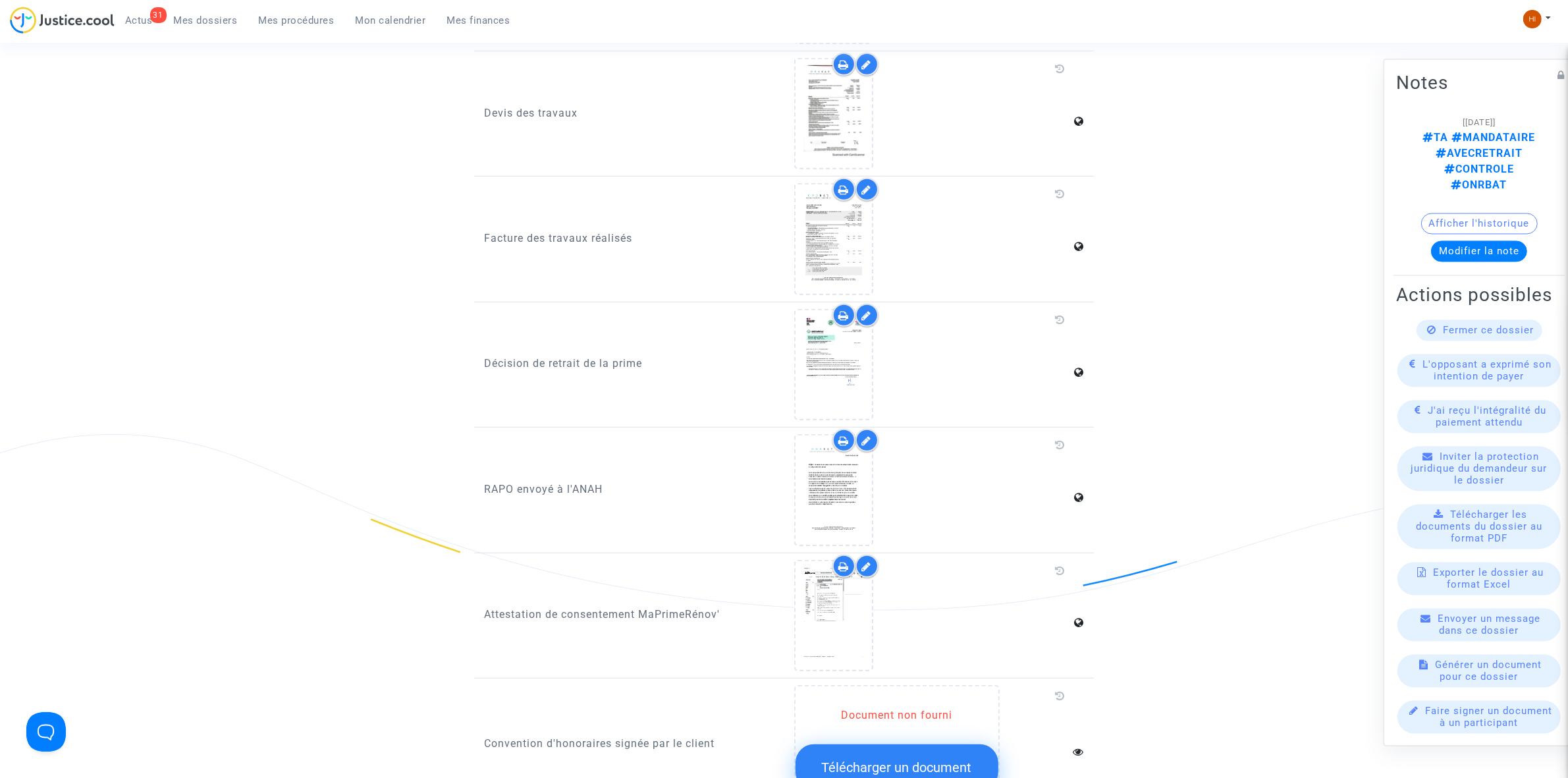
scroll to position [905, 0]
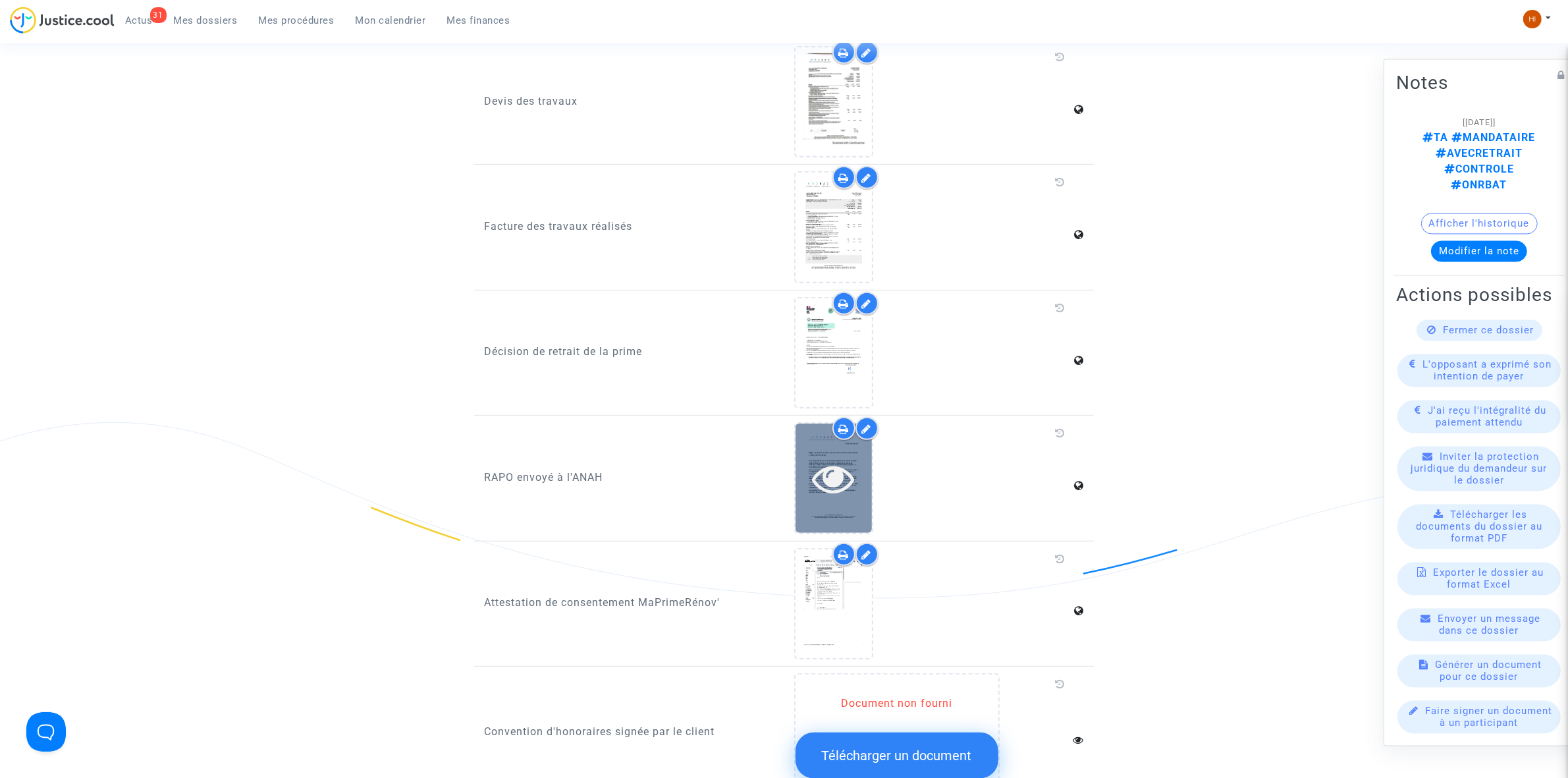
click at [825, 457] on icon at bounding box center [834, 478] width 43 height 42
click at [825, 453] on main-root "31 Actus Mes dossiers Mes procédures Mon calendrier Mes finances Mon profil Cha…" at bounding box center [784, 312] width 1568 height 2435
click at [814, 424] on div at bounding box center [834, 478] width 76 height 109
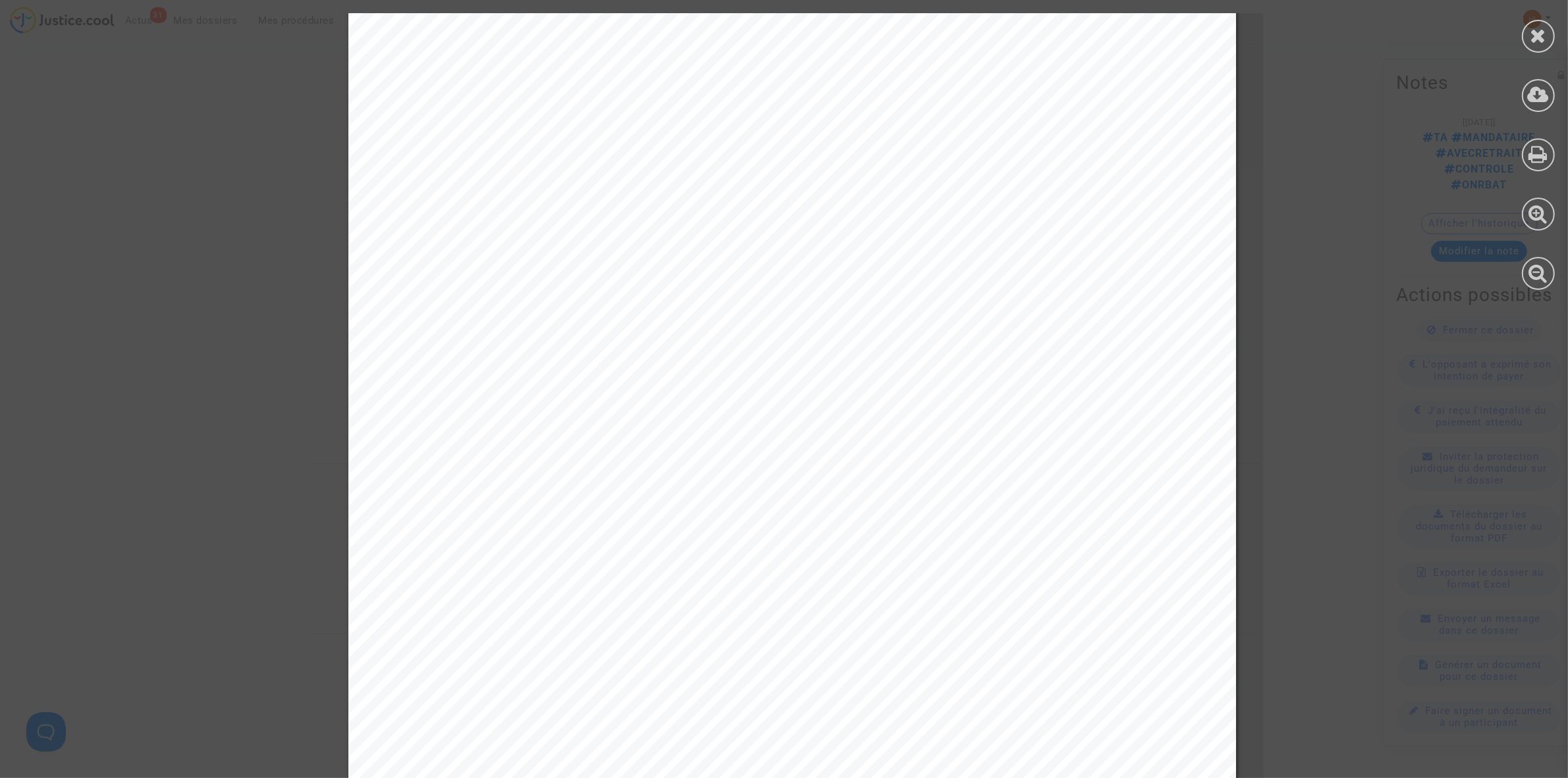
scroll to position [181, 0]
click at [1562, 36] on div at bounding box center [1538, 151] width 59 height 303
click at [1546, 31] on div at bounding box center [1538, 36] width 33 height 33
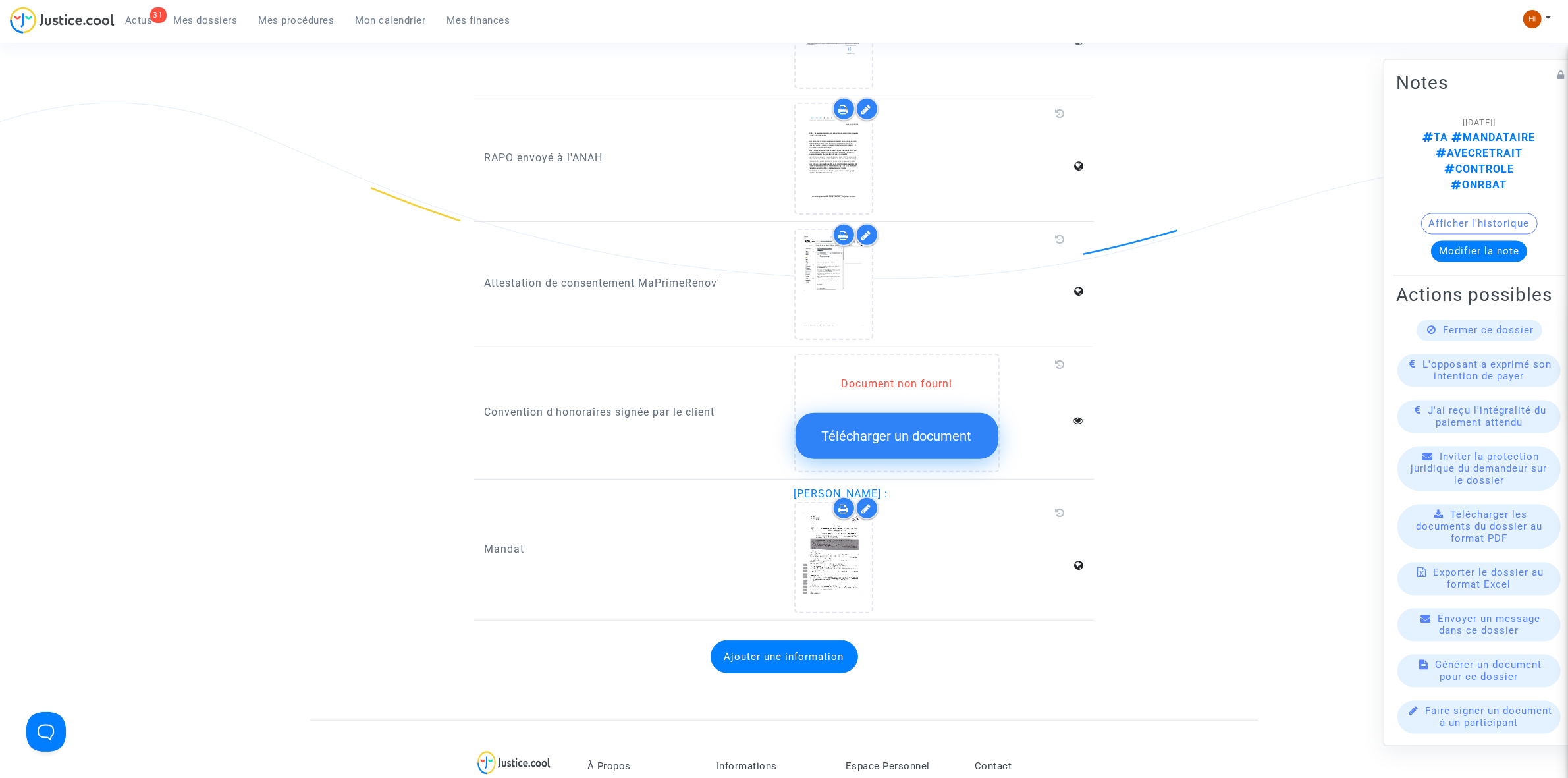
scroll to position [1214, 0]
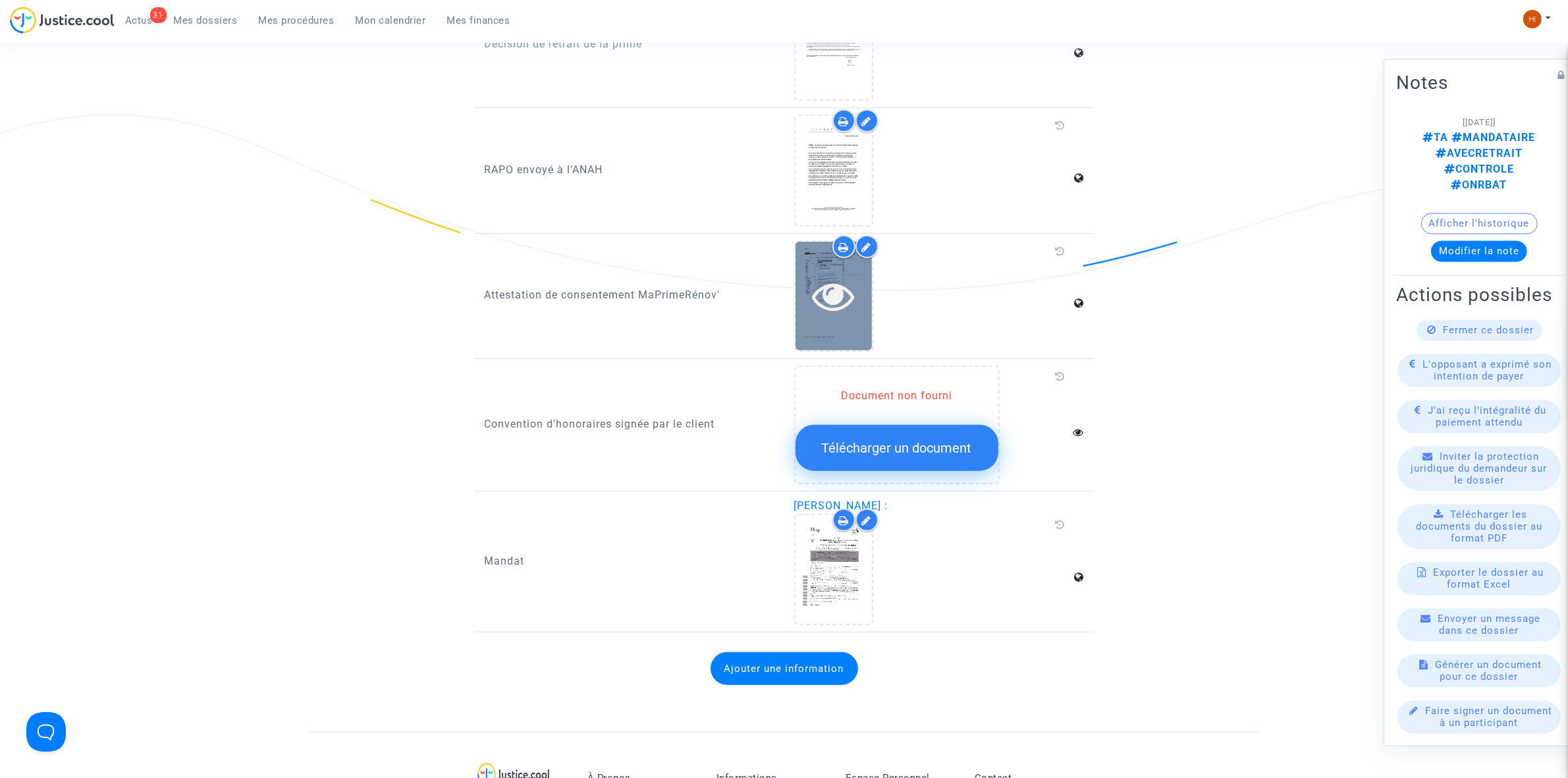
click at [830, 275] on icon at bounding box center [834, 295] width 43 height 42
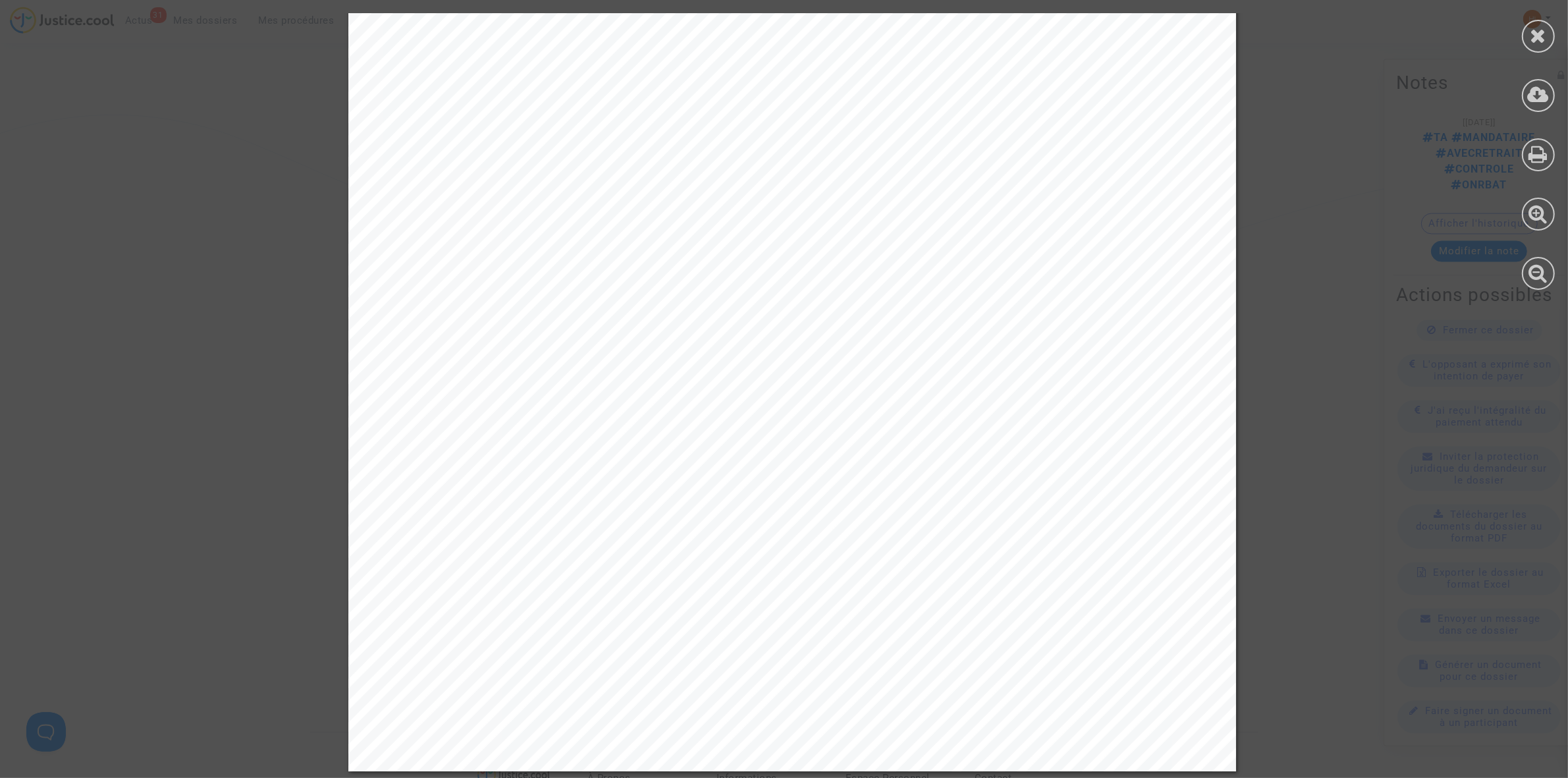
scroll to position [1625, 0]
drag, startPoint x: 1552, startPoint y: 35, endPoint x: 1377, endPoint y: 96, distance: 185.3
click at [1552, 35] on div at bounding box center [1538, 36] width 33 height 33
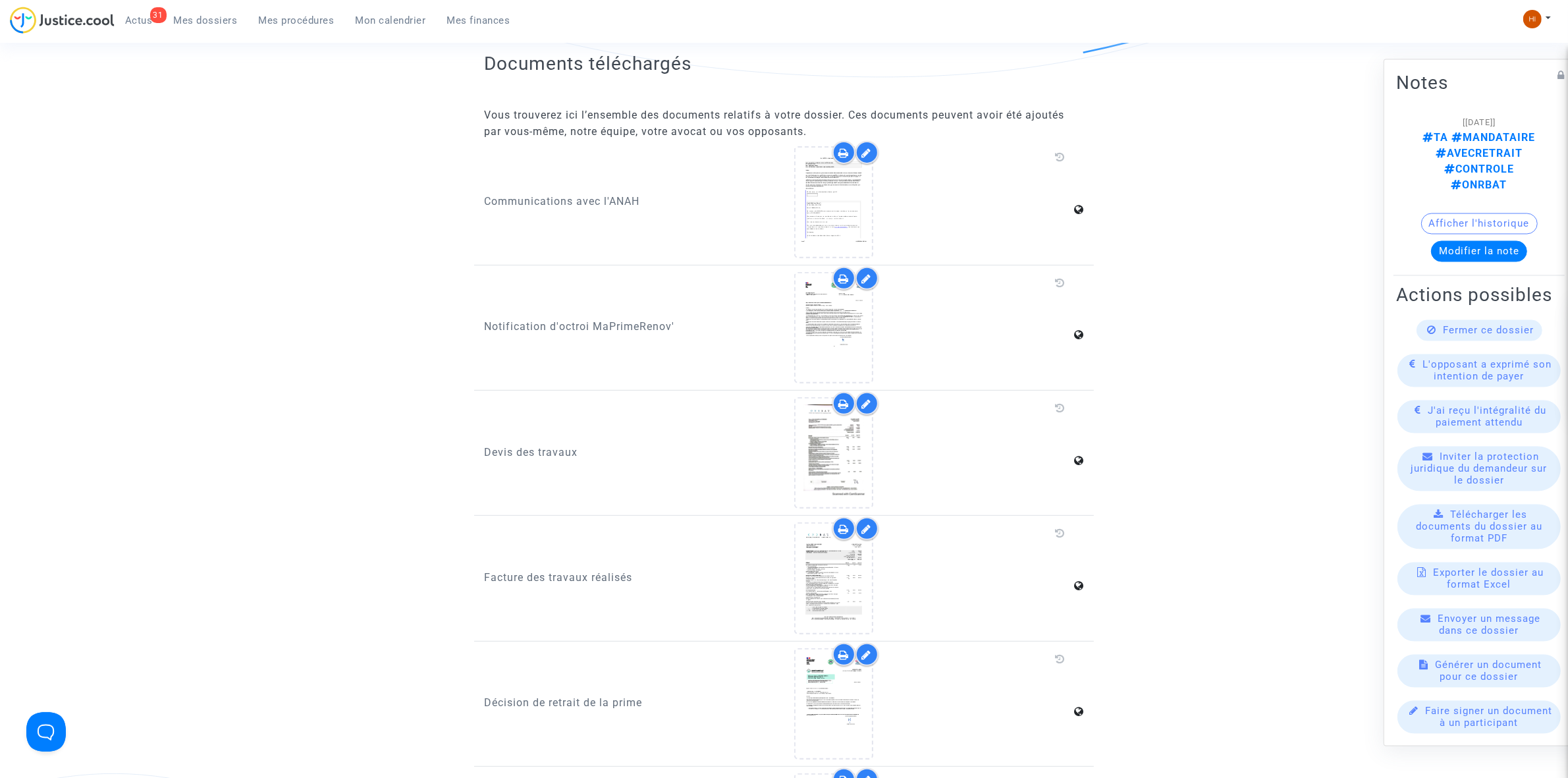
scroll to position [143, 0]
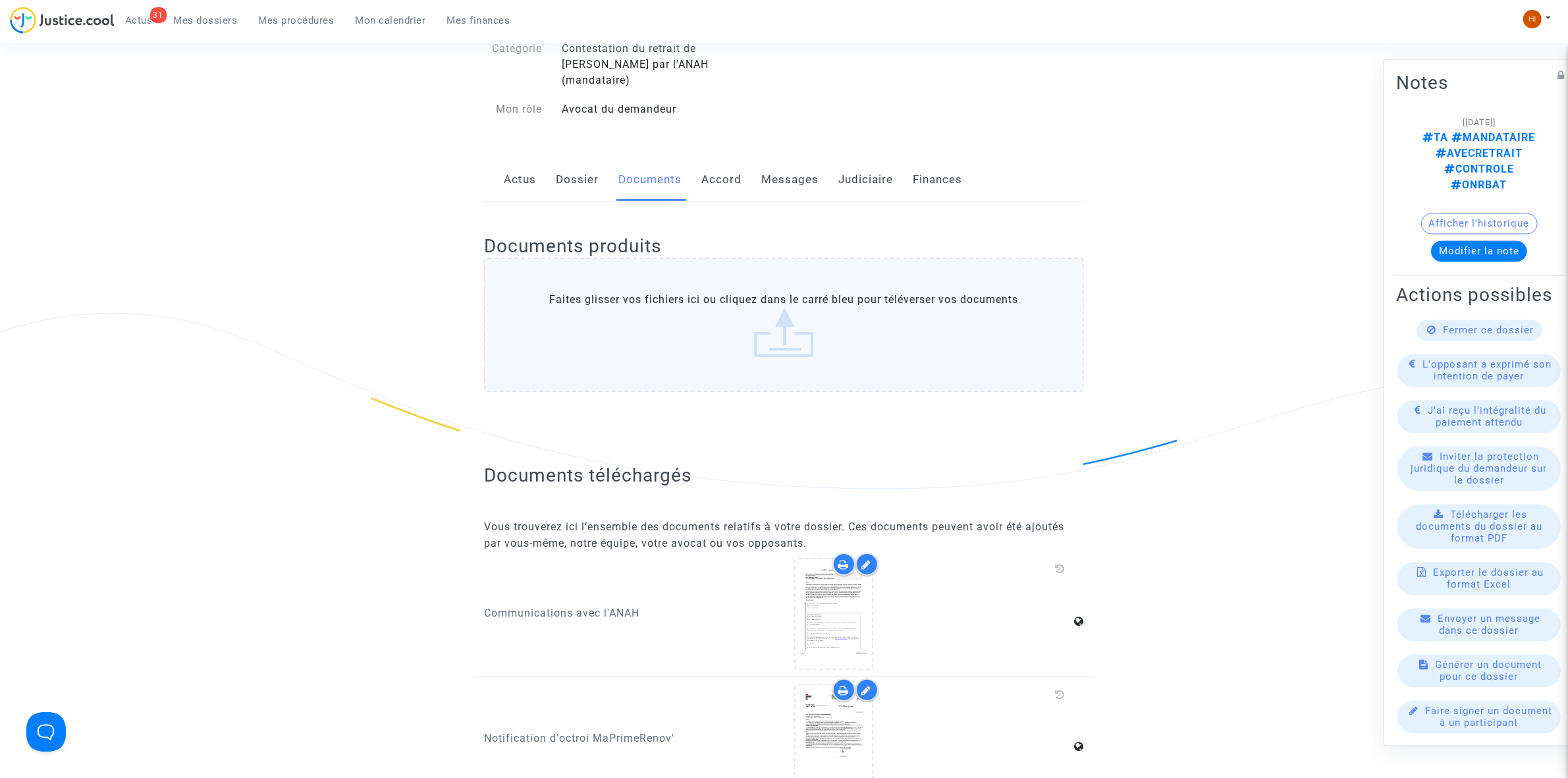
click at [792, 171] on link "Messages" at bounding box center [790, 179] width 58 height 44
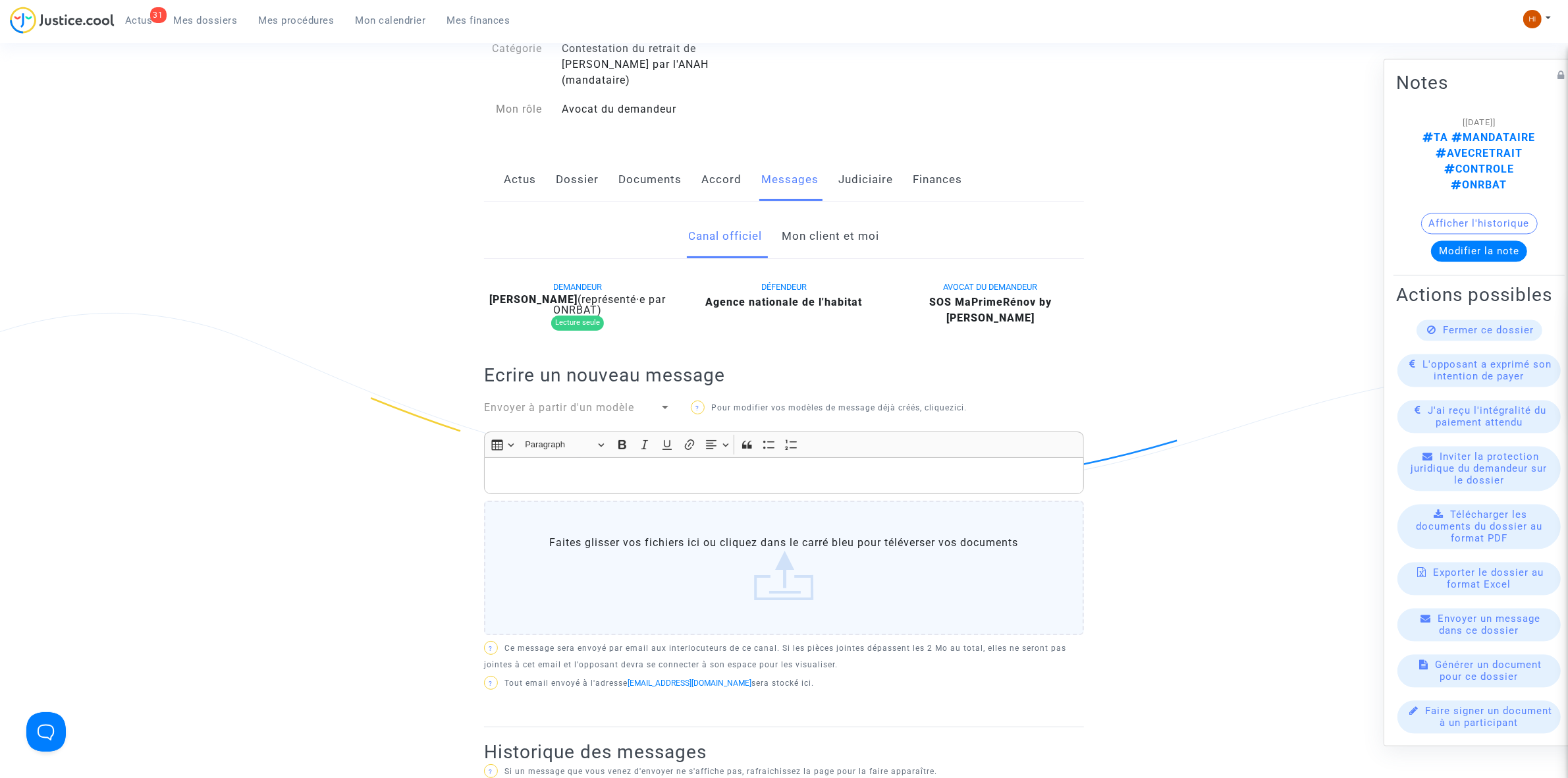
click at [850, 161] on link "Judiciaire" at bounding box center [866, 179] width 54 height 44
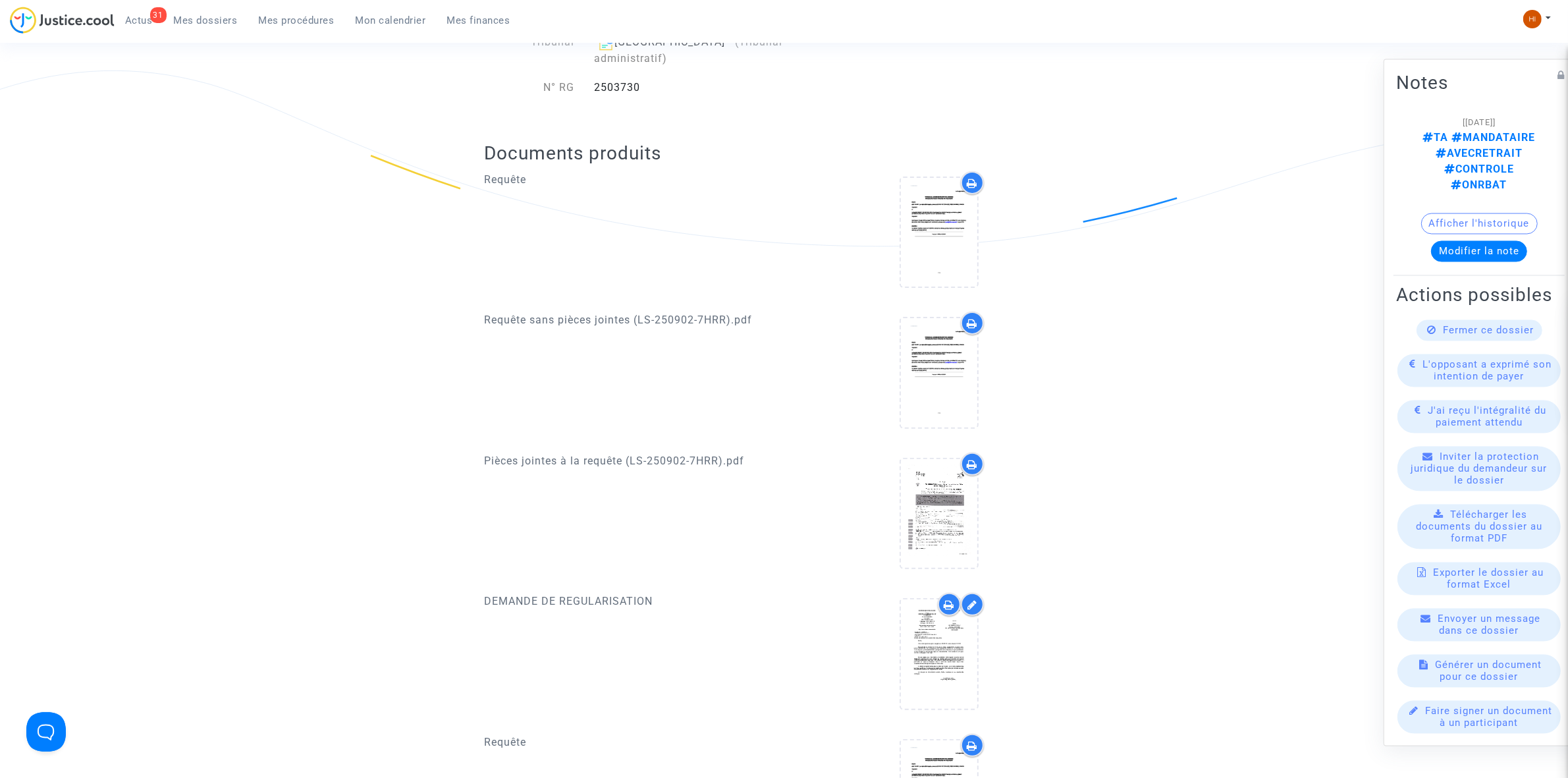
scroll to position [637, 0]
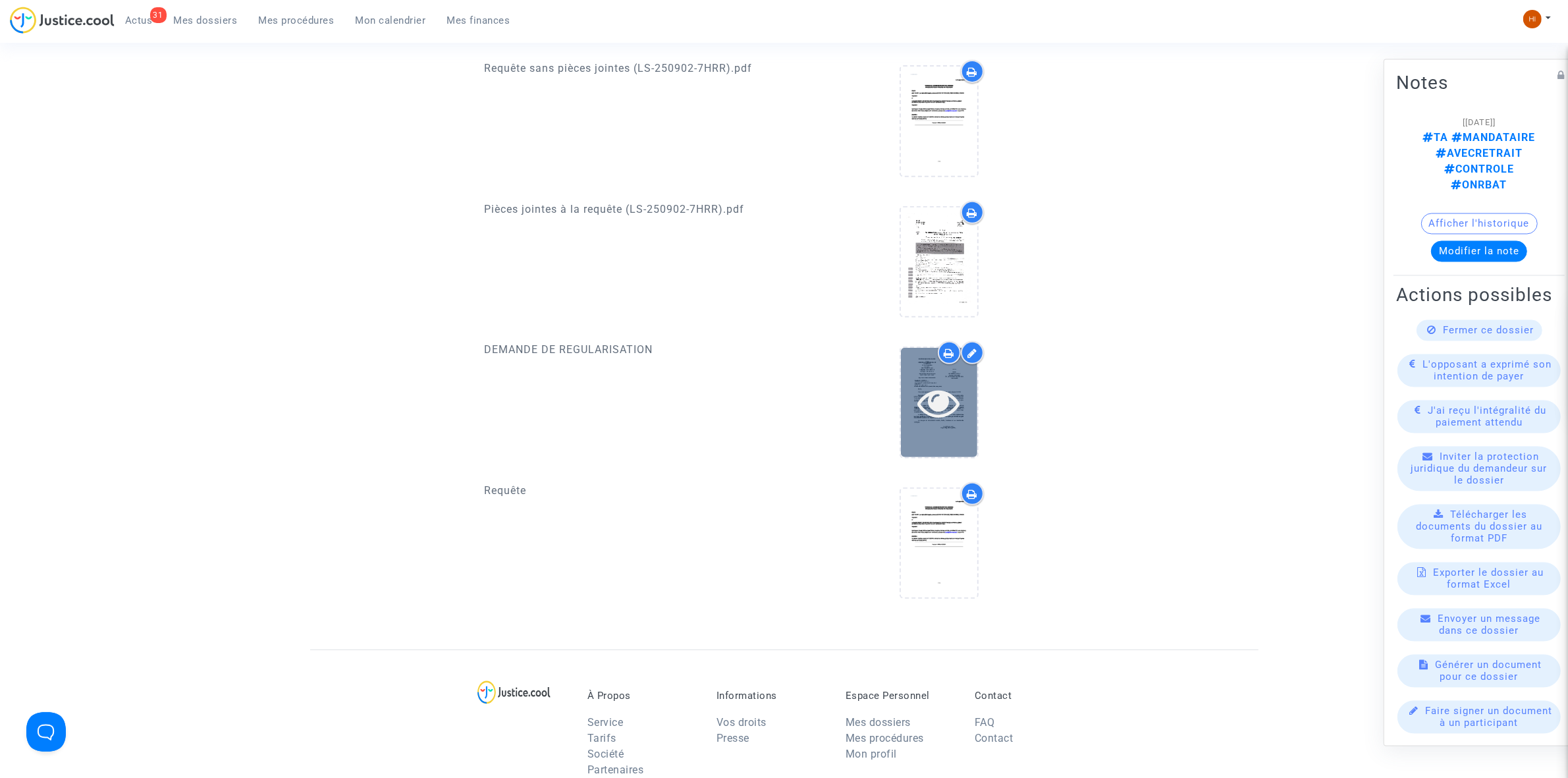
click at [943, 382] on icon at bounding box center [939, 402] width 43 height 42
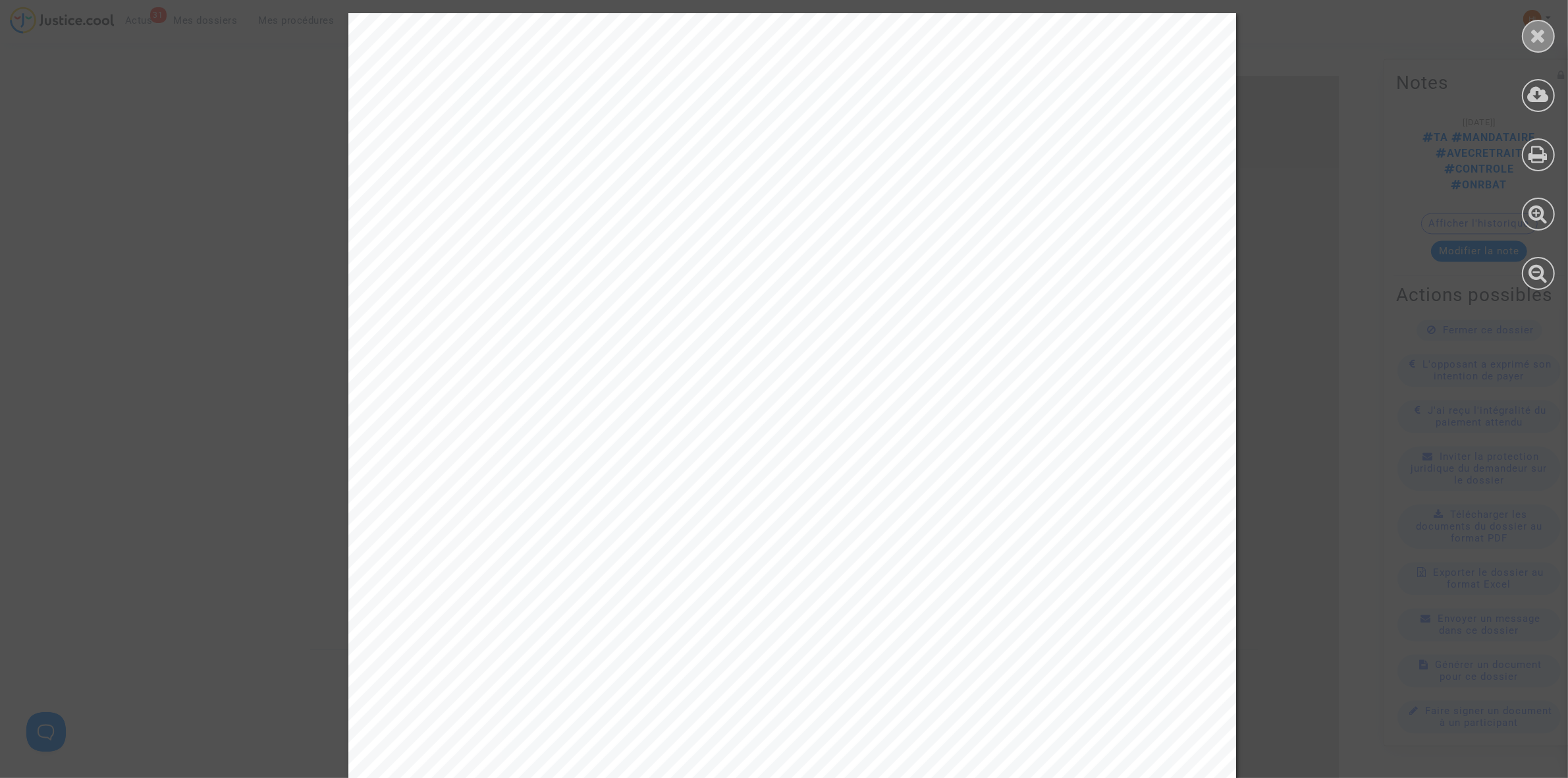
click at [1536, 39] on icon at bounding box center [1539, 35] width 16 height 20
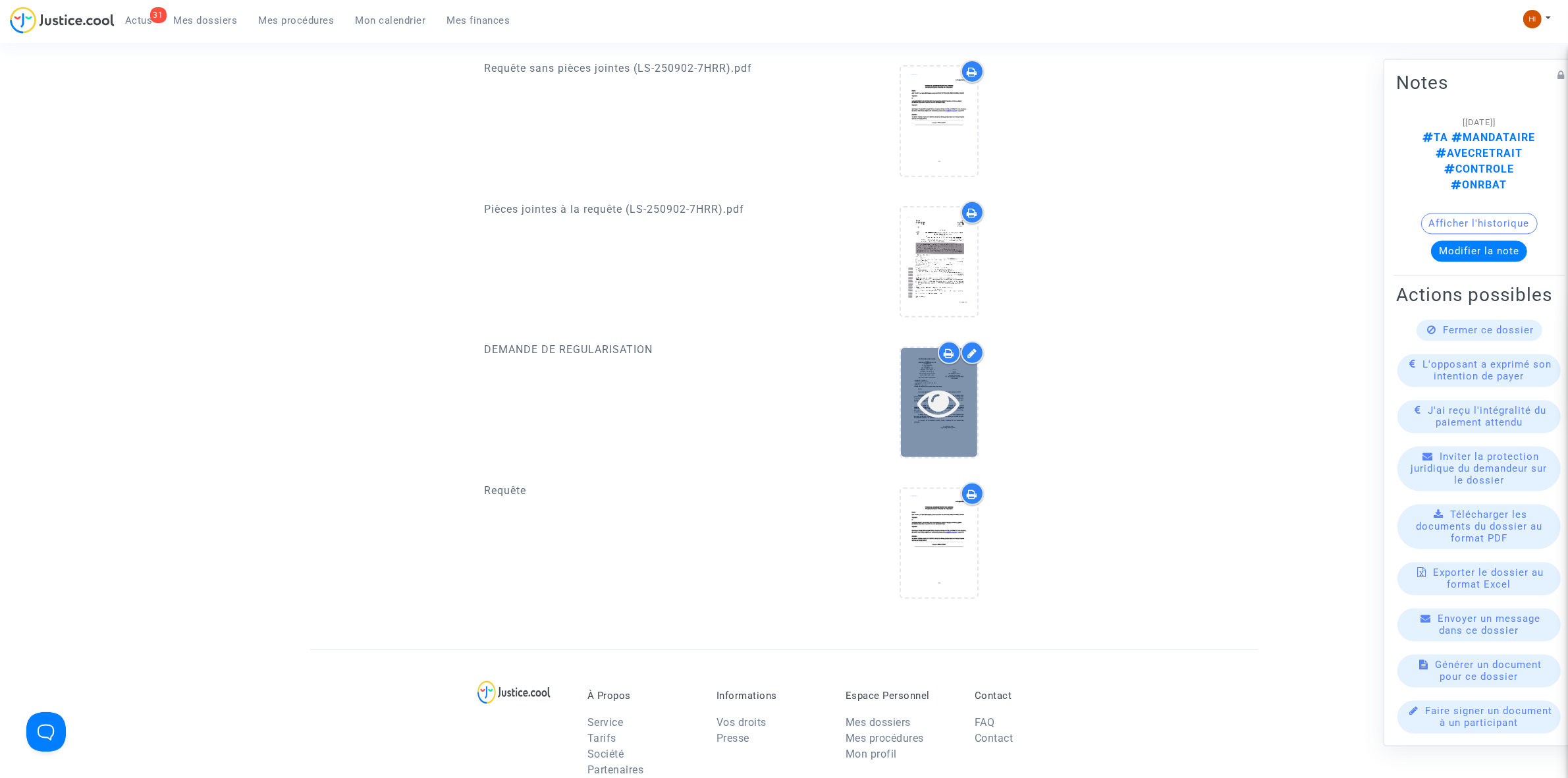
click at [924, 382] on icon at bounding box center [939, 402] width 43 height 42
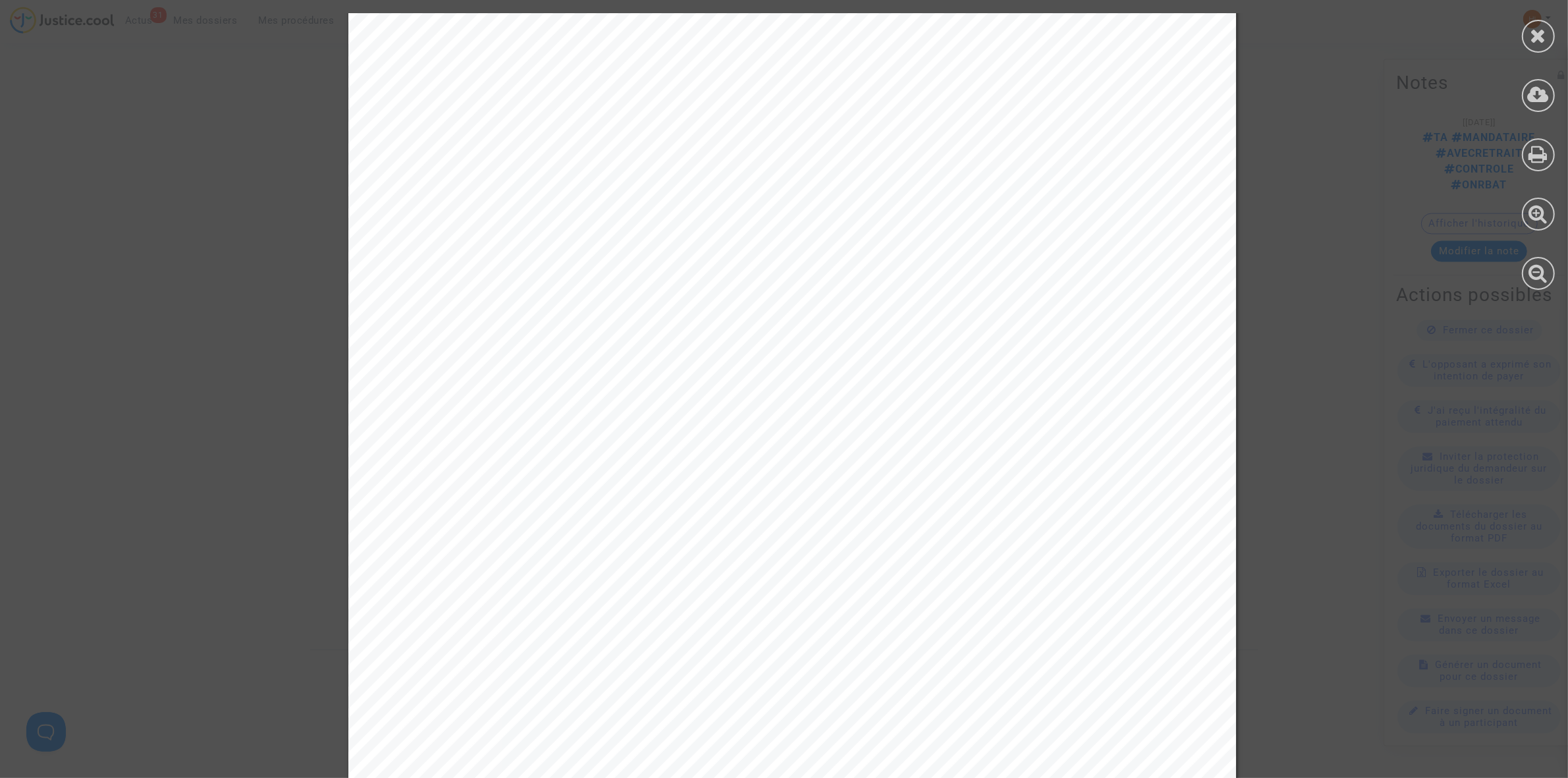
scroll to position [494, 0]
click at [1536, 30] on icon at bounding box center [1539, 35] width 16 height 20
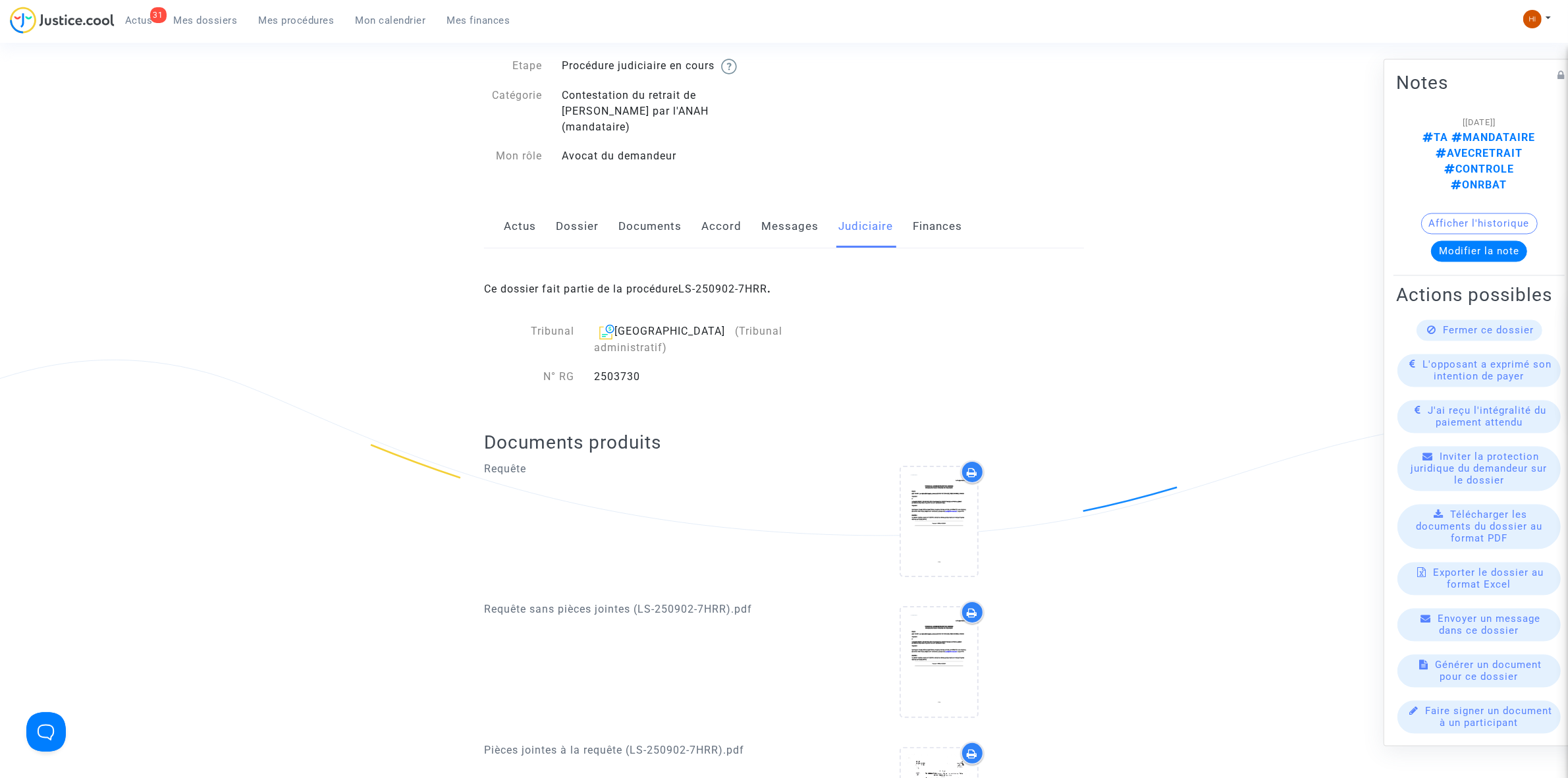
scroll to position [0, 0]
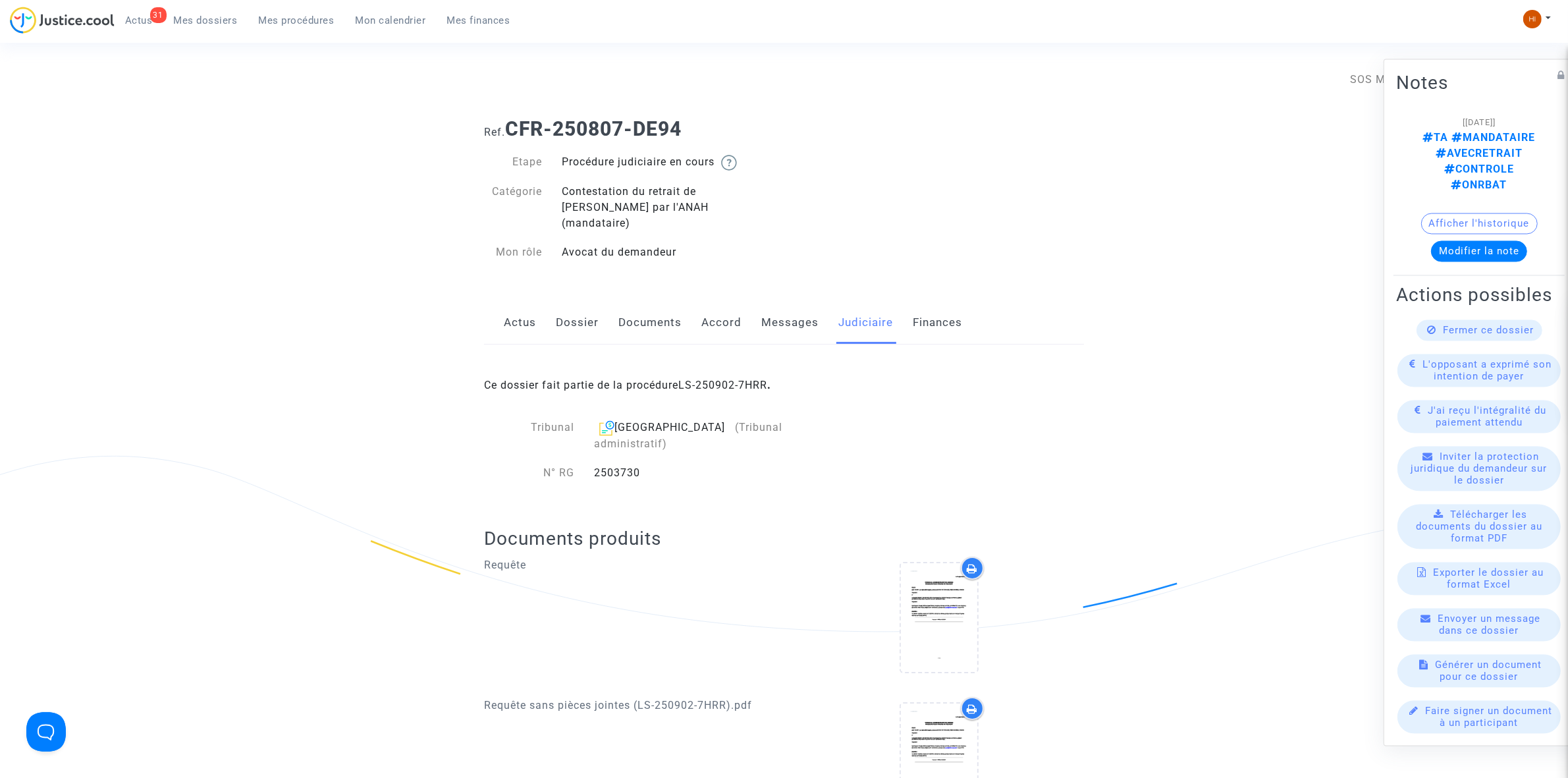
click at [789, 302] on link "Messages" at bounding box center [790, 322] width 58 height 44
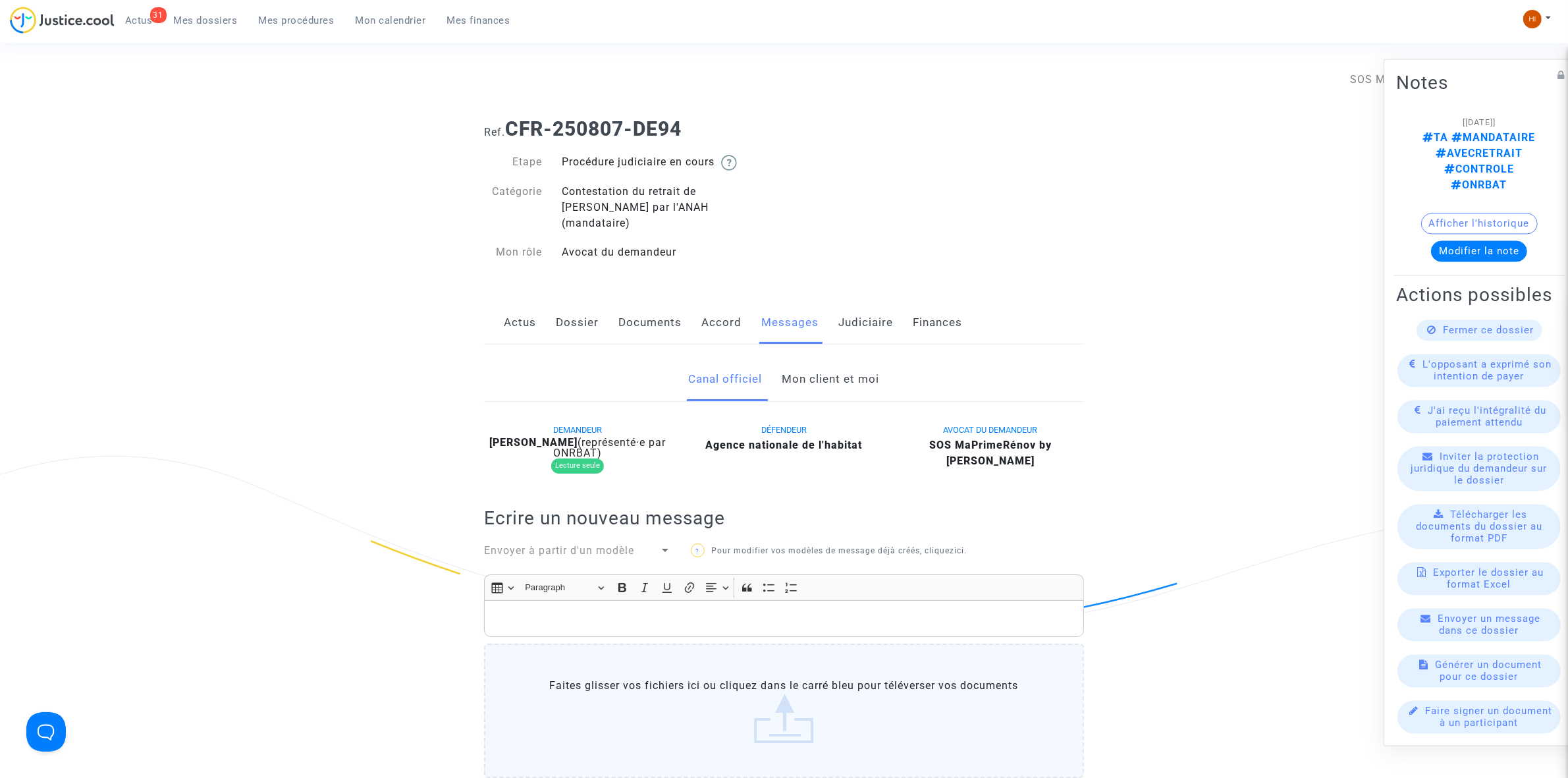
click at [812, 363] on link "Mon client et moi" at bounding box center [831, 379] width 98 height 44
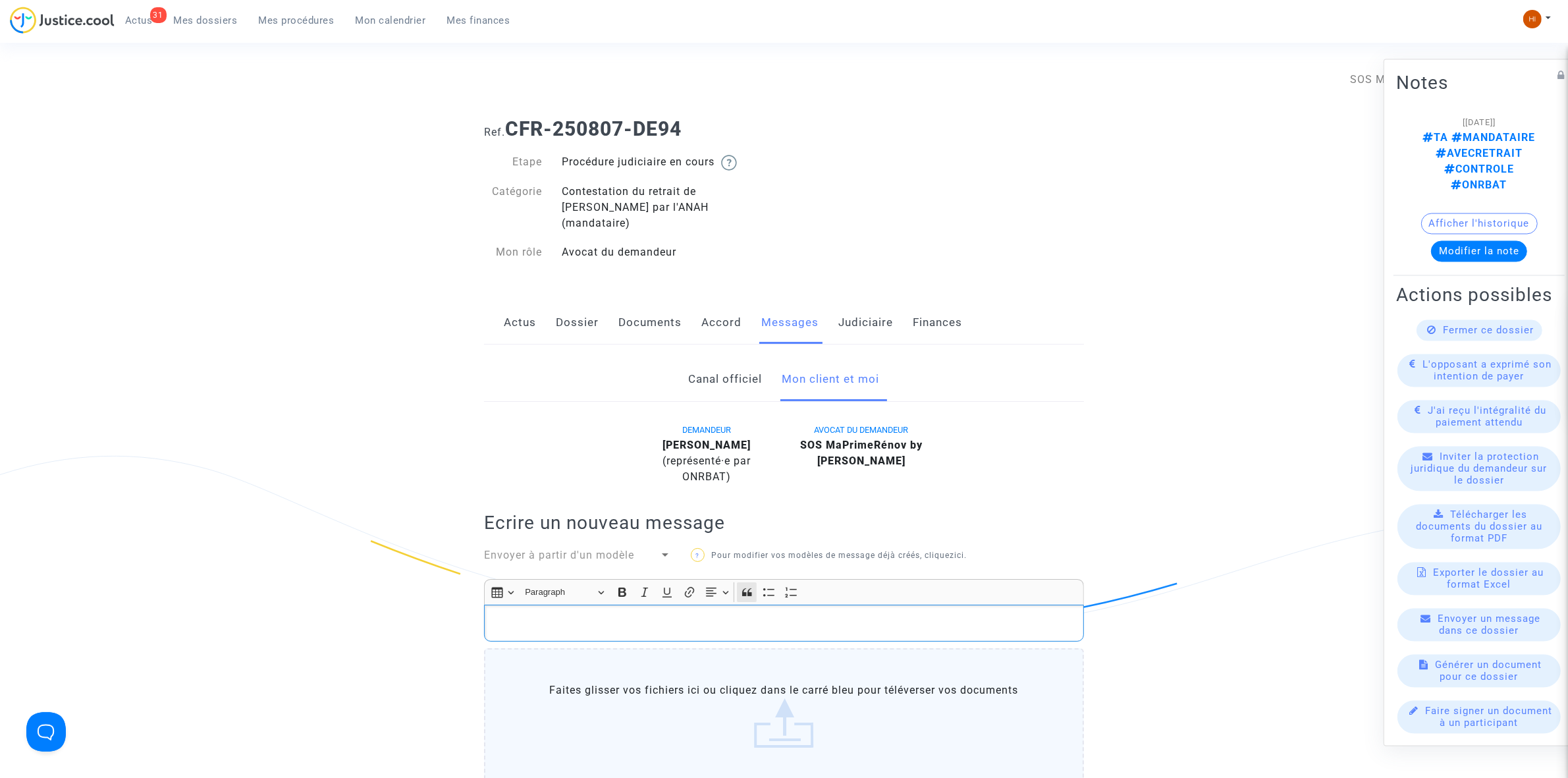
drag, startPoint x: 769, startPoint y: 608, endPoint x: 753, endPoint y: 586, distance: 27.2
click at [751, 604] on div "Rich Text Editor, main" at bounding box center [784, 623] width 600 height 37
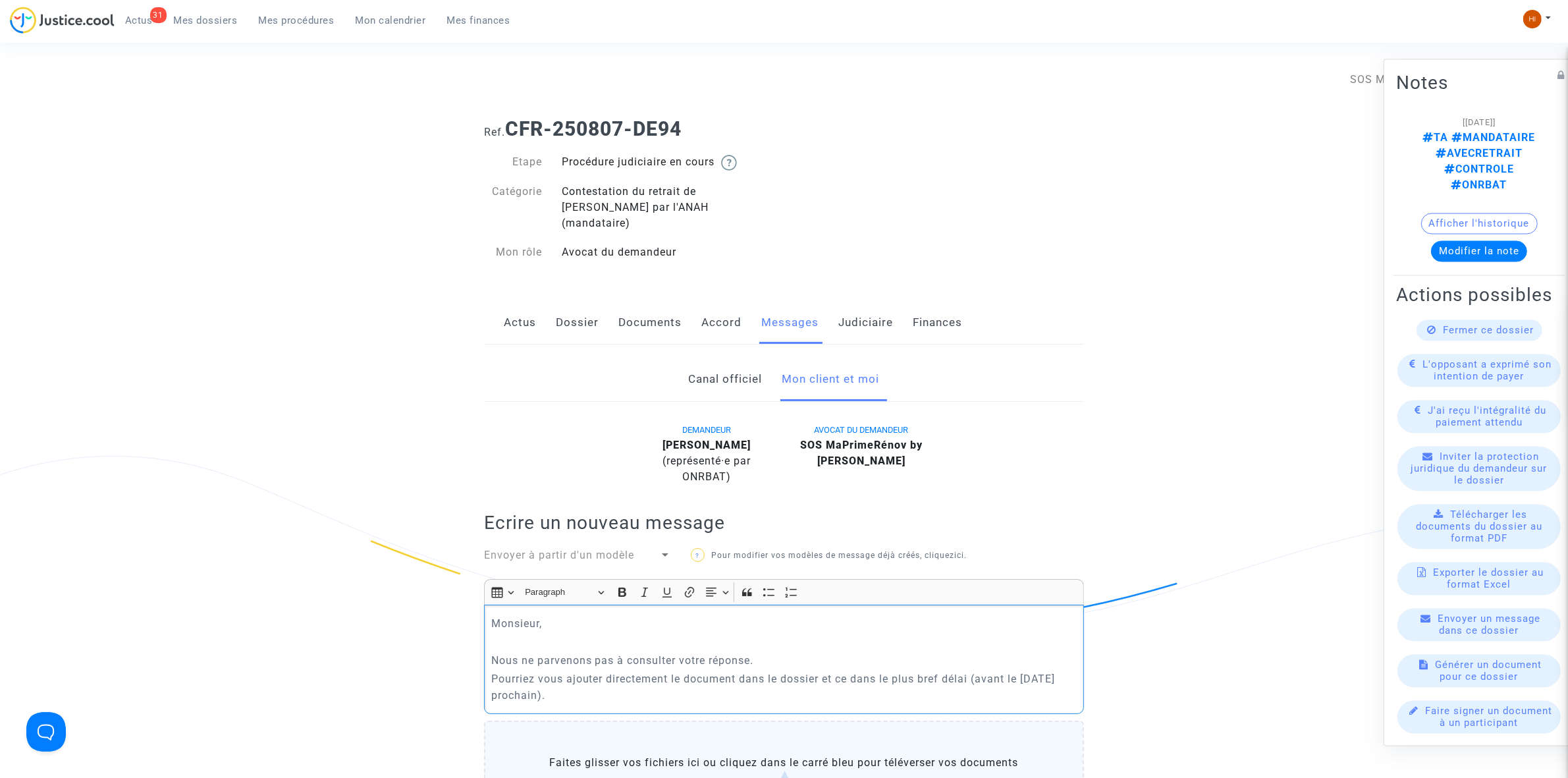
click at [505, 634] on p "Rich Text Editor, main" at bounding box center [784, 642] width 586 height 16
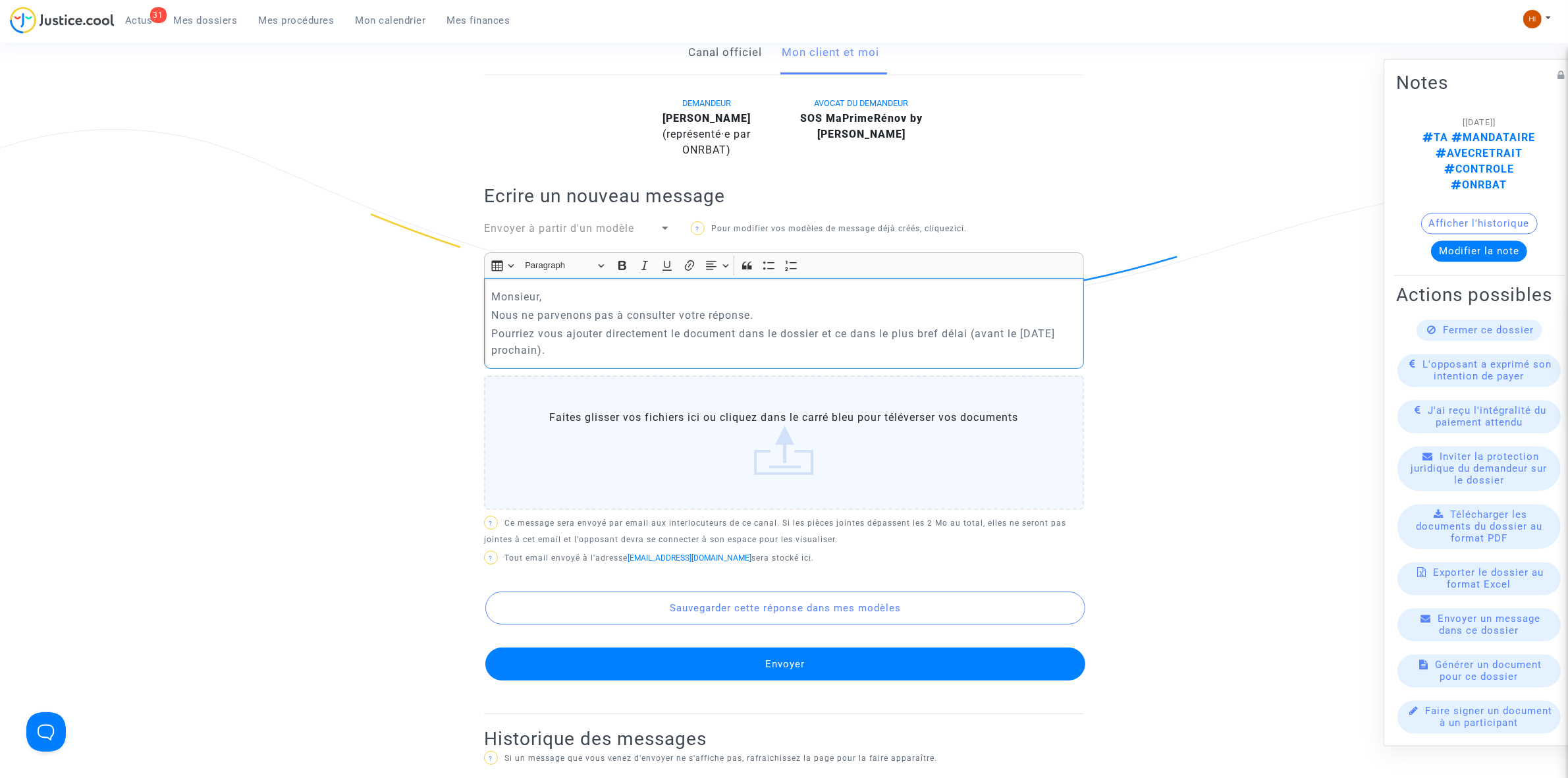
scroll to position [330, 0]
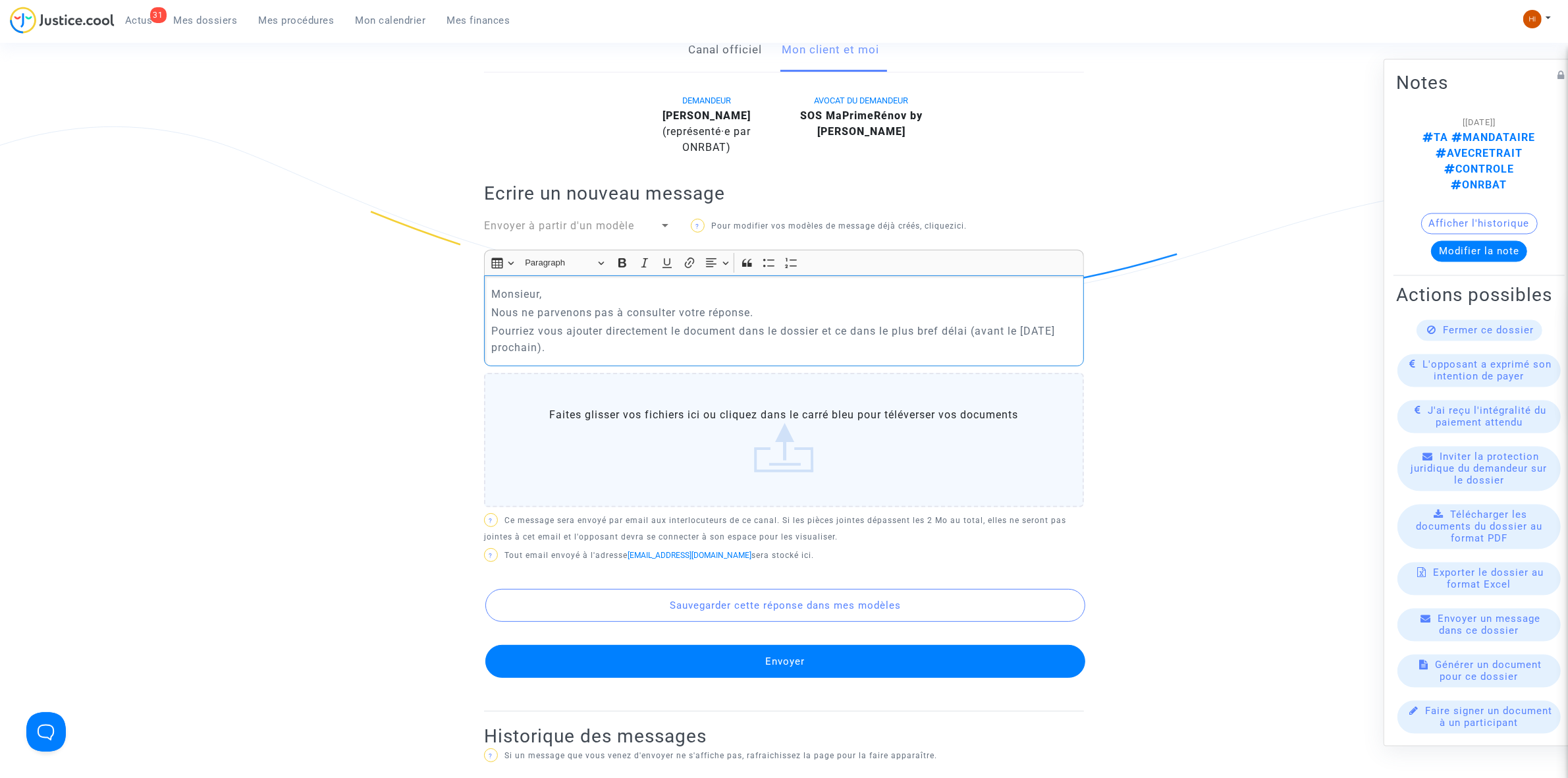
click at [637, 346] on div "Monsieur, Nous ne parvenons pas à consulter votre réponse. Pourriez vous ajoute…" at bounding box center [784, 321] width 600 height 90
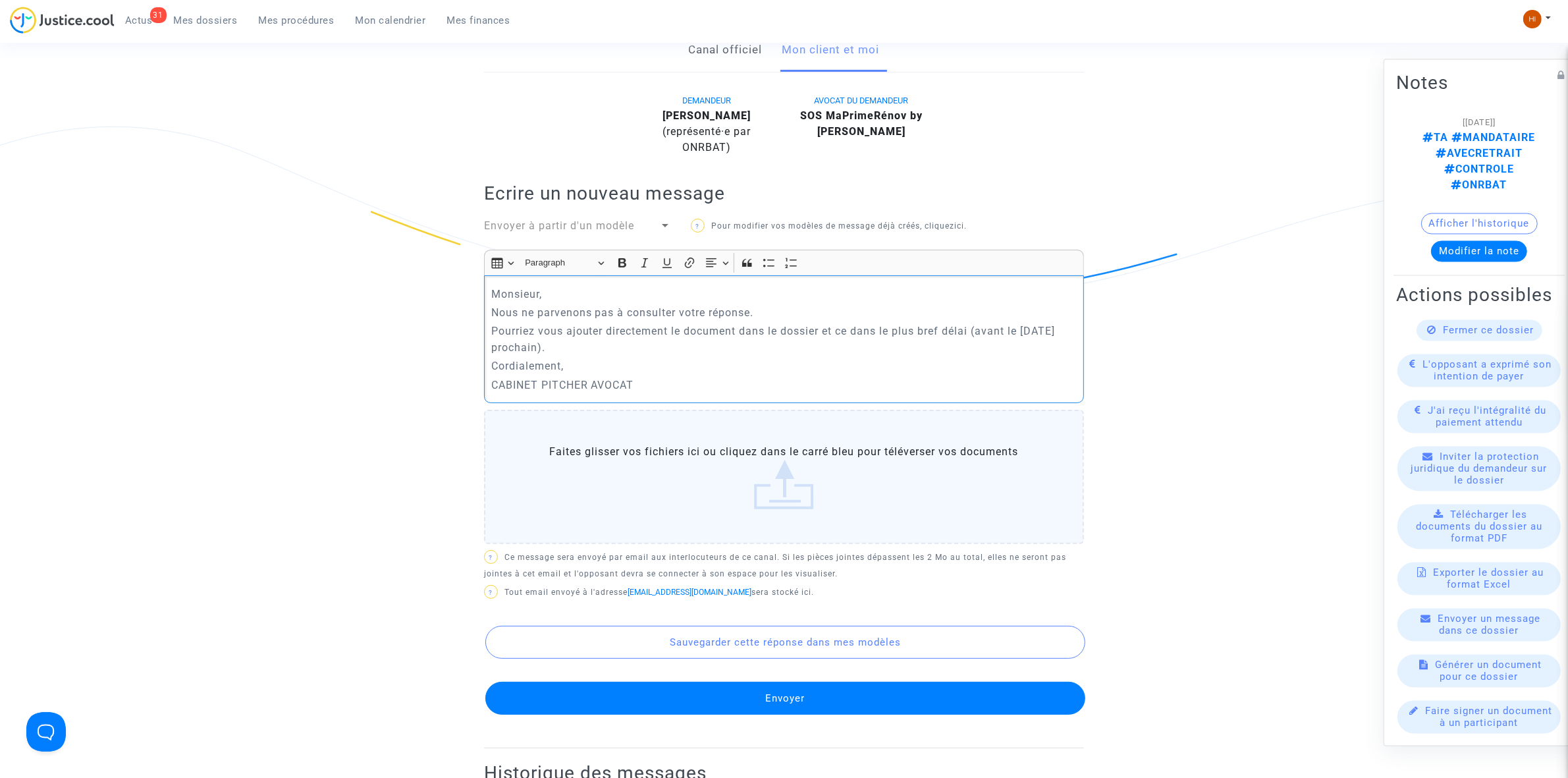
click at [758, 682] on button "Envoyer" at bounding box center [785, 698] width 600 height 33
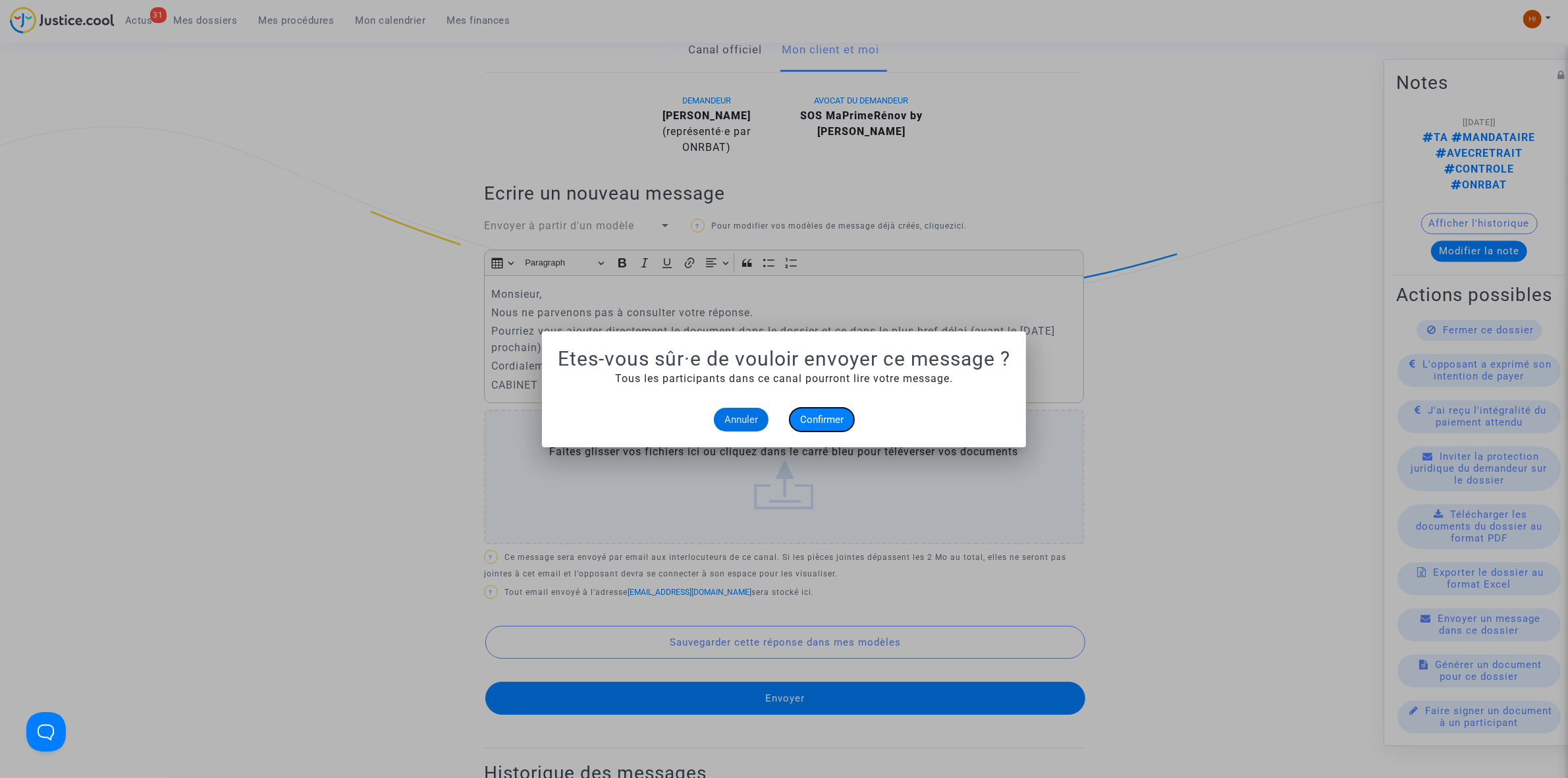
click at [830, 414] on span "Confirmer" at bounding box center [821, 419] width 44 height 12
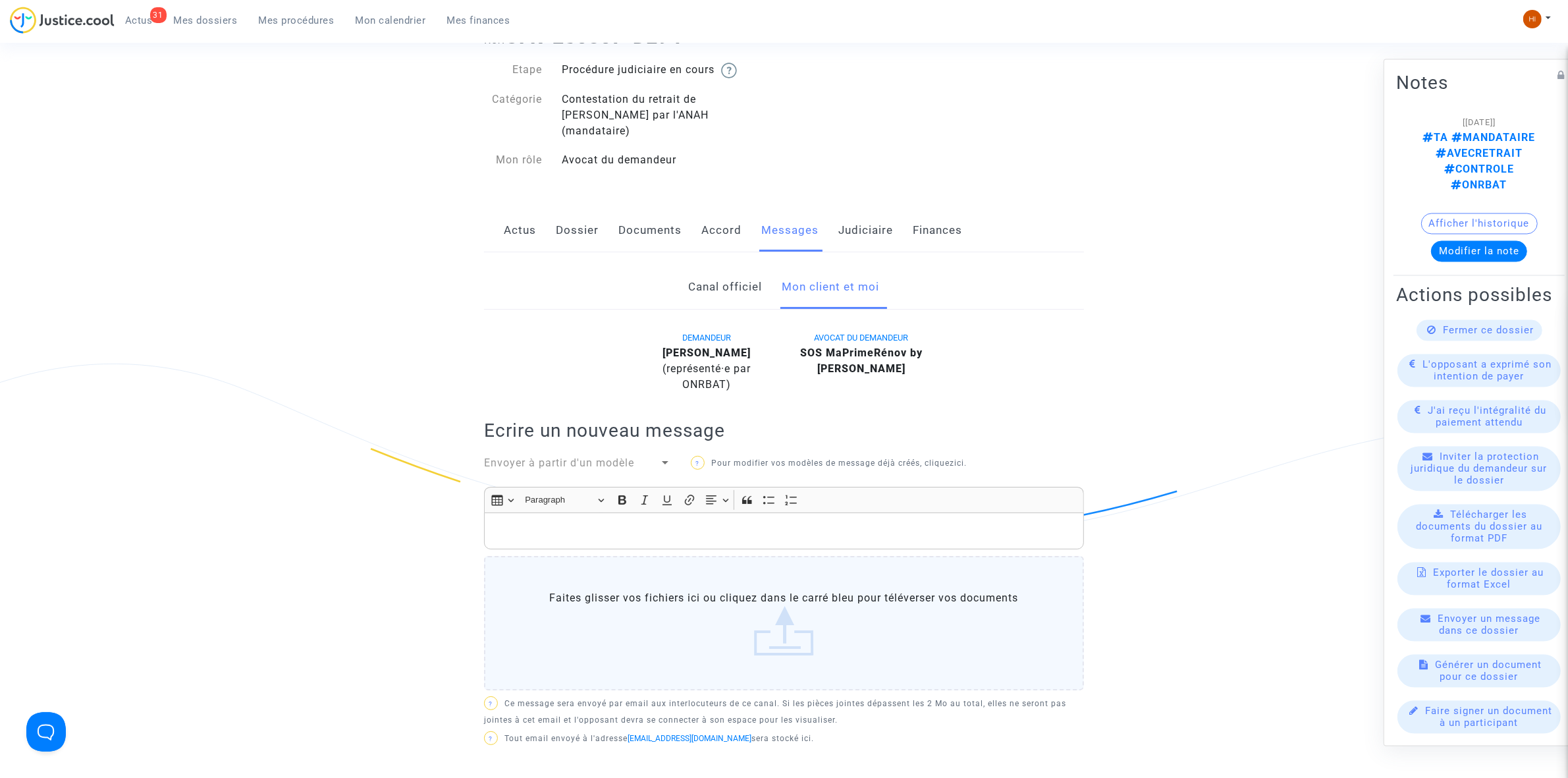
scroll to position [82, 0]
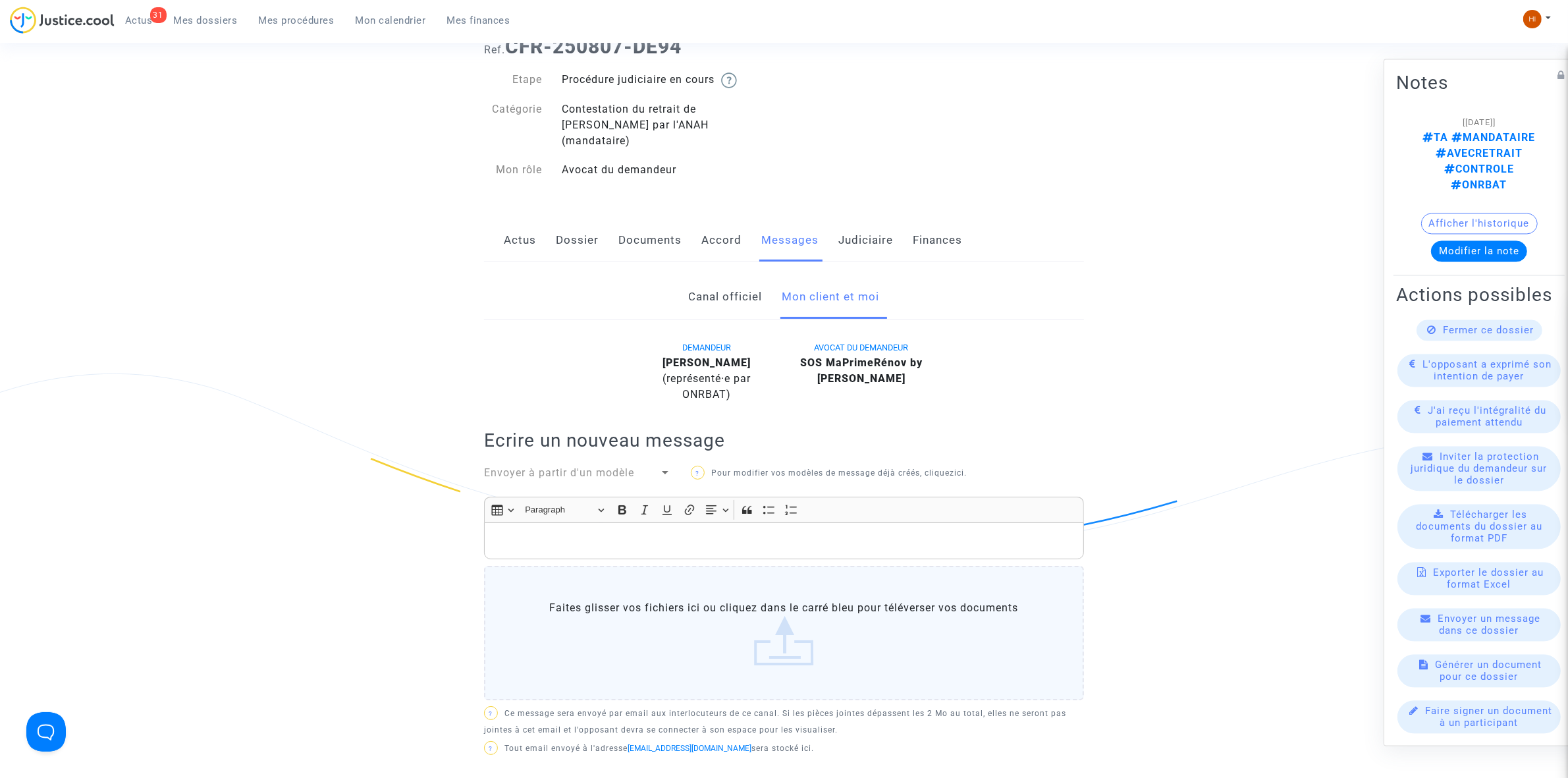
click at [570, 237] on link "Dossier" at bounding box center [577, 240] width 43 height 44
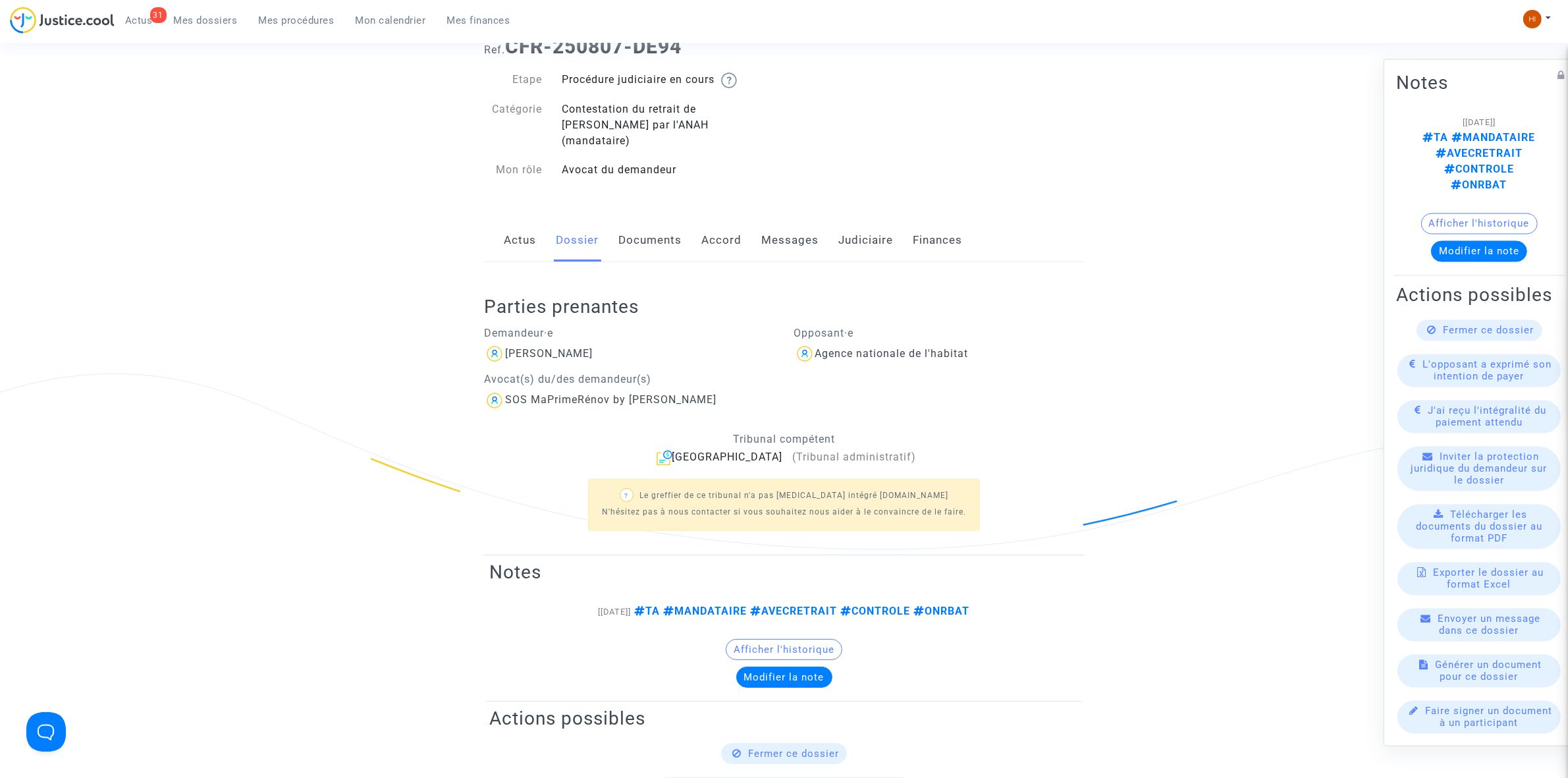
click at [499, 224] on div "Actus Dossier Documents Accord Messages Judiciaire Finances" at bounding box center [784, 241] width 600 height 44
click at [512, 225] on link "Actus" at bounding box center [520, 240] width 32 height 44
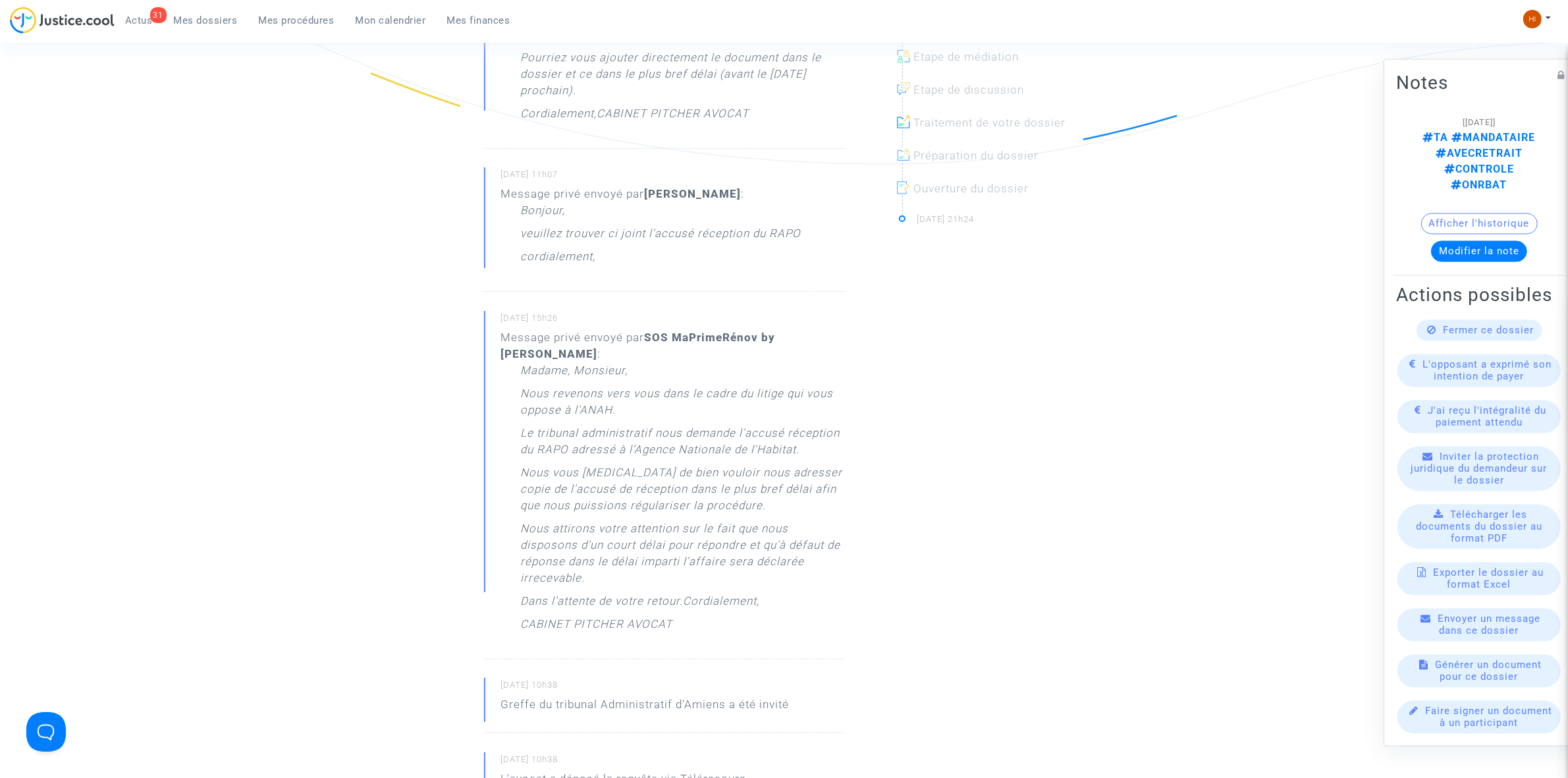
scroll to position [494, 0]
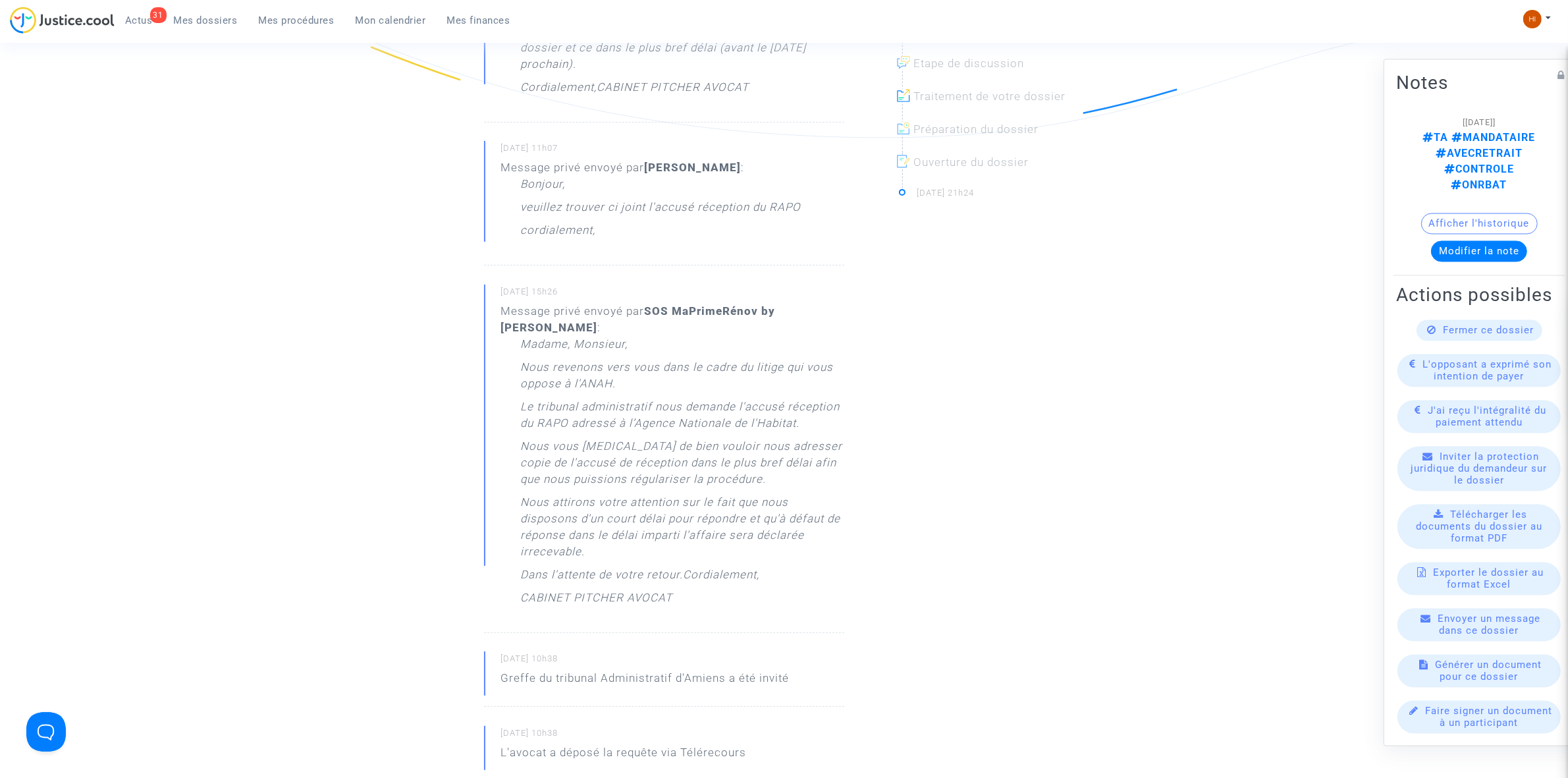
click at [553, 176] on p "Bonjour," at bounding box center [543, 188] width 44 height 23
click at [527, 176] on p "Bonjour," at bounding box center [543, 188] width 44 height 23
drag, startPoint x: 548, startPoint y: 181, endPoint x: 558, endPoint y: 209, distance: 29.7
click at [558, 209] on p "Message privé envoyé par ALAIN VILARET : Bonjour, veuillez trouver ci joint l'a…" at bounding box center [673, 206] width 344 height 92
click at [573, 222] on p "cordialement," at bounding box center [557, 234] width 75 height 23
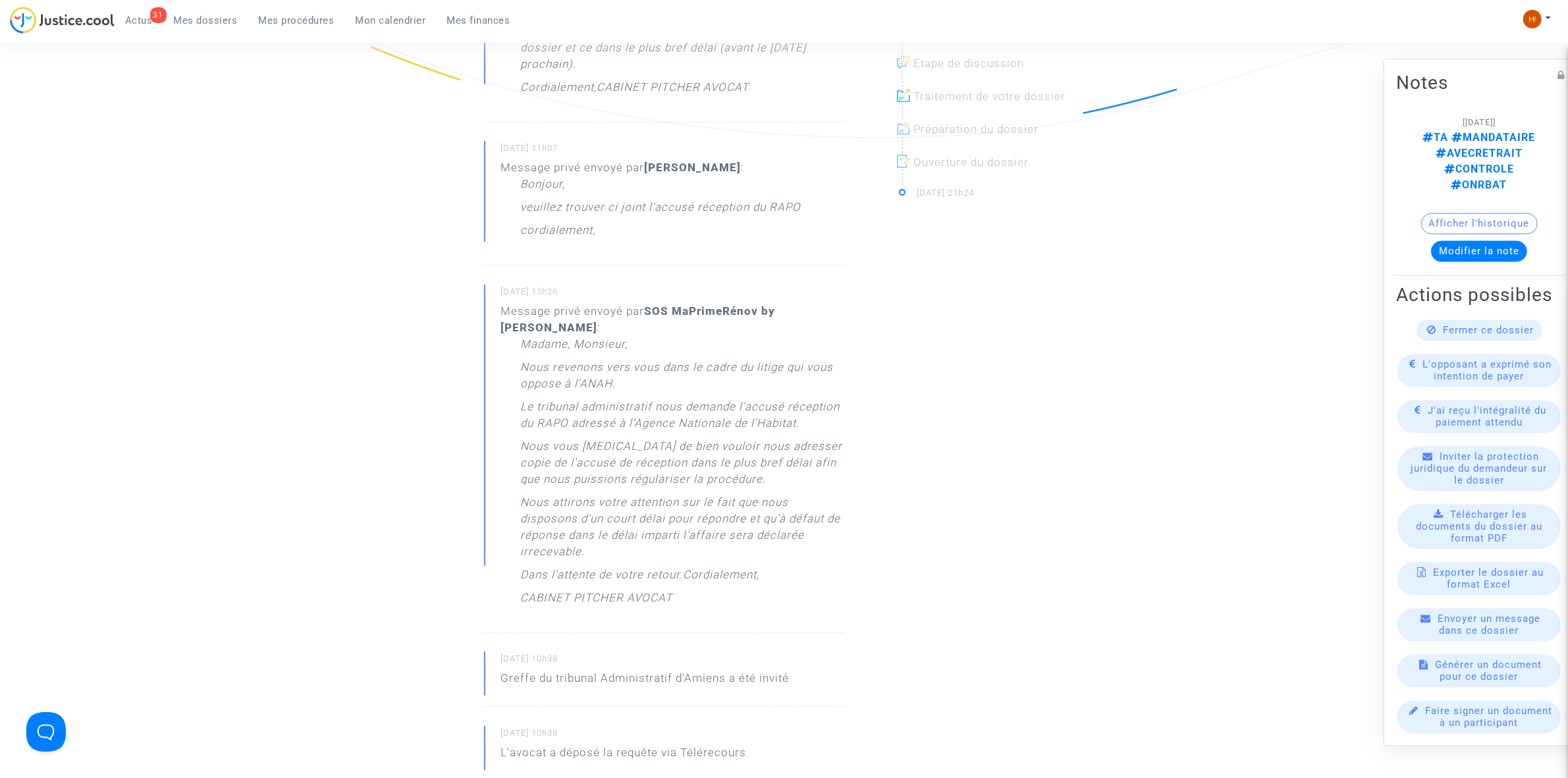
click at [718, 160] on b "ALAIN VILARET" at bounding box center [692, 167] width 97 height 13
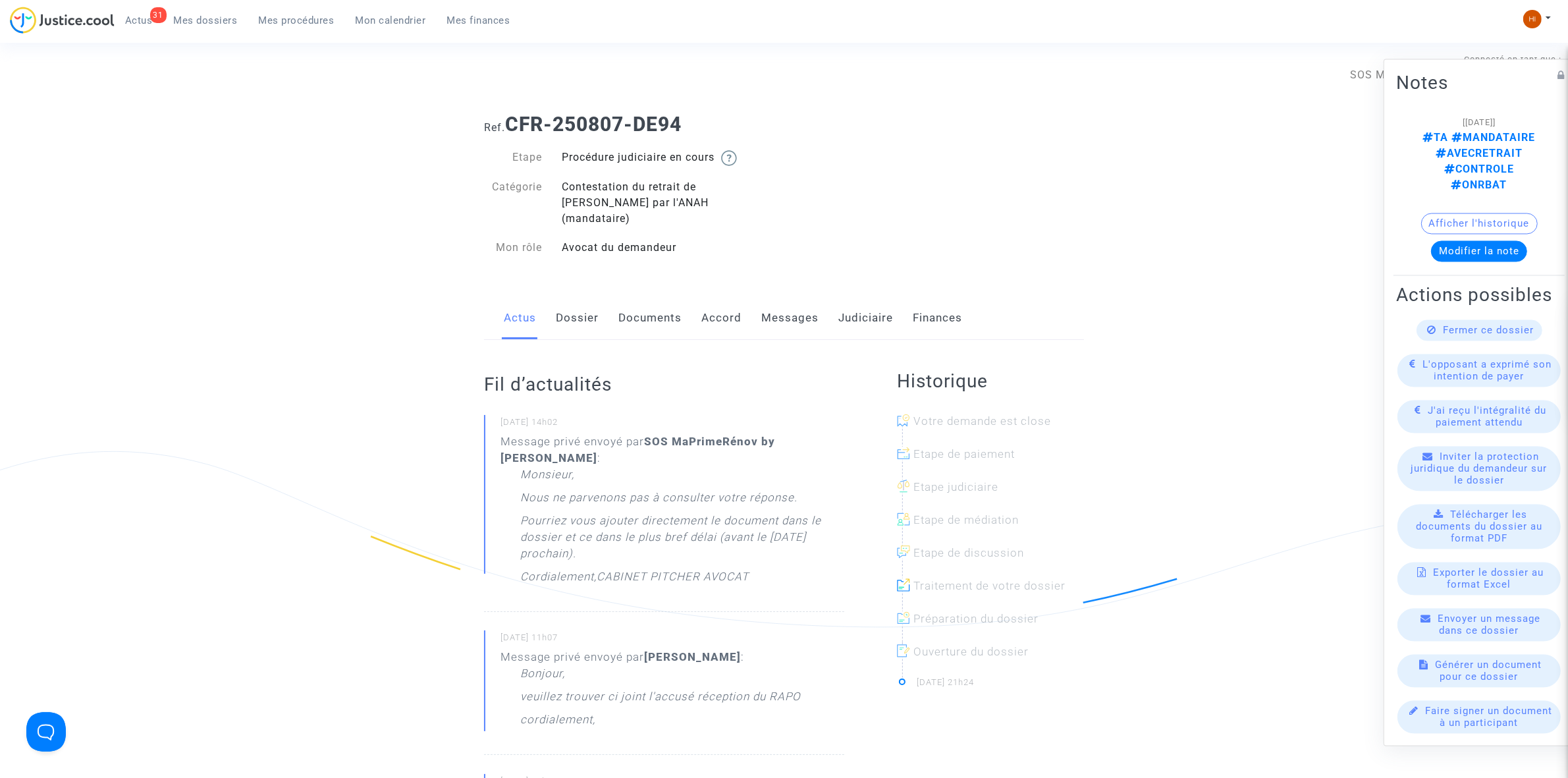
scroll to position [0, 0]
click at [872, 304] on link "Judiciaire" at bounding box center [866, 322] width 54 height 44
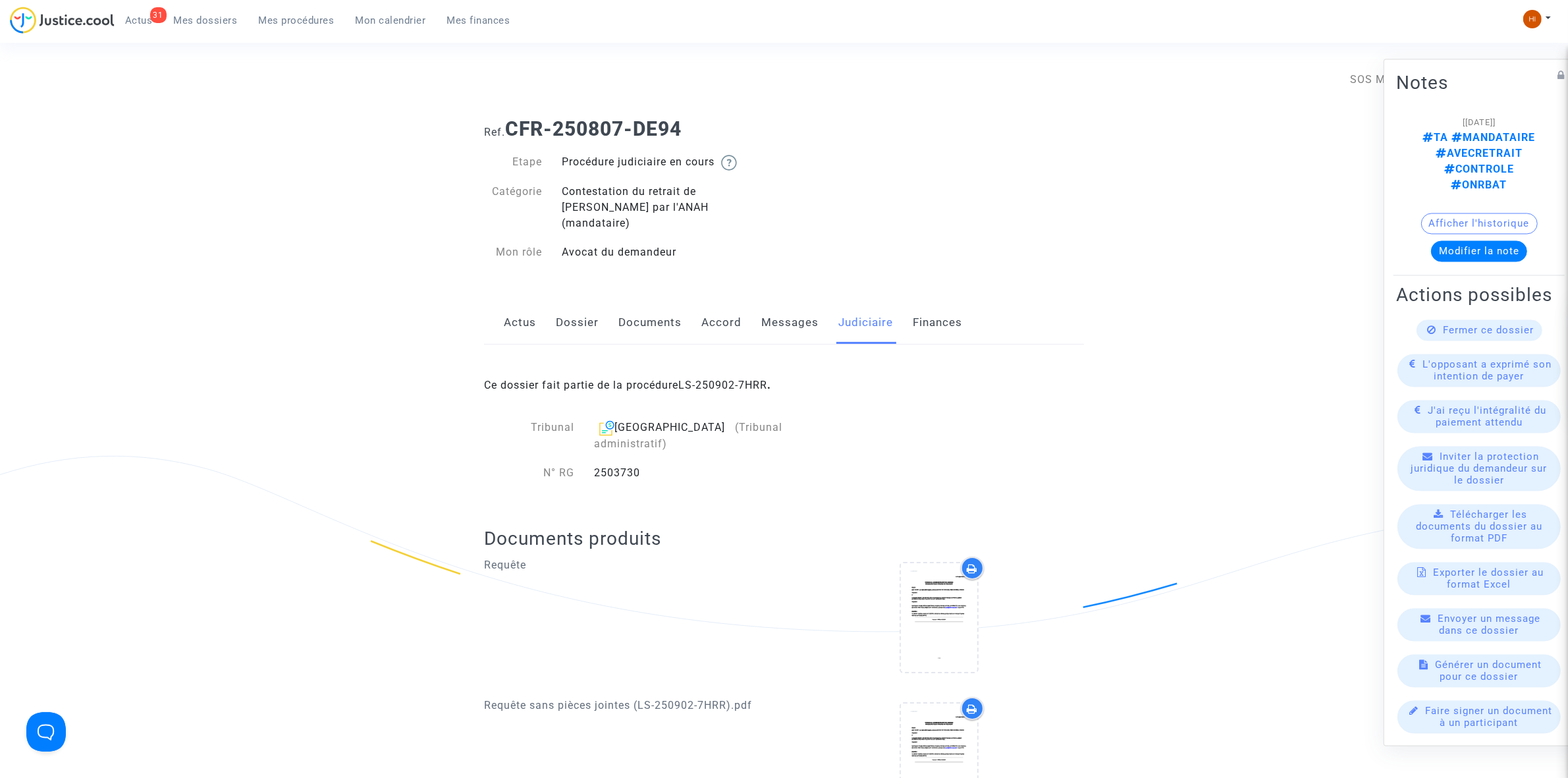
click at [293, 23] on span "Mes procédures" at bounding box center [297, 21] width 76 height 12
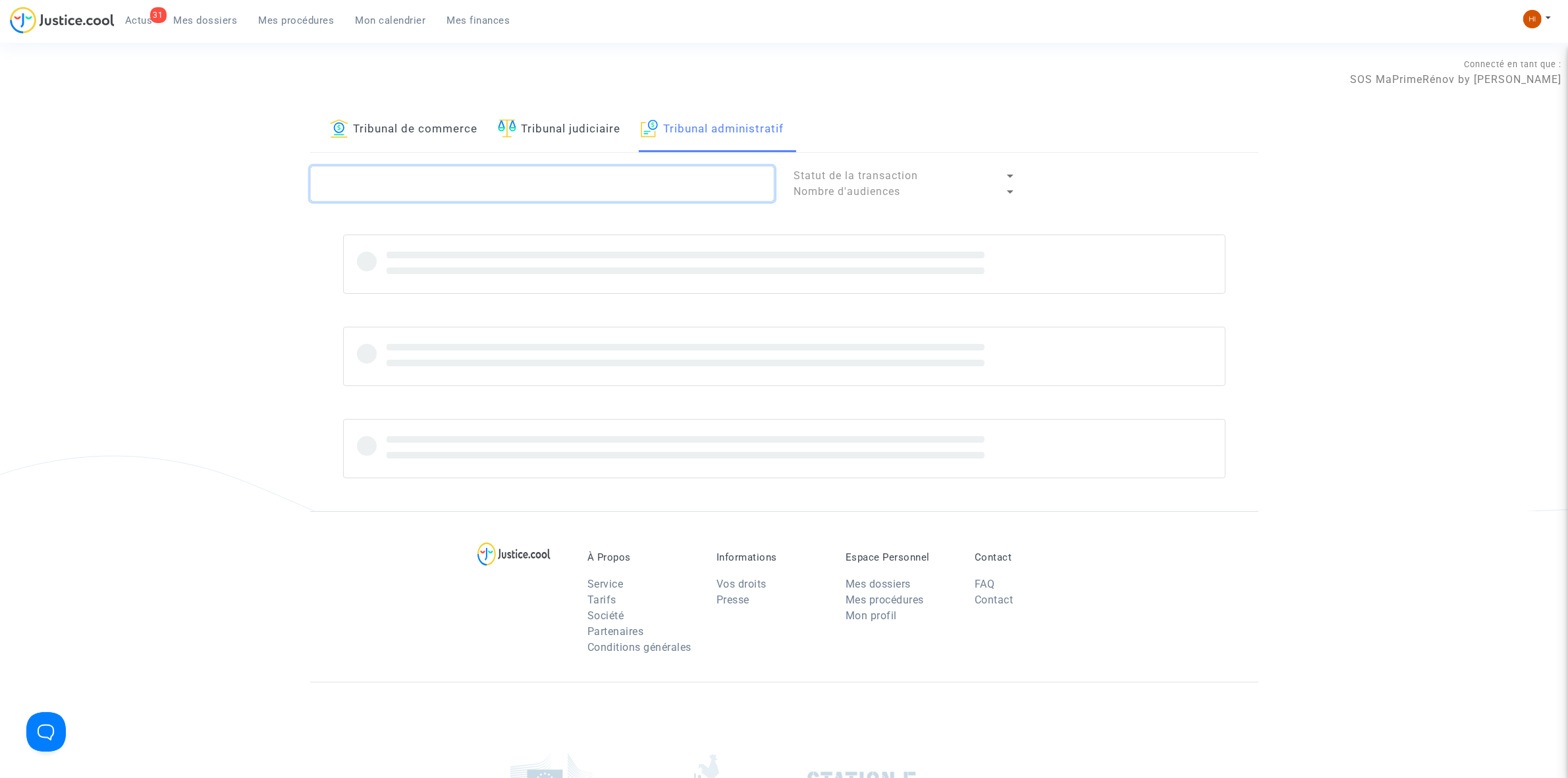
click at [629, 180] on textarea at bounding box center [542, 183] width 465 height 35
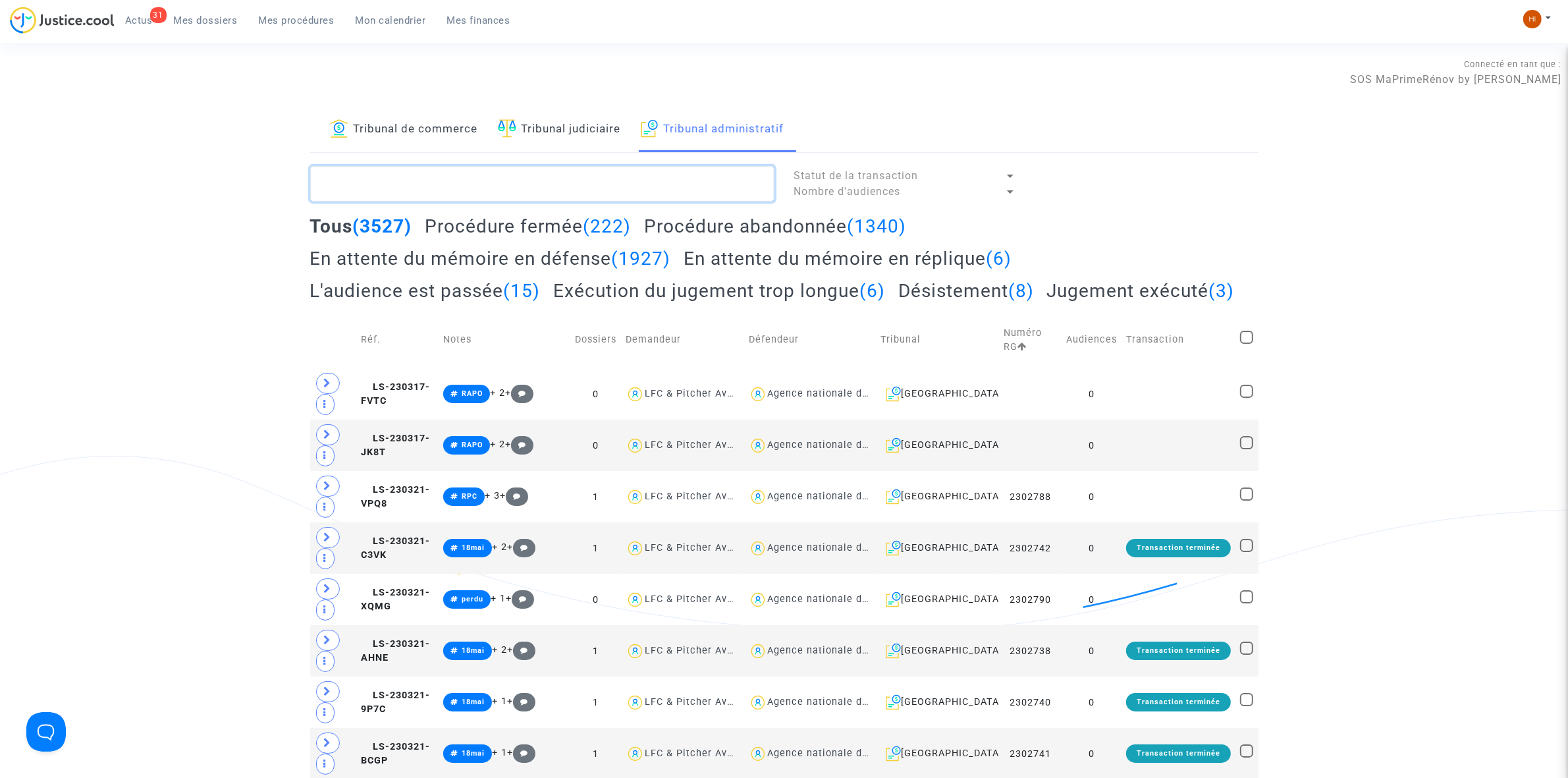
paste textarea "EL ACHHAB"
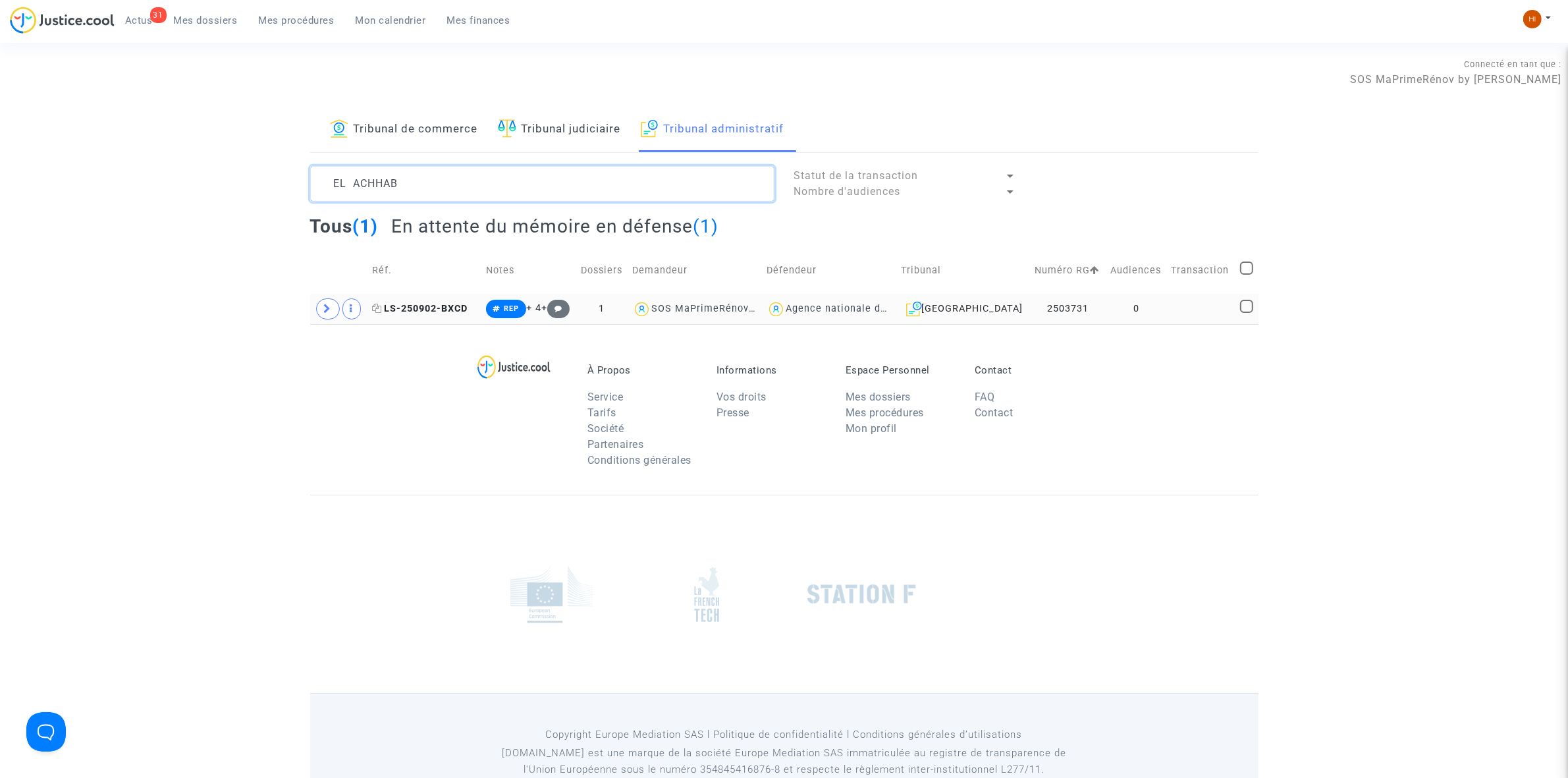
type textarea "EL ACHHAB"
click at [432, 314] on span "LS-250902-BXCD" at bounding box center [420, 308] width 95 height 12
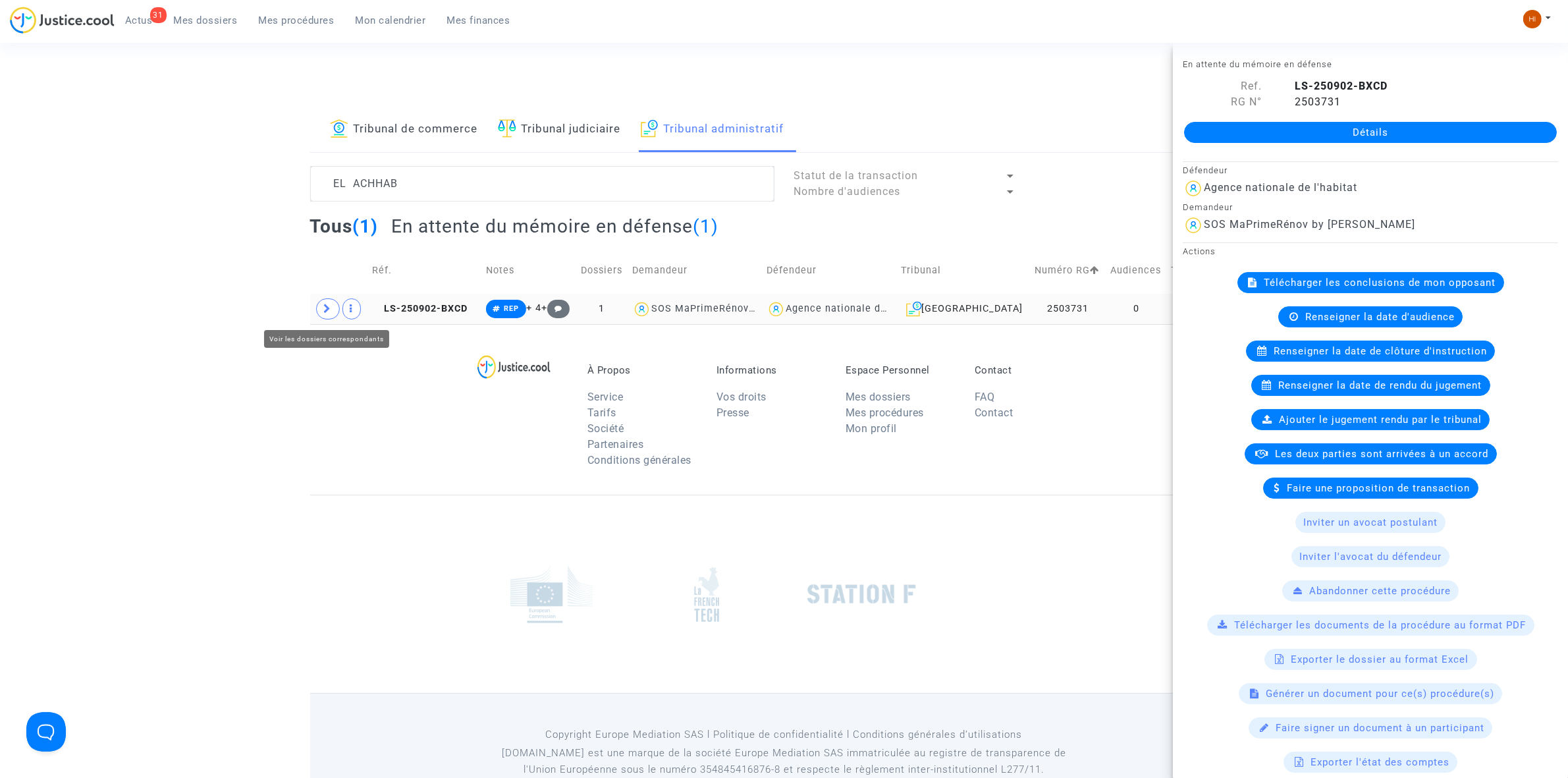
click at [321, 308] on span at bounding box center [327, 309] width 24 height 21
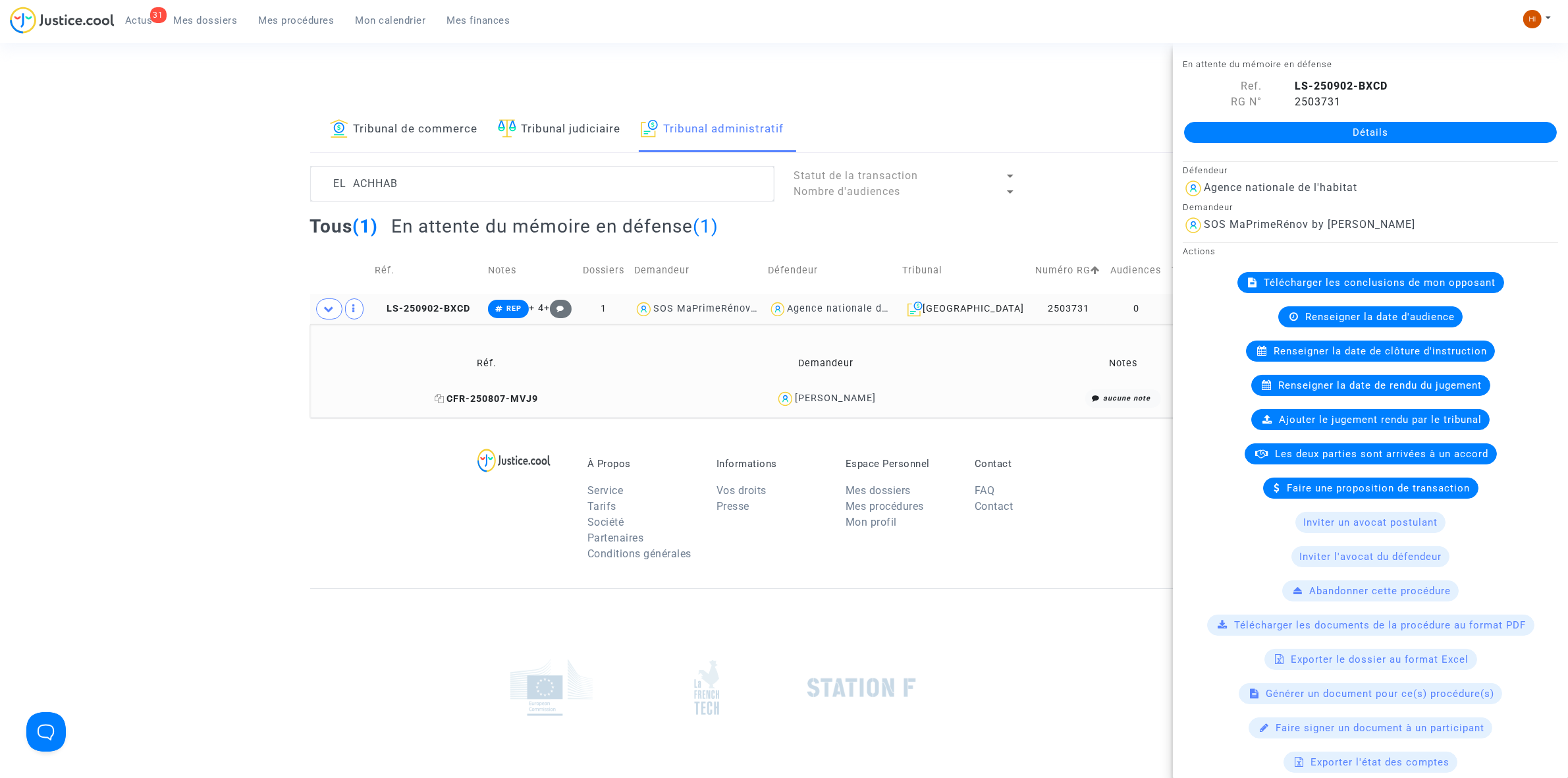
click at [496, 401] on span "CFR-250807-MVJ9" at bounding box center [487, 399] width 104 height 12
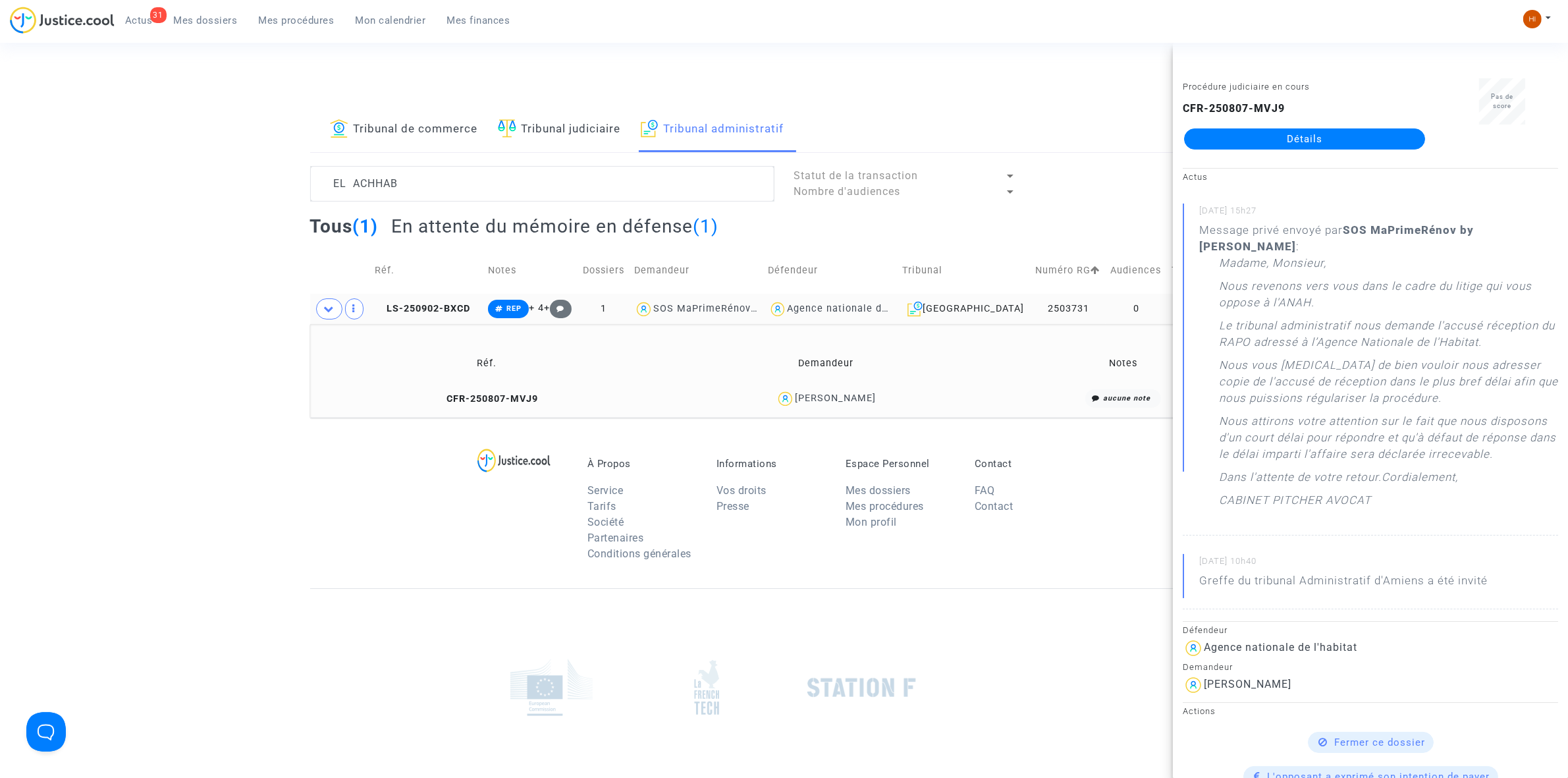
click at [1103, 71] on div "Connecté en tant que : SOS MaPrimeRénov by Pitcher Avocat" at bounding box center [780, 72] width 1561 height 31
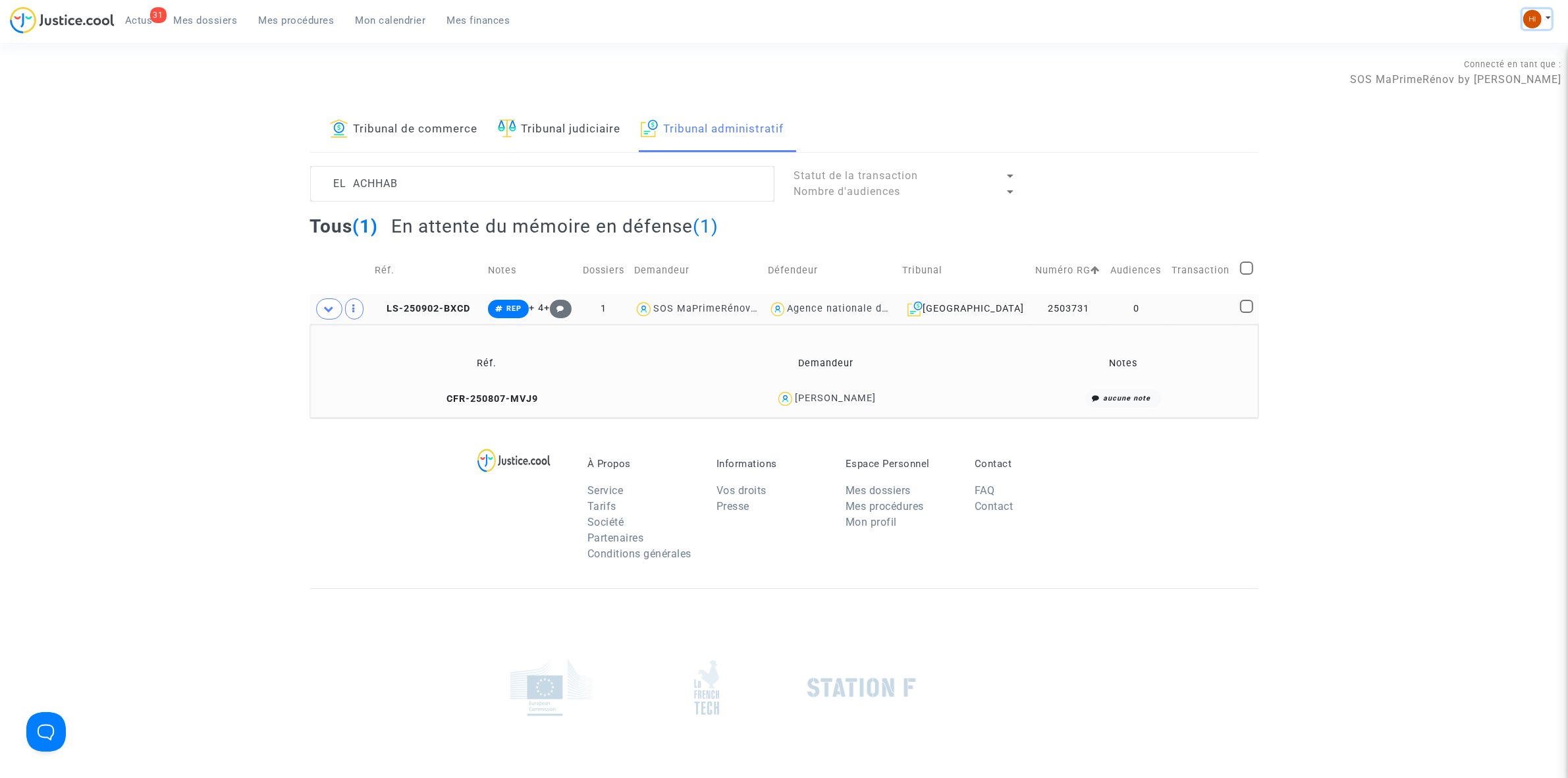
click at [1535, 18] on img at bounding box center [1533, 19] width 18 height 18
click at [1462, 66] on link "Changer de compte" at bounding box center [1485, 68] width 133 height 21
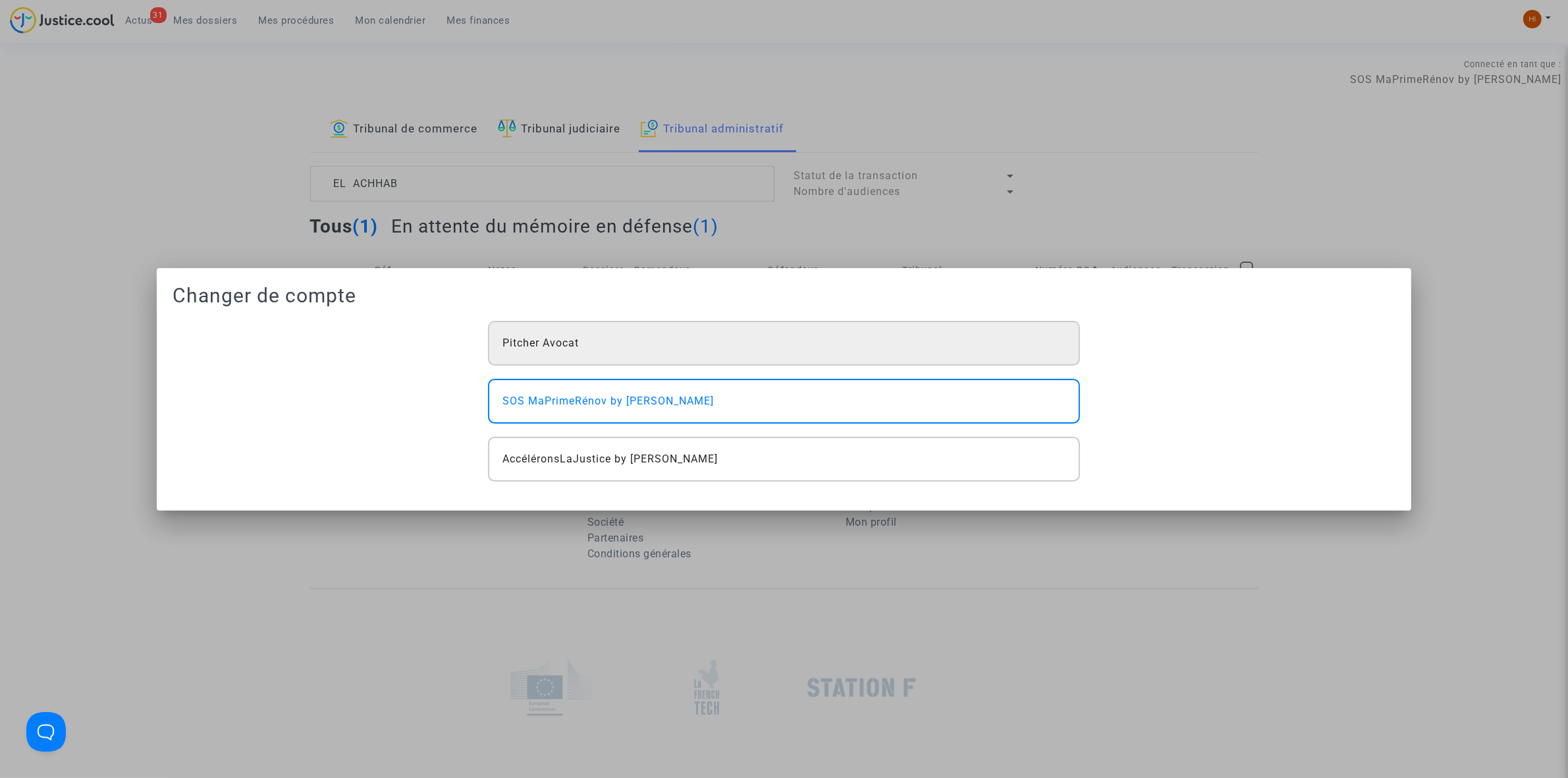
click at [863, 348] on div "Pitcher Avocat" at bounding box center [784, 343] width 591 height 44
